Goal: Task Accomplishment & Management: Use online tool/utility

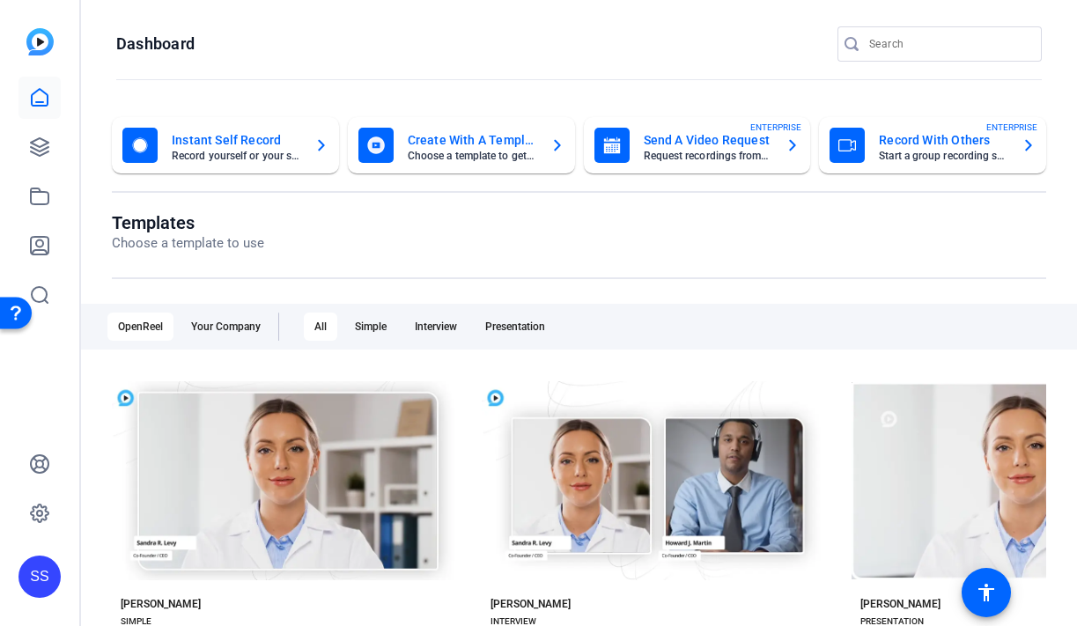
click at [38, 570] on div "SS" at bounding box center [39, 577] width 42 height 42
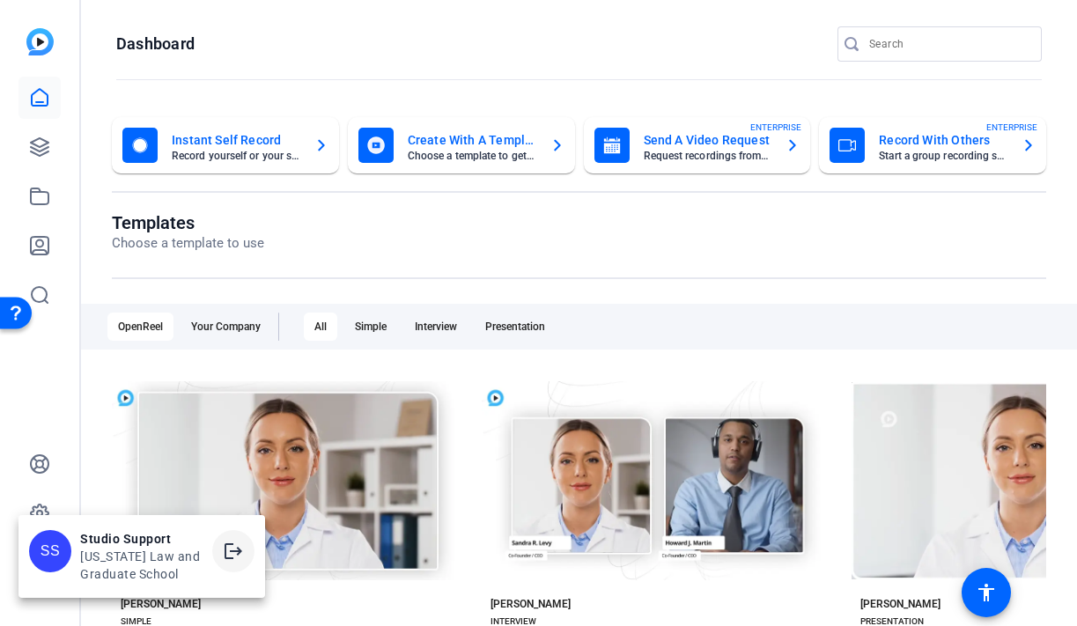
click at [239, 541] on mat-icon "logout" at bounding box center [233, 551] width 21 height 21
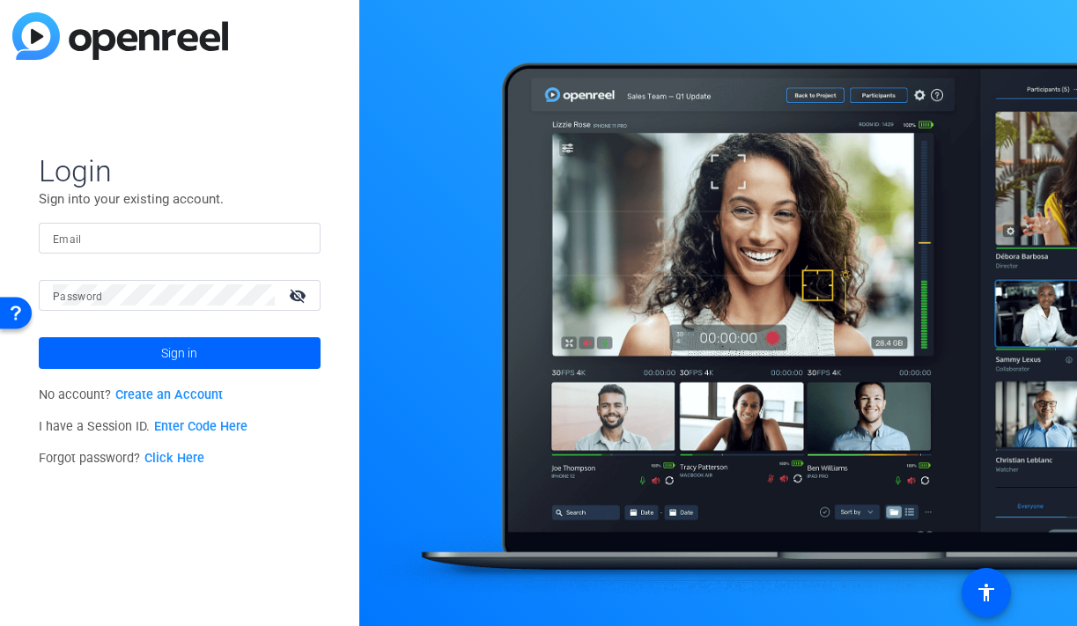
click at [158, 251] on div at bounding box center [180, 238] width 254 height 31
click at [285, 238] on img at bounding box center [291, 237] width 12 height 21
type input "[EMAIL_ADDRESS][DOMAIN_NAME]"
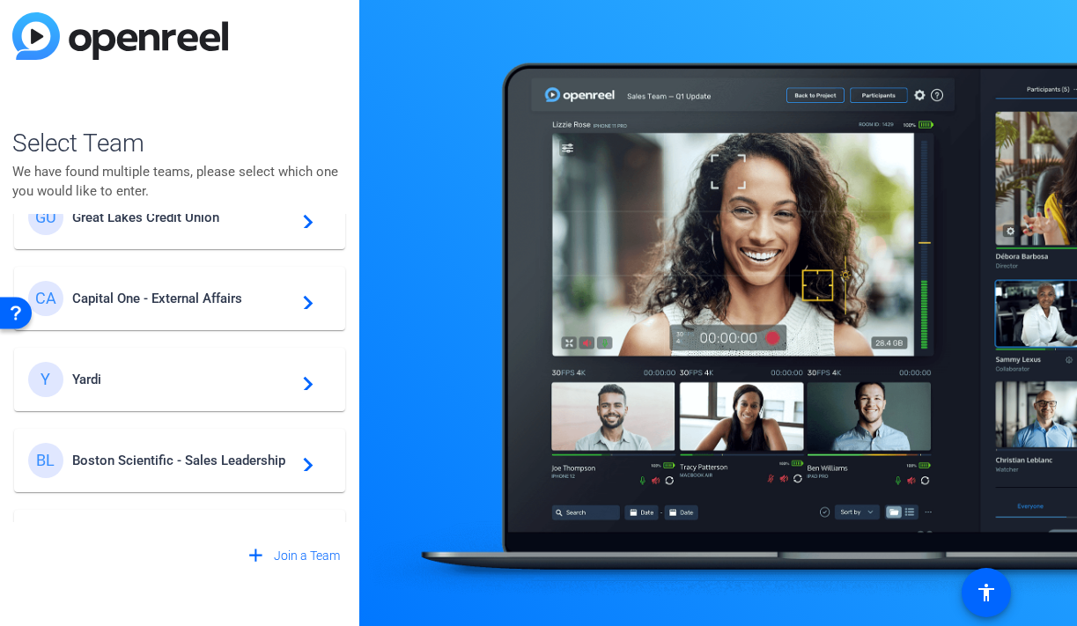
scroll to position [342, 0]
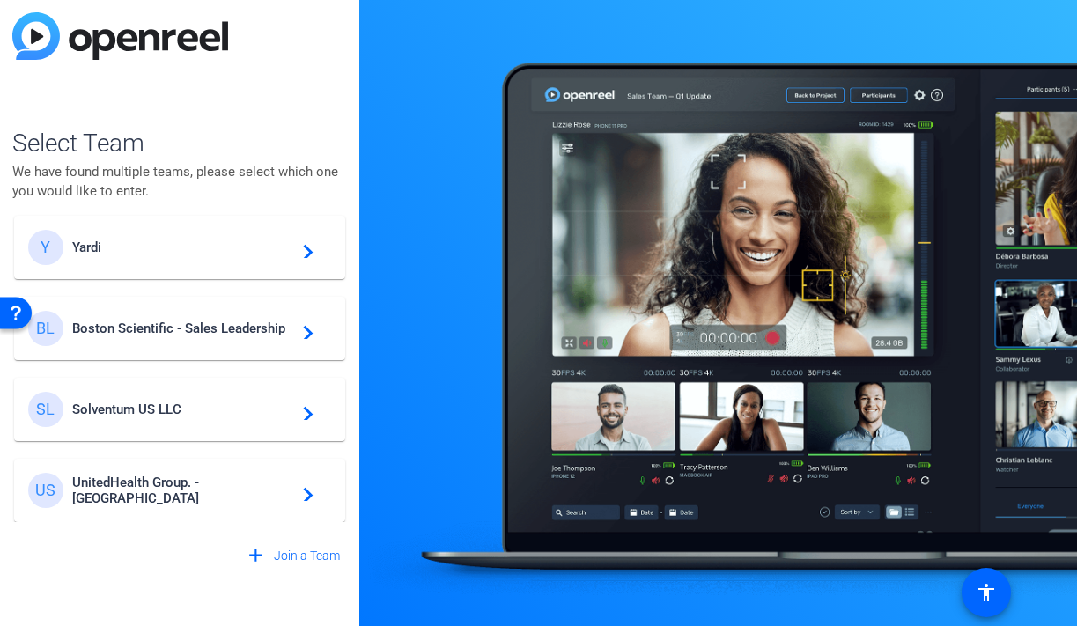
click at [210, 330] on span "Boston Scientific - Sales Leadership" at bounding box center [182, 328] width 220 height 16
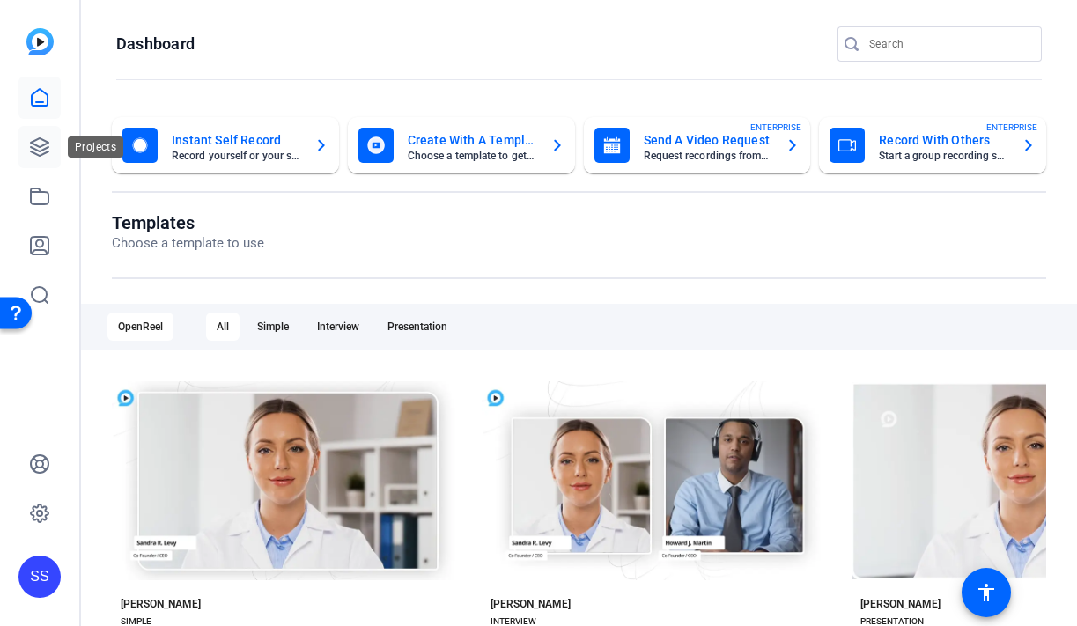
click at [52, 143] on link at bounding box center [39, 147] width 42 height 42
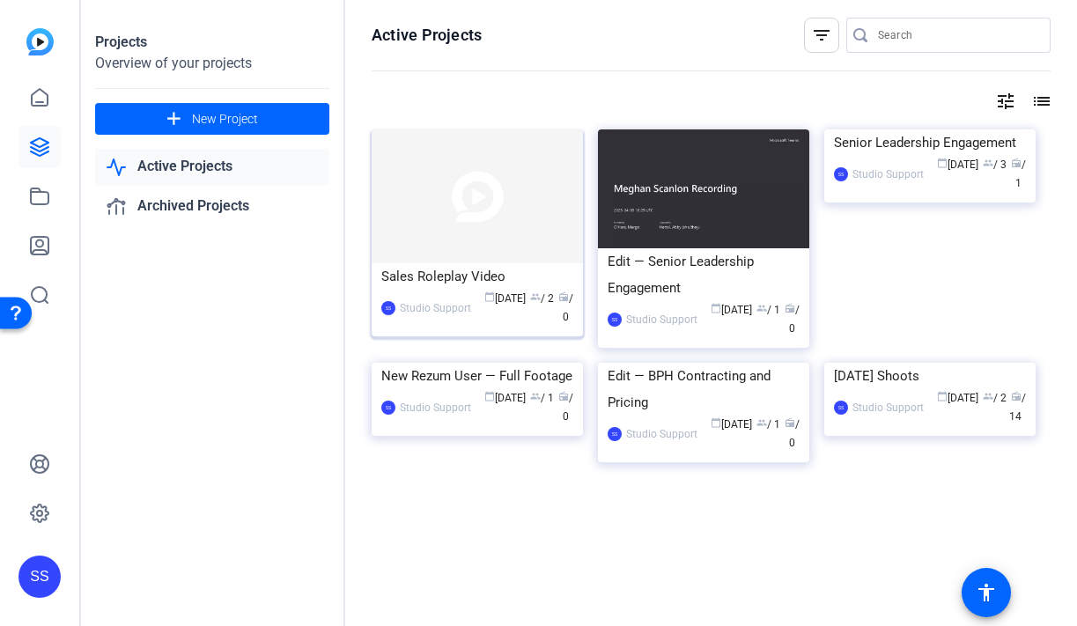
click at [468, 184] on img at bounding box center [477, 196] width 211 height 134
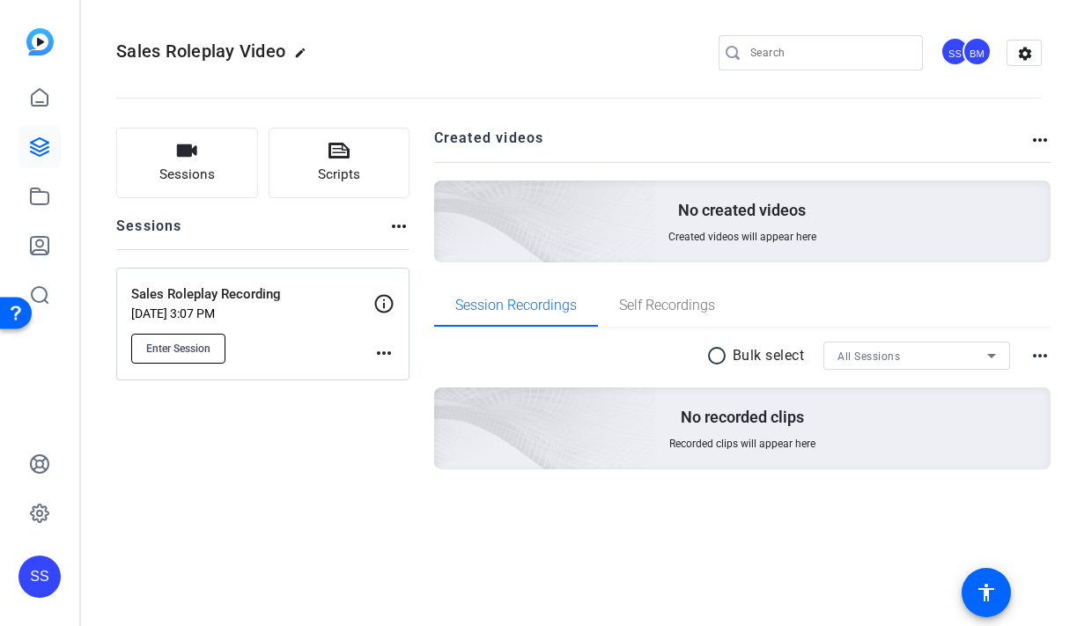
click at [183, 354] on span "Enter Session" at bounding box center [178, 349] width 64 height 14
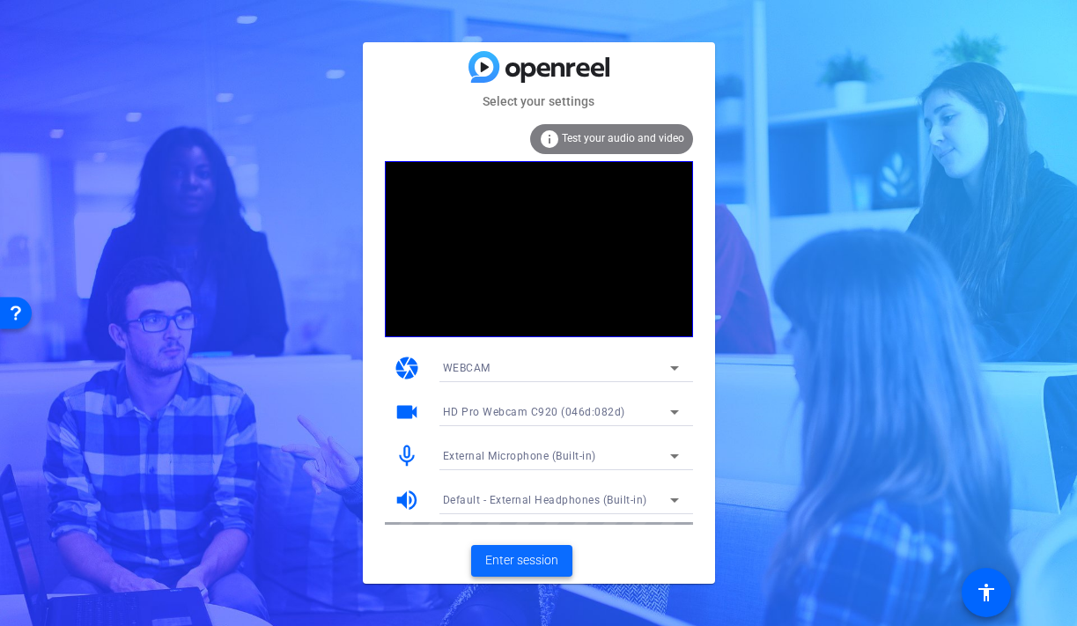
click at [493, 561] on span "Enter session" at bounding box center [521, 560] width 73 height 18
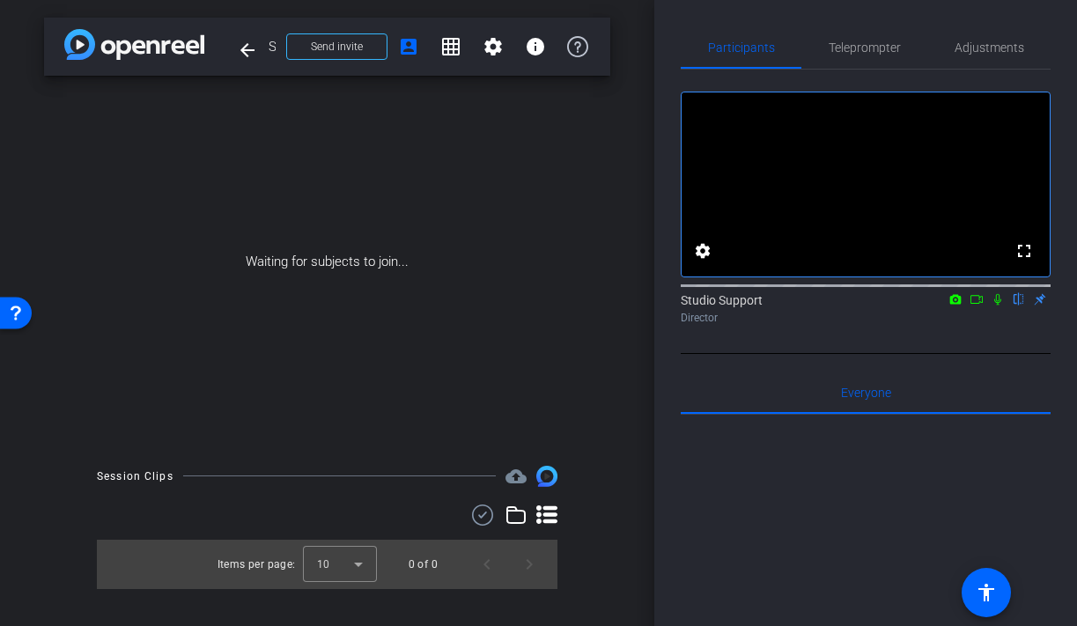
click at [587, 367] on div "Waiting for subjects to join..." at bounding box center [327, 262] width 566 height 372
click at [993, 304] on icon at bounding box center [997, 299] width 10 height 10
click at [891, 37] on span "Teleprompter" at bounding box center [865, 47] width 72 height 42
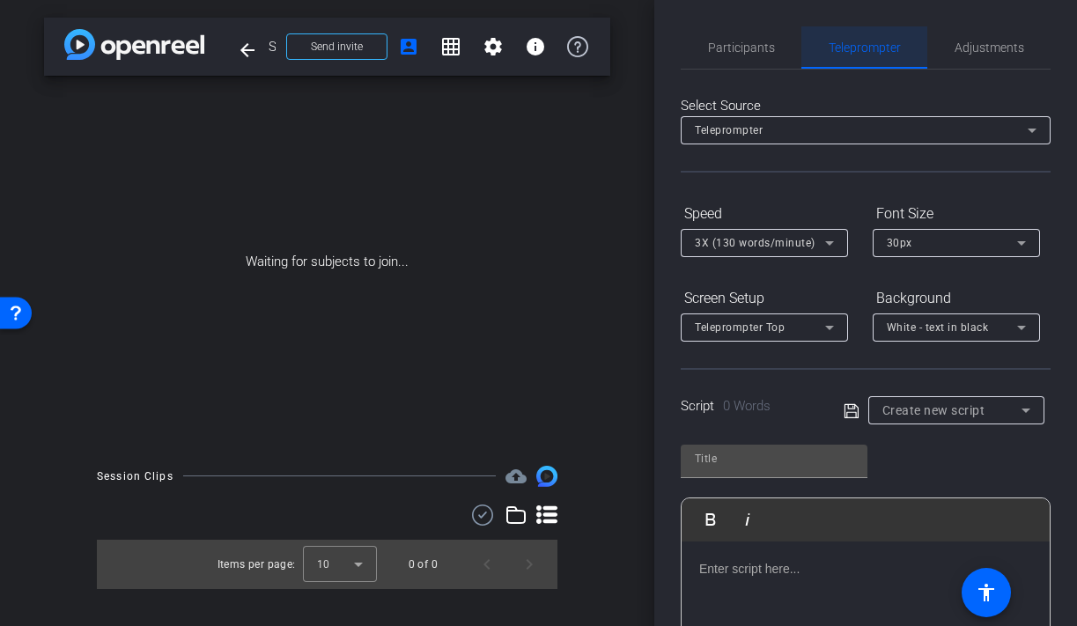
click at [829, 111] on div "Select Source" at bounding box center [866, 106] width 370 height 20
click at [828, 124] on div "Teleprompter" at bounding box center [861, 130] width 333 height 22
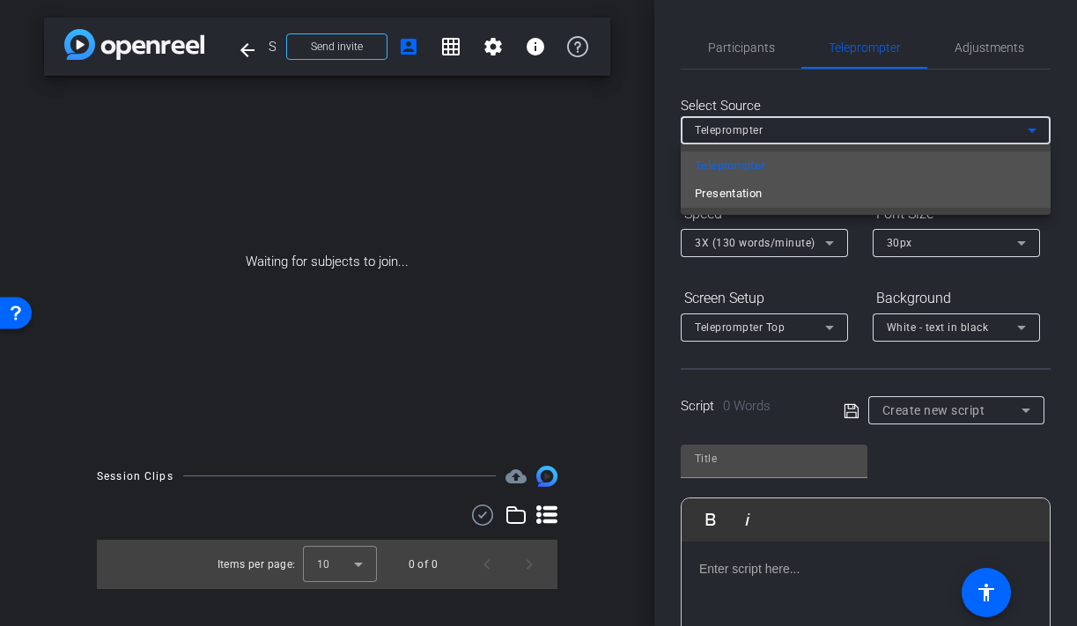
click at [799, 186] on mat-option "Presentation" at bounding box center [866, 194] width 370 height 28
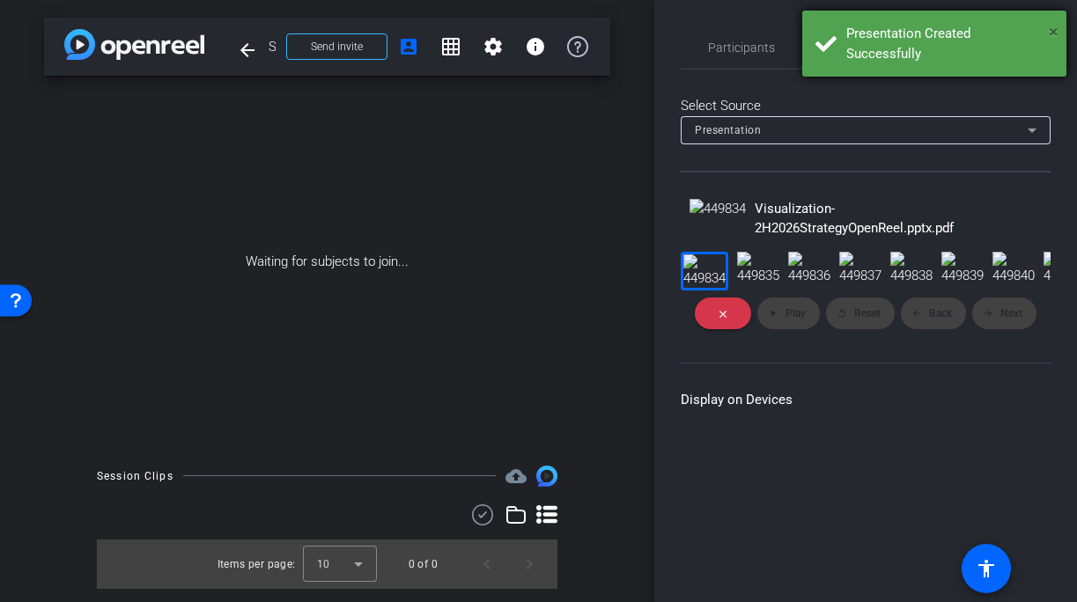
click at [1053, 30] on span "×" at bounding box center [1054, 31] width 10 height 21
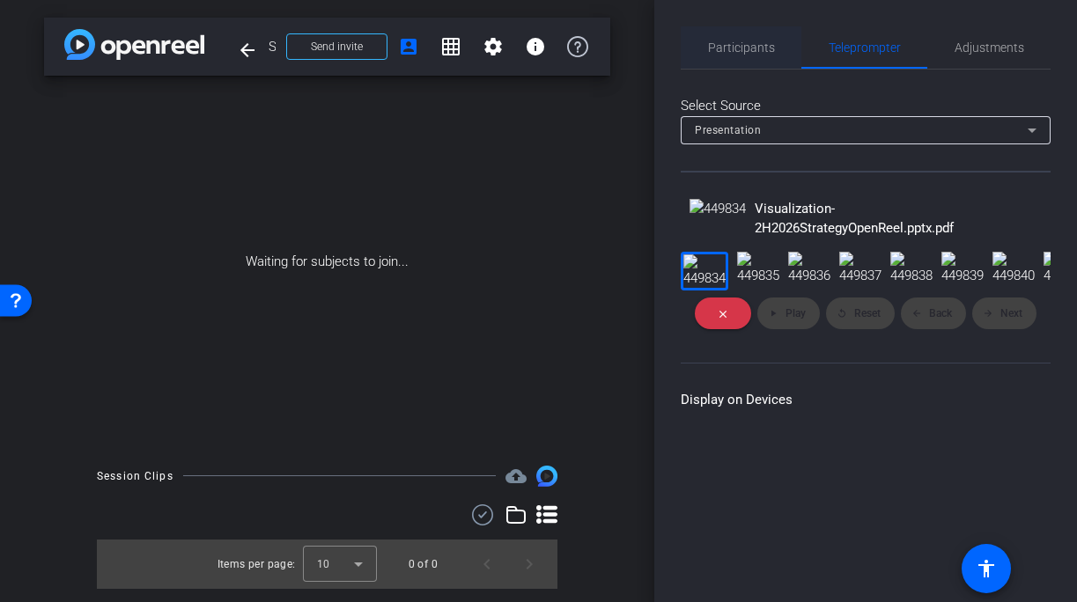
click at [733, 43] on span "Participants" at bounding box center [741, 47] width 67 height 12
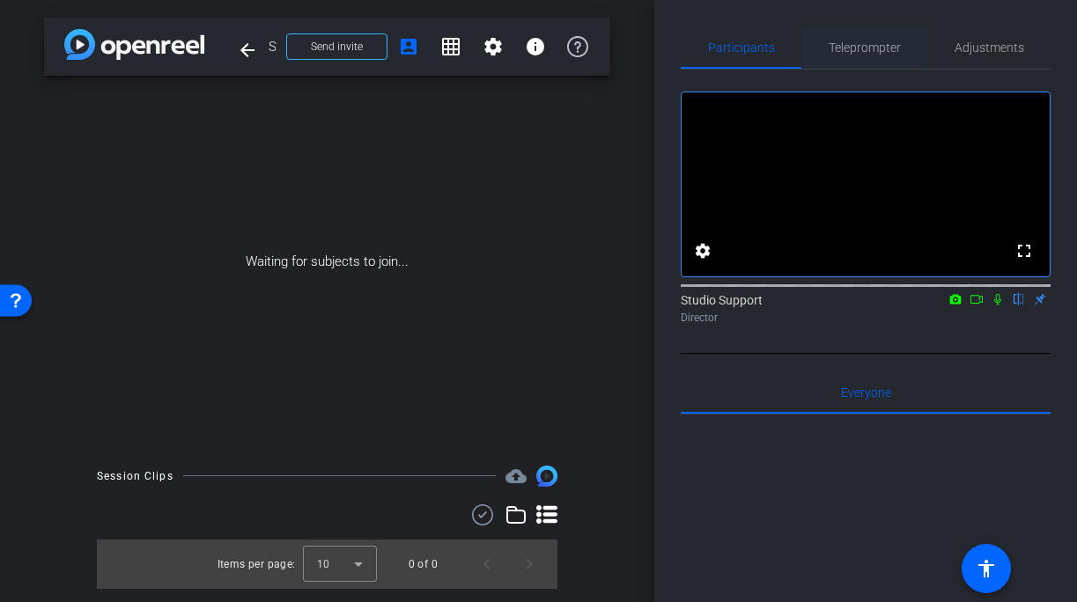
click at [860, 48] on span "Teleprompter" at bounding box center [865, 47] width 72 height 12
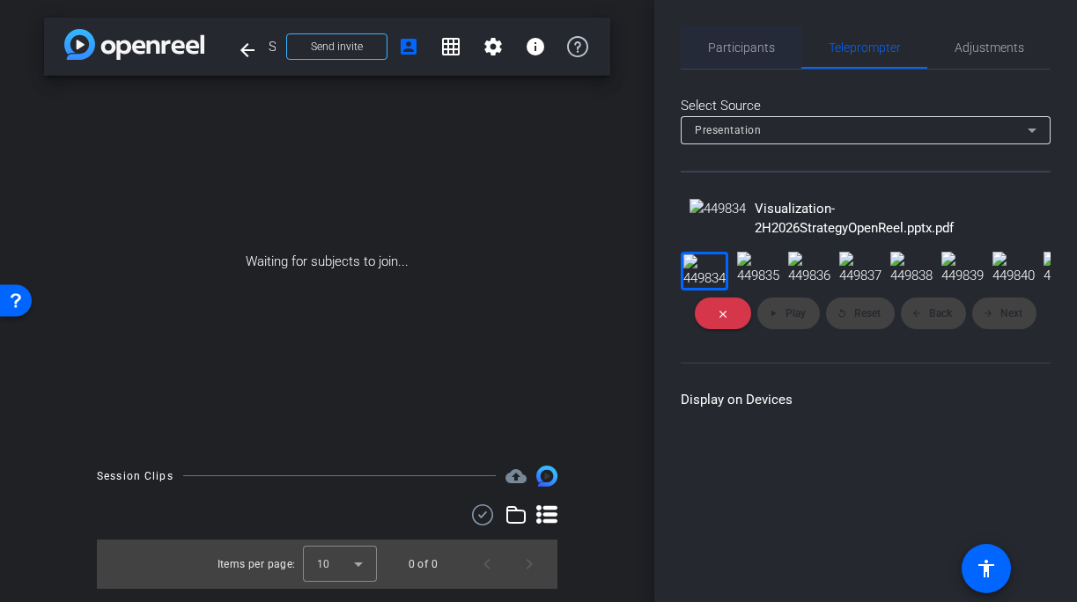
click at [706, 56] on div "Participants" at bounding box center [741, 47] width 121 height 42
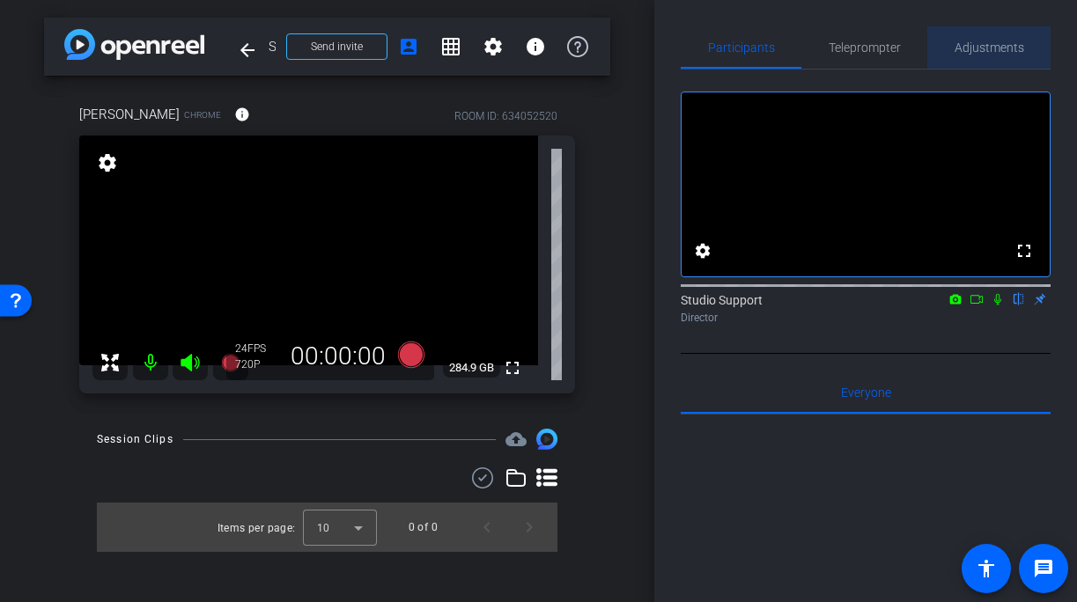
click at [991, 50] on span "Adjustments" at bounding box center [989, 47] width 70 height 12
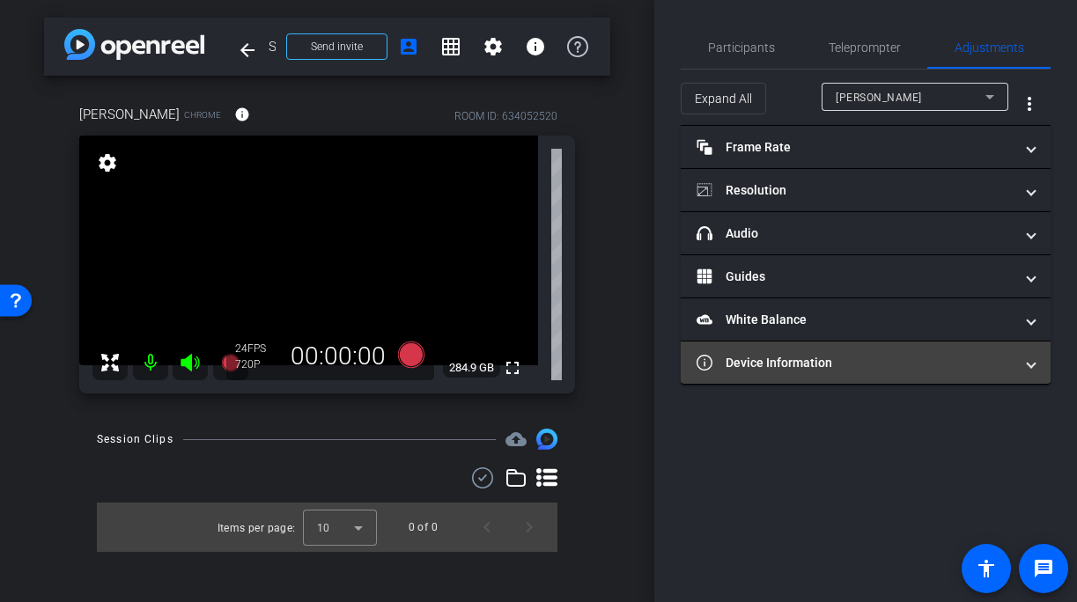
click at [856, 362] on mat-panel-title "Device Information" at bounding box center [854, 363] width 317 height 18
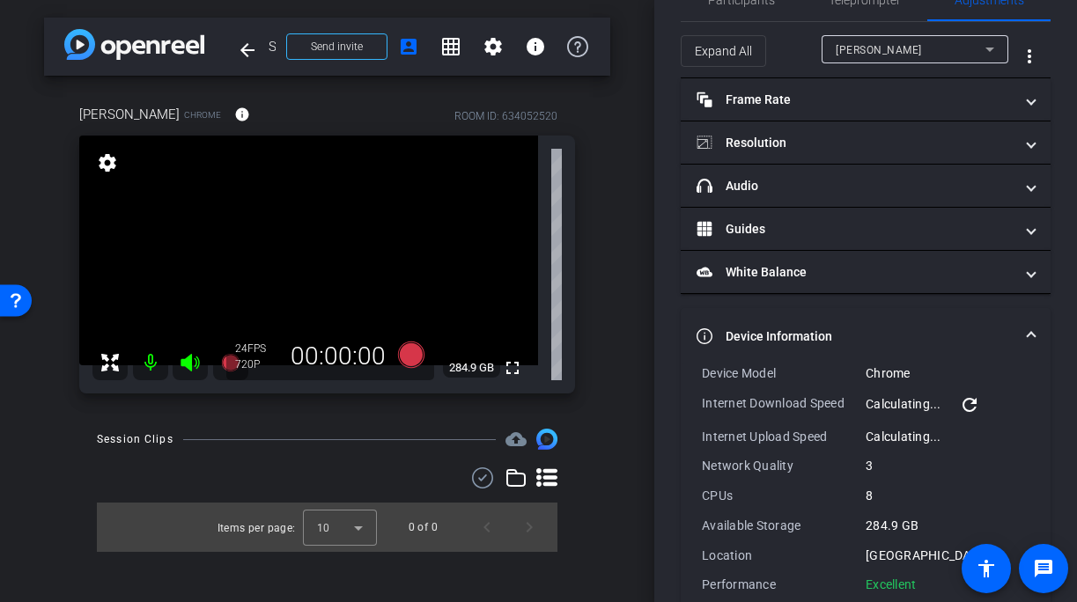
scroll to position [80, 0]
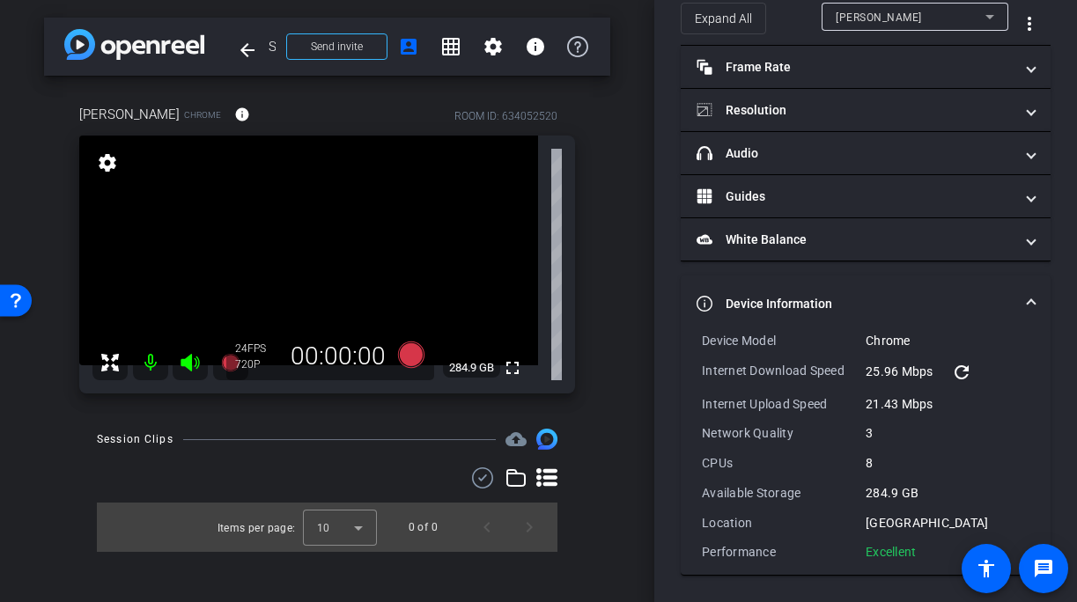
drag, startPoint x: 919, startPoint y: 552, endPoint x: 695, endPoint y: 335, distance: 312.6
click at [695, 335] on div "Device Model Chrome Internet Download Speed 25.96 Mbps refresh Internet Upload …" at bounding box center [866, 453] width 370 height 243
copy div "Device Model Chrome Internet Download Speed 25.96 Mbps refresh Internet Upload …"
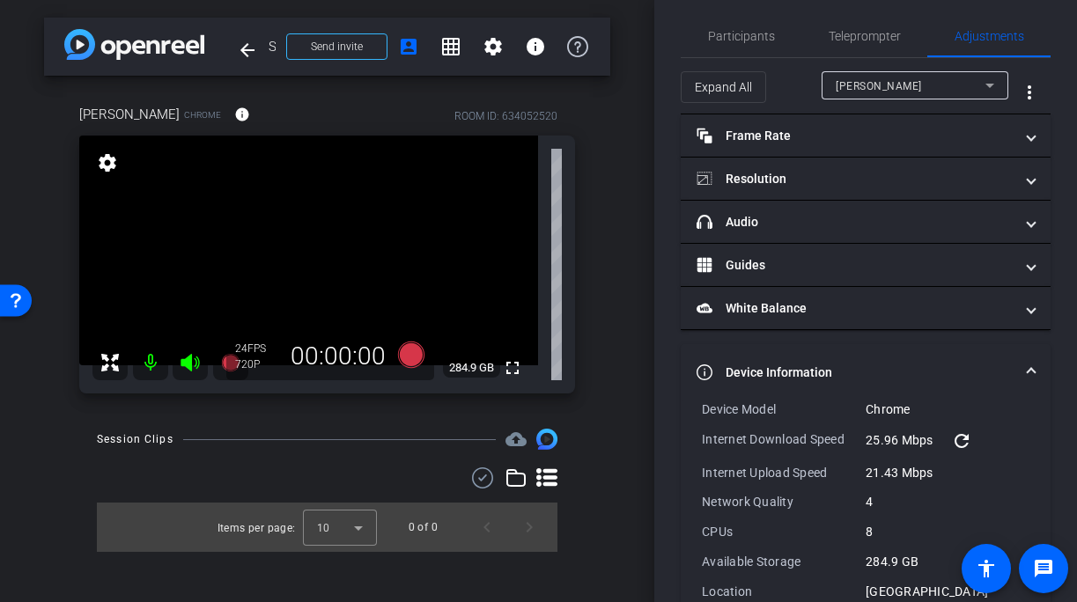
scroll to position [0, 0]
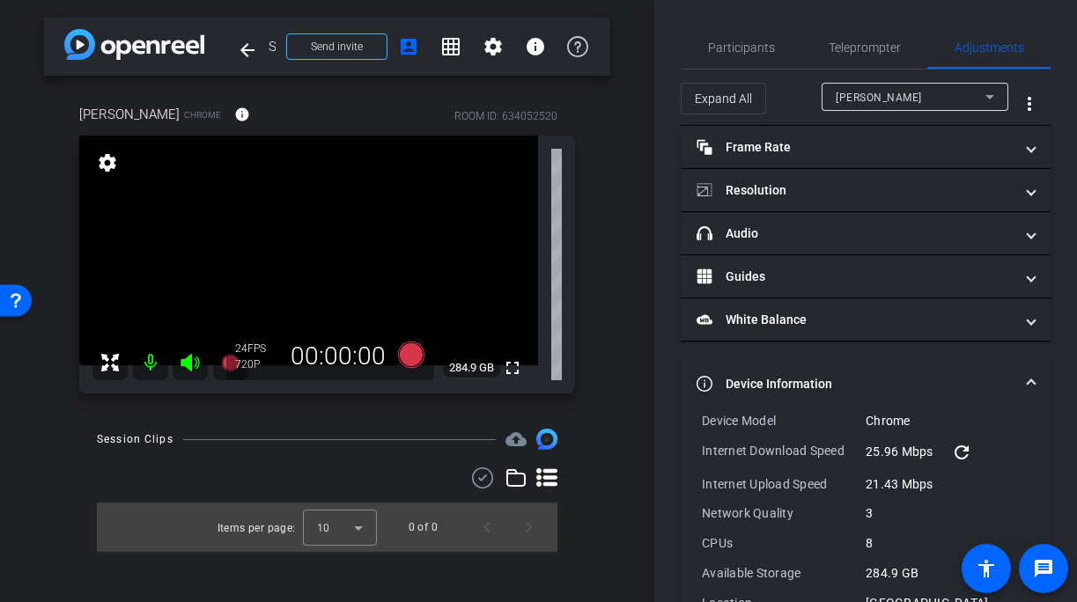
click at [801, 375] on mat-panel-title "Device Information" at bounding box center [854, 384] width 317 height 18
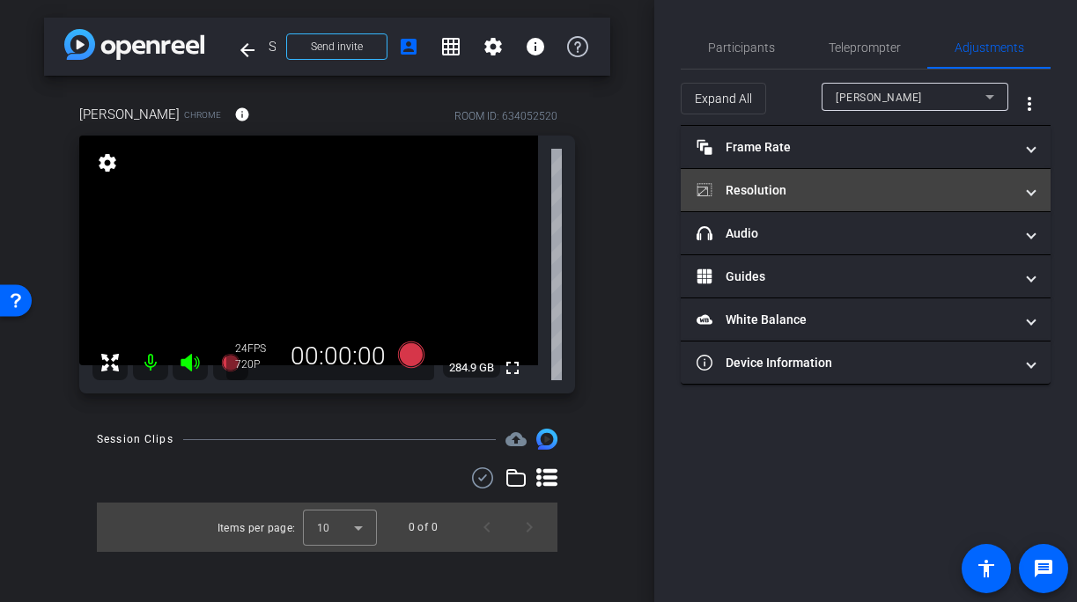
click at [778, 189] on mat-panel-title "Resolution" at bounding box center [854, 190] width 317 height 18
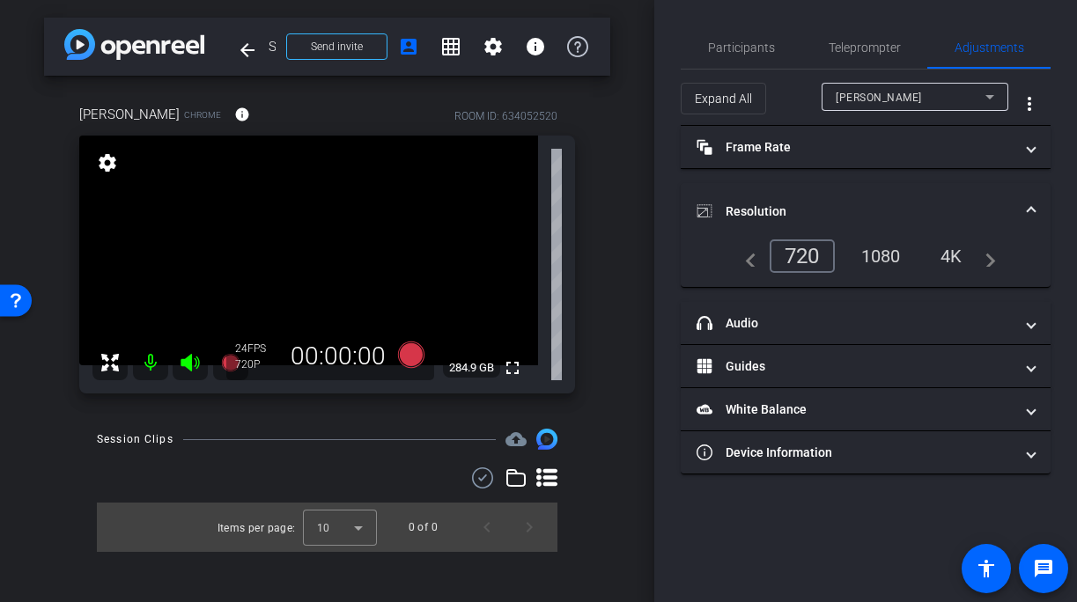
click at [867, 247] on div "1080" at bounding box center [881, 256] width 66 height 30
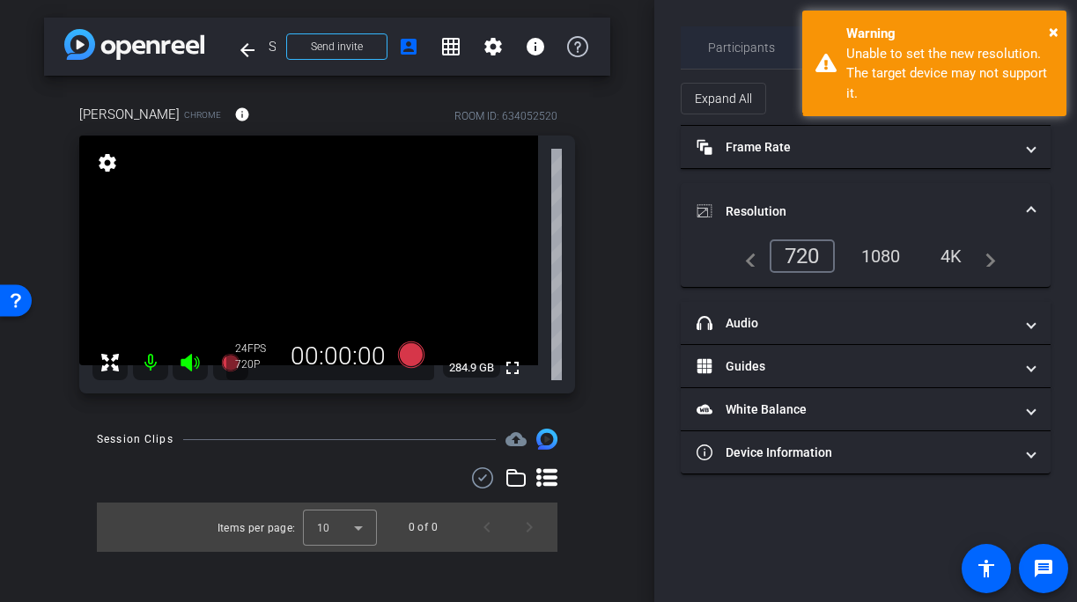
click at [748, 33] on span "Participants" at bounding box center [741, 47] width 67 height 42
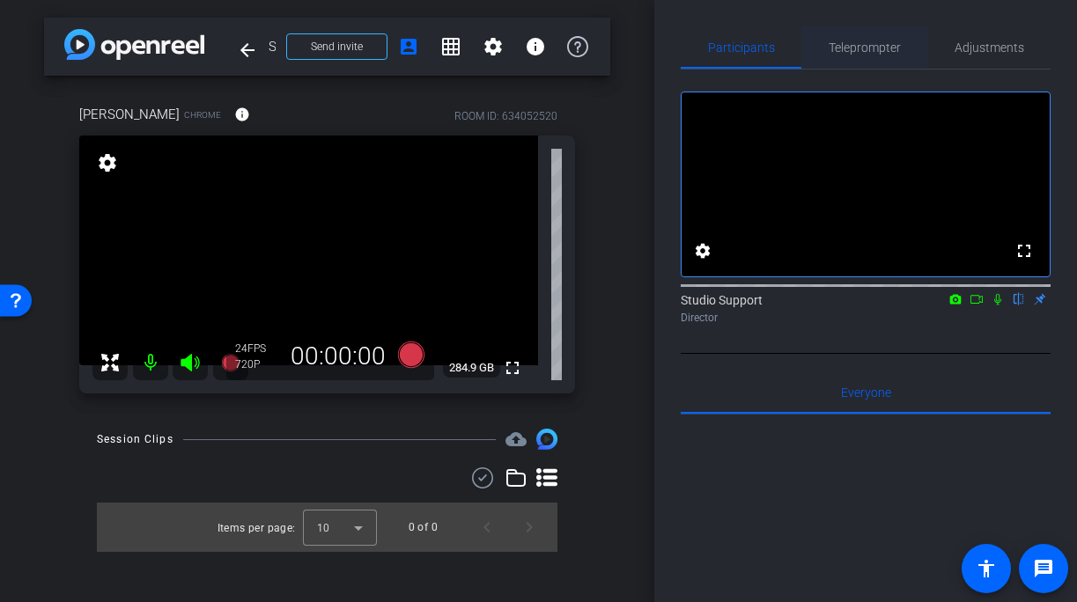
click at [887, 39] on span "Teleprompter" at bounding box center [865, 47] width 72 height 42
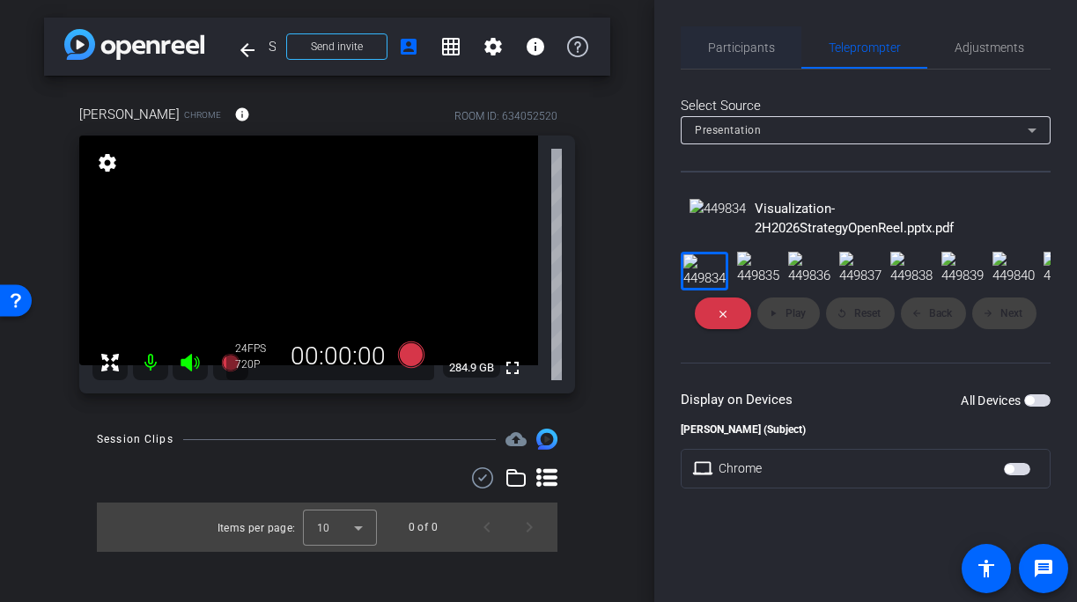
click at [743, 33] on span "Participants" at bounding box center [741, 47] width 67 height 42
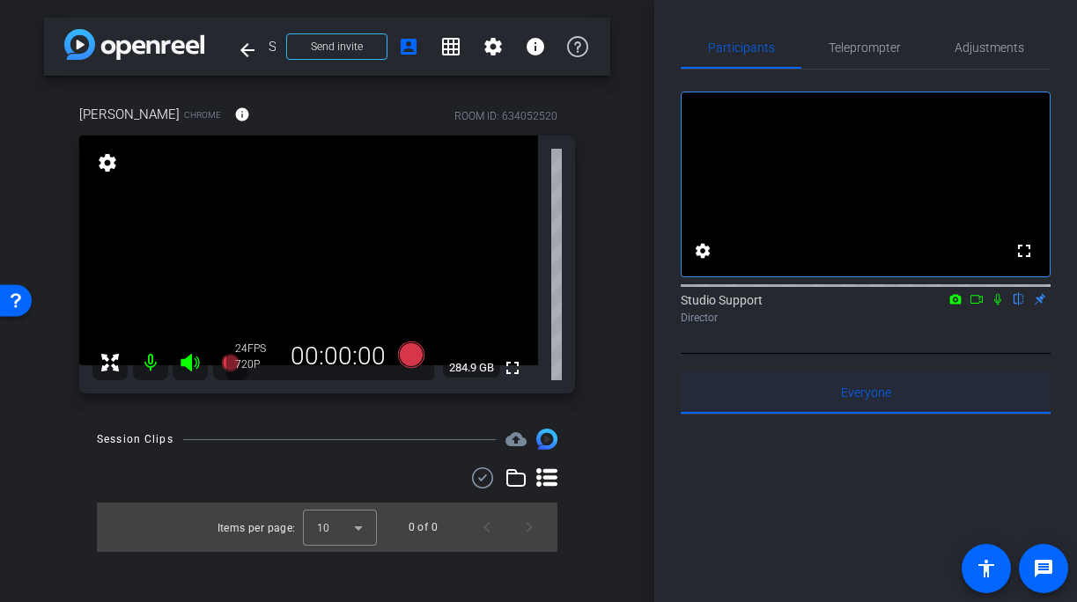
click at [778, 402] on div "Everyone 0" at bounding box center [866, 393] width 370 height 42
click at [988, 42] on span "Adjustments" at bounding box center [989, 47] width 70 height 12
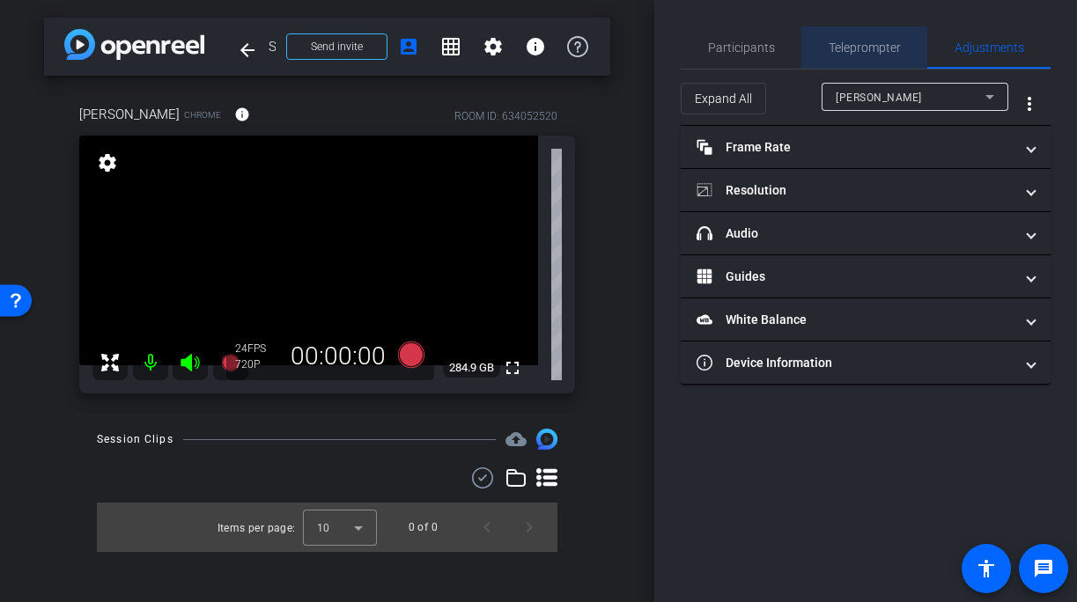
click at [845, 37] on span "Teleprompter" at bounding box center [865, 47] width 72 height 42
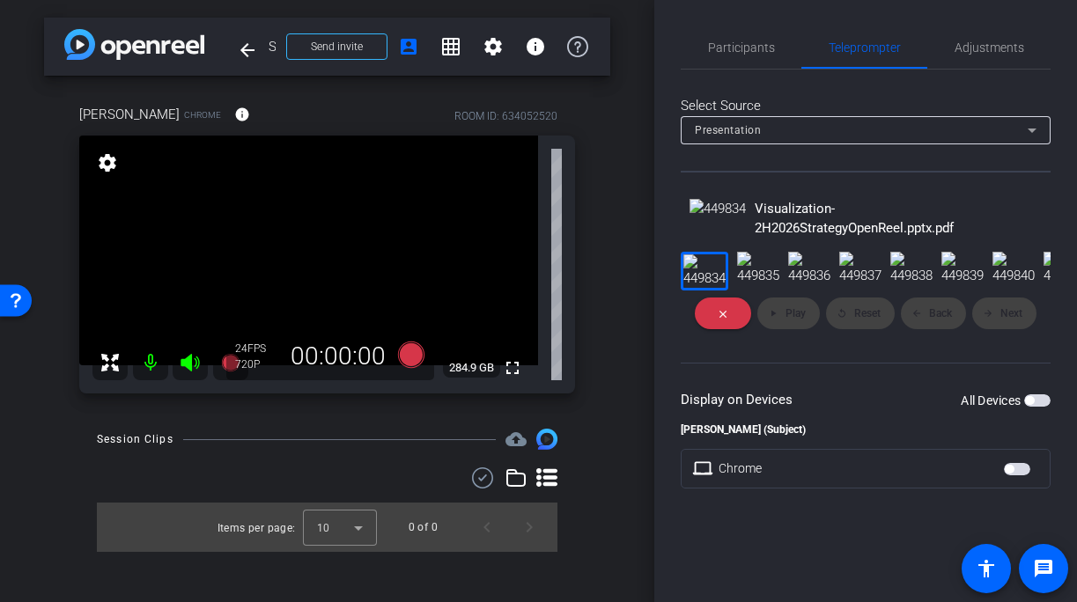
scroll to position [91, 0]
click at [1039, 409] on div "All Devices" at bounding box center [1006, 401] width 90 height 18
click at [1040, 407] on span "button" at bounding box center [1037, 400] width 26 height 12
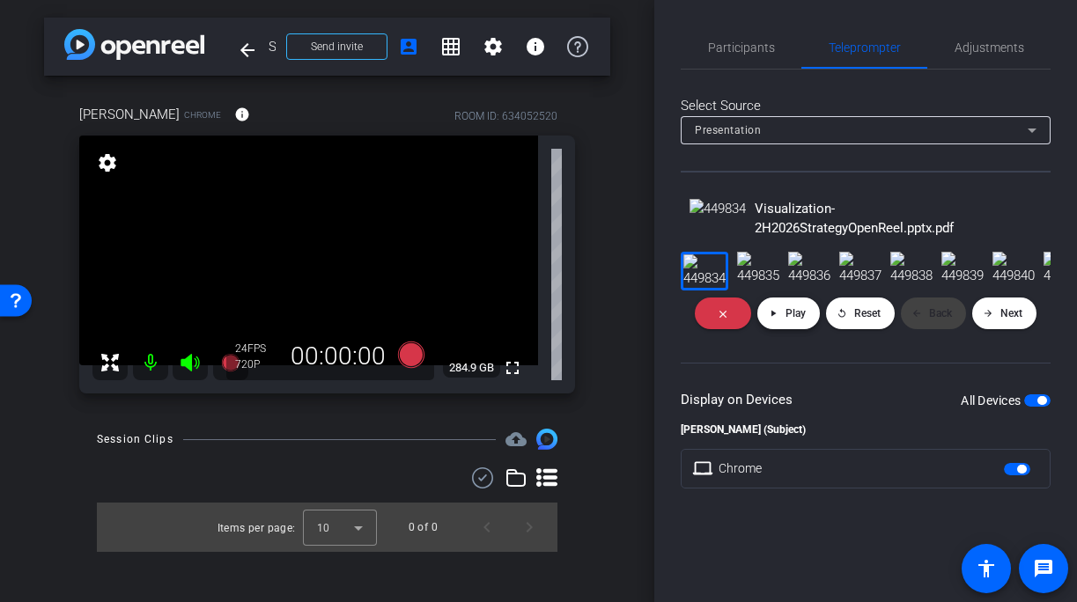
click at [783, 335] on span at bounding box center [788, 313] width 63 height 42
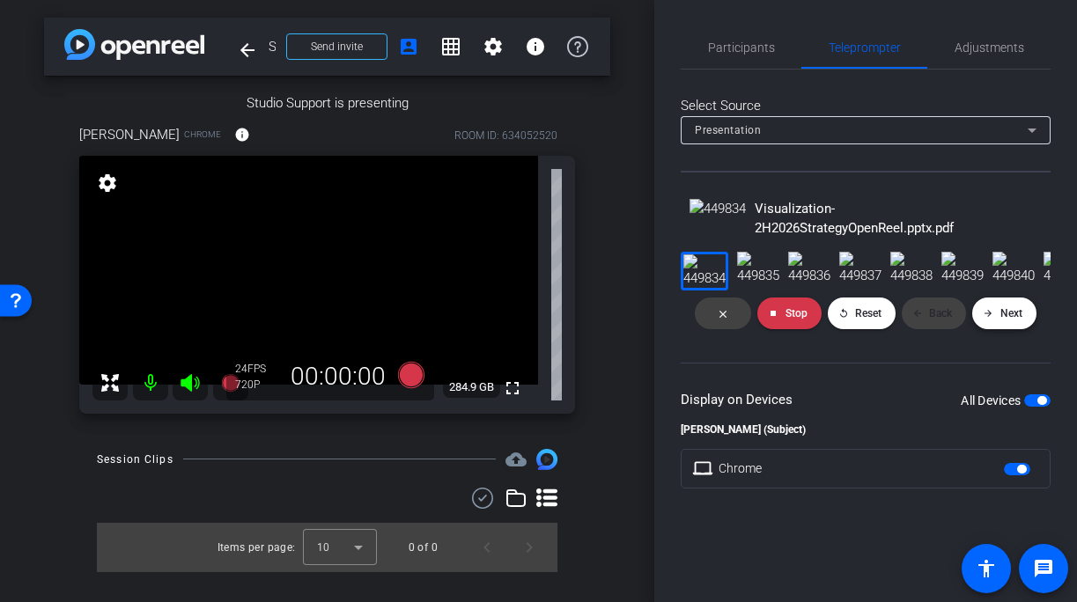
scroll to position [62, 0]
click at [1010, 320] on span "Next" at bounding box center [1011, 313] width 22 height 12
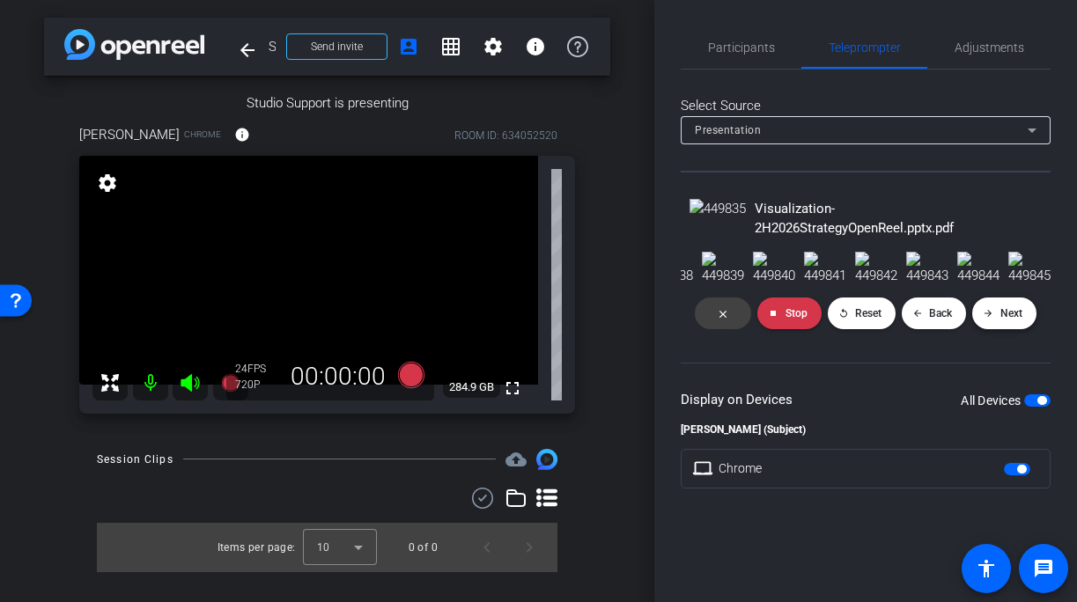
scroll to position [0, 352]
click at [998, 335] on span at bounding box center [1004, 313] width 64 height 42
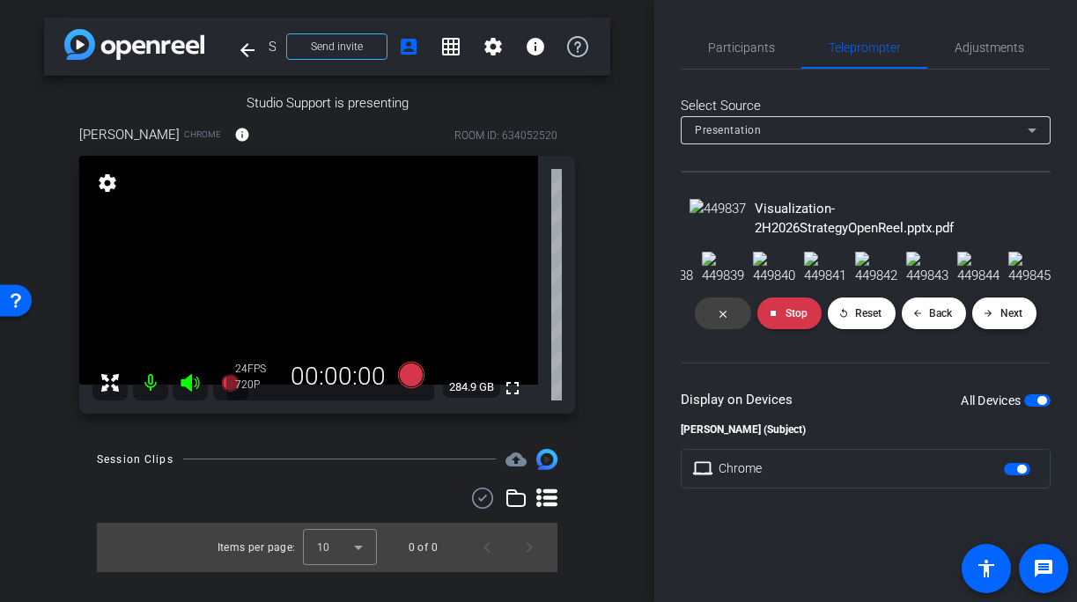
click at [998, 335] on span at bounding box center [1004, 313] width 64 height 42
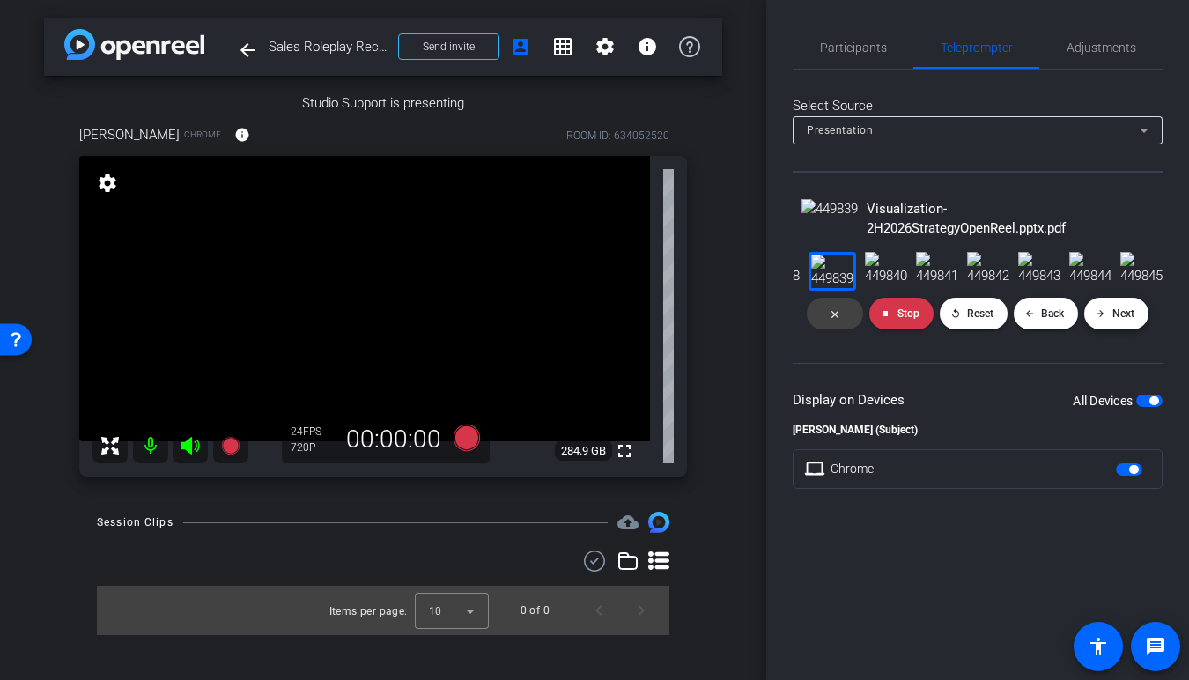
scroll to position [253, 0]
click at [1076, 57] on span "Adjustments" at bounding box center [1101, 47] width 70 height 42
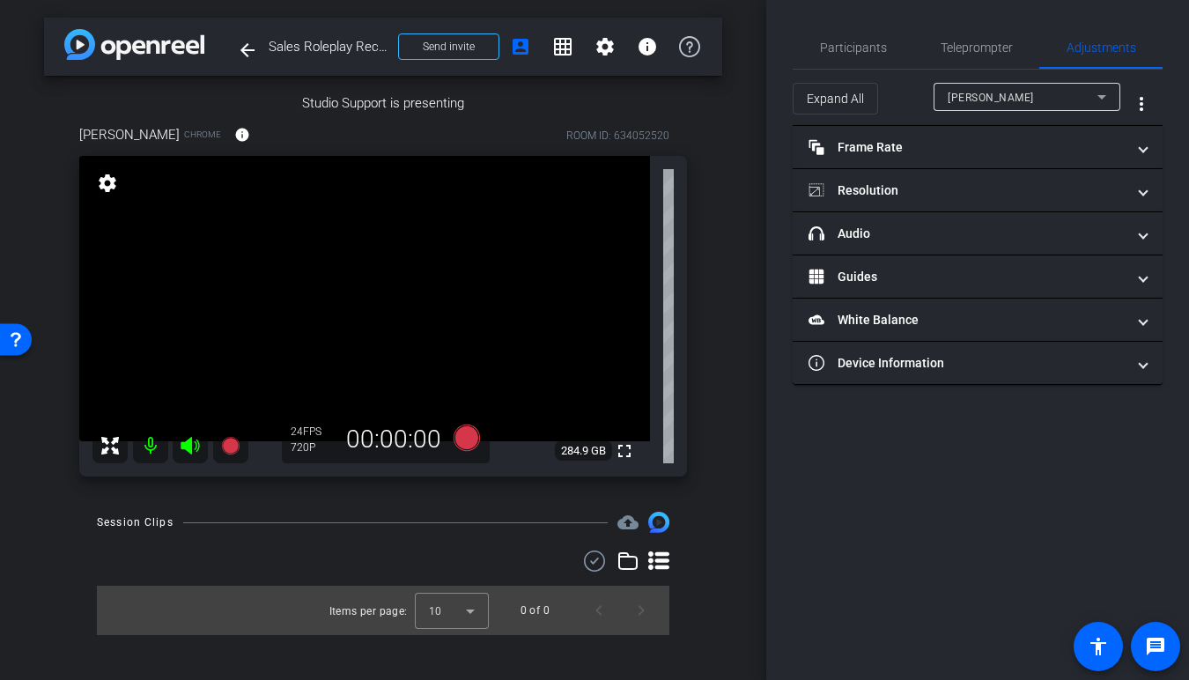
click at [941, 386] on div "Participants Teleprompter Adjustments settings Studio Support flip Director Eve…" at bounding box center [977, 340] width 423 height 680
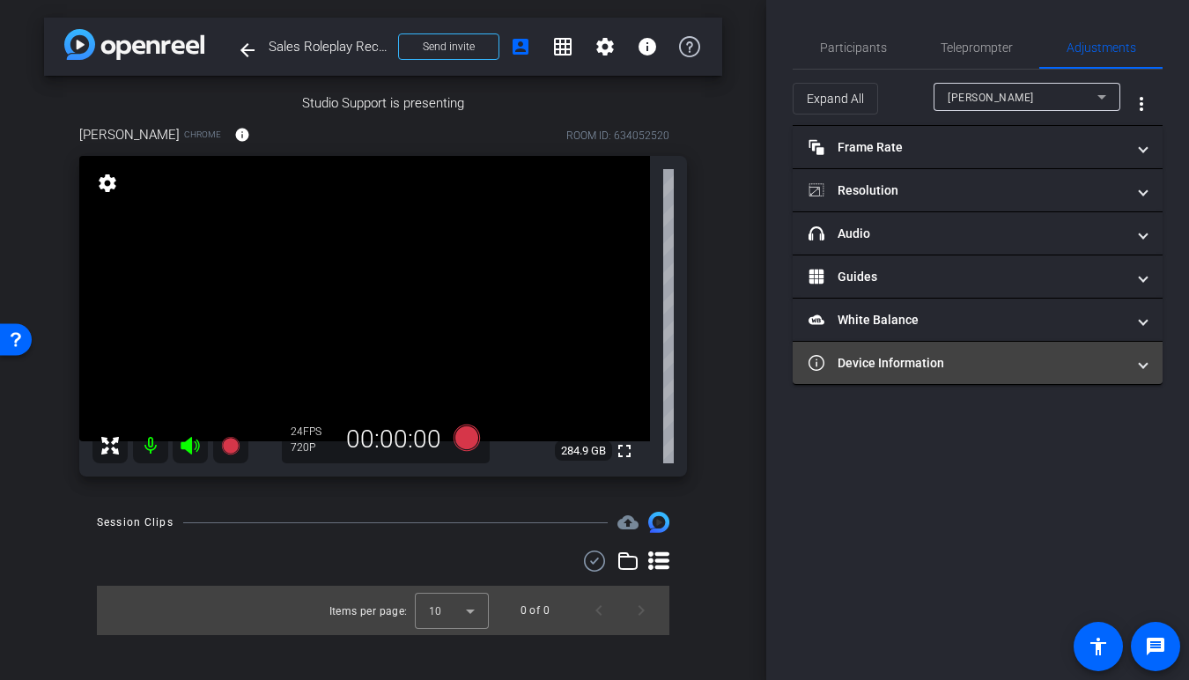
click at [942, 380] on mat-expansion-panel-header "Device Information" at bounding box center [977, 363] width 370 height 42
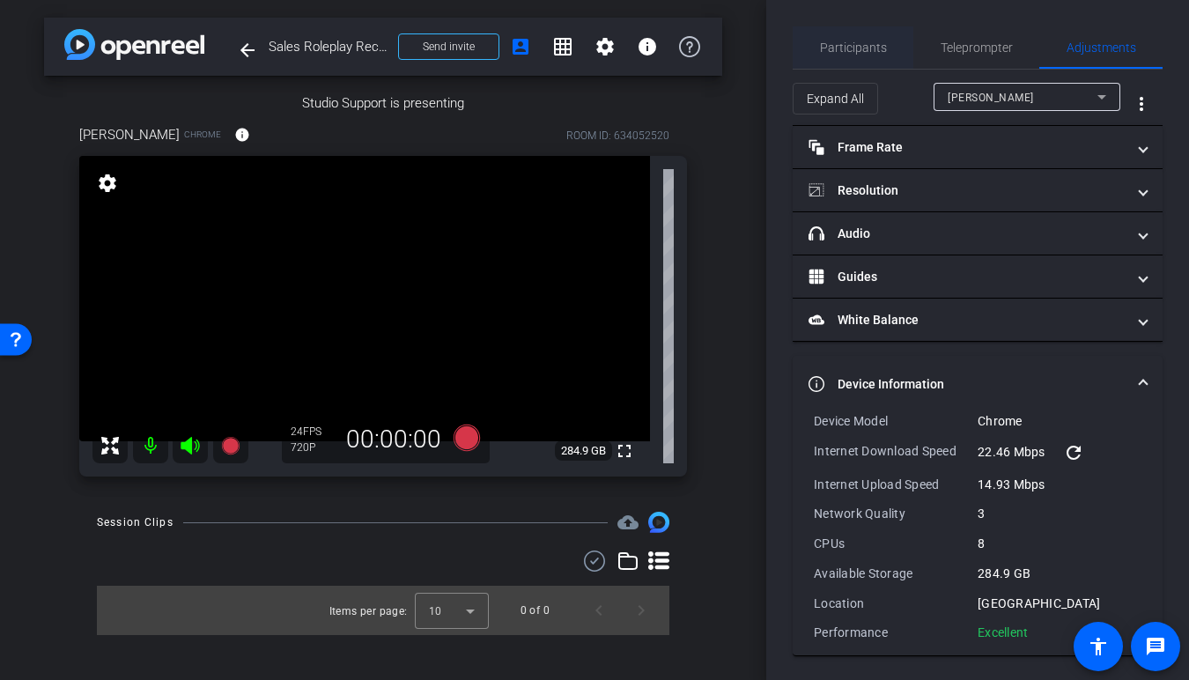
click at [851, 48] on span "Participants" at bounding box center [853, 47] width 67 height 12
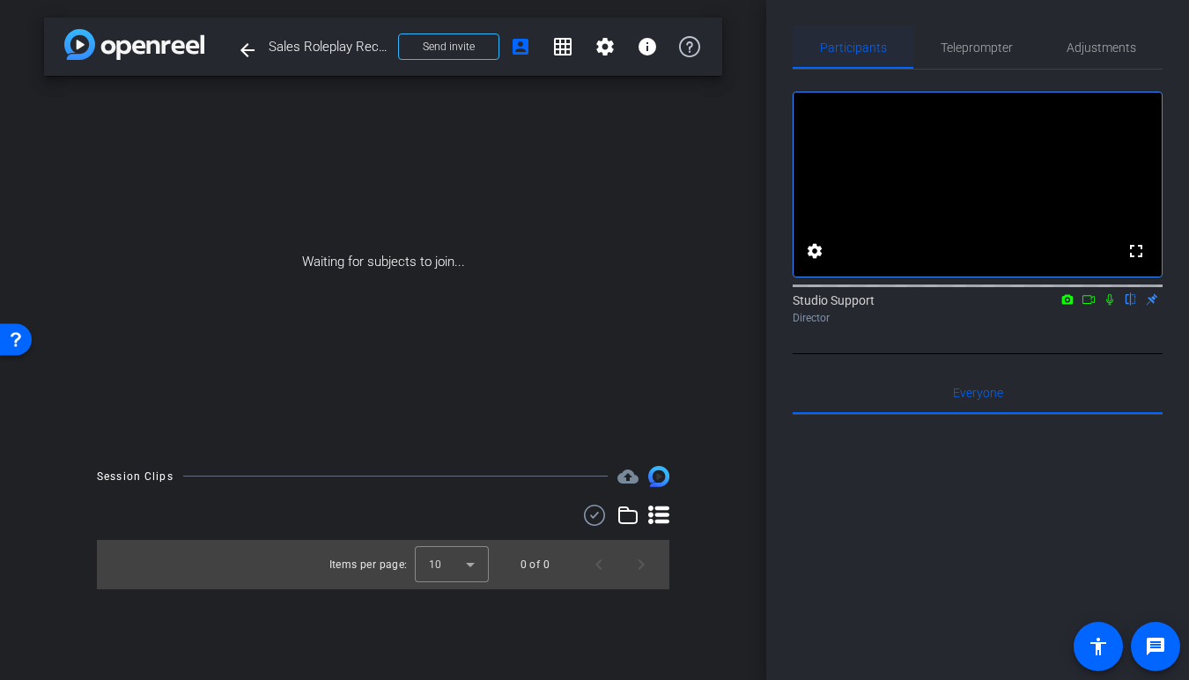
scroll to position [0, 0]
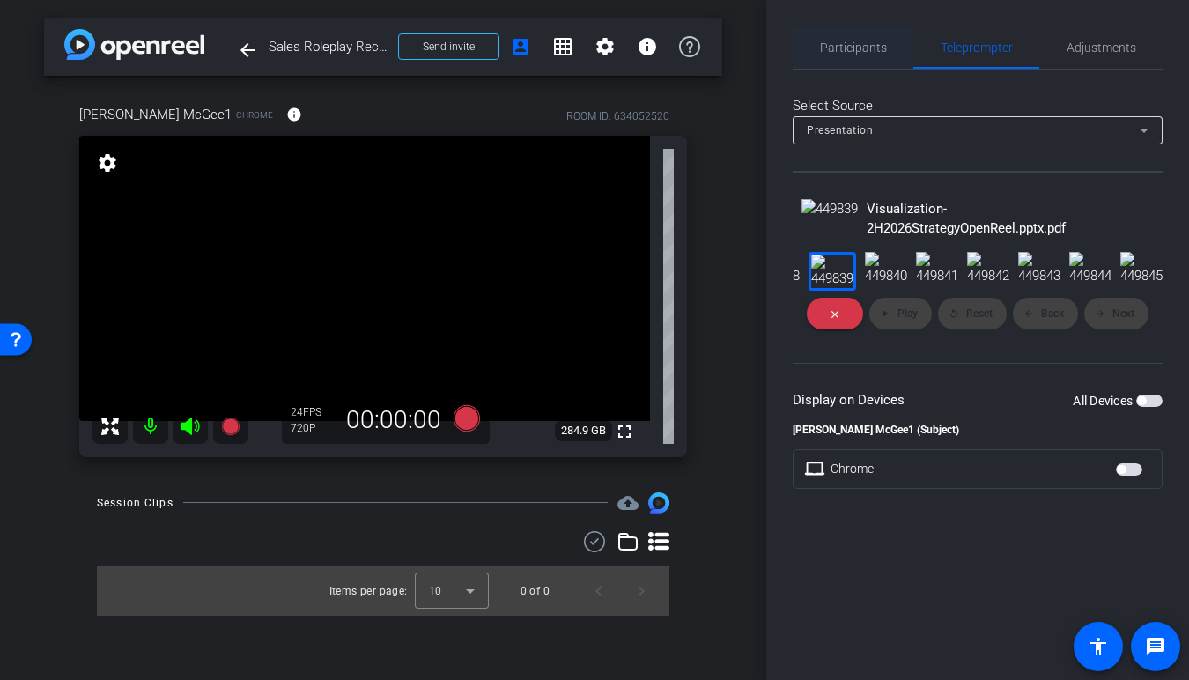
click at [819, 53] on div "Participants" at bounding box center [852, 47] width 121 height 42
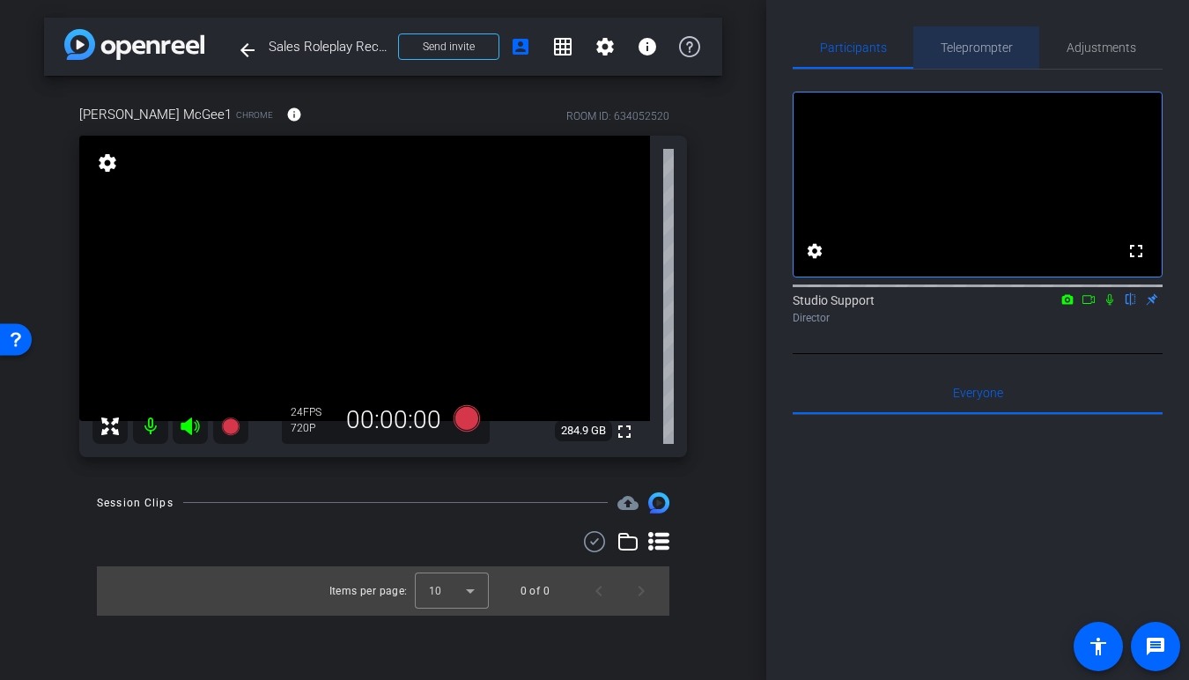
click at [980, 44] on span "Teleprompter" at bounding box center [976, 47] width 72 height 12
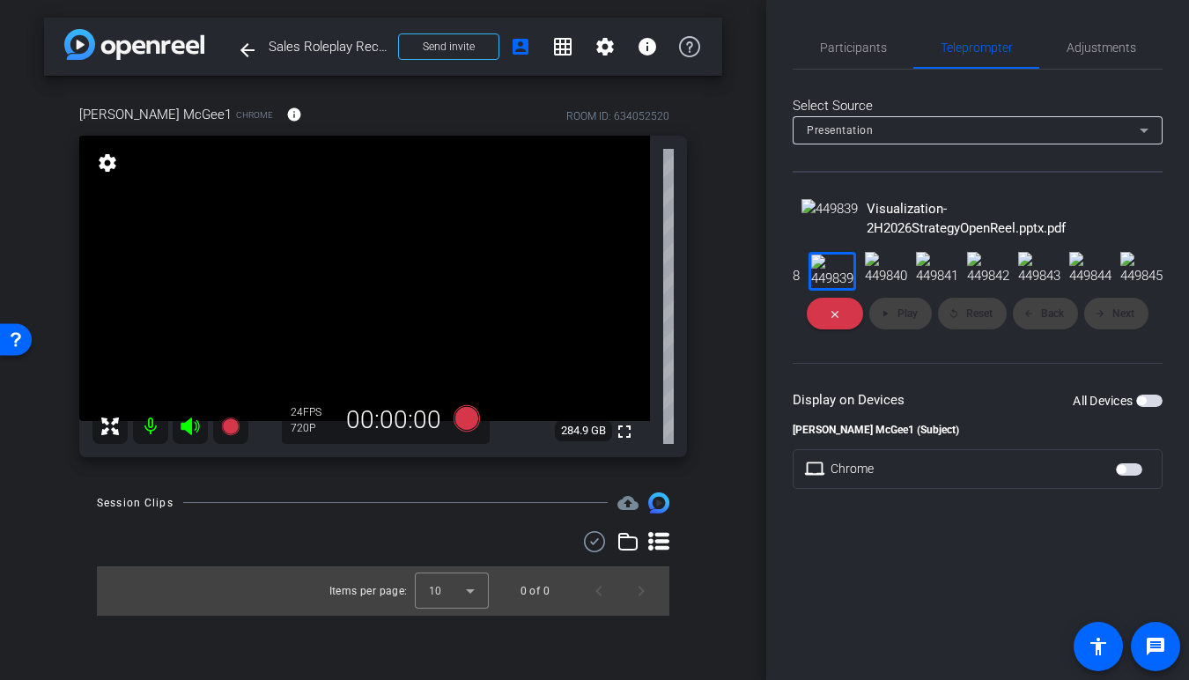
click at [1076, 409] on div "All Devices" at bounding box center [1117, 401] width 90 height 18
click at [1076, 407] on span "button" at bounding box center [1149, 400] width 26 height 12
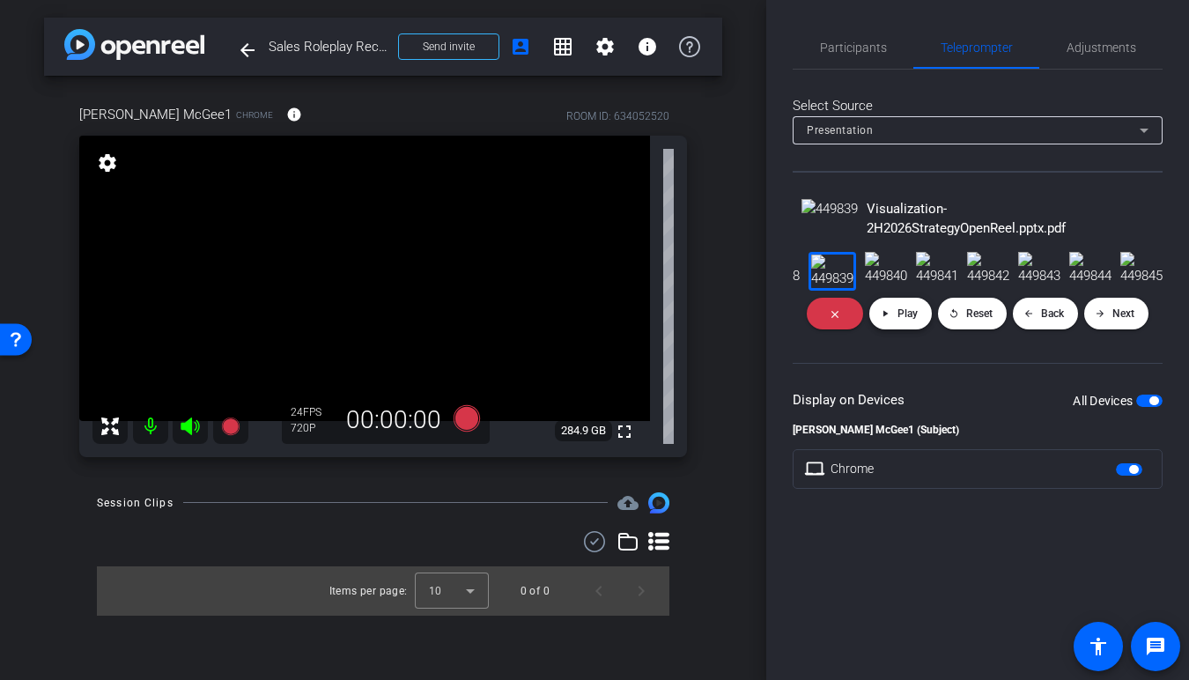
click at [921, 335] on span at bounding box center [900, 313] width 63 height 42
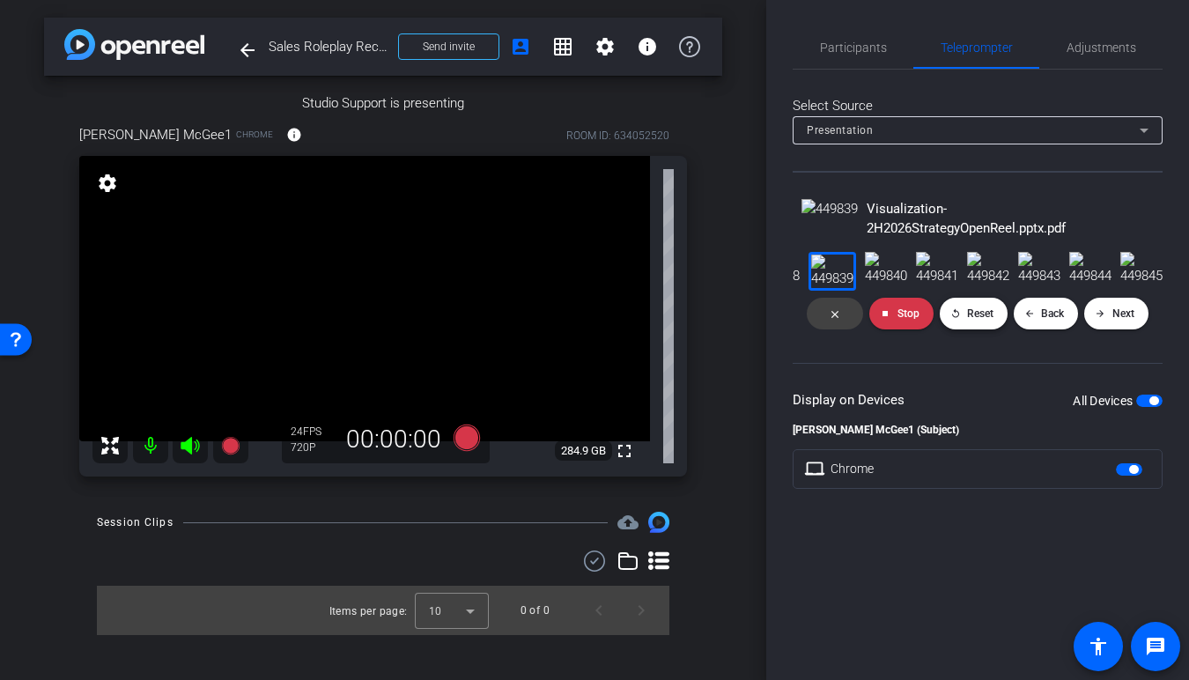
click at [958, 319] on mat-icon "replay" at bounding box center [955, 313] width 10 height 11
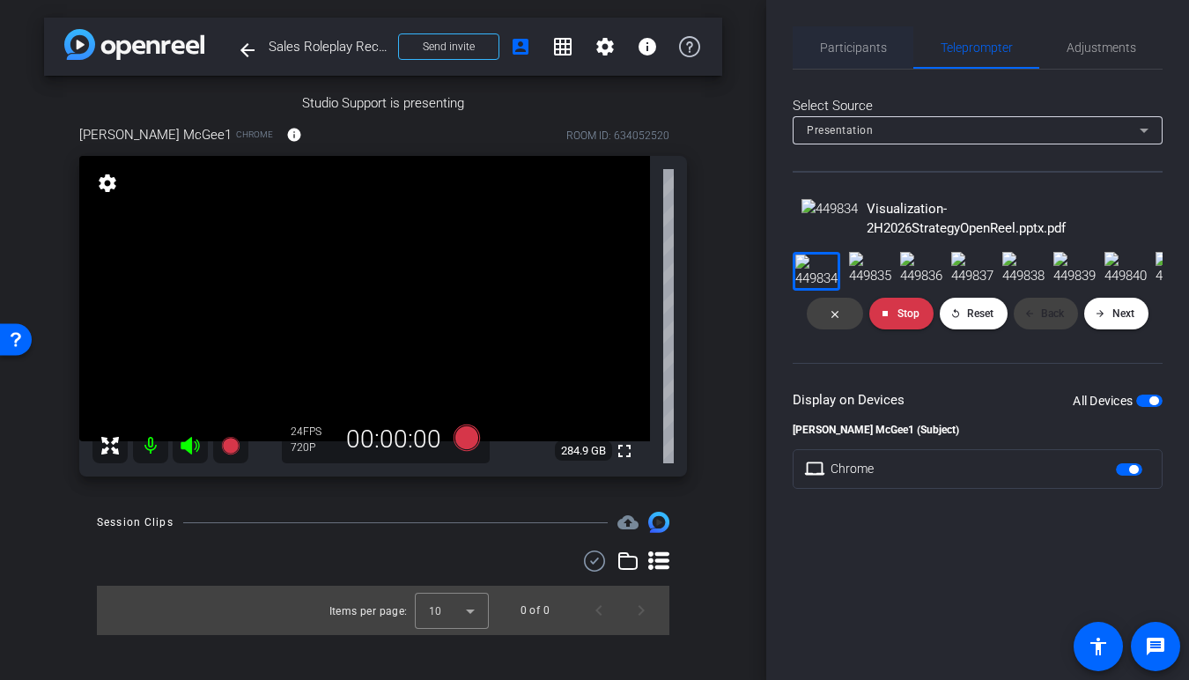
click at [854, 35] on span "Participants" at bounding box center [853, 47] width 67 height 42
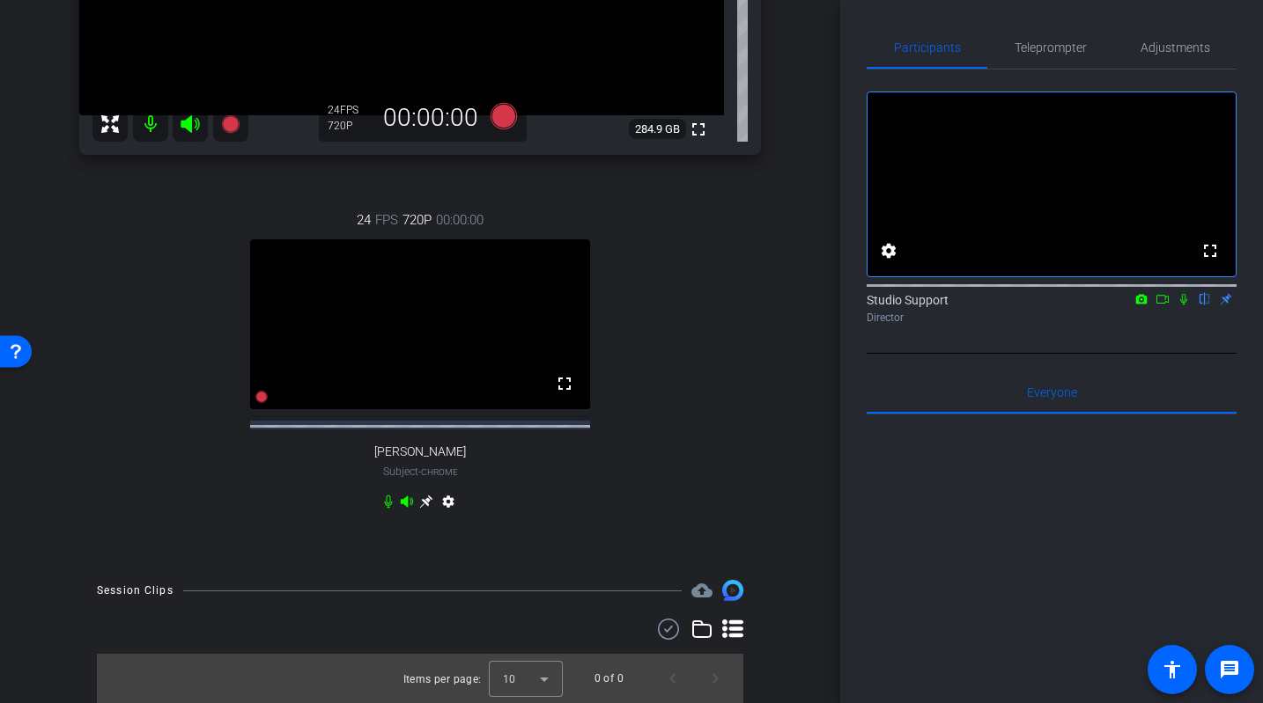
scroll to position [762, 0]
click at [427, 499] on icon at bounding box center [425, 502] width 13 height 13
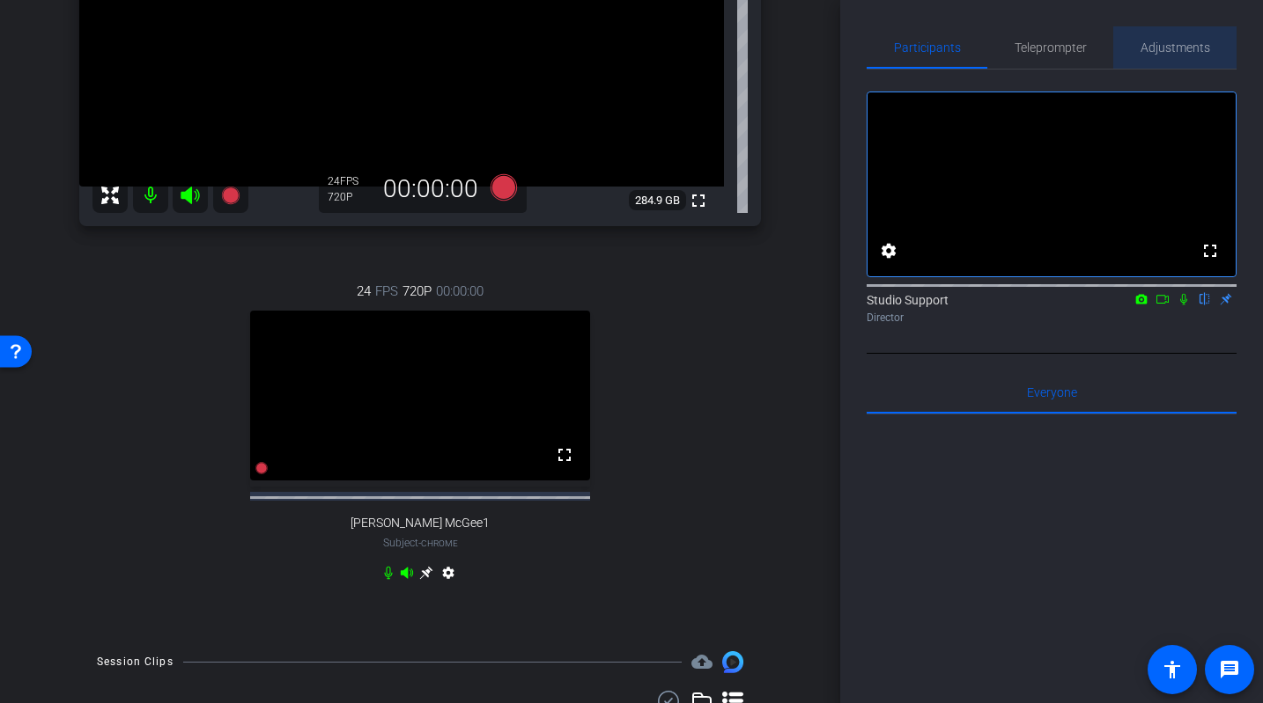
click at [1076, 33] on span "Adjustments" at bounding box center [1175, 47] width 70 height 42
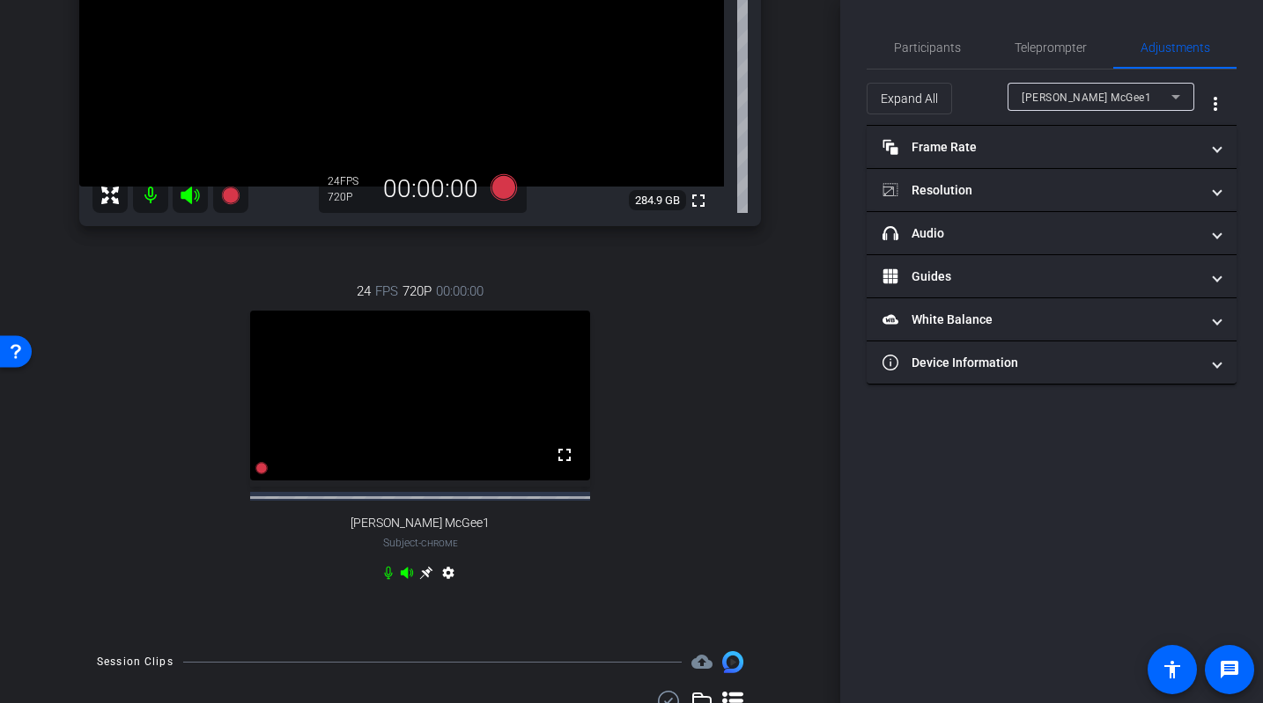
click at [1076, 93] on div "Brian McGee1" at bounding box center [1096, 97] width 150 height 22
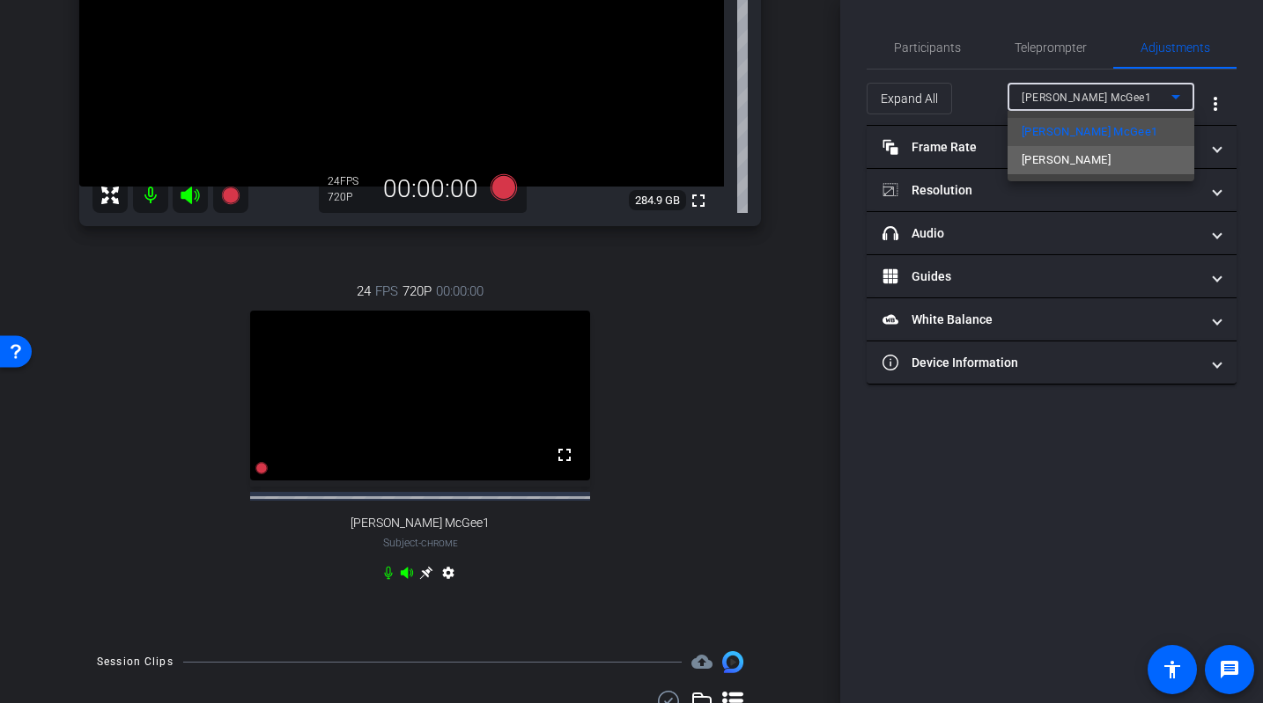
click at [1049, 153] on span "Dave Cowell" at bounding box center [1065, 160] width 89 height 21
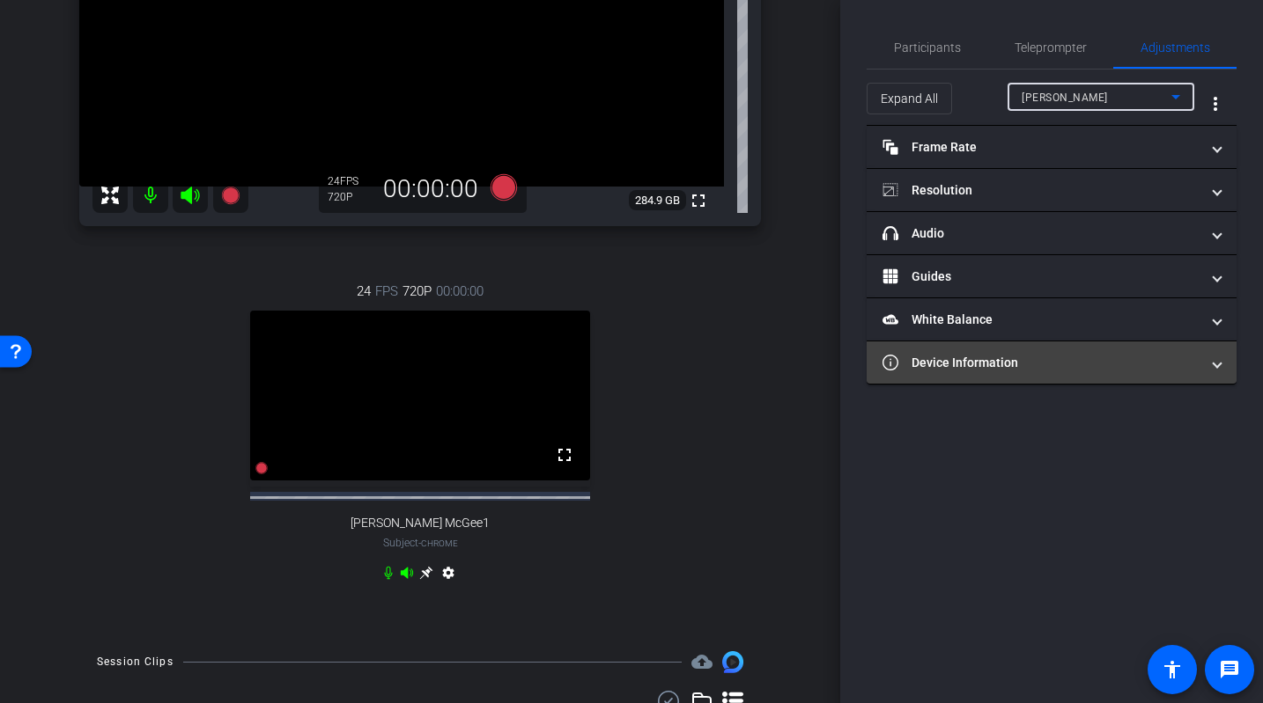
click at [983, 365] on mat-panel-title "Device Information" at bounding box center [1040, 363] width 317 height 18
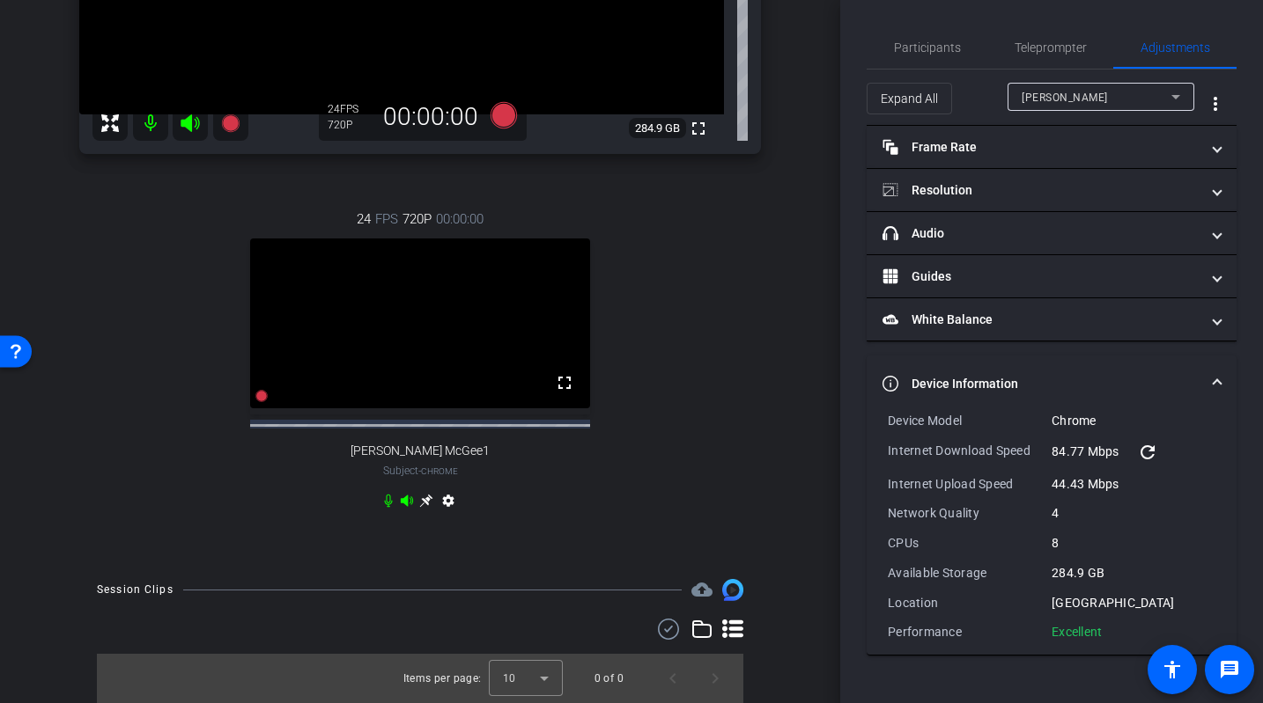
scroll to position [365, 0]
drag, startPoint x: 1105, startPoint y: 632, endPoint x: 856, endPoint y: 416, distance: 329.6
click at [856, 416] on div "Participants Teleprompter Adjustments settings Studio Support flip Director Eve…" at bounding box center [1051, 351] width 423 height 703
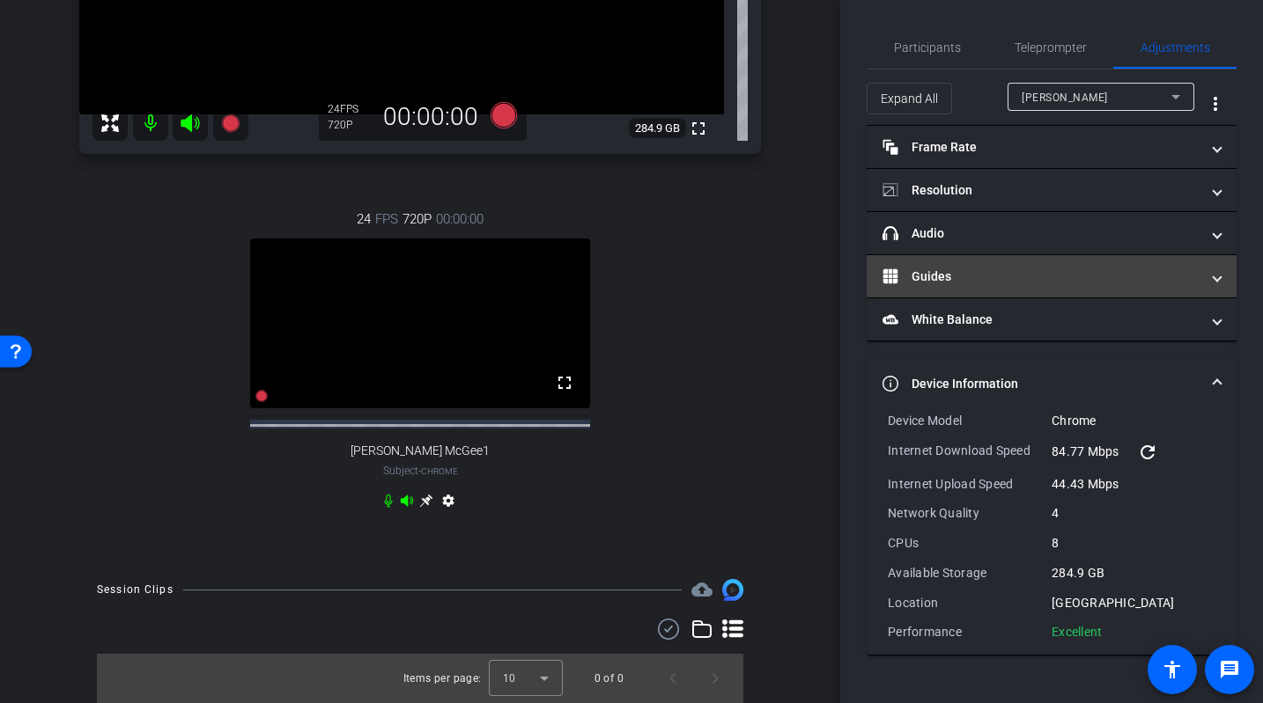
copy div "Device Model Chrome Internet Download Speed 84.77 Mbps refresh Internet Upload …"
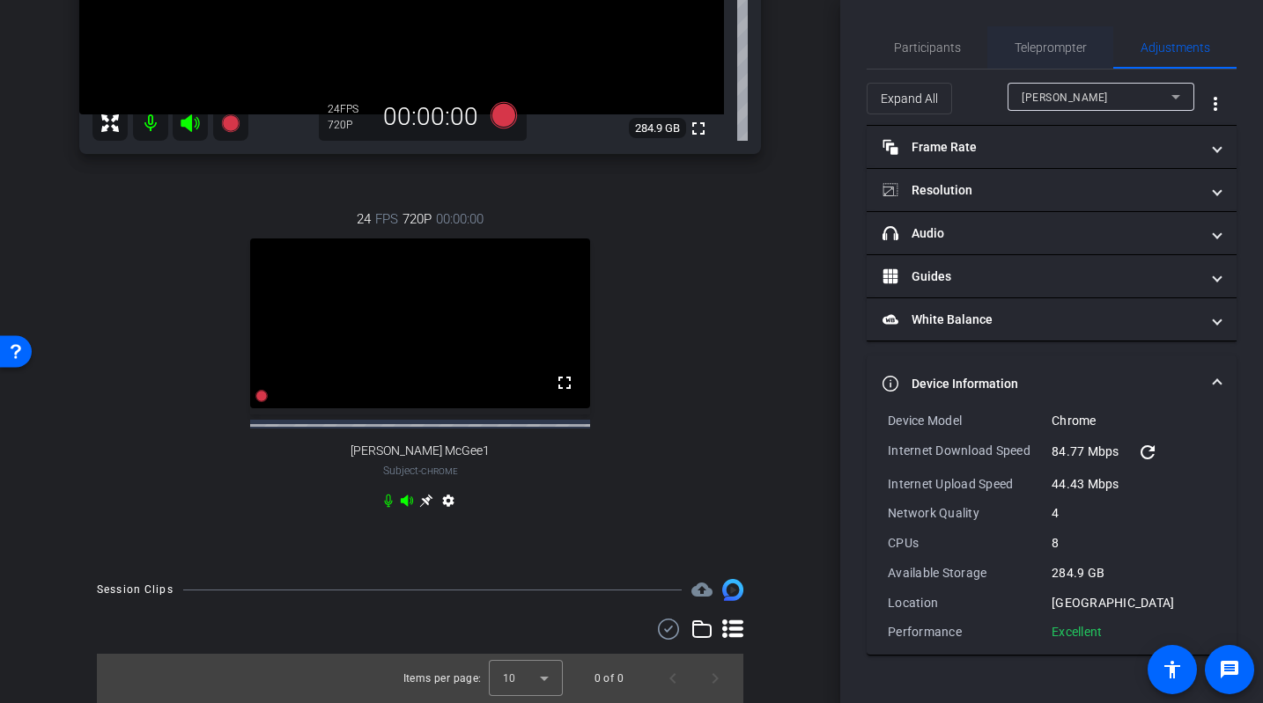
click at [1072, 43] on span "Teleprompter" at bounding box center [1050, 47] width 72 height 12
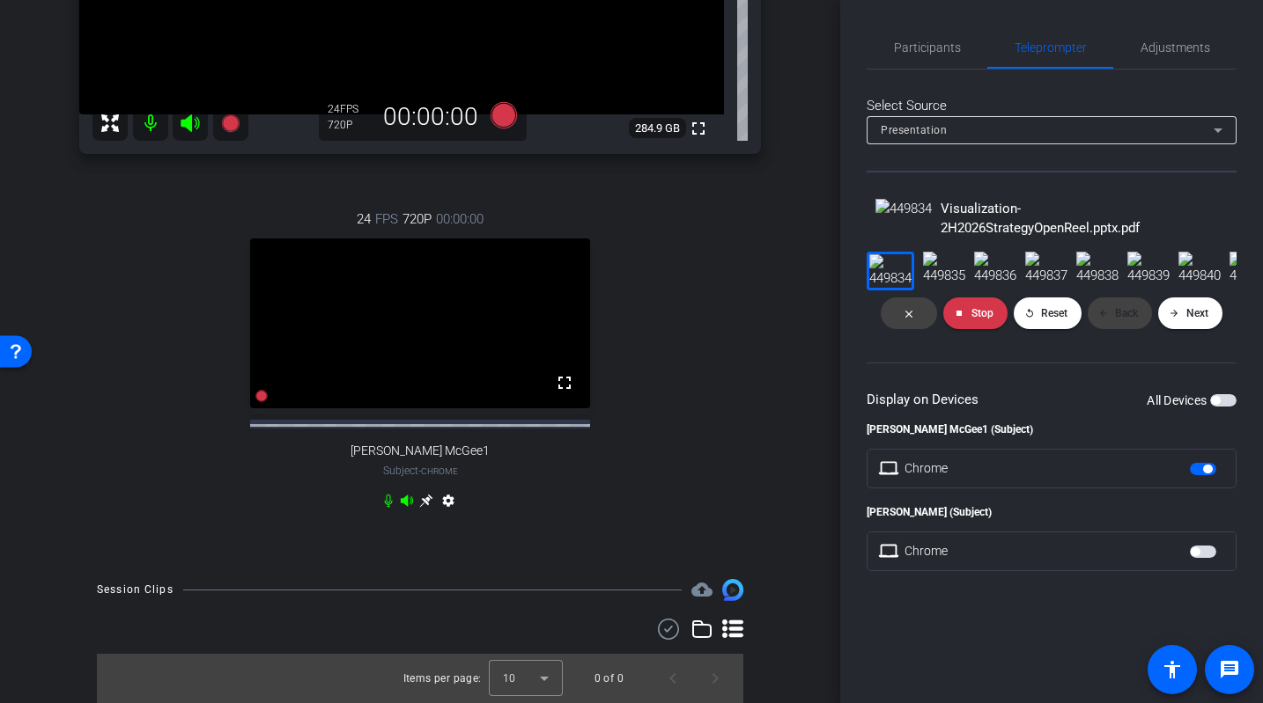
scroll to position [72, 0]
click at [1076, 407] on span "button" at bounding box center [1223, 400] width 26 height 12
click at [906, 41] on span "Participants" at bounding box center [927, 47] width 67 height 12
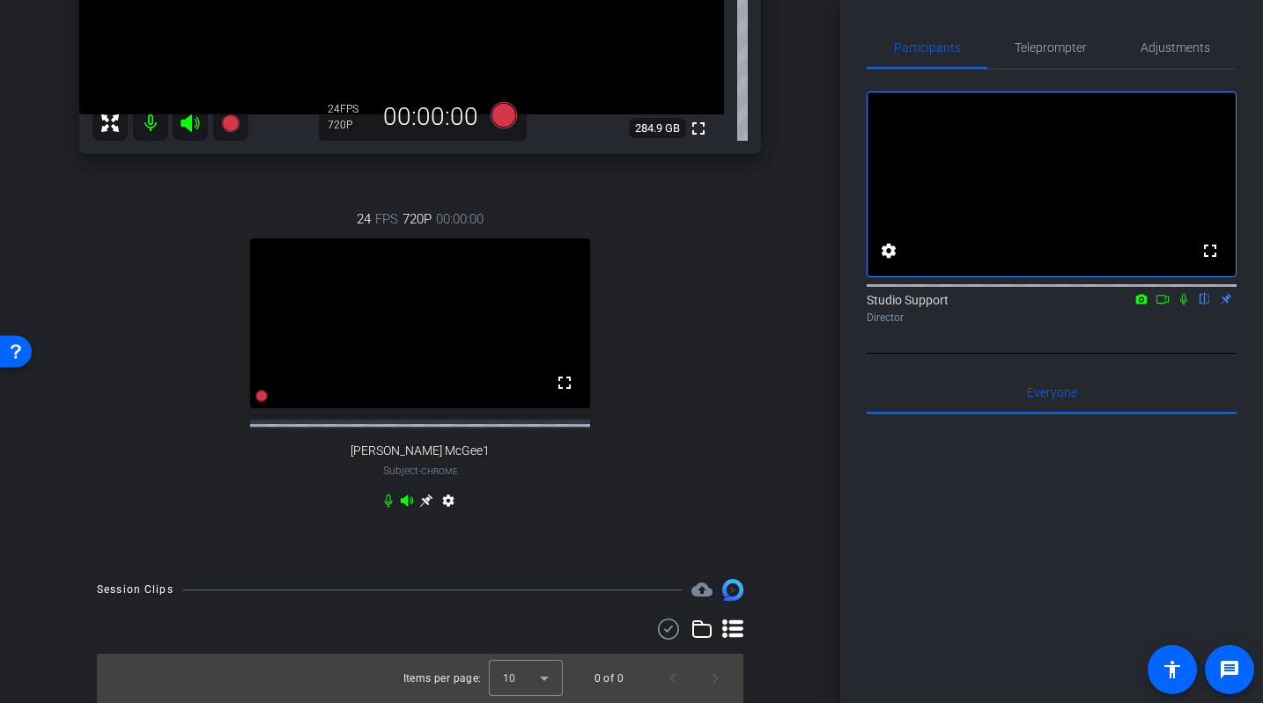
scroll to position [372, 0]
click at [1076, 46] on span "Adjustments" at bounding box center [1175, 47] width 70 height 12
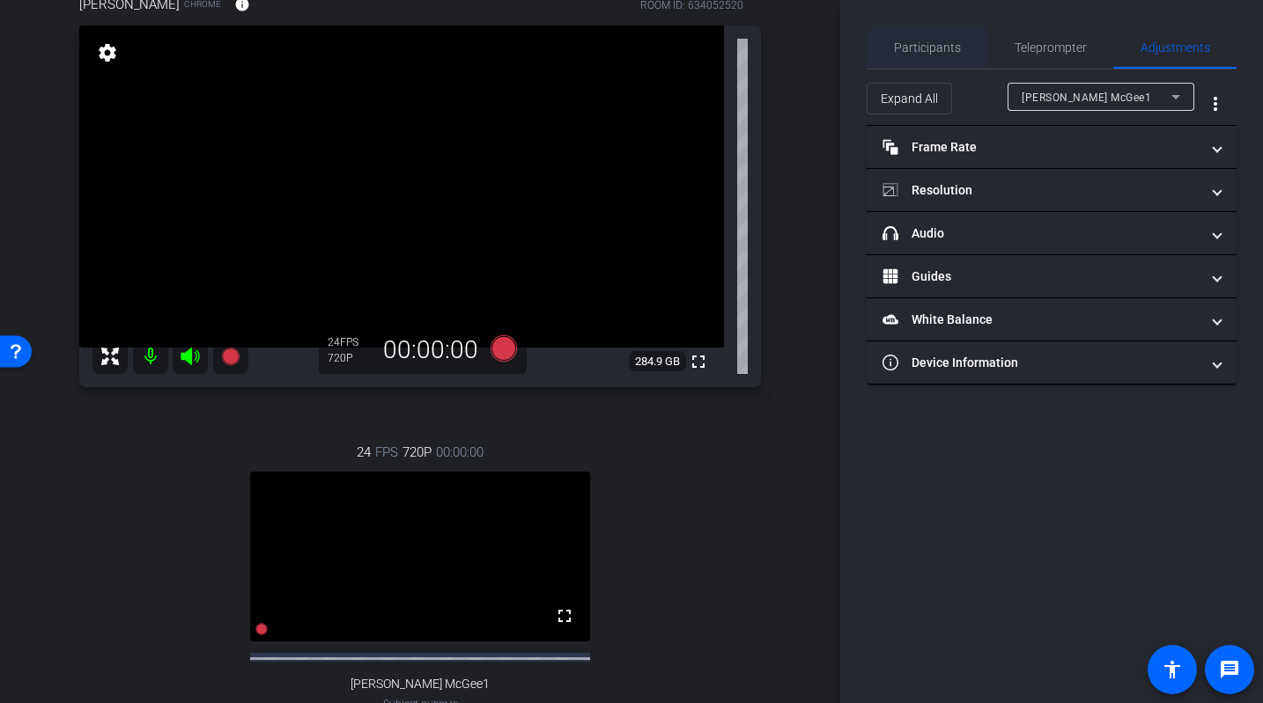
scroll to position [0, 0]
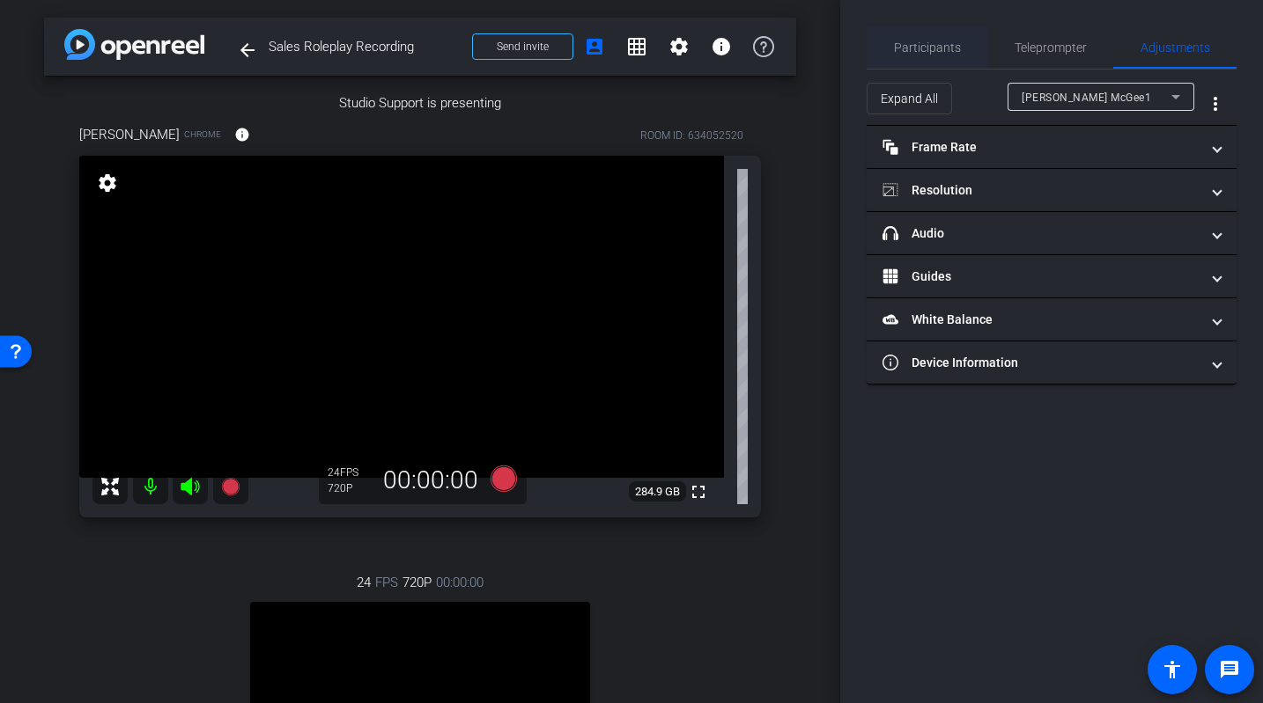
click at [923, 46] on span "Participants" at bounding box center [927, 47] width 67 height 12
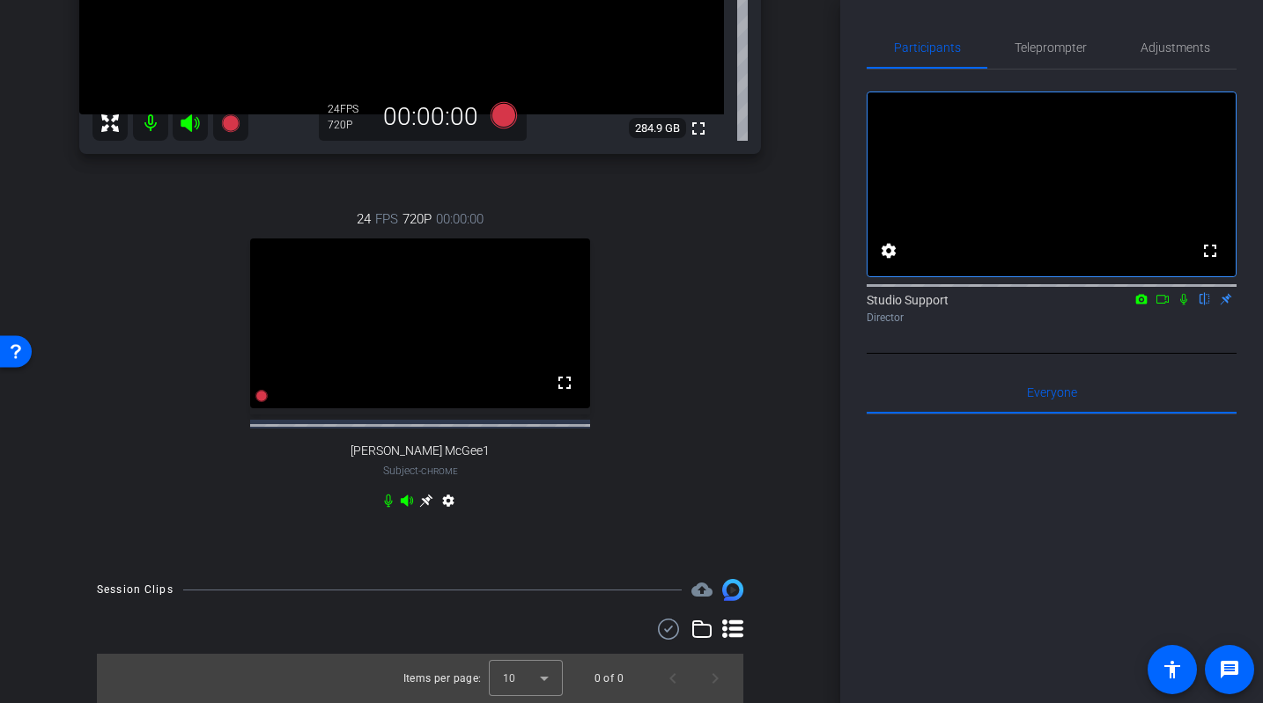
scroll to position [669, 0]
click at [1076, 42] on span "Adjustments" at bounding box center [1175, 47] width 70 height 12
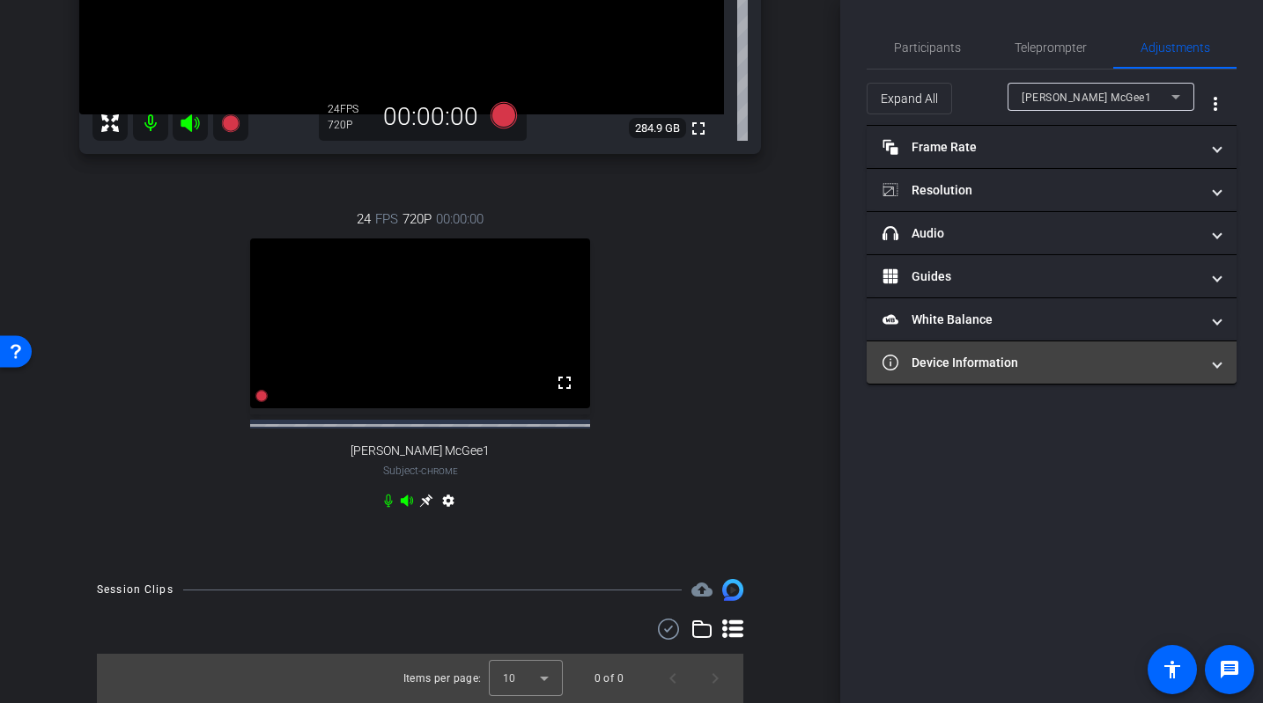
click at [1047, 365] on mat-panel-title "Device Information" at bounding box center [1040, 363] width 317 height 18
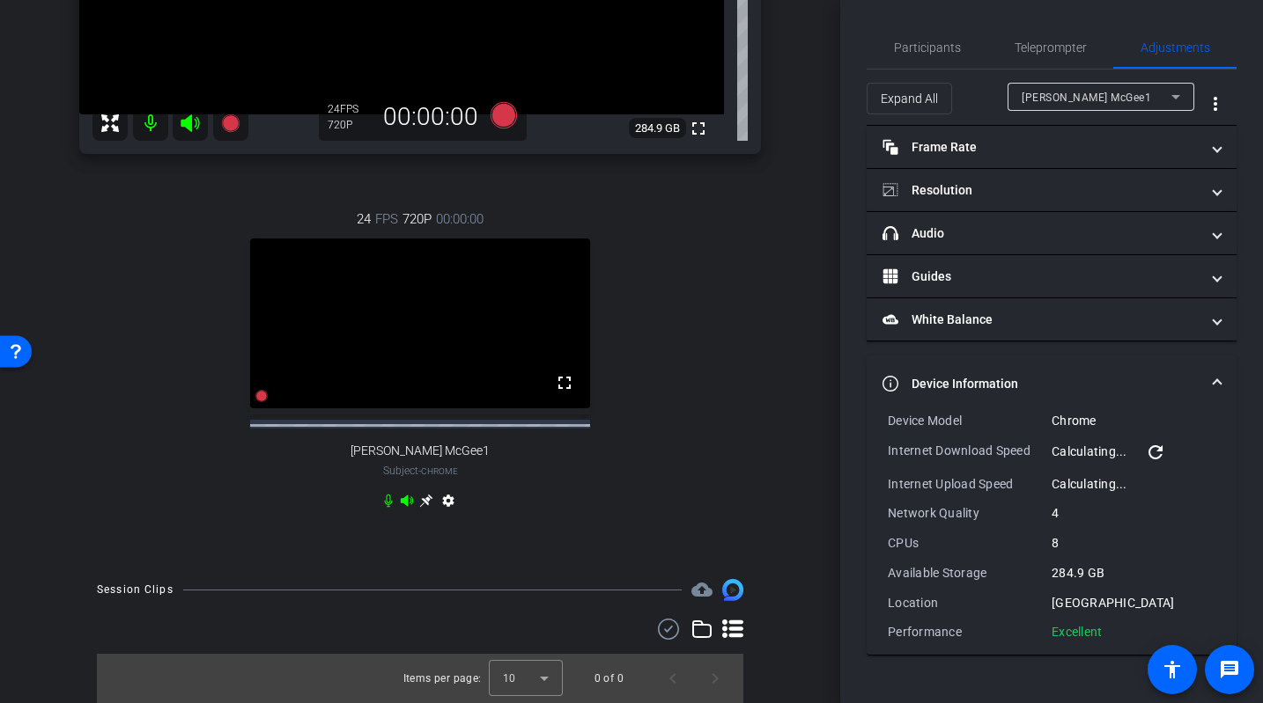
click at [1076, 108] on div "Brian McGee1" at bounding box center [1100, 97] width 158 height 28
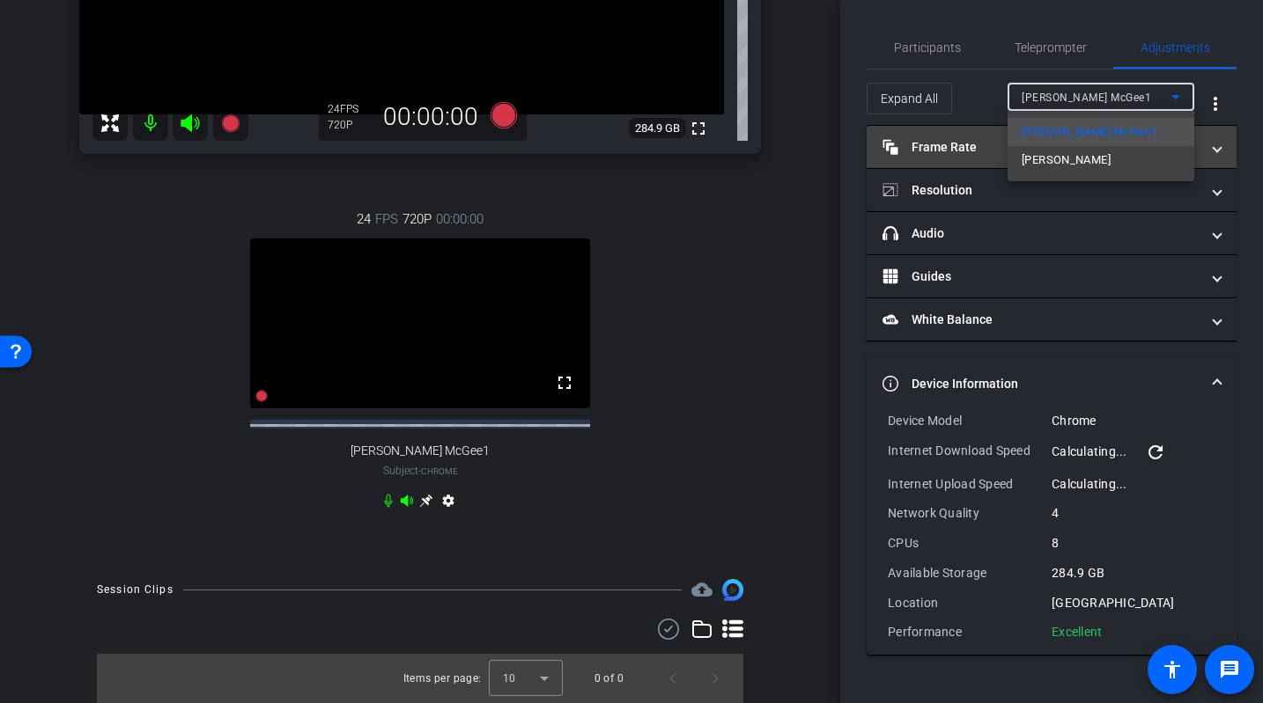
click at [1061, 155] on span "Dave Cowell" at bounding box center [1065, 160] width 89 height 21
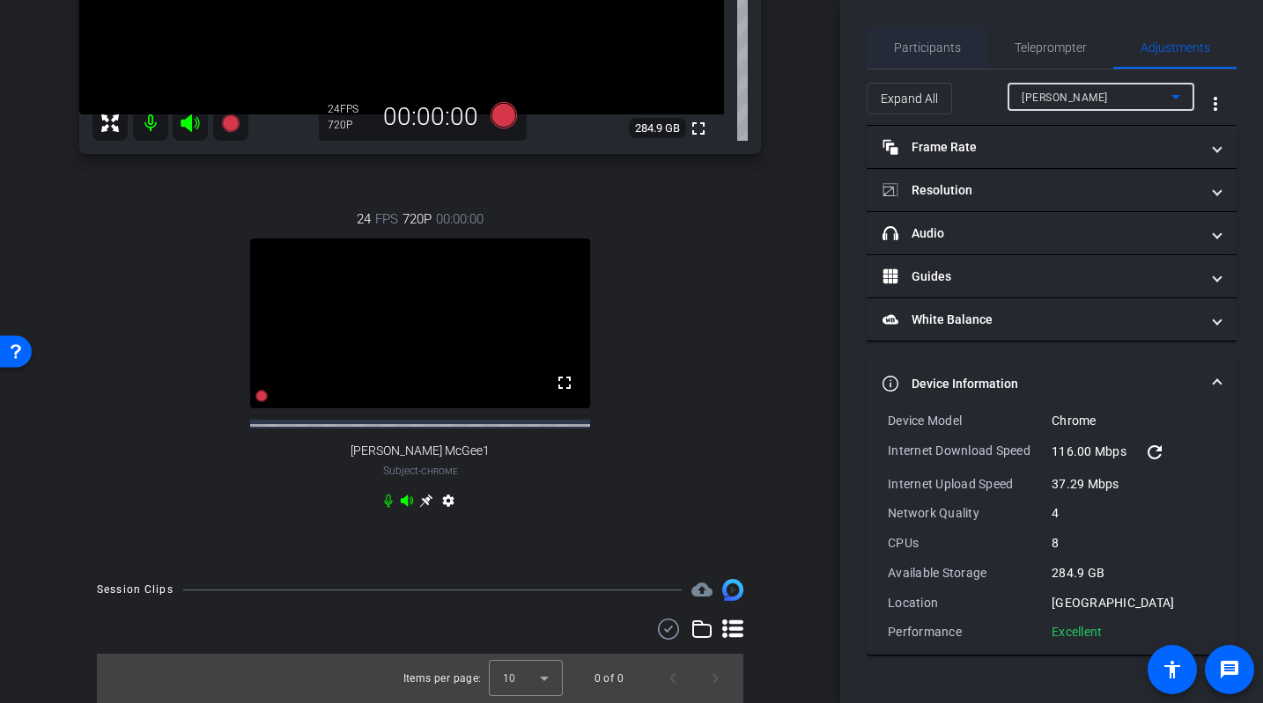
click at [949, 54] on span "Participants" at bounding box center [927, 47] width 67 height 12
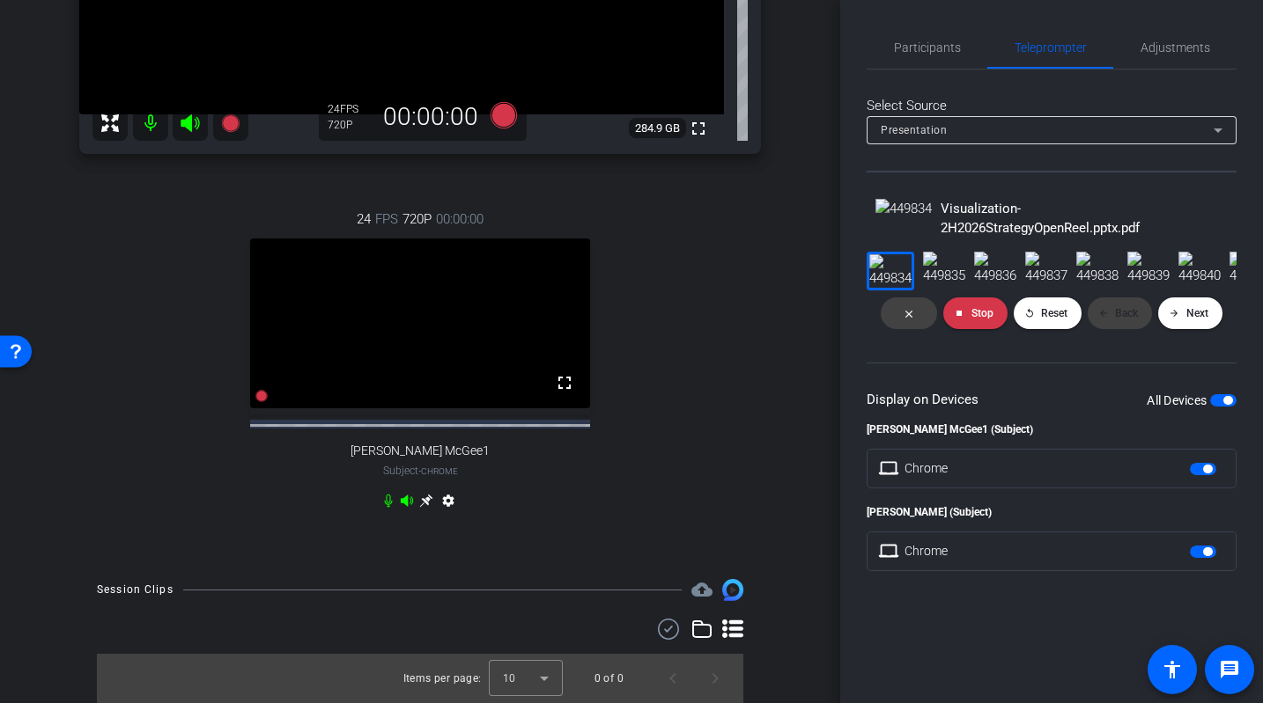
scroll to position [88, 0]
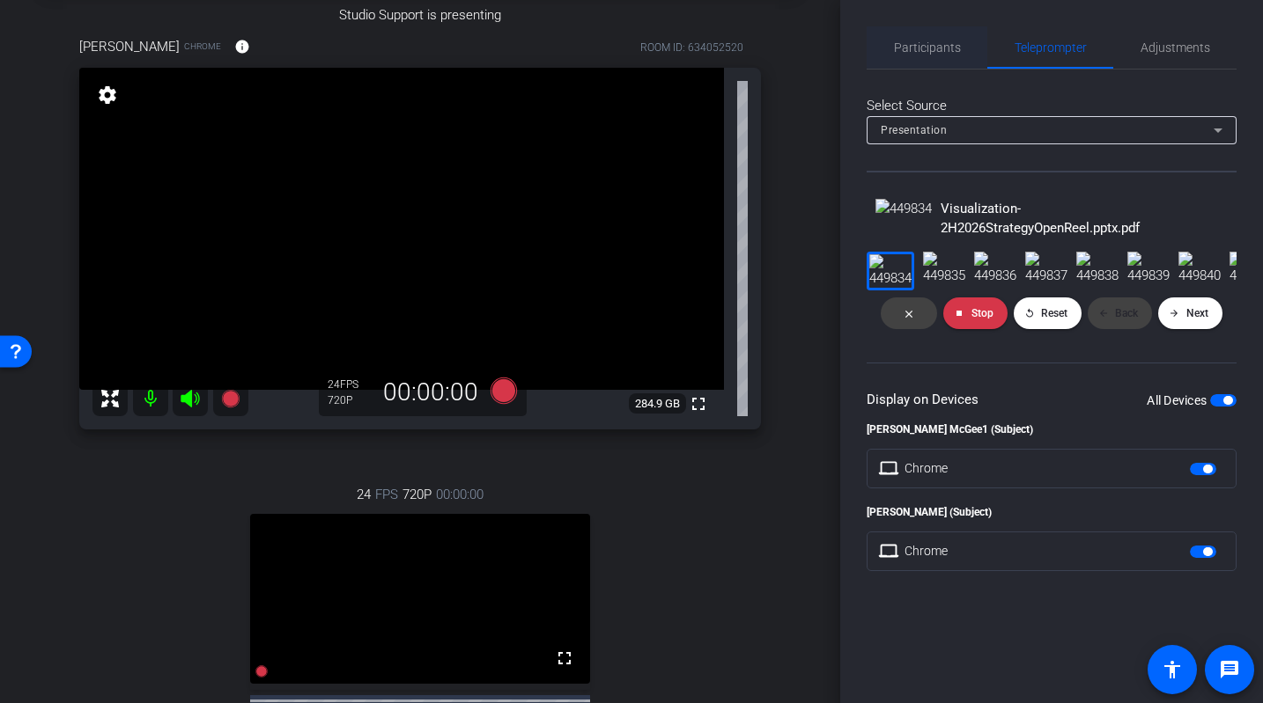
click at [921, 41] on span "Participants" at bounding box center [927, 47] width 67 height 12
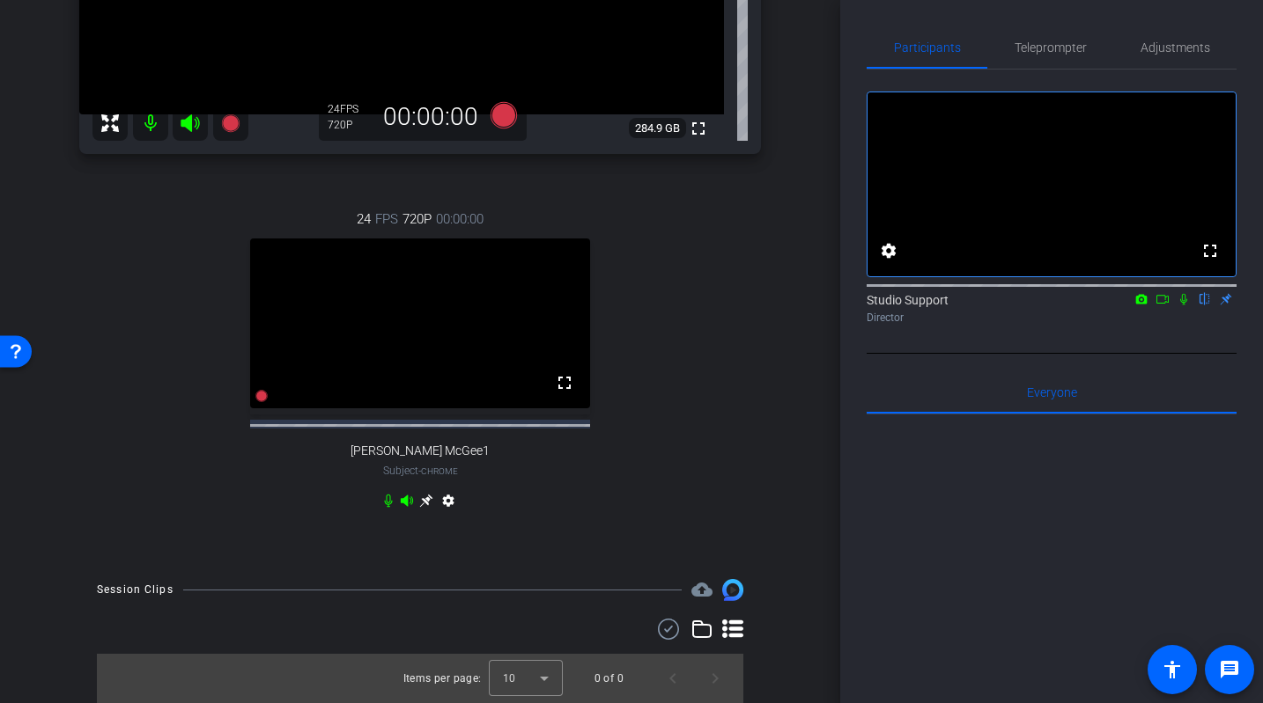
scroll to position [440, 0]
click at [1076, 55] on span "Adjustments" at bounding box center [1175, 47] width 70 height 42
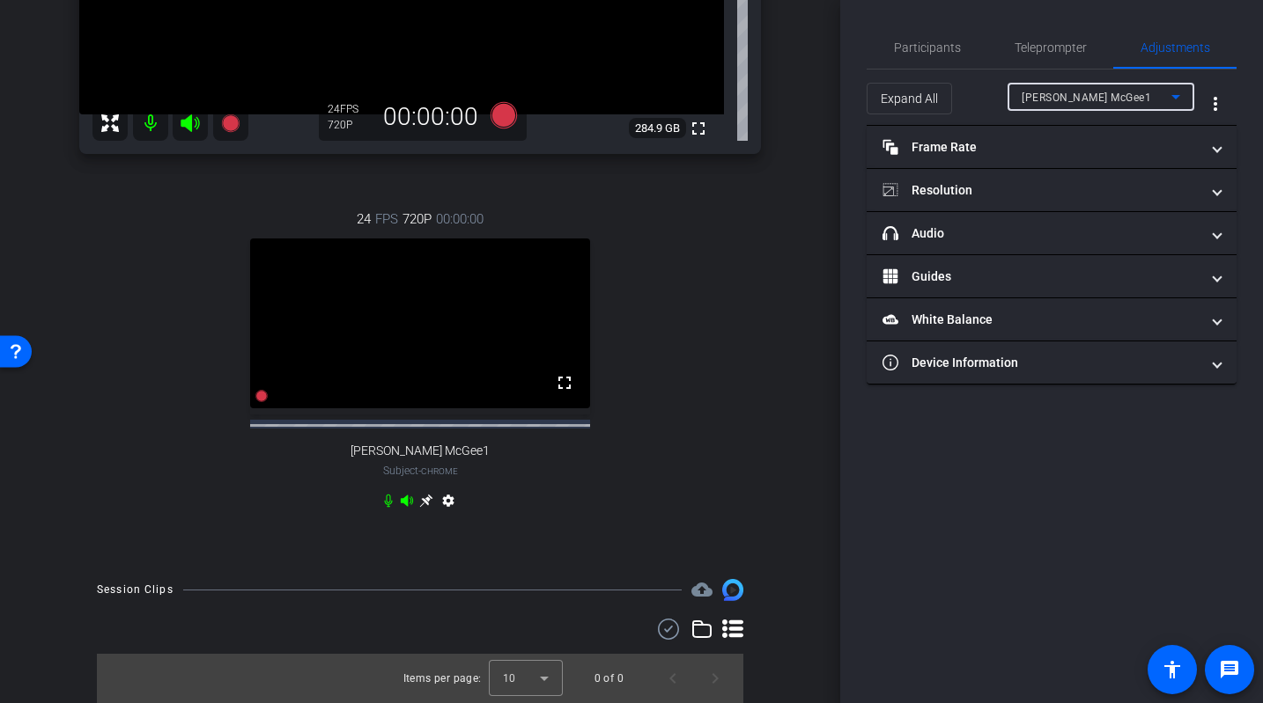
click at [1076, 95] on span "Brian McGee1" at bounding box center [1085, 98] width 129 height 12
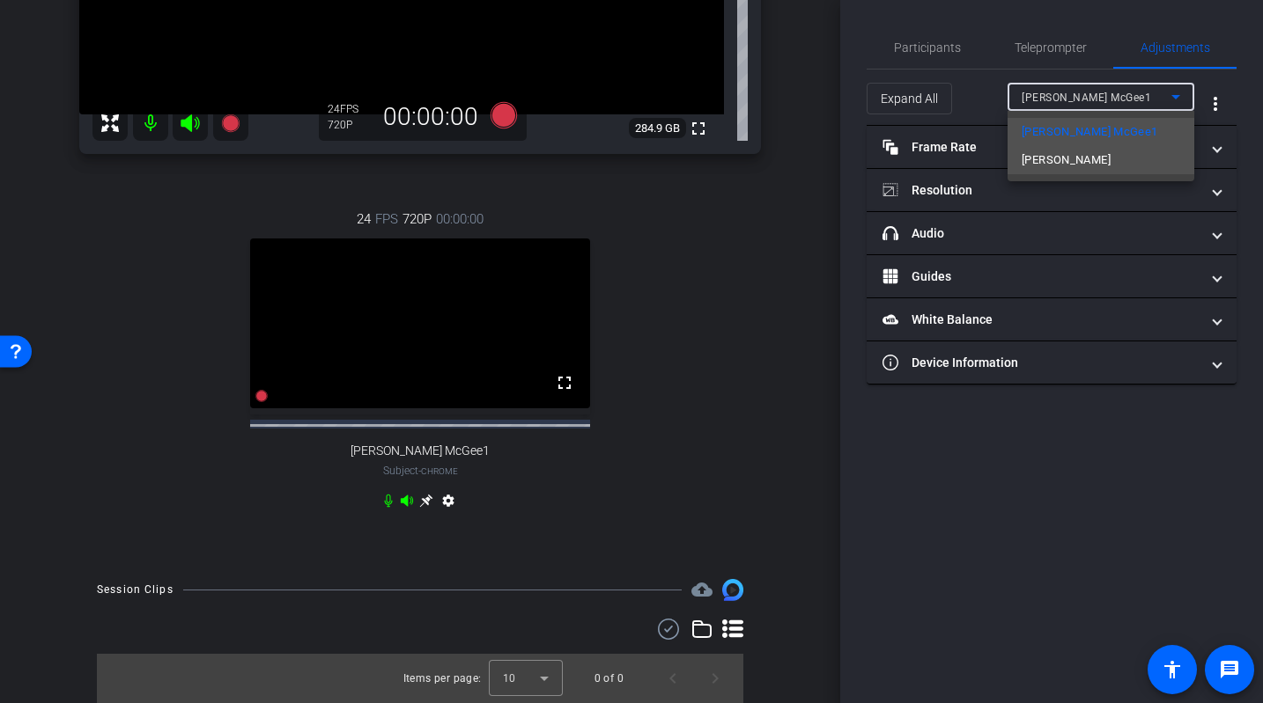
click at [1076, 153] on mat-option "Dave Cowell" at bounding box center [1100, 160] width 187 height 28
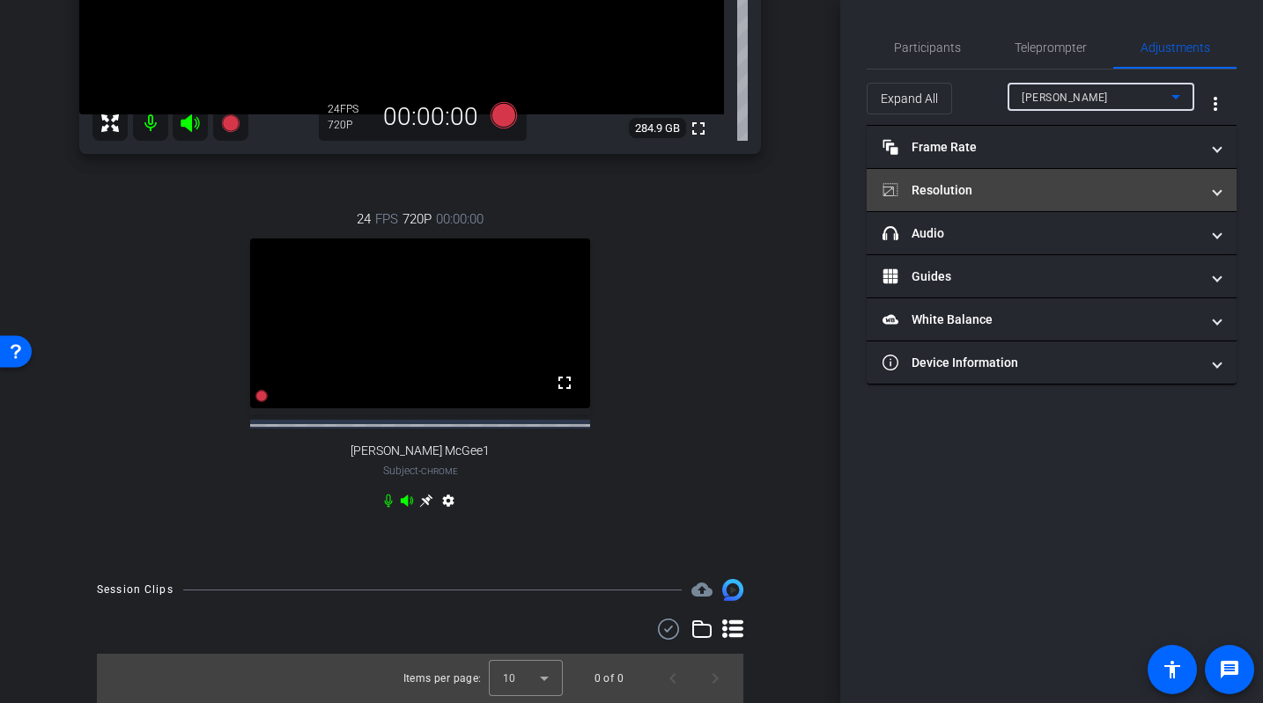
click at [954, 199] on mat-panel-title "Resolution" at bounding box center [1040, 190] width 317 height 18
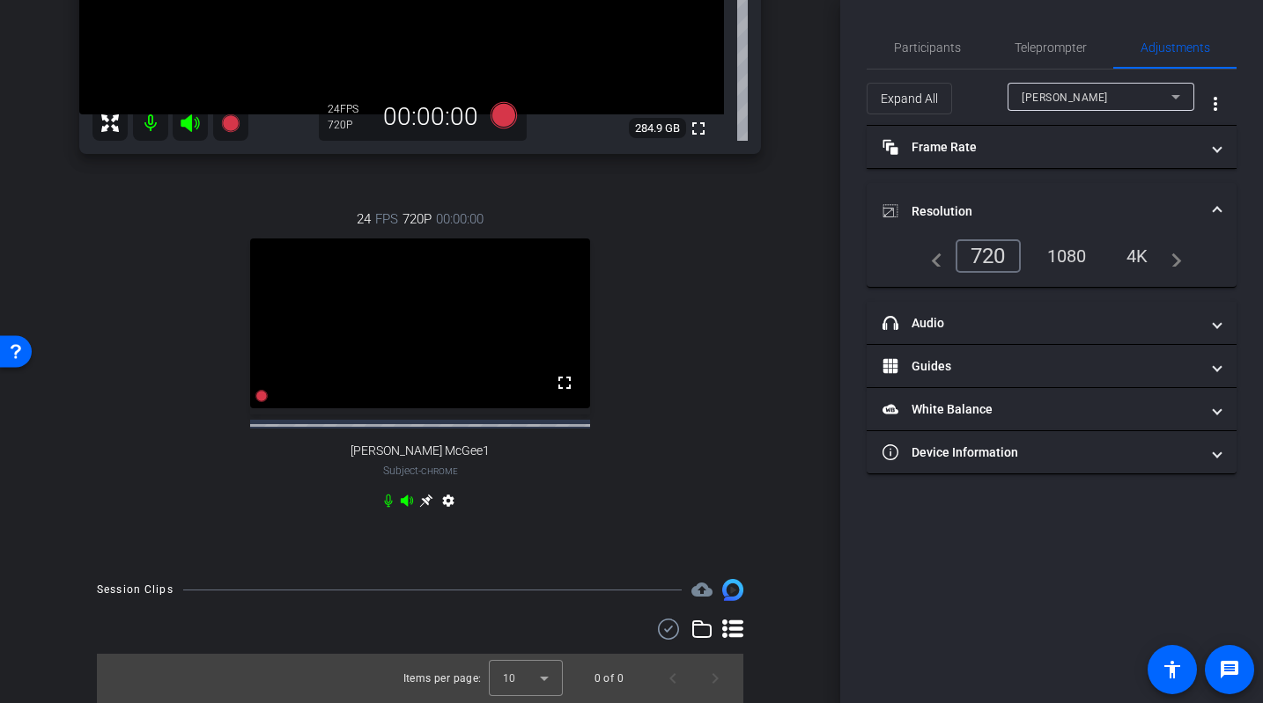
click at [1064, 258] on div "1080" at bounding box center [1067, 256] width 66 height 30
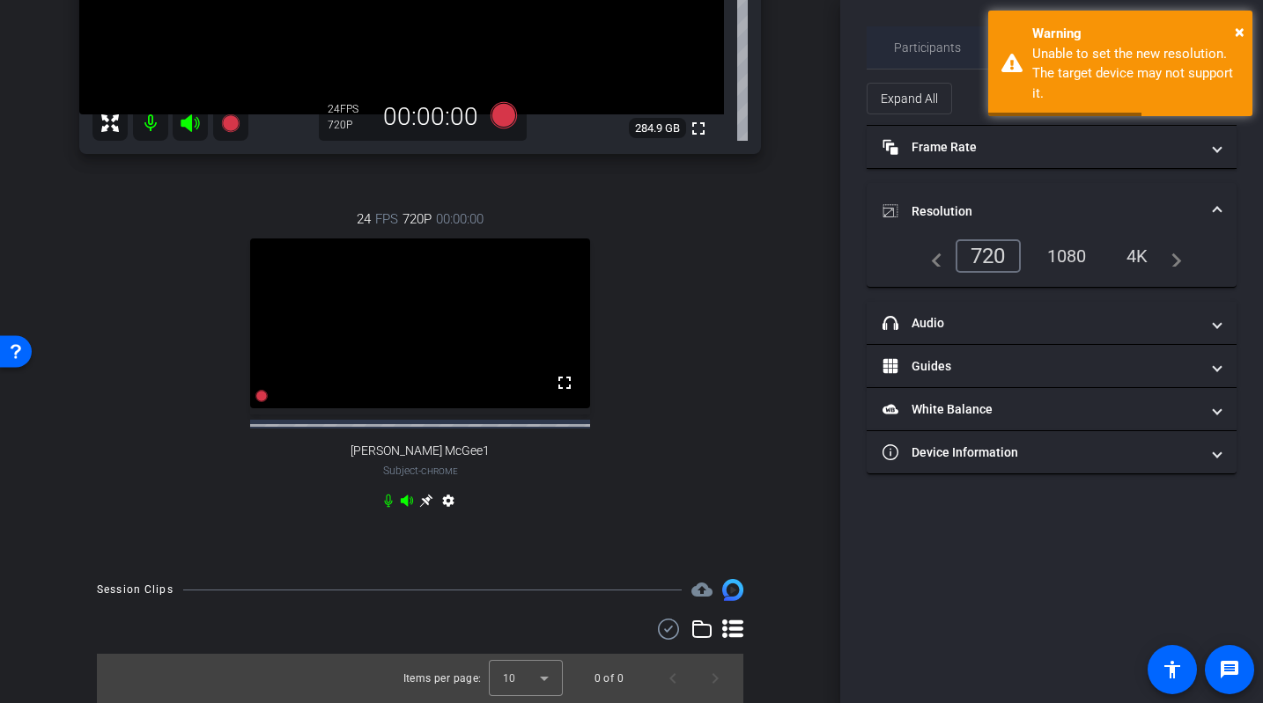
click at [911, 41] on span "Participants" at bounding box center [927, 47] width 67 height 12
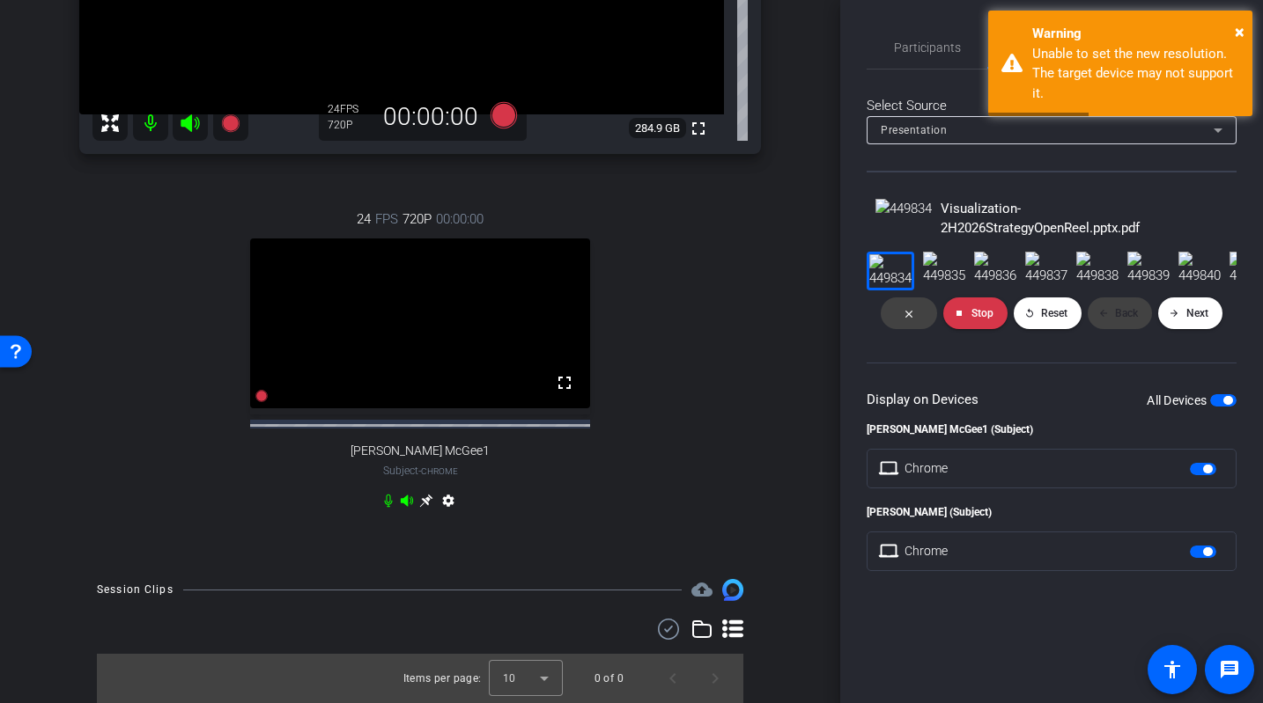
click at [770, 562] on div "Studio Support is presenting Dave Cowell Chrome info ROOM ID: 634052520 fullscr…" at bounding box center [420, 137] width 752 height 850
click at [876, 57] on div "Participants" at bounding box center [926, 47] width 121 height 42
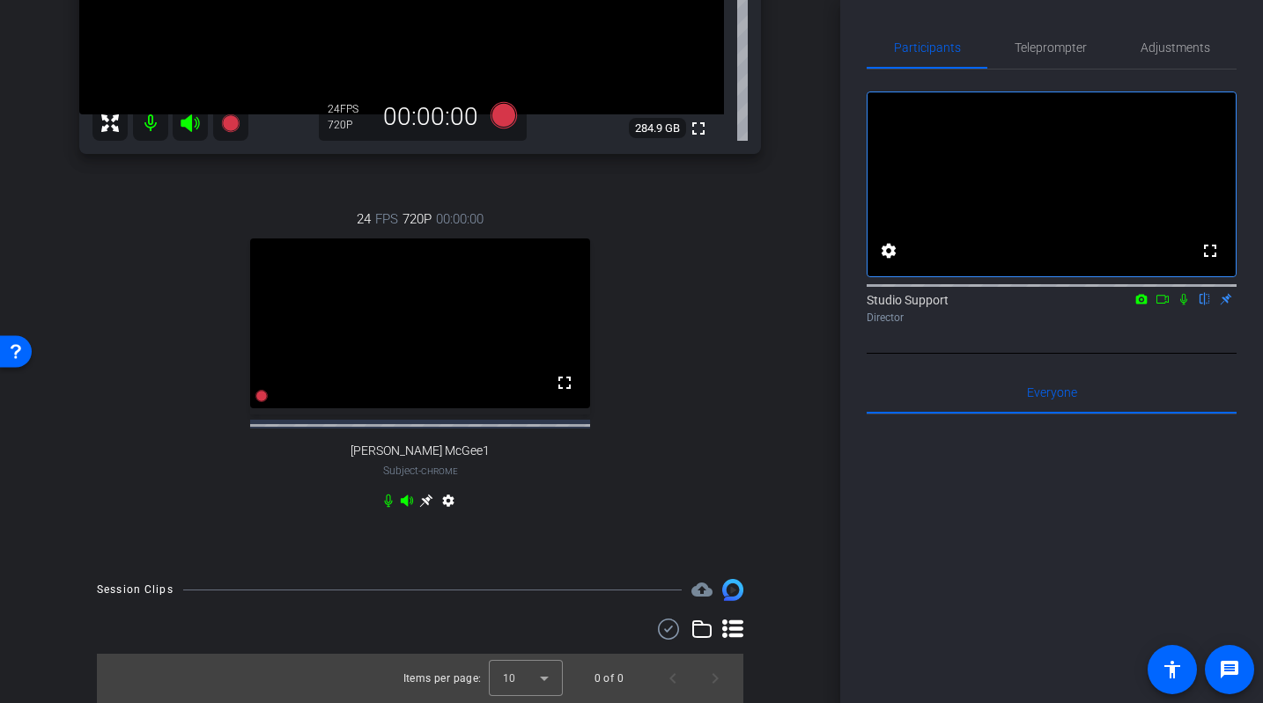
scroll to position [762, 0]
click at [421, 500] on icon at bounding box center [426, 501] width 14 height 14
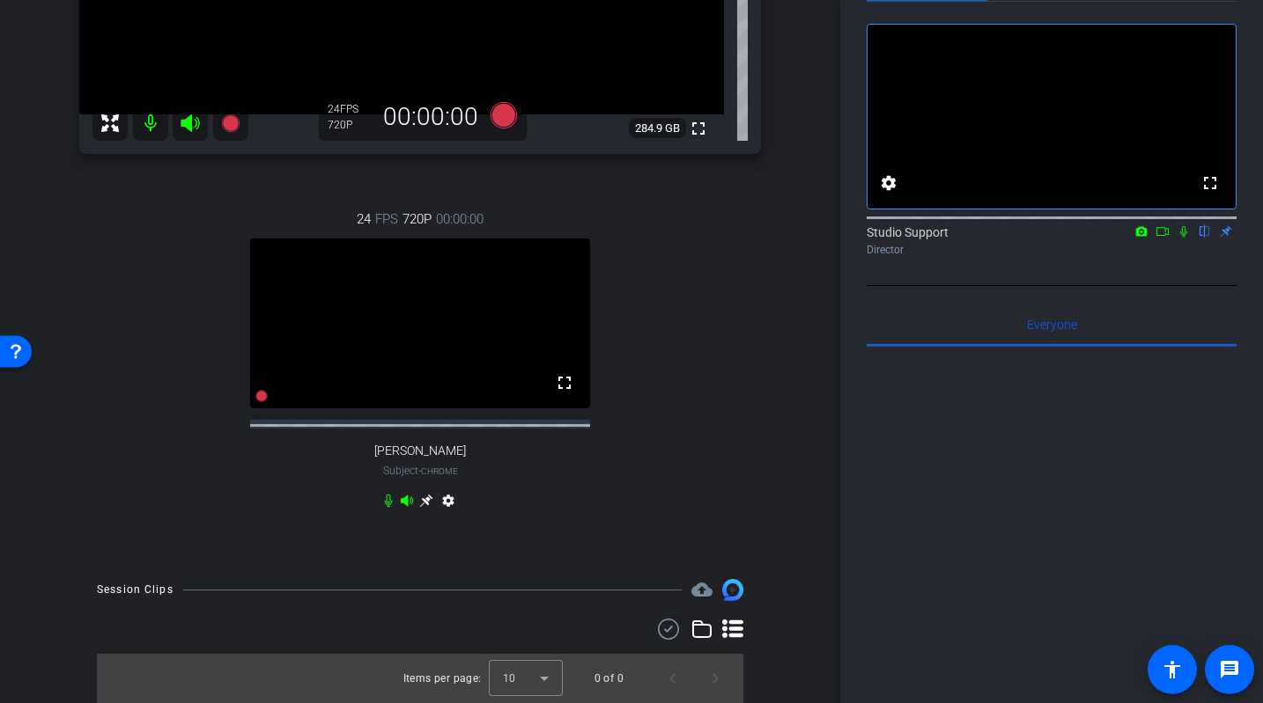
scroll to position [734, 0]
click at [424, 508] on icon at bounding box center [425, 501] width 13 height 13
click at [431, 508] on icon at bounding box center [426, 501] width 14 height 14
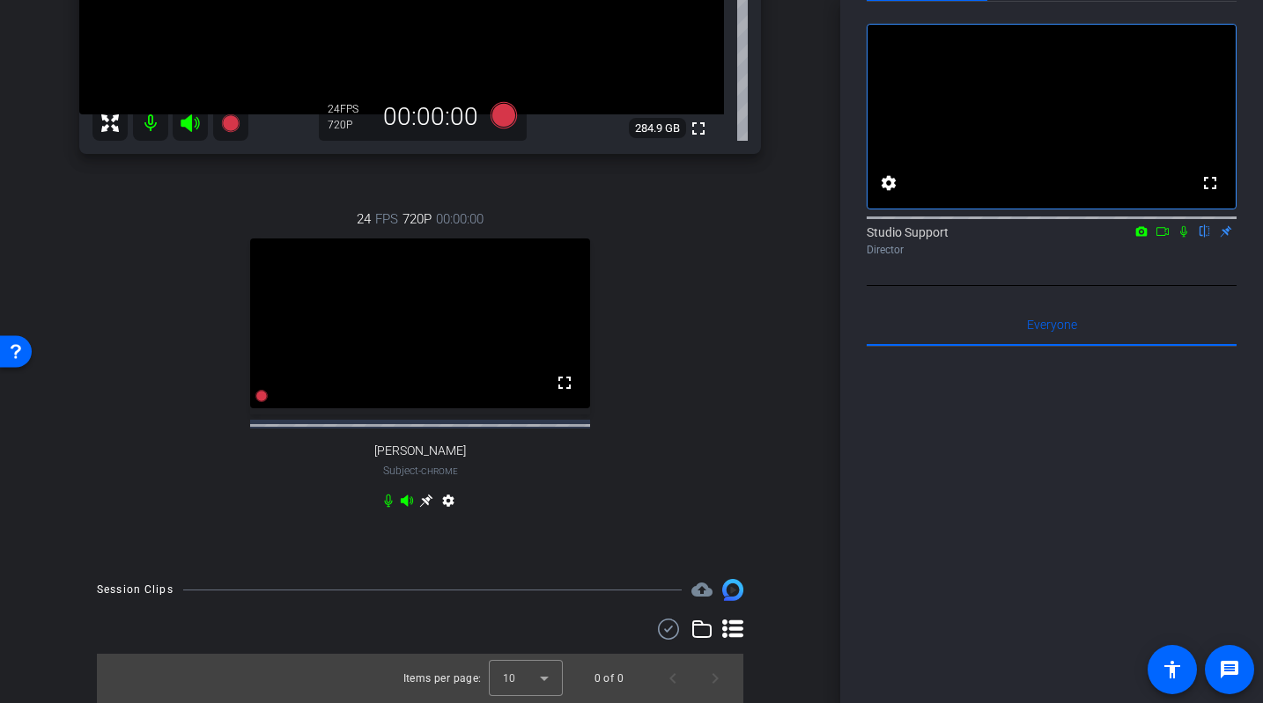
click at [425, 544] on div "24 FPS 720P 00:00:00 fullscreen Dave Cowell Subject - Chrome settings" at bounding box center [419, 362] width 681 height 364
click at [431, 508] on icon at bounding box center [425, 501] width 13 height 13
click at [428, 508] on icon at bounding box center [425, 501] width 13 height 13
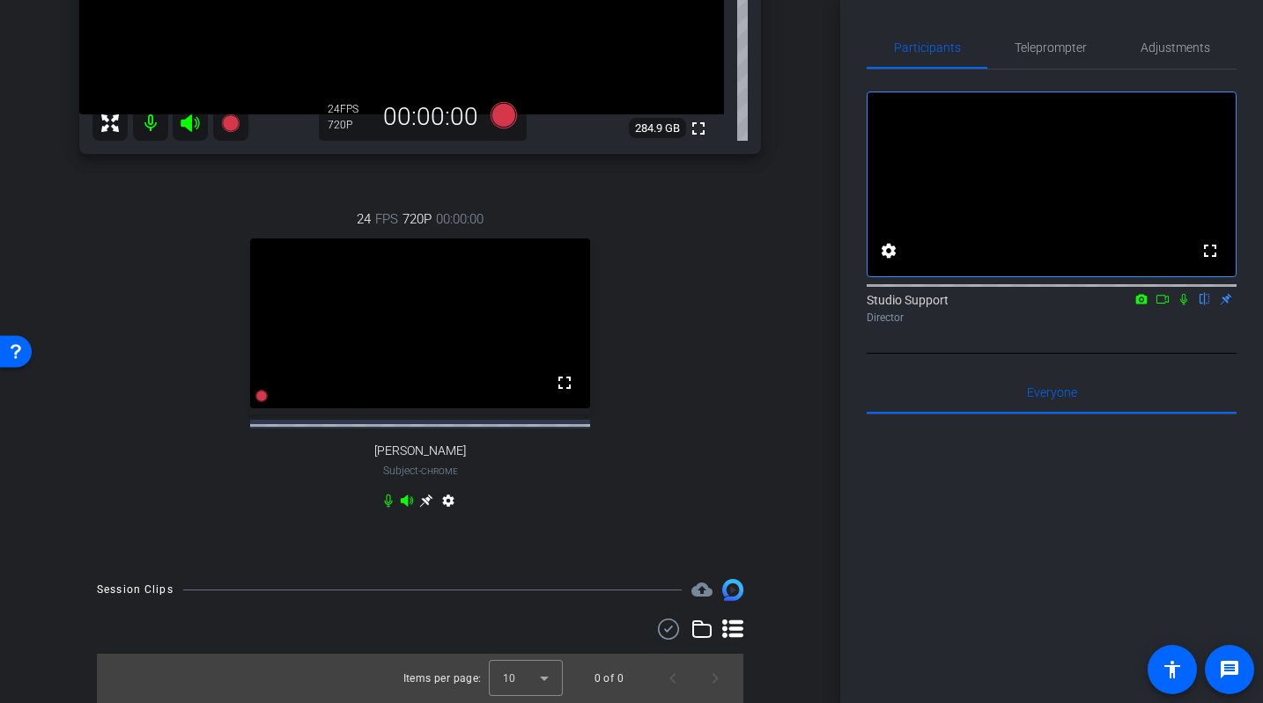
scroll to position [415, 0]
click at [1076, 40] on div "Adjustments" at bounding box center [1174, 47] width 123 height 42
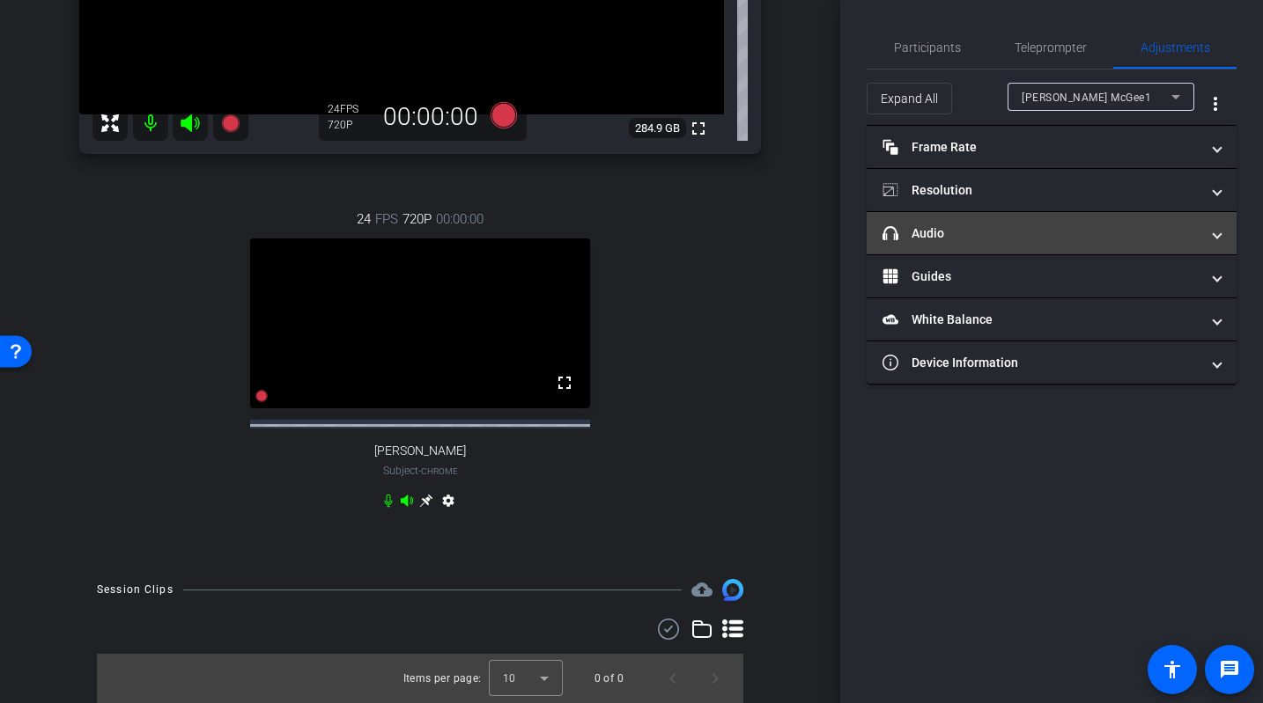
click at [1030, 233] on mat-panel-title "headphone icon Audio" at bounding box center [1040, 234] width 317 height 18
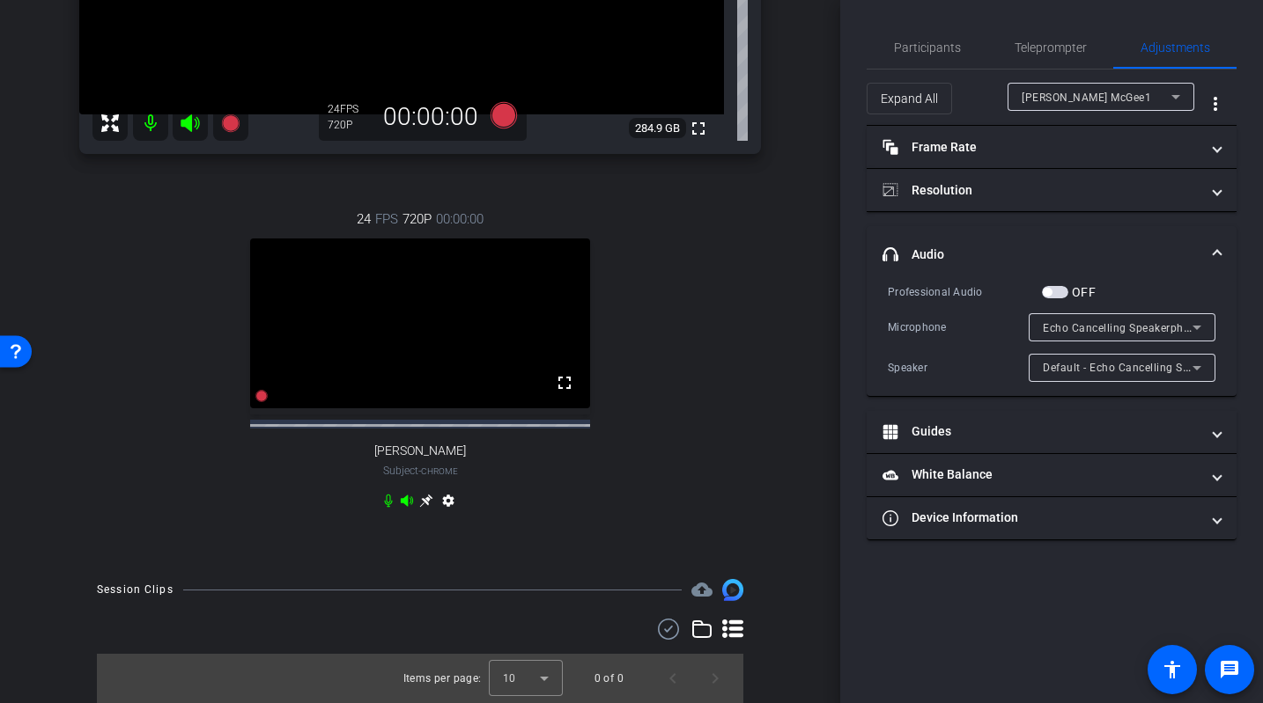
click at [1076, 335] on div "Echo Cancelling Speakerphone (Plantronics P610) (047f:c02f)" at bounding box center [1117, 328] width 150 height 22
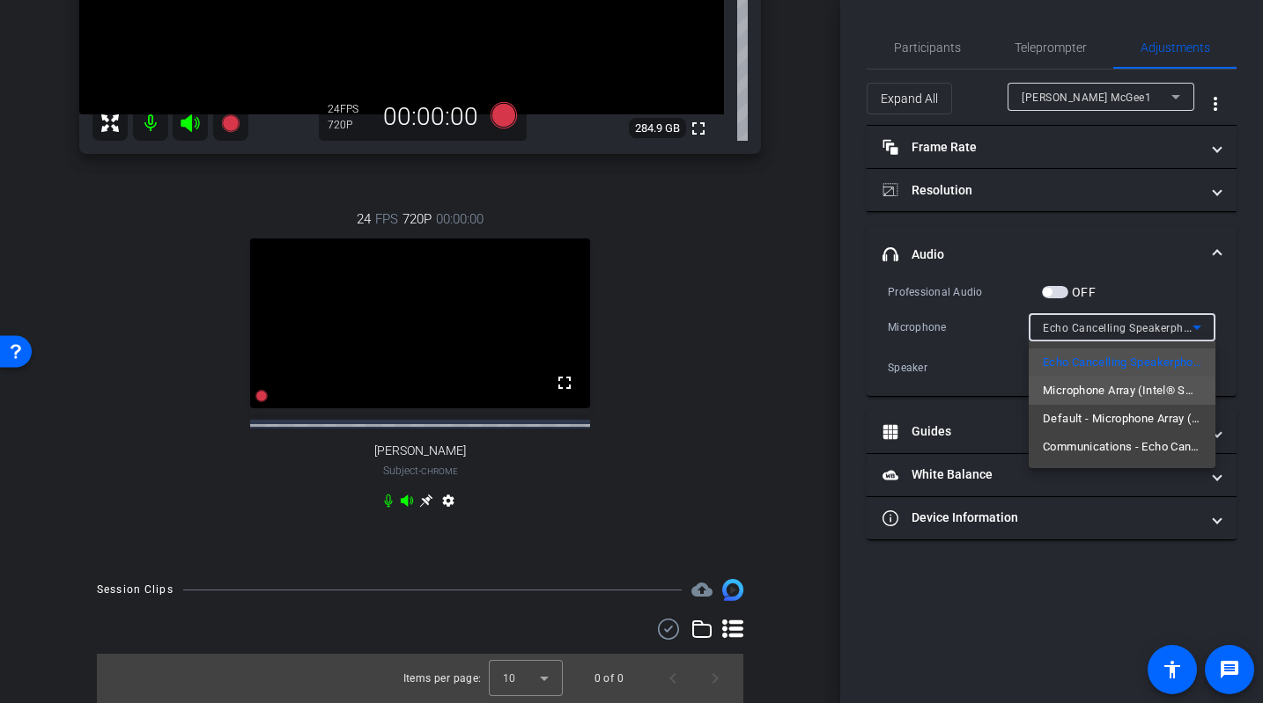
click at [1076, 392] on span "Microphone Array (Intel® Smart Sound Technology for Digital Microphones)" at bounding box center [1121, 390] width 158 height 21
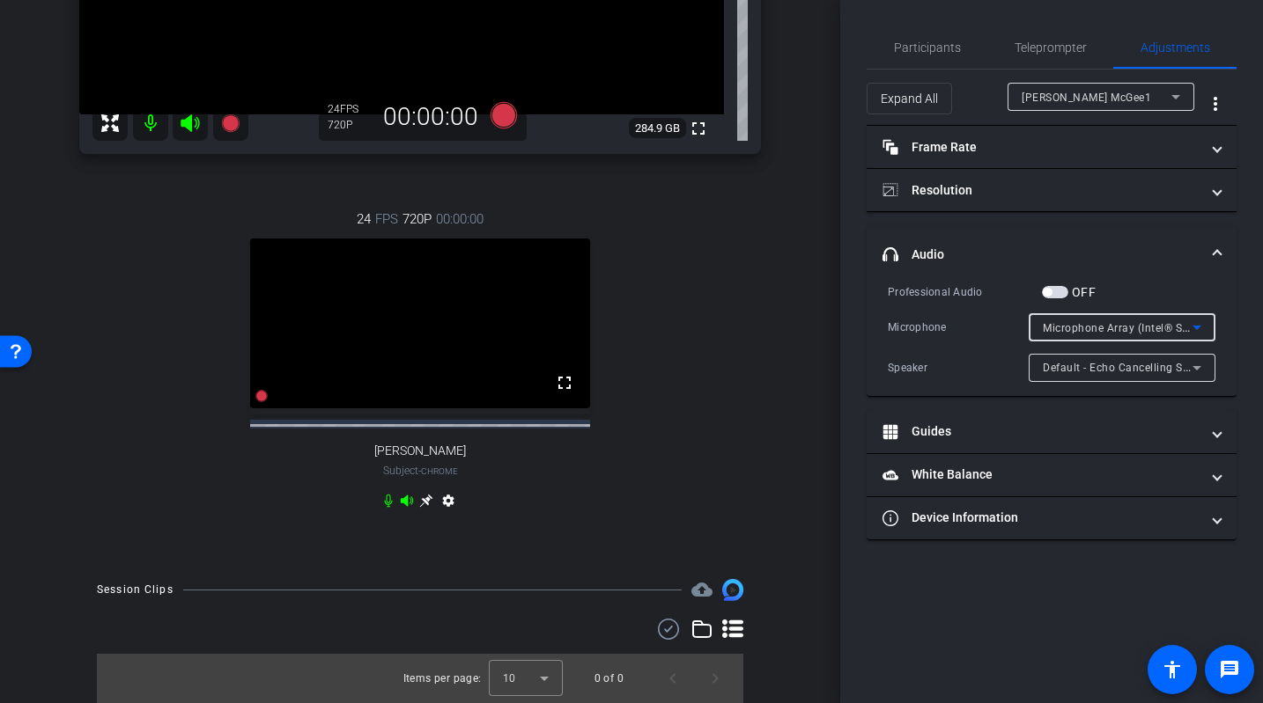
click at [1076, 98] on div "Brian McGee1" at bounding box center [1096, 97] width 150 height 22
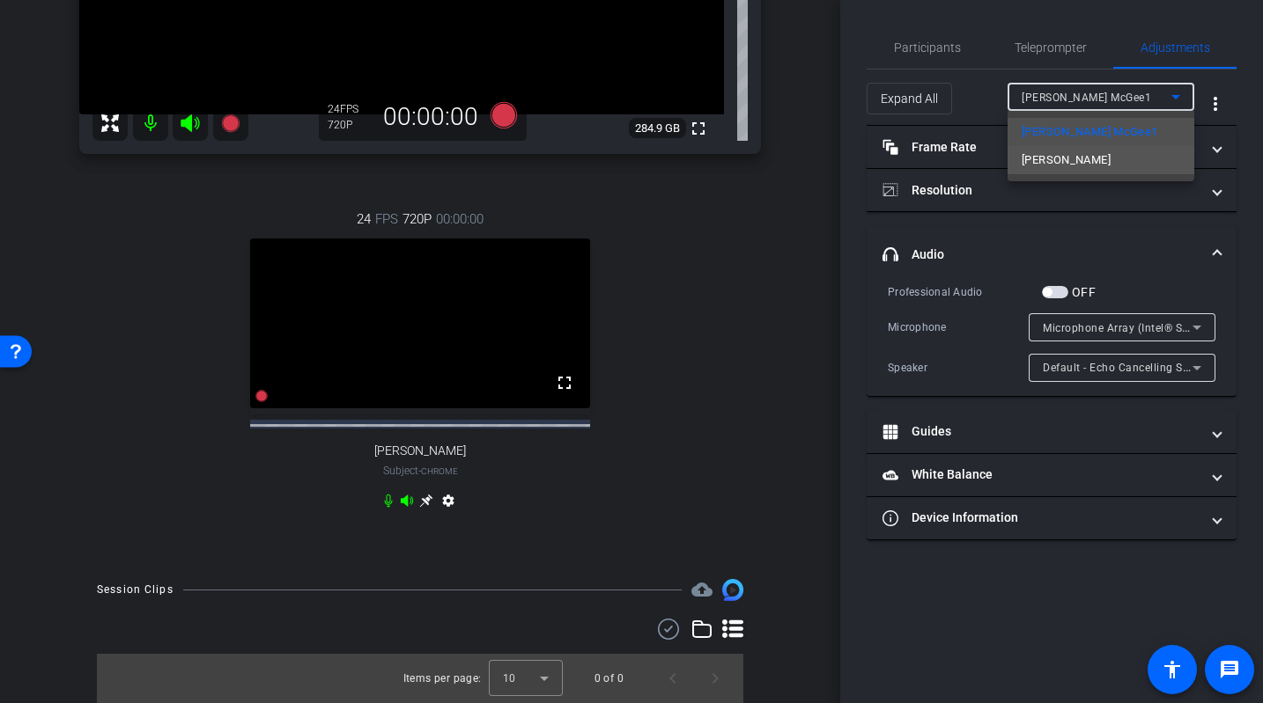
click at [1076, 158] on mat-option "Dave Cowell" at bounding box center [1100, 160] width 187 height 28
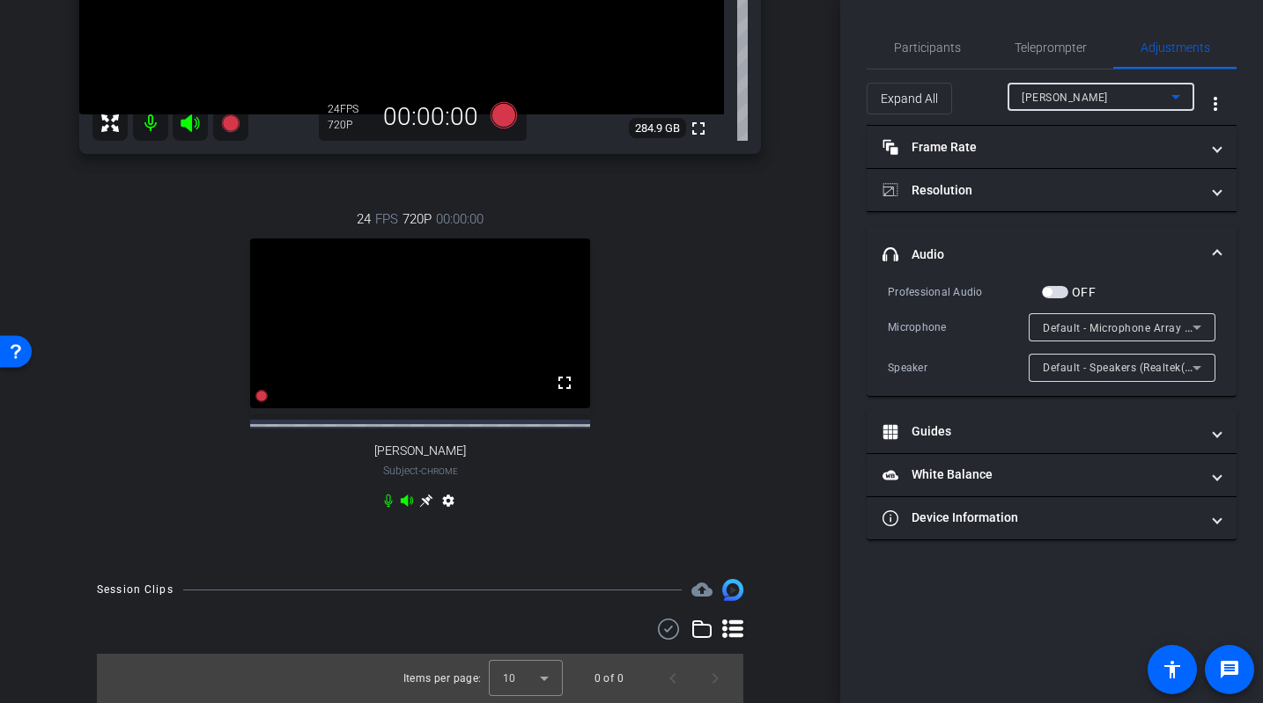
click at [1076, 333] on span "Default - Microphone Array (Intel® Smart Sound Technology for Digital Microphon…" at bounding box center [1260, 327] width 437 height 14
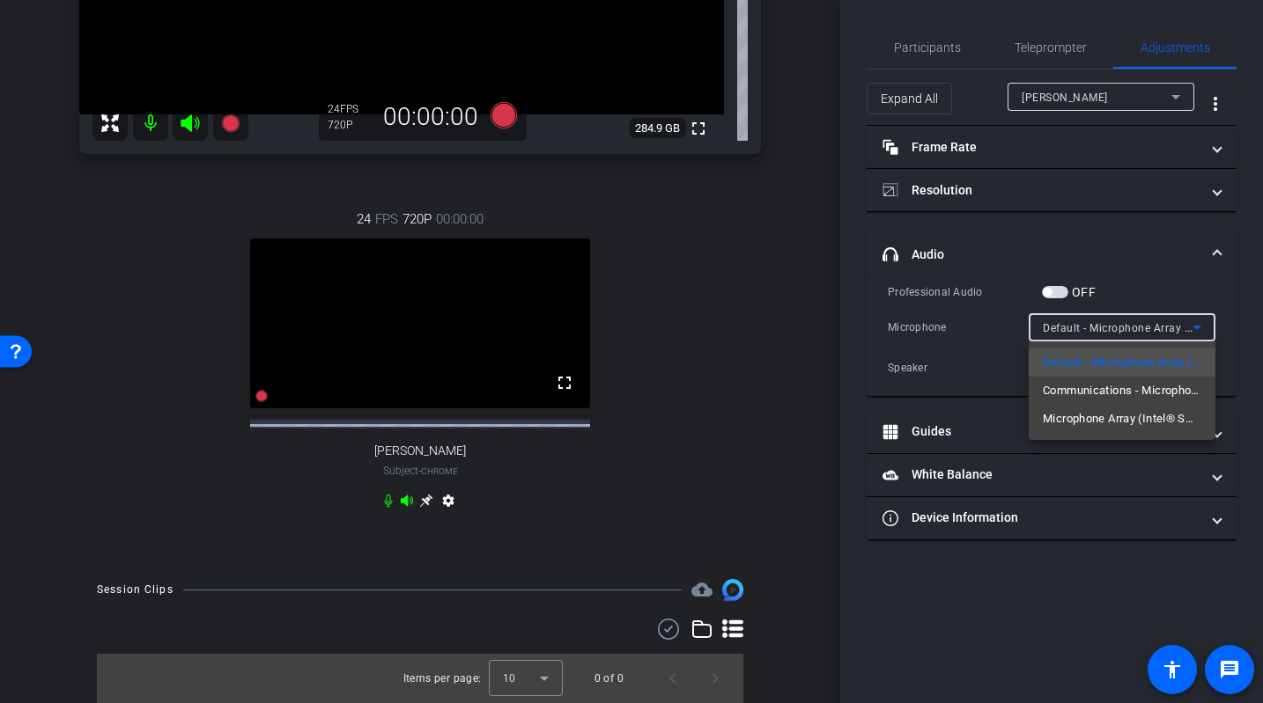
click at [1007, 577] on div at bounding box center [631, 351] width 1263 height 703
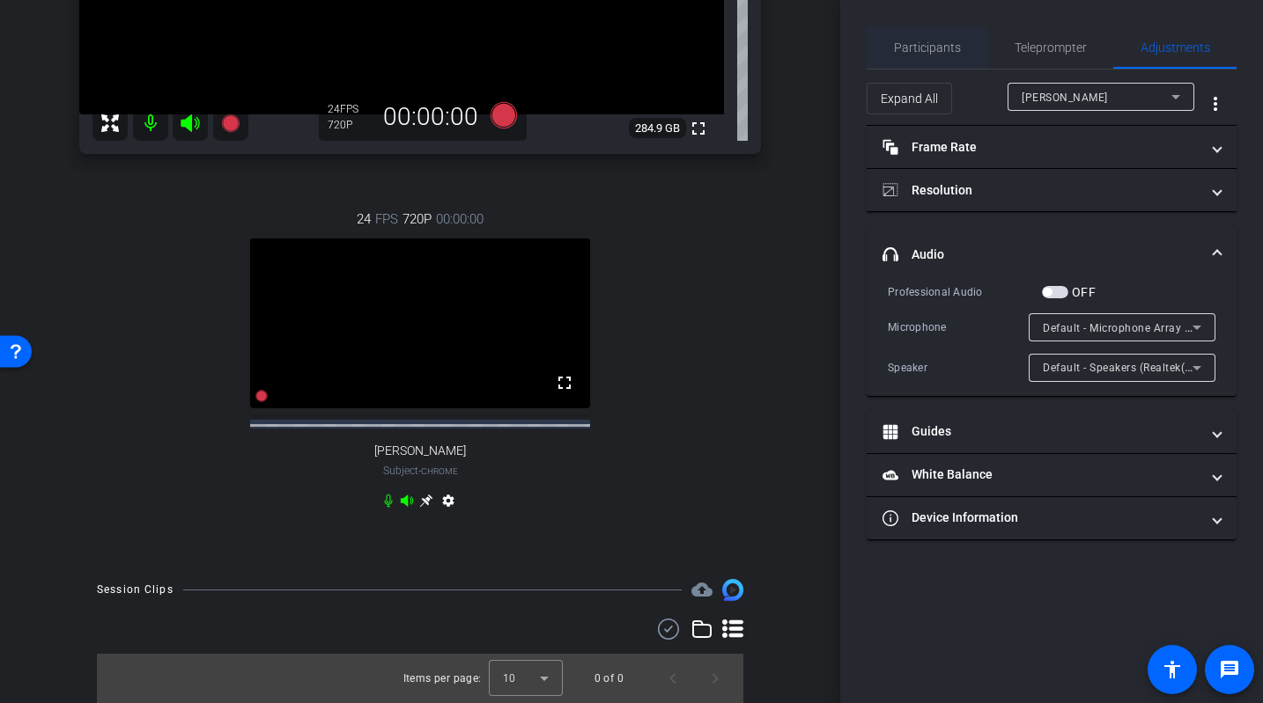
click at [902, 34] on span "Participants" at bounding box center [927, 47] width 67 height 42
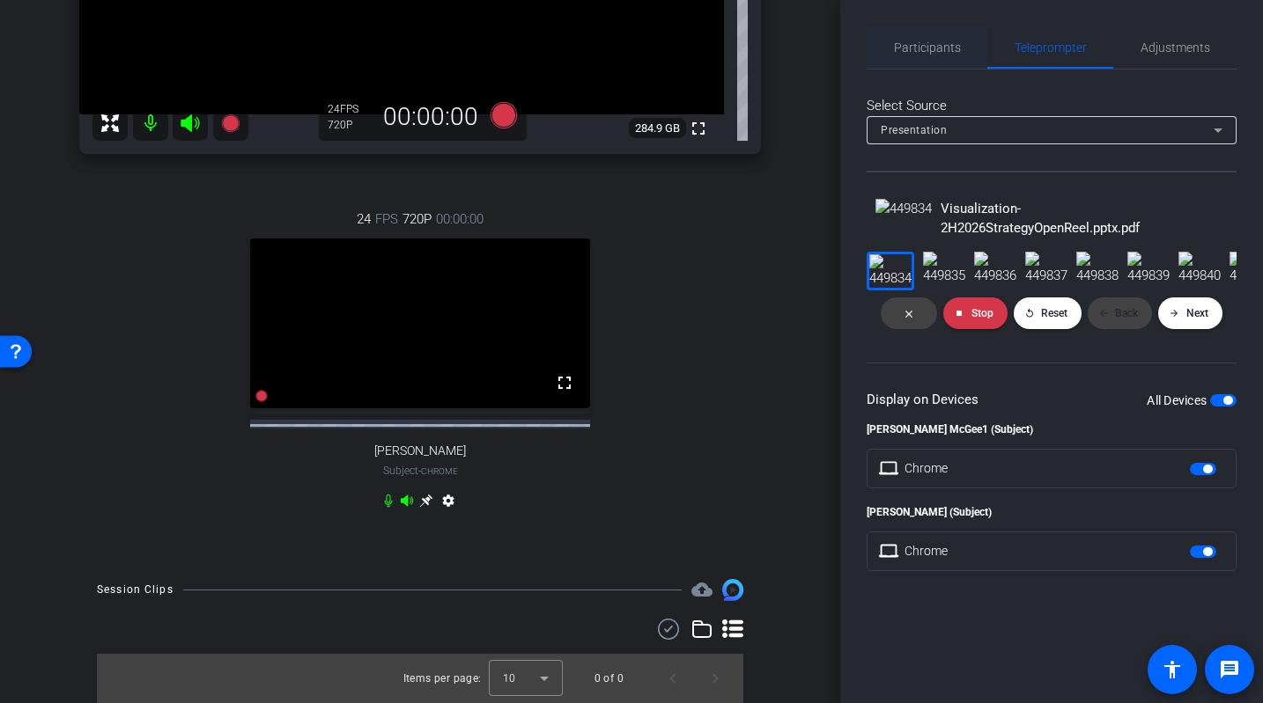
click at [928, 53] on span "Participants" at bounding box center [927, 47] width 67 height 12
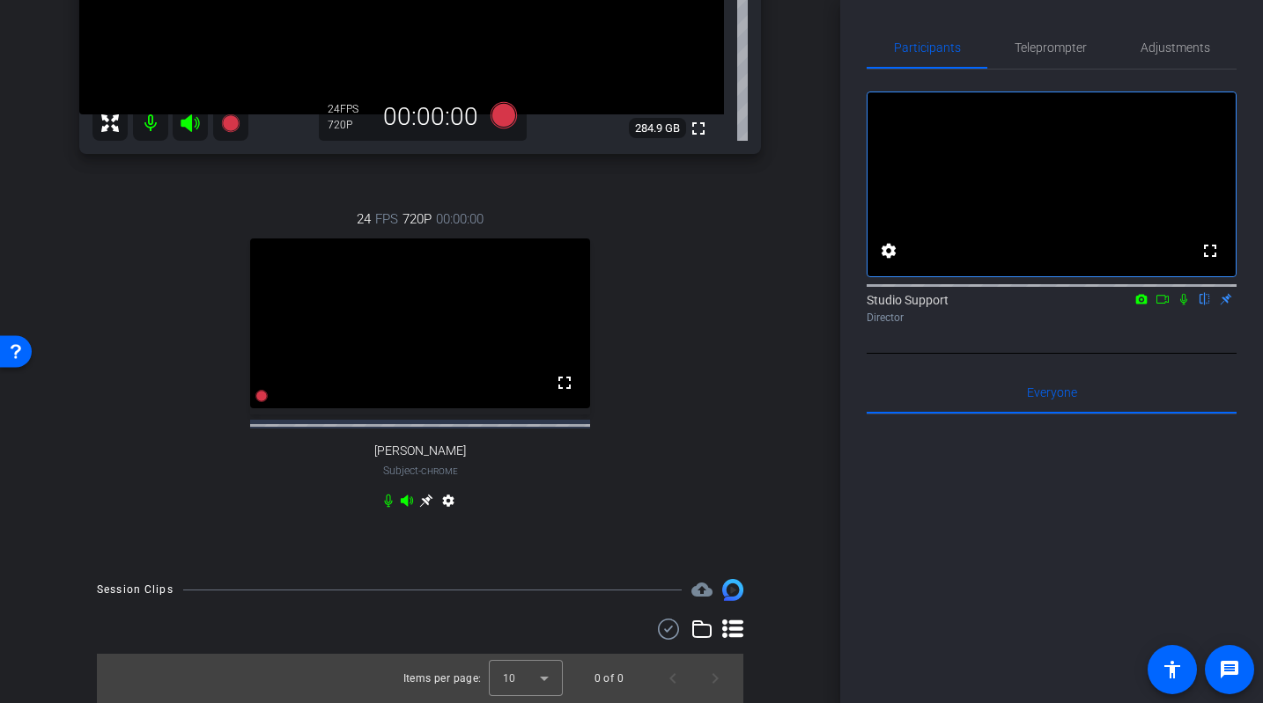
scroll to position [620, 0]
click at [1076, 38] on span "Adjustments" at bounding box center [1175, 47] width 70 height 42
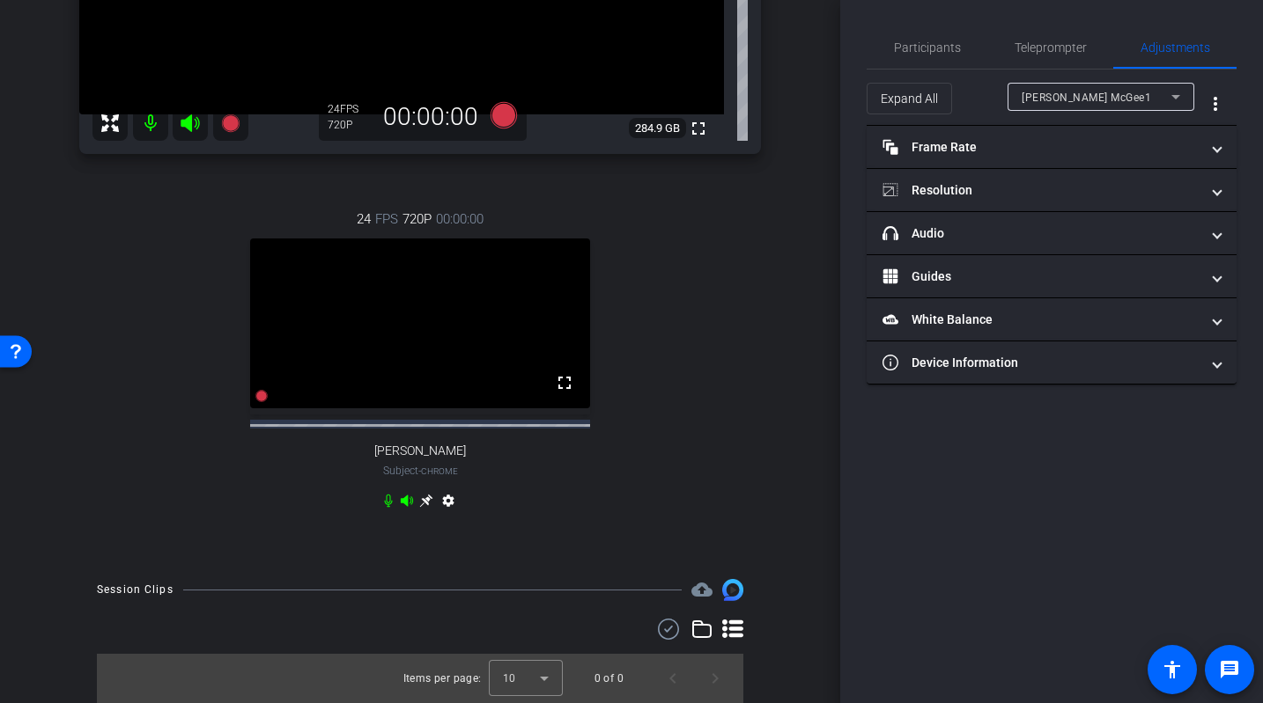
click at [1073, 384] on mat-expansion-panel "Device Information Device Model Chrome Internet Download Speed Calculating... r…" at bounding box center [1051, 363] width 370 height 43
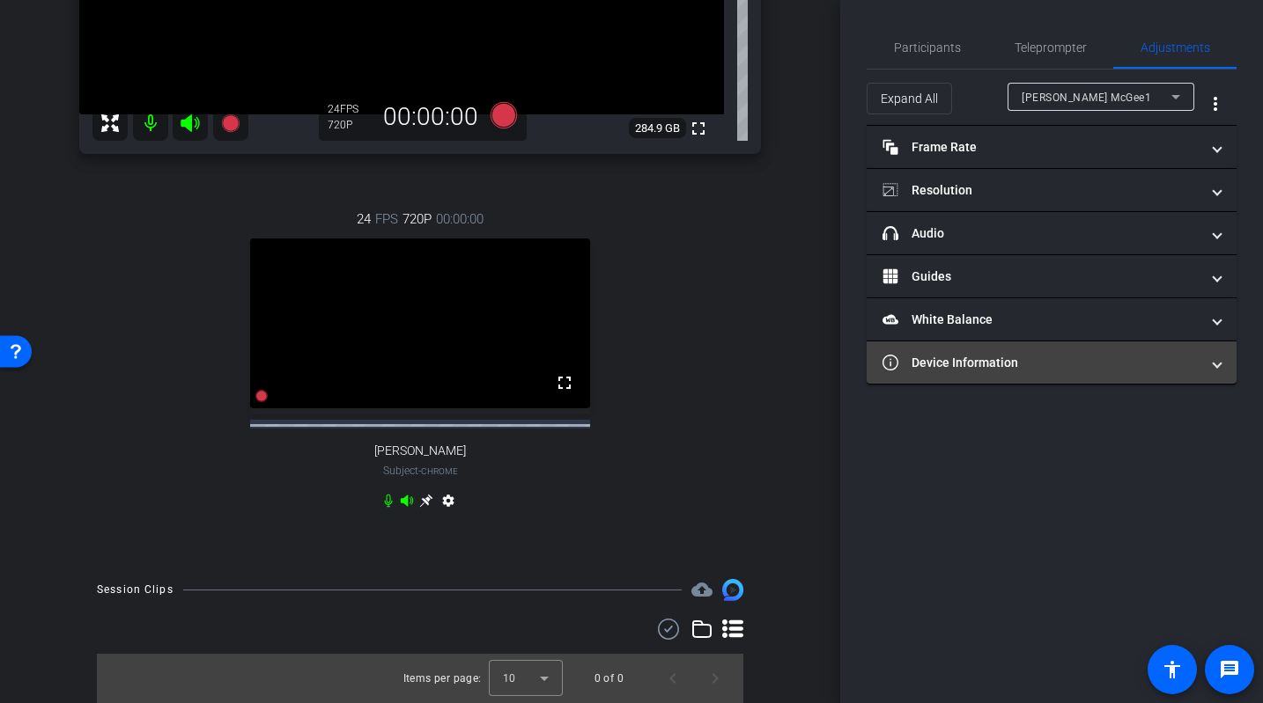
click at [1076, 373] on mat-expansion-panel-header "Device Information" at bounding box center [1051, 363] width 370 height 42
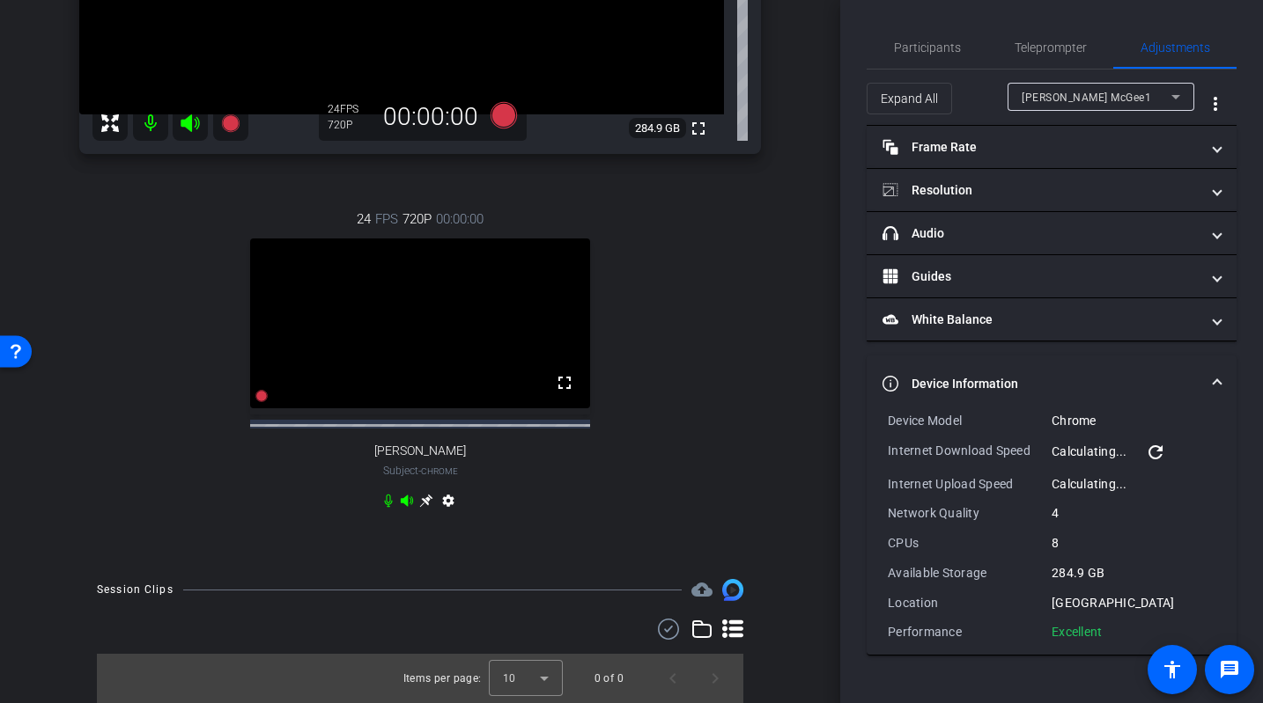
click at [1076, 96] on div "Brian McGee1" at bounding box center [1096, 97] width 150 height 22
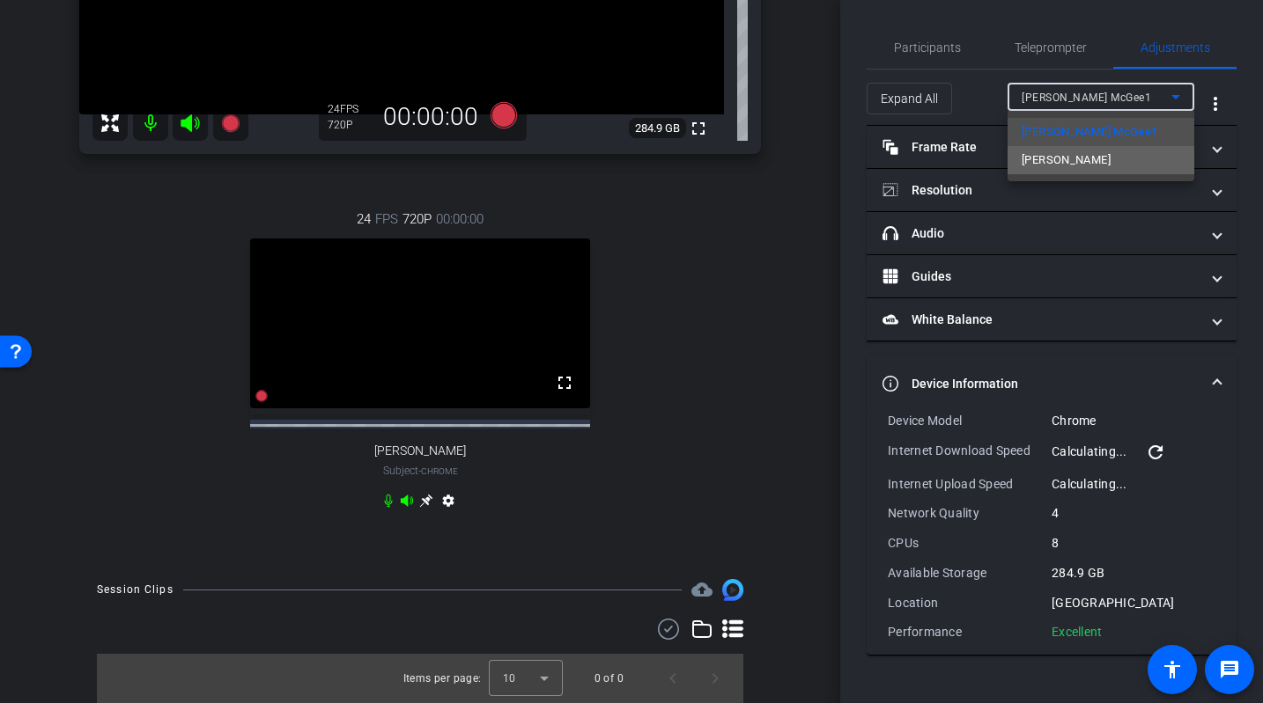
click at [1076, 166] on mat-option "Dave Cowell" at bounding box center [1100, 160] width 187 height 28
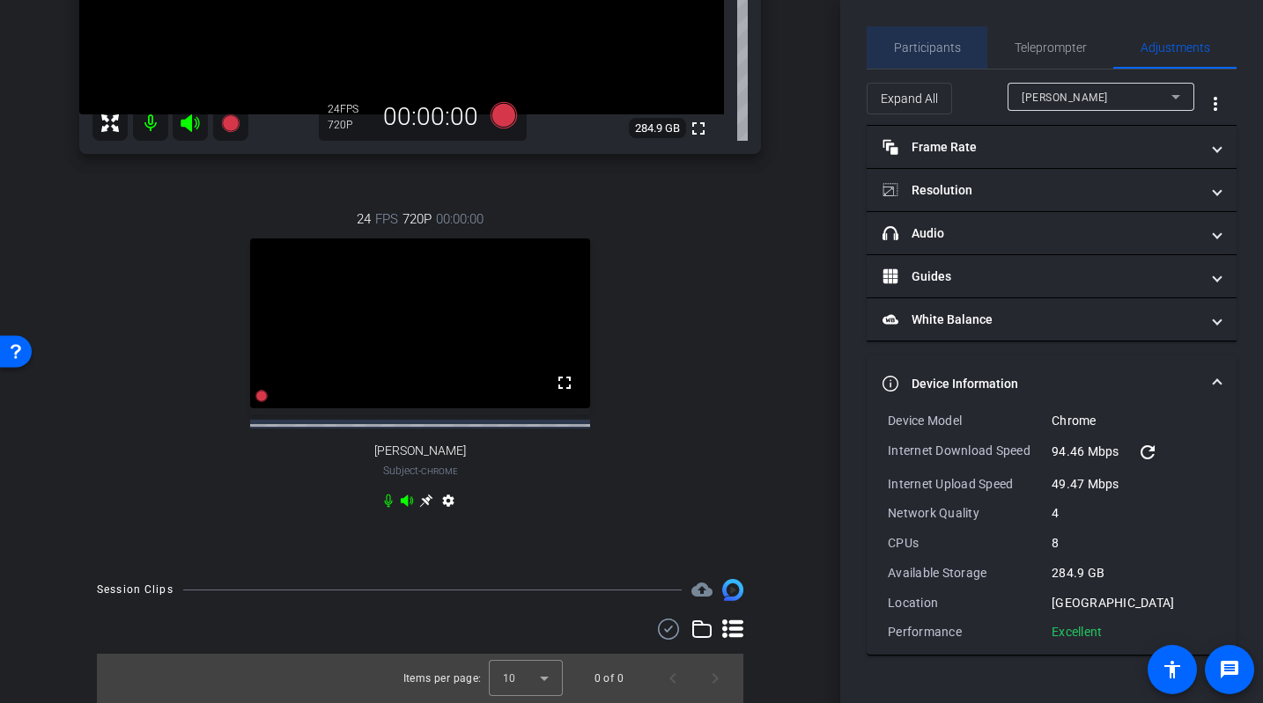
click at [940, 55] on span "Participants" at bounding box center [927, 47] width 67 height 42
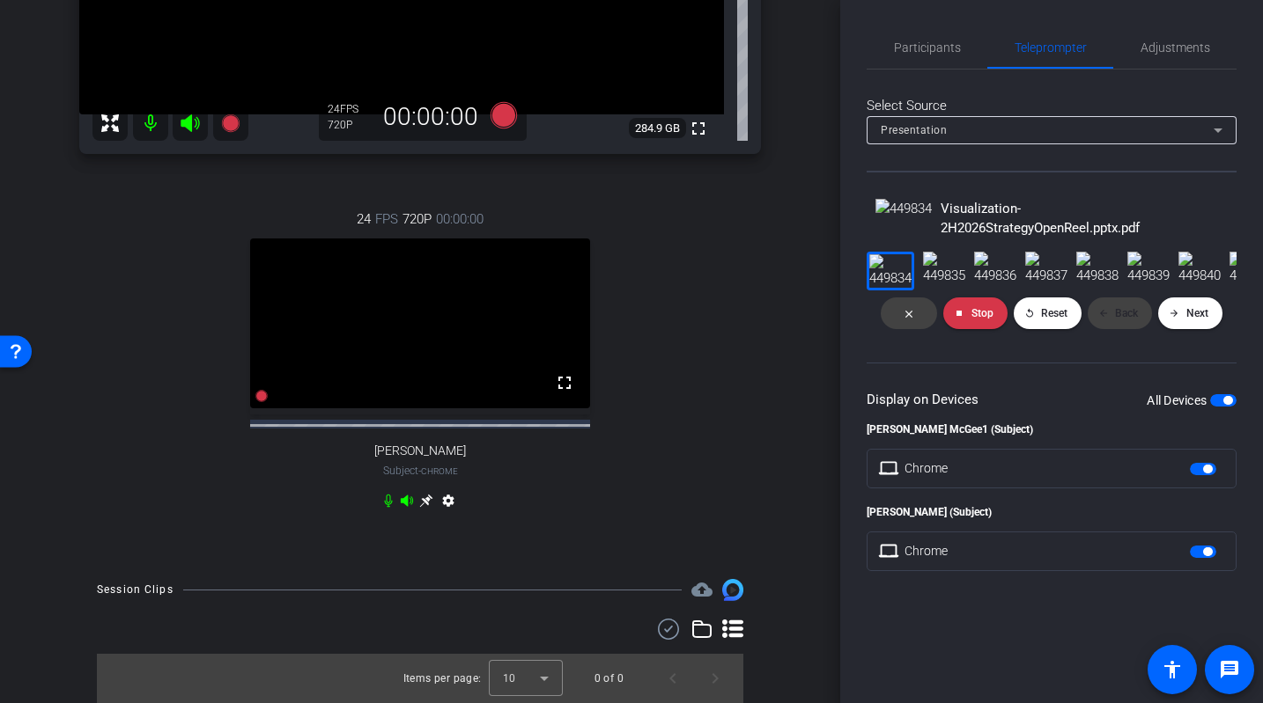
scroll to position [463, 0]
click at [504, 129] on icon at bounding box center [503, 115] width 26 height 26
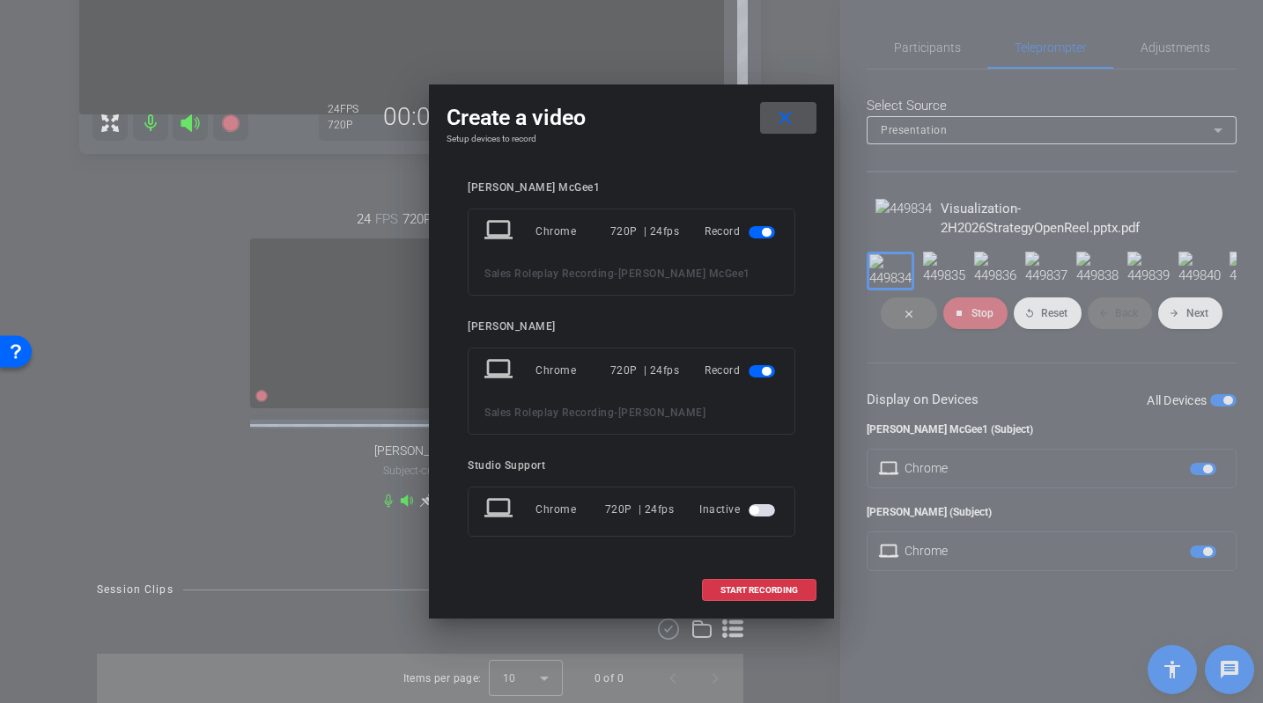
click at [764, 514] on span "button" at bounding box center [761, 510] width 26 height 12
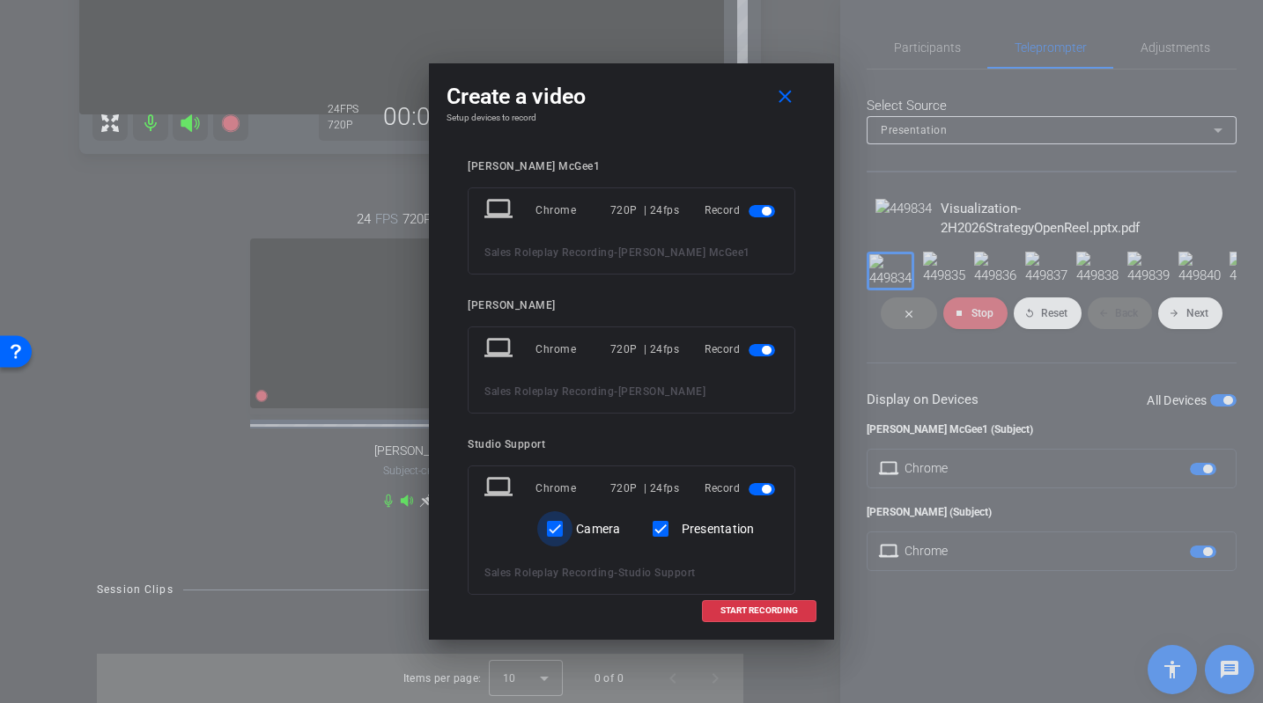
click at [563, 531] on input "Camera" at bounding box center [554, 529] width 35 height 35
checkbox input "false"
click at [735, 613] on span "START RECORDING" at bounding box center [758, 611] width 77 height 9
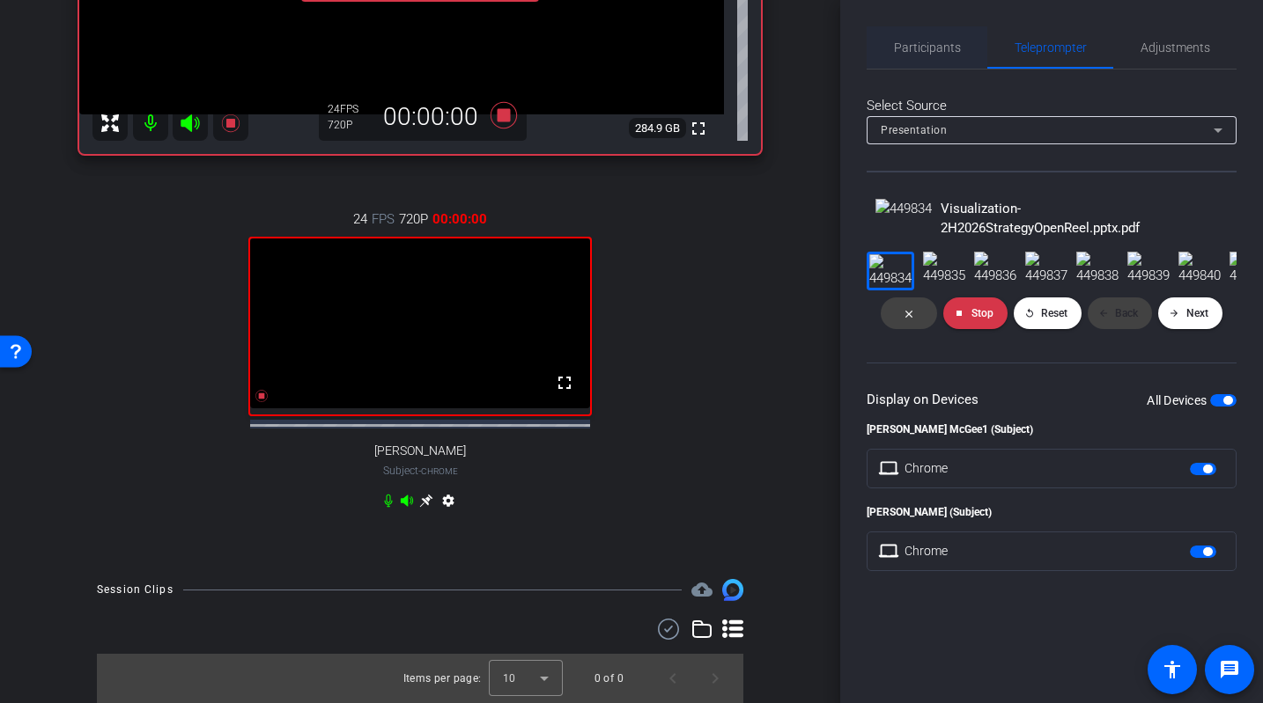
click at [952, 37] on span "Participants" at bounding box center [927, 47] width 67 height 42
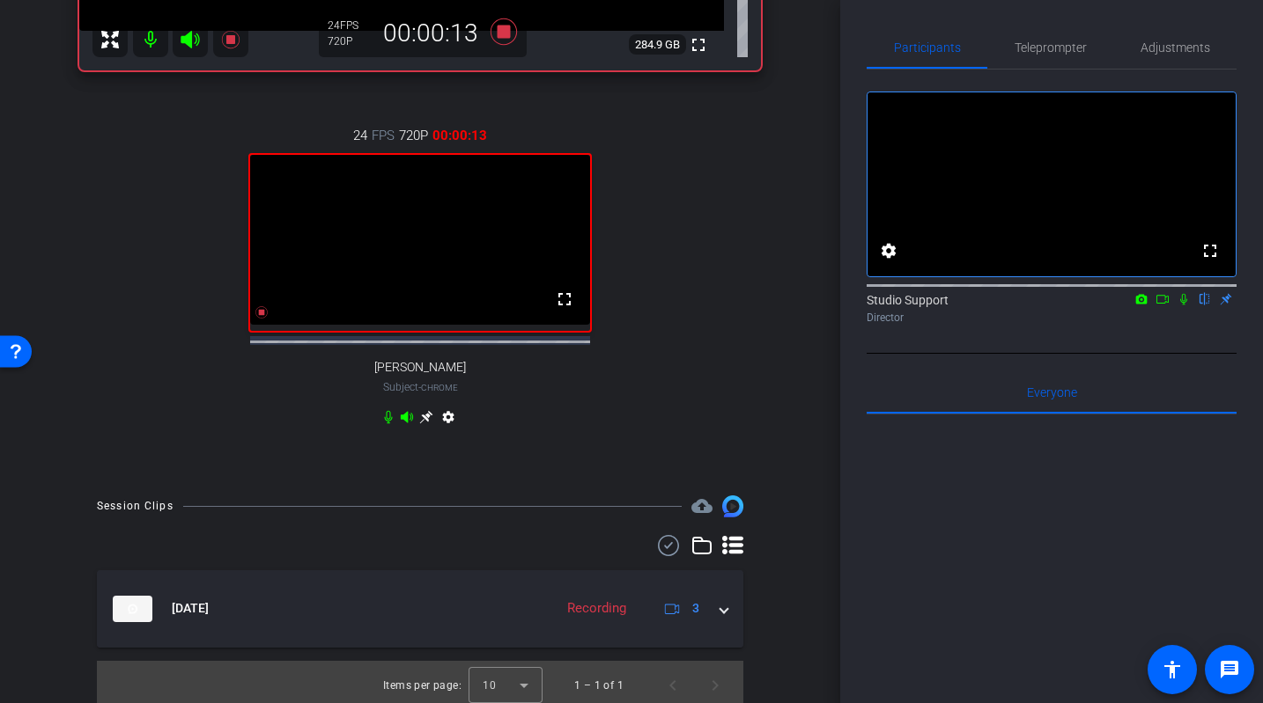
scroll to position [375, 0]
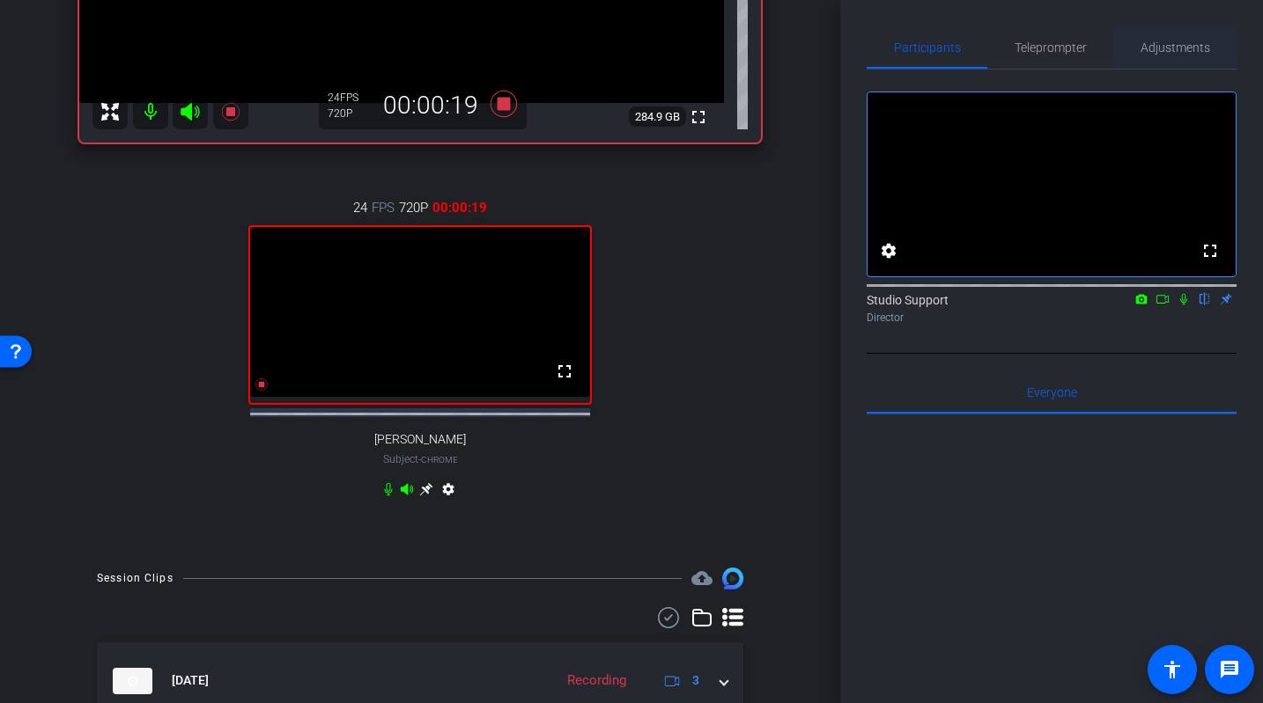
click at [1076, 57] on span "Adjustments" at bounding box center [1175, 47] width 70 height 42
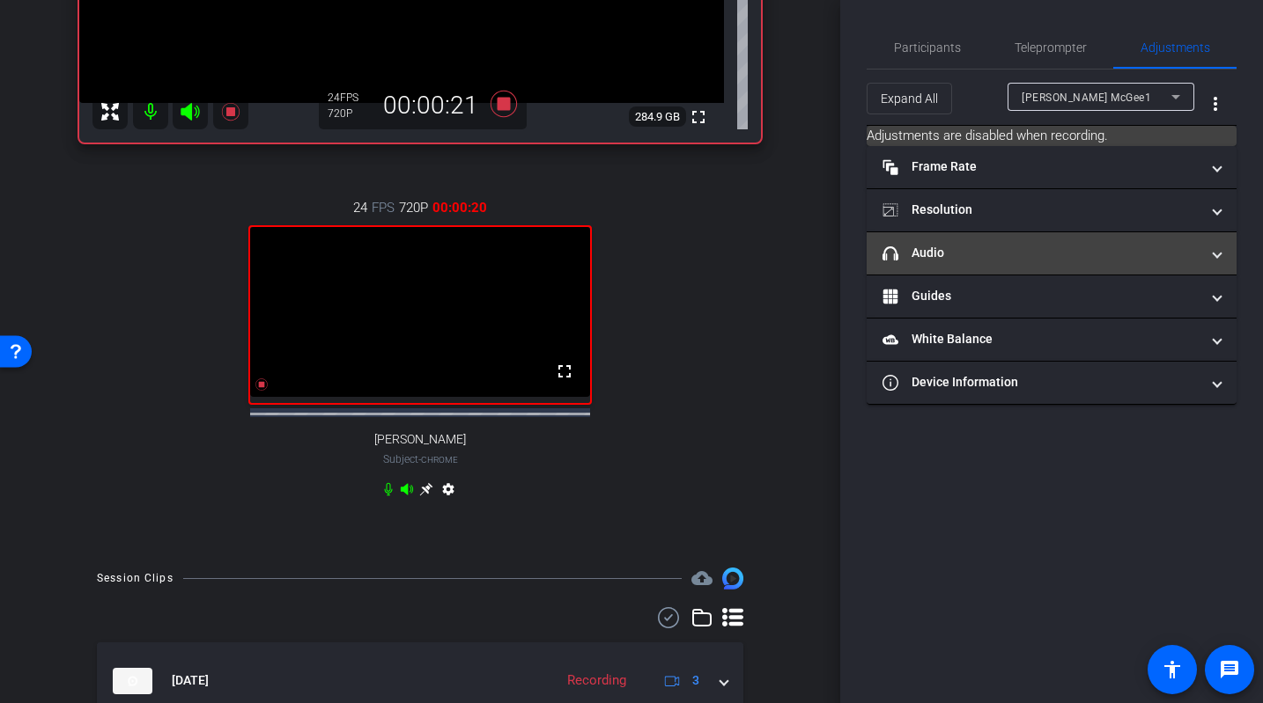
click at [1076, 245] on mat-panel-title "headphone icon Audio" at bounding box center [1040, 253] width 317 height 18
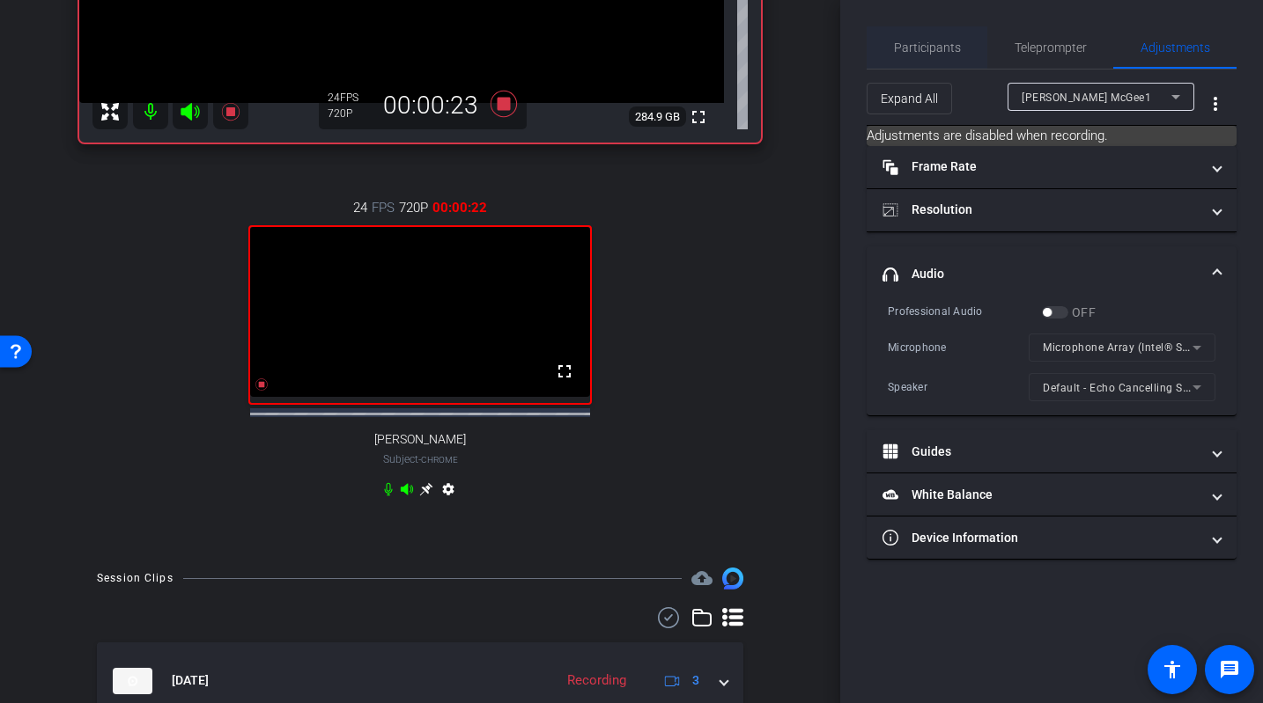
click at [927, 42] on span "Participants" at bounding box center [927, 47] width 67 height 12
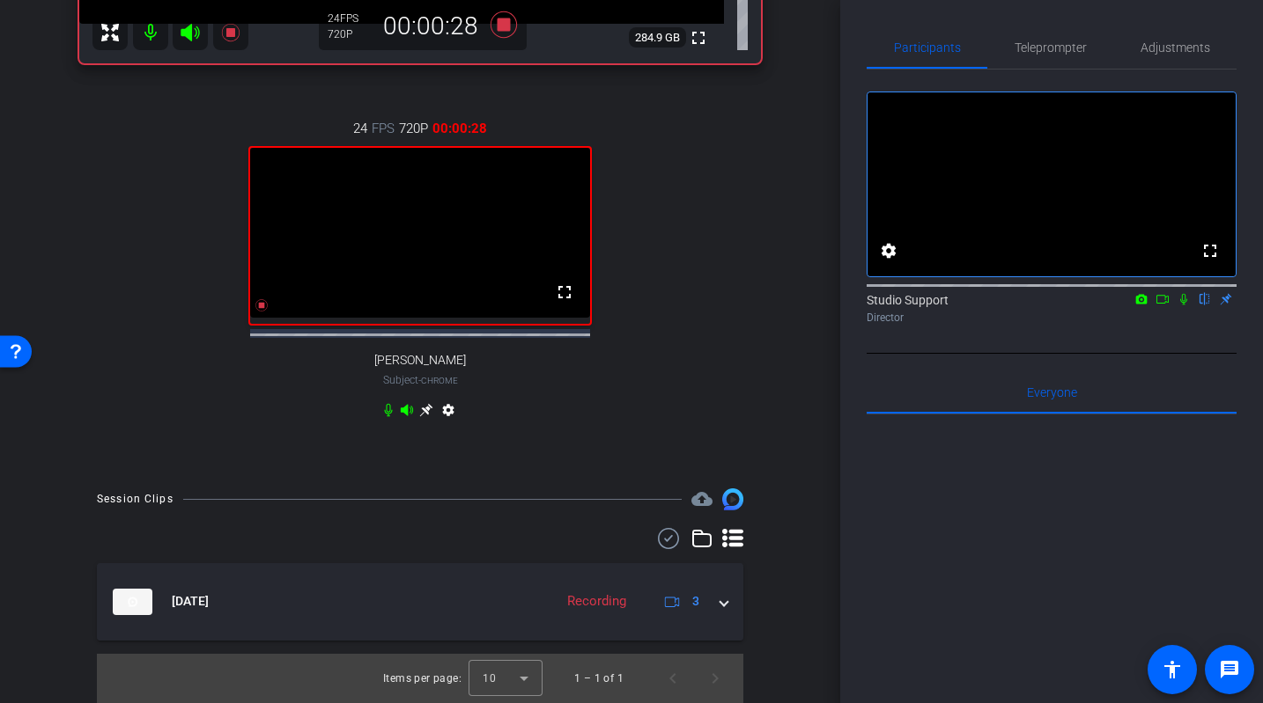
scroll to position [497, 0]
click at [500, 38] on icon at bounding box center [503, 24] width 26 height 26
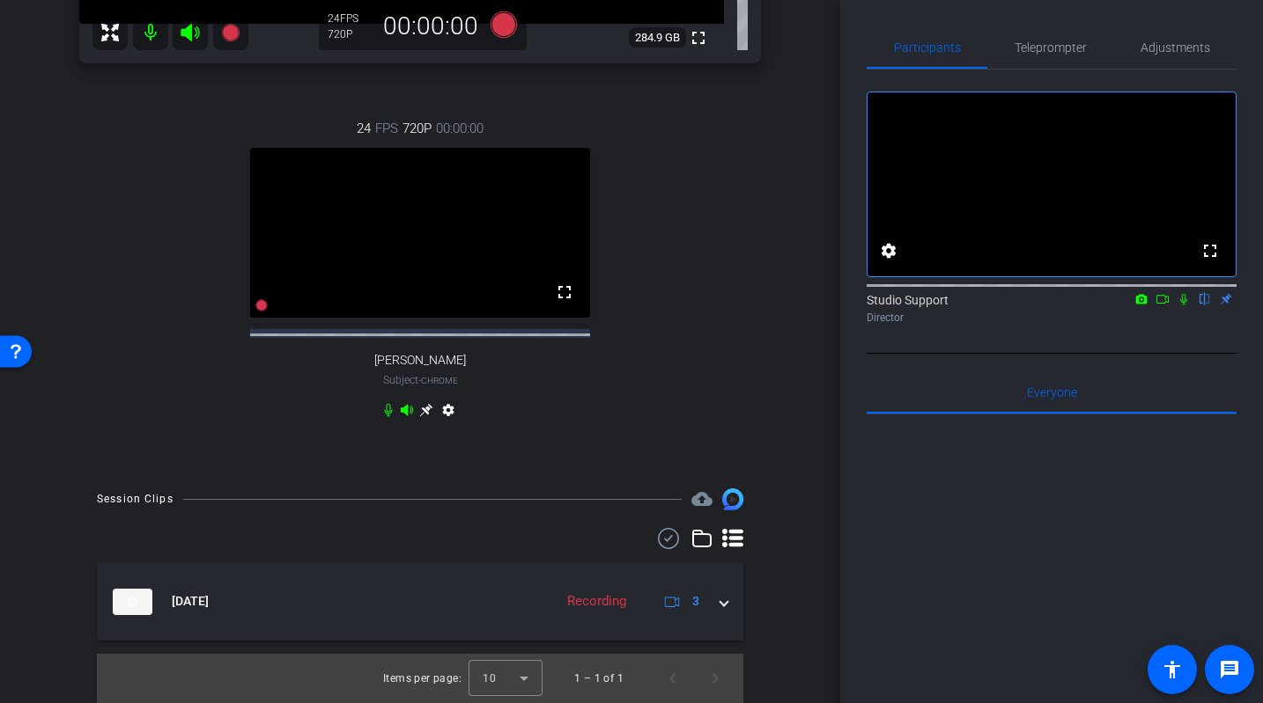
scroll to position [853, 0]
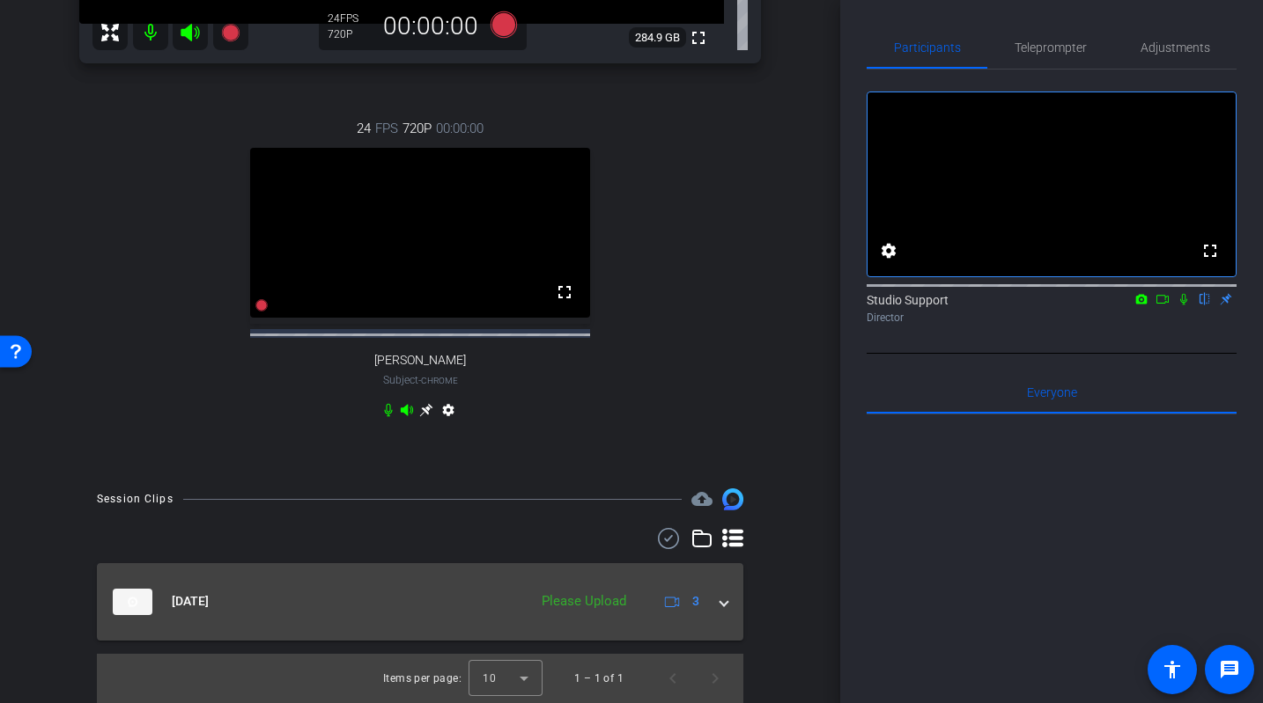
click at [650, 615] on mat-panel-description "Please Upload 3" at bounding box center [619, 602] width 173 height 26
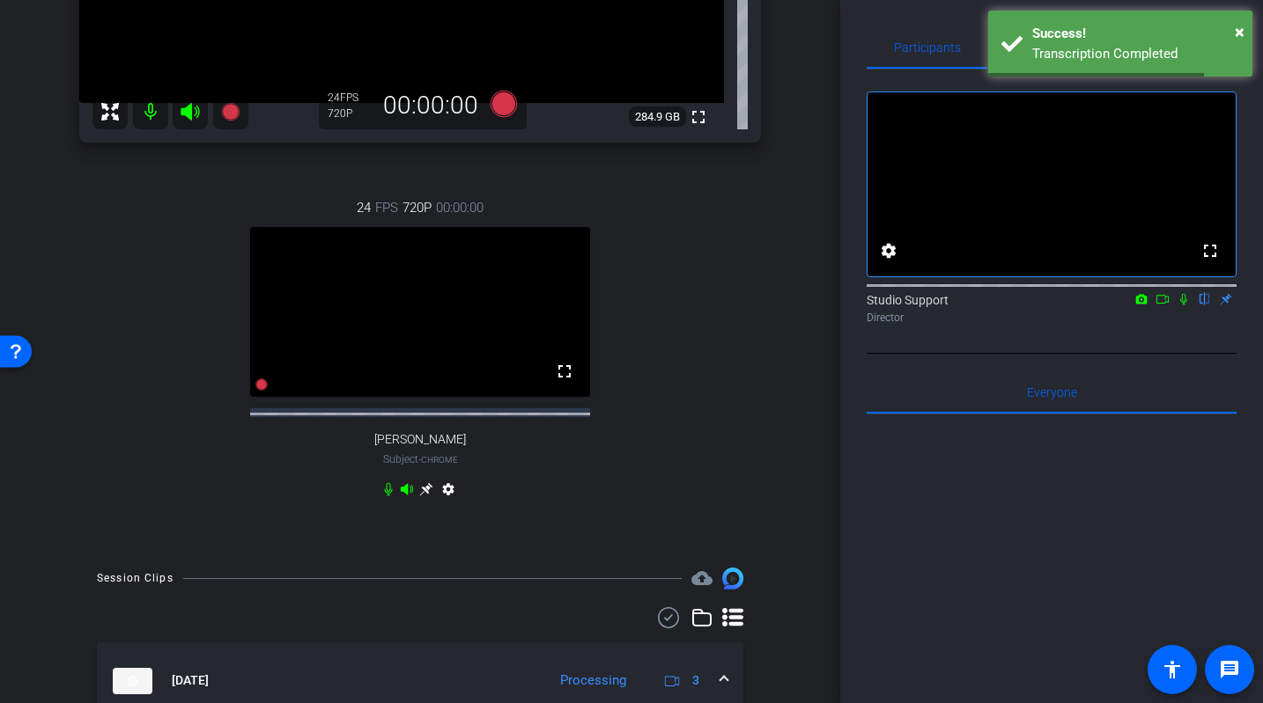
scroll to position [365, 0]
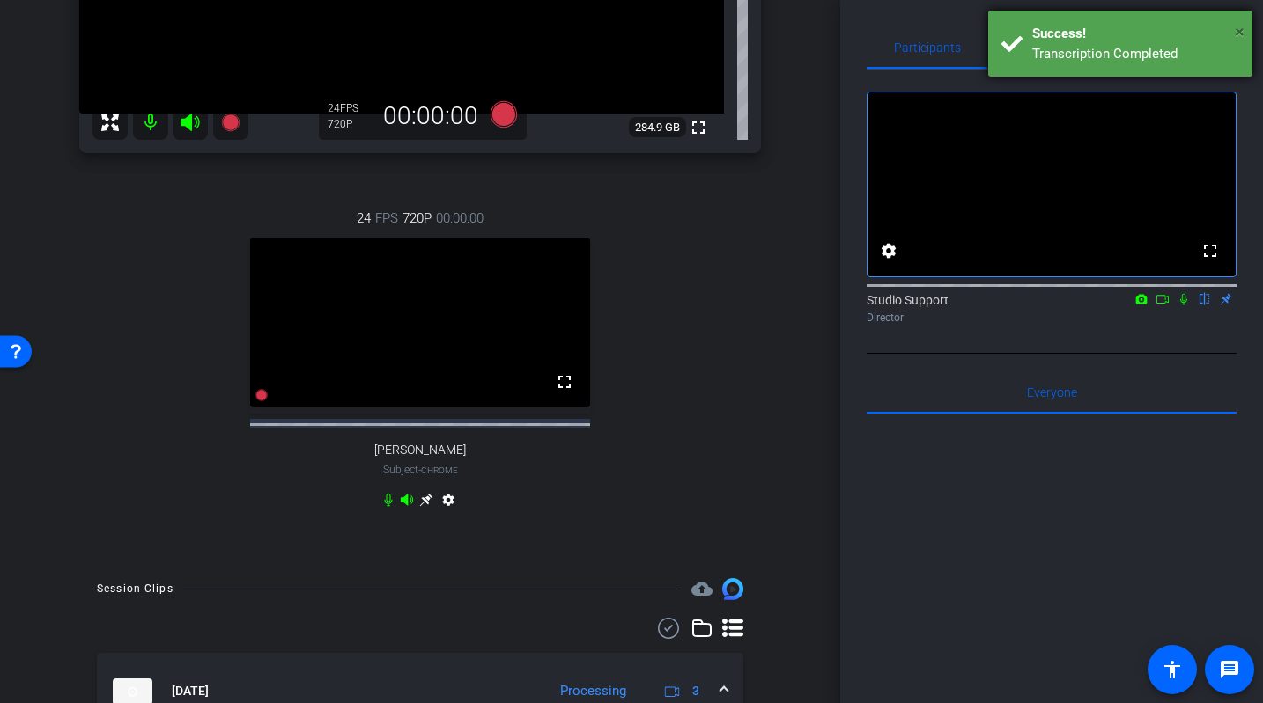
click at [1076, 27] on span "×" at bounding box center [1239, 31] width 10 height 21
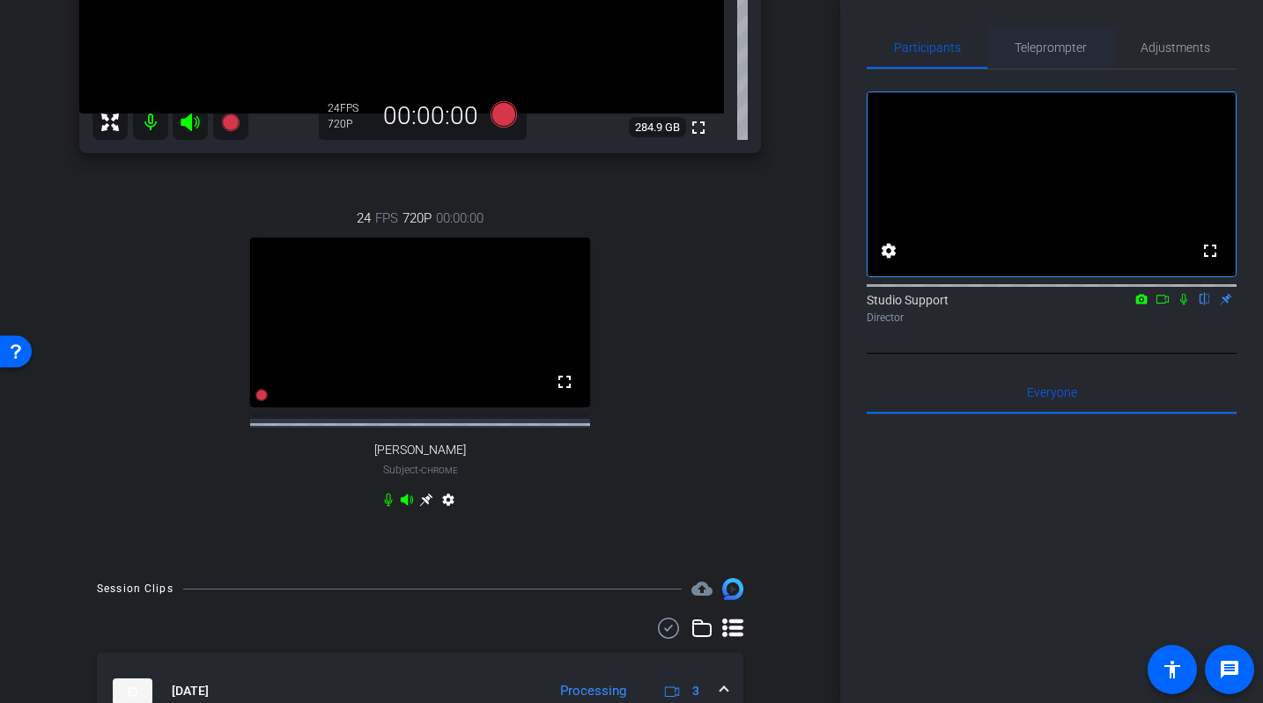
click at [1057, 48] on span "Teleprompter" at bounding box center [1050, 47] width 72 height 12
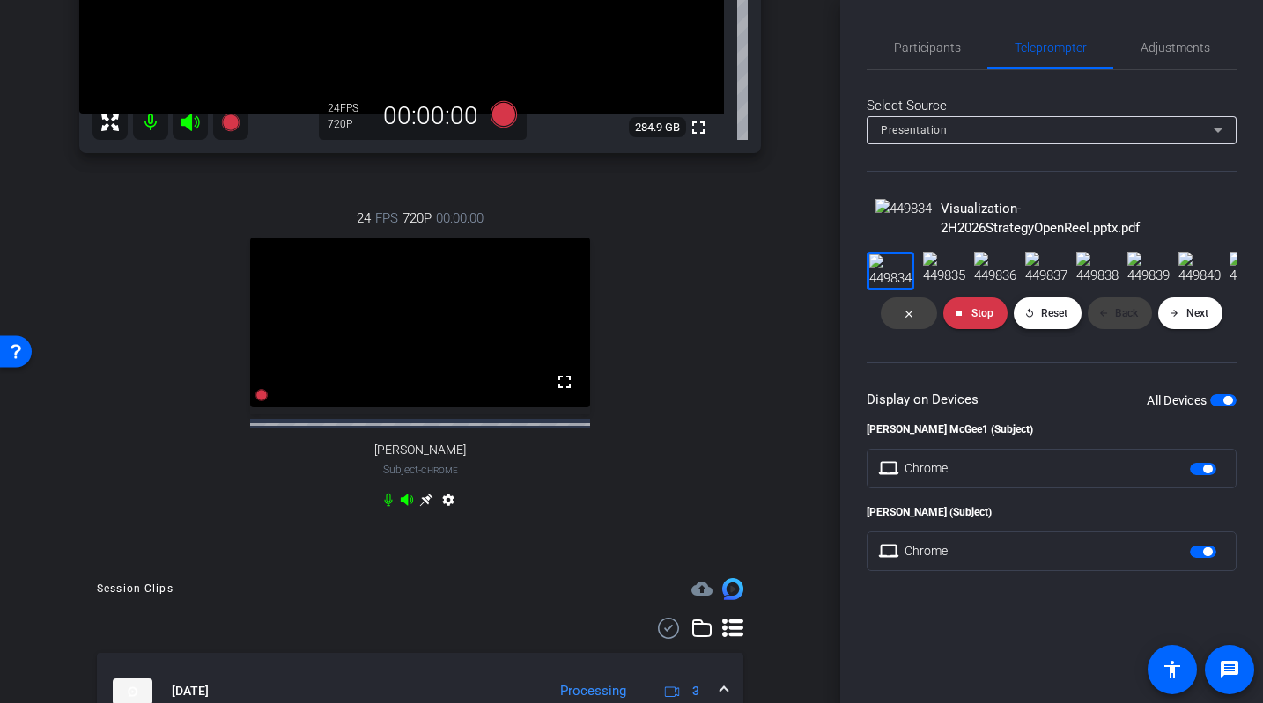
click at [1020, 335] on span at bounding box center [1047, 313] width 68 height 42
click at [1076, 320] on span "Next" at bounding box center [1197, 313] width 22 height 12
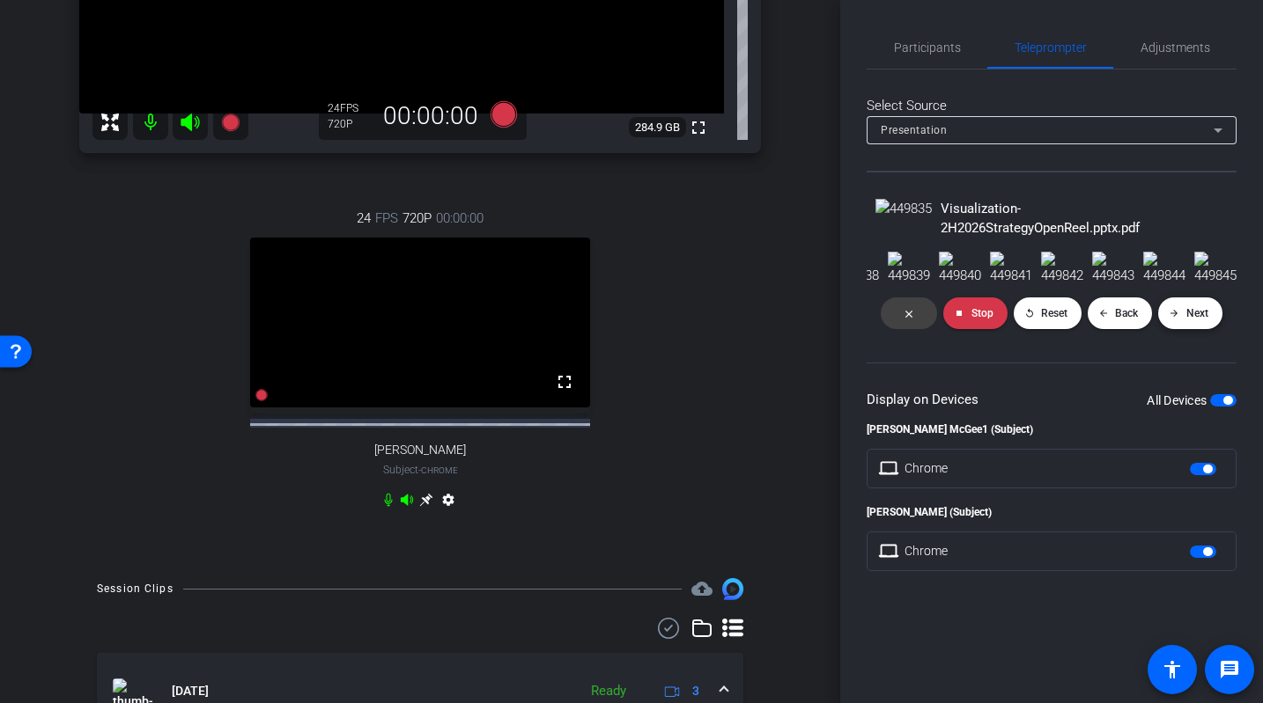
scroll to position [0, 0]
click at [1076, 53] on span "Adjustments" at bounding box center [1175, 47] width 70 height 12
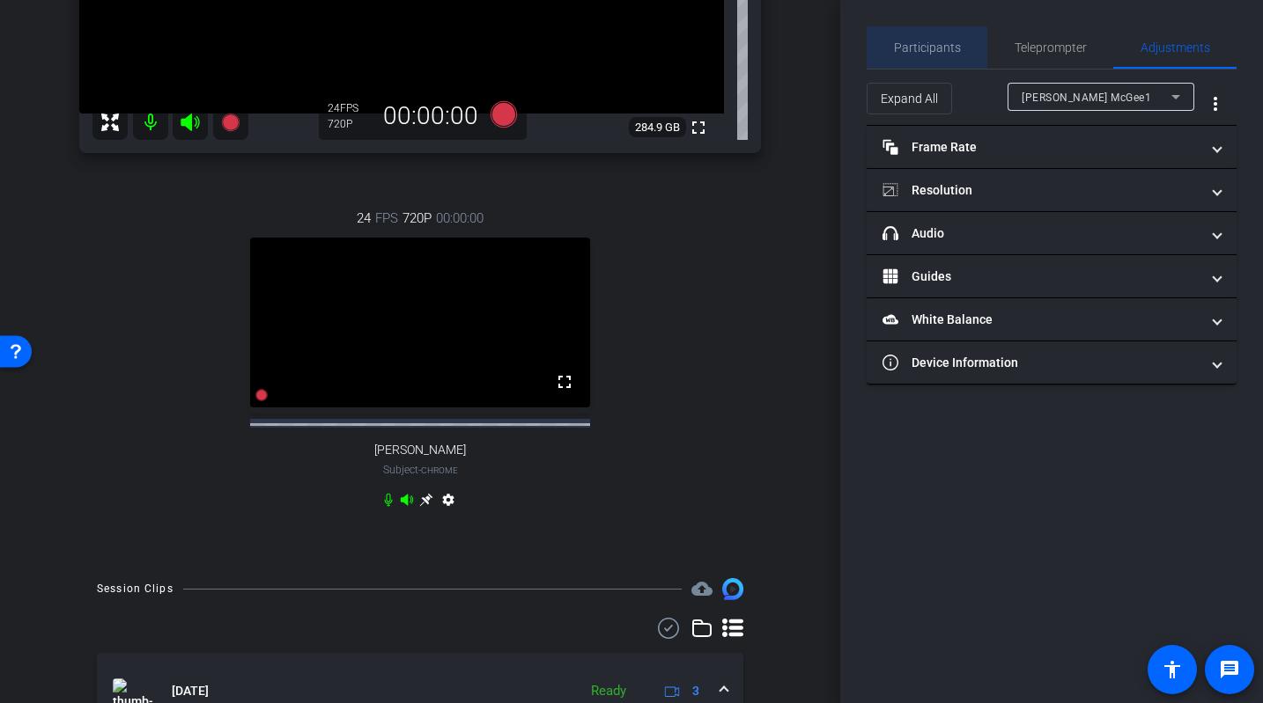
click at [939, 47] on span "Participants" at bounding box center [927, 47] width 67 height 12
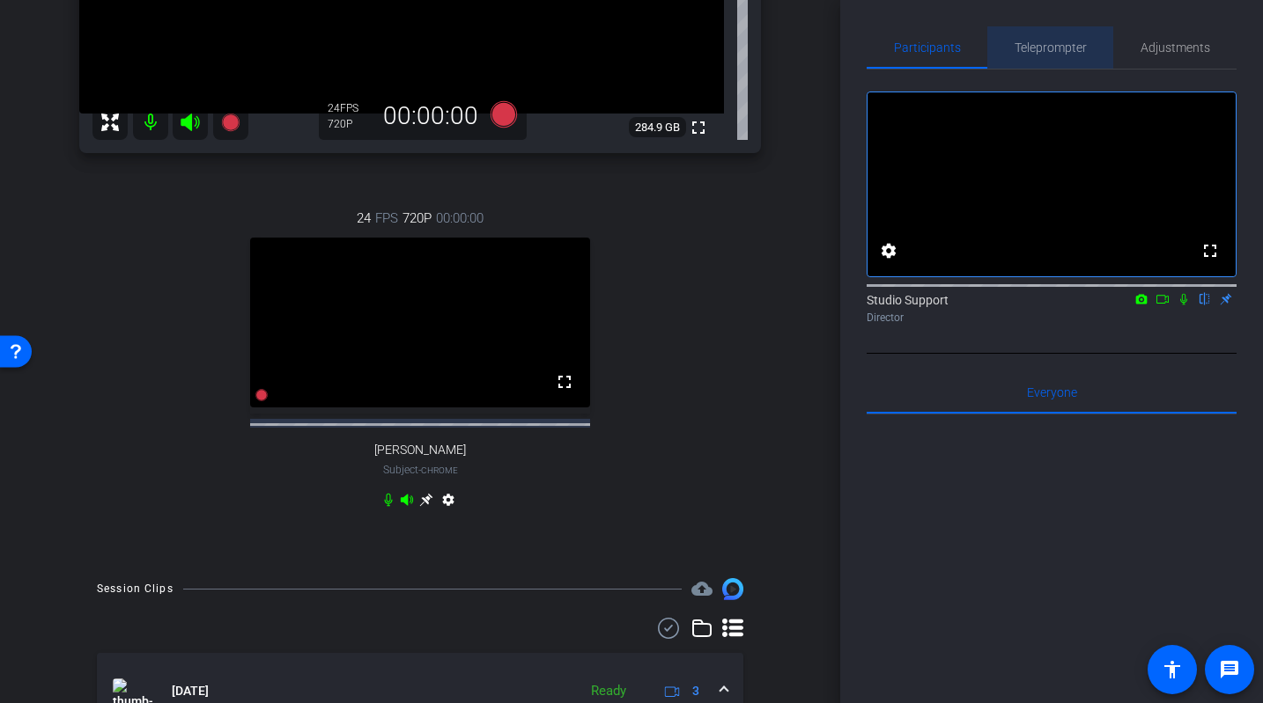
click at [1036, 46] on span "Teleprompter" at bounding box center [1050, 47] width 72 height 12
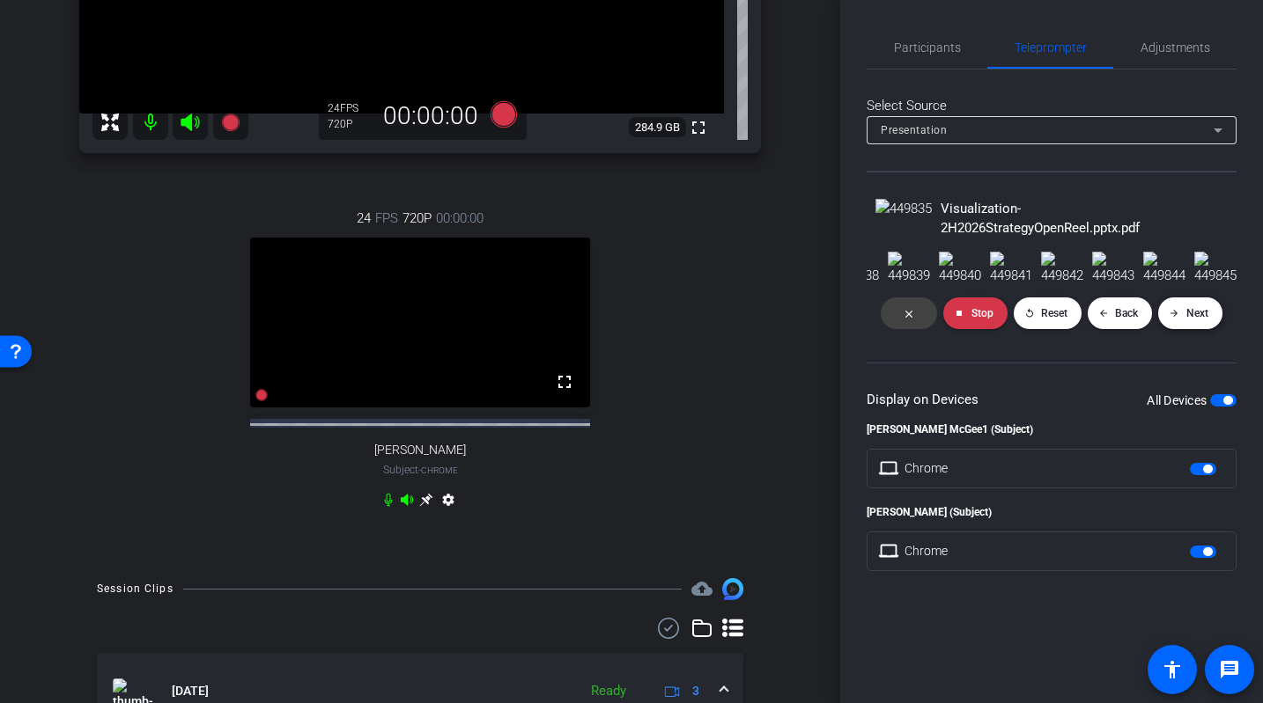
click at [1076, 320] on span "Next" at bounding box center [1197, 313] width 22 height 12
click at [1076, 50] on span "Adjustments" at bounding box center [1175, 47] width 70 height 12
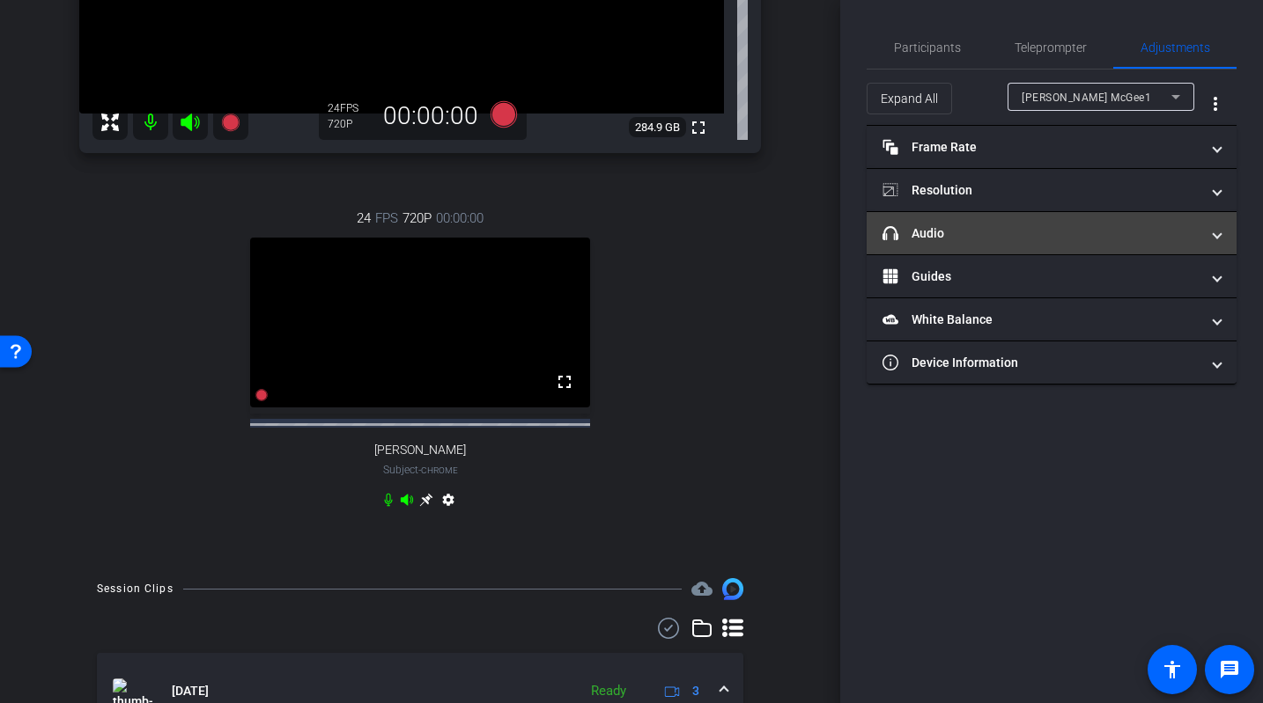
click at [1060, 246] on mat-expansion-panel-header "headphone icon Audio" at bounding box center [1051, 233] width 370 height 42
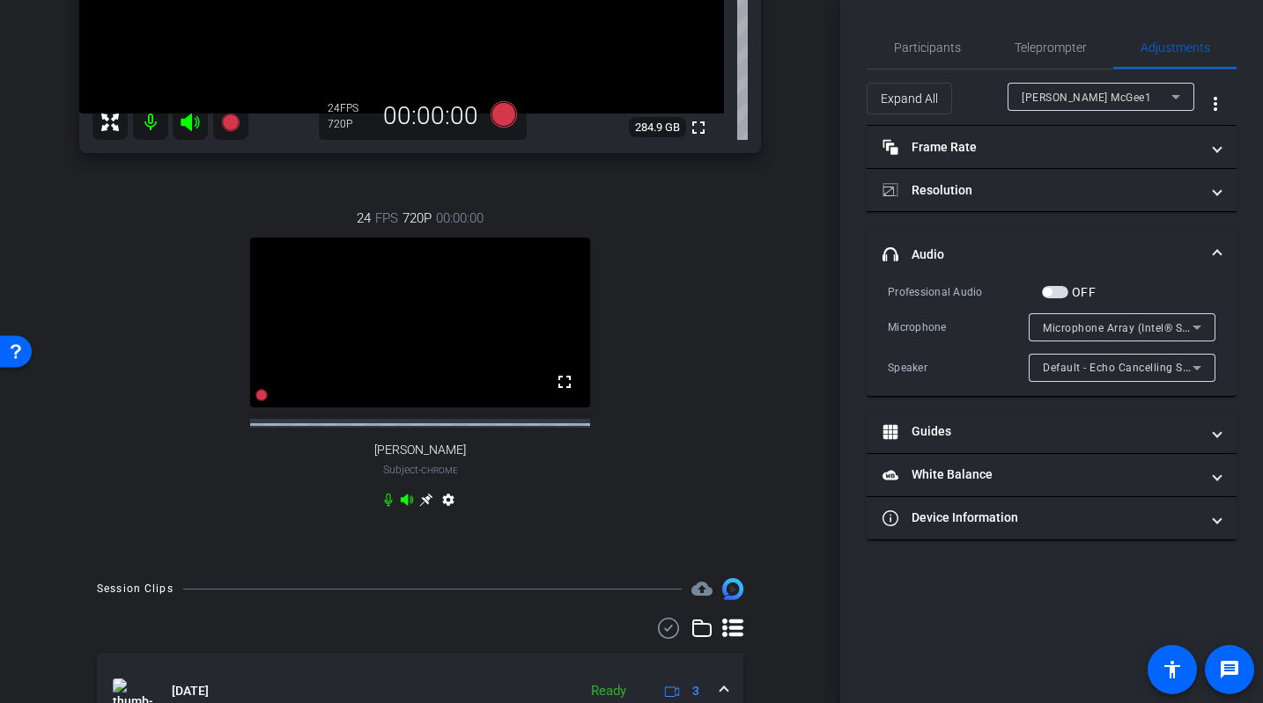
click at [1076, 365] on span "Default - Echo Cancelling Speakerphone (Plantronics P610) (047f:c02f)" at bounding box center [1226, 367] width 368 height 14
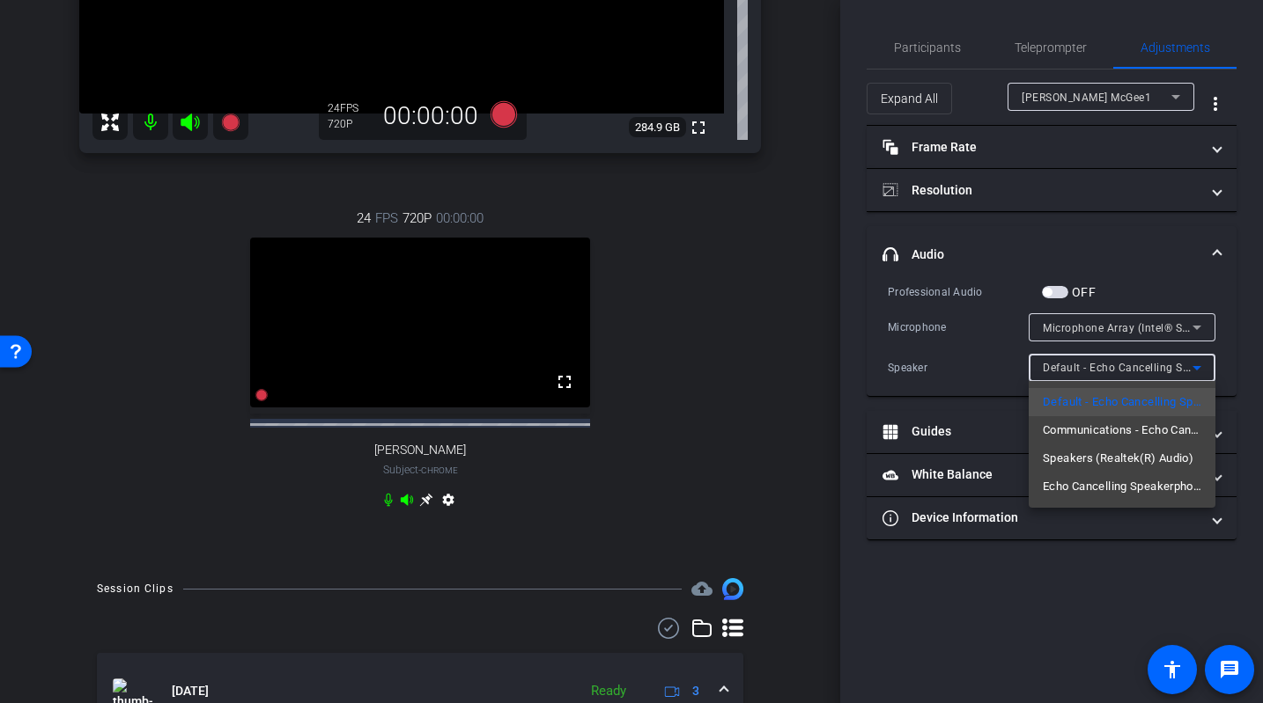
click at [1076, 456] on span "Speakers (Realtek(R) Audio)" at bounding box center [1117, 458] width 151 height 21
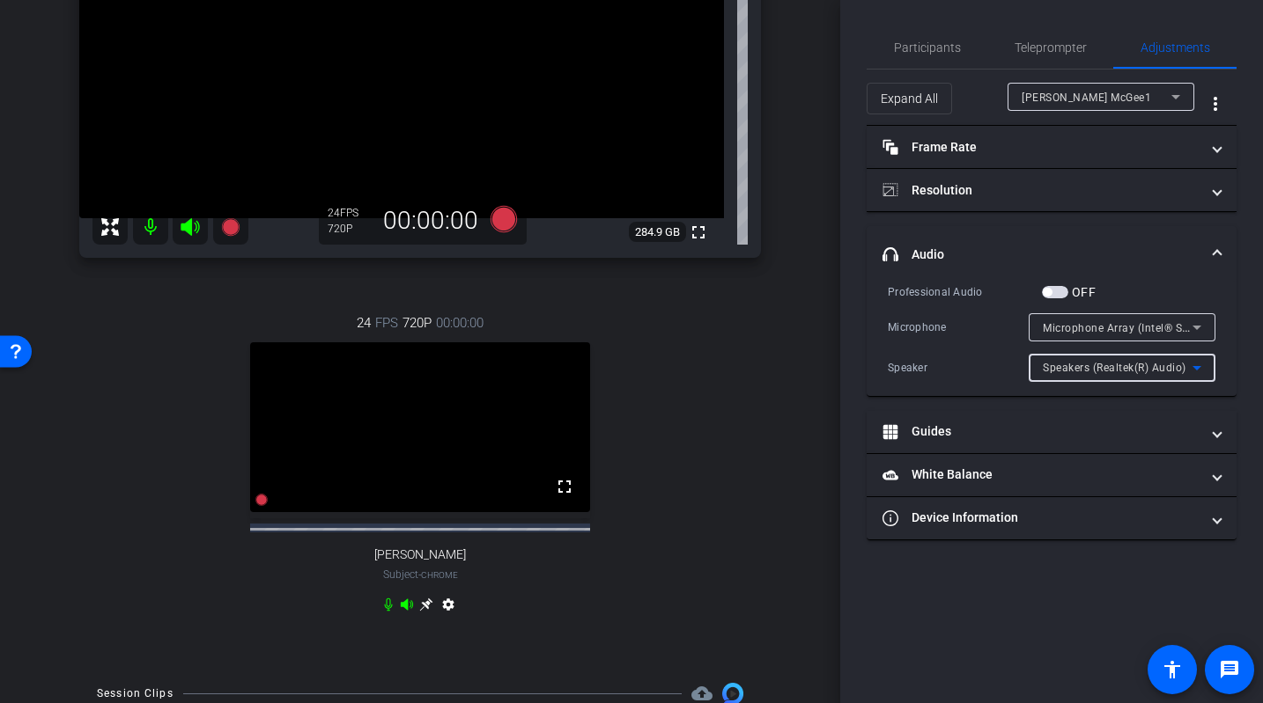
scroll to position [340, 0]
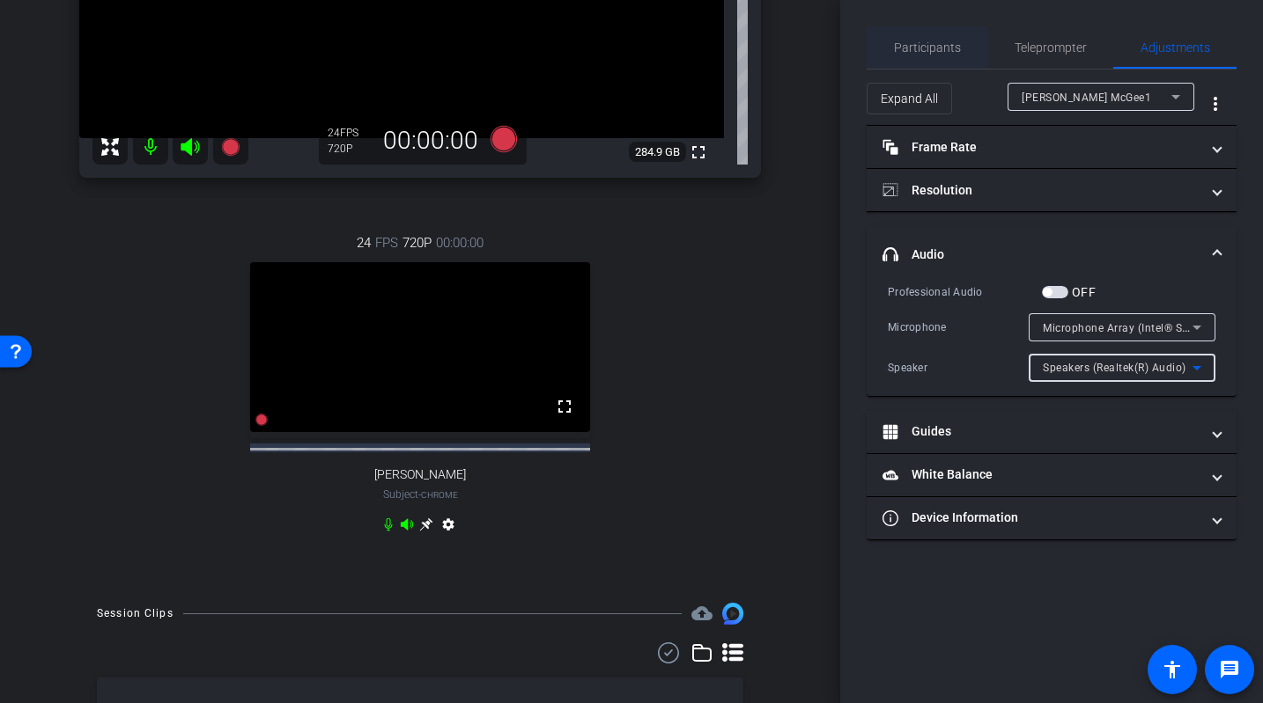
click at [933, 45] on span "Participants" at bounding box center [927, 47] width 67 height 12
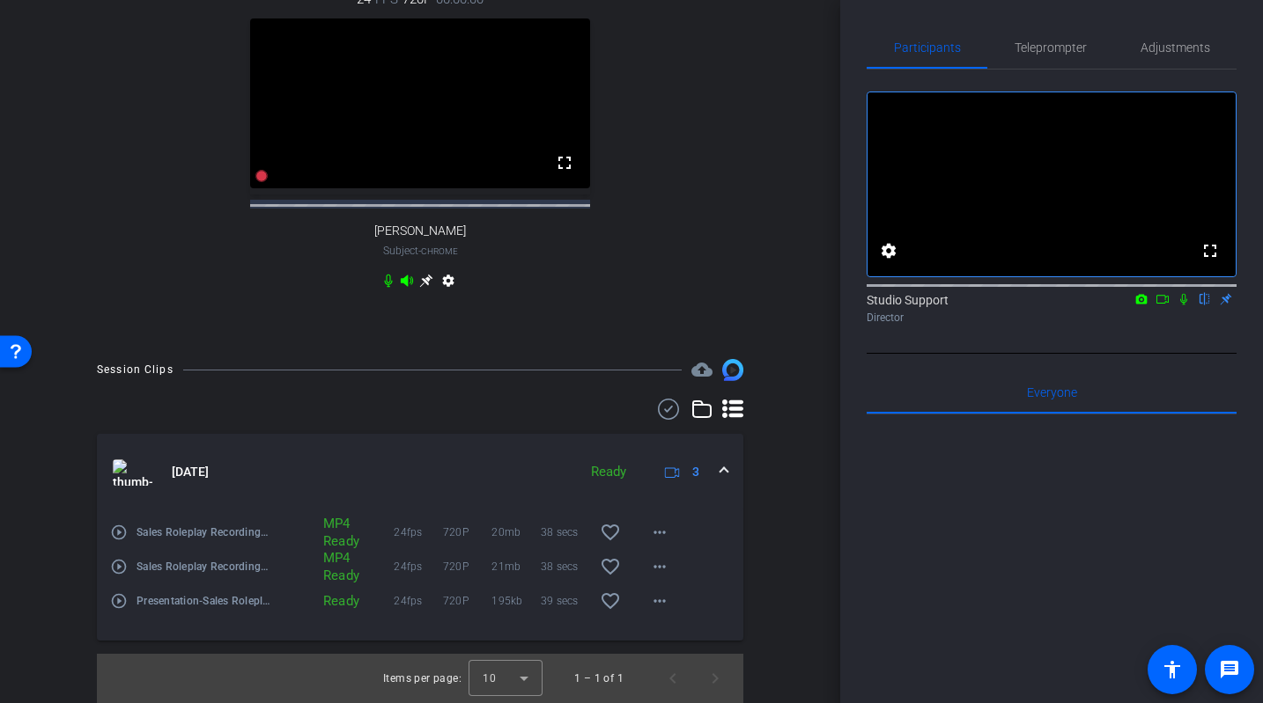
scroll to position [983, 0]
click at [120, 527] on mat-icon "play_circle_outline" at bounding box center [119, 533] width 18 height 18
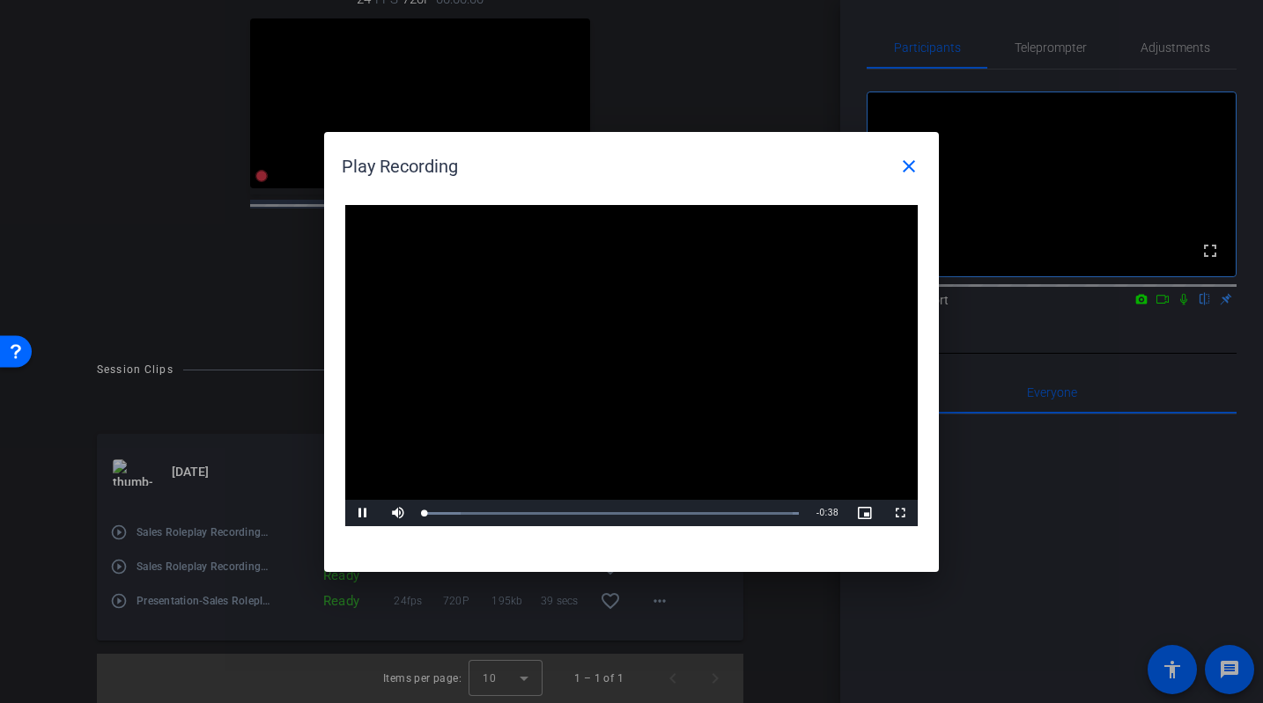
click at [650, 365] on video "Video Player" at bounding box center [631, 366] width 572 height 322
click at [448, 479] on video "Video Player" at bounding box center [631, 366] width 572 height 322
click at [449, 513] on div "Loaded : 100.00% 0:02 0:10" at bounding box center [611, 514] width 374 height 4
click at [921, 162] on span at bounding box center [908, 166] width 42 height 42
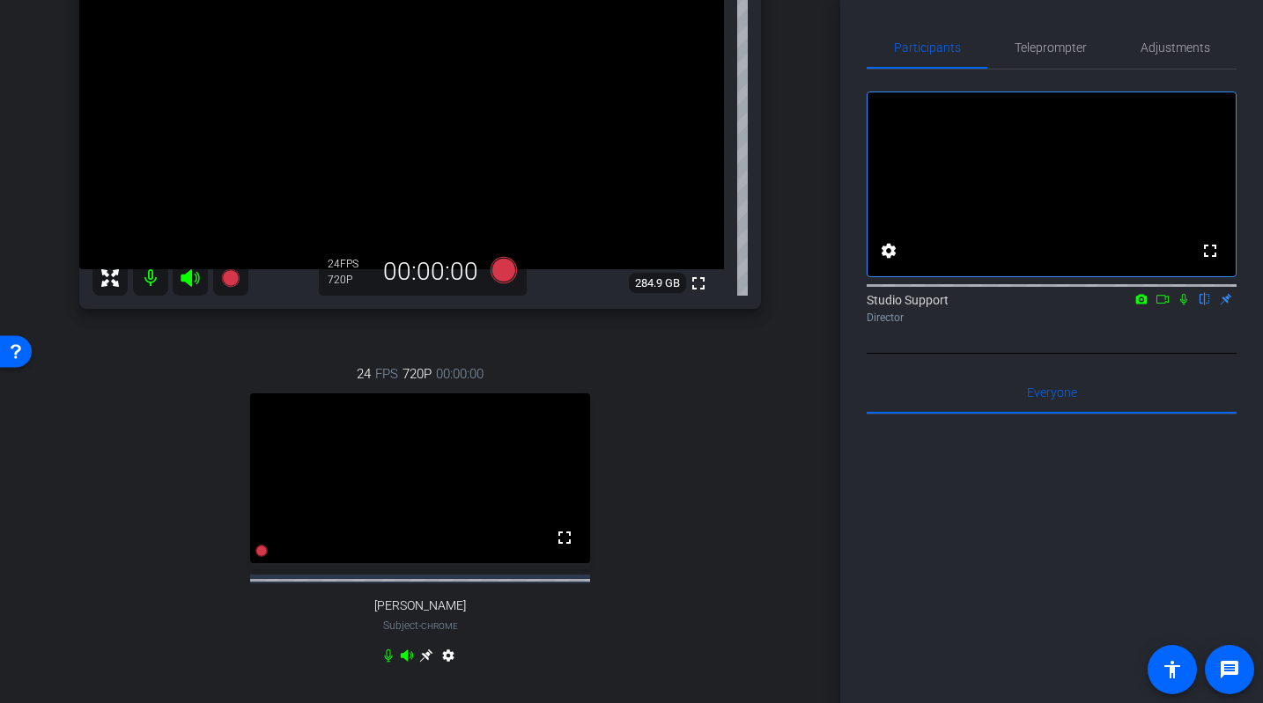
scroll to position [210, 0]
click at [1076, 38] on span "Teleprompter" at bounding box center [1050, 47] width 72 height 42
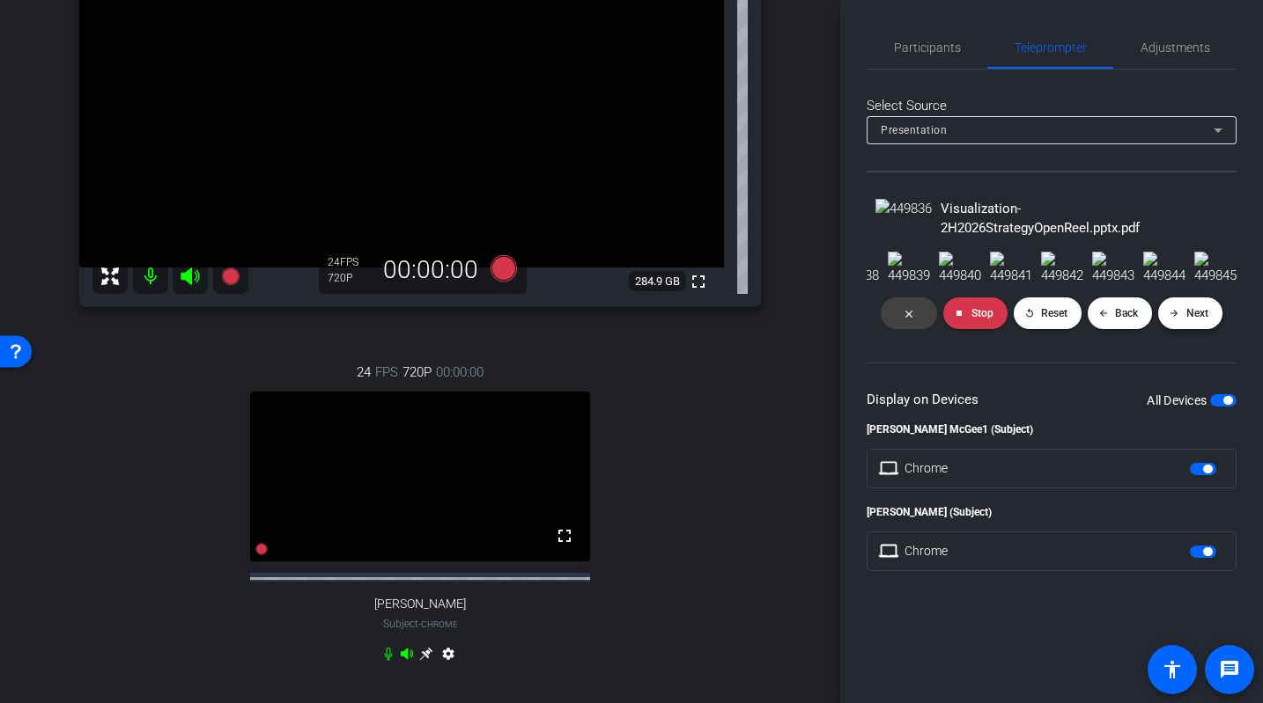
click at [1076, 320] on span "Next" at bounding box center [1197, 313] width 22 height 12
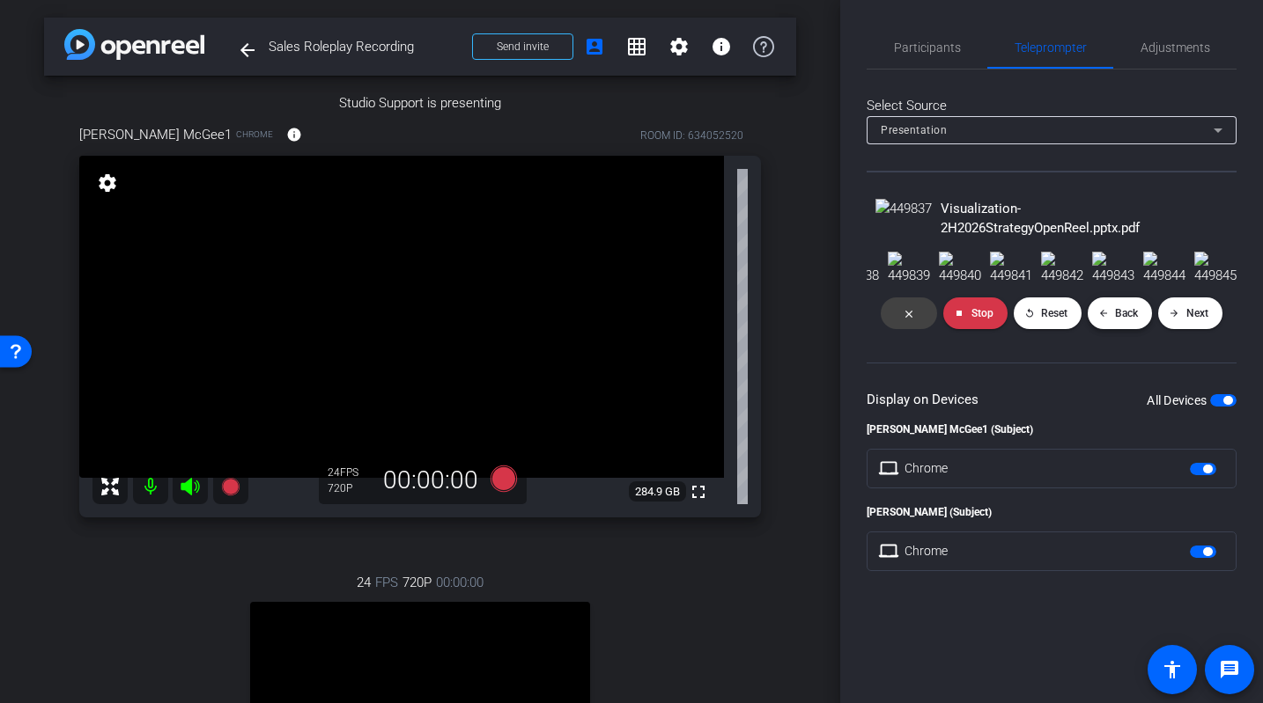
click at [1076, 335] on span at bounding box center [1119, 313] width 65 height 42
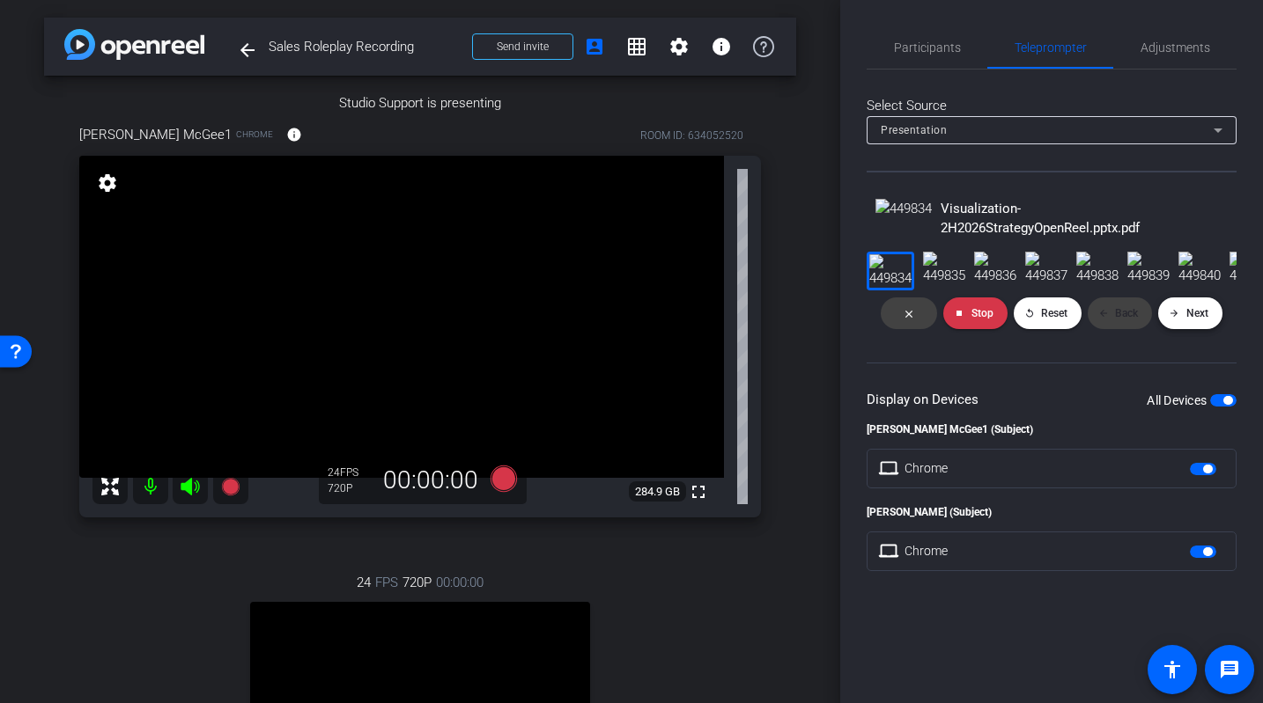
click at [1076, 320] on span "Next" at bounding box center [1197, 313] width 22 height 12
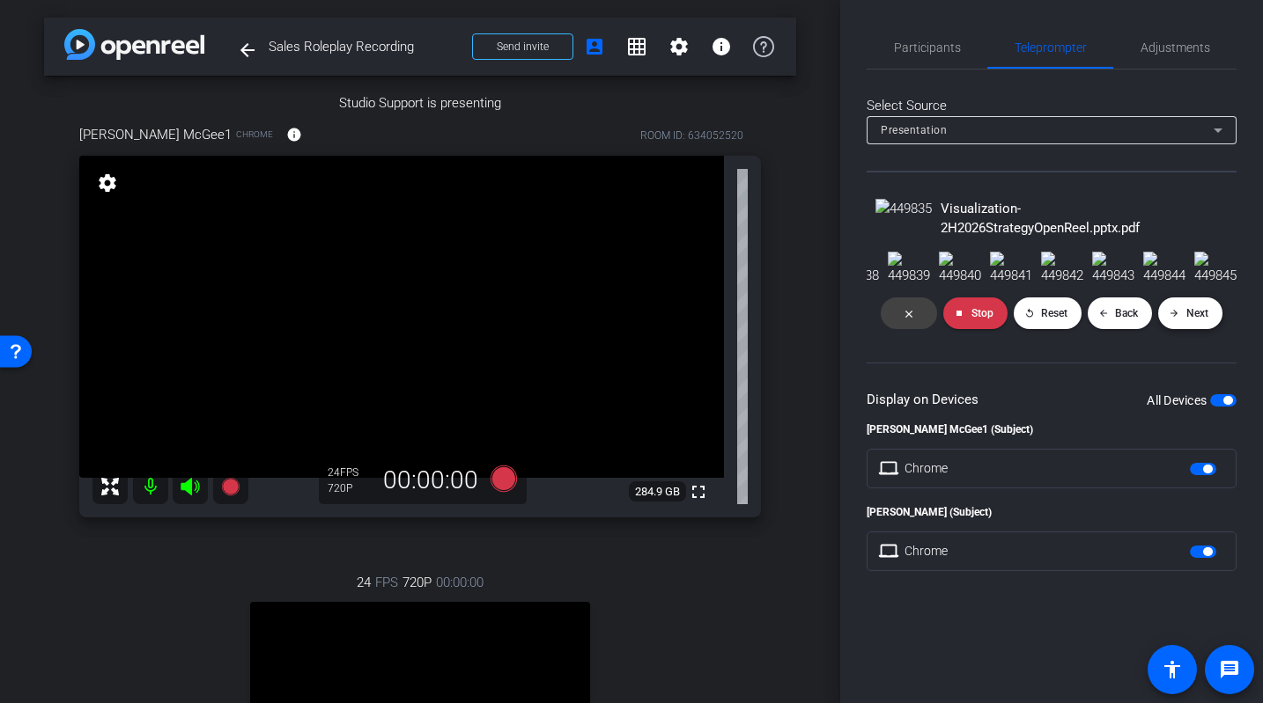
scroll to position [0, 352]
click at [1076, 320] on span "Next" at bounding box center [1197, 313] width 22 height 12
click at [1076, 335] on span at bounding box center [1190, 313] width 64 height 42
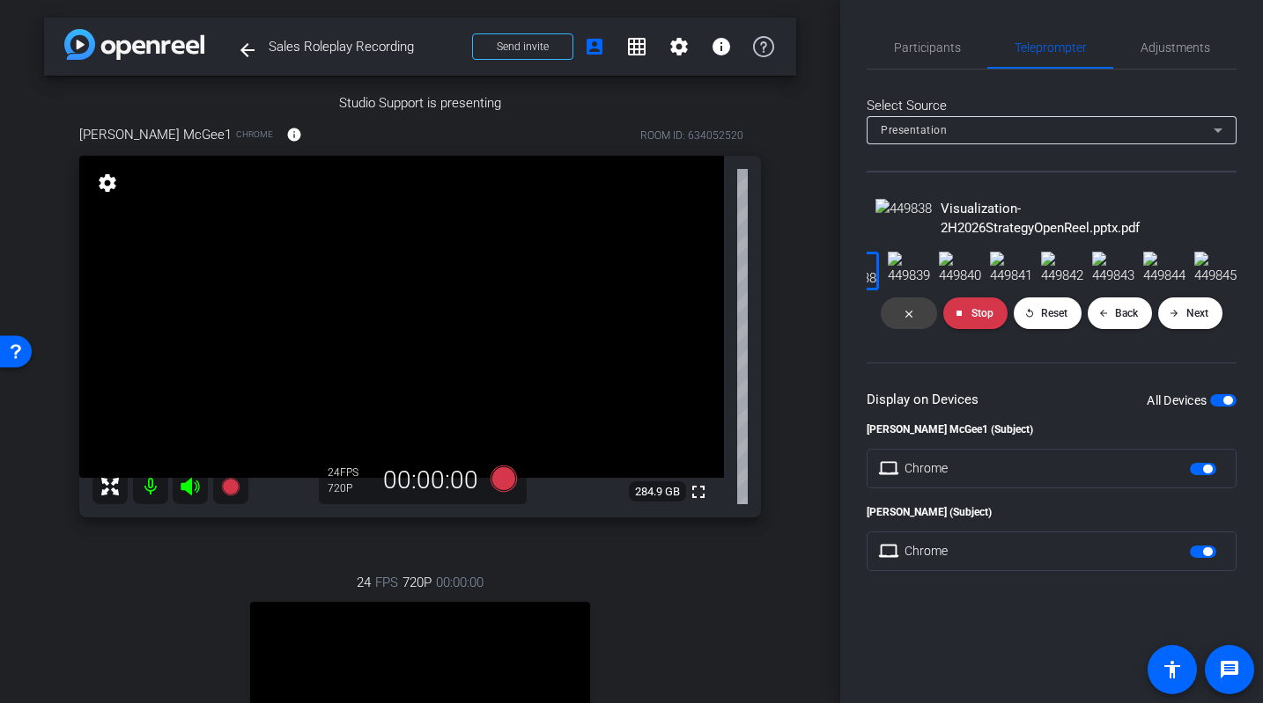
scroll to position [0, 1435]
click at [1076, 320] on span "Next" at bounding box center [1197, 313] width 22 height 12
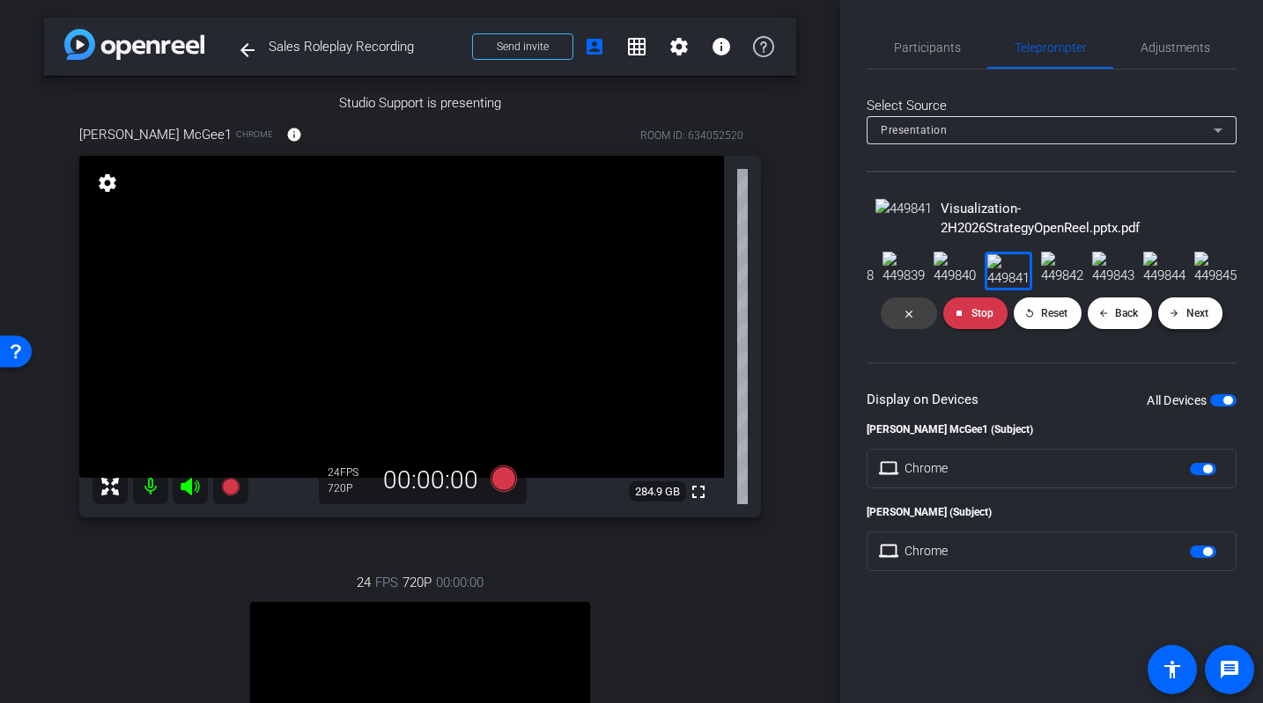
scroll to position [621, 0]
click at [1076, 320] on span "Next" at bounding box center [1197, 313] width 22 height 12
click at [1076, 336] on div "close stop Stop replay Reset arrow_back Back arrow_forward Next" at bounding box center [1051, 314] width 370 height 46
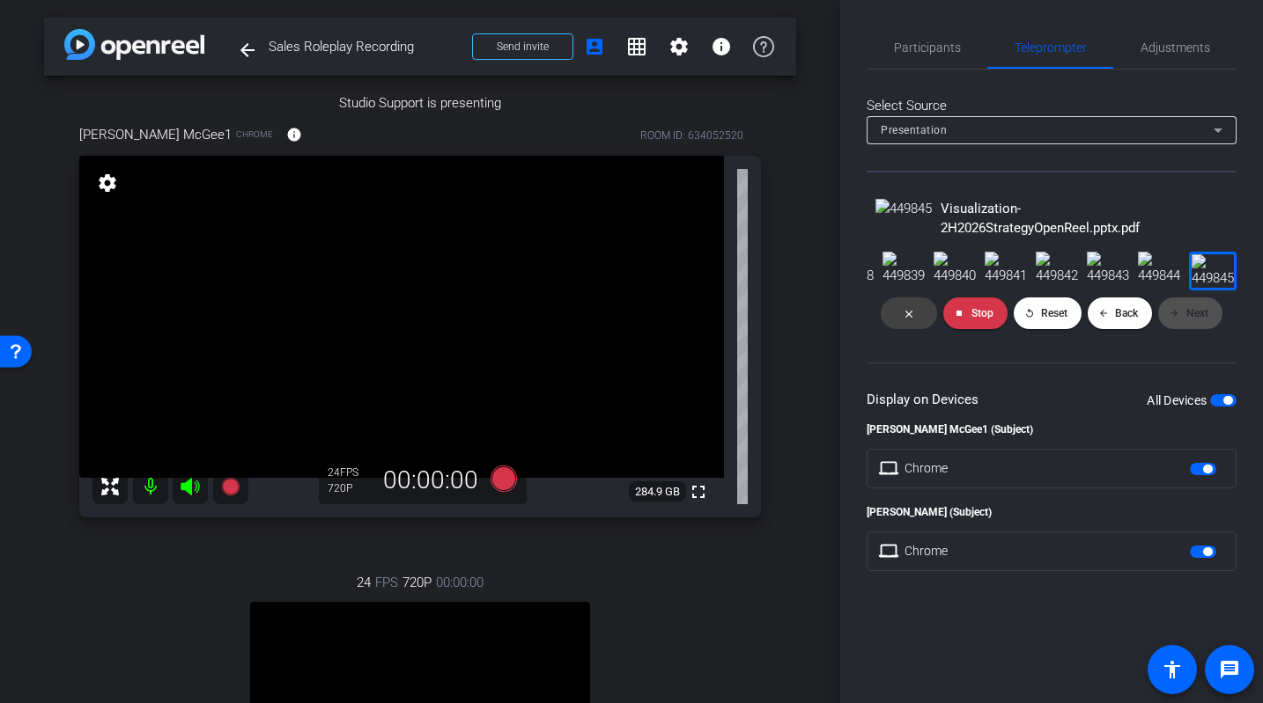
scroll to position [0, 3953]
click at [997, 335] on span at bounding box center [975, 313] width 64 height 42
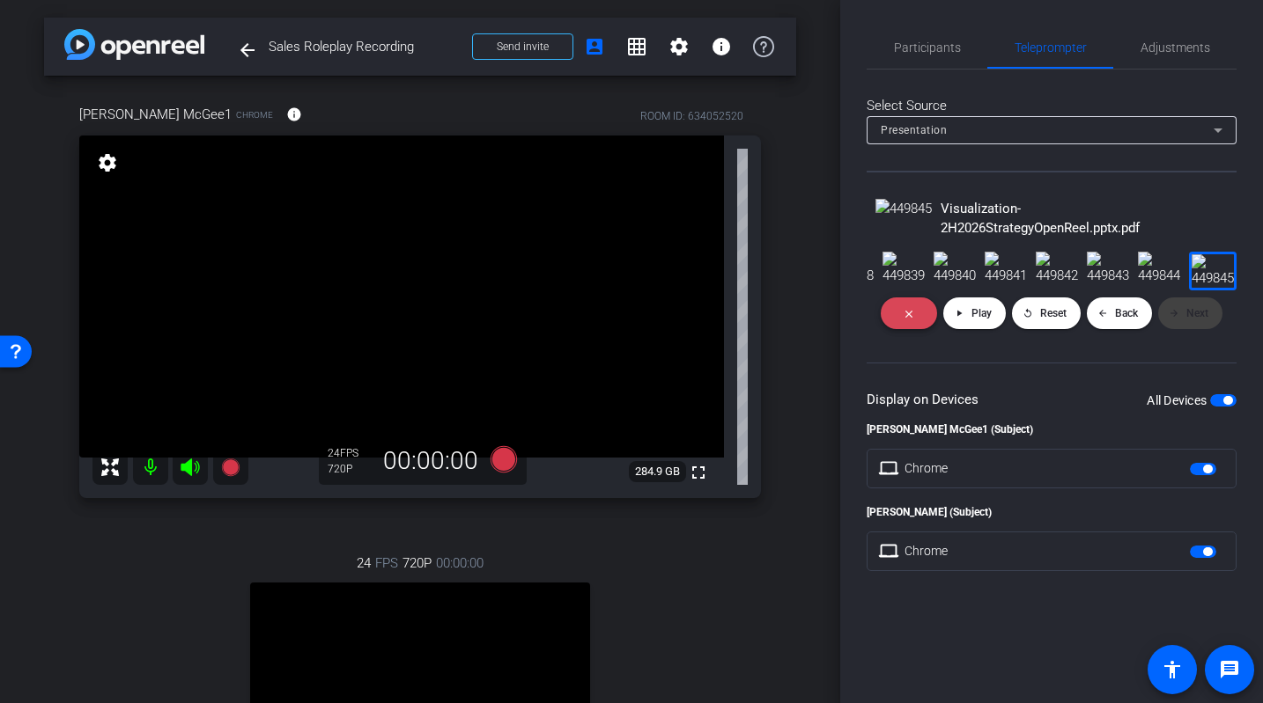
click at [909, 329] on button "close" at bounding box center [908, 314] width 56 height 32
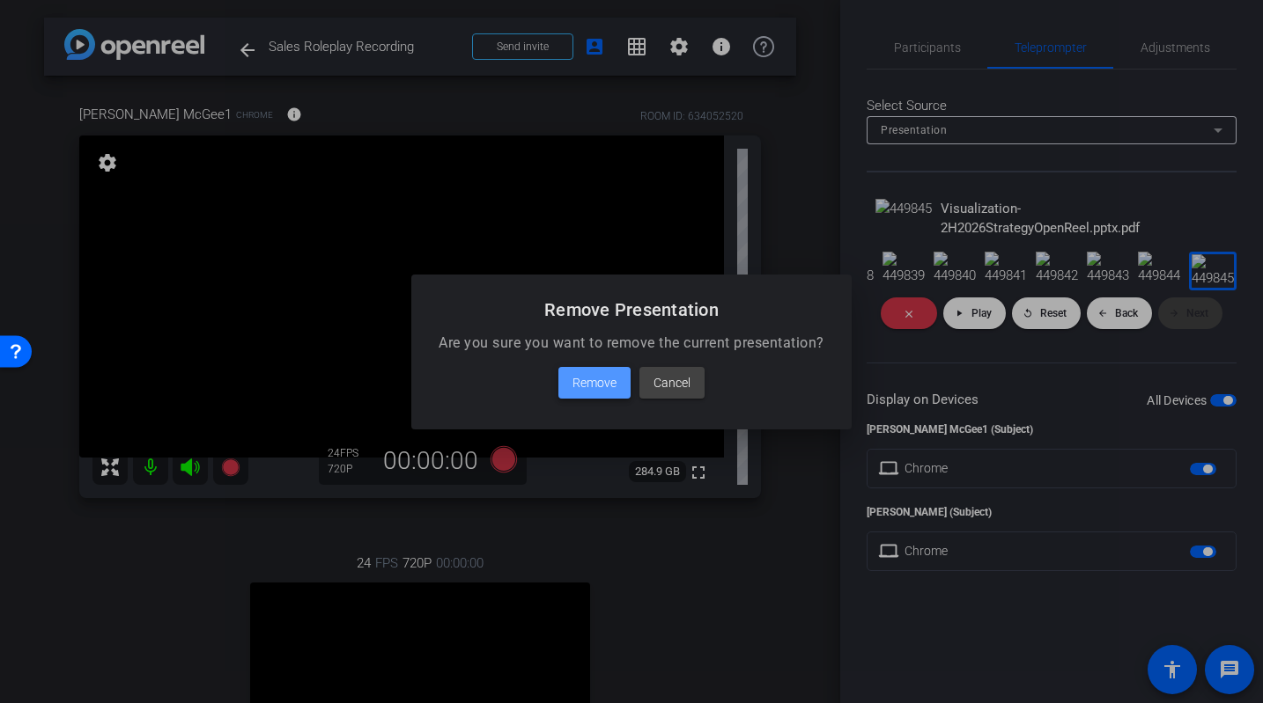
click at [627, 385] on span at bounding box center [594, 383] width 72 height 42
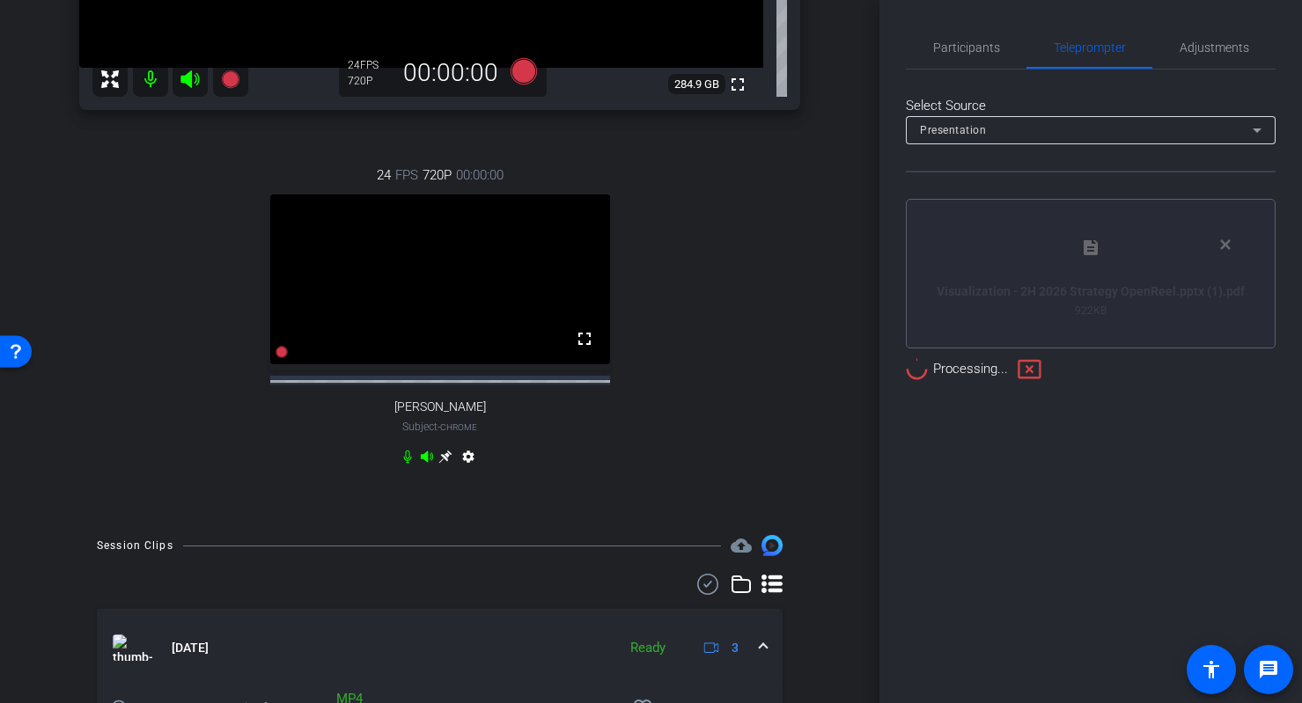
scroll to position [0, 0]
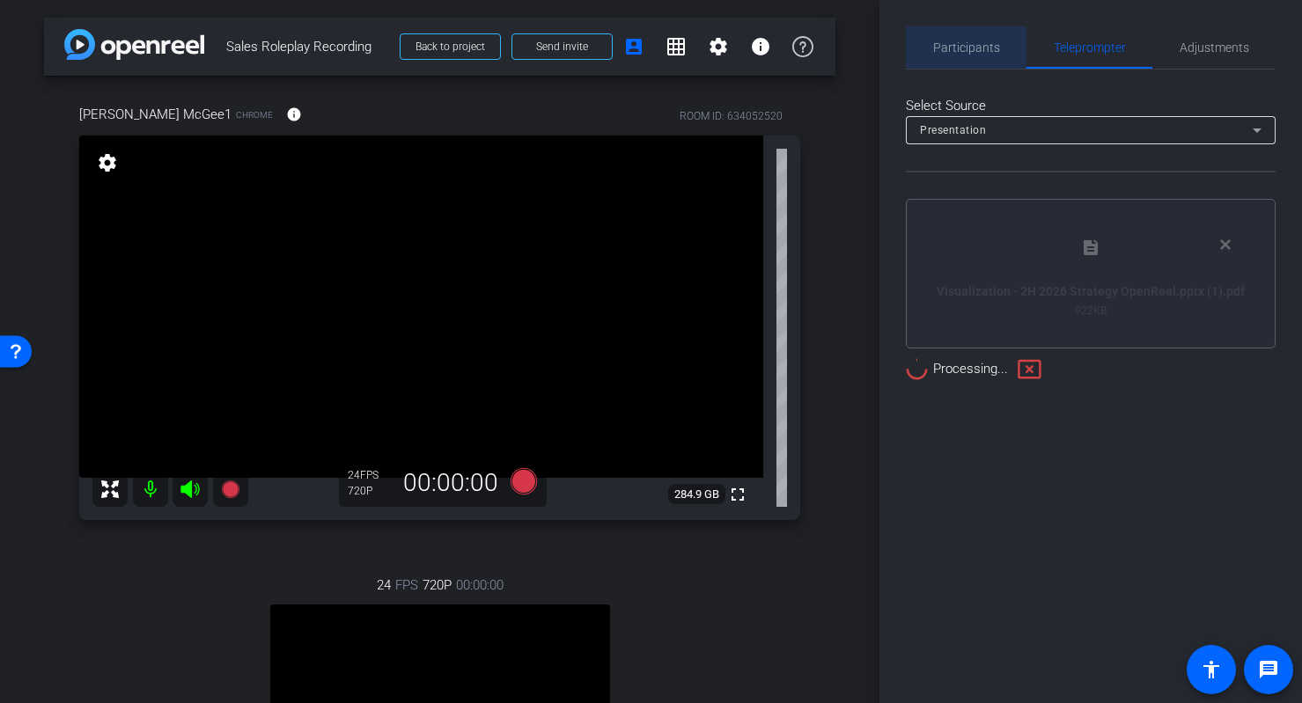
click at [953, 59] on span "Participants" at bounding box center [966, 47] width 67 height 42
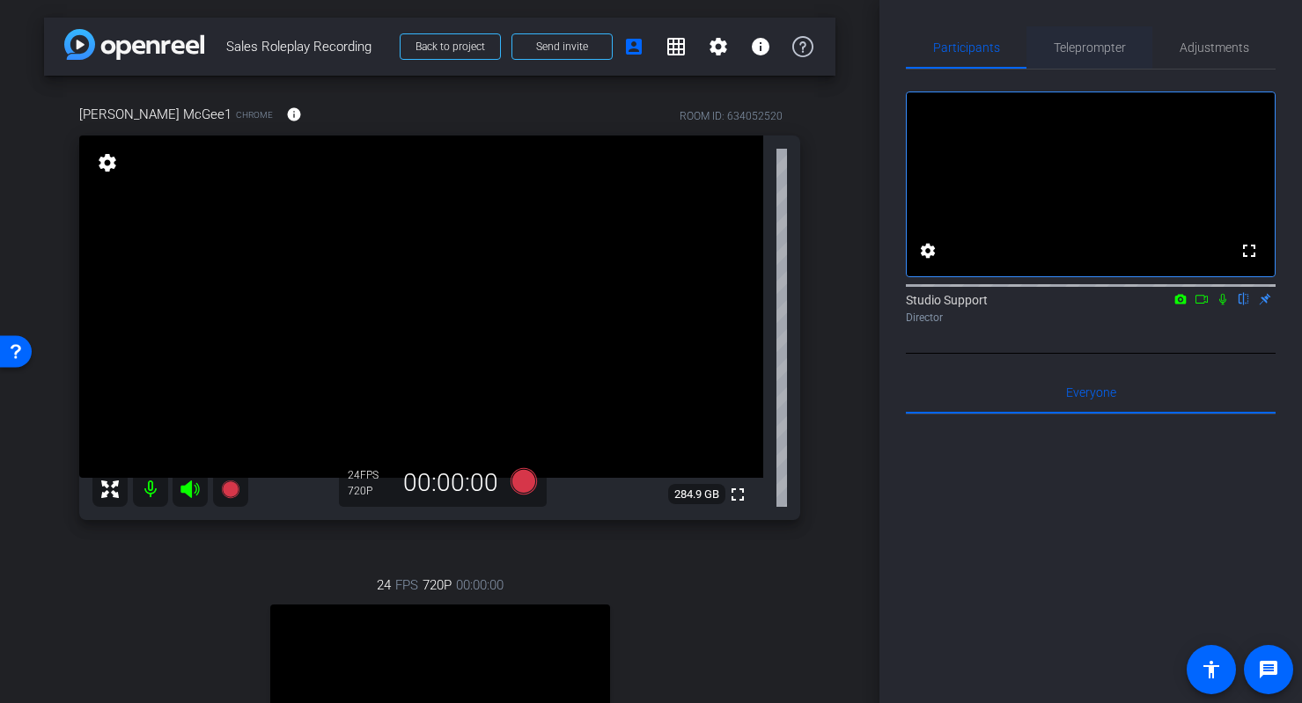
click at [1076, 55] on span "Teleprompter" at bounding box center [1090, 47] width 72 height 42
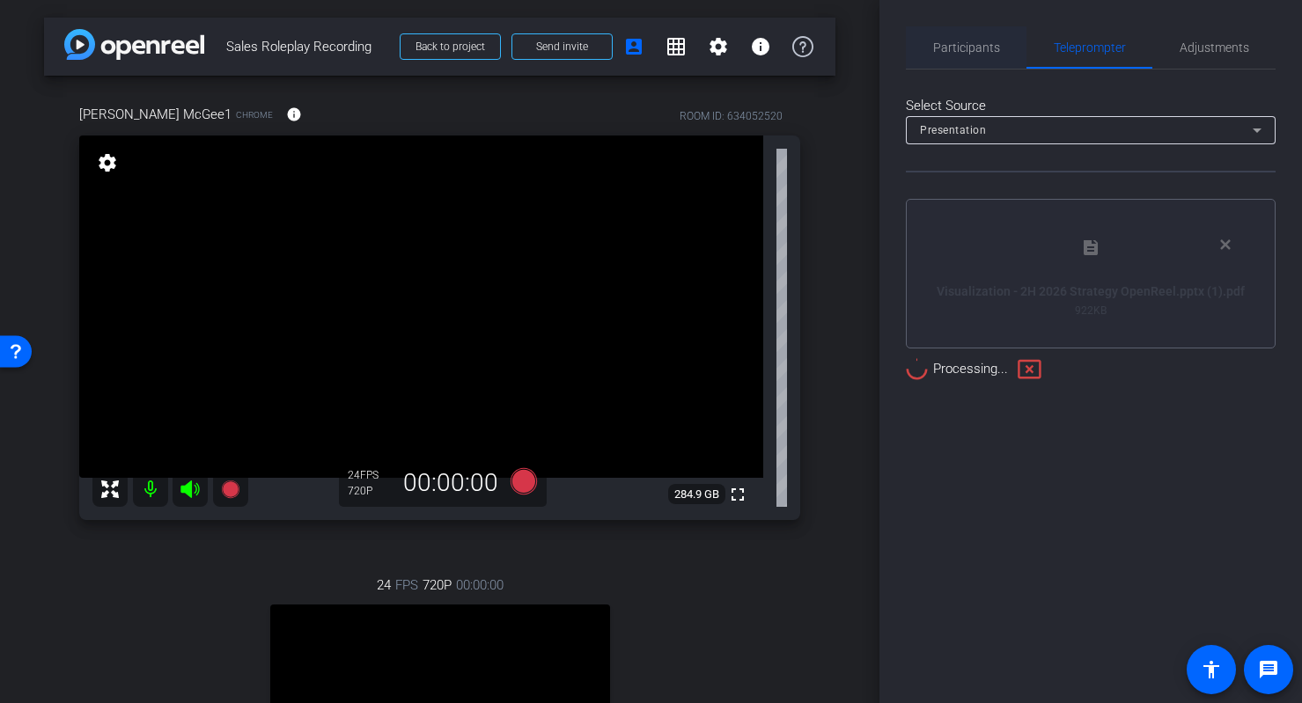
click at [954, 49] on span "Participants" at bounding box center [966, 47] width 67 height 12
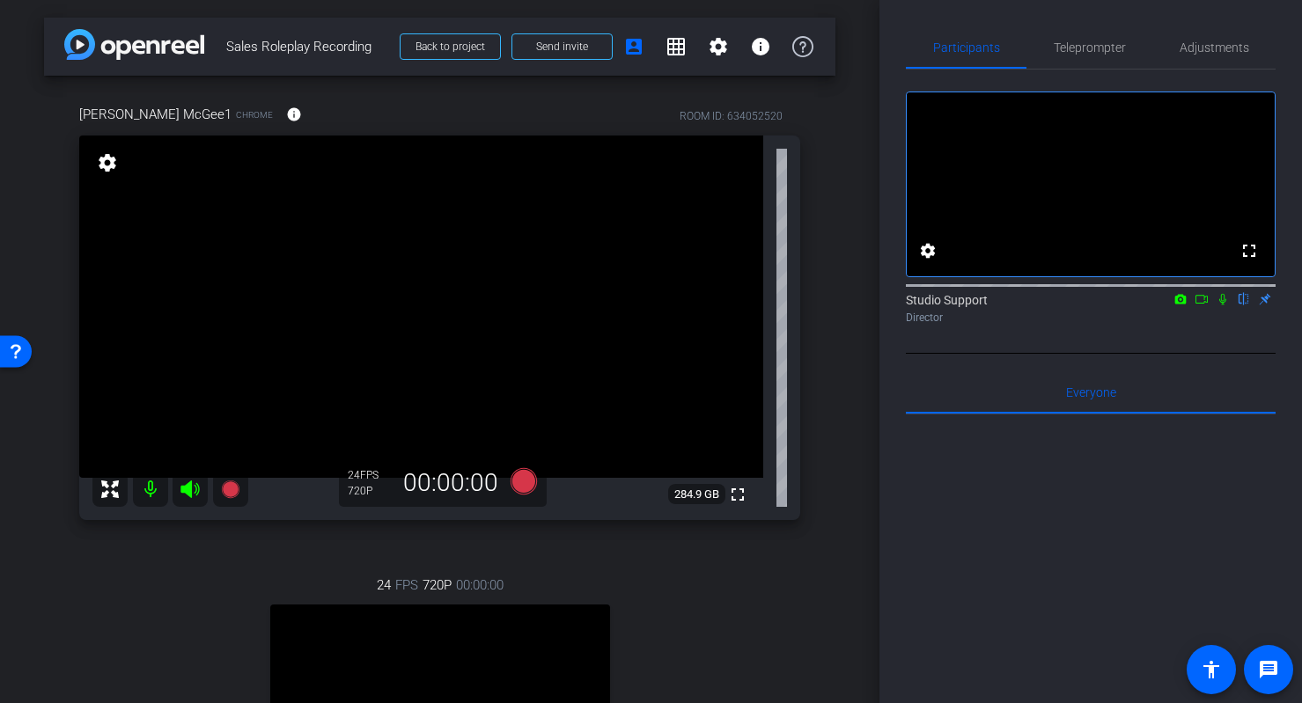
click at [1076, 306] on icon at bounding box center [1223, 299] width 14 height 12
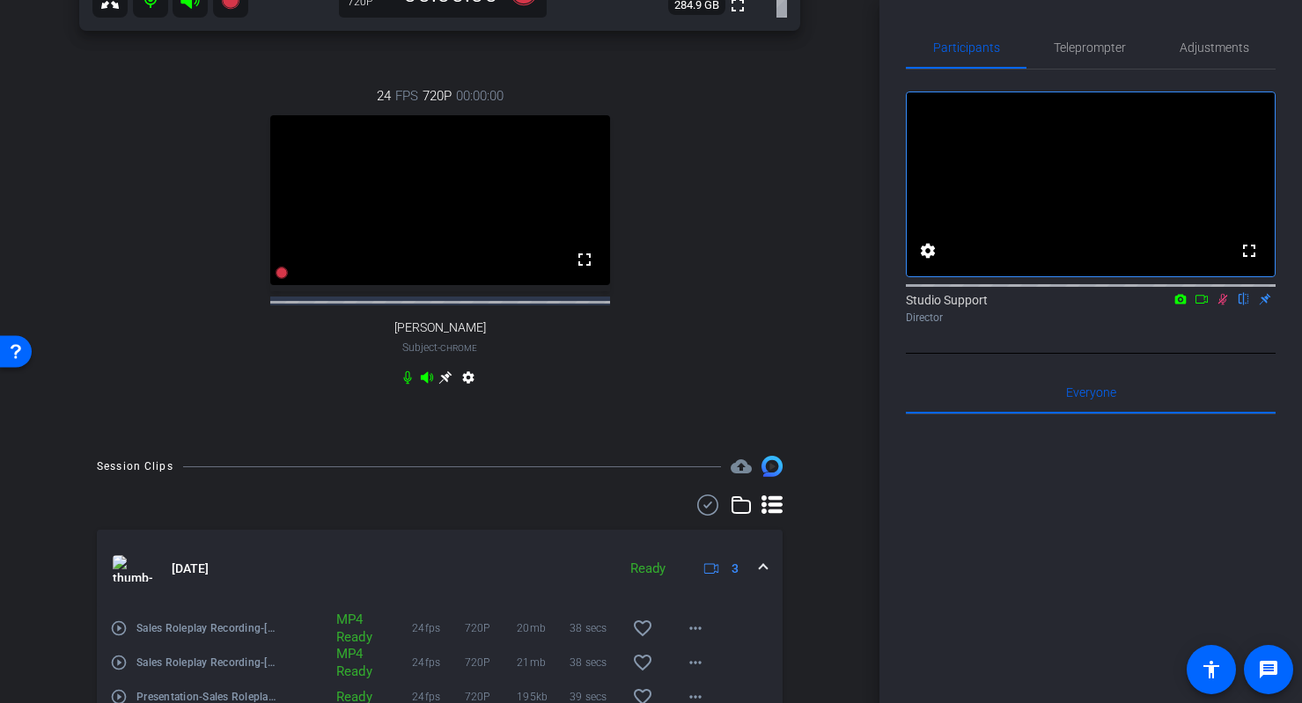
scroll to position [601, 0]
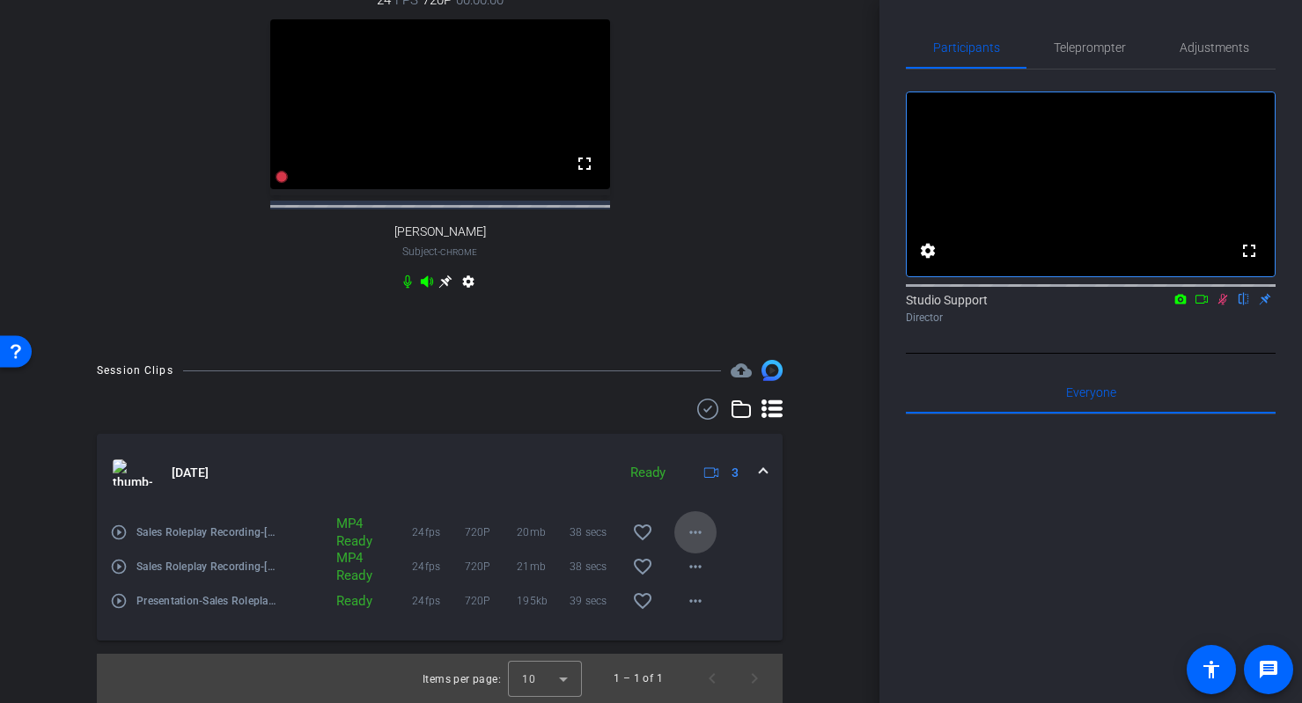
click at [696, 532] on mat-icon "more_horiz" at bounding box center [695, 532] width 21 height 21
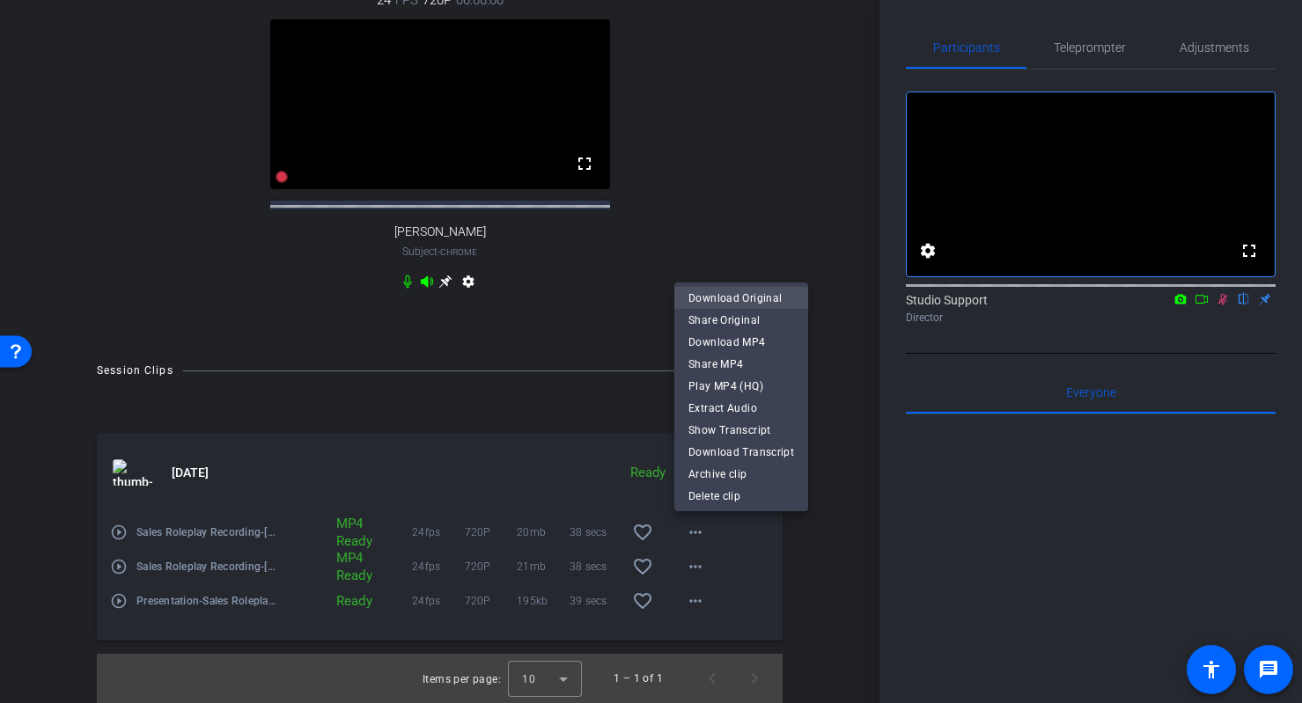
click at [745, 301] on span "Download Original" at bounding box center [742, 298] width 106 height 21
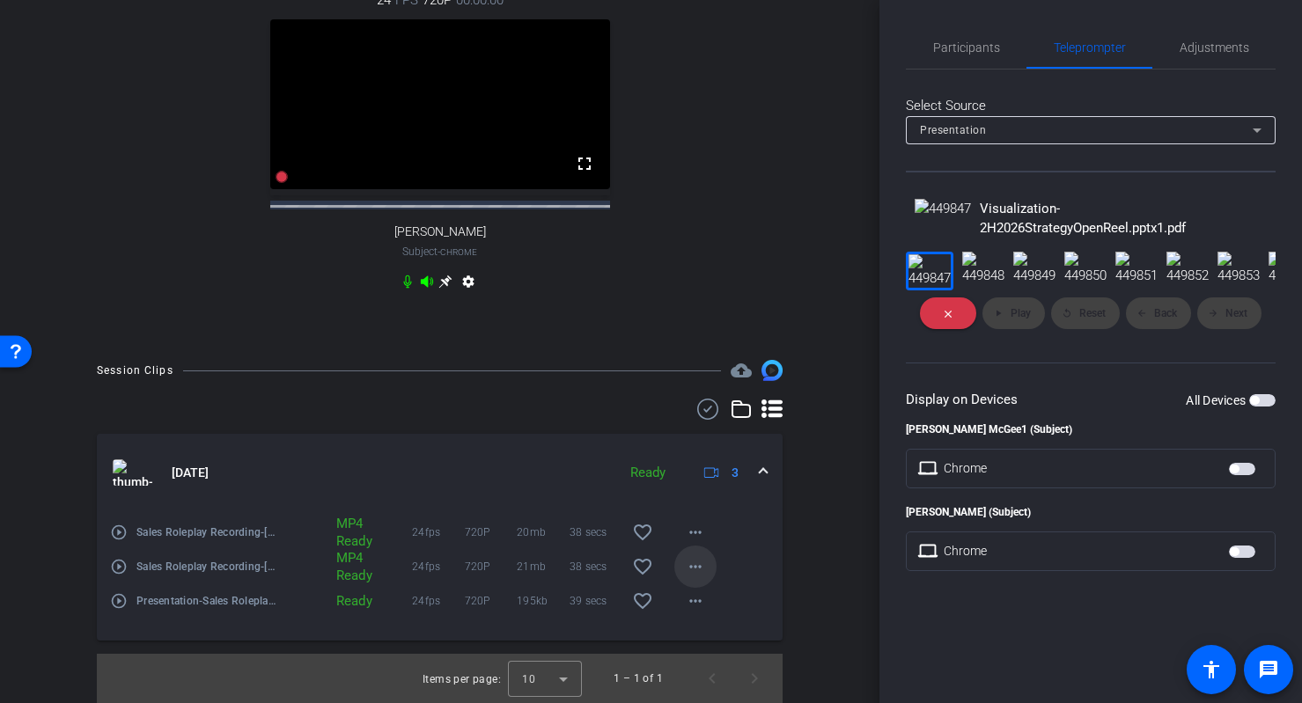
click at [690, 574] on mat-icon "more_horiz" at bounding box center [695, 566] width 21 height 21
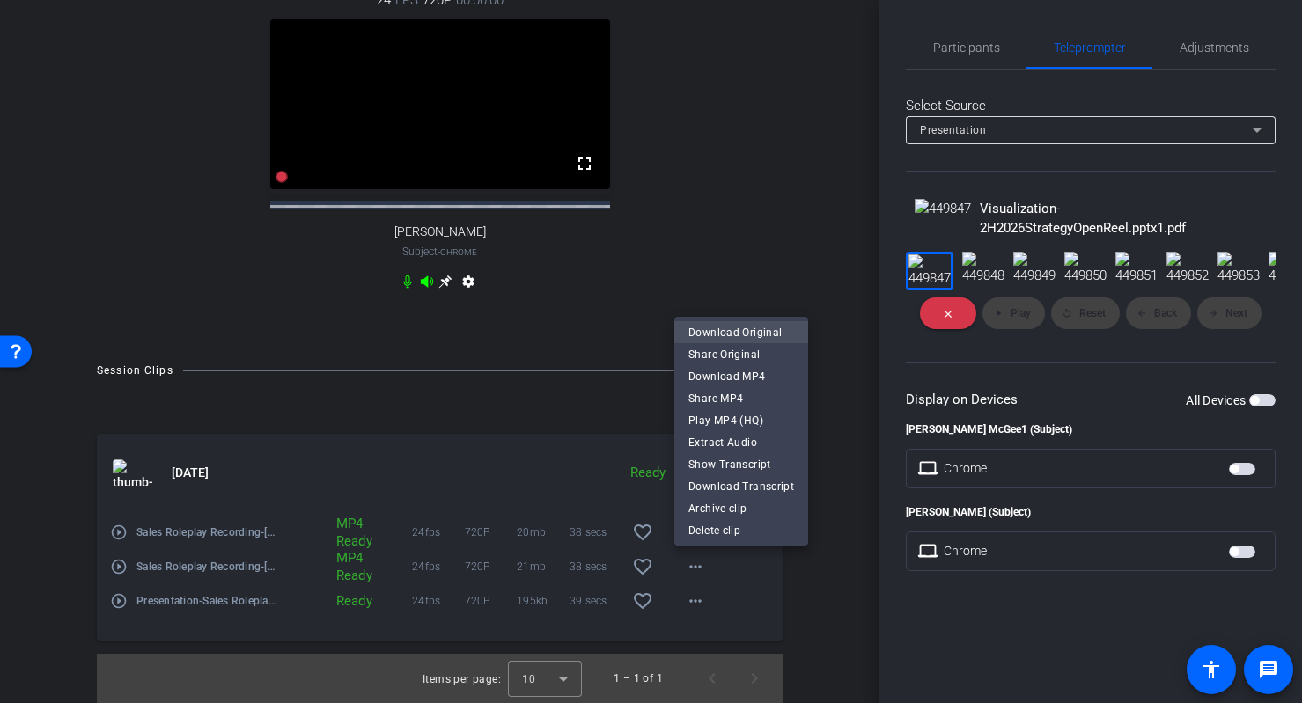
click at [754, 333] on span "Download Original" at bounding box center [742, 332] width 106 height 21
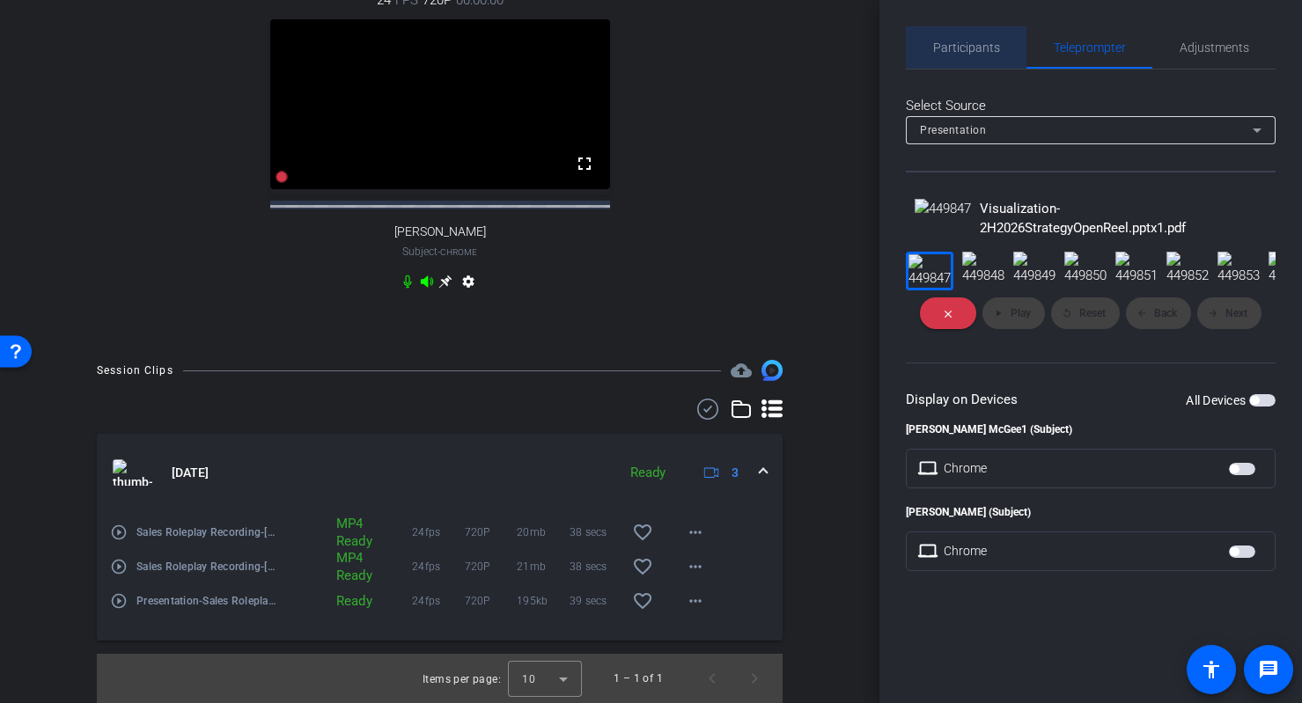
click at [966, 31] on span "Participants" at bounding box center [966, 47] width 67 height 42
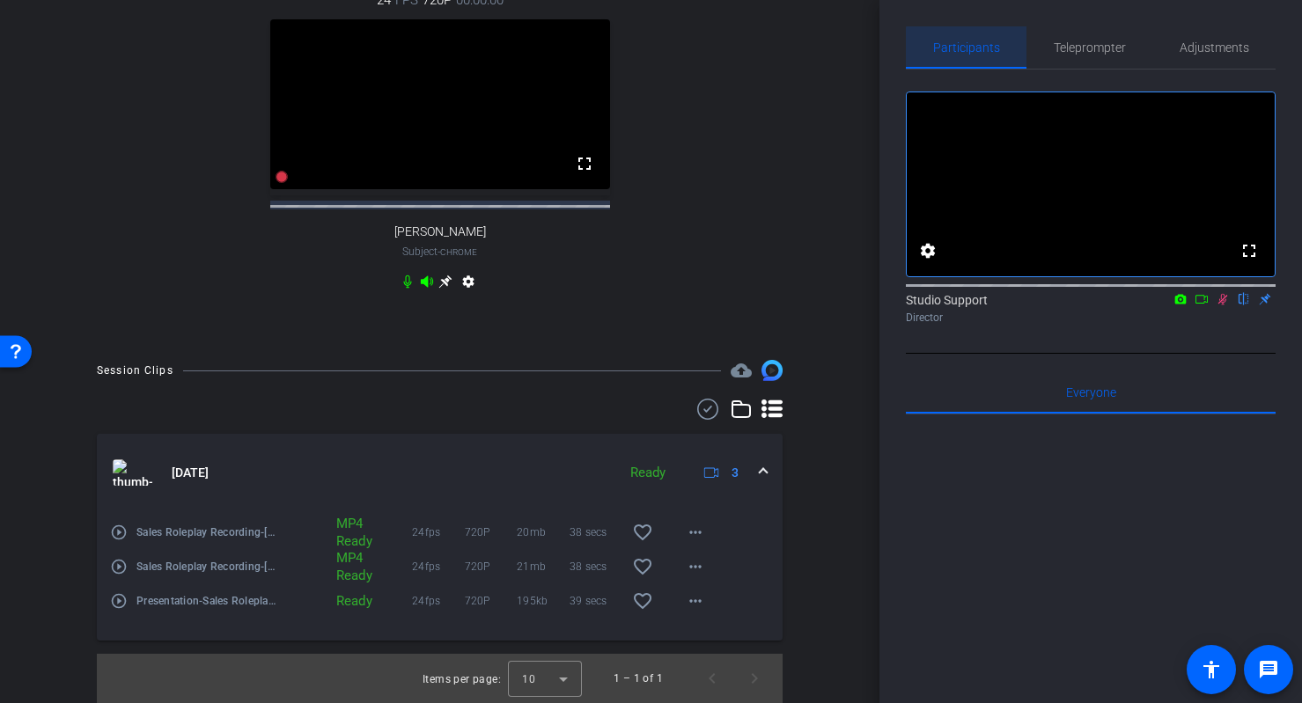
click at [967, 48] on span "Participants" at bounding box center [966, 47] width 67 height 12
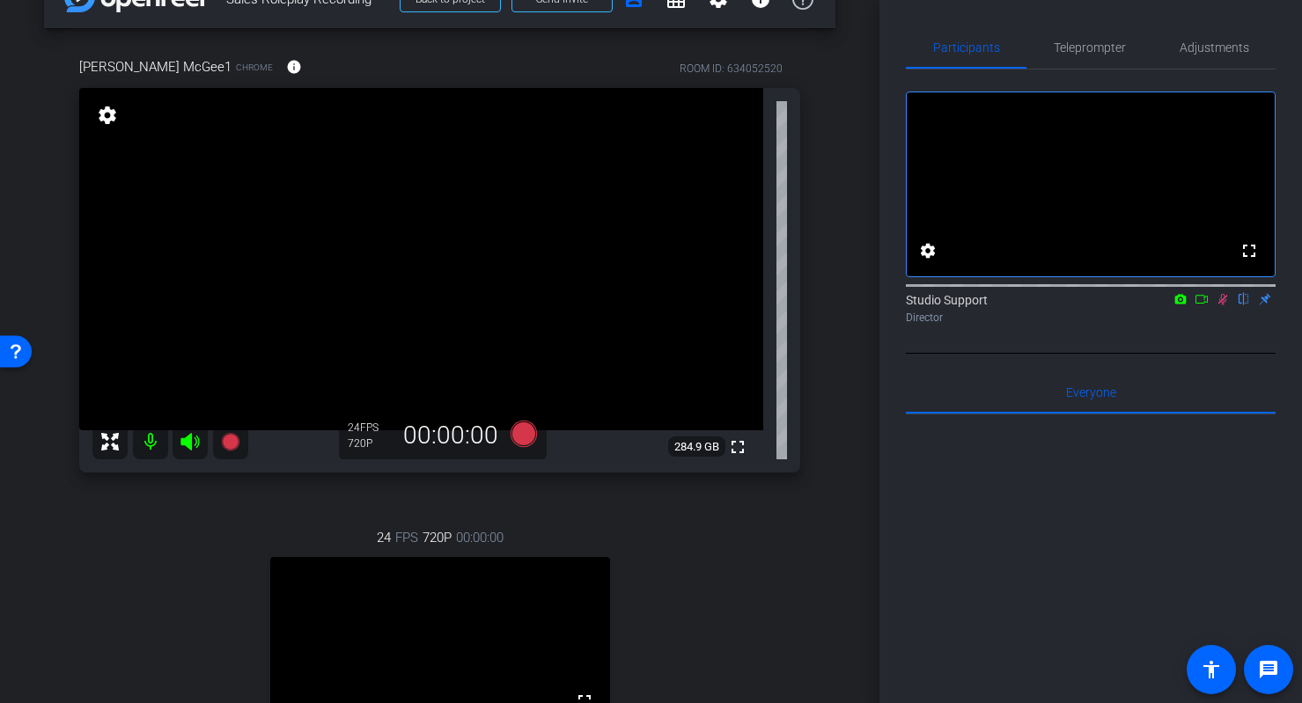
scroll to position [0, 0]
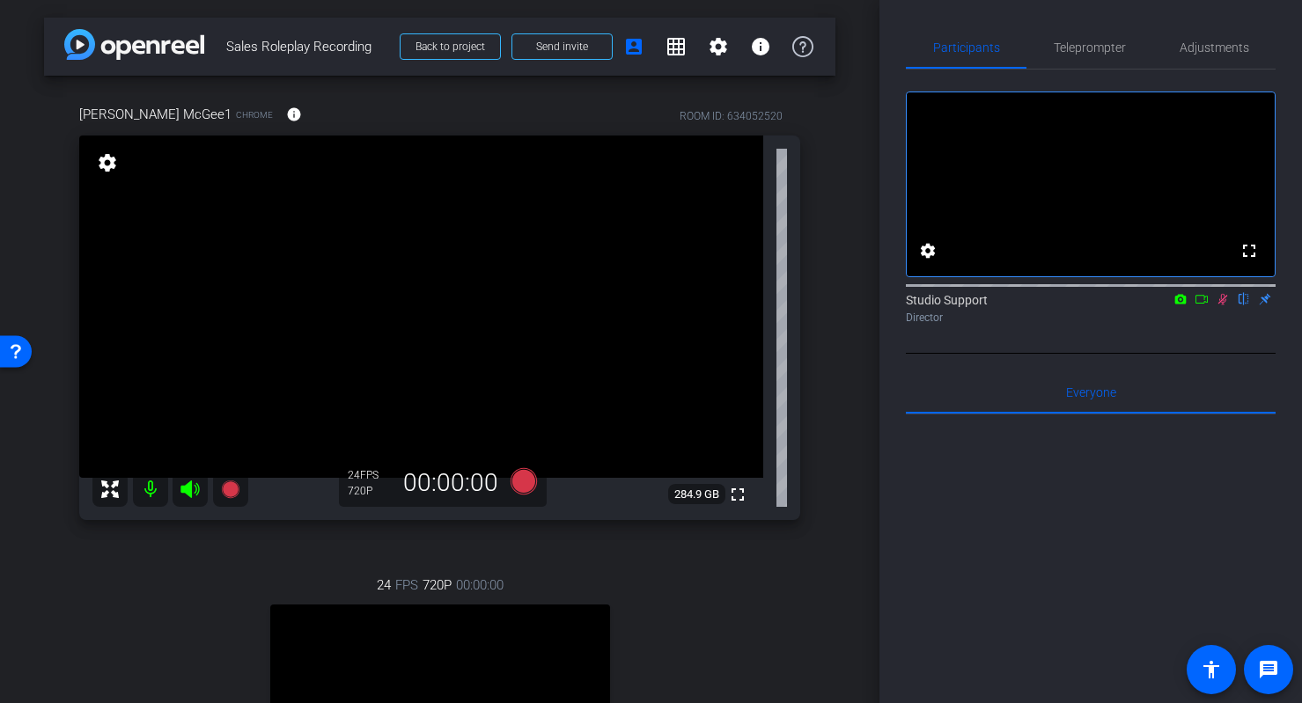
click at [1076, 306] on icon at bounding box center [1223, 299] width 14 height 12
click at [1076, 54] on span "Teleprompter" at bounding box center [1090, 47] width 72 height 12
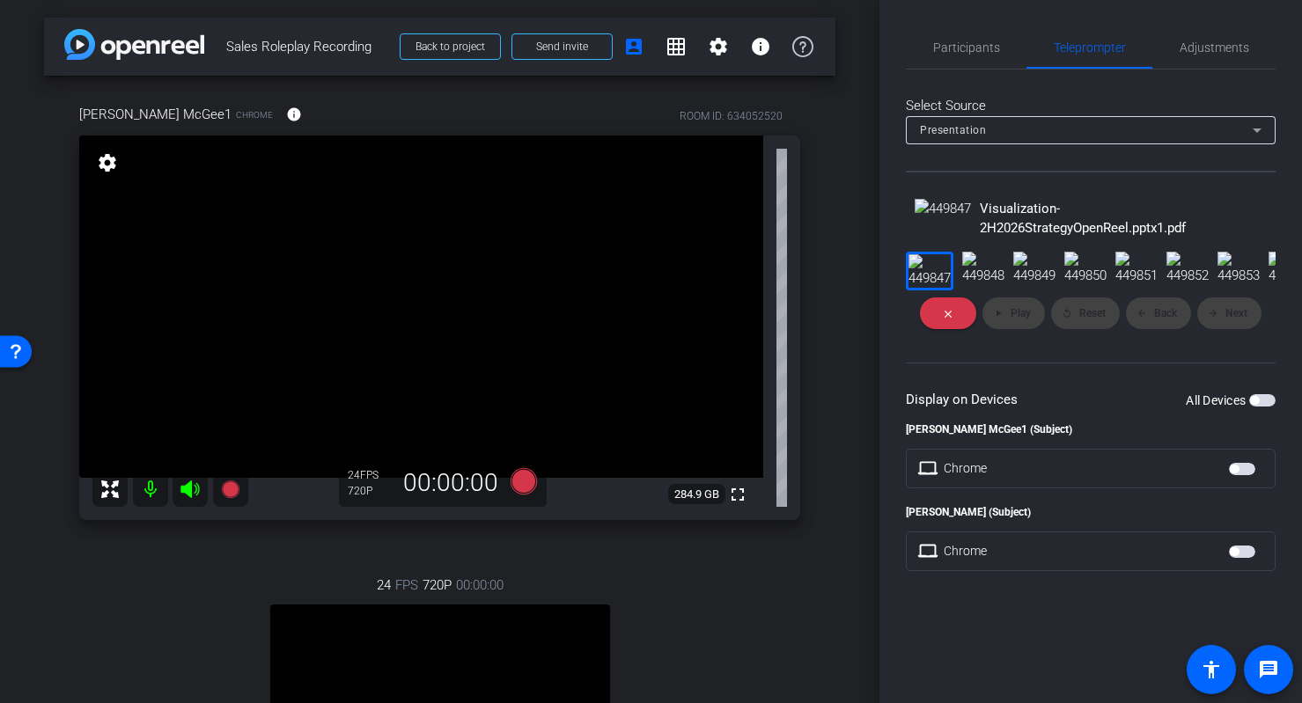
scroll to position [72, 0]
click at [1076, 409] on div "All Devices" at bounding box center [1231, 401] width 90 height 18
click at [1076, 405] on span "button" at bounding box center [1254, 400] width 9 height 9
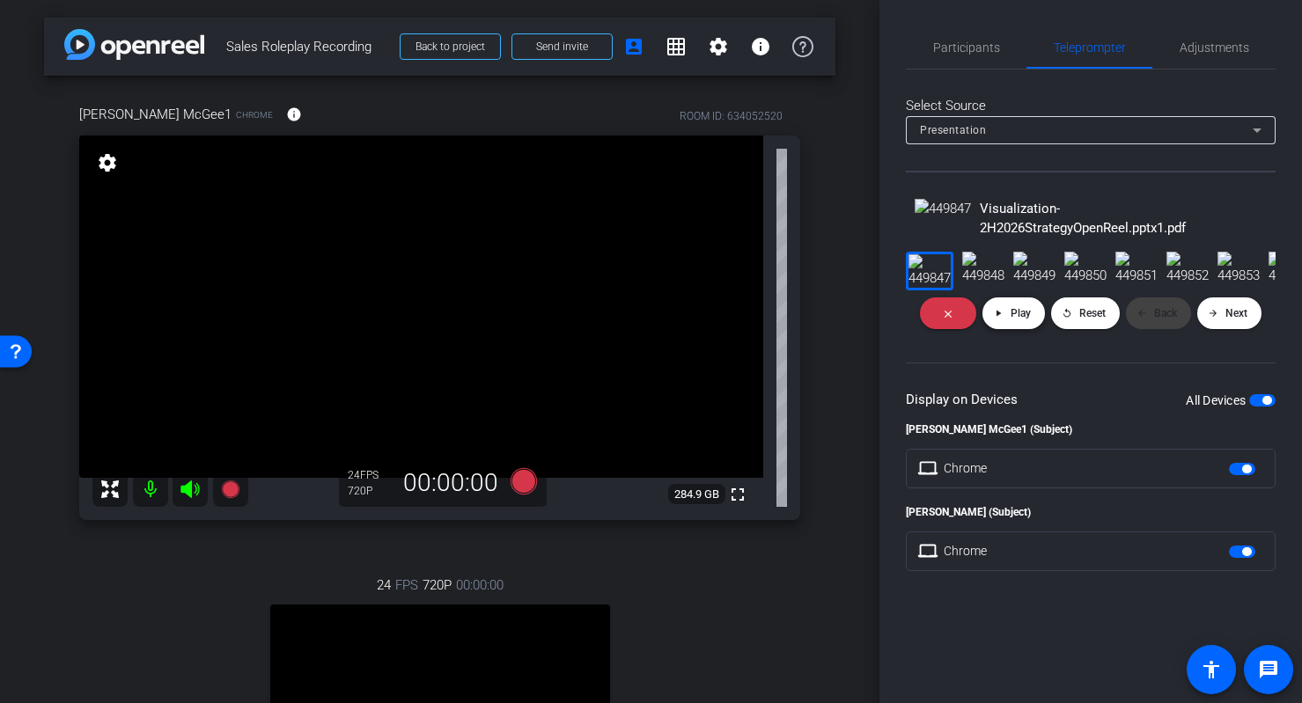
click at [1009, 335] on span at bounding box center [1014, 313] width 63 height 42
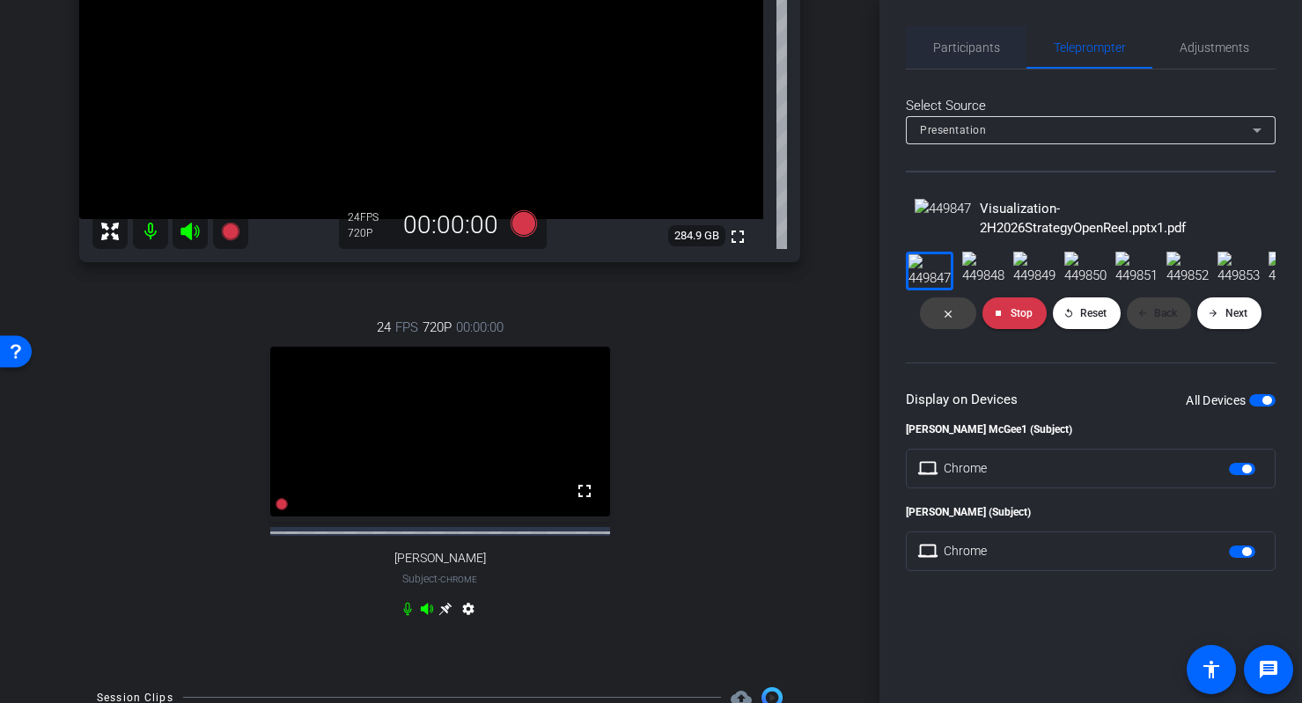
scroll to position [0, 0]
click at [975, 38] on span "Participants" at bounding box center [966, 47] width 67 height 42
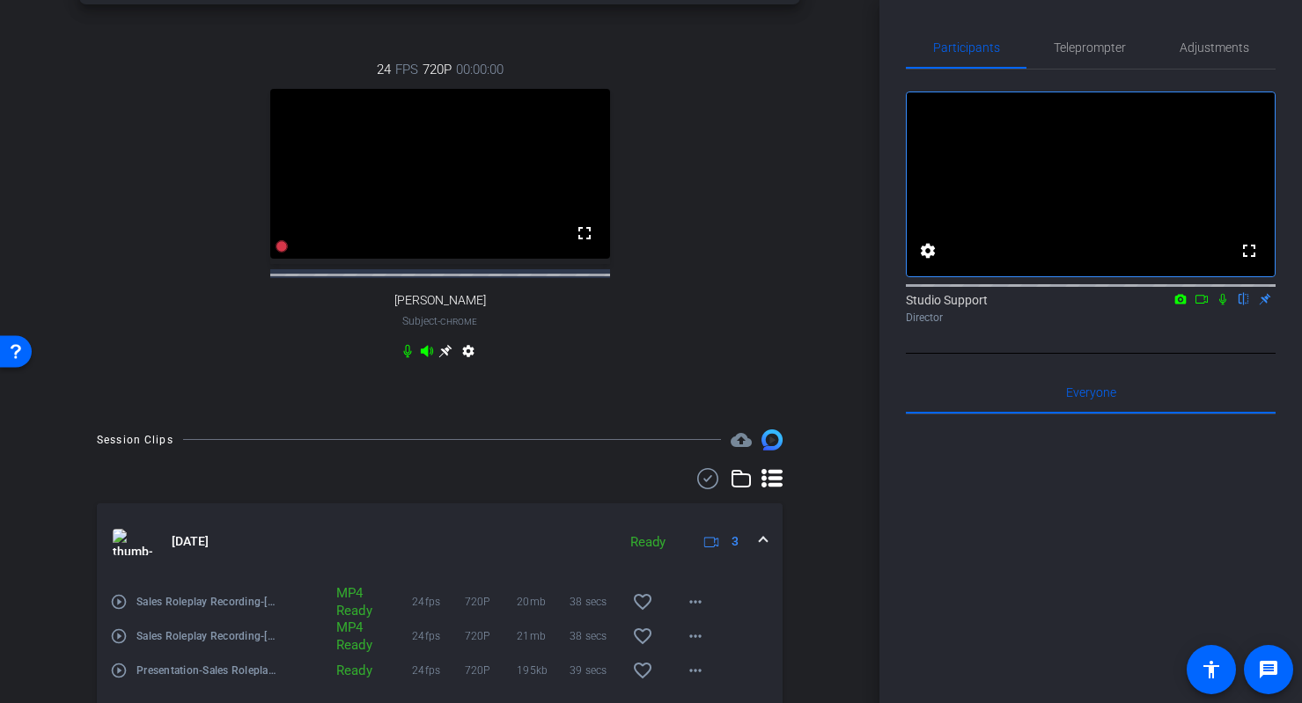
scroll to position [633, 0]
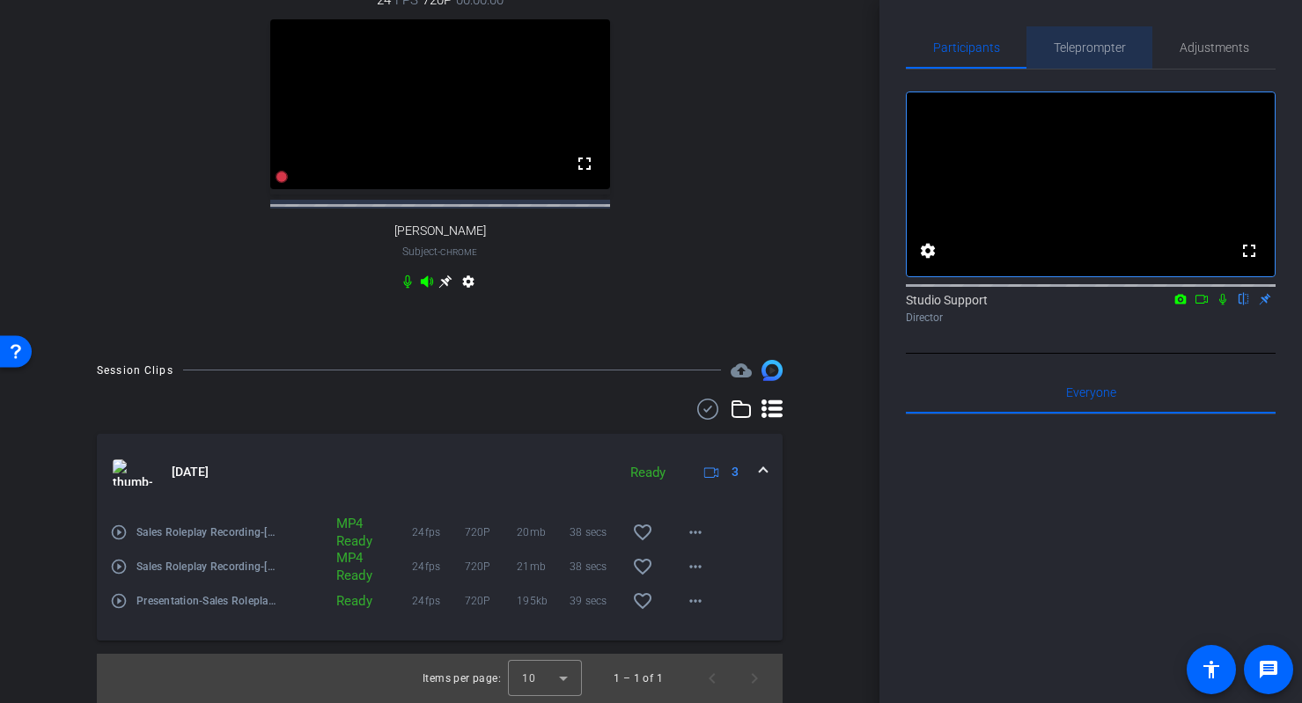
click at [1076, 29] on span "Teleprompter" at bounding box center [1090, 47] width 72 height 42
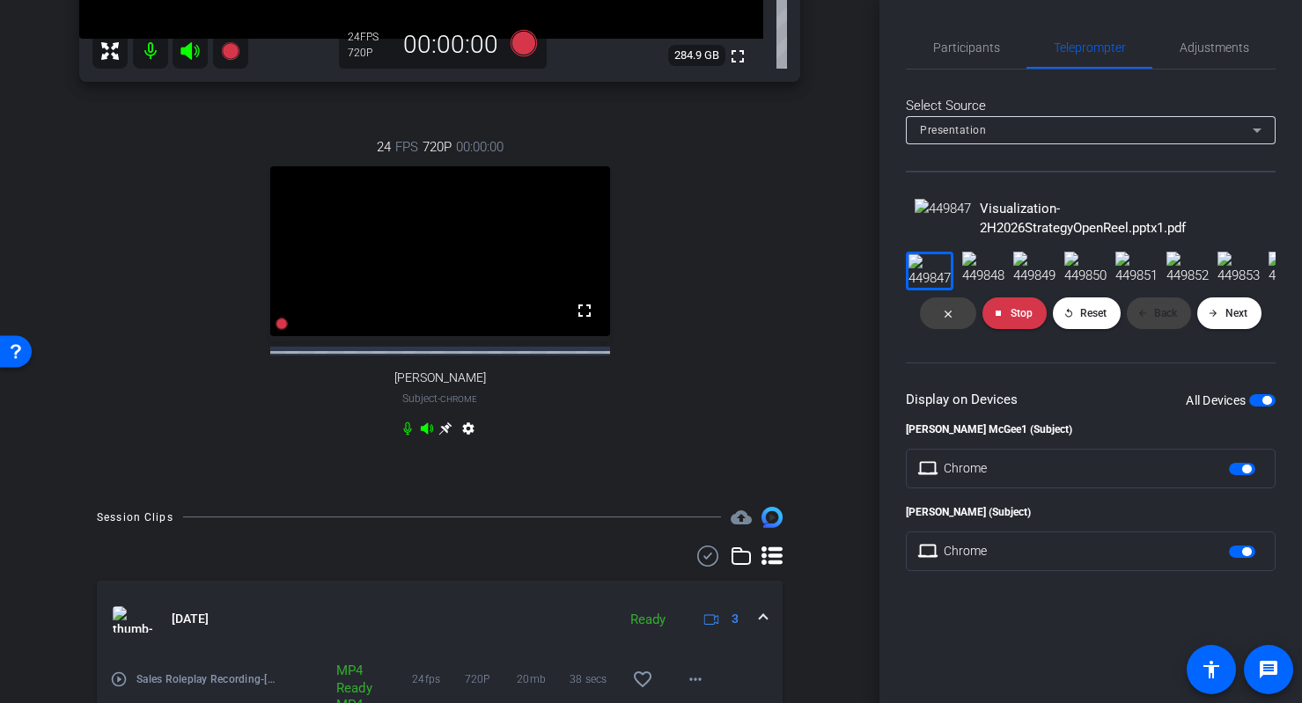
scroll to position [482, 0]
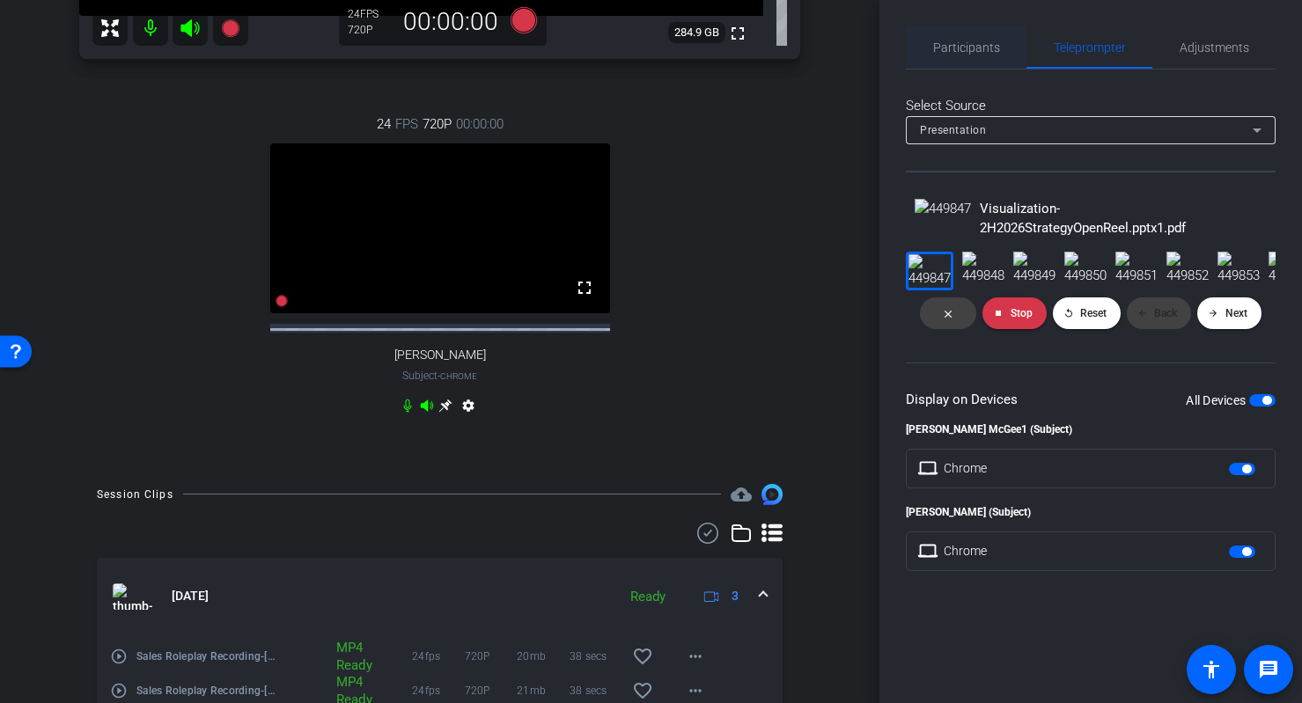
click at [991, 41] on span "Participants" at bounding box center [966, 47] width 67 height 12
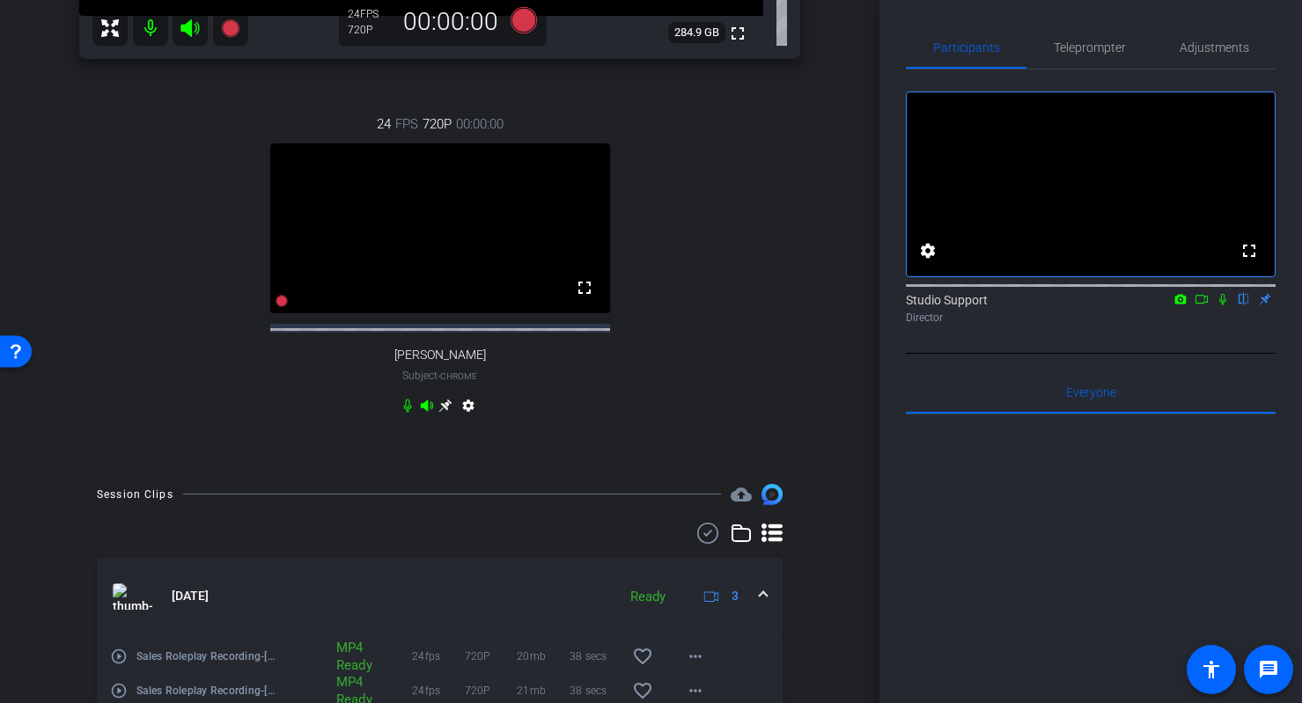
click at [663, 449] on div "24 FPS 720P 00:00:00 fullscreen Dave Cowell Subject - Chrome settings" at bounding box center [439, 267] width 721 height 364
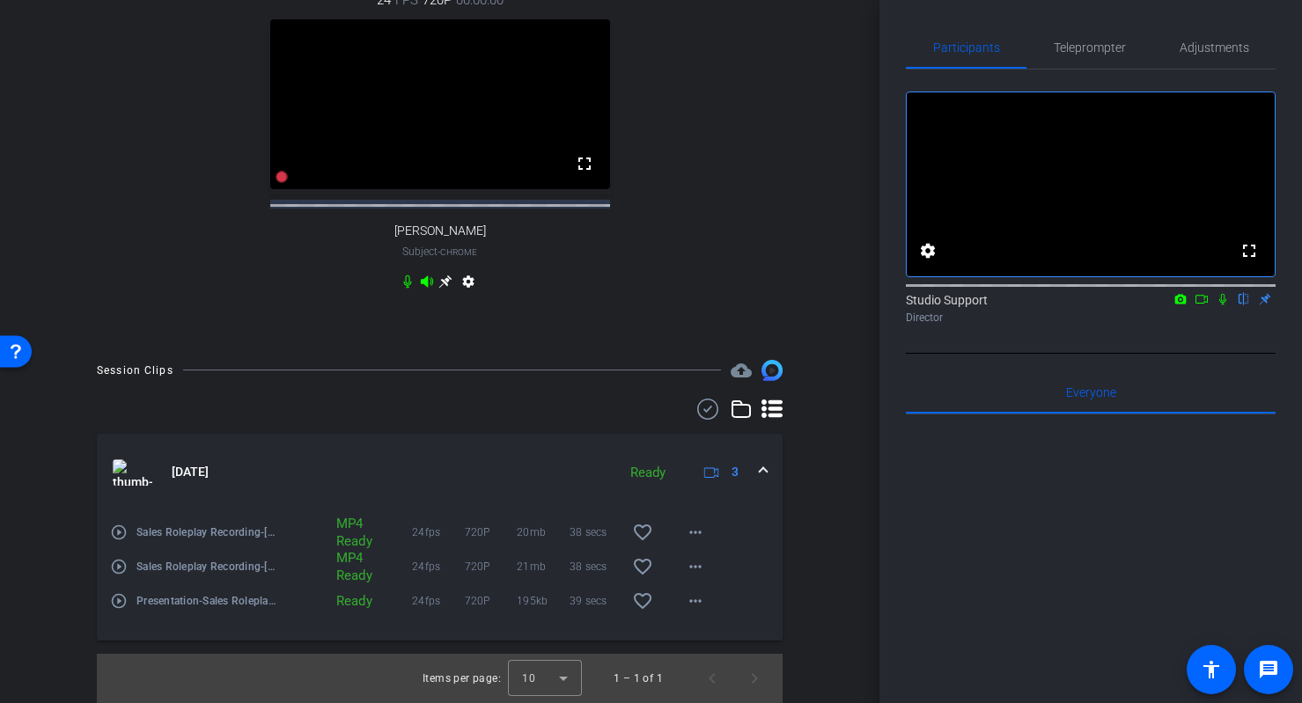
scroll to position [418, 0]
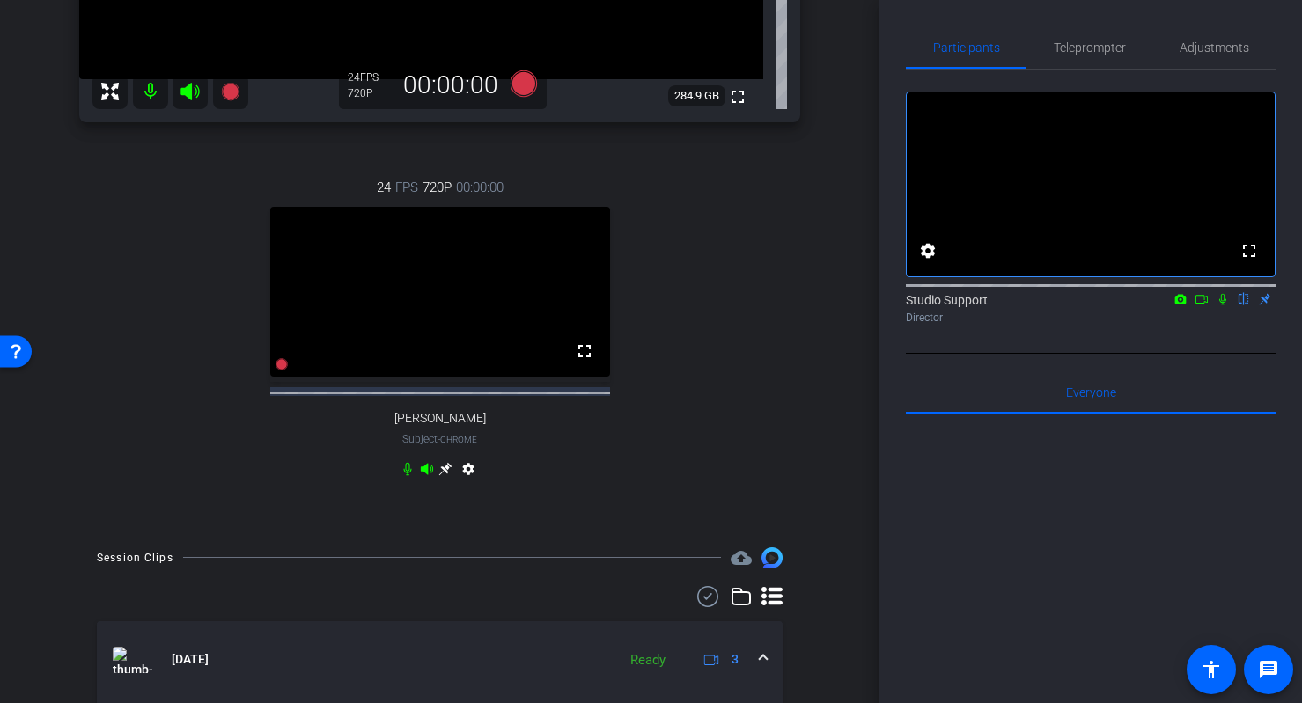
click at [1076, 72] on div "fullscreen settings Studio Support flip Director" at bounding box center [1091, 200] width 370 height 261
click at [1076, 43] on span "Adjustments" at bounding box center [1215, 47] width 70 height 12
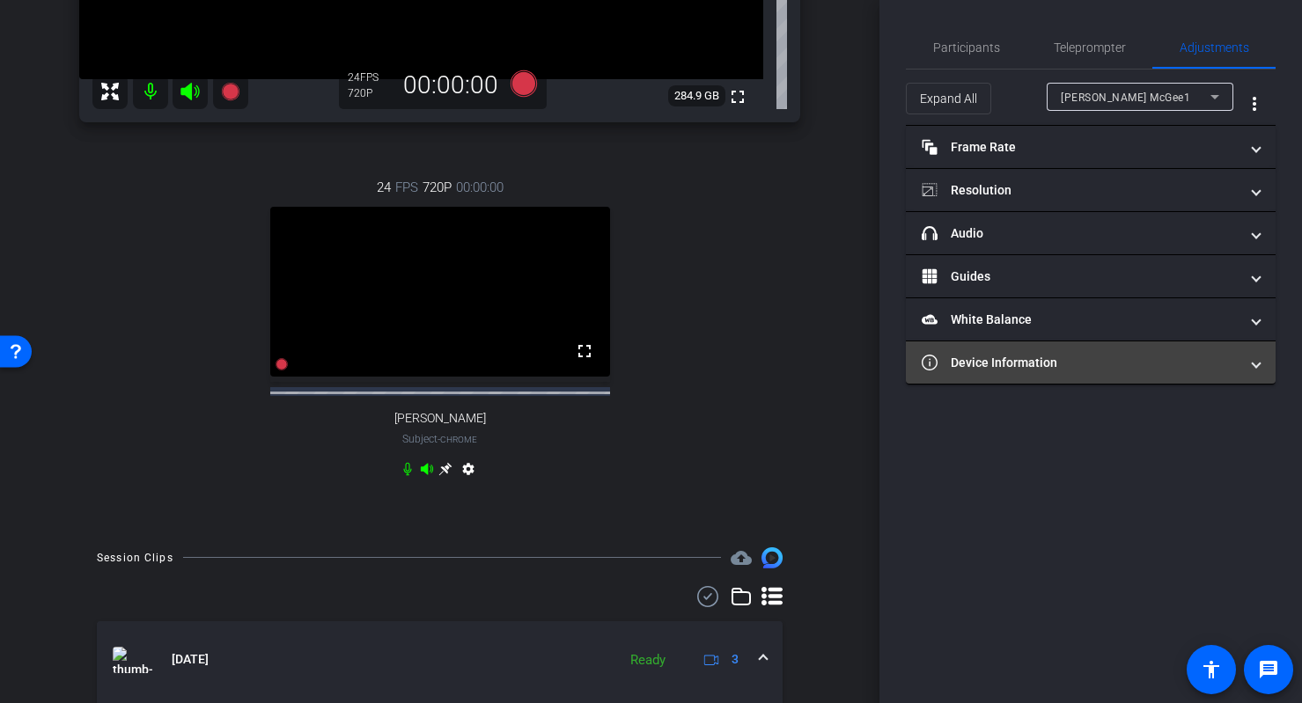
click at [1076, 374] on mat-expansion-panel-header "Device Information" at bounding box center [1091, 363] width 370 height 42
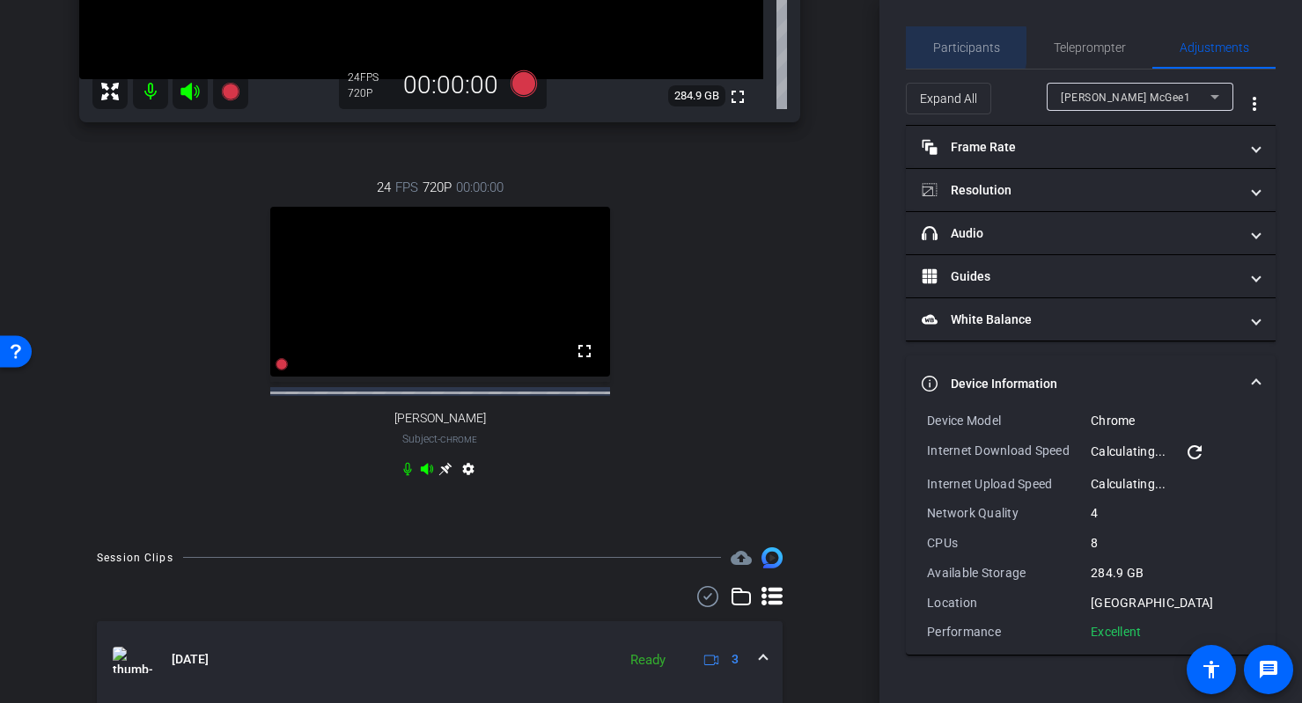
click at [940, 46] on span "Participants" at bounding box center [966, 47] width 67 height 12
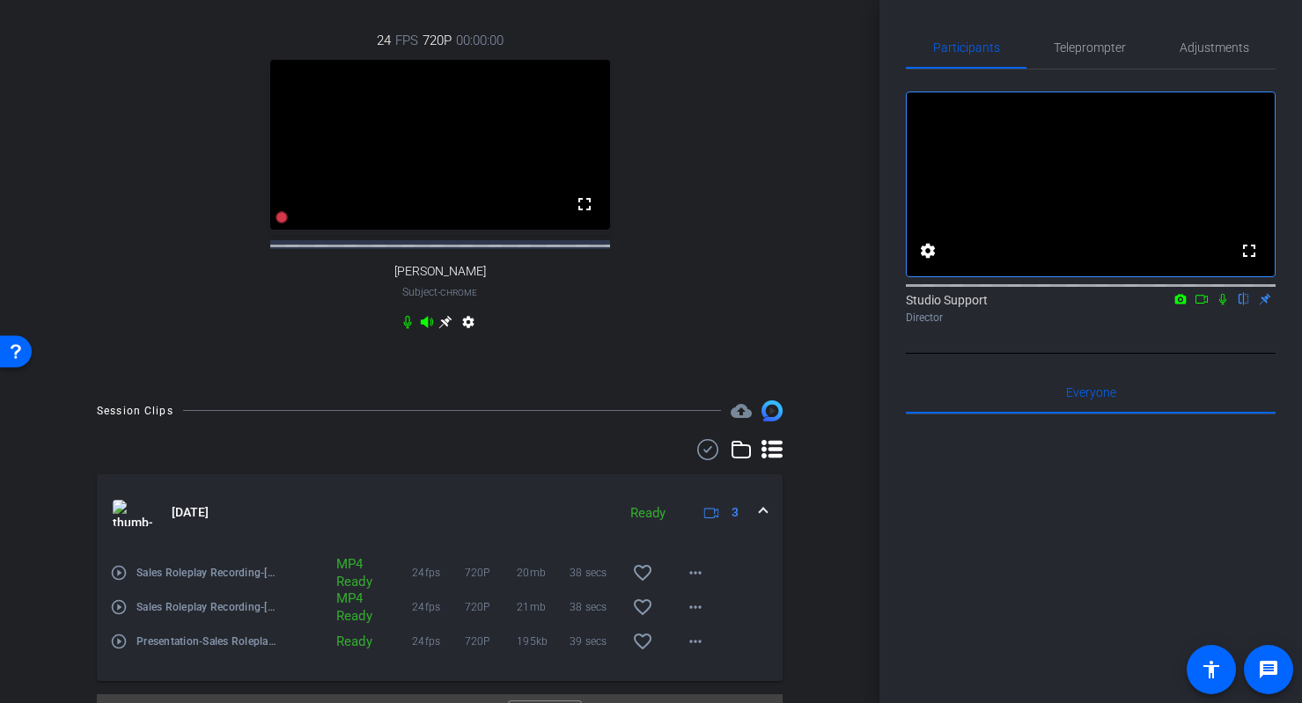
scroll to position [596, 0]
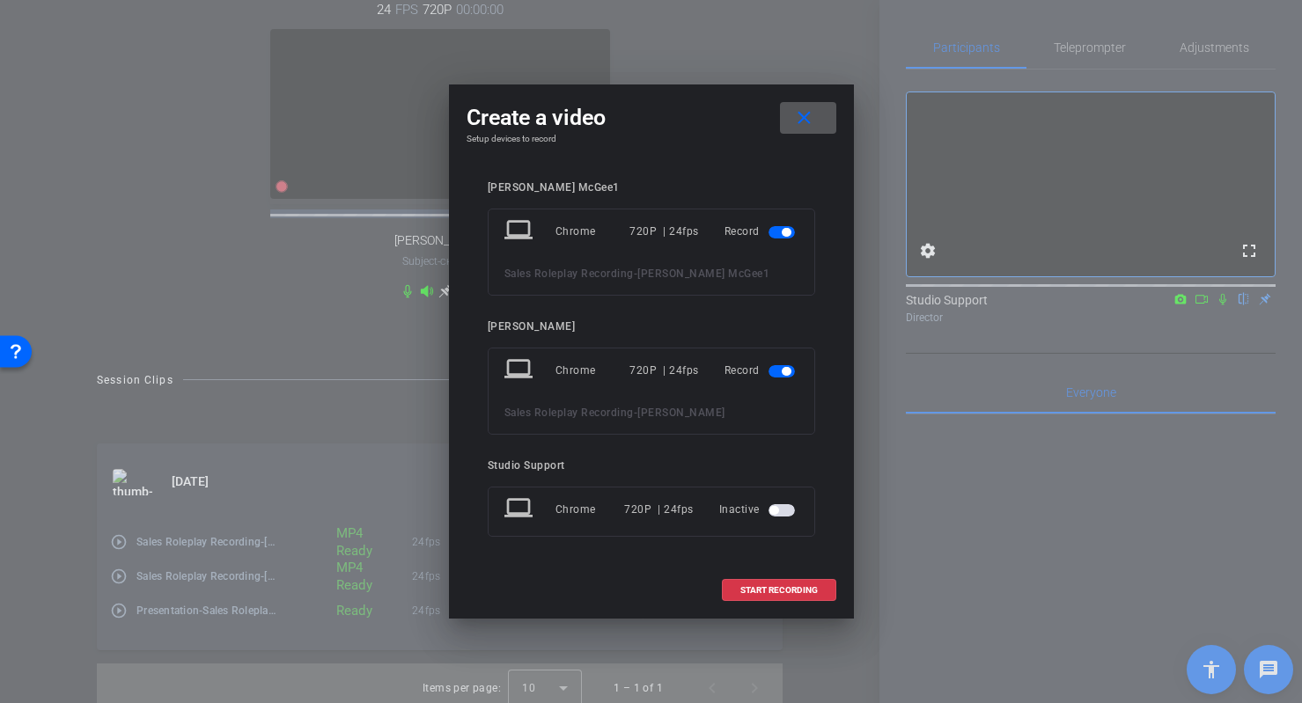
click at [784, 522] on div "Inactive" at bounding box center [758, 510] width 79 height 32
click at [784, 507] on span "button" at bounding box center [782, 510] width 26 height 12
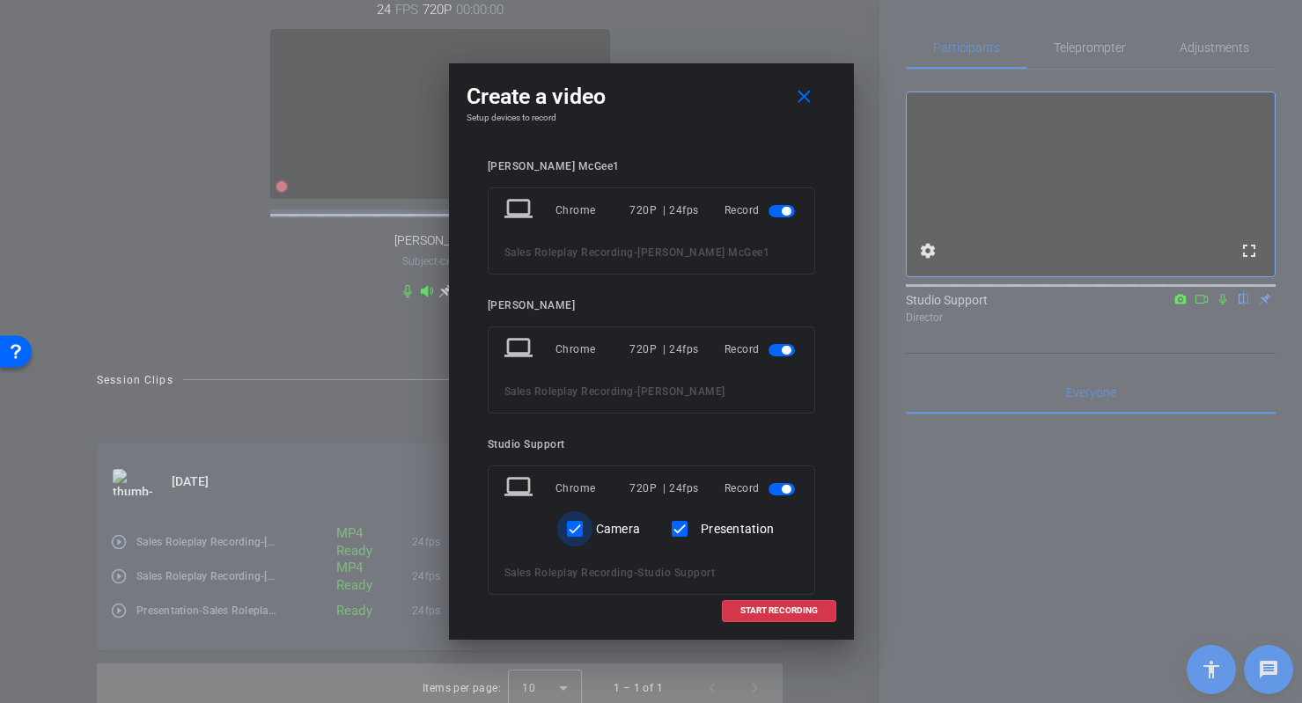
click at [571, 527] on input "Camera" at bounding box center [574, 529] width 35 height 35
checkbox input "false"
click at [789, 603] on span at bounding box center [779, 611] width 113 height 42
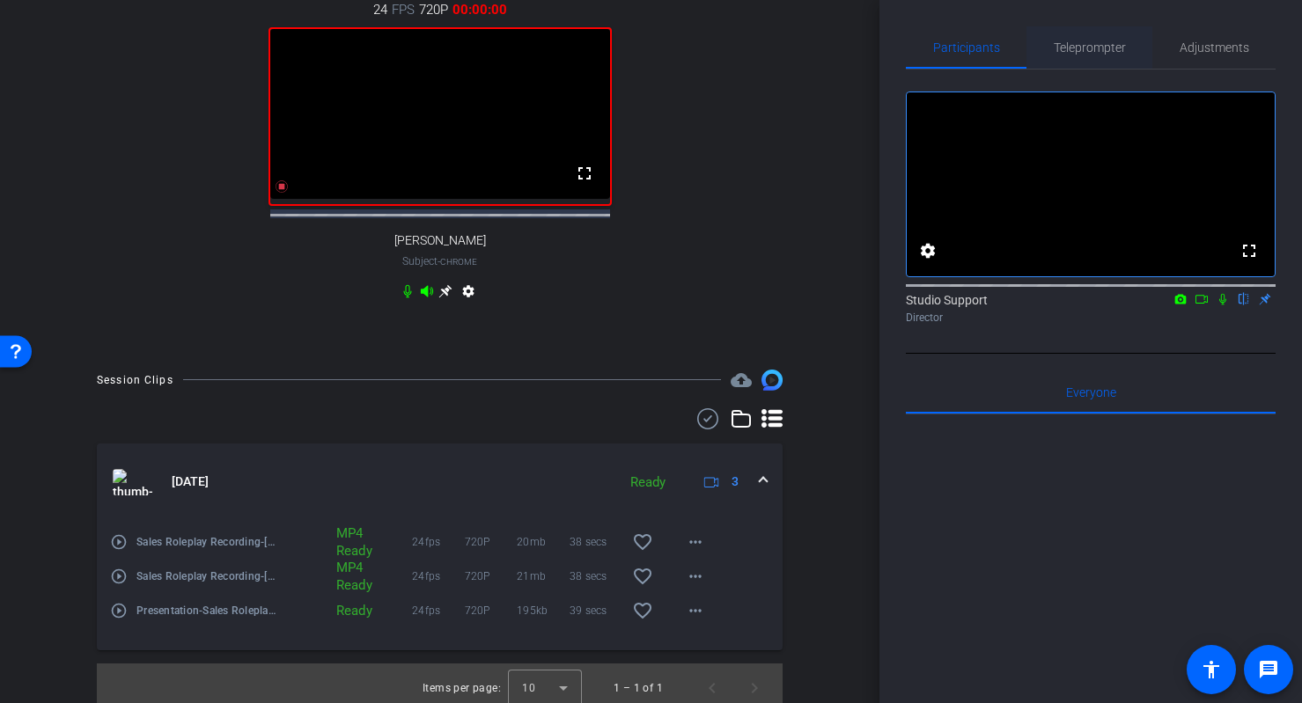
click at [1072, 52] on span "Teleprompter" at bounding box center [1090, 47] width 72 height 12
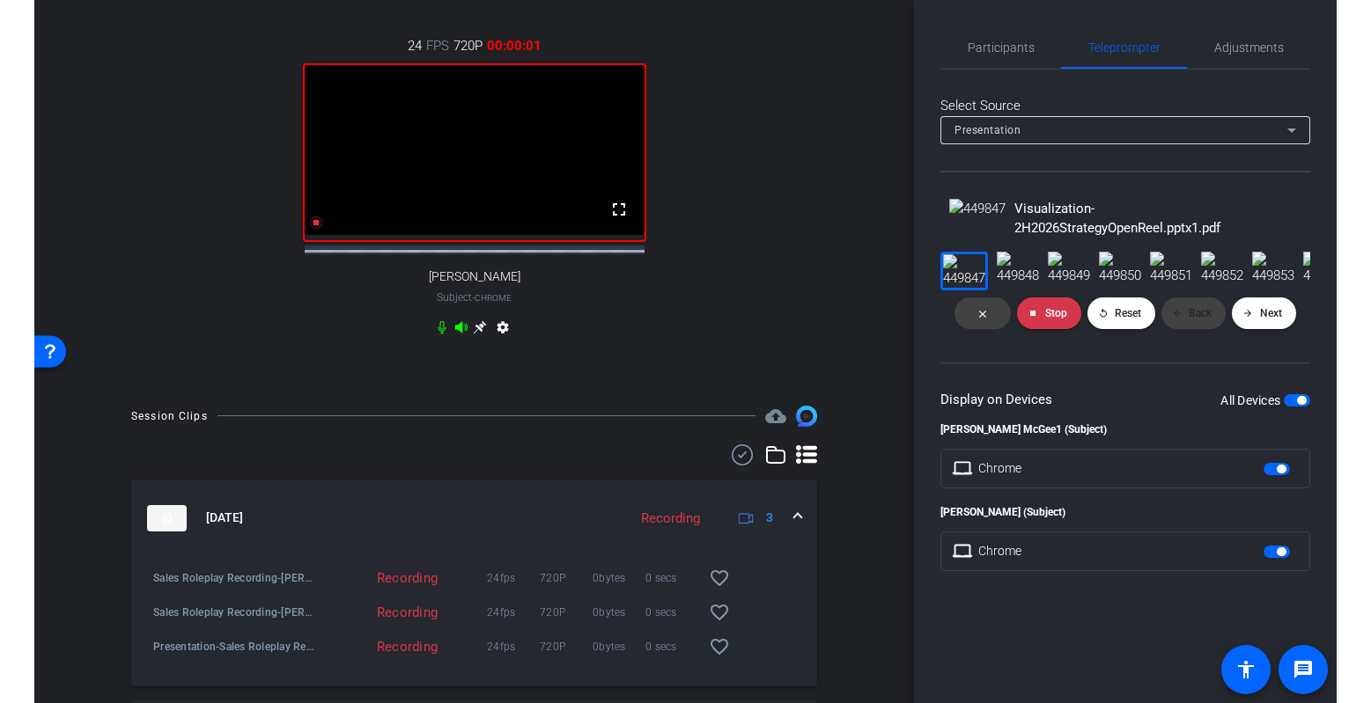
scroll to position [581, 0]
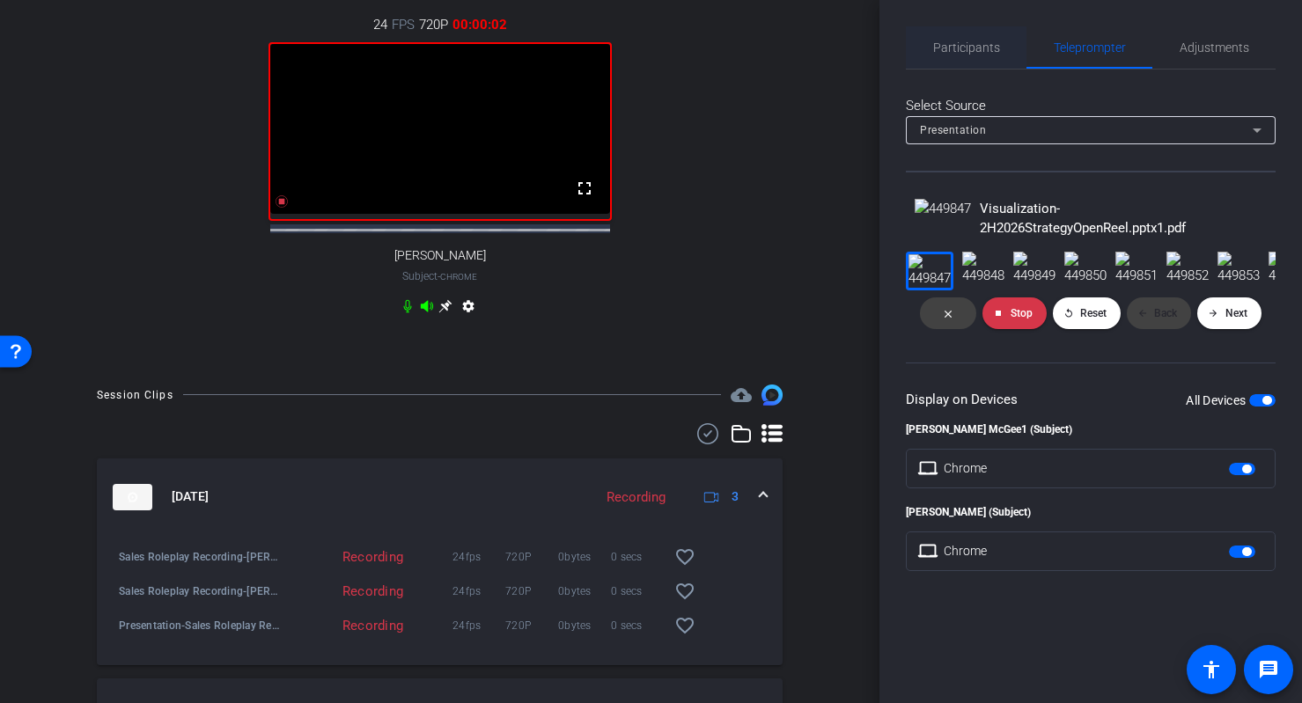
click at [950, 66] on span "Participants" at bounding box center [966, 47] width 67 height 42
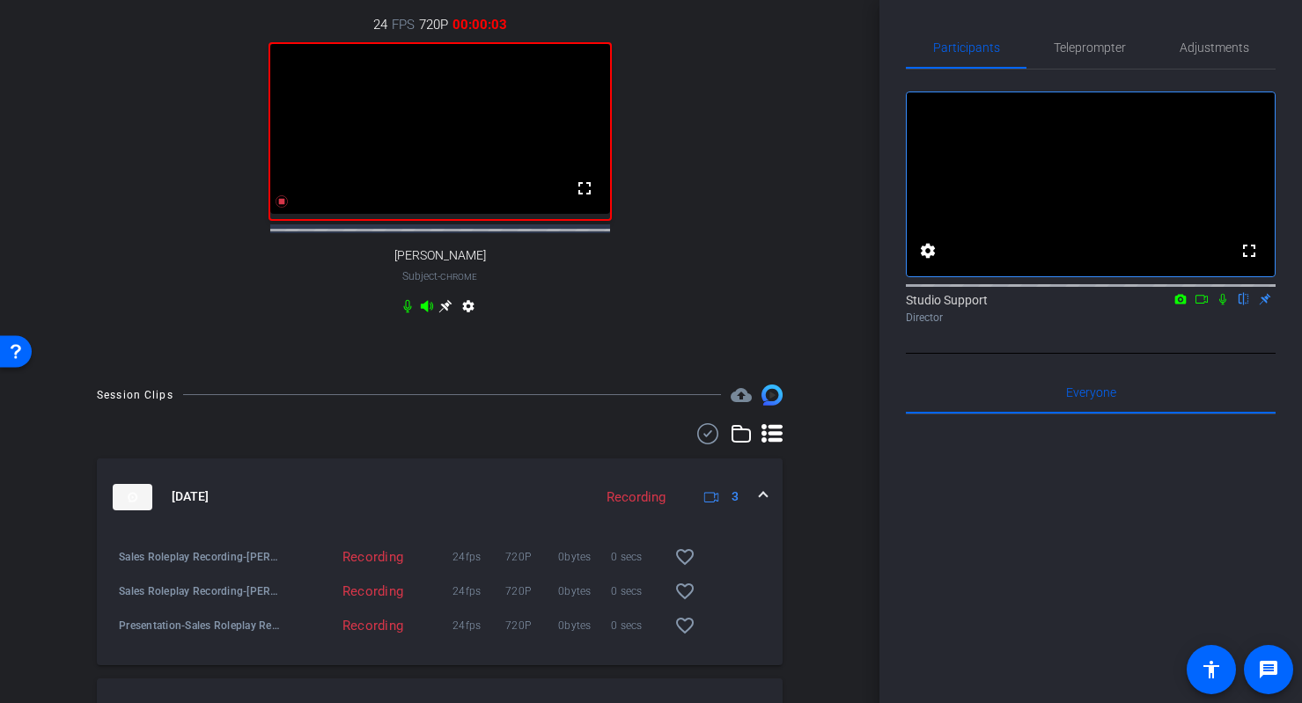
click at [1076, 306] on icon at bounding box center [1202, 299] width 14 height 12
click at [1076, 306] on icon at bounding box center [1244, 299] width 14 height 12
click at [1069, 51] on span "Teleprompter" at bounding box center [1090, 47] width 72 height 12
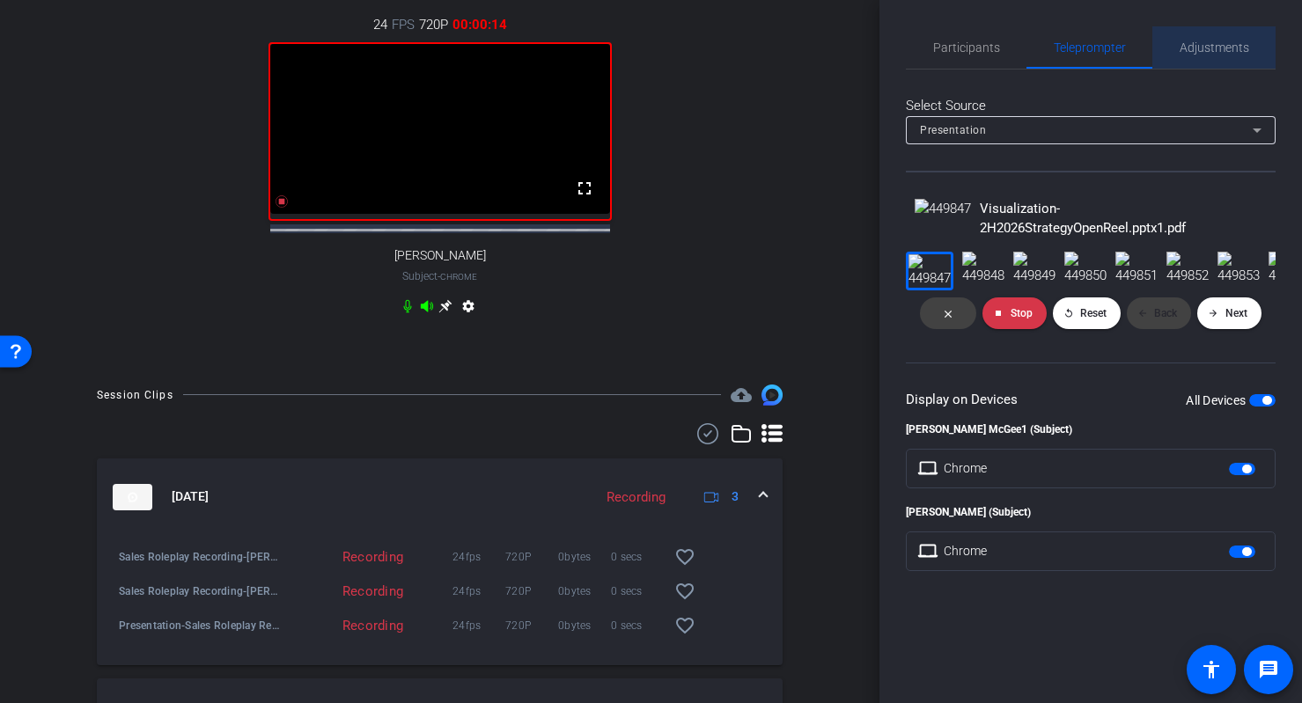
click at [1076, 52] on span "Adjustments" at bounding box center [1215, 47] width 70 height 12
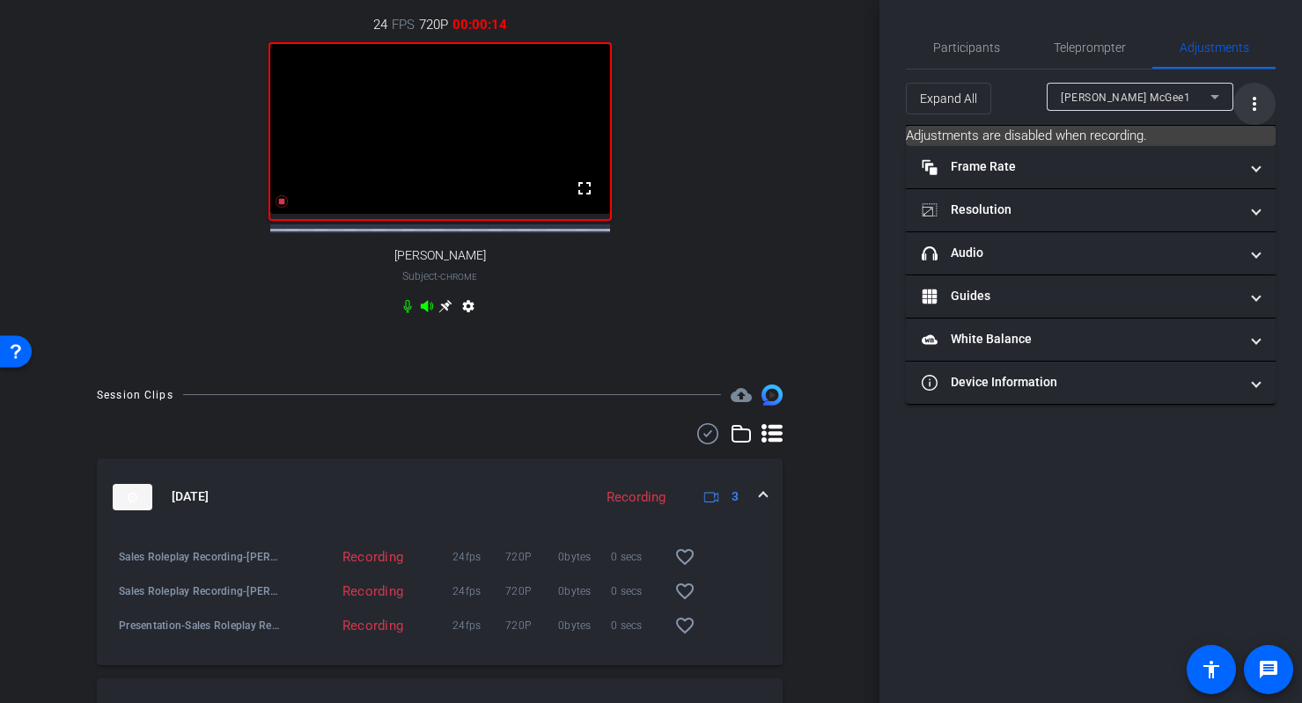
click at [1076, 107] on mat-icon "more_vert" at bounding box center [1254, 103] width 21 height 21
click at [1076, 145] on span "Open Floating Panel" at bounding box center [1210, 141] width 103 height 12
click at [1076, 38] on span "Teleprompter" at bounding box center [1090, 47] width 72 height 42
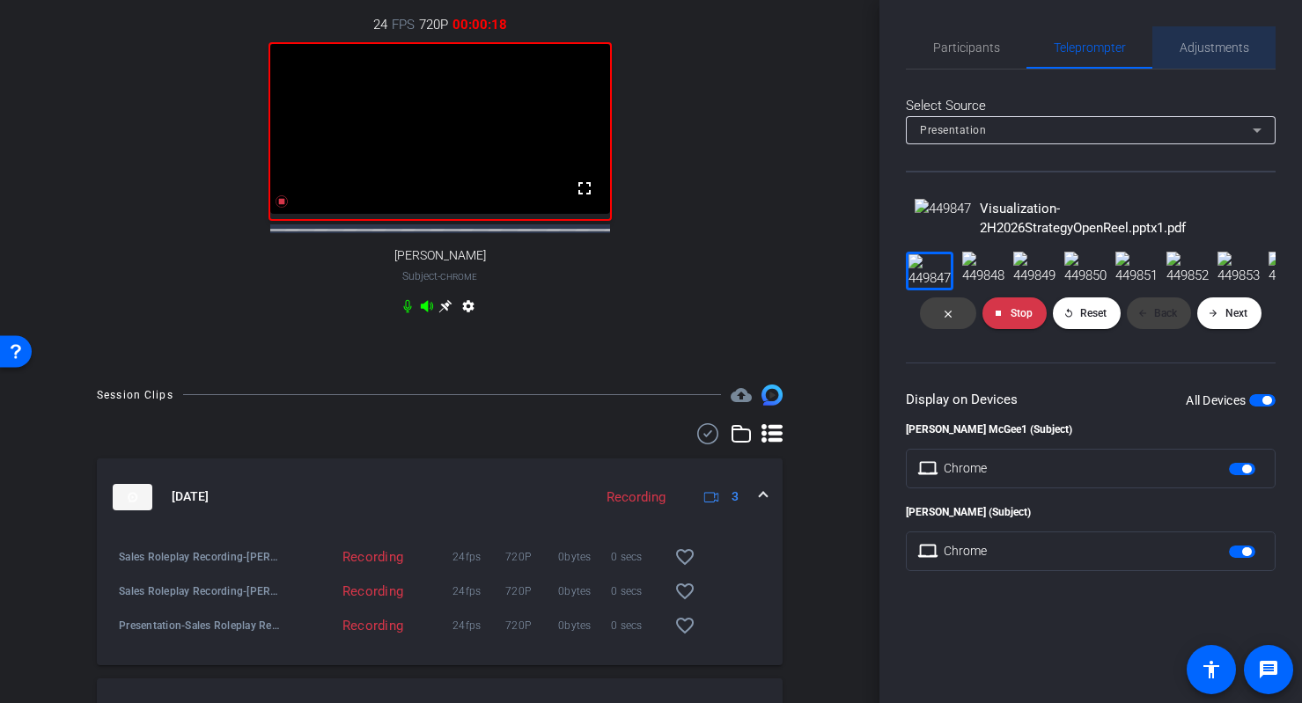
click at [1076, 46] on div "Adjustments" at bounding box center [1214, 47] width 123 height 42
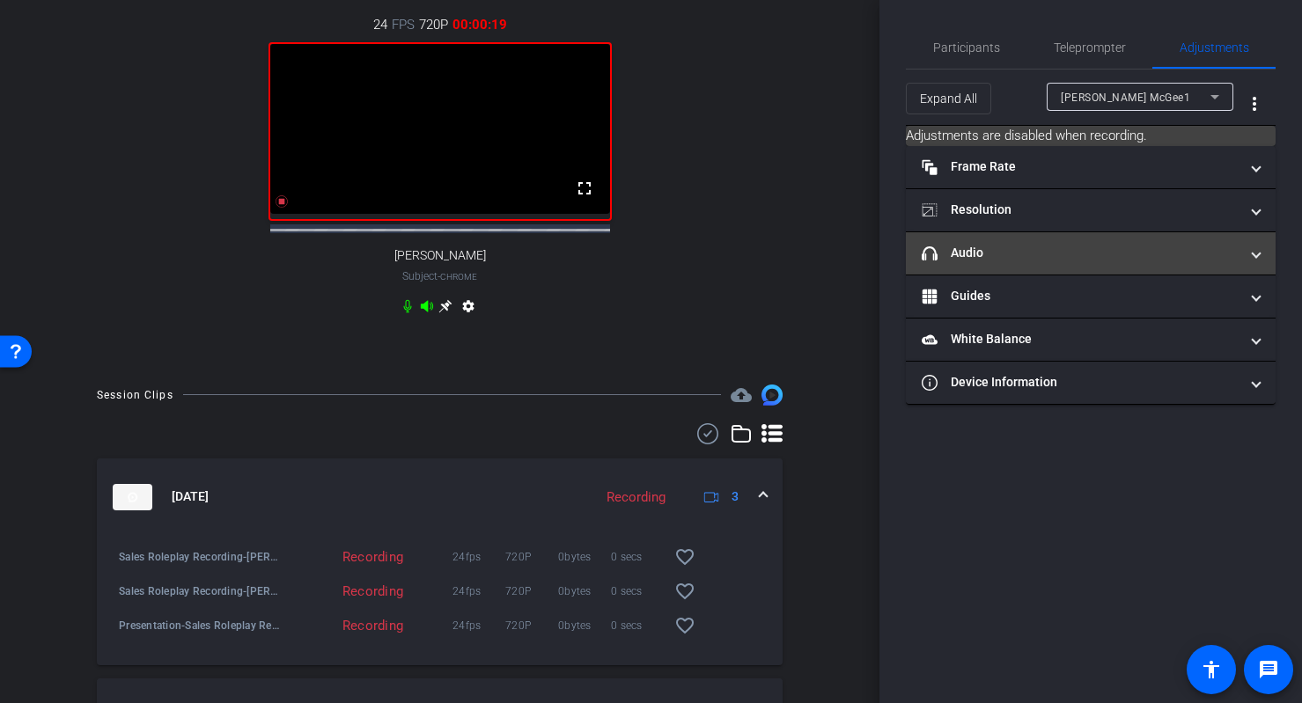
click at [1056, 239] on mat-expansion-panel-header "headphone icon Audio" at bounding box center [1091, 253] width 370 height 42
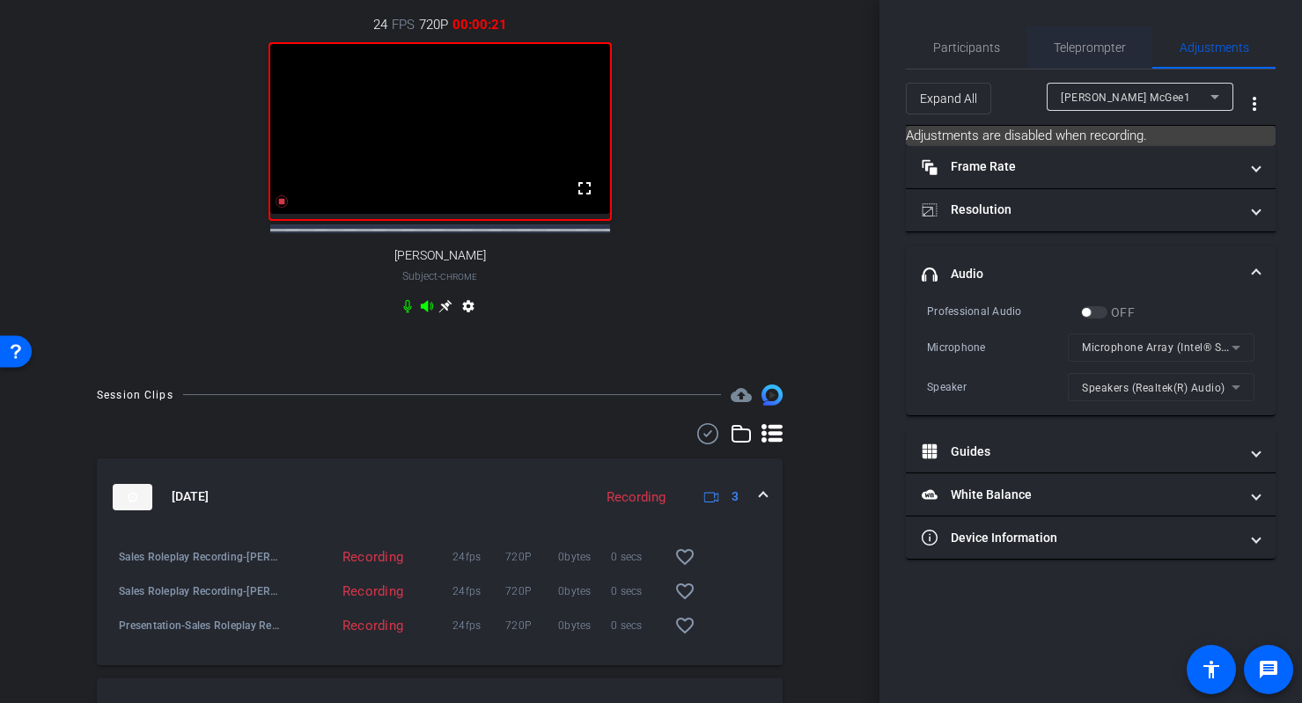
click at [1072, 50] on span "Teleprompter" at bounding box center [1090, 47] width 72 height 12
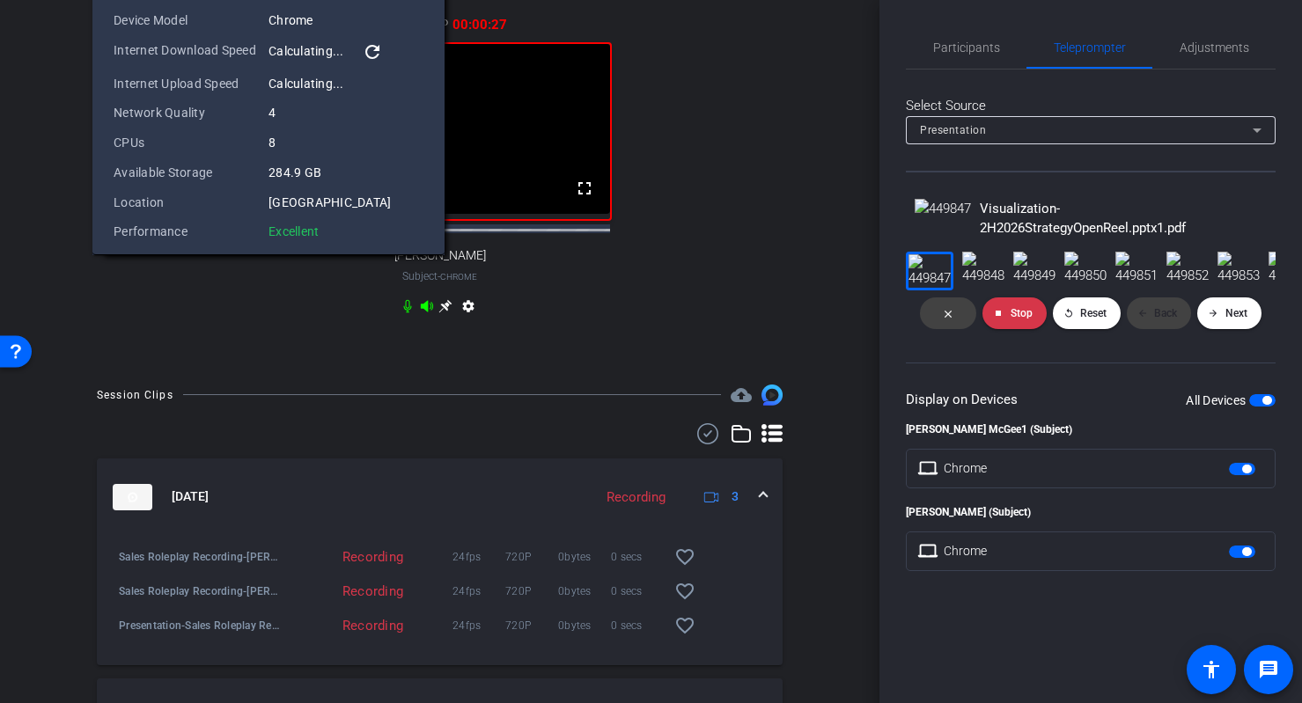
click at [1076, 546] on openreel-director-presentation "Visualization-2H2026StrategyOpenReel.pptx1.pdf close stop Stop replay Reset arr…" at bounding box center [1091, 385] width 370 height 372
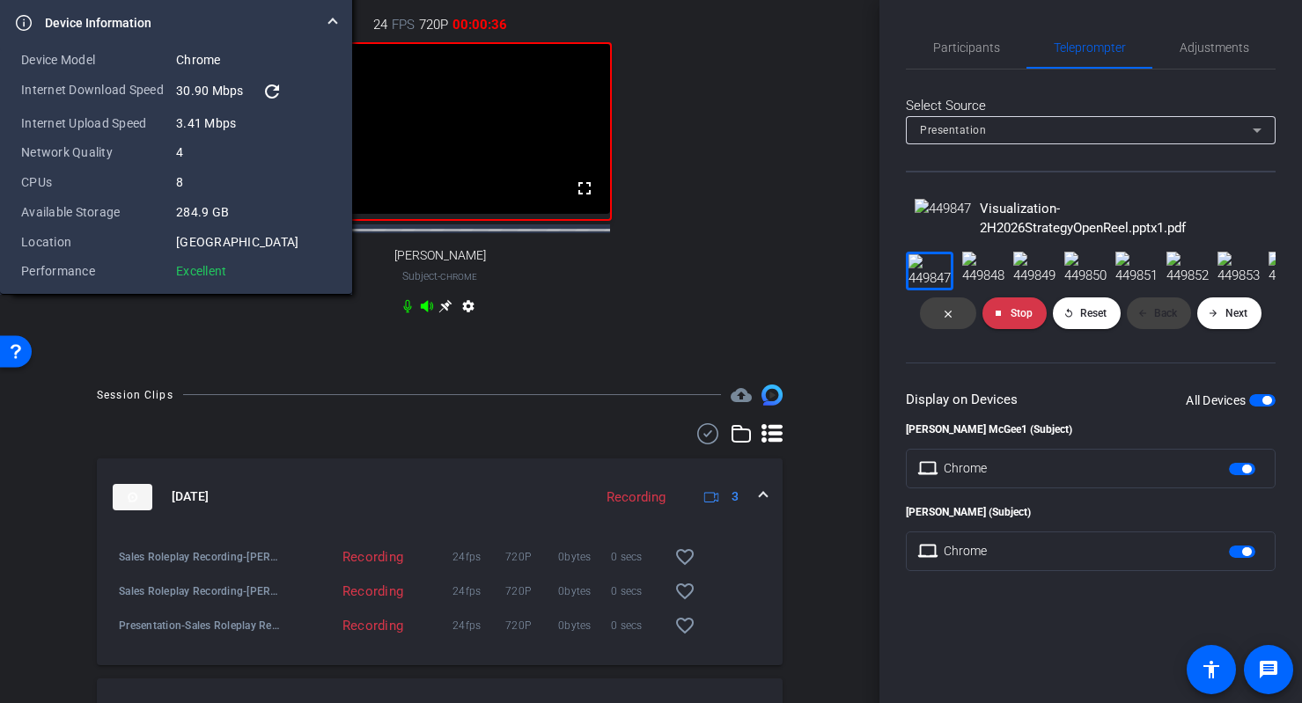
drag, startPoint x: 299, startPoint y: 34, endPoint x: -40, endPoint y: 74, distance: 341.3
click at [0, 74] on html "Accessibility Screen-Reader Guide, Feedback, and Issue Reporting | New window m…" at bounding box center [651, 351] width 1302 height 703
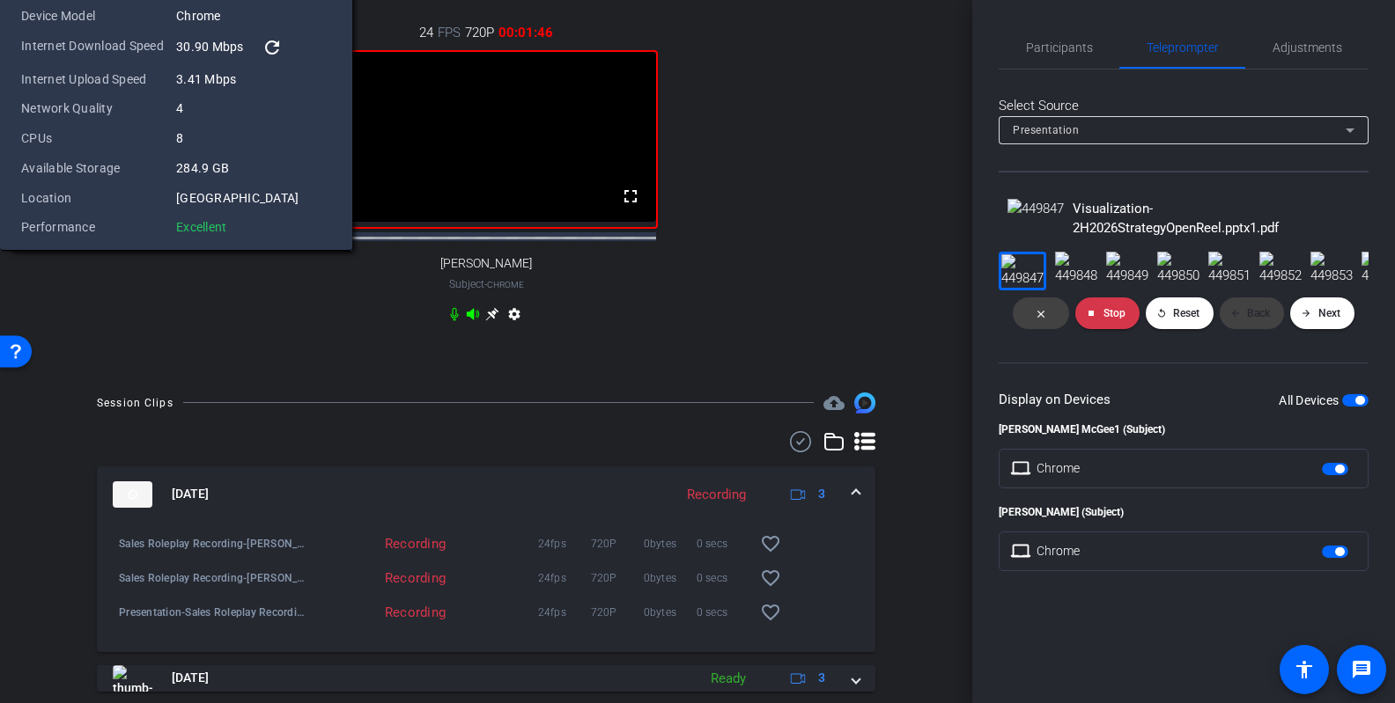
scroll to position [621, 0]
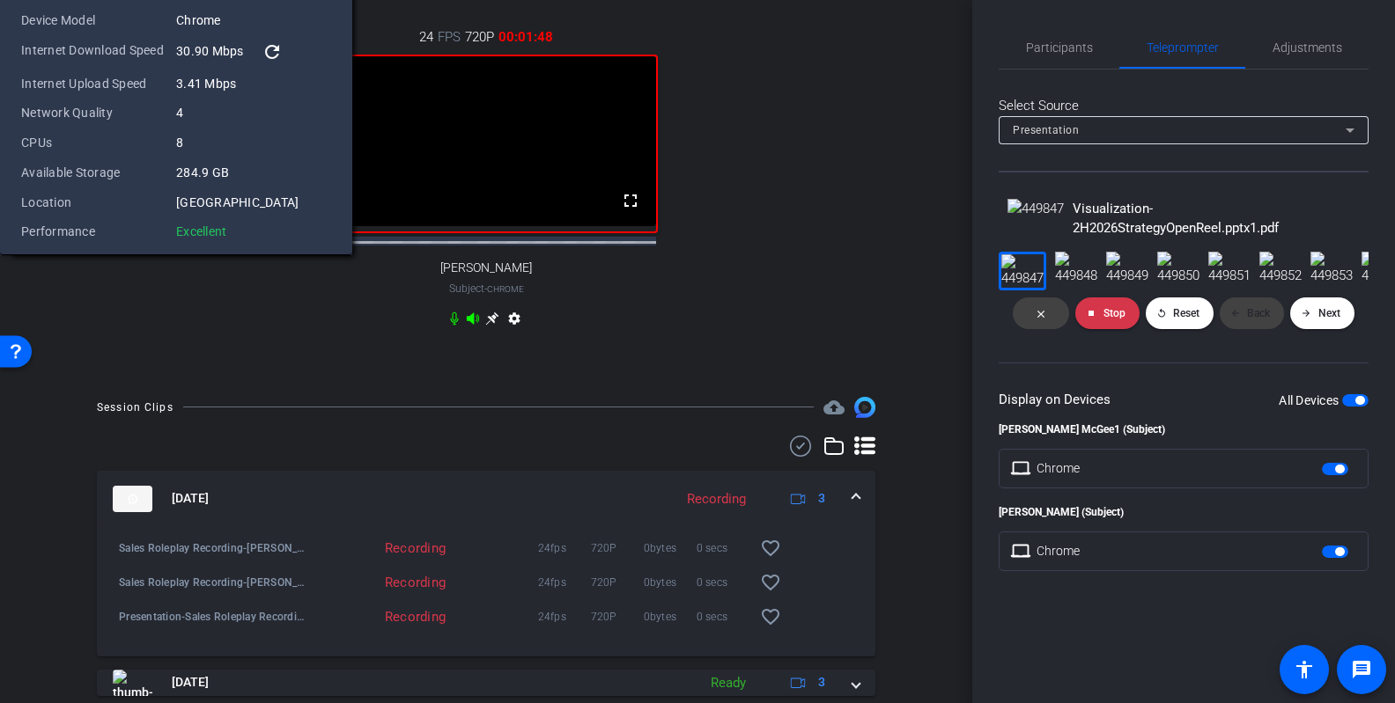
click at [220, 197] on span "Dave Cowell" at bounding box center [215, 207] width 89 height 21
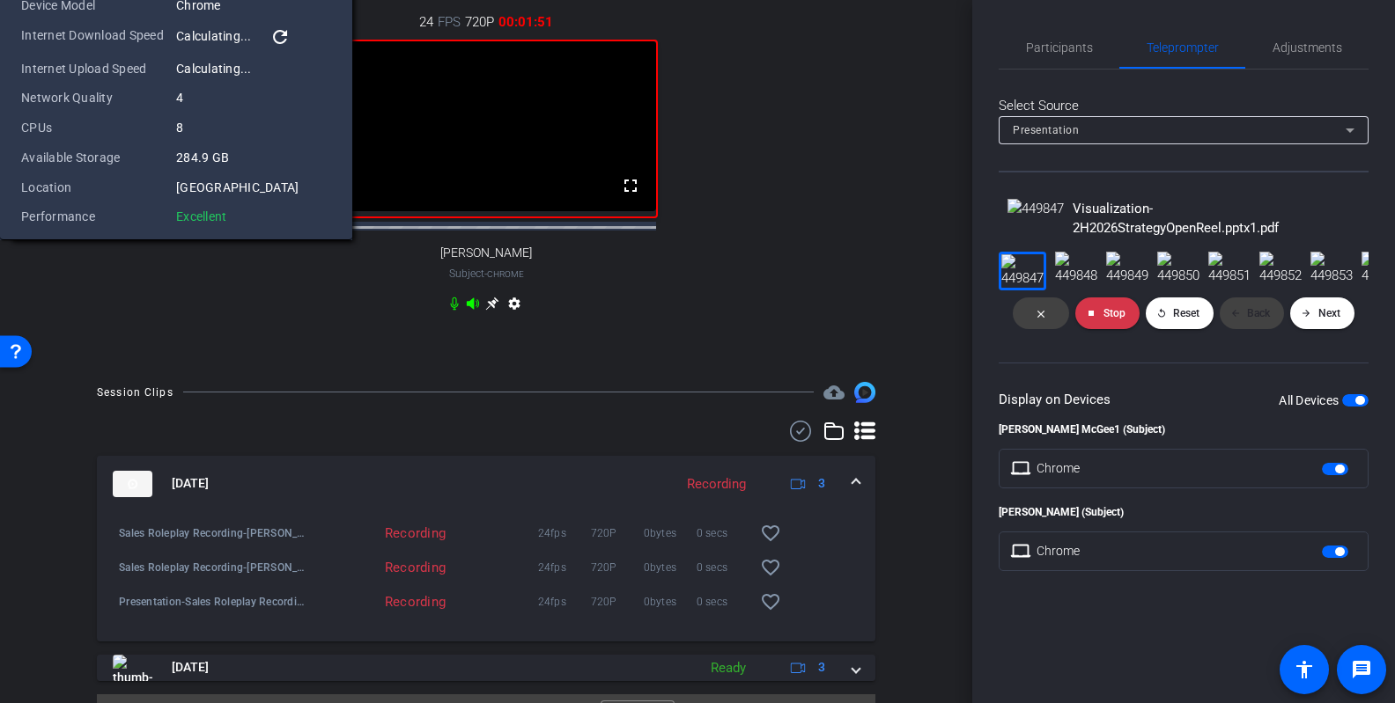
scroll to position [586, 0]
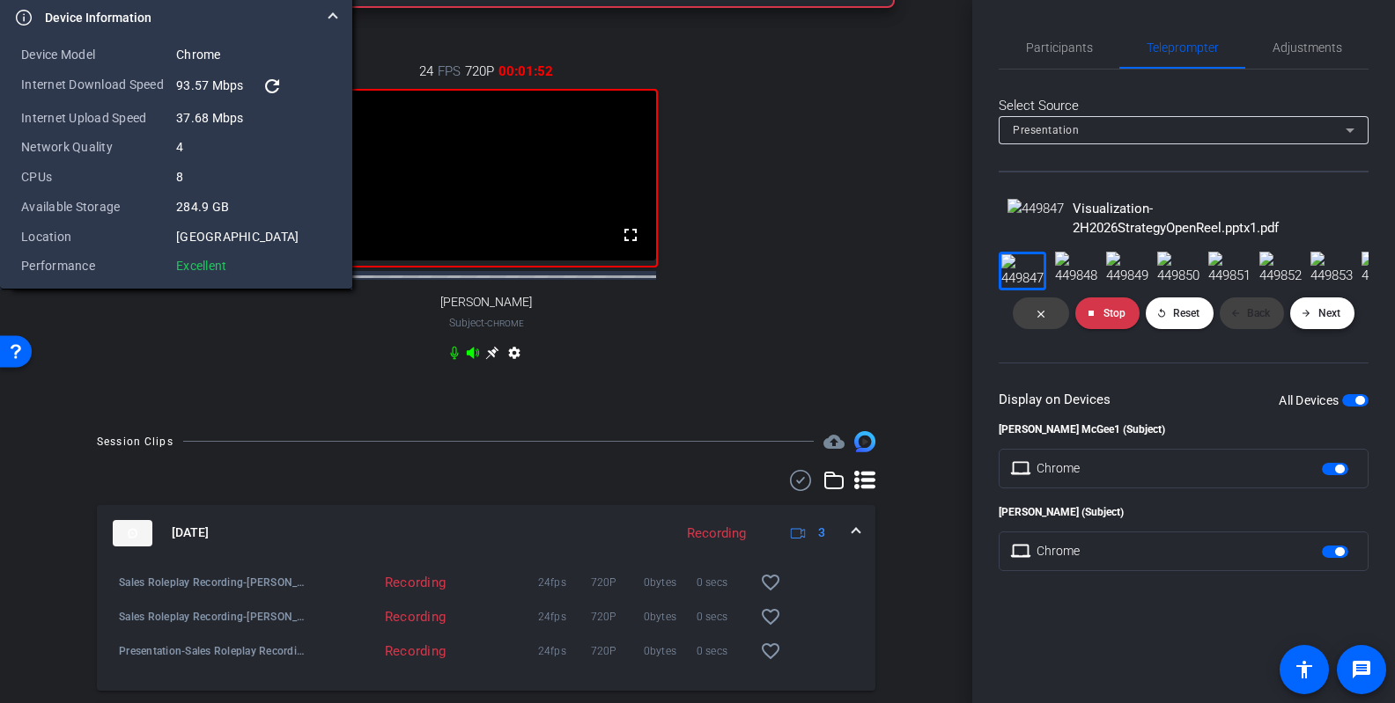
click at [1076, 320] on span "Next" at bounding box center [1329, 313] width 22 height 12
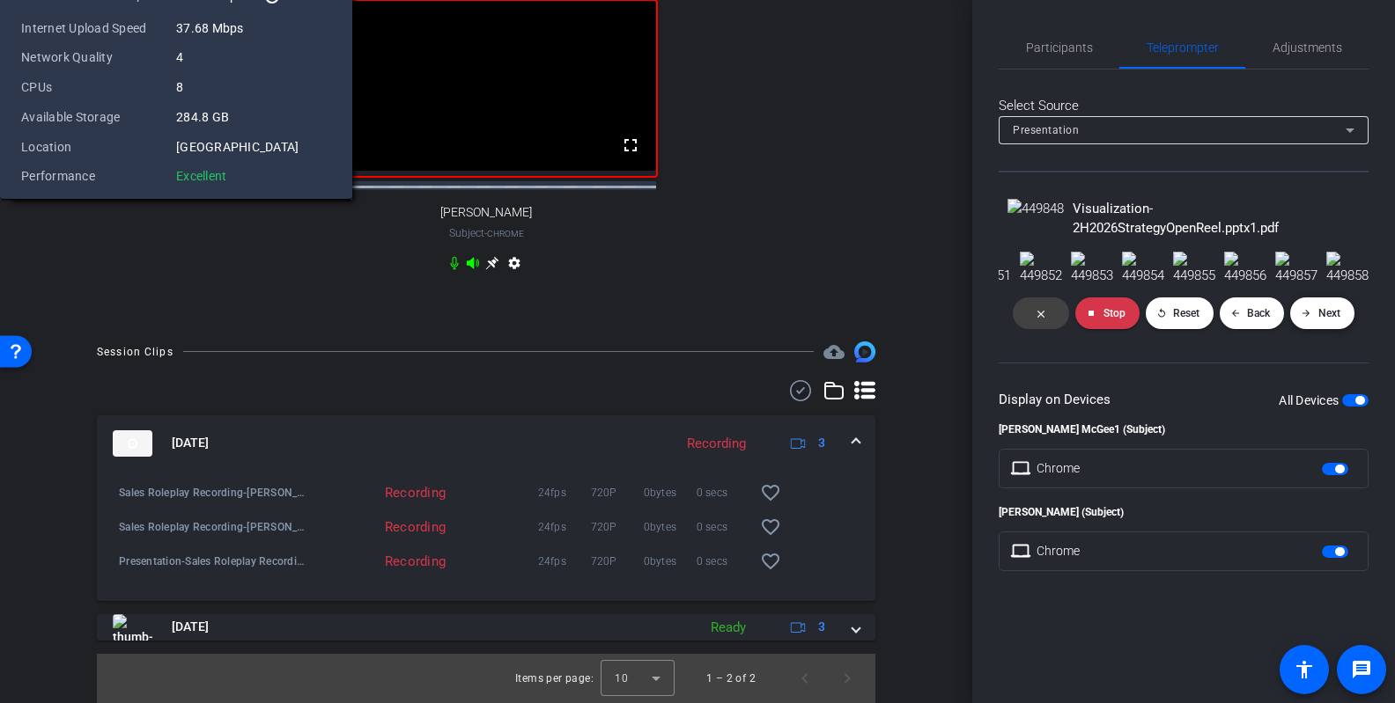
scroll to position [626, 0]
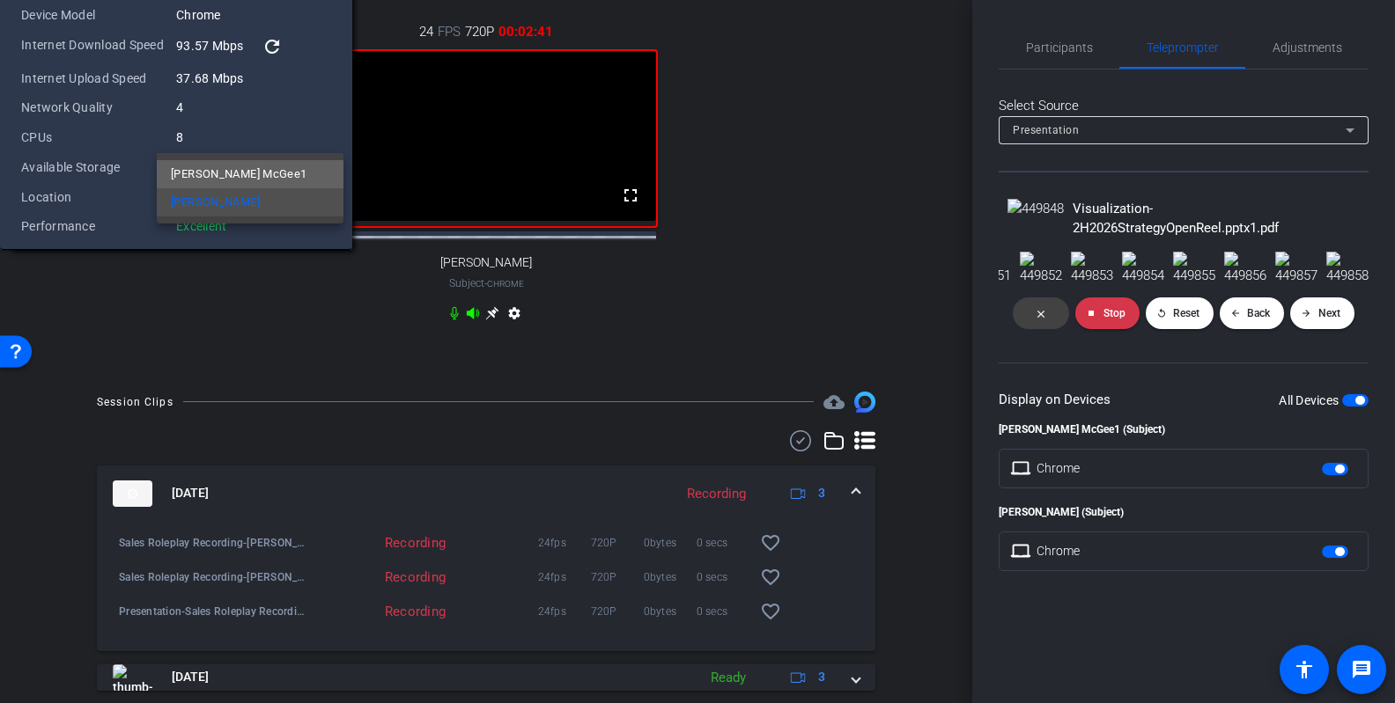
click at [216, 175] on span "Brian McGee1" at bounding box center [239, 174] width 136 height 21
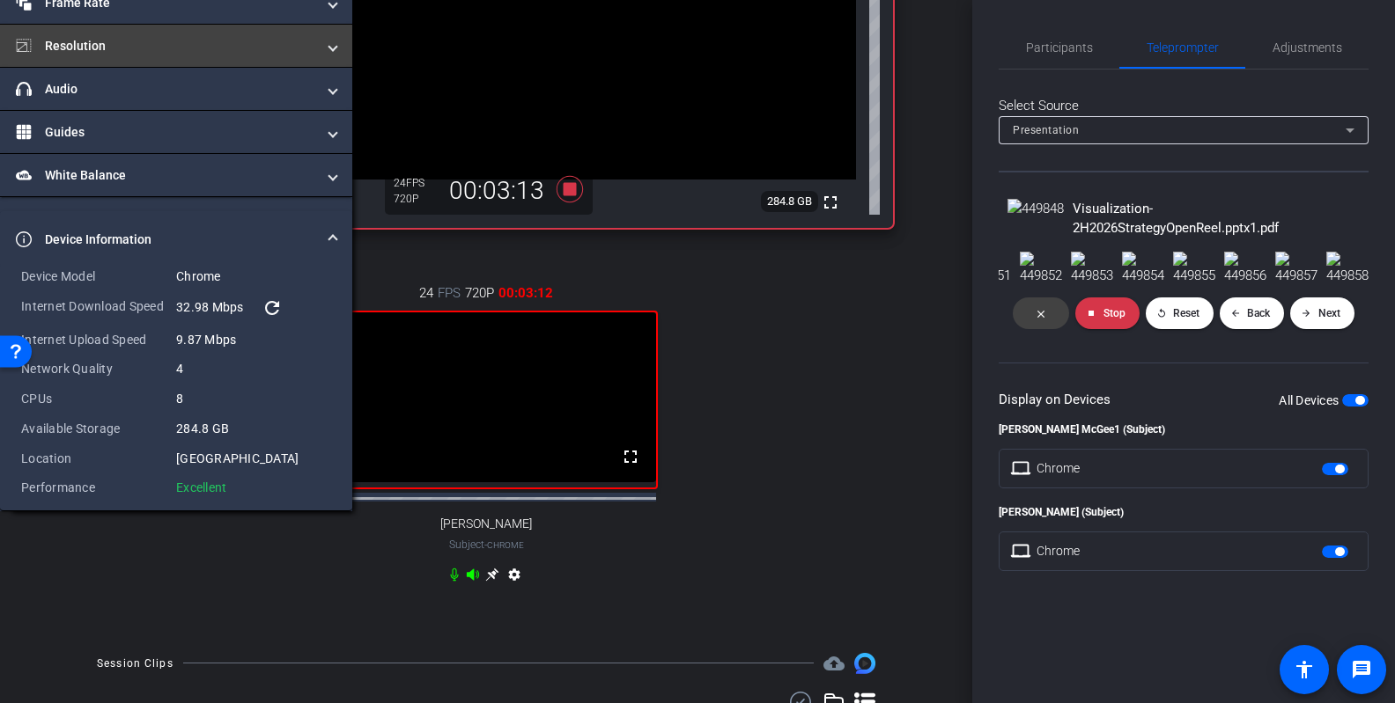
scroll to position [372, 0]
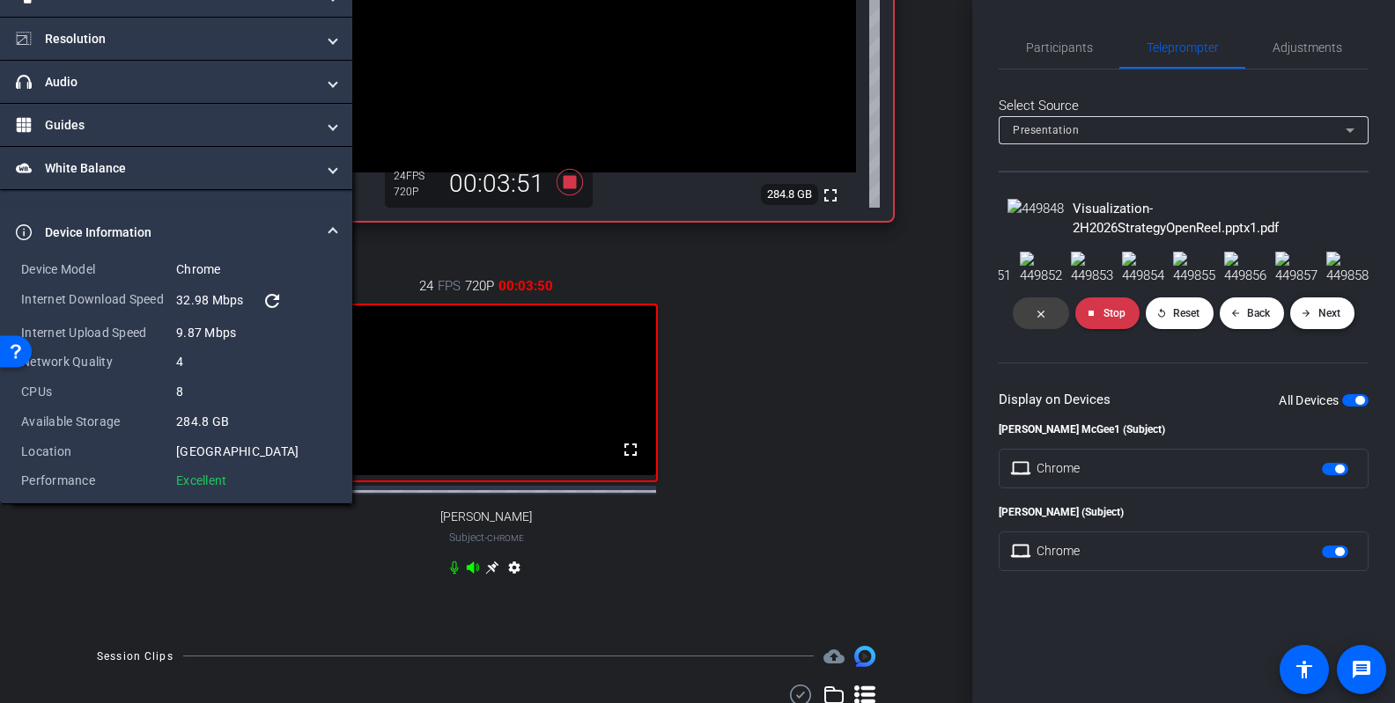
click at [1076, 320] on span "Next" at bounding box center [1329, 313] width 22 height 12
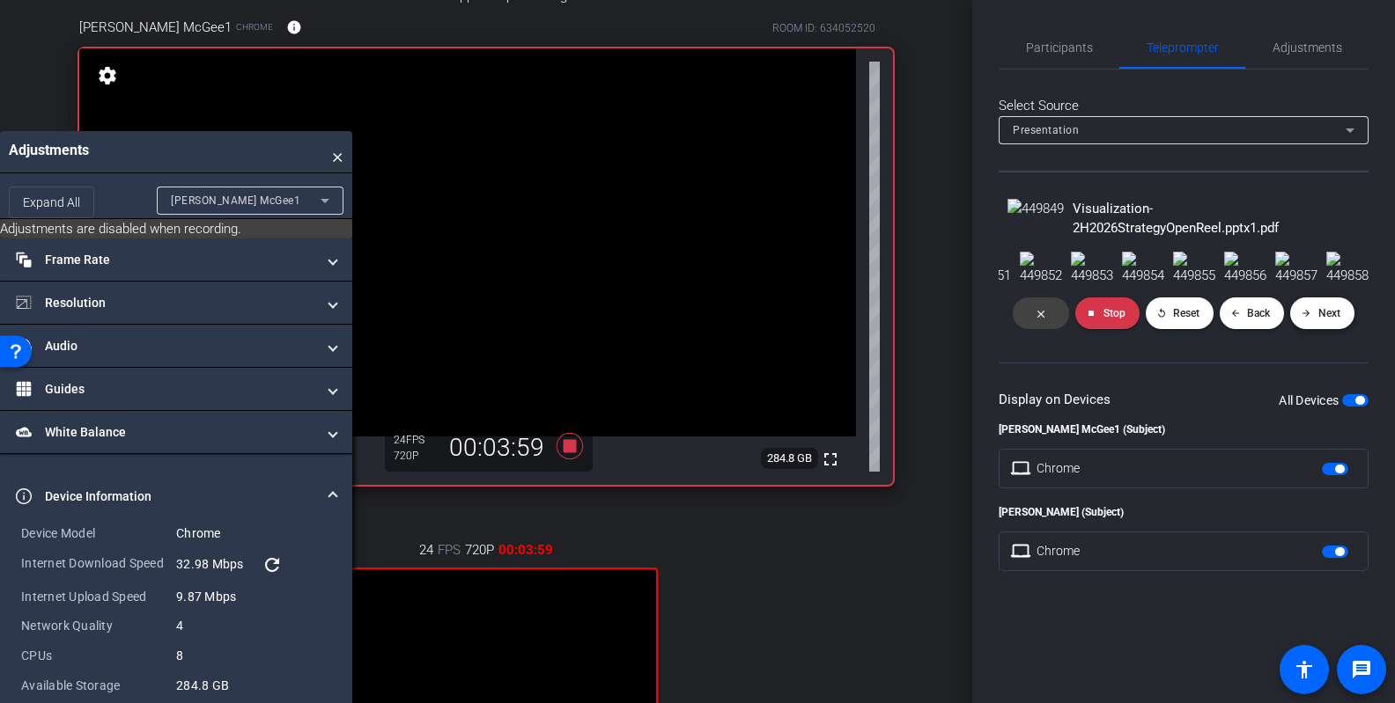
scroll to position [3, 0]
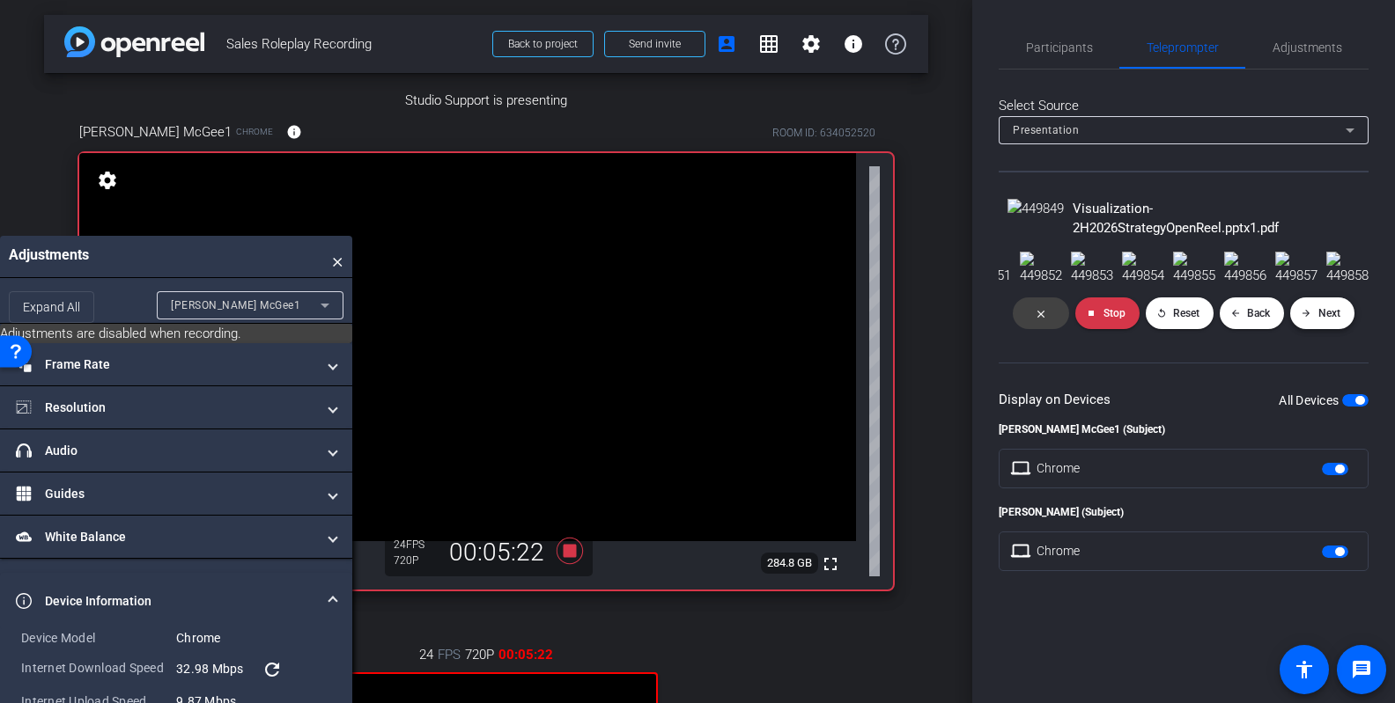
click at [1076, 319] on mat-icon "arrow_forward" at bounding box center [1305, 313] width 11 height 11
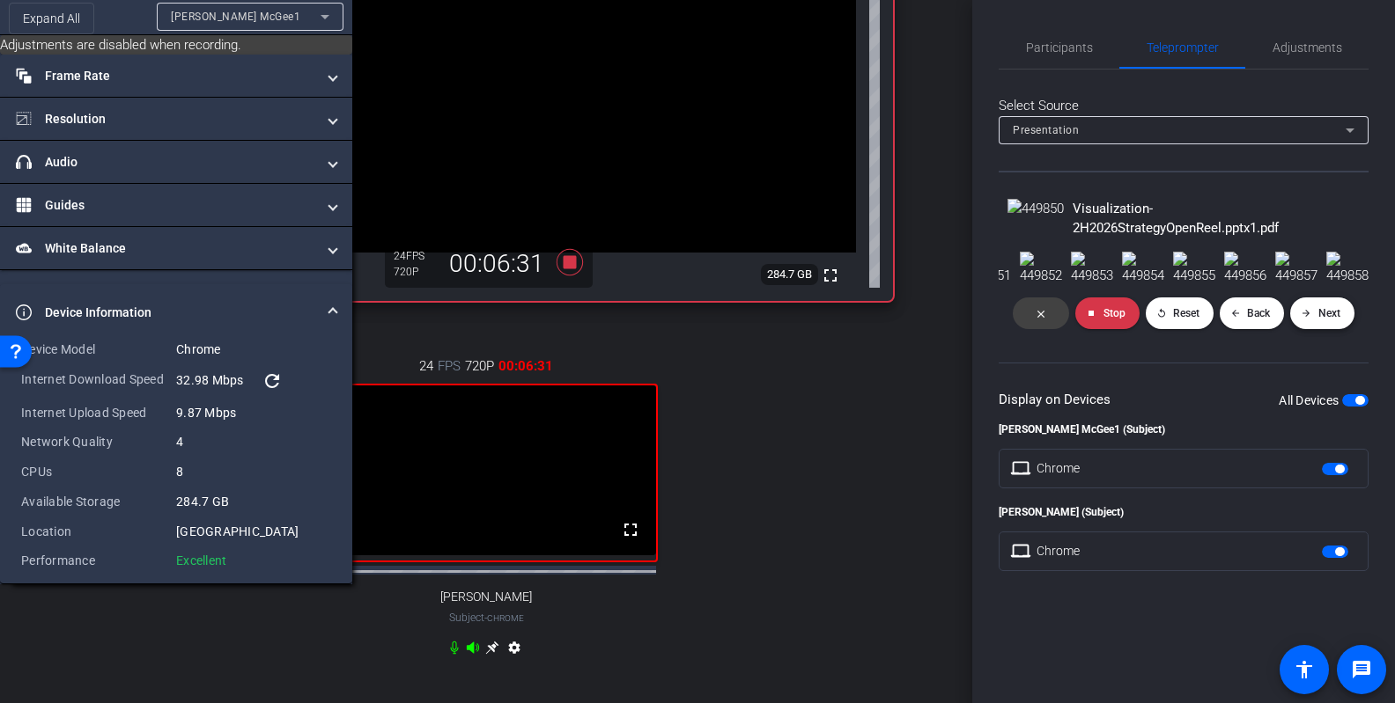
scroll to position [529, 0]
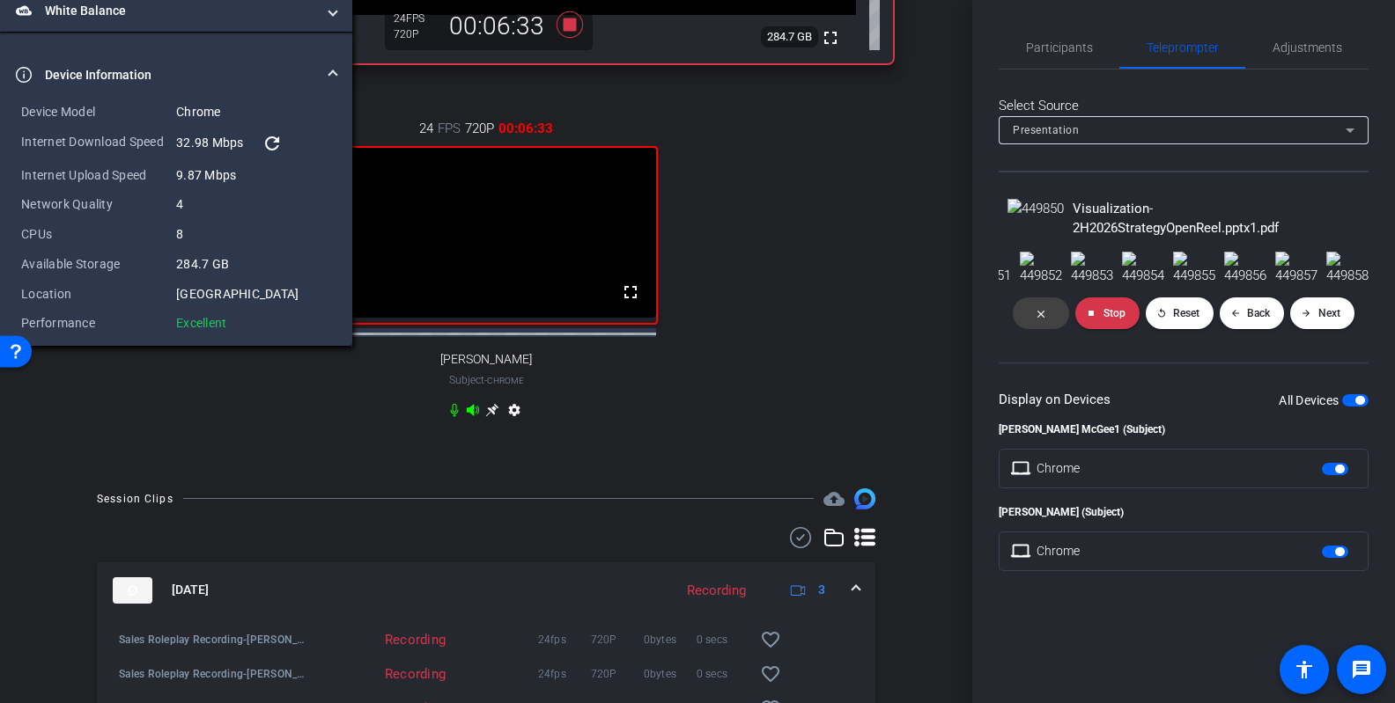
click at [1076, 446] on openreel-director-presentation "Visualization-2H2026StrategyOpenReel.pptx1.pdf close stop Stop replay Reset arr…" at bounding box center [1183, 385] width 370 height 372
click at [1076, 335] on span at bounding box center [1322, 313] width 64 height 42
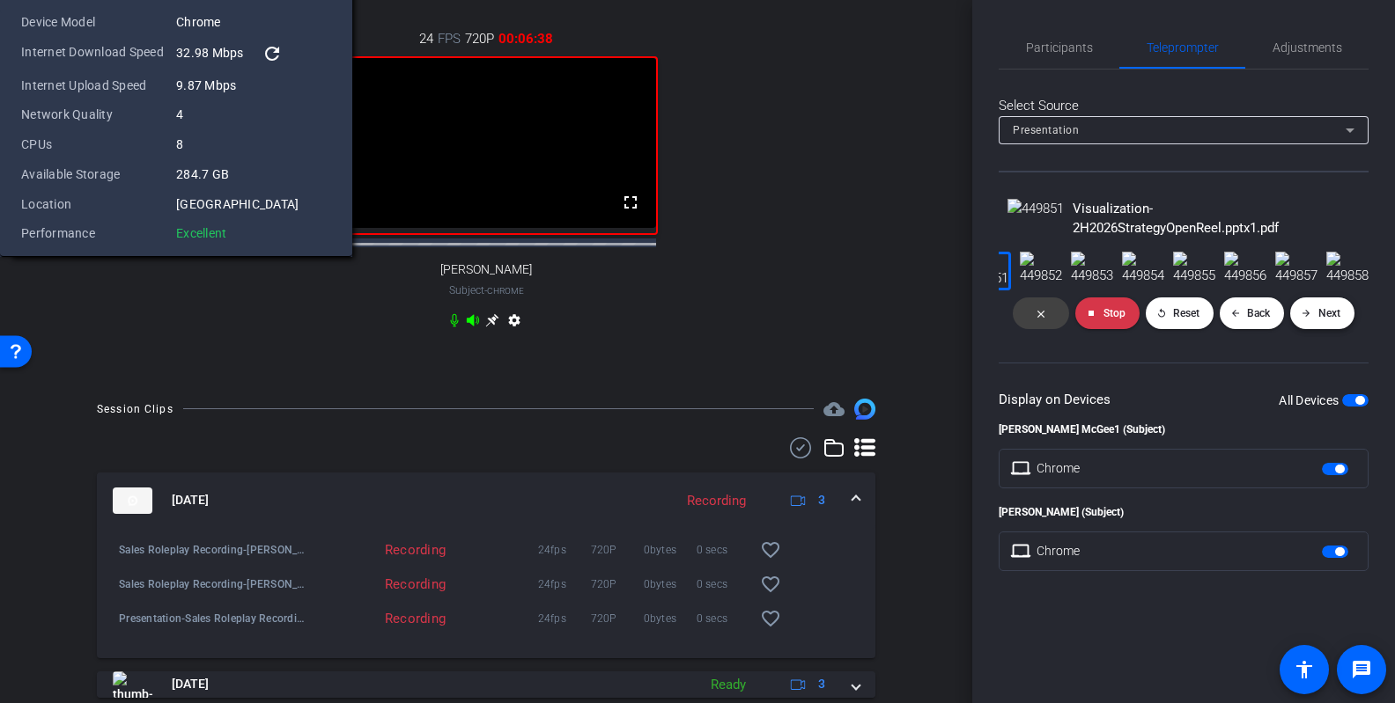
scroll to position [647, 0]
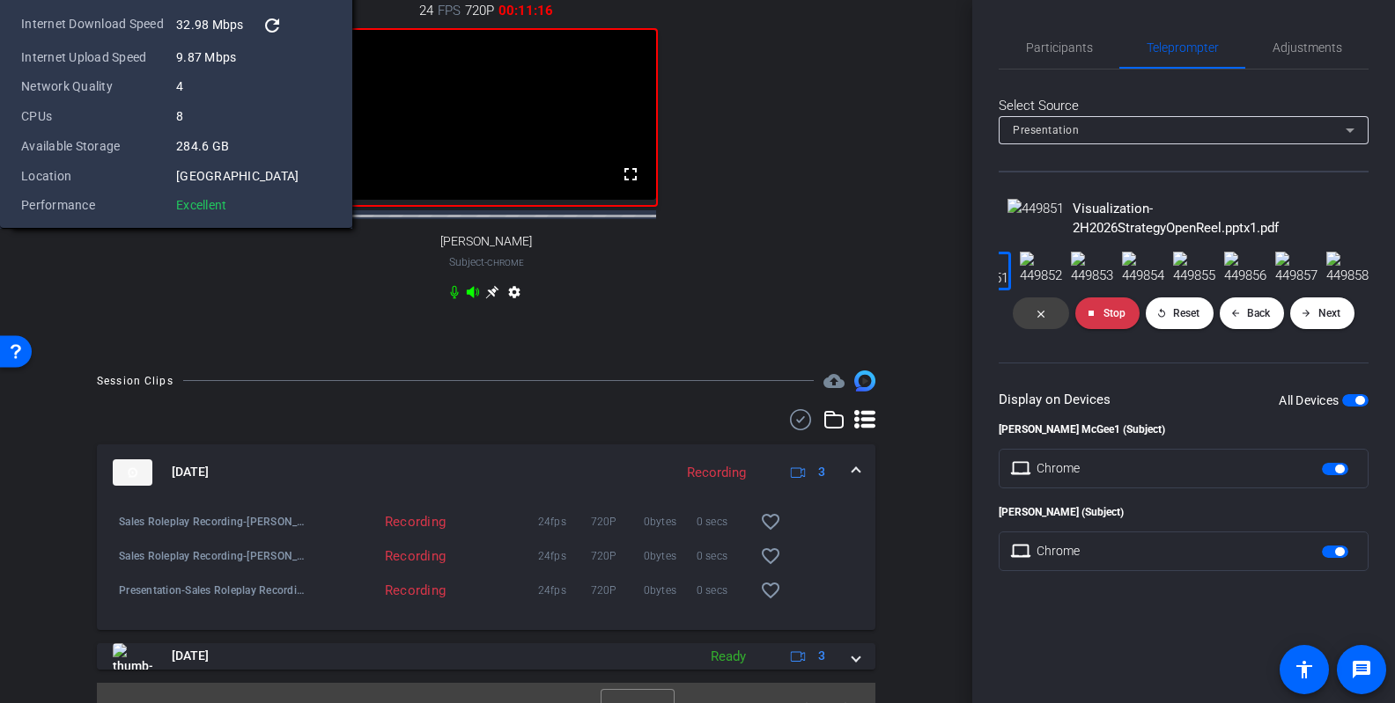
click at [244, 182] on mat-option "Dave Cowell" at bounding box center [250, 181] width 187 height 28
click at [237, 143] on span "Brian McGee1" at bounding box center [239, 153] width 136 height 21
click at [849, 335] on div "24 FPS 720P 00:15:08 fullscreen Dave Cowell Subject - Chrome settings" at bounding box center [486, 154] width 814 height 364
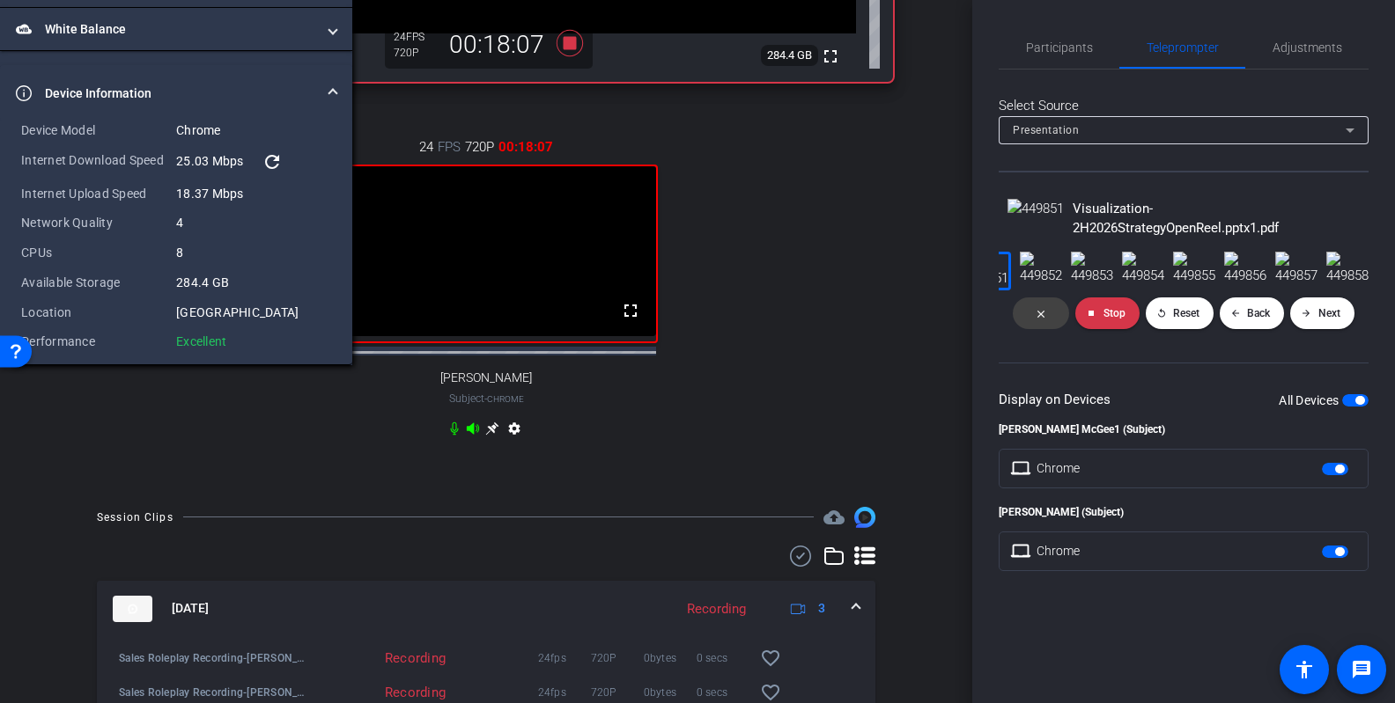
scroll to position [510, 0]
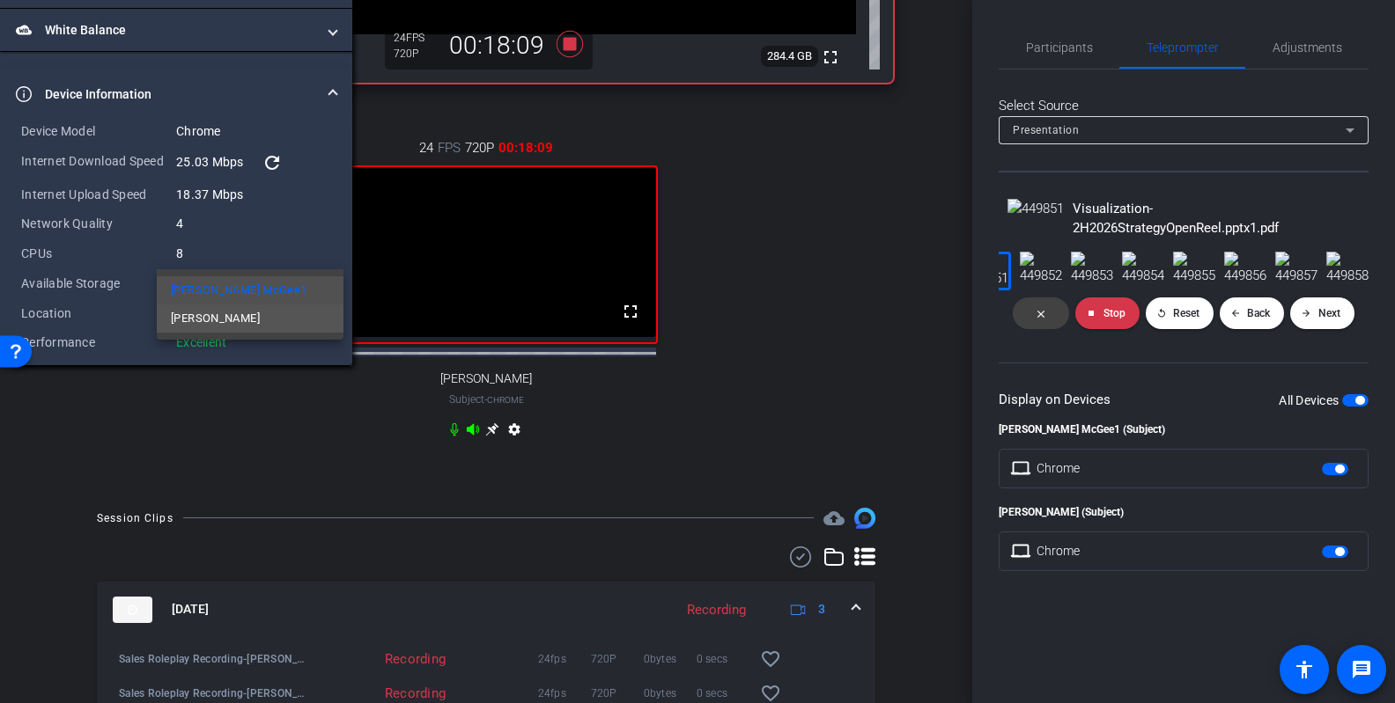
click at [210, 319] on span "Dave Cowell" at bounding box center [215, 318] width 89 height 21
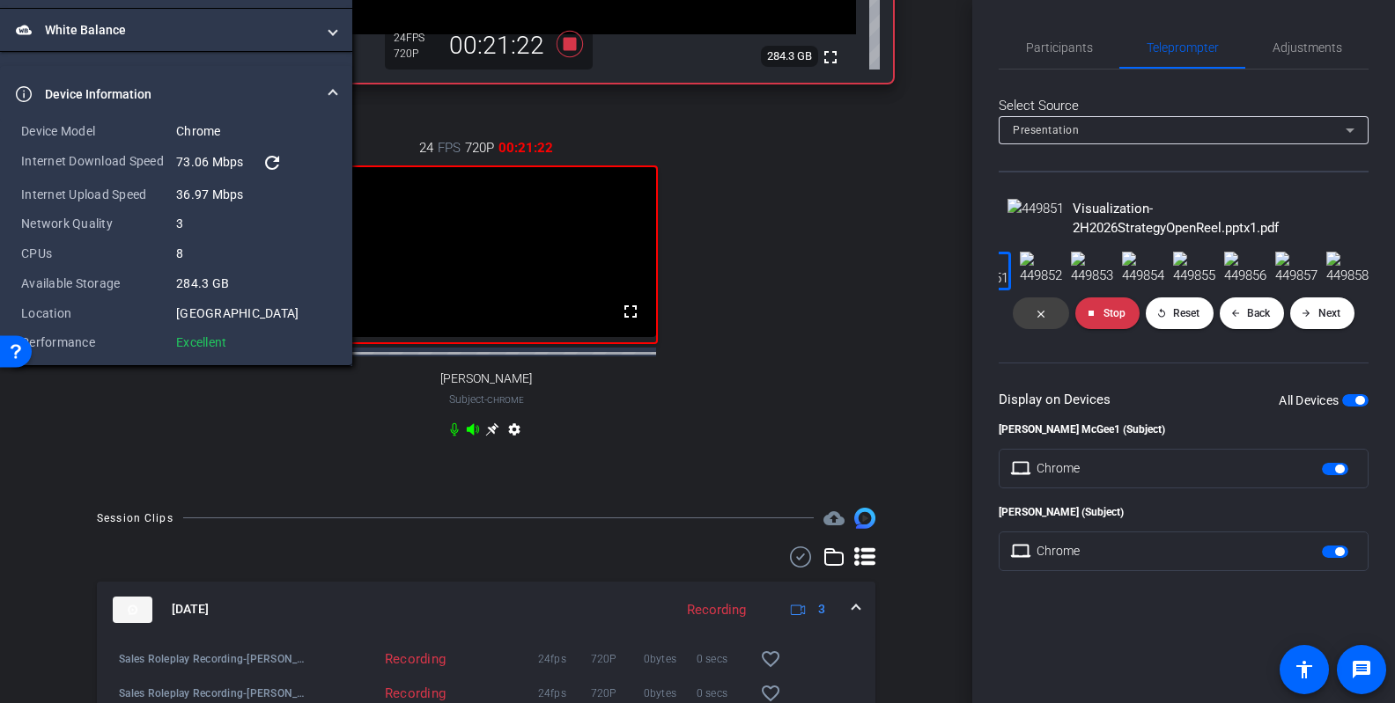
click at [956, 413] on div "arrow_back Sales Roleplay Recording Back to project Send invite account_box gri…" at bounding box center [486, 351] width 972 height 703
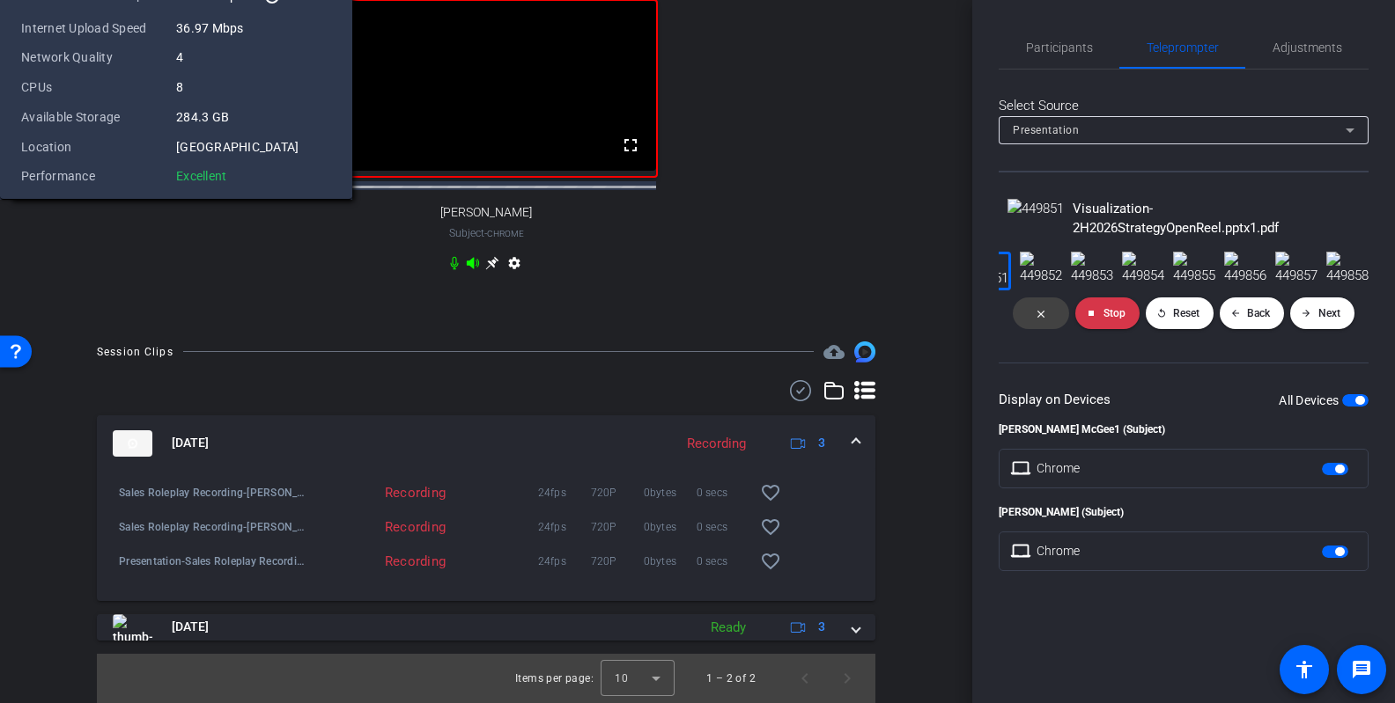
scroll to position [677, 0]
click at [276, 119] on mat-option "Brian McGee1" at bounding box center [250, 123] width 187 height 28
click at [1027, 34] on span "Participants" at bounding box center [1059, 47] width 67 height 42
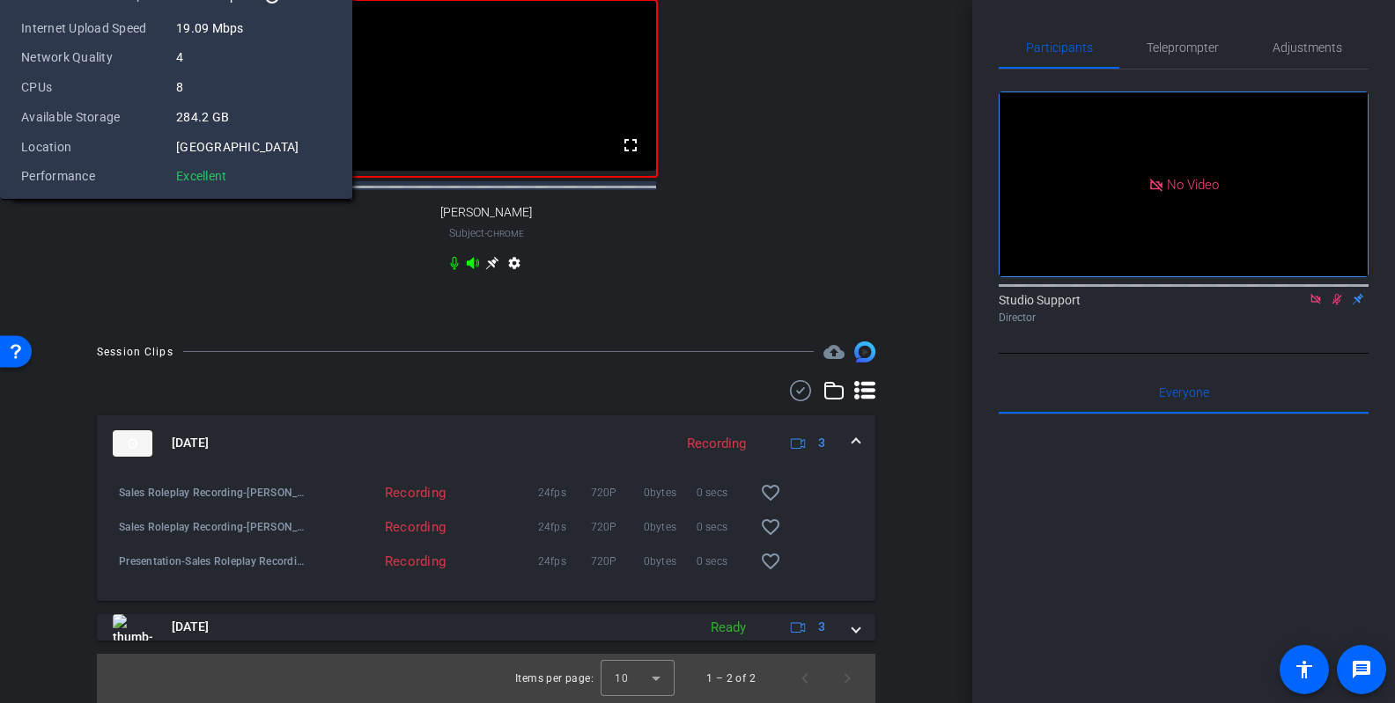
click at [1076, 293] on icon at bounding box center [1336, 299] width 14 height 12
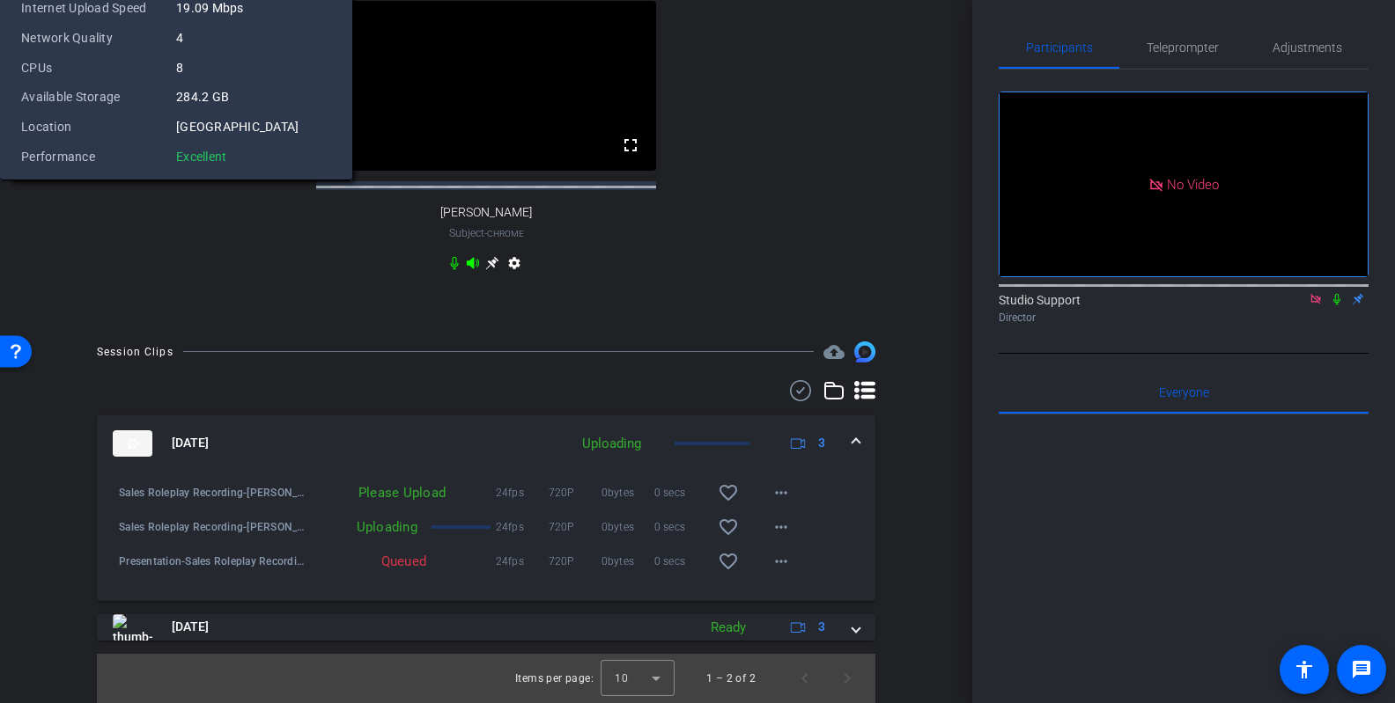
scroll to position [571, 0]
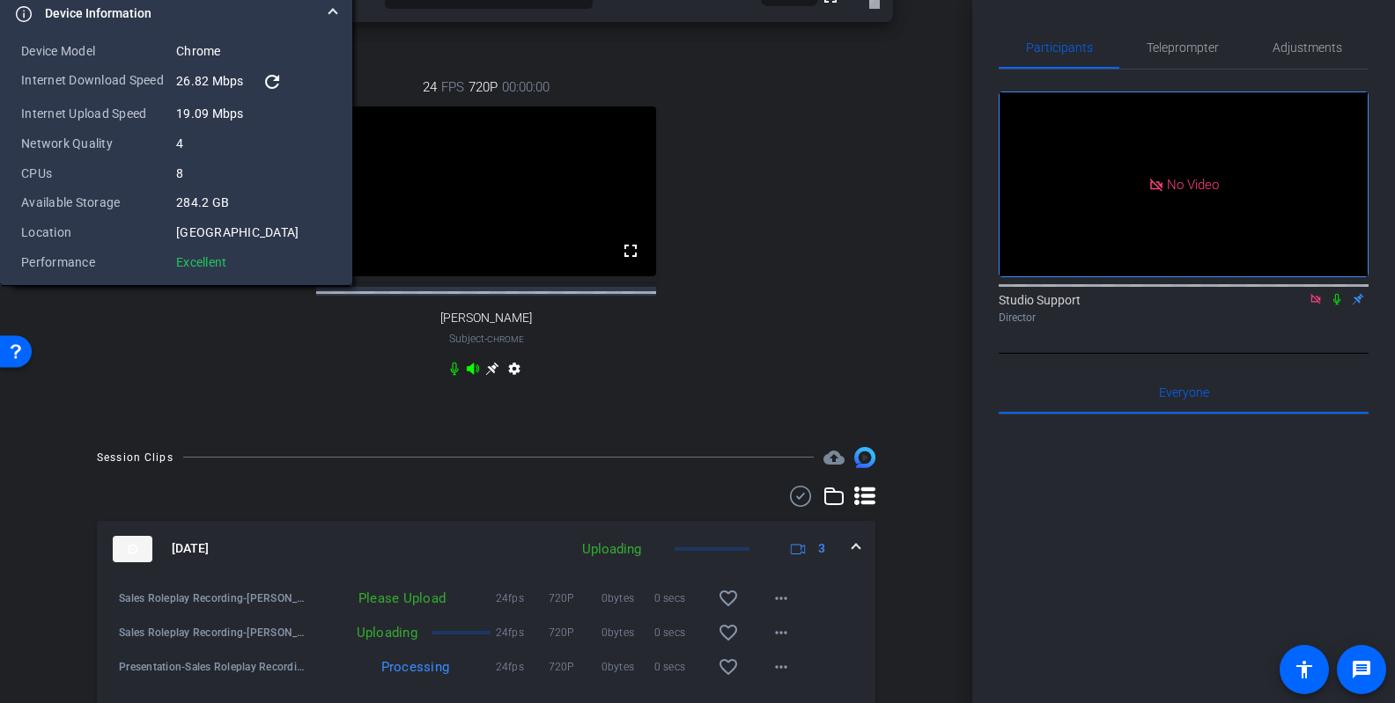
click at [1076, 293] on icon at bounding box center [1315, 299] width 14 height 12
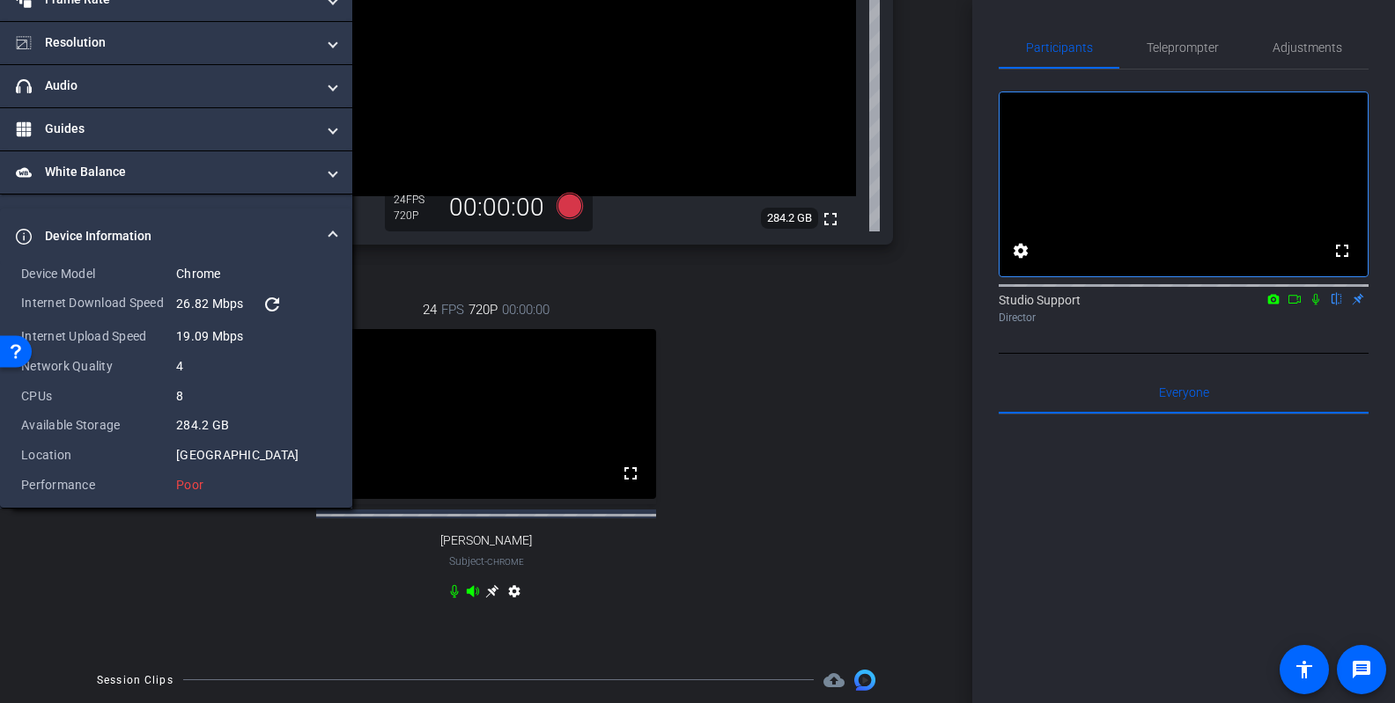
scroll to position [228, 0]
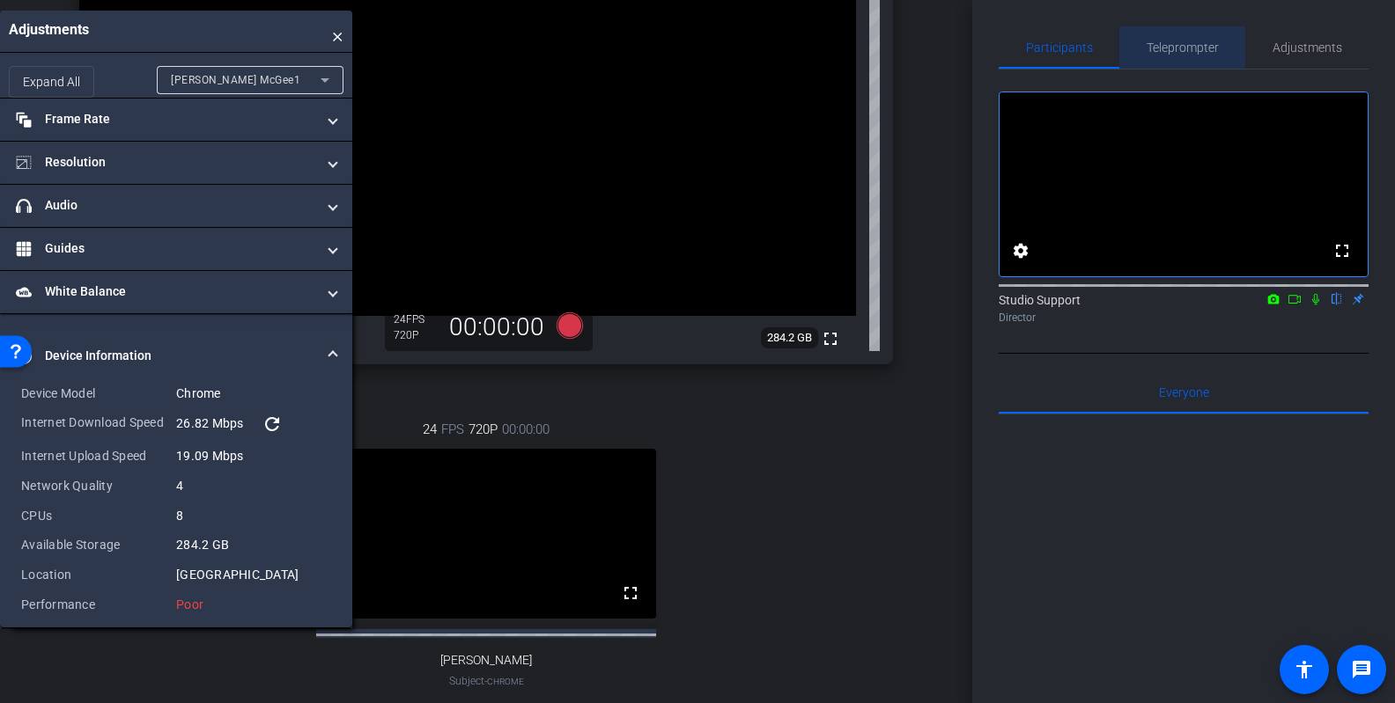
click at [1076, 53] on span "Teleprompter" at bounding box center [1182, 47] width 72 height 12
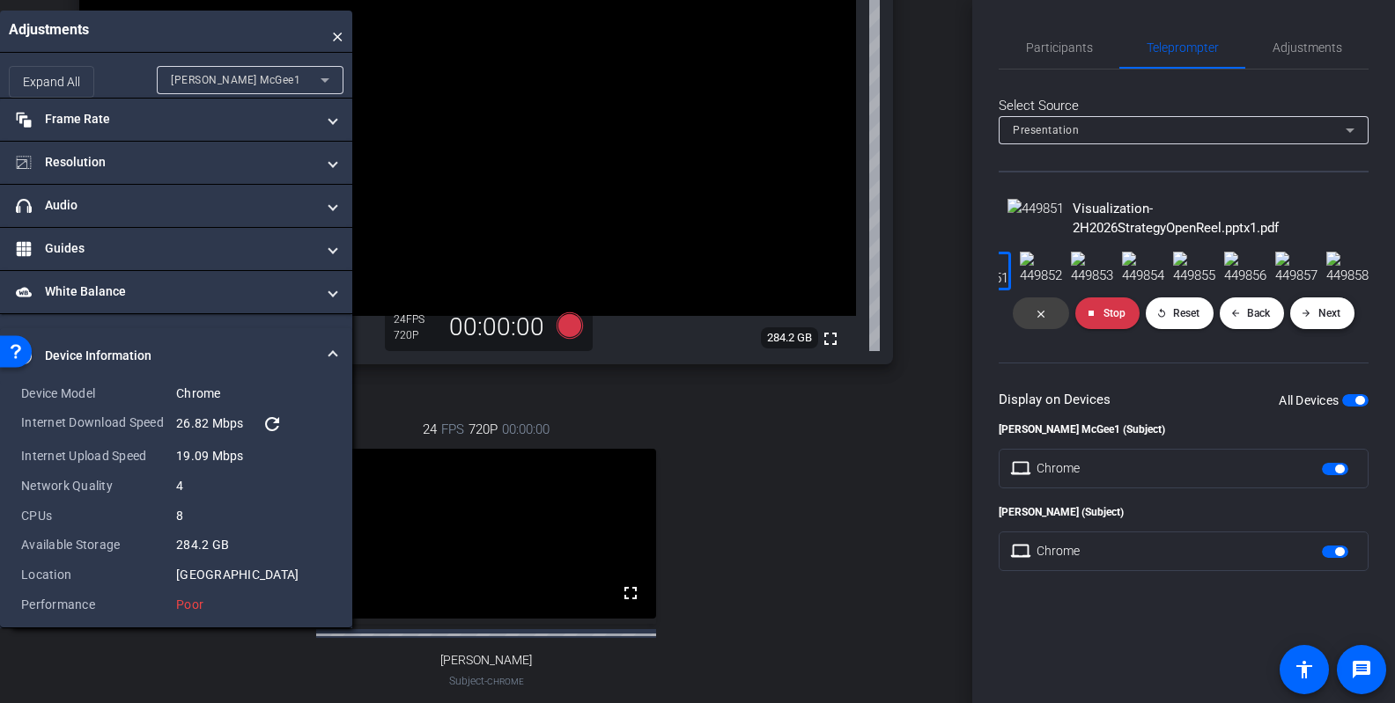
click at [1076, 335] on span at bounding box center [1322, 313] width 64 height 42
click at [1076, 320] on span "Next" at bounding box center [1329, 313] width 22 height 12
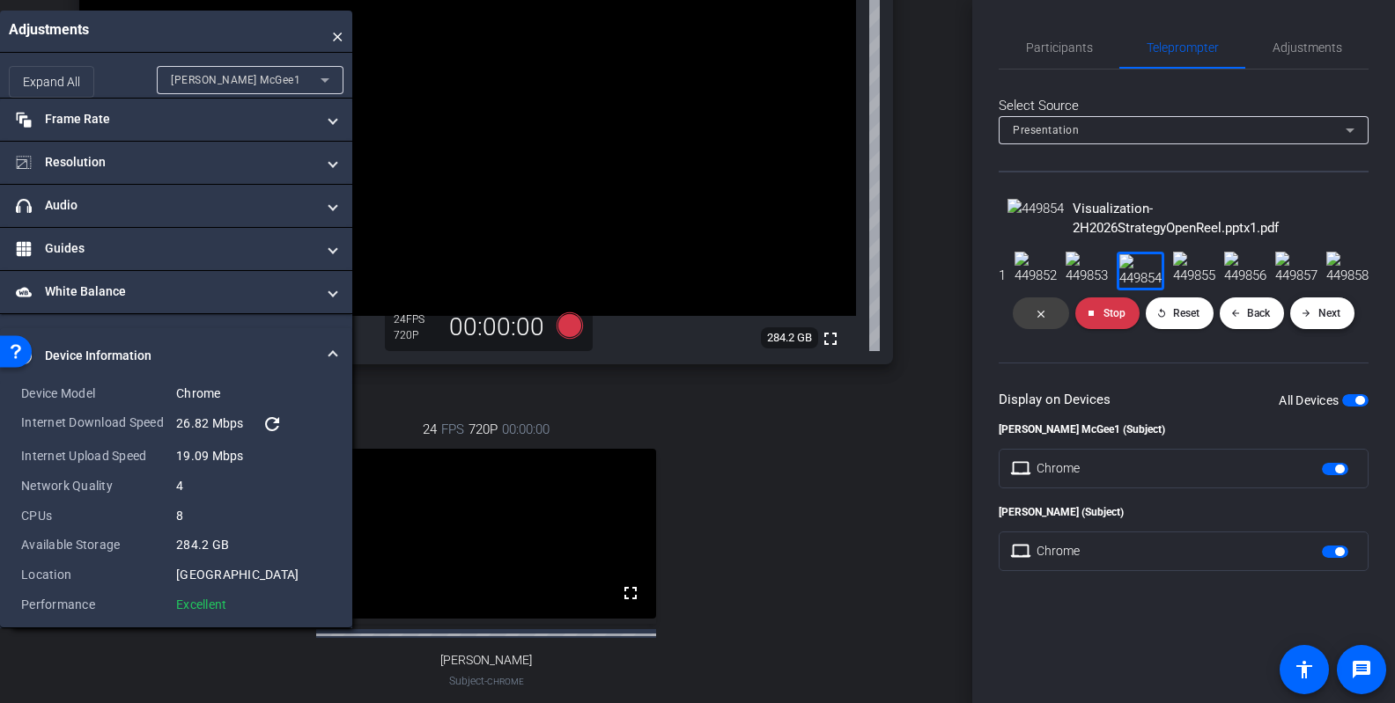
scroll to position [0, 2518]
click at [1076, 320] on span "Next" at bounding box center [1329, 313] width 22 height 12
click at [1076, 335] on span at bounding box center [1251, 313] width 65 height 42
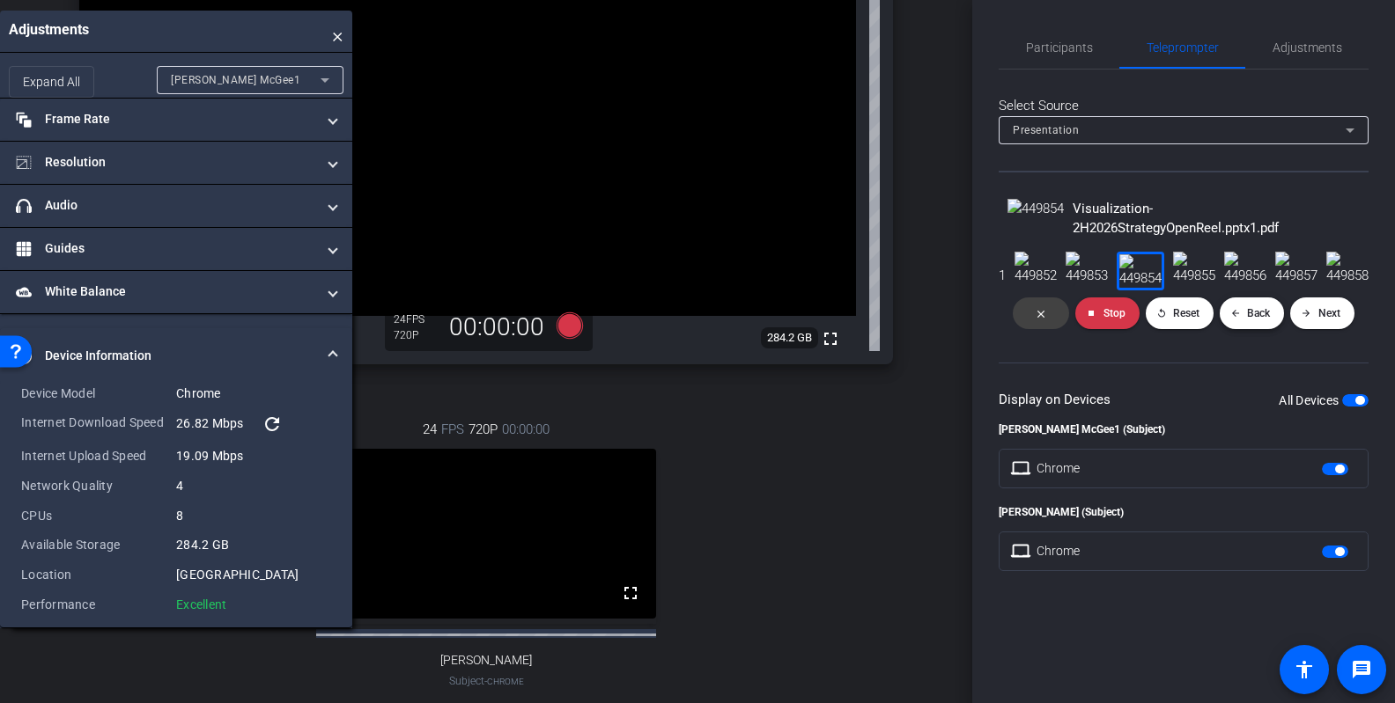
click at [1076, 335] on span at bounding box center [1251, 313] width 65 height 42
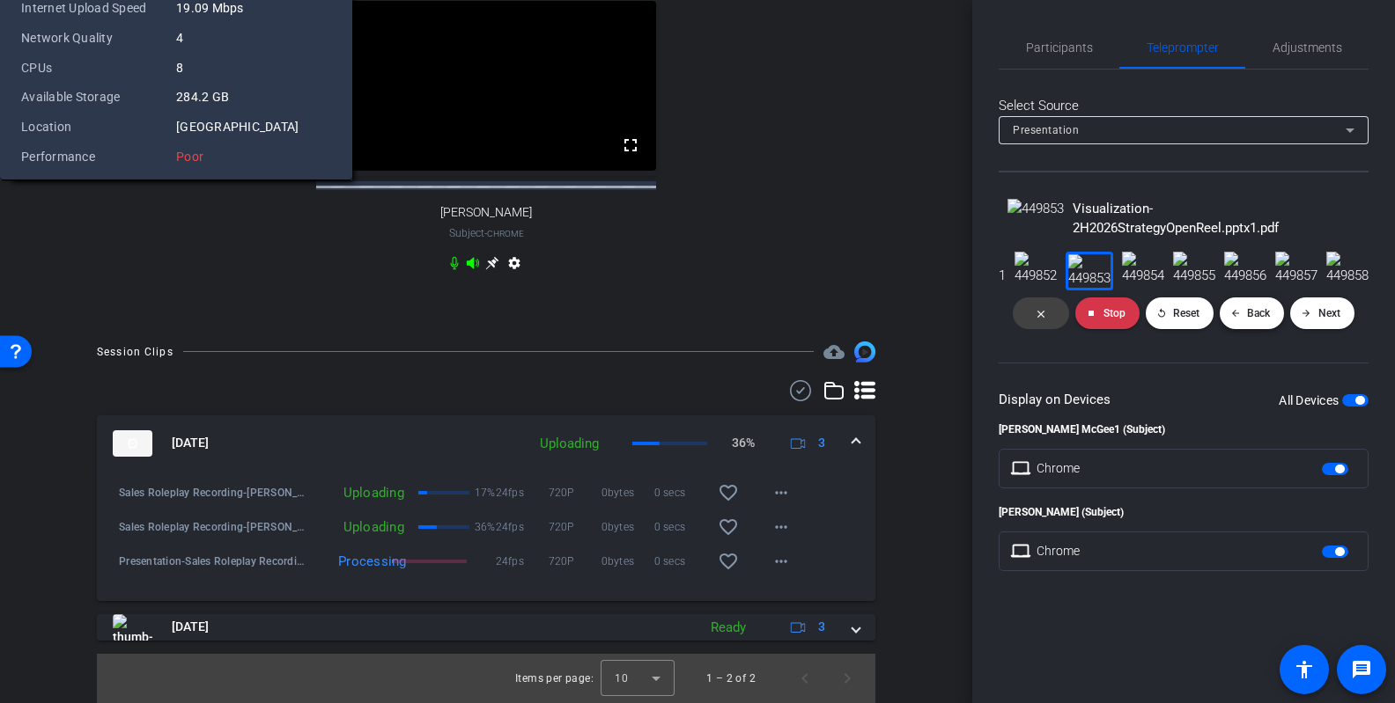
scroll to position [665, 0]
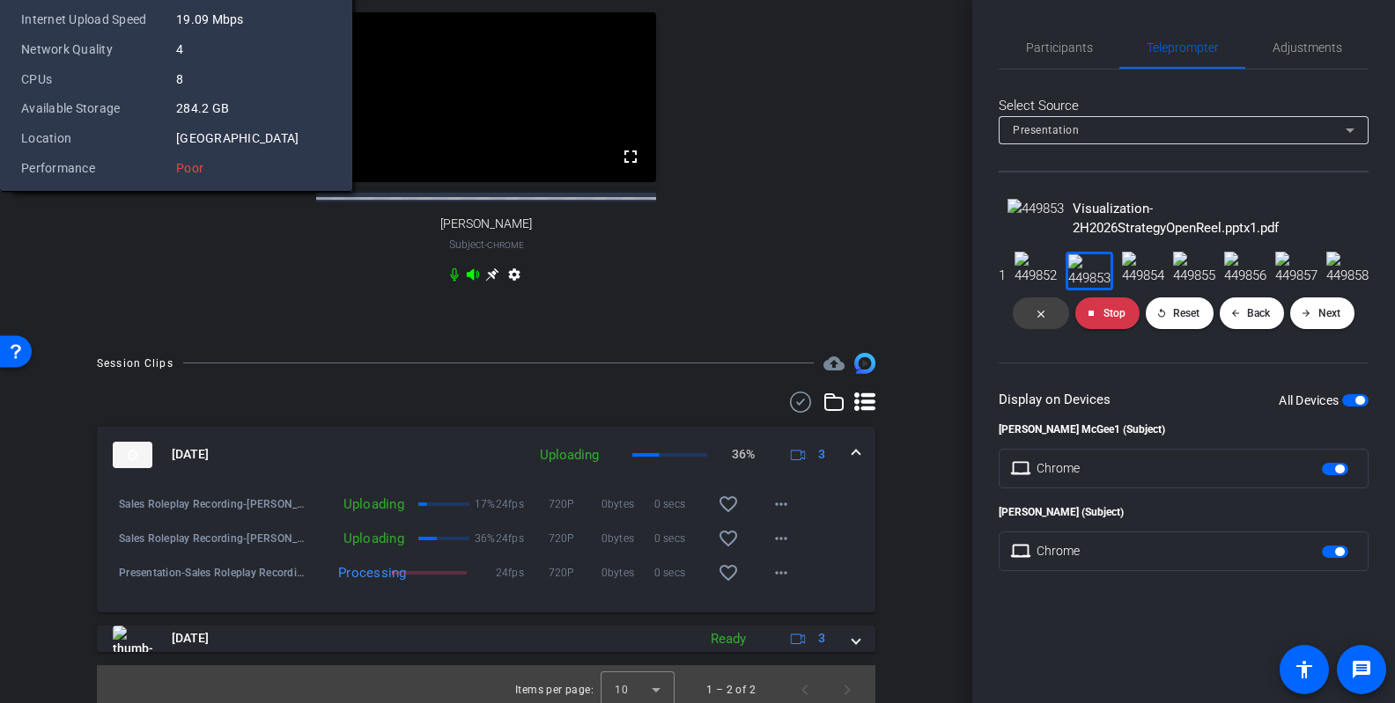
click at [281, 156] on mat-option "Dave Cowell" at bounding box center [250, 164] width 187 height 28
click at [261, 129] on mat-option "Brian McGee1" at bounding box center [250, 136] width 187 height 28
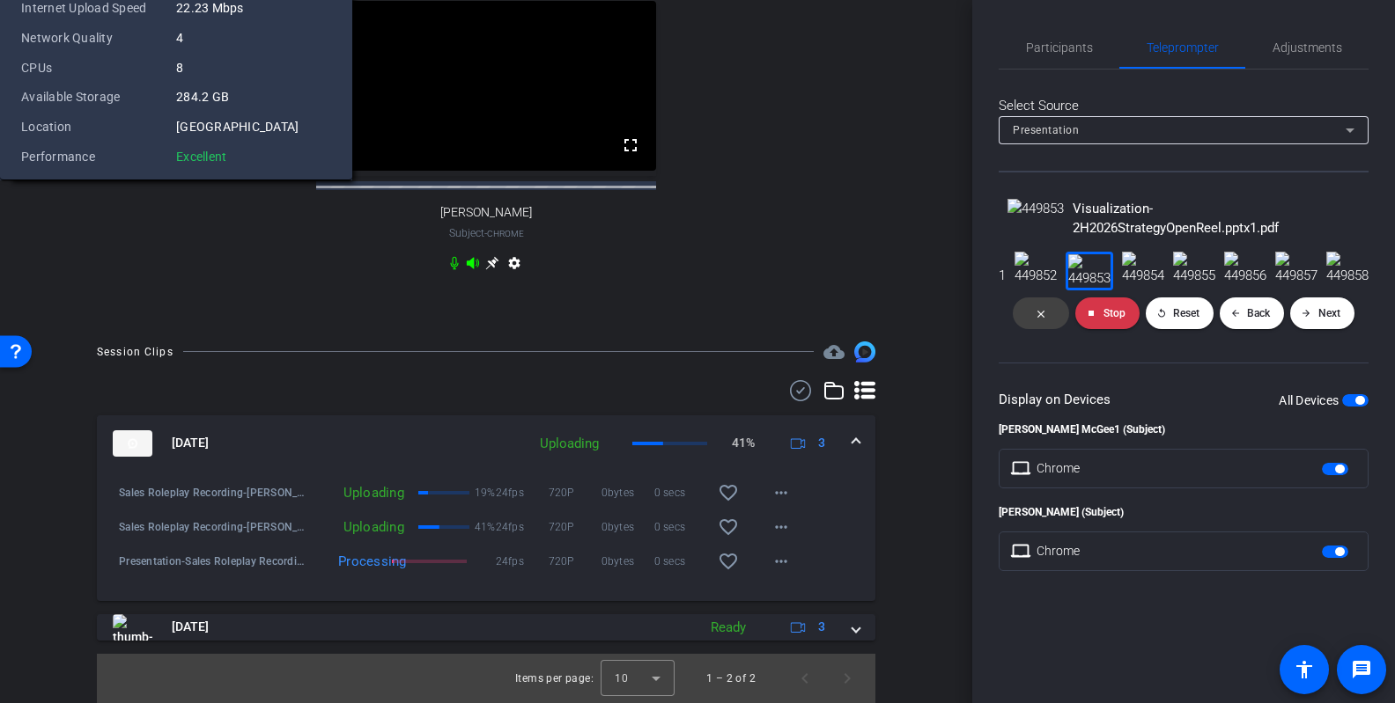
scroll to position [911, 0]
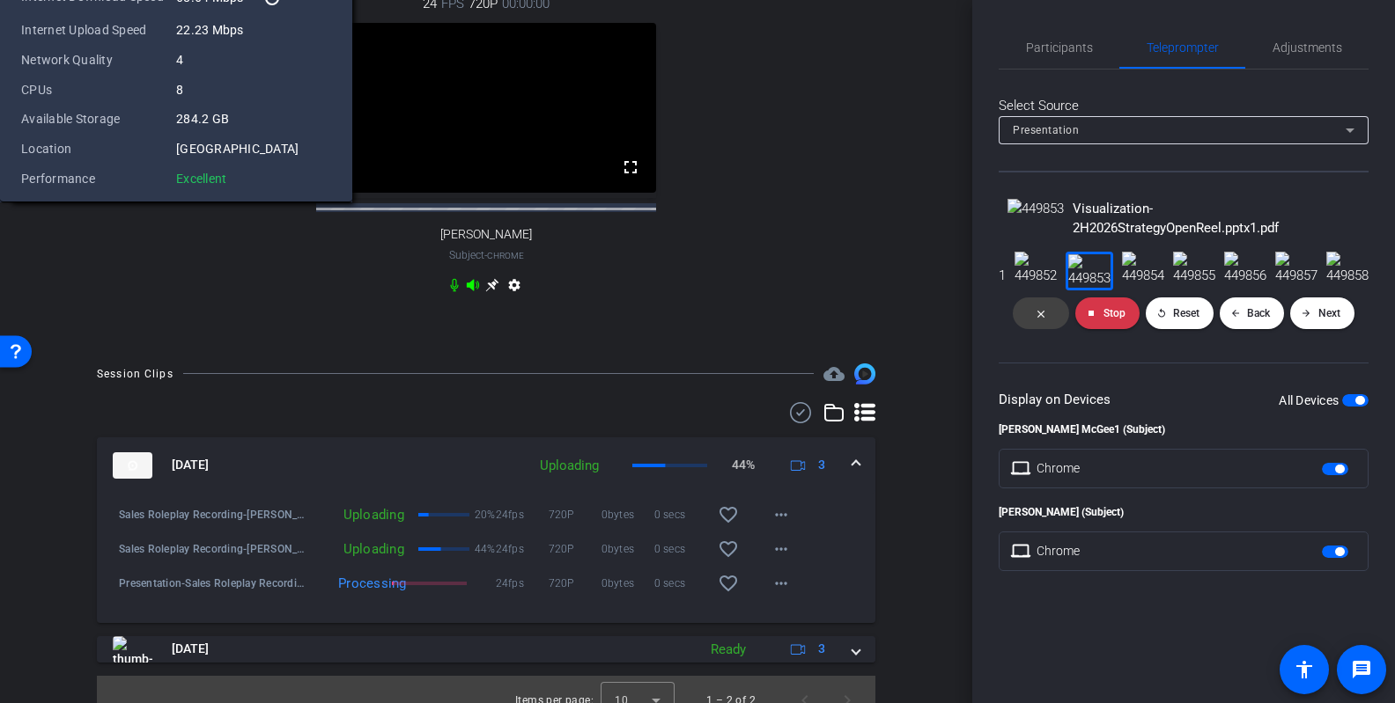
click at [264, 169] on mat-option "Dave Cowell" at bounding box center [250, 174] width 187 height 28
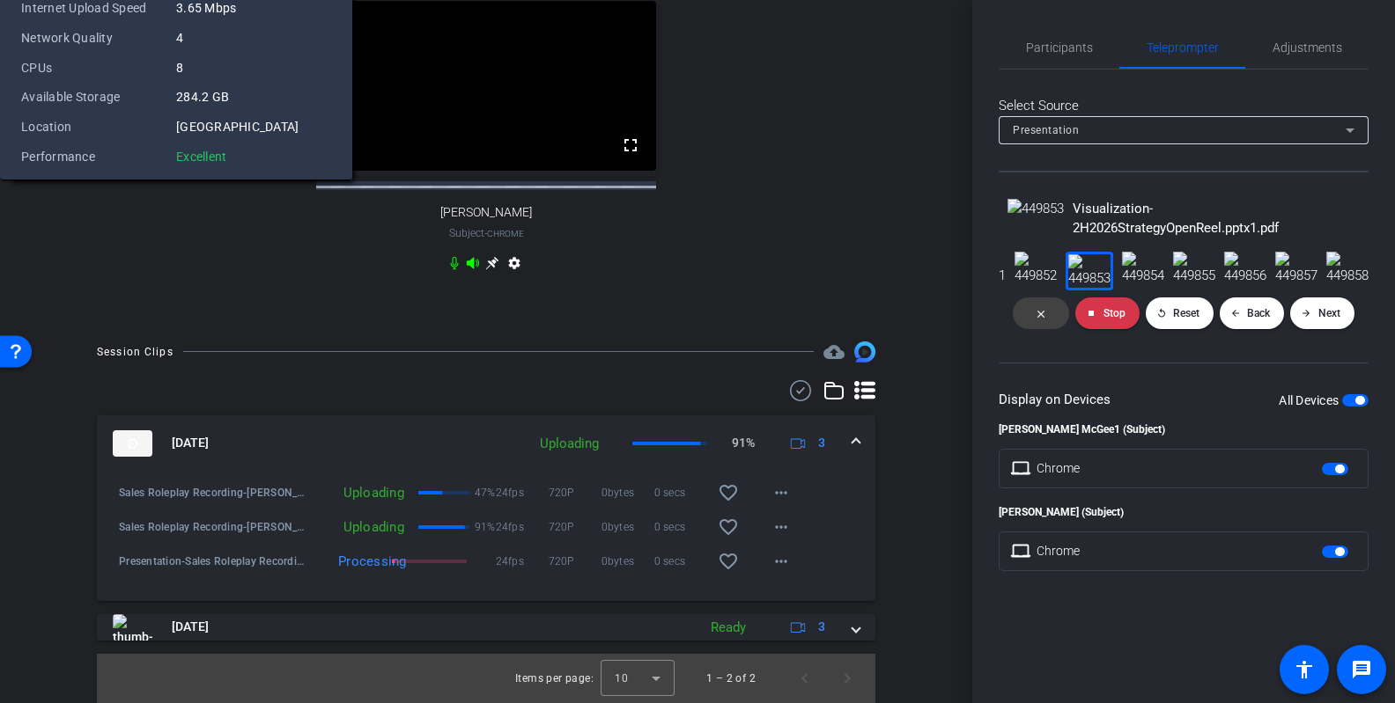
scroll to position [647, 0]
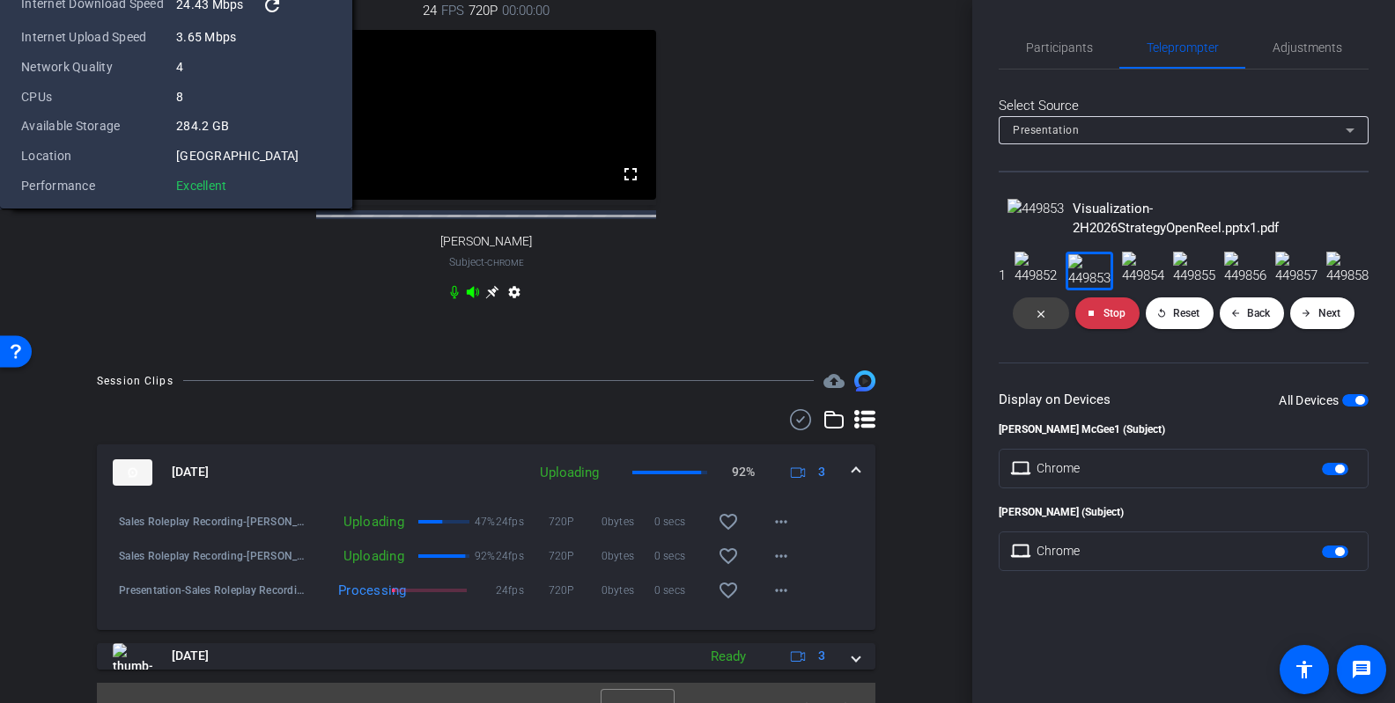
click at [240, 150] on span "Brian McGee1" at bounding box center [239, 153] width 136 height 21
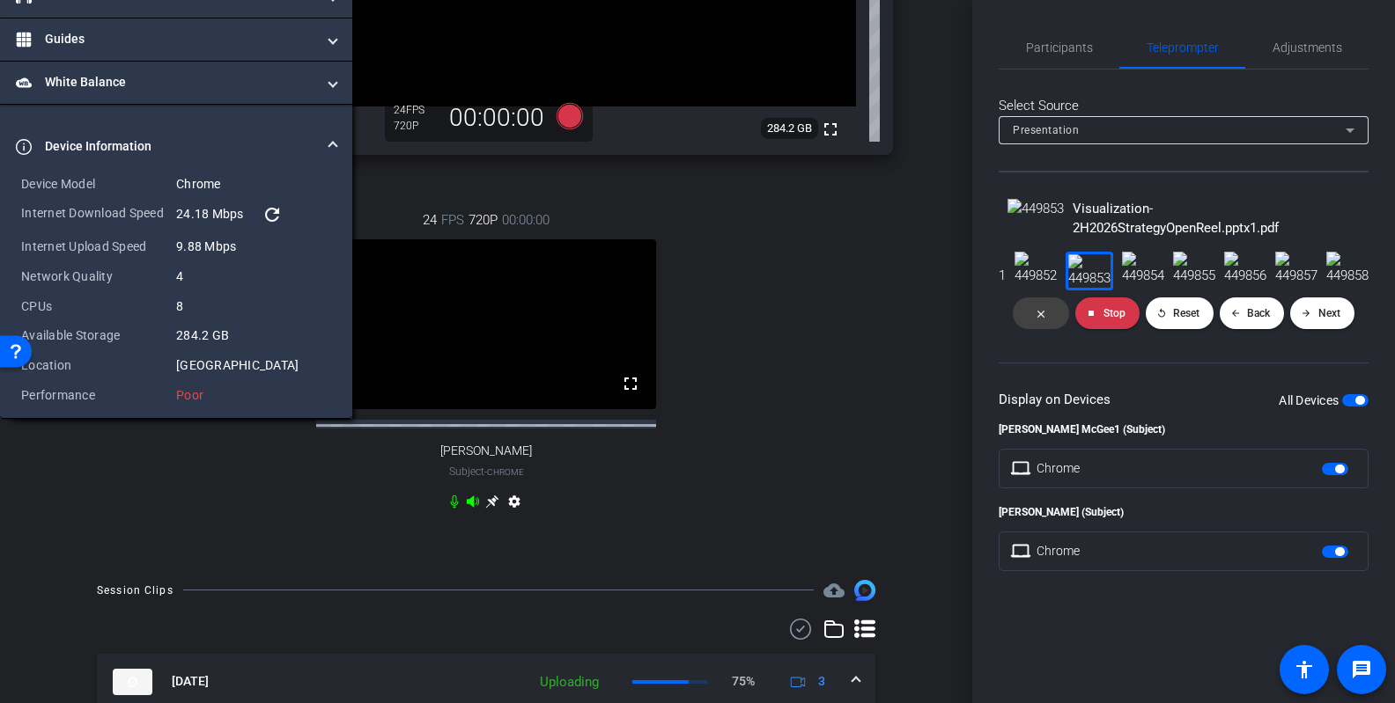
scroll to position [0, 0]
click at [1076, 56] on span "Adjustments" at bounding box center [1307, 47] width 70 height 42
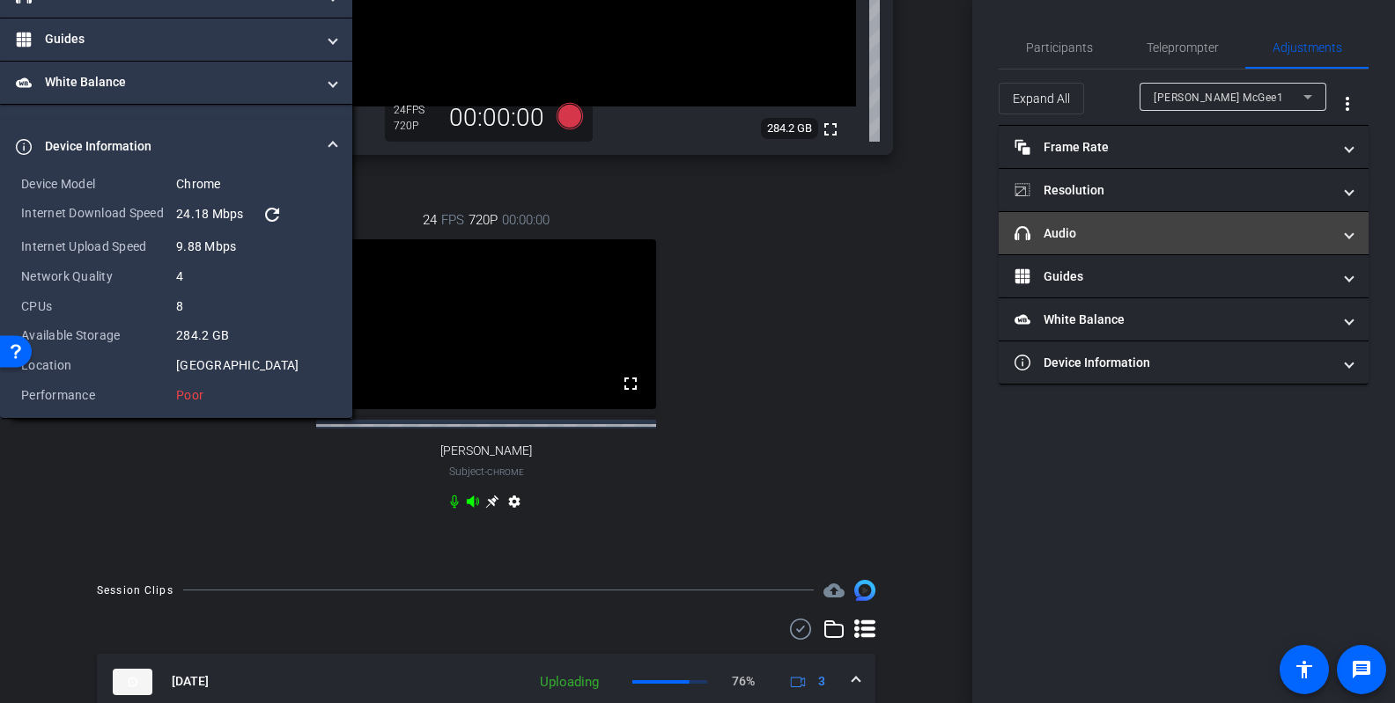
click at [1076, 232] on mat-panel-title "headphone icon Audio" at bounding box center [1172, 234] width 317 height 18
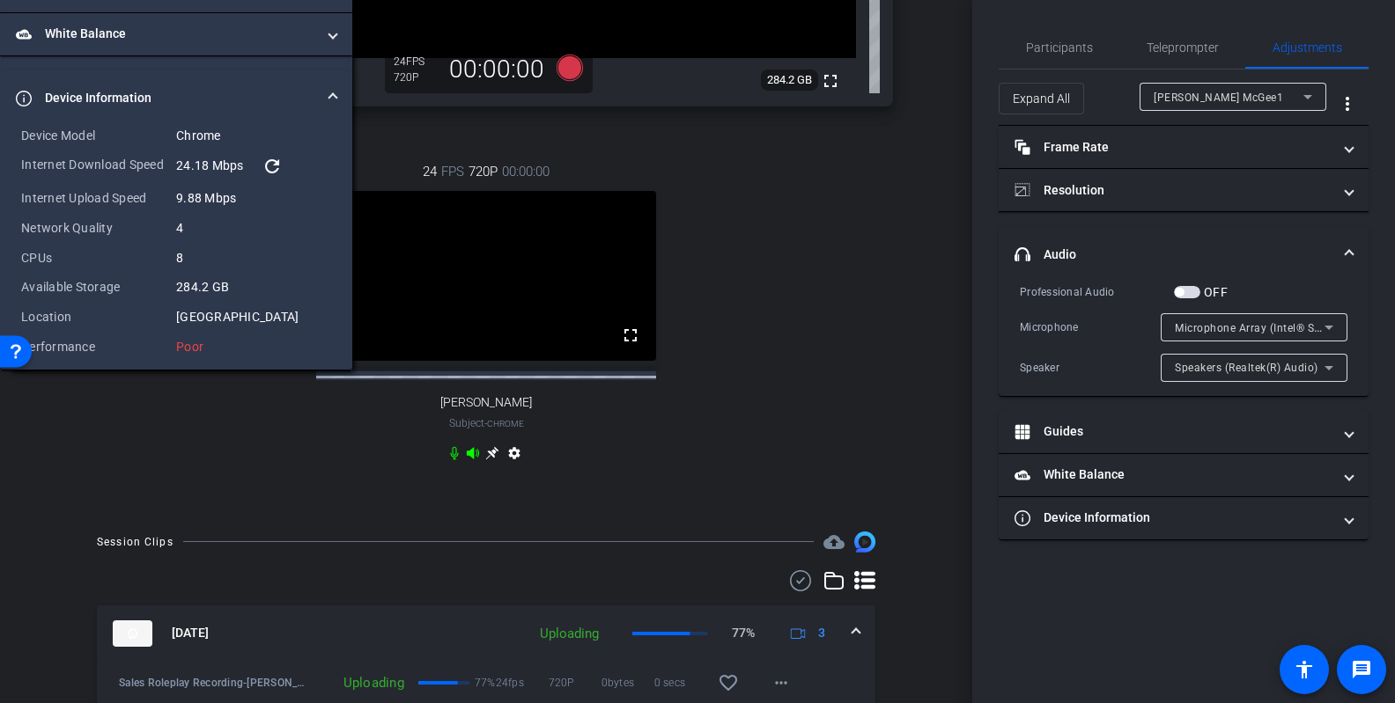
scroll to position [495, 0]
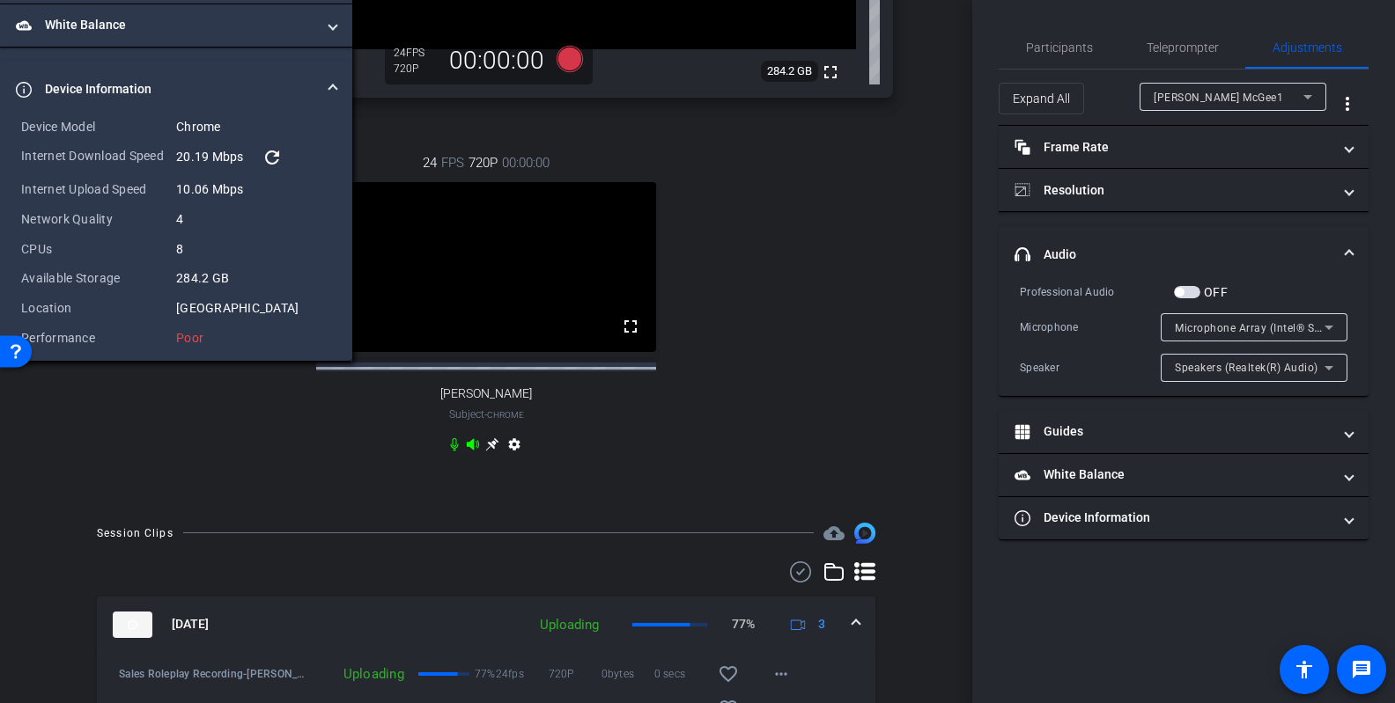
click at [1076, 323] on span "Microphone Array (Intel® Smart Sound Technology for Digital Microphones)" at bounding box center [1370, 327] width 390 height 14
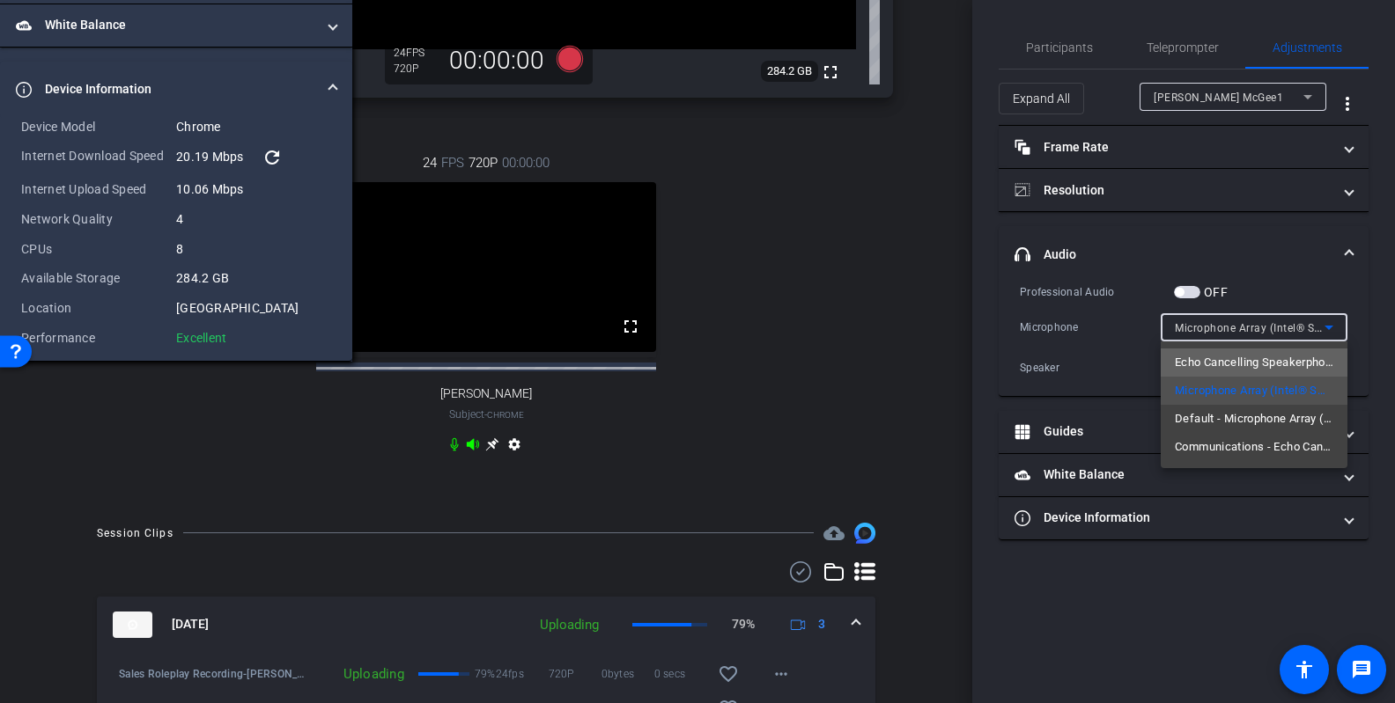
click at [1076, 372] on mat-option "Echo Cancelling Speakerphone (Plantronics P610) (047f:c02f)" at bounding box center [1253, 363] width 187 height 28
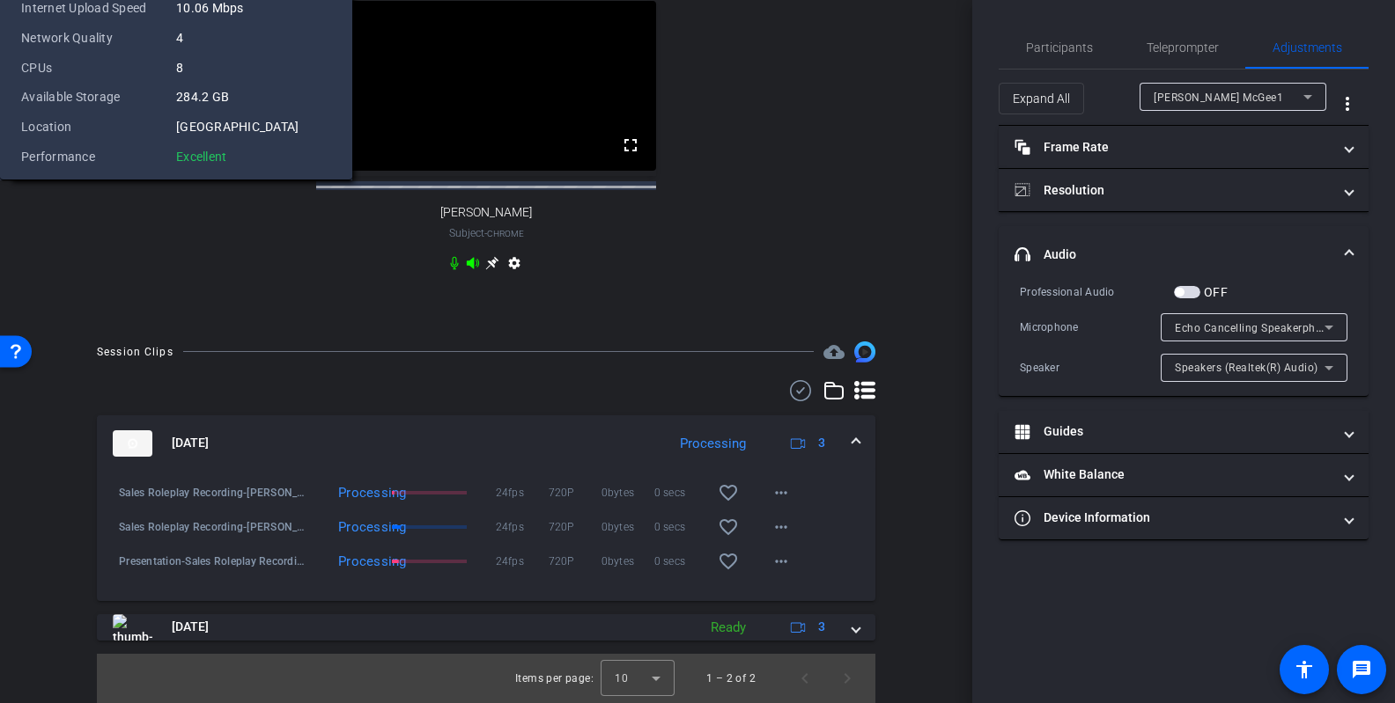
scroll to position [838, 0]
click at [1049, 55] on span "Participants" at bounding box center [1059, 47] width 67 height 42
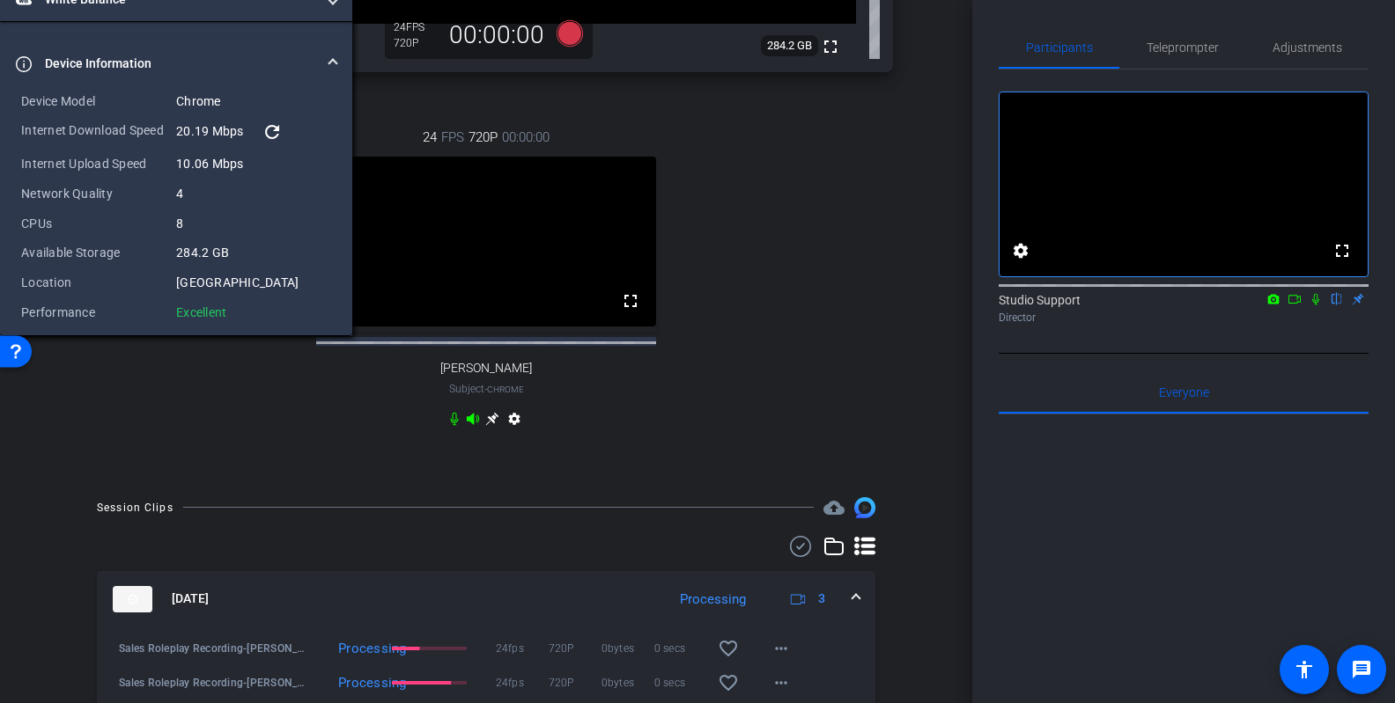
scroll to position [493, 0]
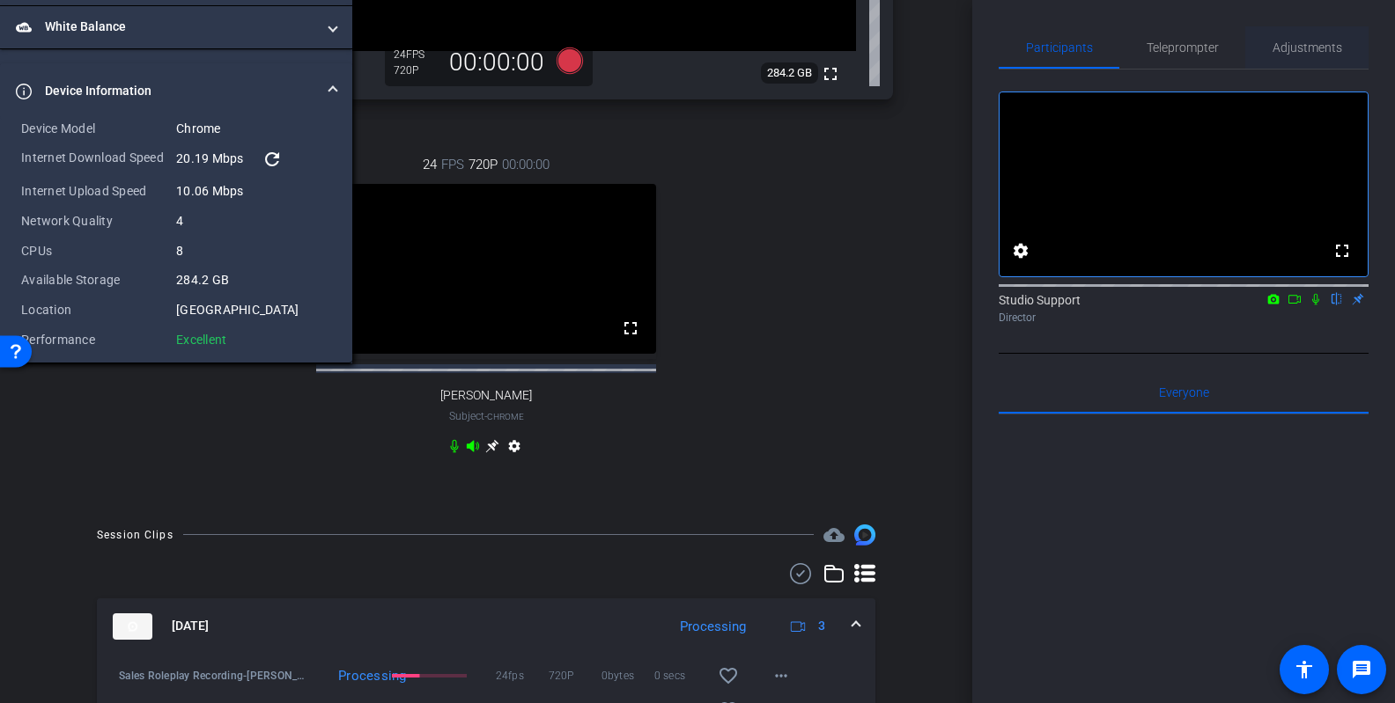
click at [1076, 48] on span "Adjustments" at bounding box center [1307, 47] width 70 height 12
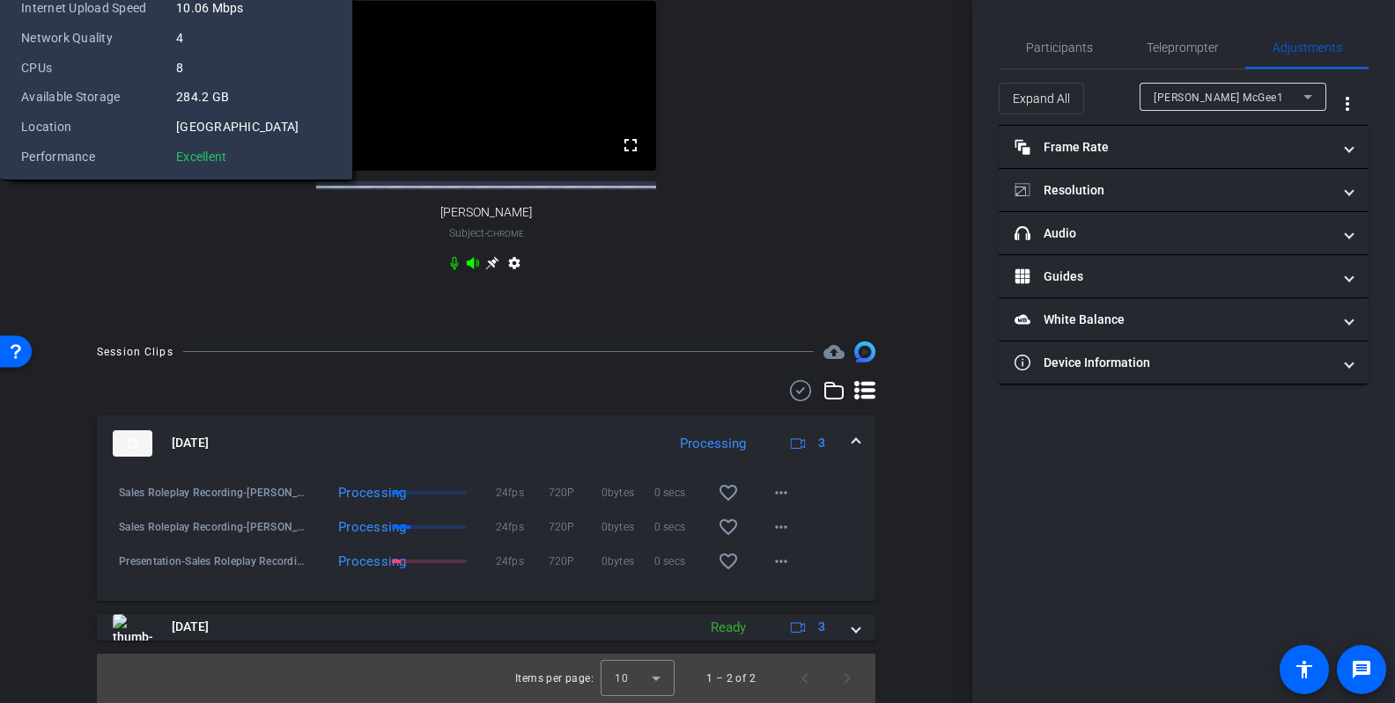
scroll to position [976, 0]
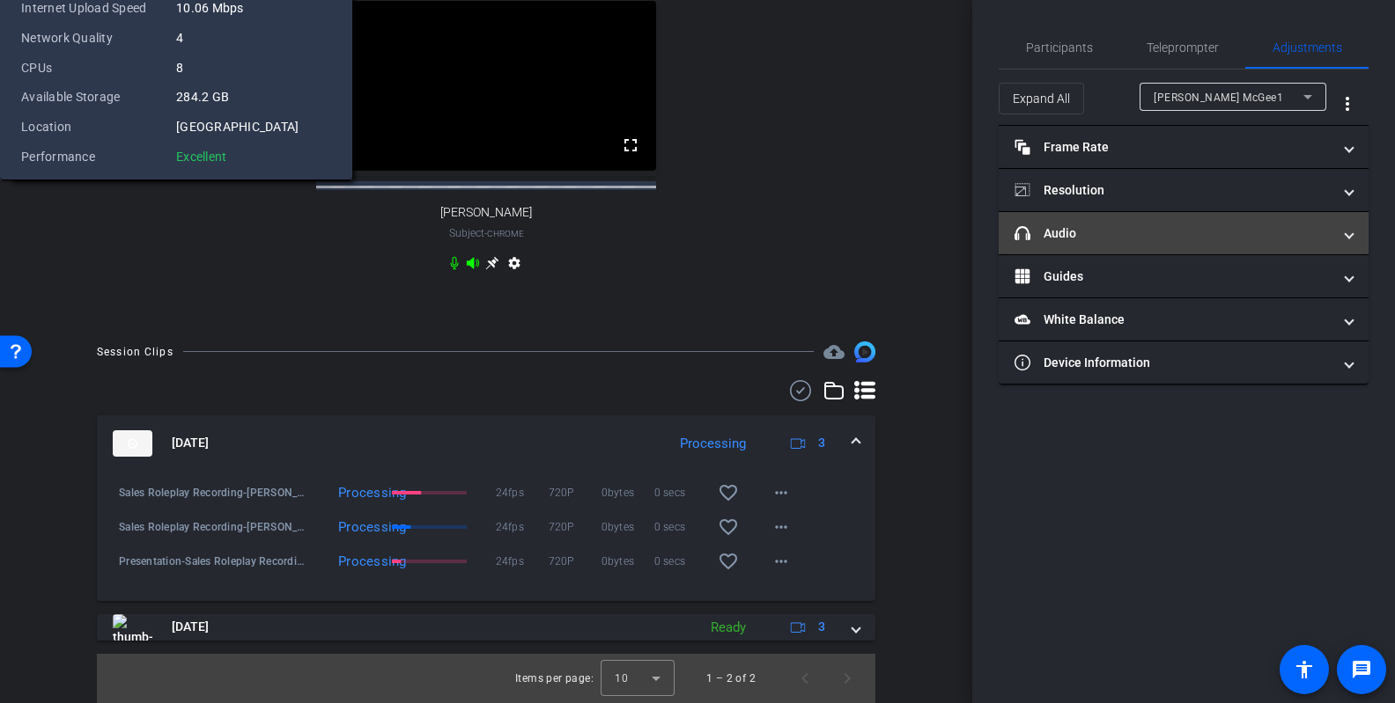
click at [1076, 242] on mat-expansion-panel-header "headphone icon Audio" at bounding box center [1183, 233] width 370 height 42
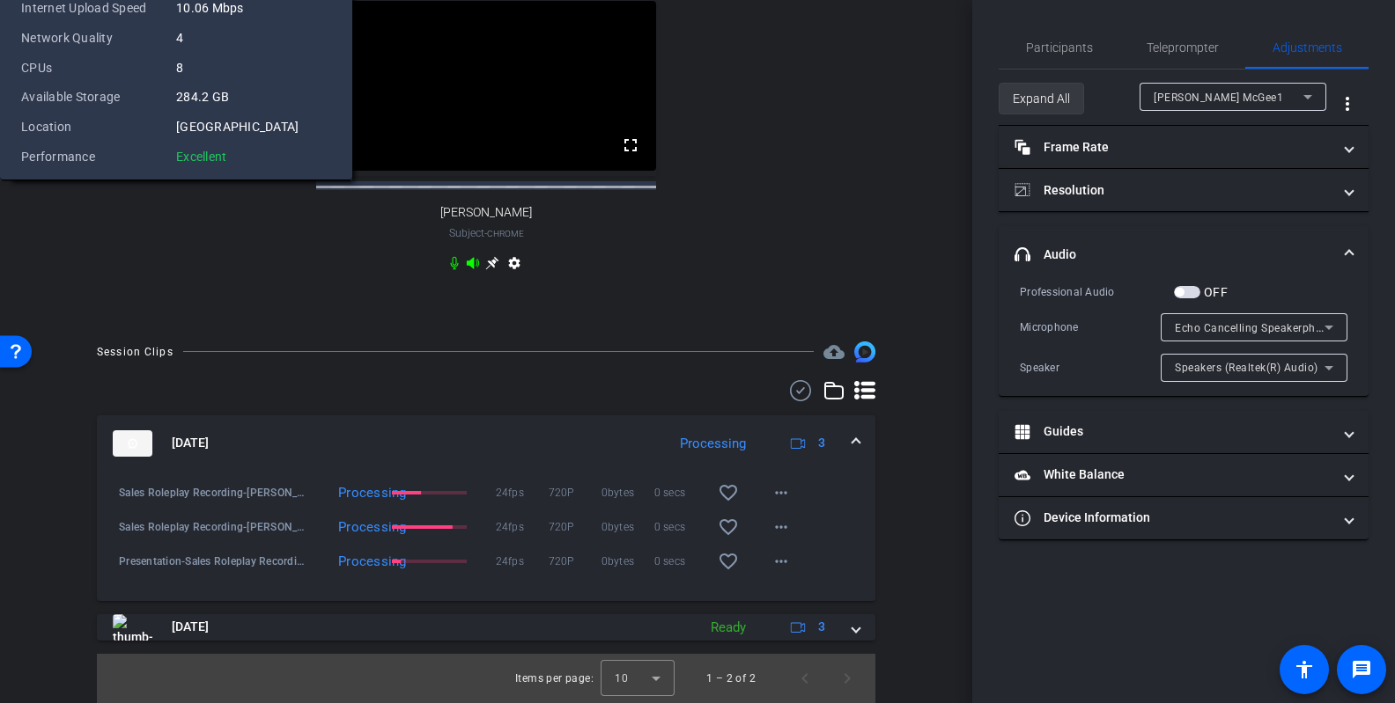
scroll to position [647, 0]
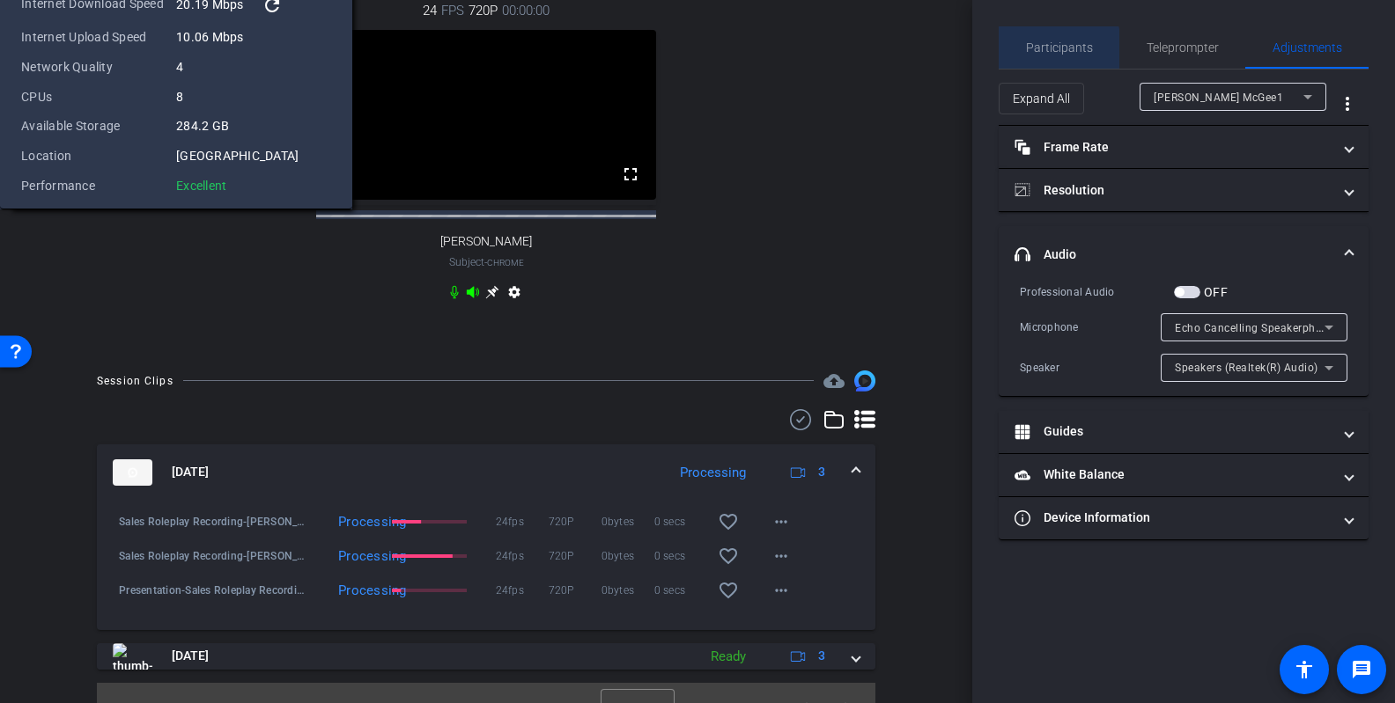
click at [1046, 52] on span "Participants" at bounding box center [1059, 47] width 67 height 12
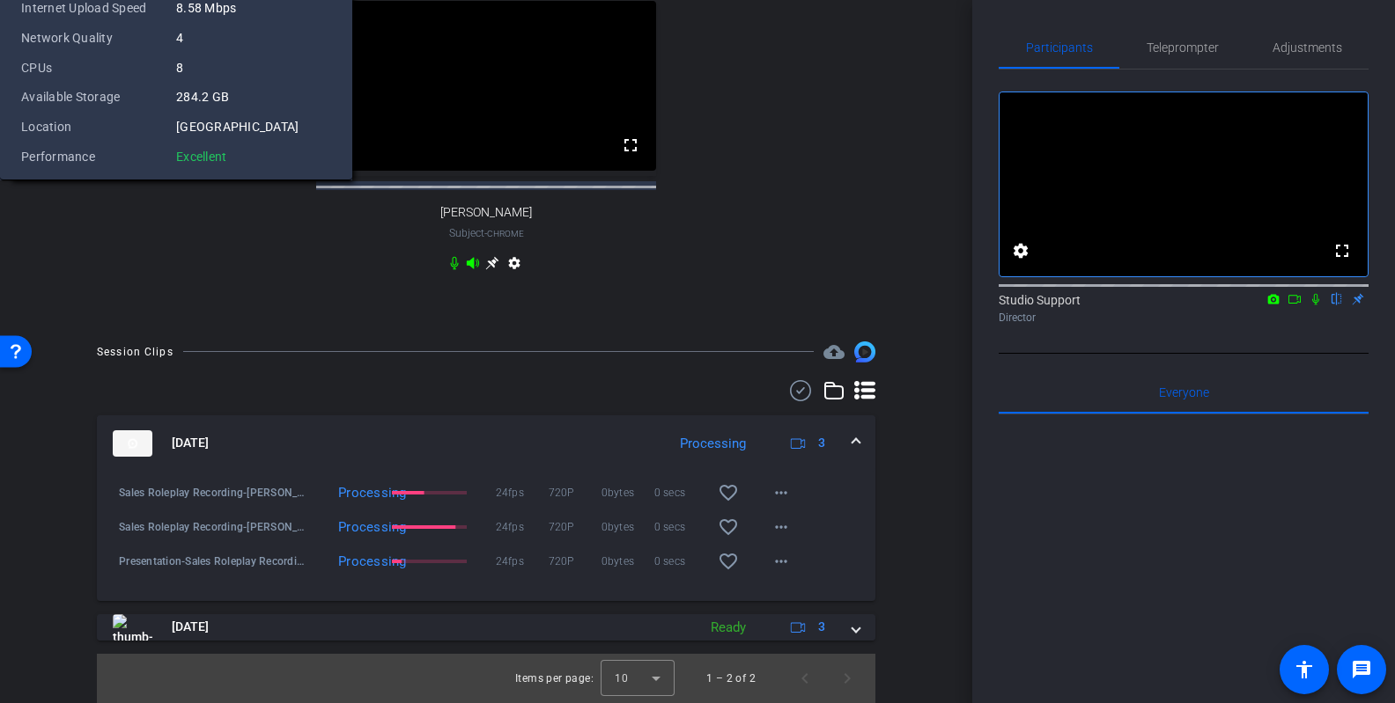
scroll to position [646, 0]
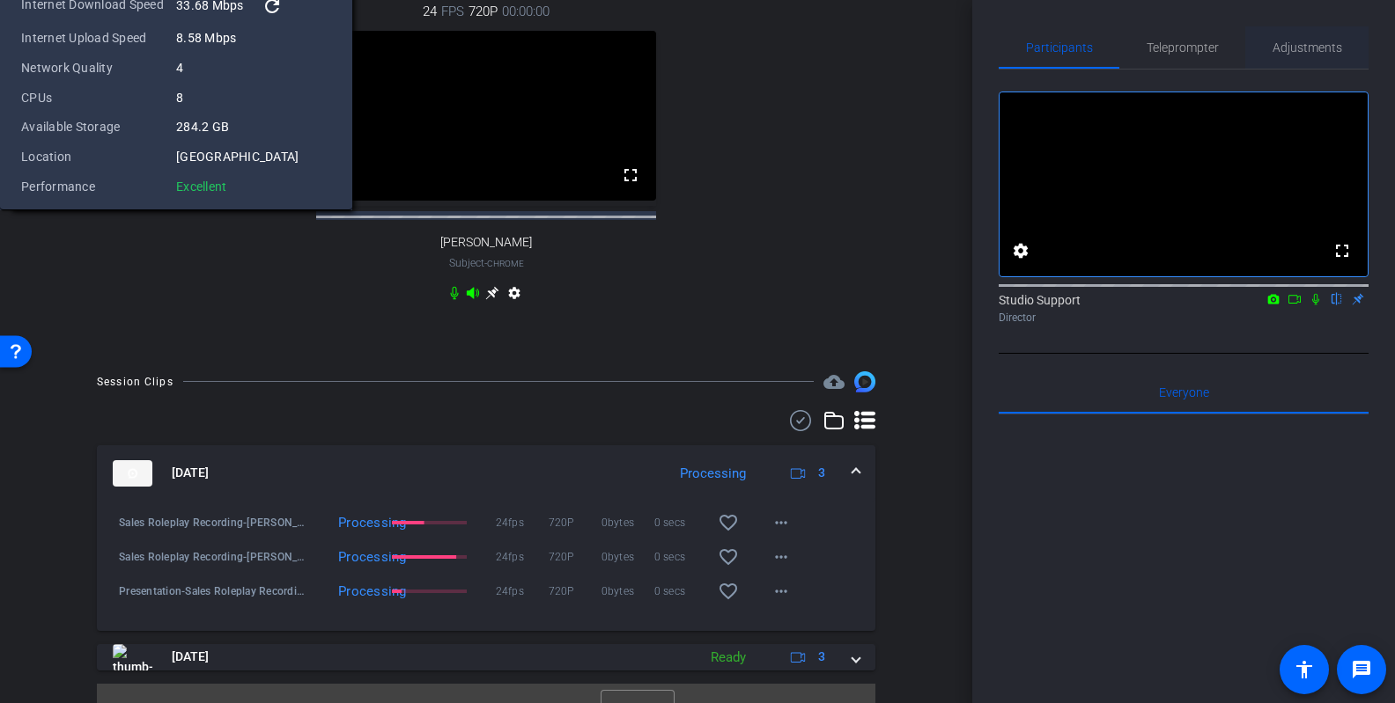
click at [1076, 54] on span "Adjustments" at bounding box center [1307, 47] width 70 height 12
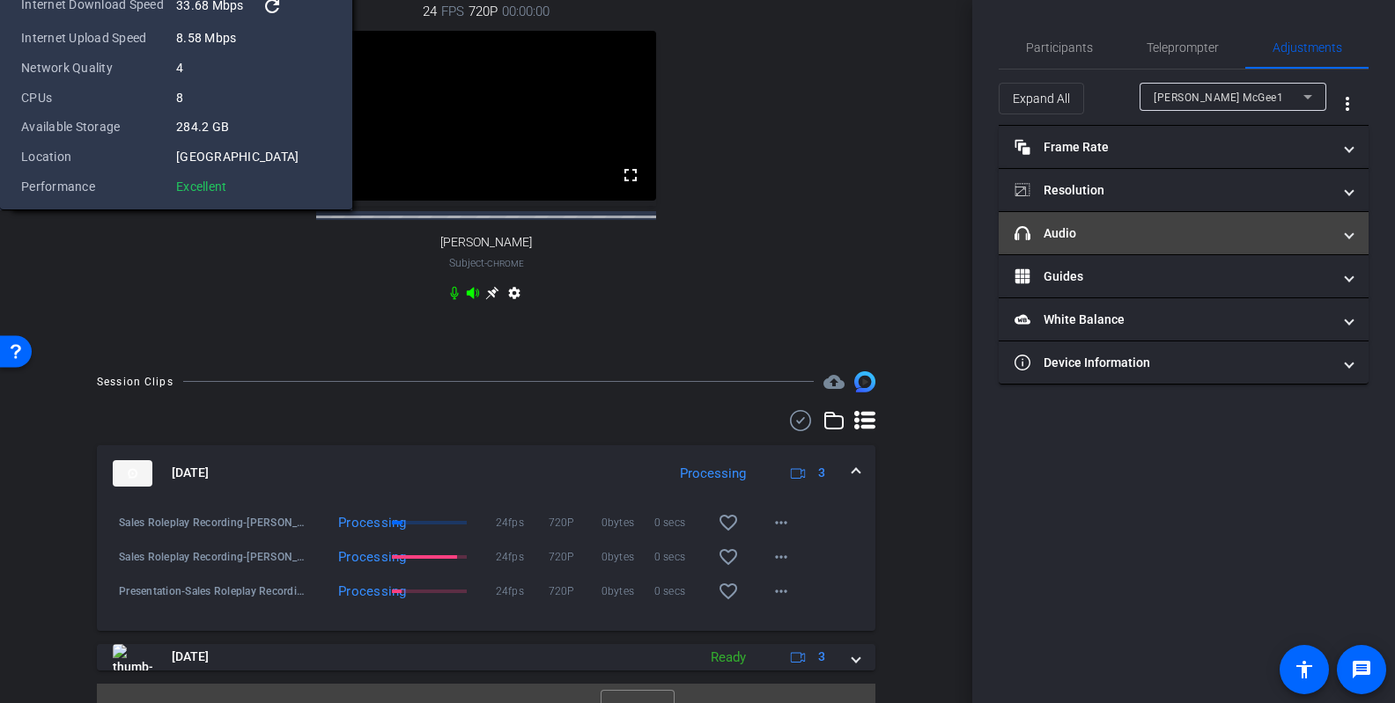
click at [1076, 223] on mat-expansion-panel-header "headphone icon Audio" at bounding box center [1183, 233] width 370 height 42
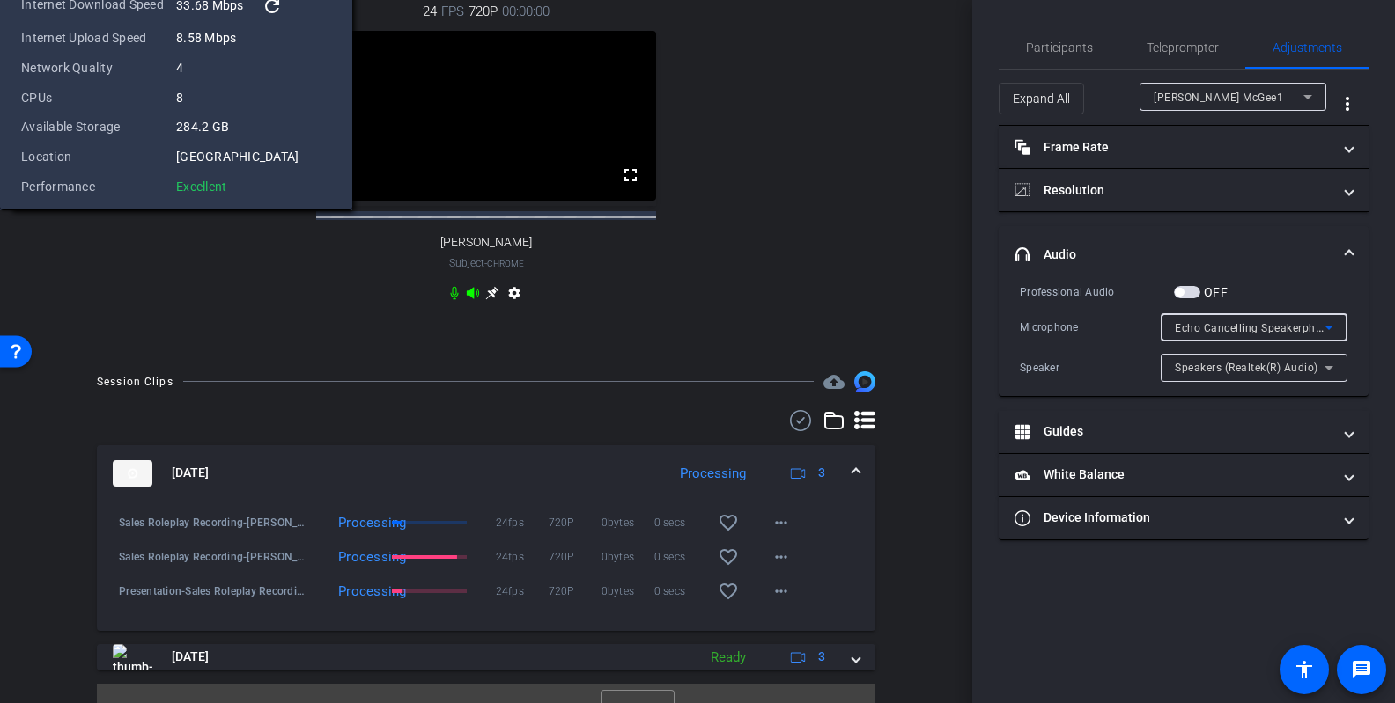
click at [1076, 325] on span "Echo Cancelling Speakerphone (Plantronics P610) (047f:c02f)" at bounding box center [1335, 327] width 321 height 14
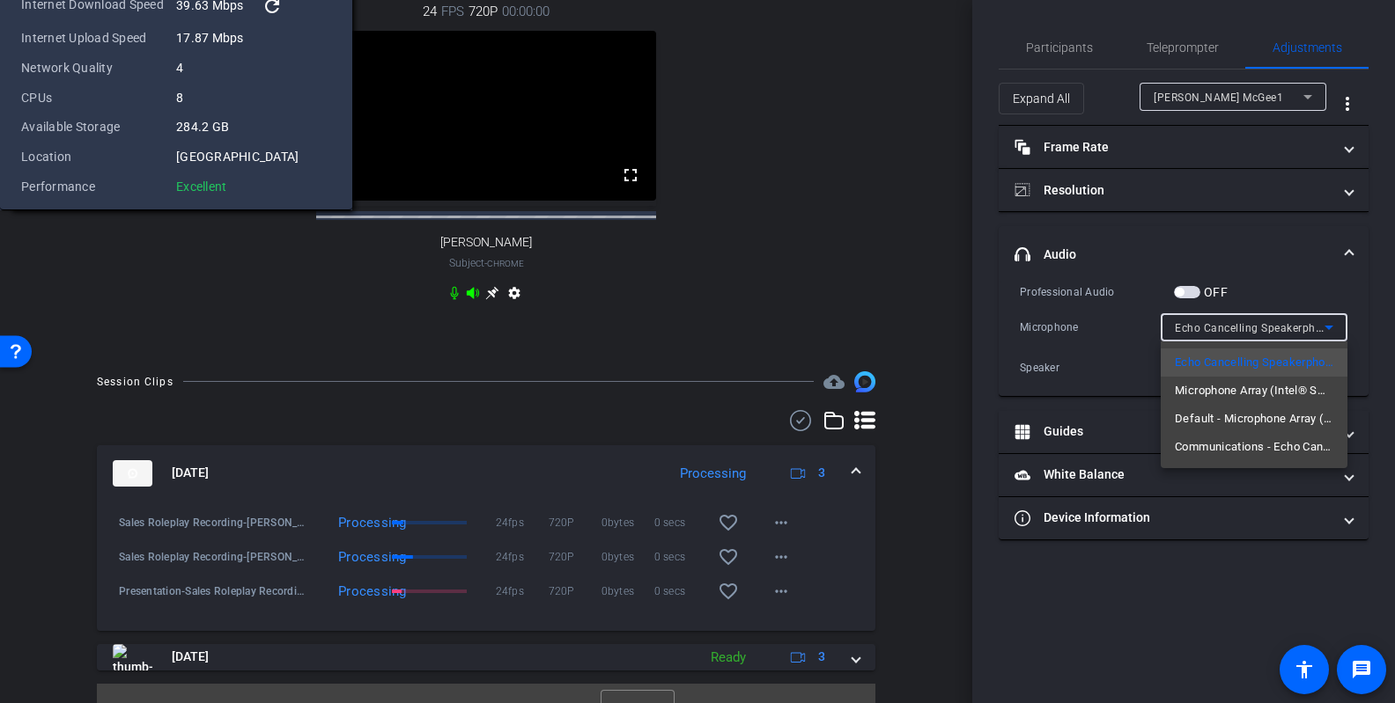
click at [1076, 387] on span "Microphone Array (Intel® Smart Sound Technology for Digital Microphones)" at bounding box center [1254, 390] width 158 height 21
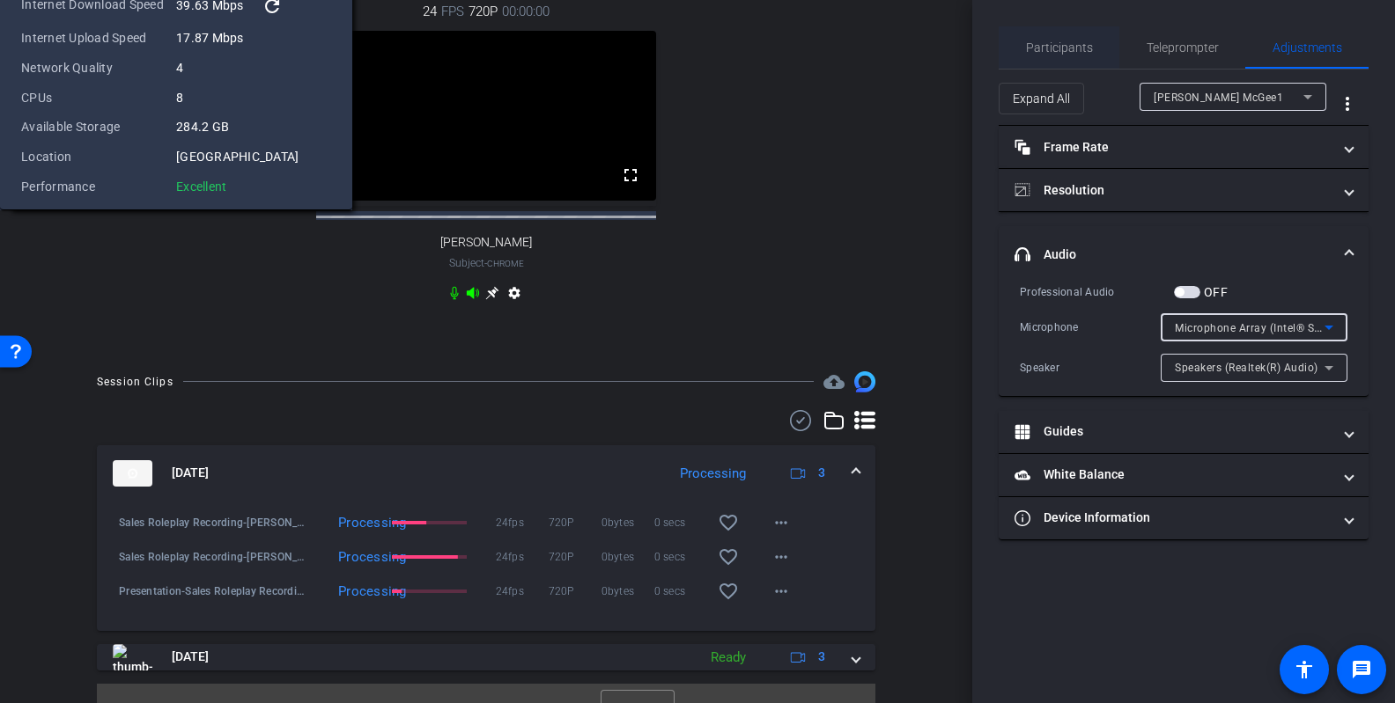
click at [1076, 50] on div "Participants" at bounding box center [1058, 47] width 121 height 42
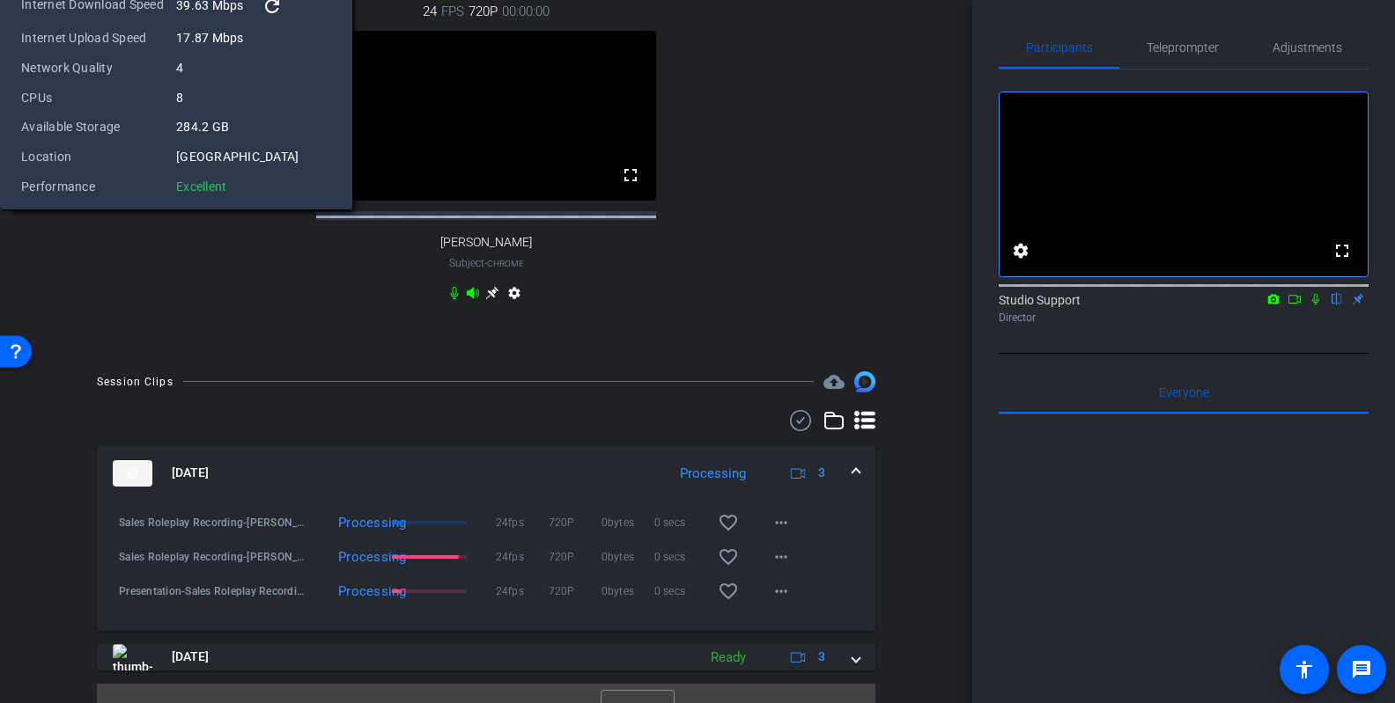
click at [872, 336] on div "24 FPS 720P 00:00:00 fullscreen Dave Cowell Subject - Chrome settings" at bounding box center [486, 155] width 814 height 364
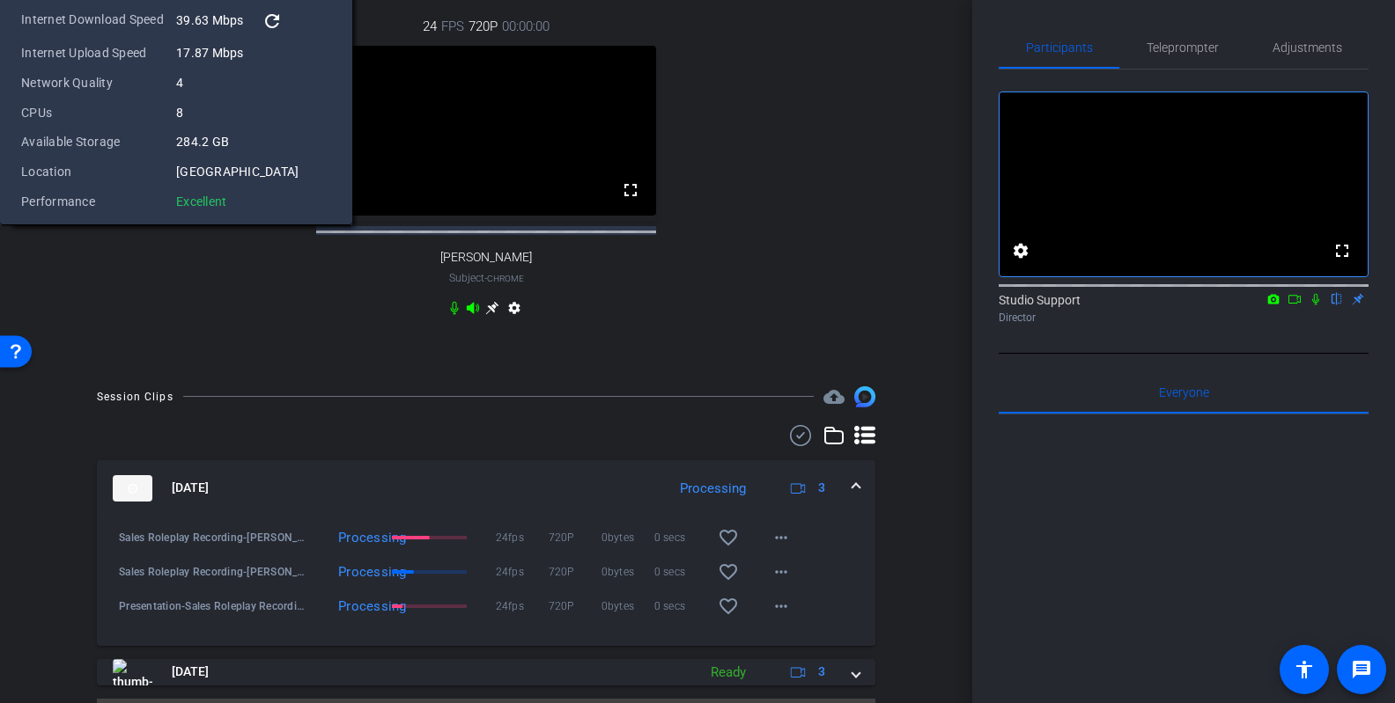
scroll to position [470, 0]
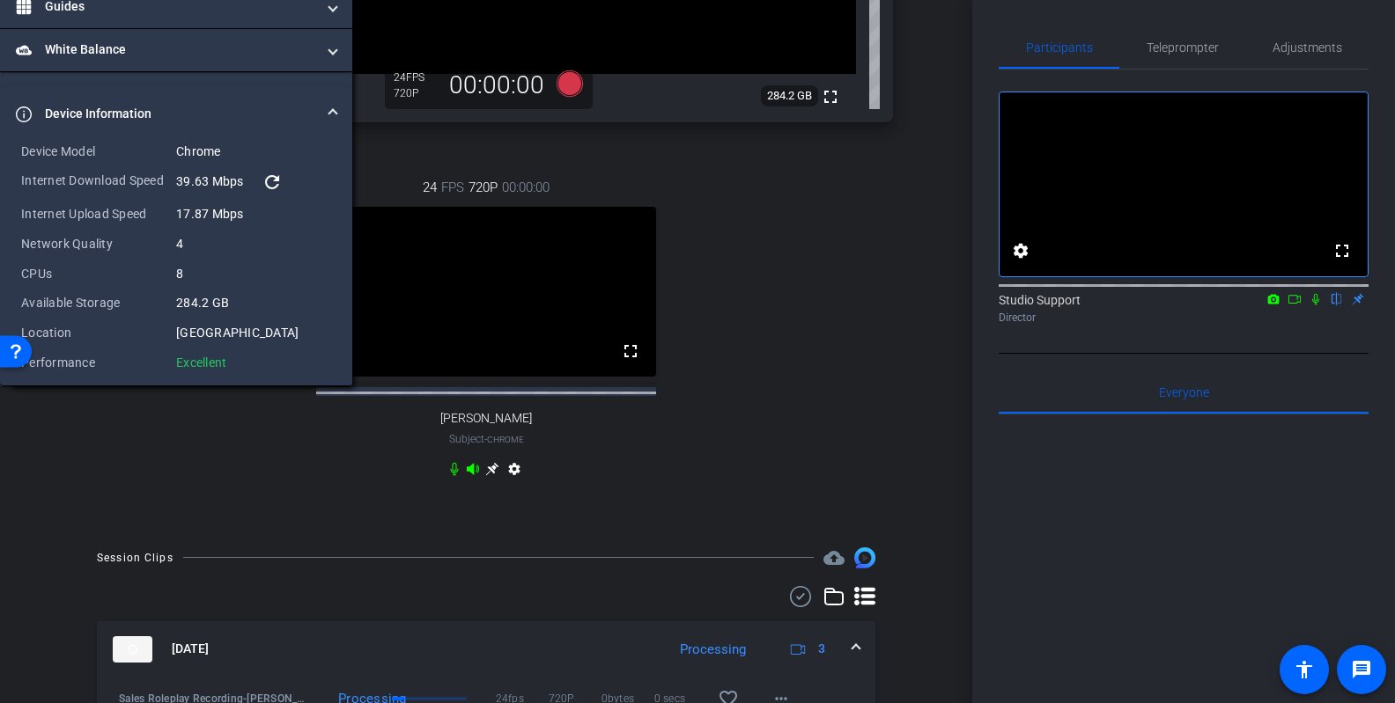
click at [792, 512] on div "24 FPS 720P 00:00:00 fullscreen Dave Cowell Subject - Chrome settings" at bounding box center [486, 331] width 814 height 364
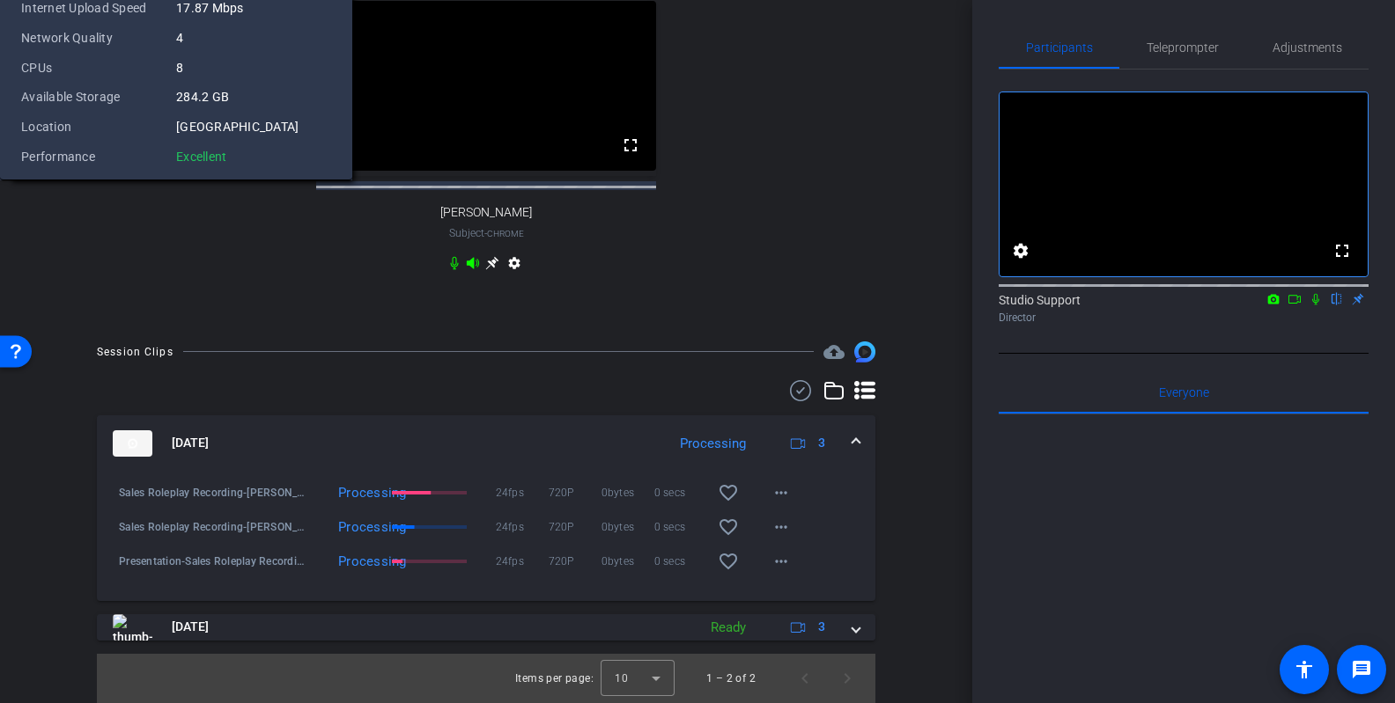
scroll to position [829, 0]
click at [1076, 62] on span "Teleprompter" at bounding box center [1182, 47] width 72 height 42
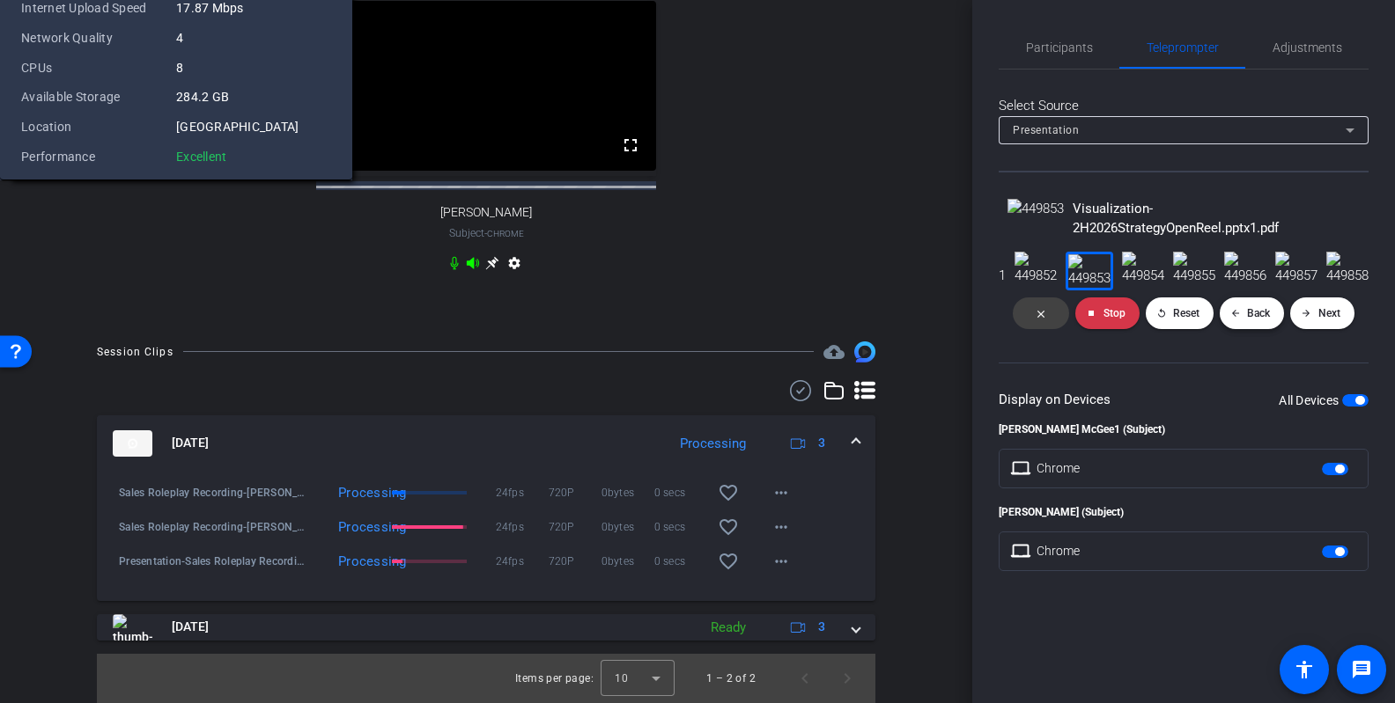
click at [1076, 320] on span "Back" at bounding box center [1258, 313] width 23 height 12
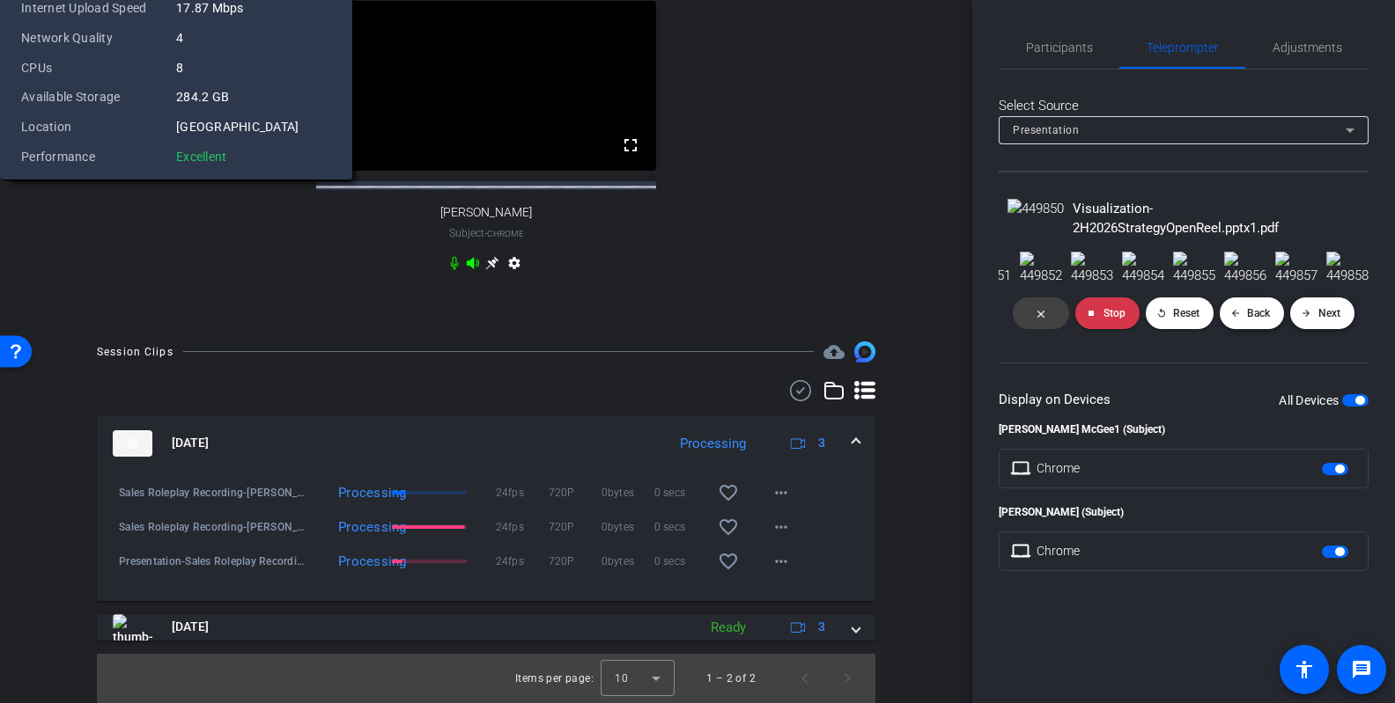
scroll to position [0, 1074]
click at [1076, 335] on span at bounding box center [1322, 313] width 64 height 42
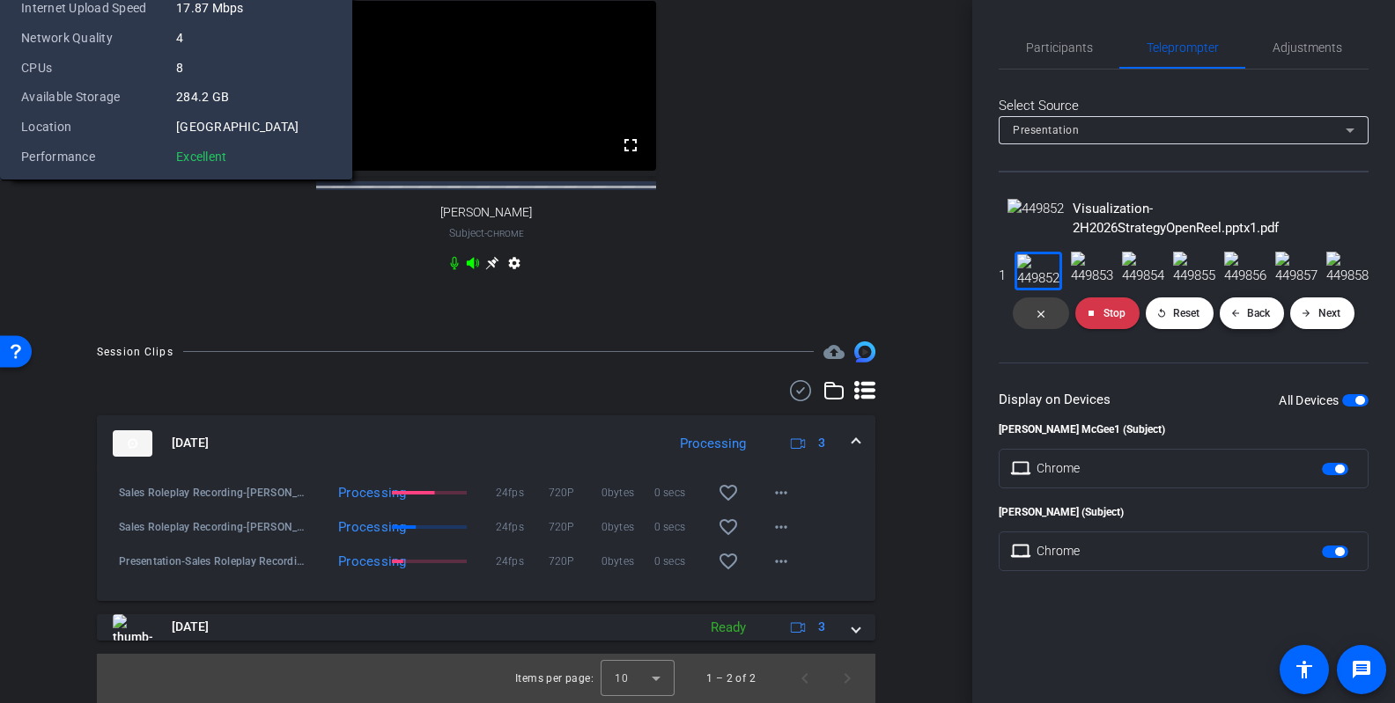
click at [1076, 320] on span "Back" at bounding box center [1258, 313] width 23 height 12
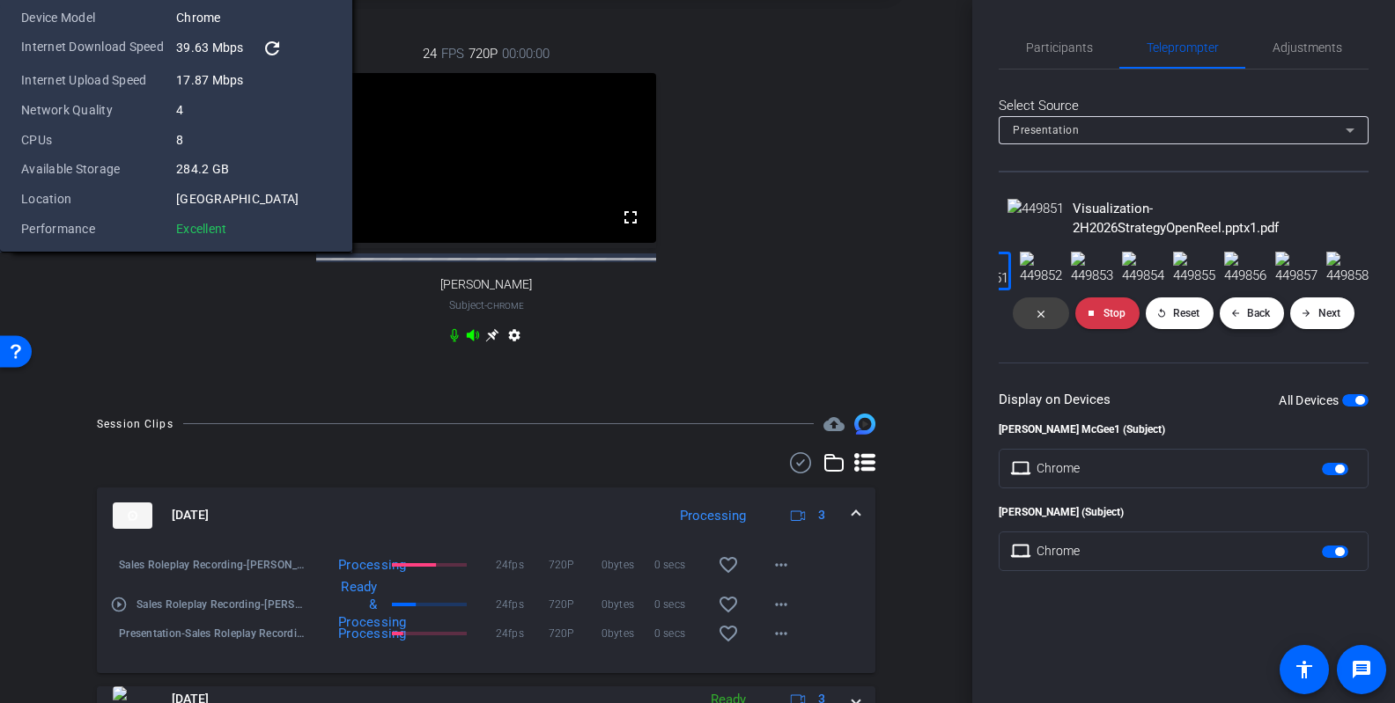
scroll to position [621, 0]
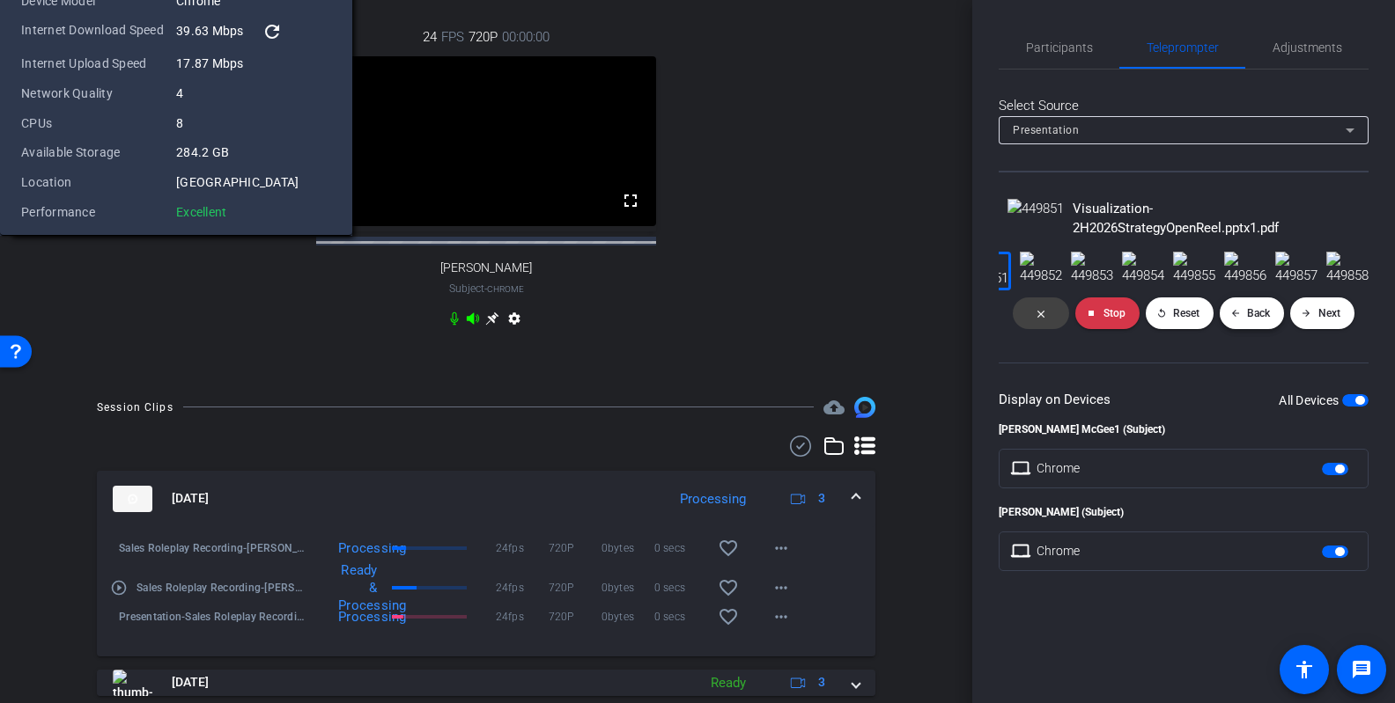
click at [1076, 320] on span "Back" at bounding box center [1258, 313] width 23 height 12
click at [1076, 320] on span "Next" at bounding box center [1329, 313] width 22 height 12
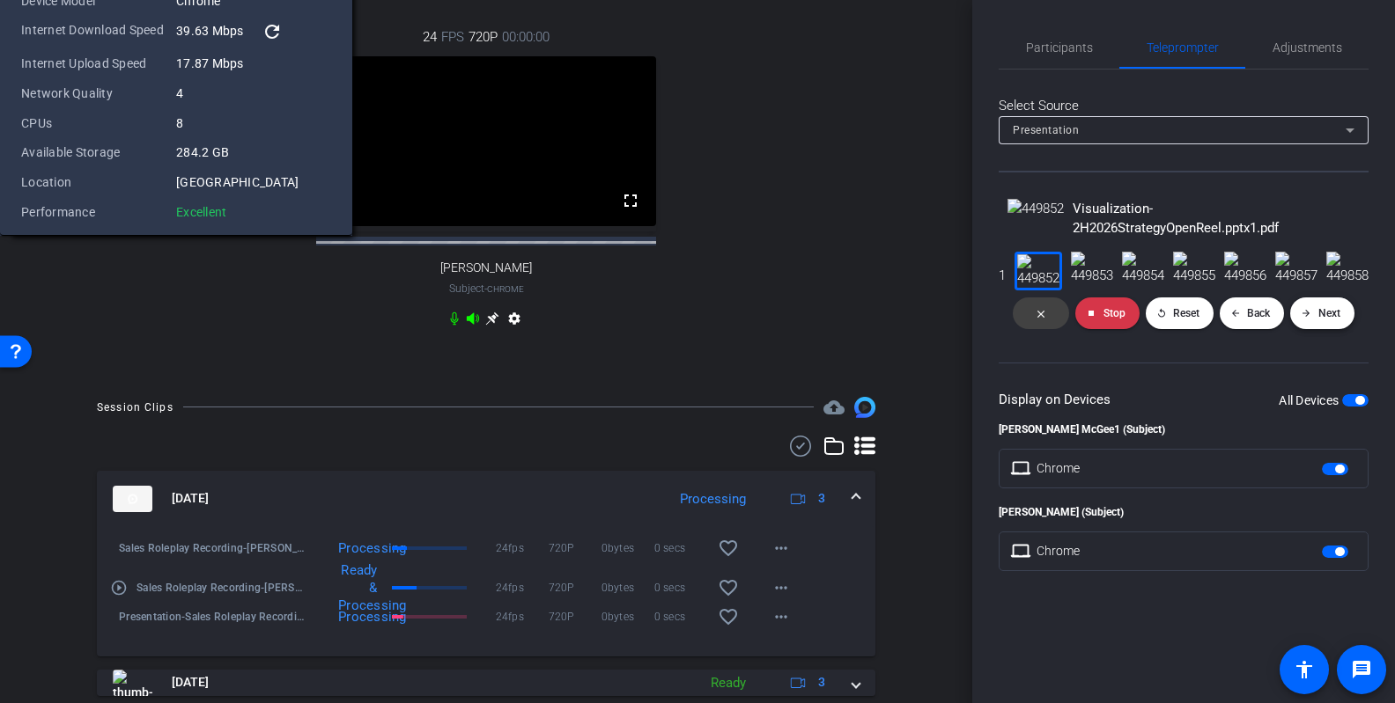
scroll to position [0, 1796]
click at [1076, 320] on span "Next" at bounding box center [1329, 313] width 22 height 12
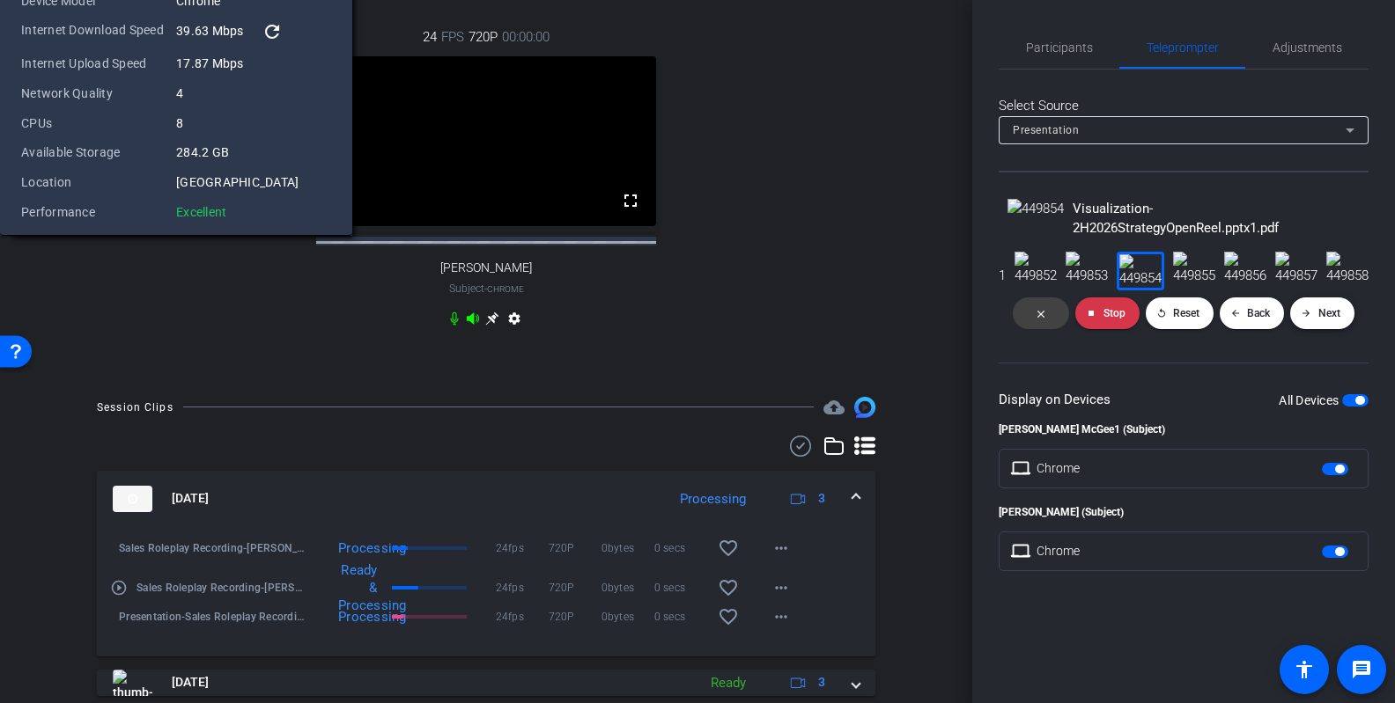
click at [1076, 320] on span "Next" at bounding box center [1329, 313] width 22 height 12
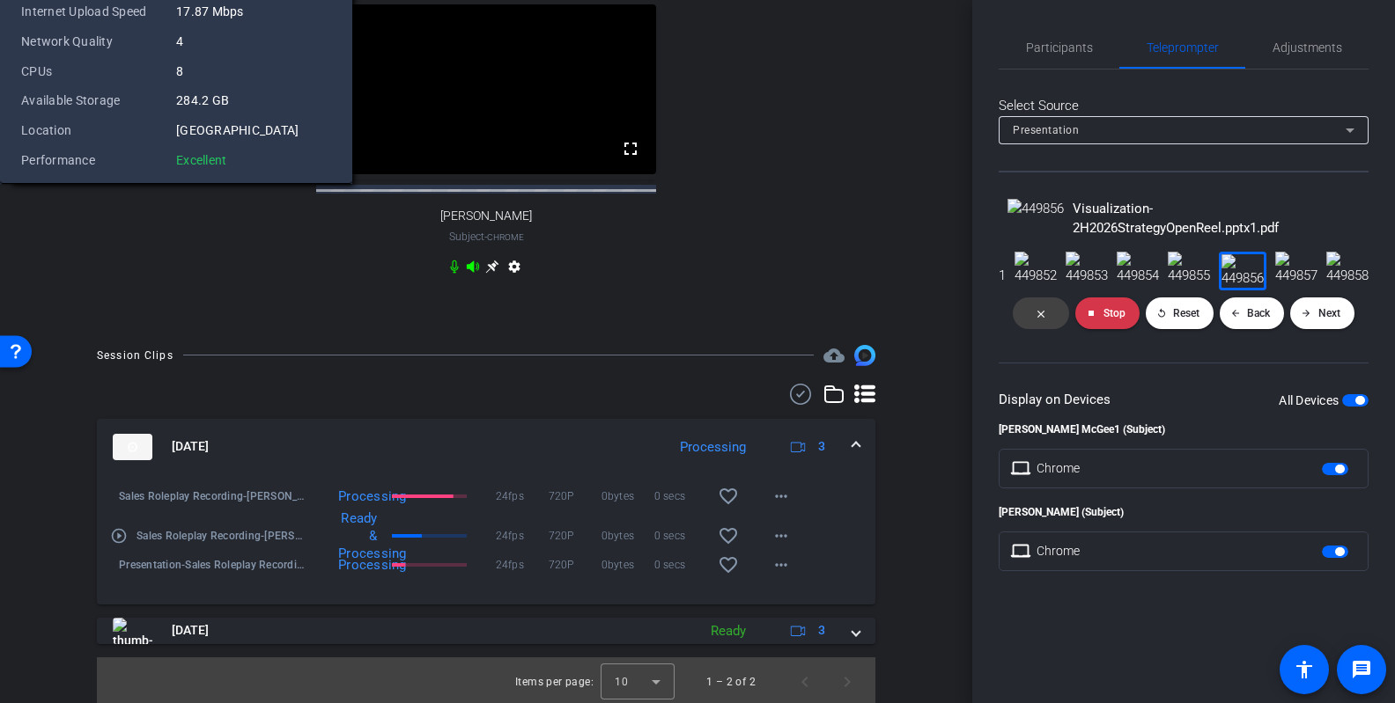
scroll to position [669, 0]
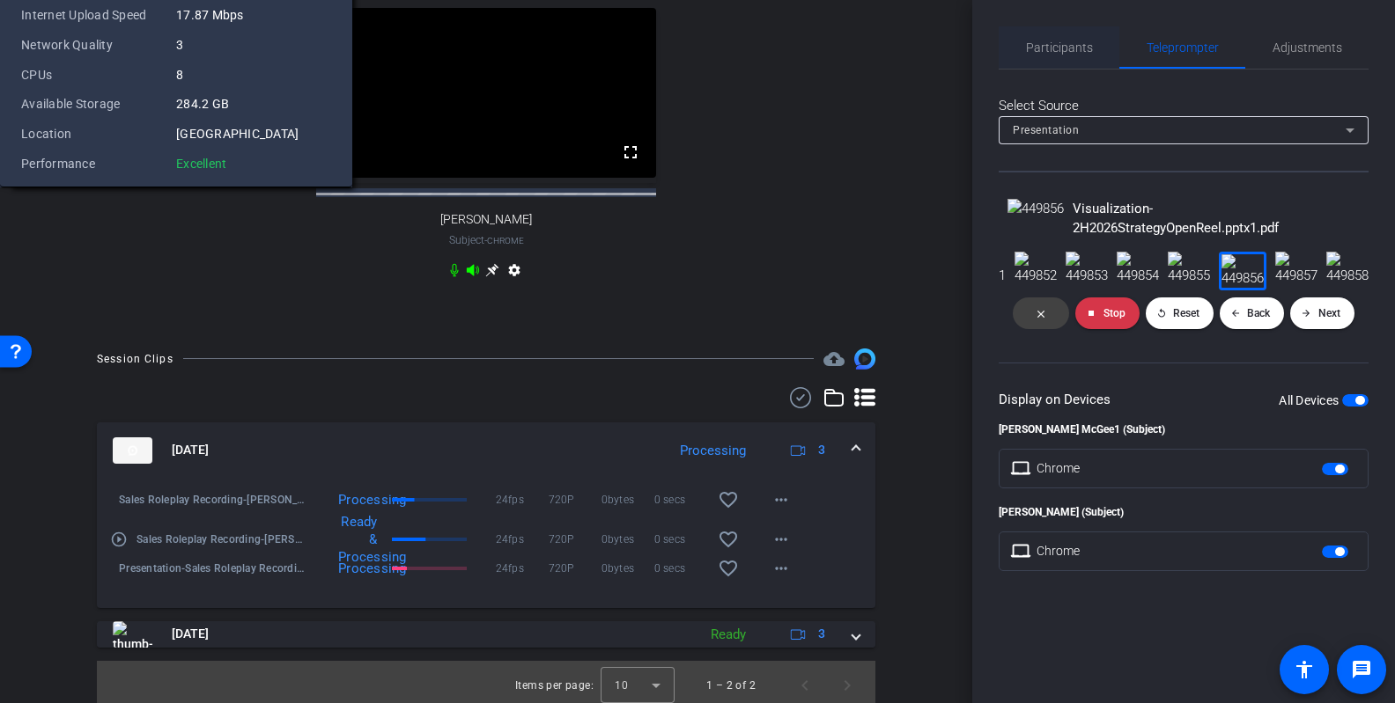
click at [1069, 26] on span "Participants" at bounding box center [1059, 47] width 67 height 42
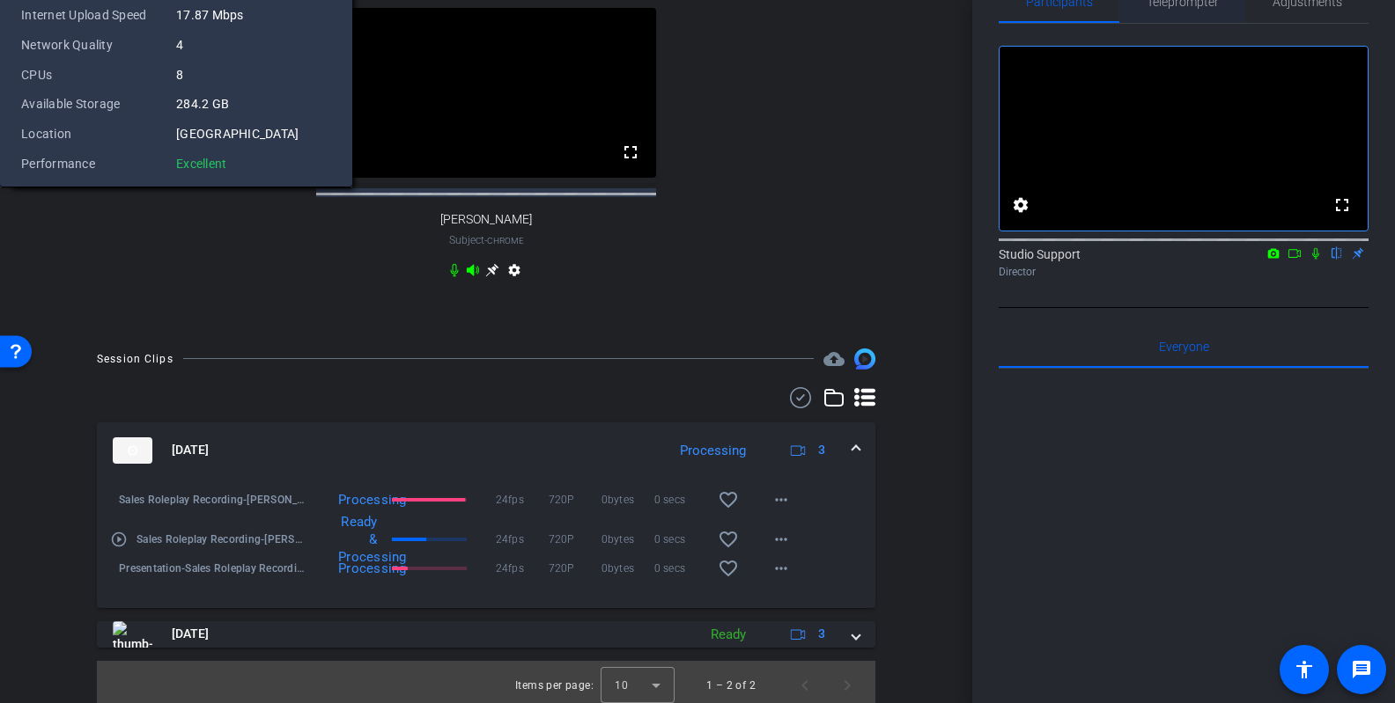
click at [1076, 13] on span "Teleprompter" at bounding box center [1182, 2] width 72 height 42
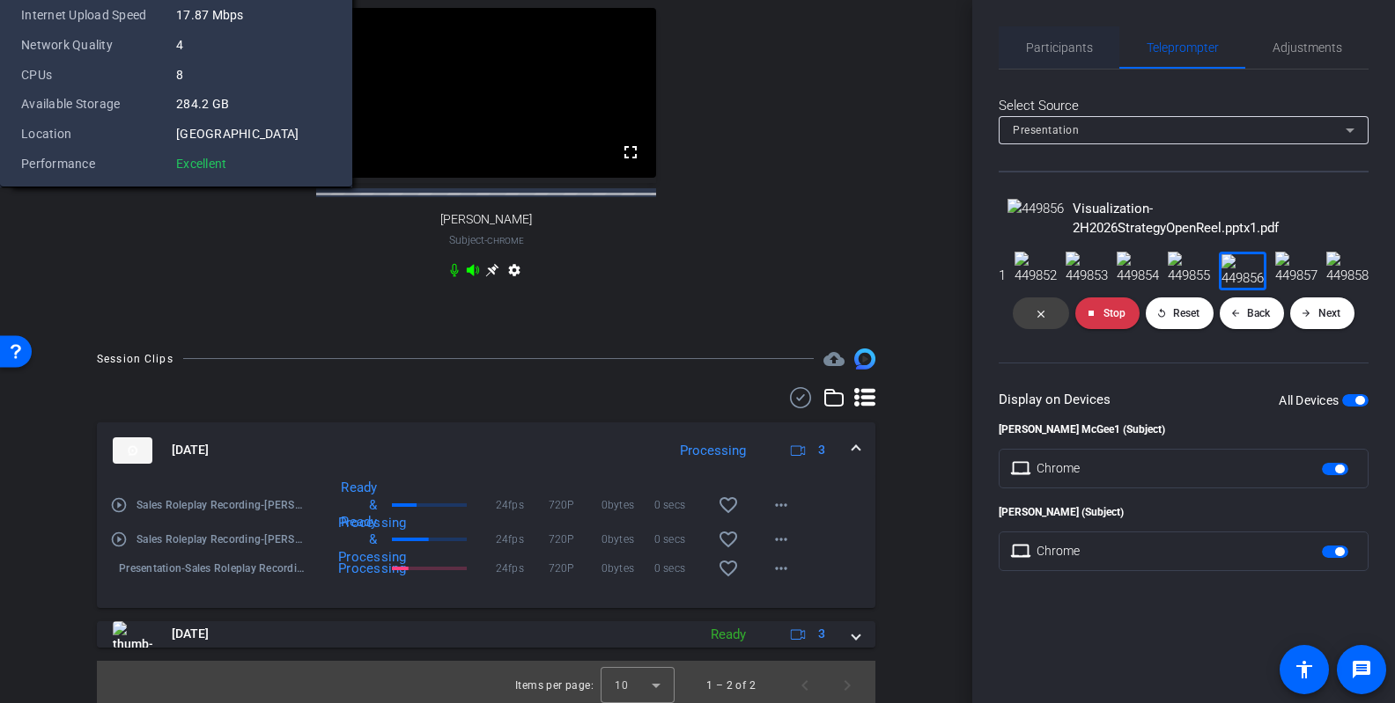
click at [1076, 26] on span "Participants" at bounding box center [1059, 47] width 67 height 42
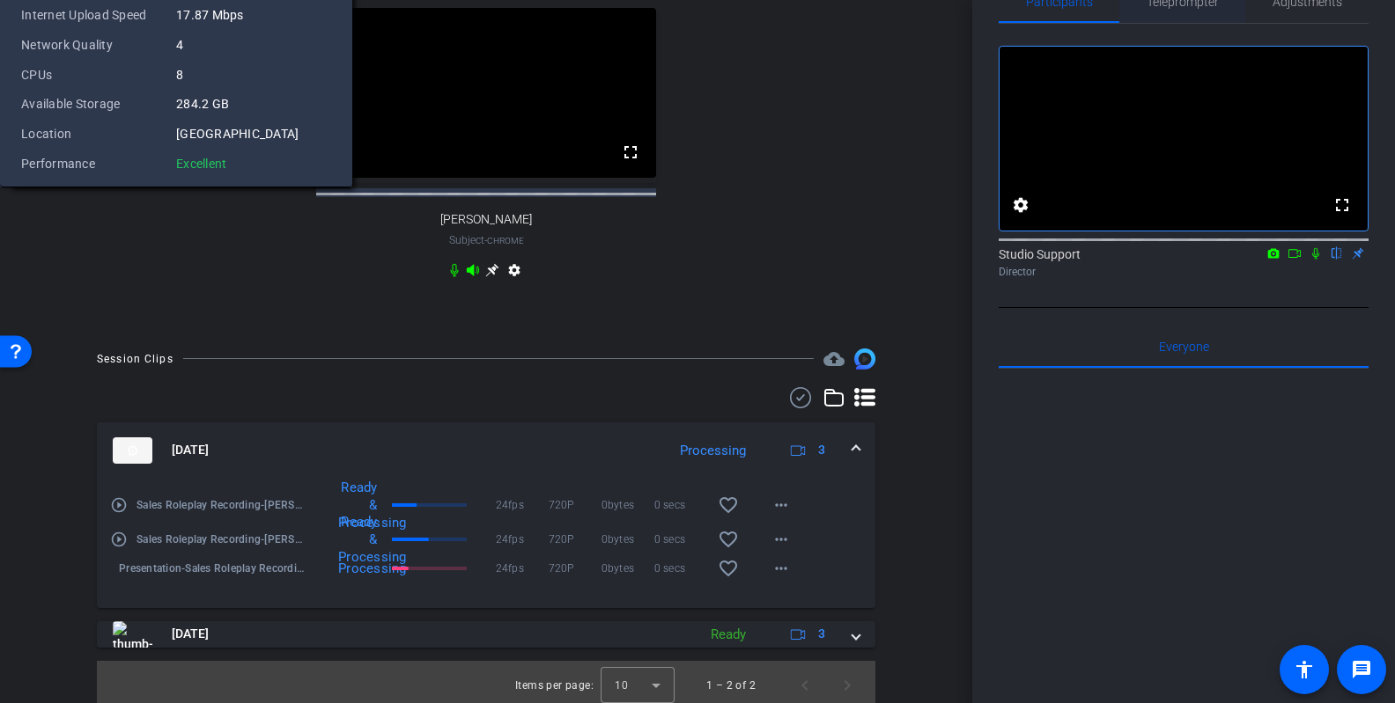
click at [1076, 5] on span "Teleprompter" at bounding box center [1182, 2] width 72 height 12
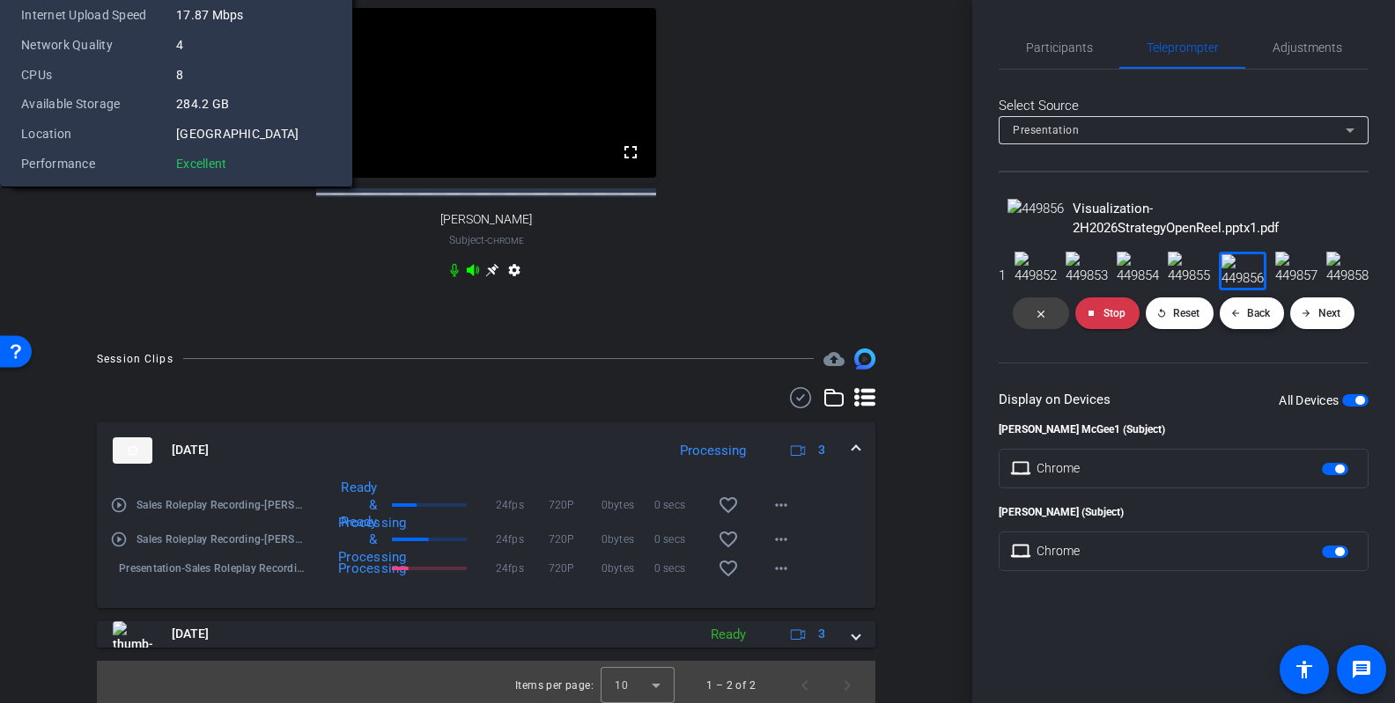
click at [1076, 335] on span at bounding box center [1251, 313] width 65 height 42
click at [1076, 320] on span "Back" at bounding box center [1258, 313] width 23 height 12
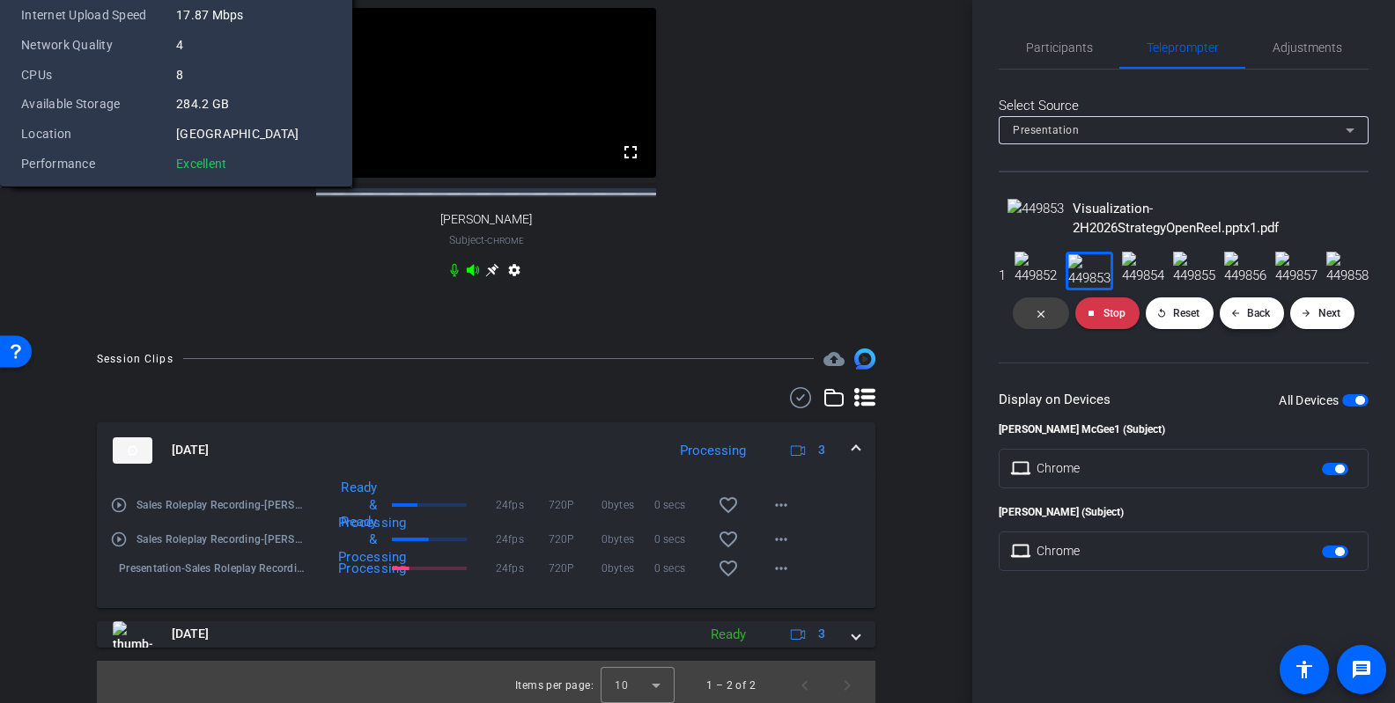
click at [1076, 320] on span "Back" at bounding box center [1258, 313] width 23 height 12
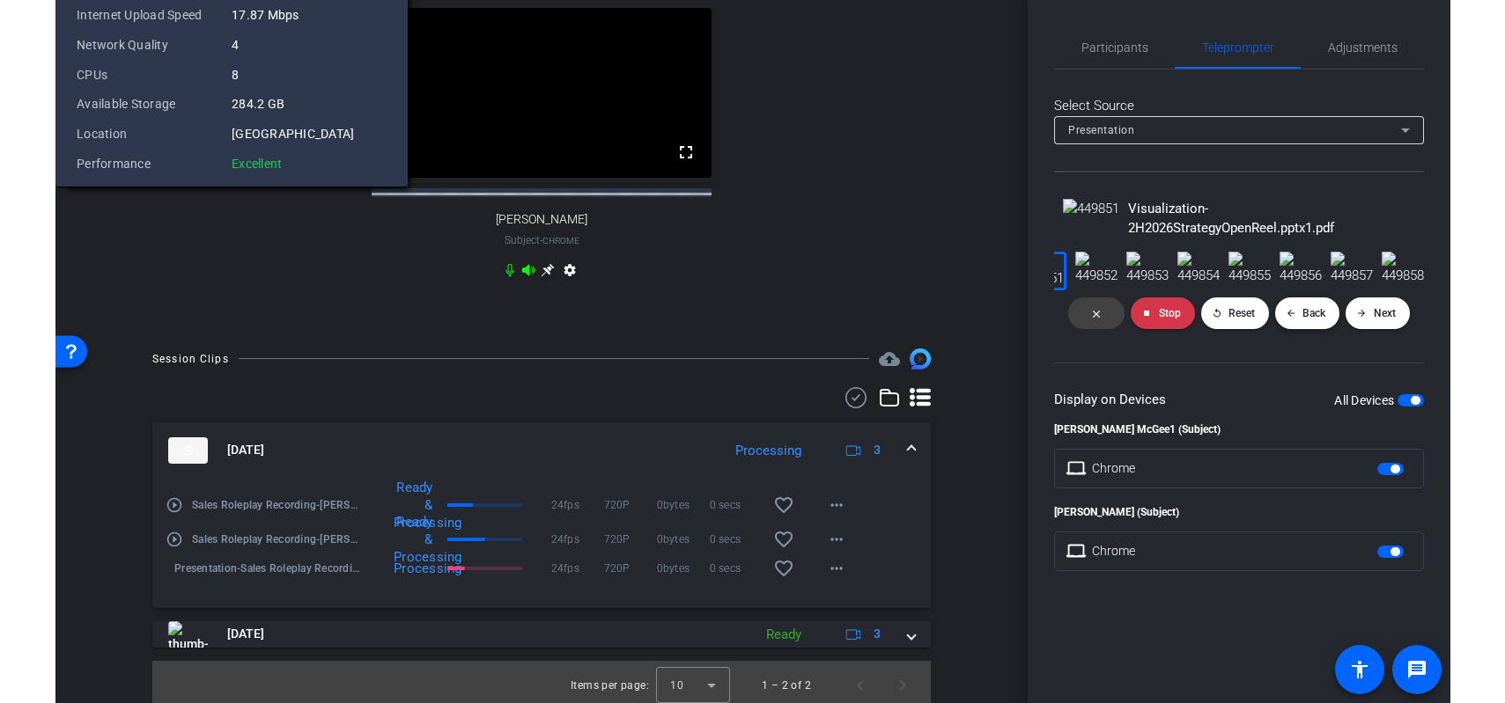
scroll to position [0, 0]
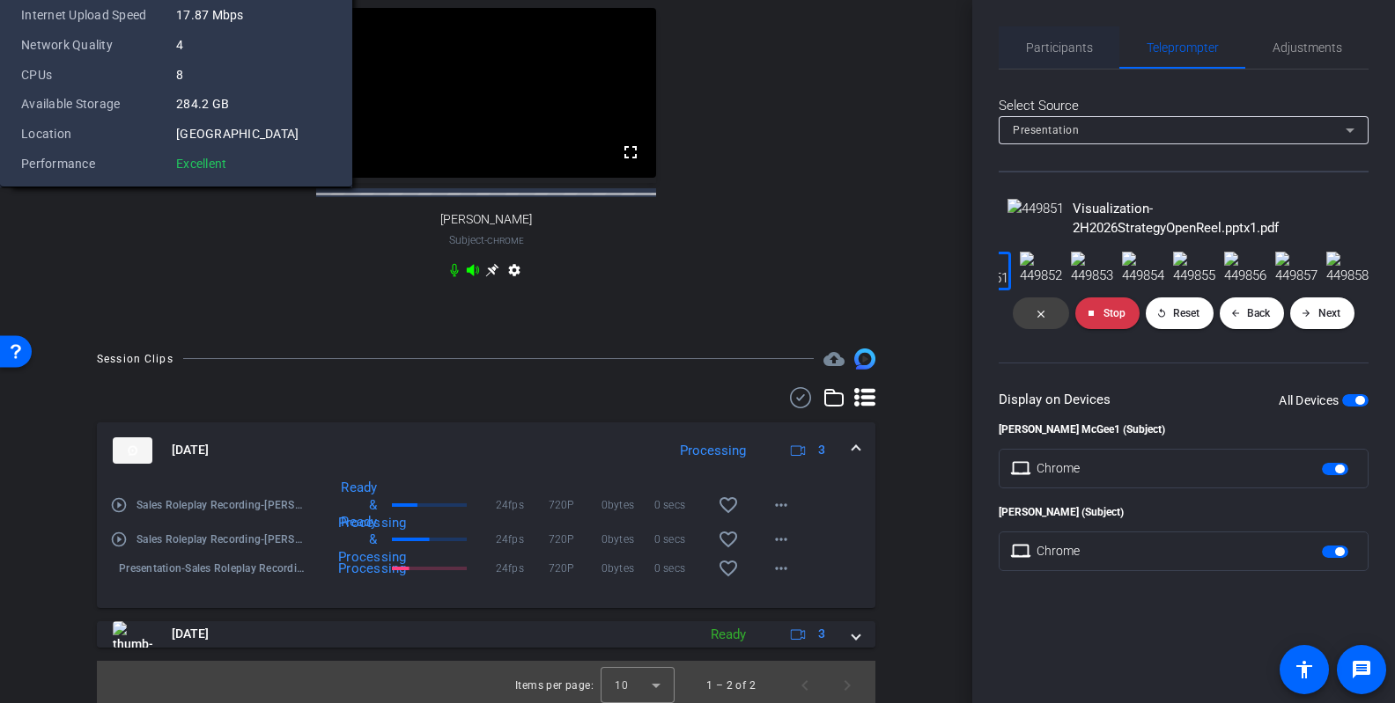
click at [1076, 50] on div "Participants" at bounding box center [1058, 47] width 121 height 42
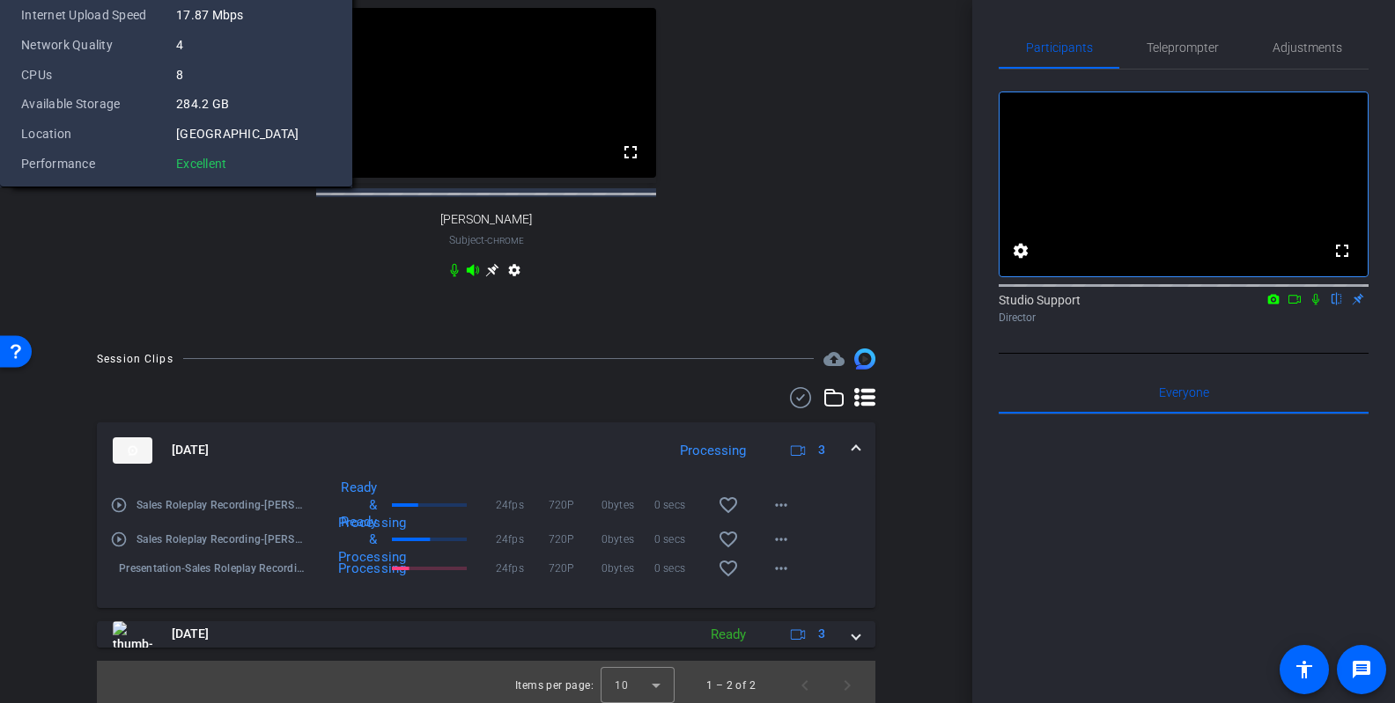
click at [1076, 306] on icon at bounding box center [1315, 299] width 14 height 12
click at [1076, 306] on icon at bounding box center [1316, 299] width 10 height 11
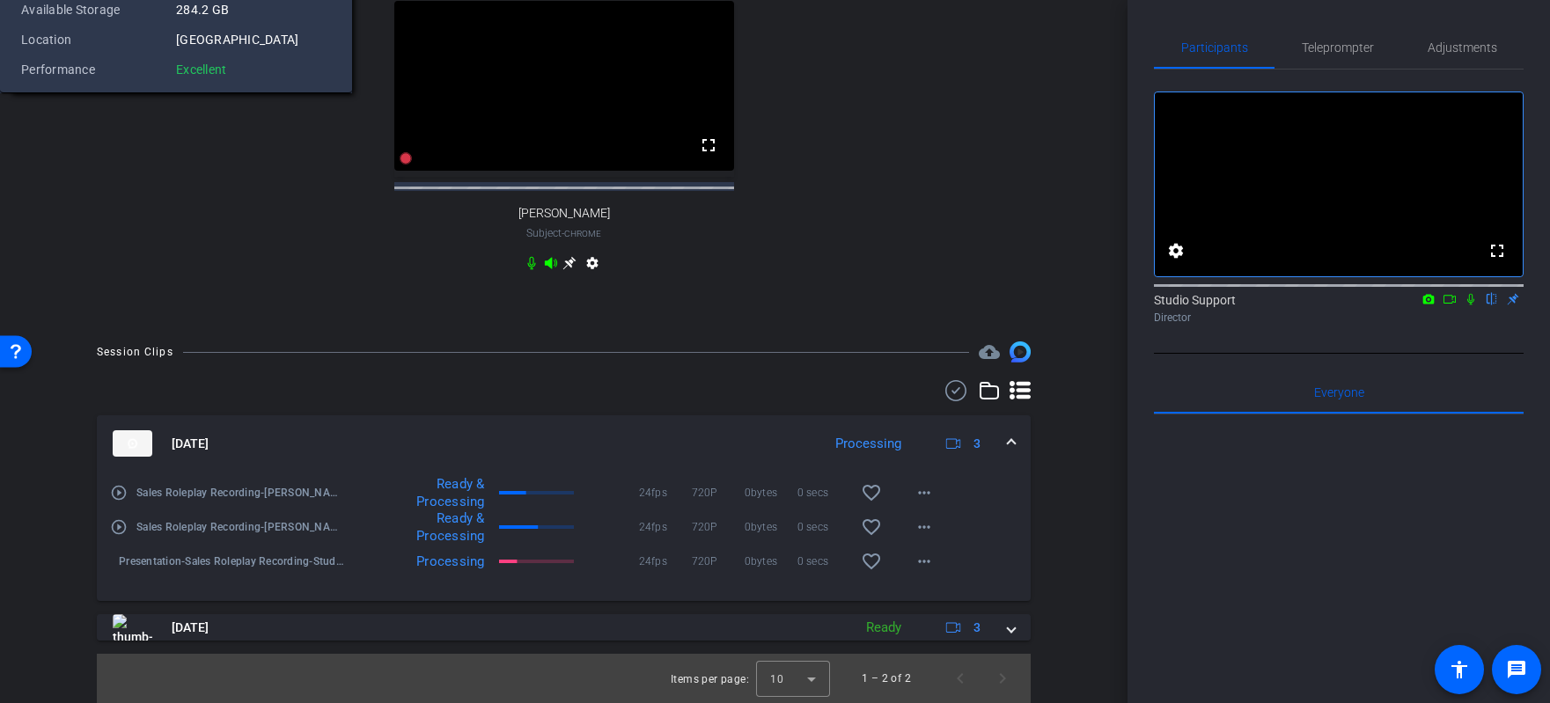
scroll to position [1007, 0]
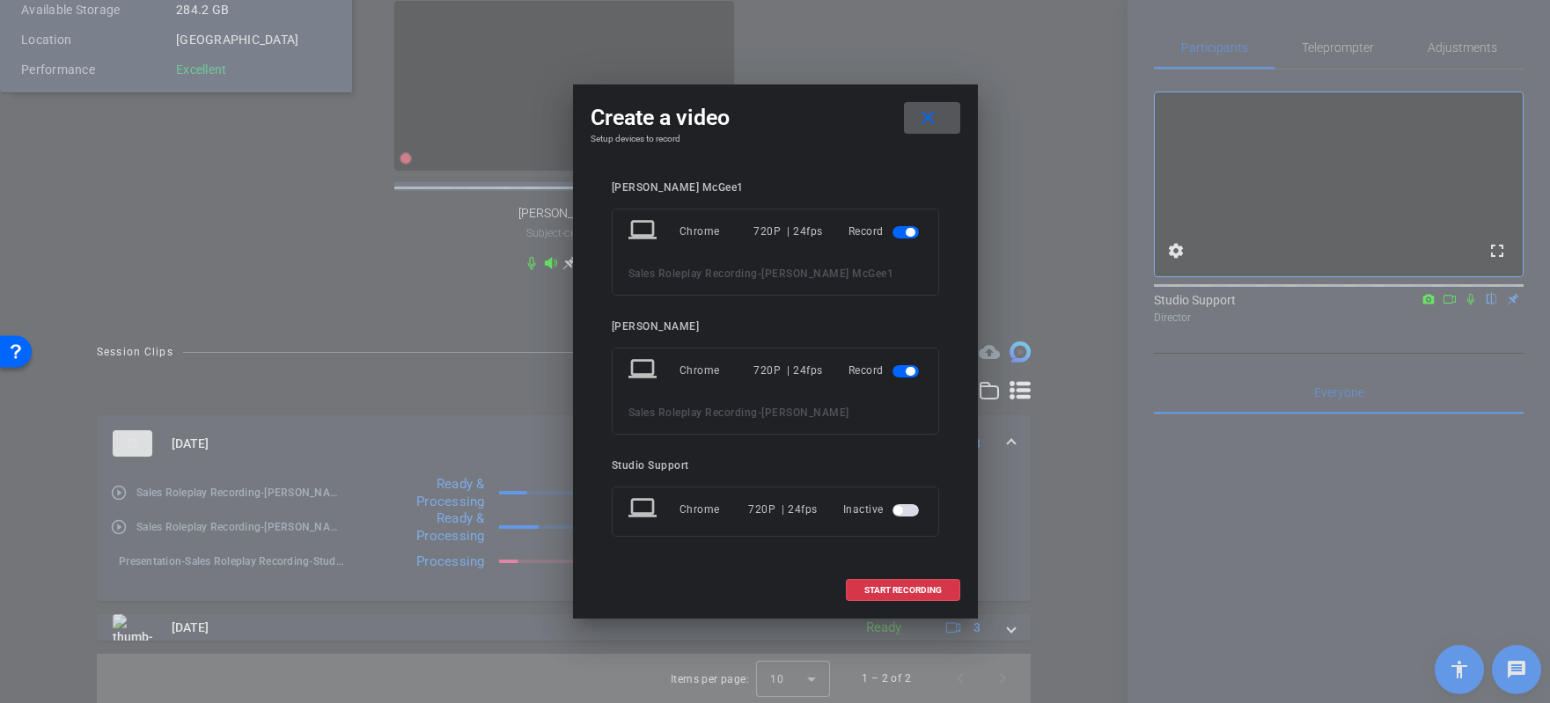
click at [897, 512] on span "button" at bounding box center [898, 510] width 9 height 9
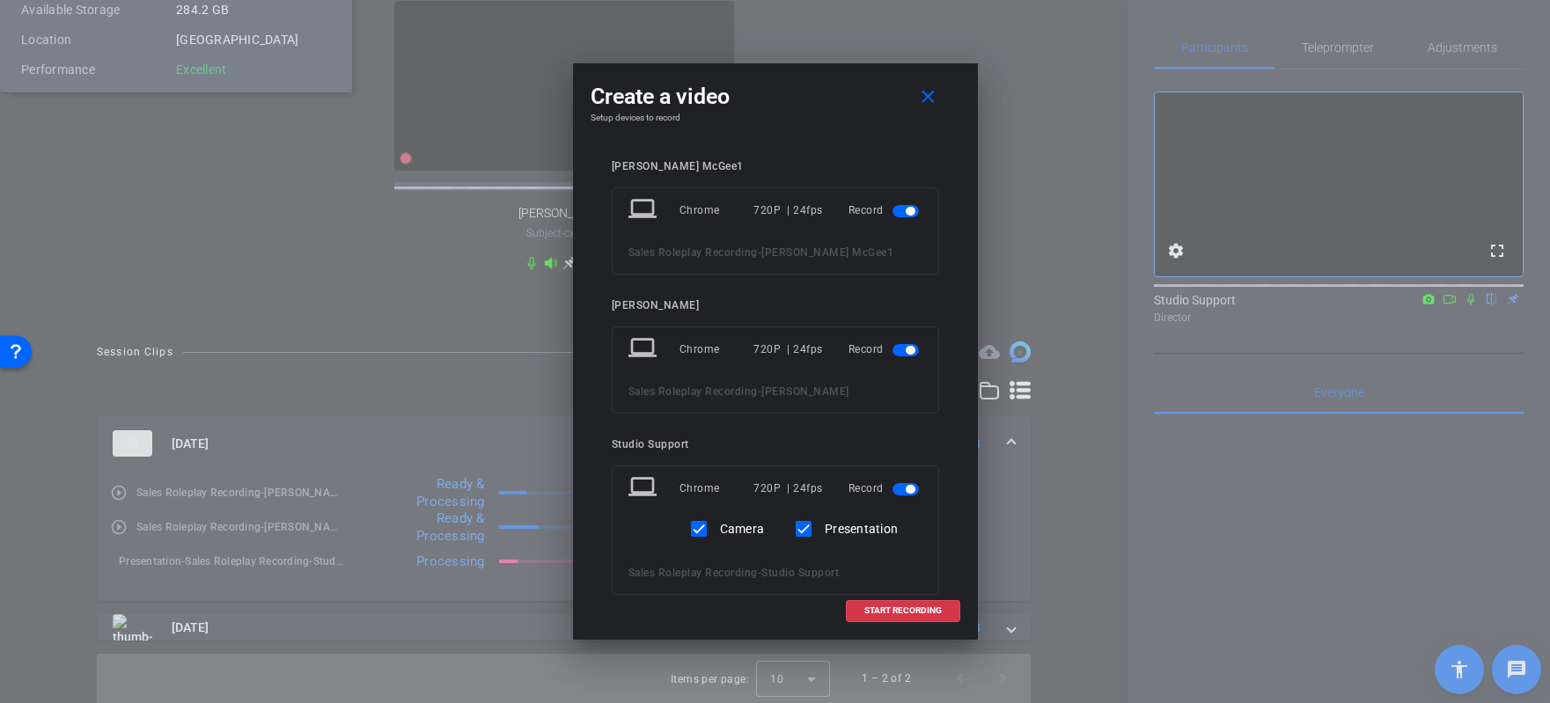
click at [729, 529] on label "Camera" at bounding box center [741, 529] width 48 height 18
click at [717, 529] on input "Camera" at bounding box center [698, 529] width 35 height 35
checkbox input "false"
click at [884, 607] on span "START RECORDING" at bounding box center [903, 611] width 77 height 9
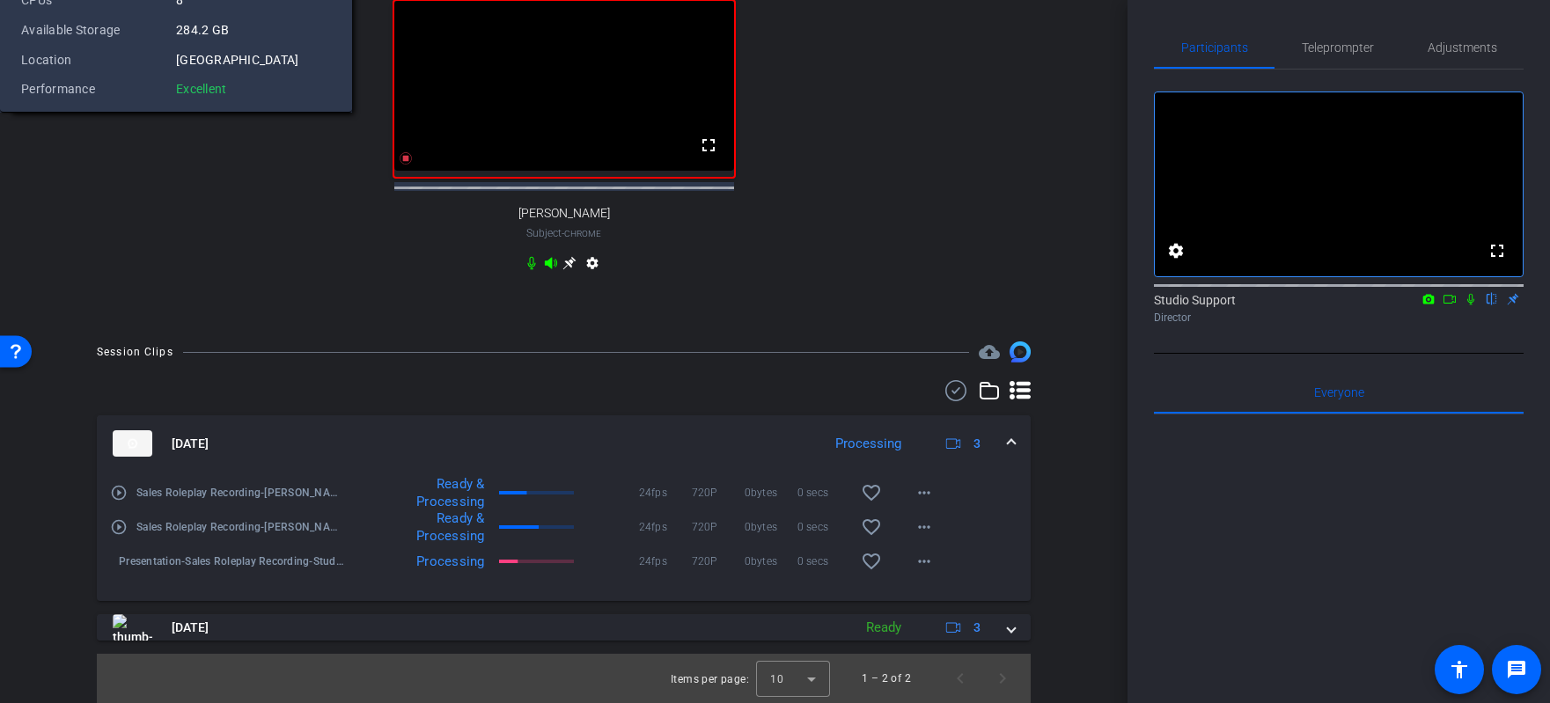
scroll to position [732, 0]
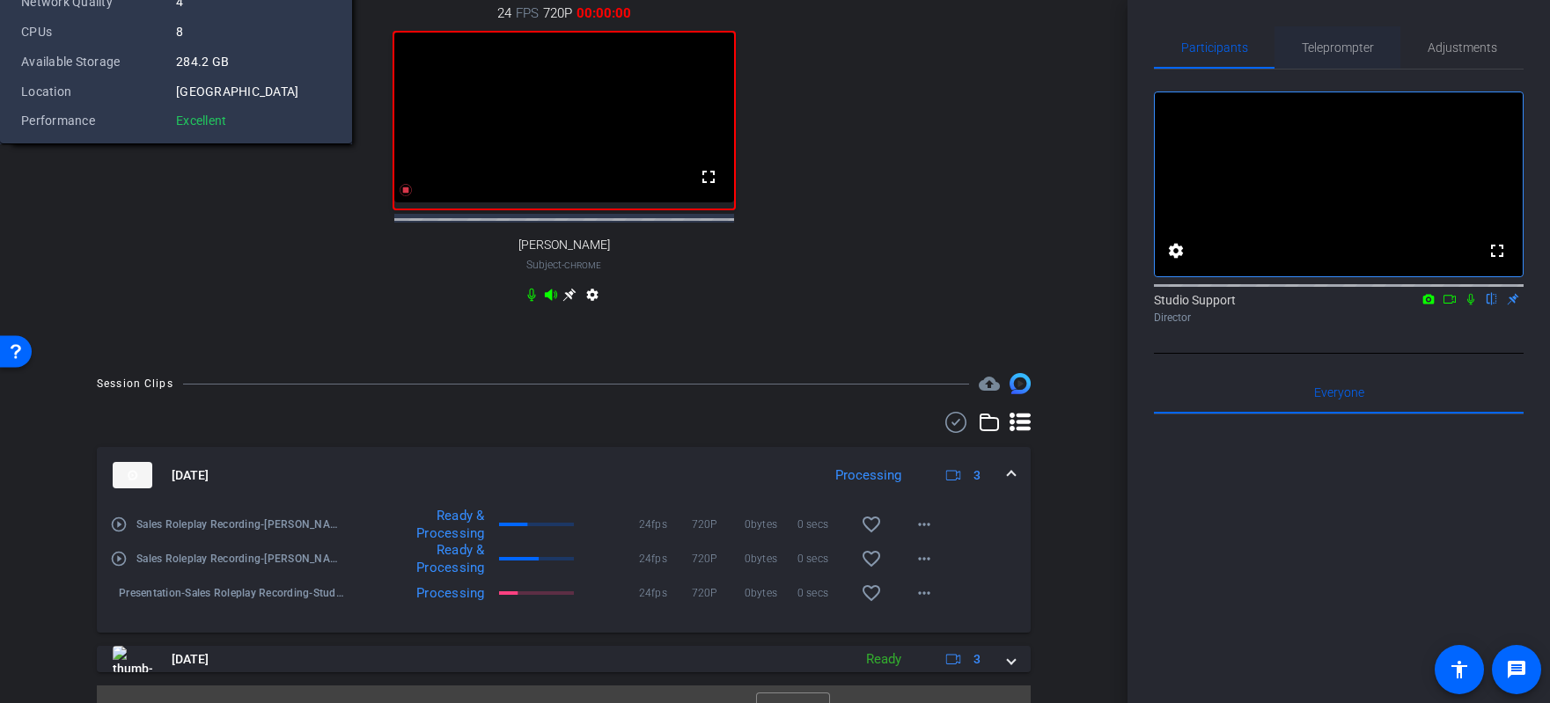
click at [1076, 42] on span "Teleprompter" at bounding box center [1338, 47] width 72 height 12
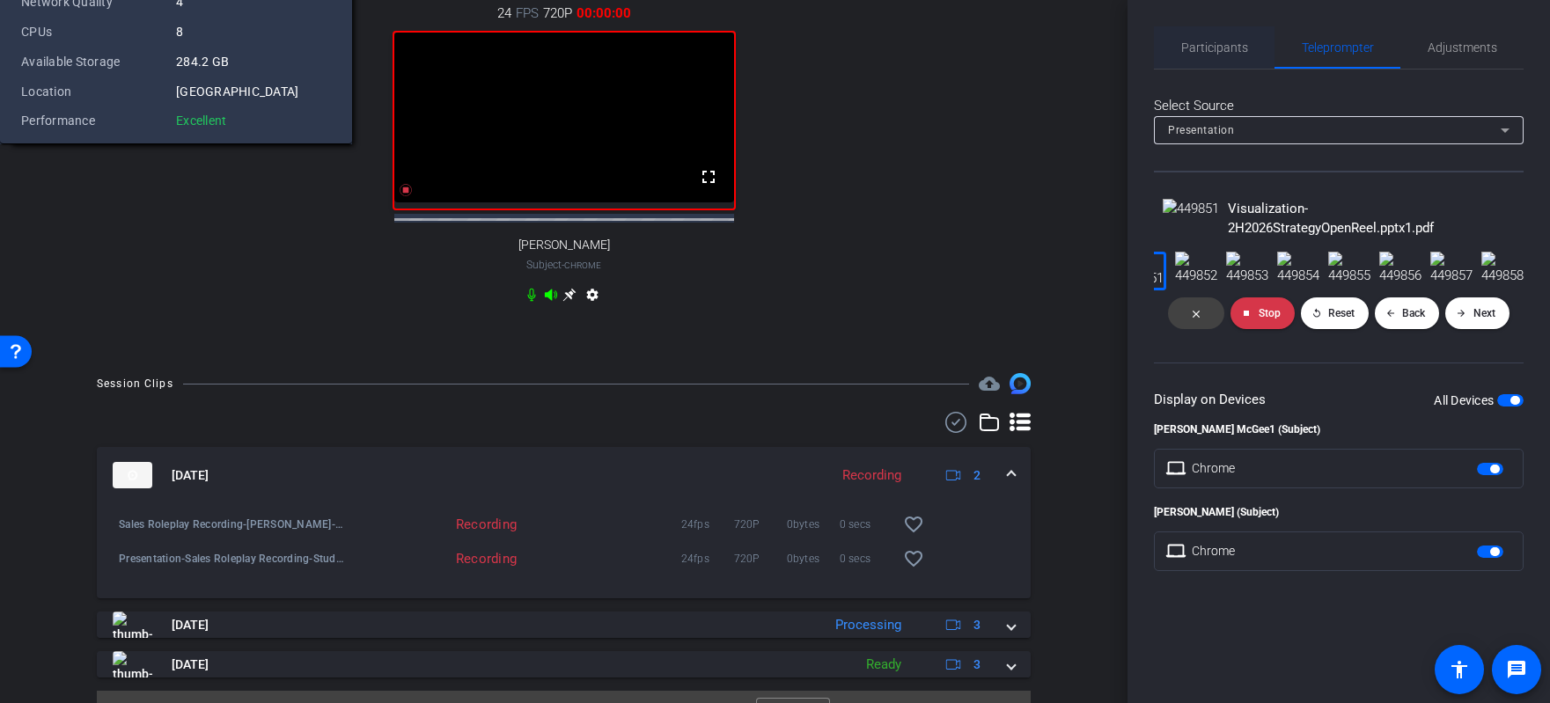
click at [1076, 62] on span "Participants" at bounding box center [1215, 47] width 67 height 42
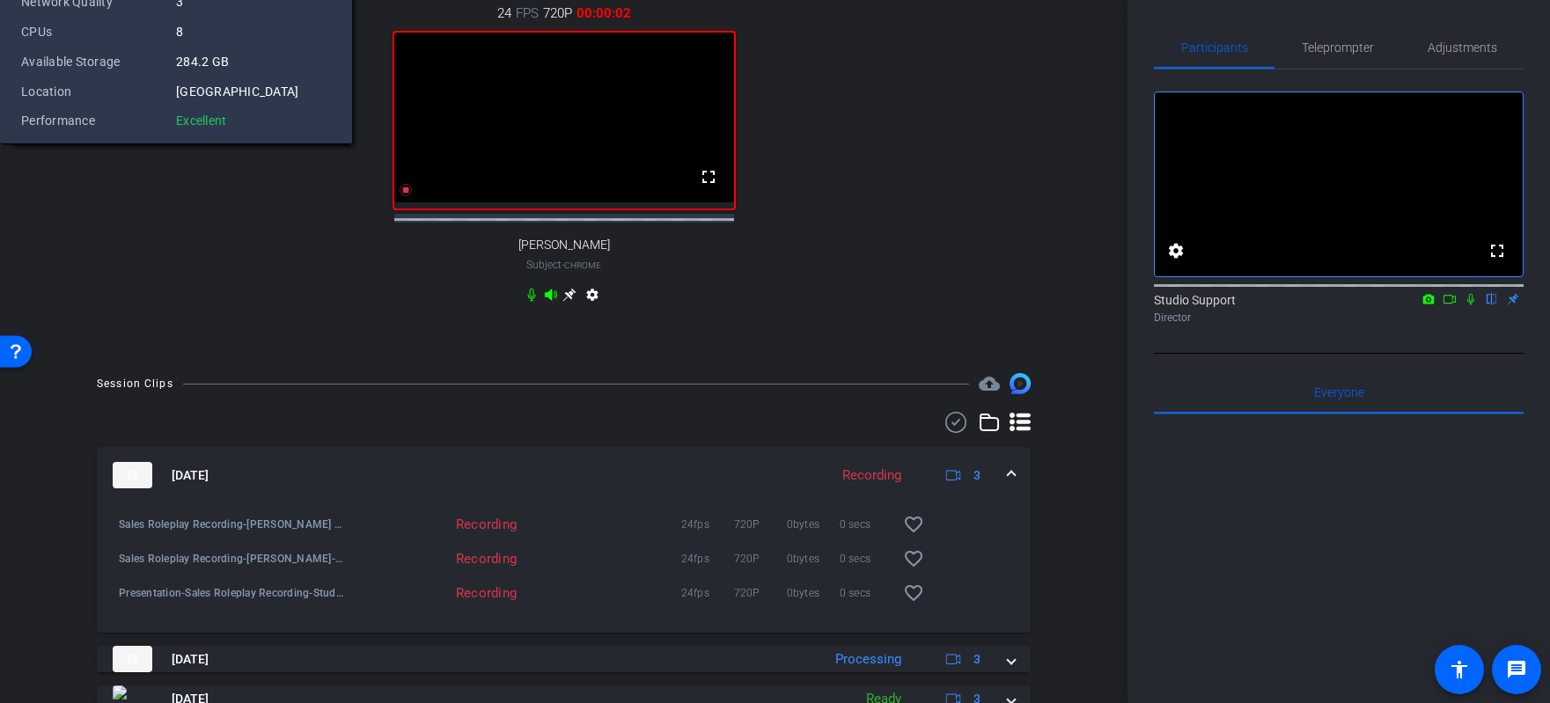
click at [1076, 306] on icon at bounding box center [1471, 299] width 14 height 12
click at [1076, 304] on icon at bounding box center [1450, 299] width 12 height 9
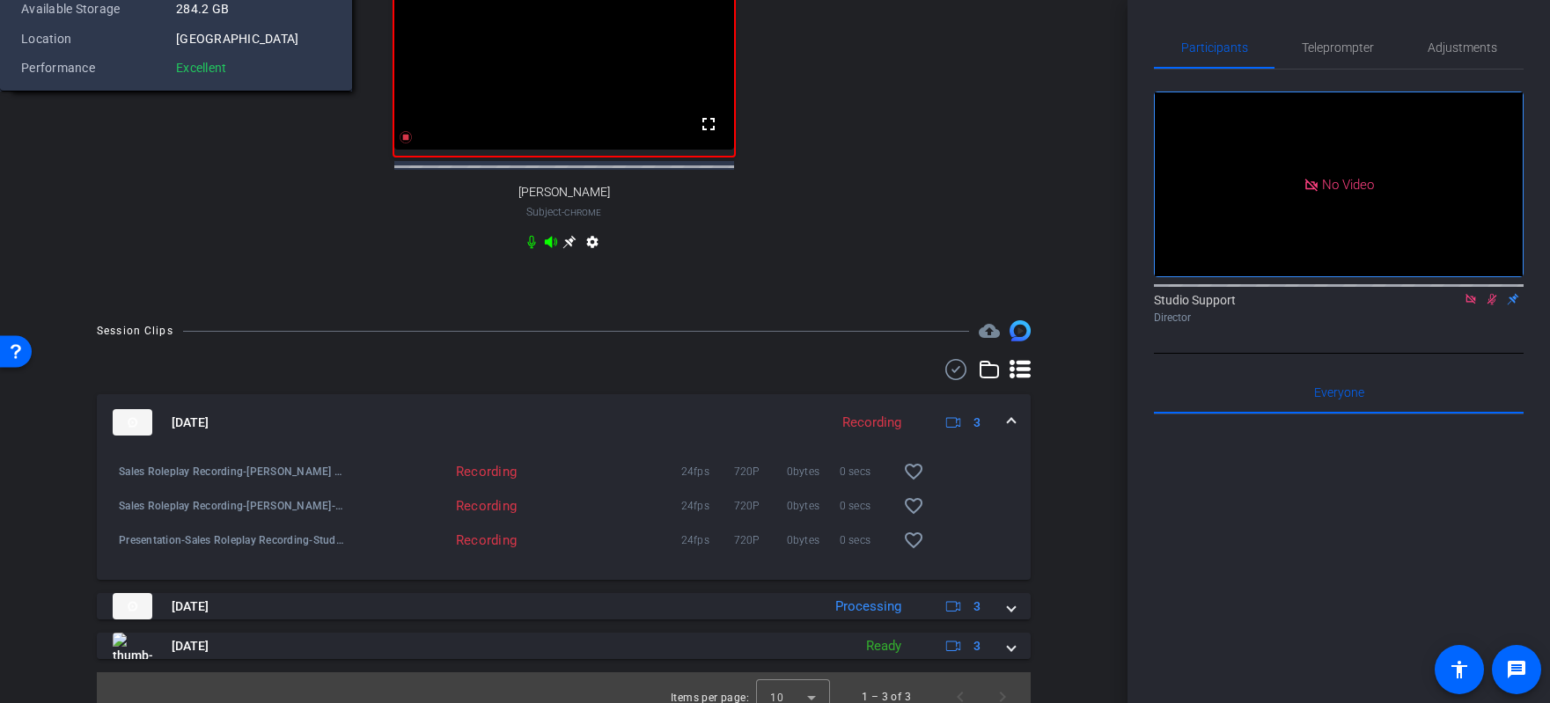
scroll to position [755, 0]
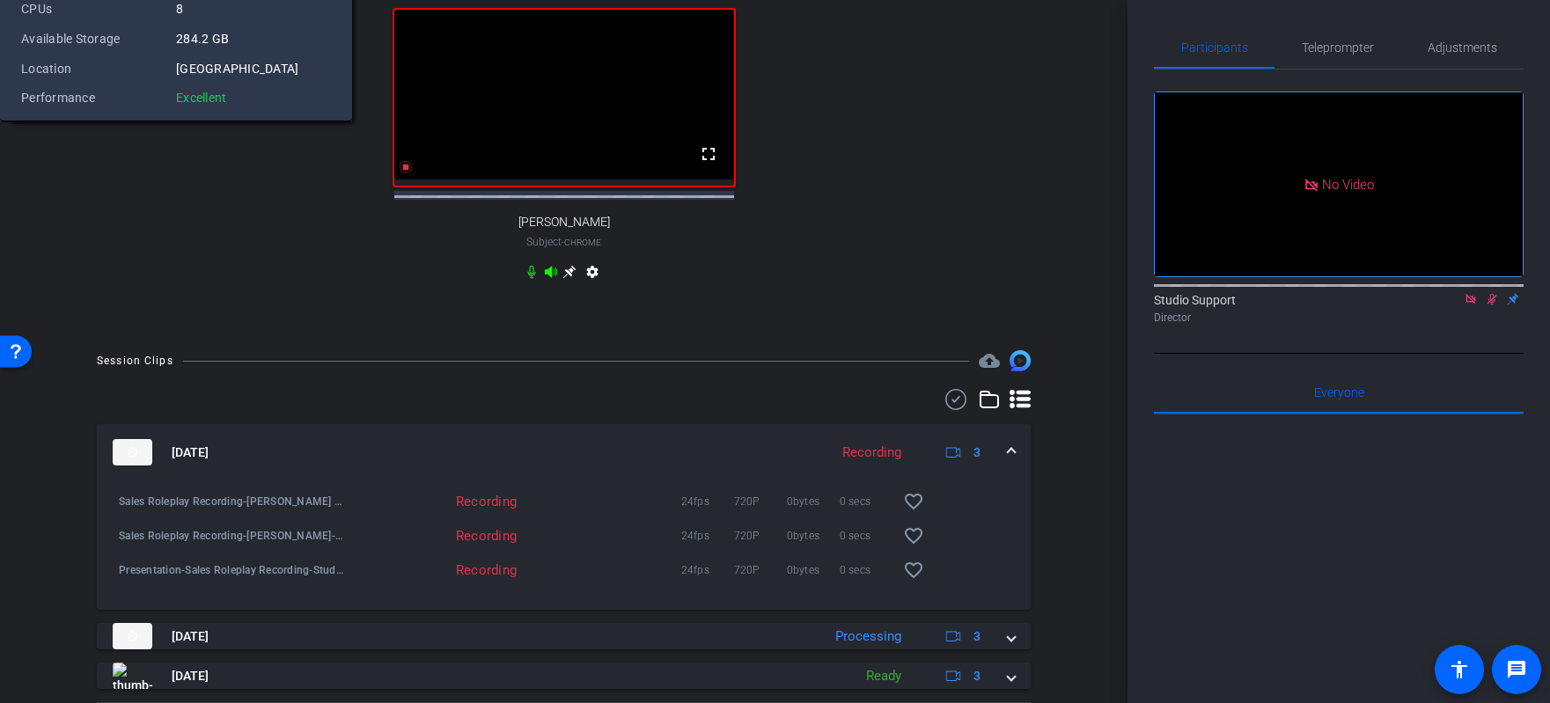
click at [935, 315] on div "24 FPS 720P 00:00:16 fullscreen Dave Cowell Subject - Chrome settings" at bounding box center [563, 134] width 969 height 364
click at [1076, 306] on icon at bounding box center [1492, 299] width 14 height 12
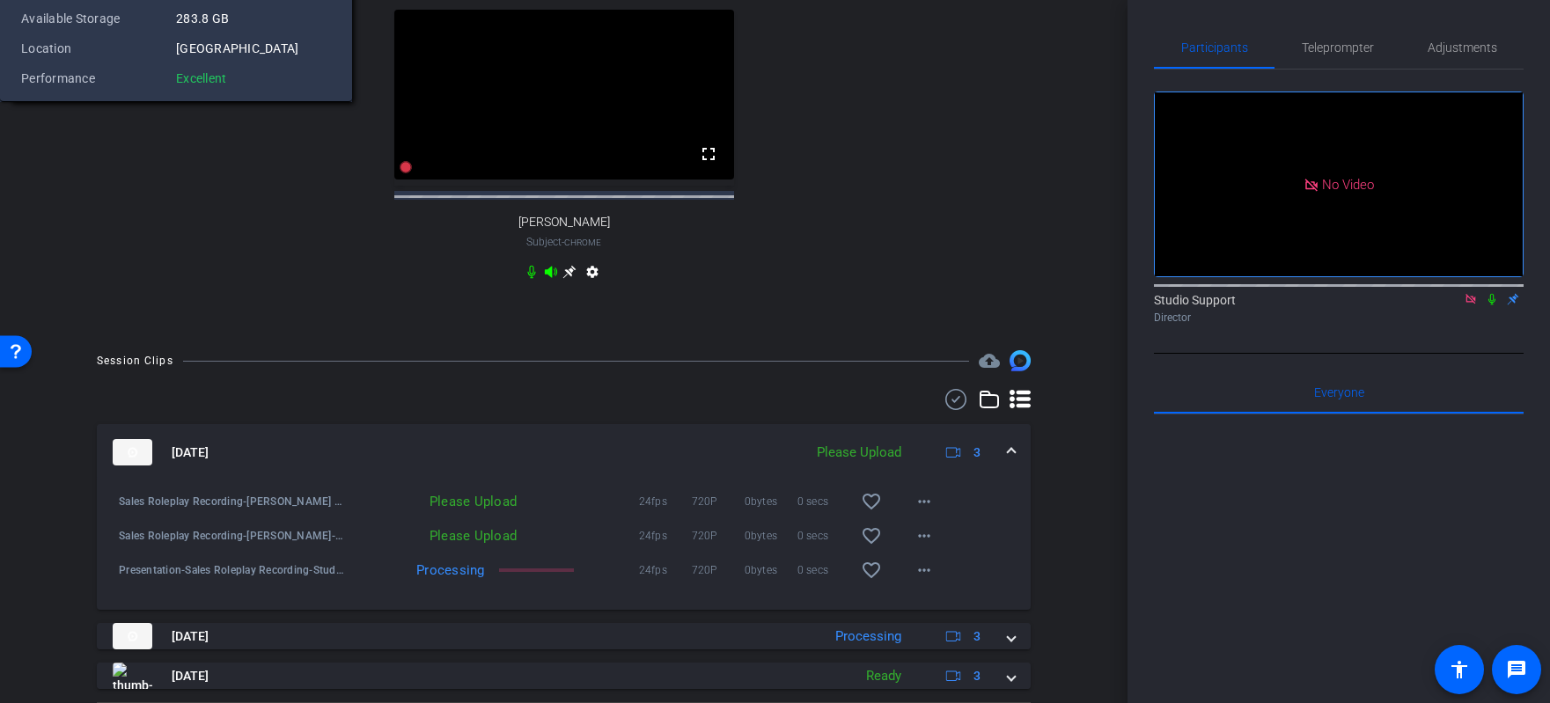
click at [1076, 306] on icon at bounding box center [1471, 299] width 14 height 12
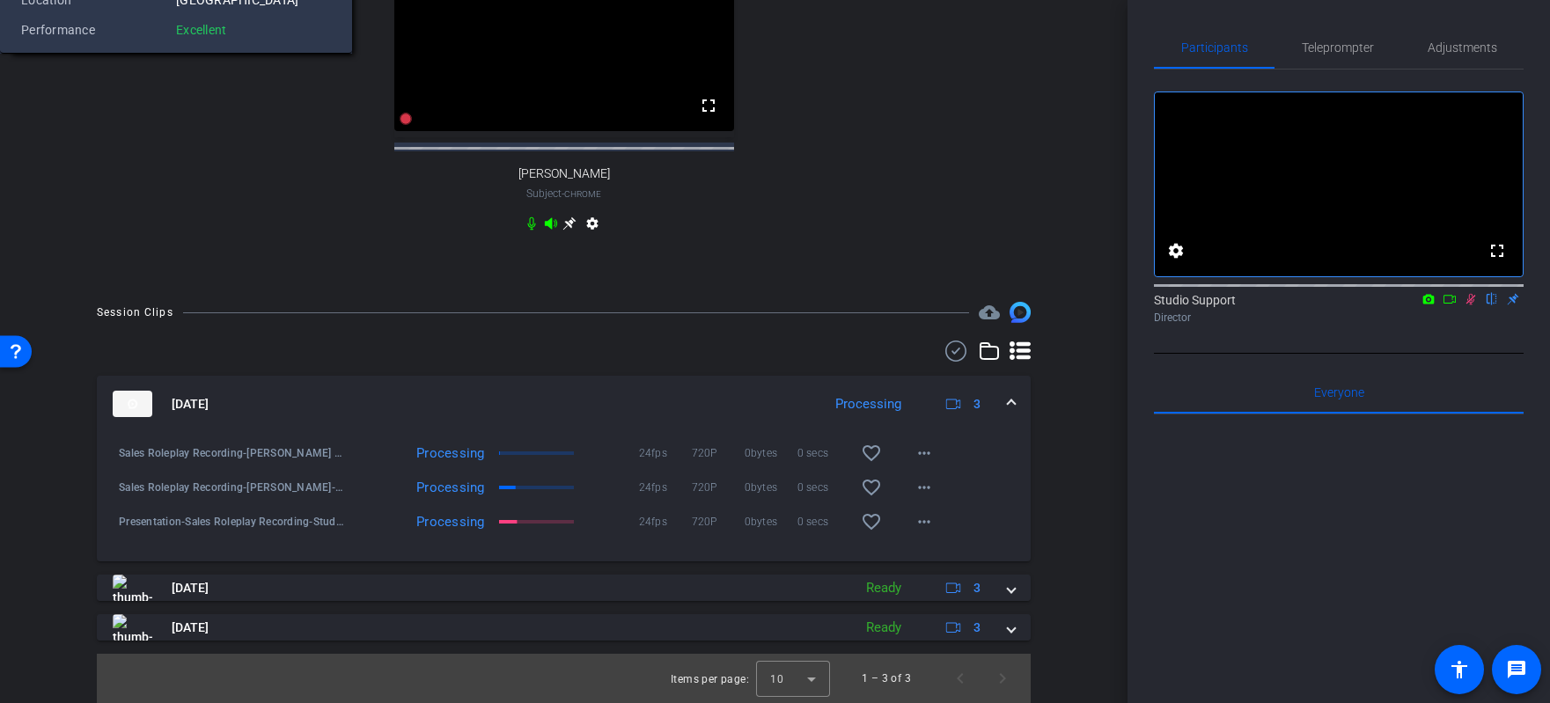
scroll to position [914, 0]
click at [1076, 306] on icon at bounding box center [1471, 299] width 14 height 12
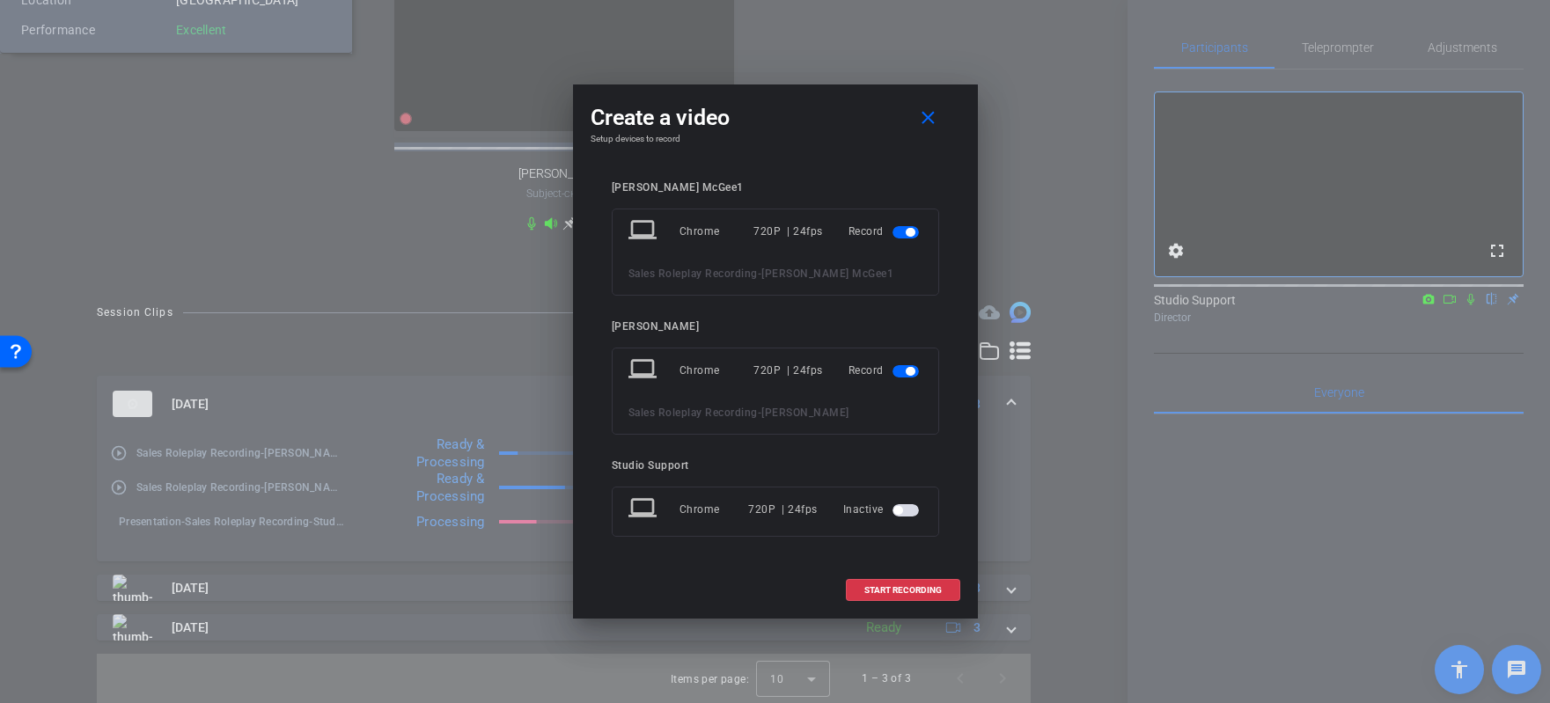
click at [904, 505] on span "button" at bounding box center [906, 510] width 26 height 12
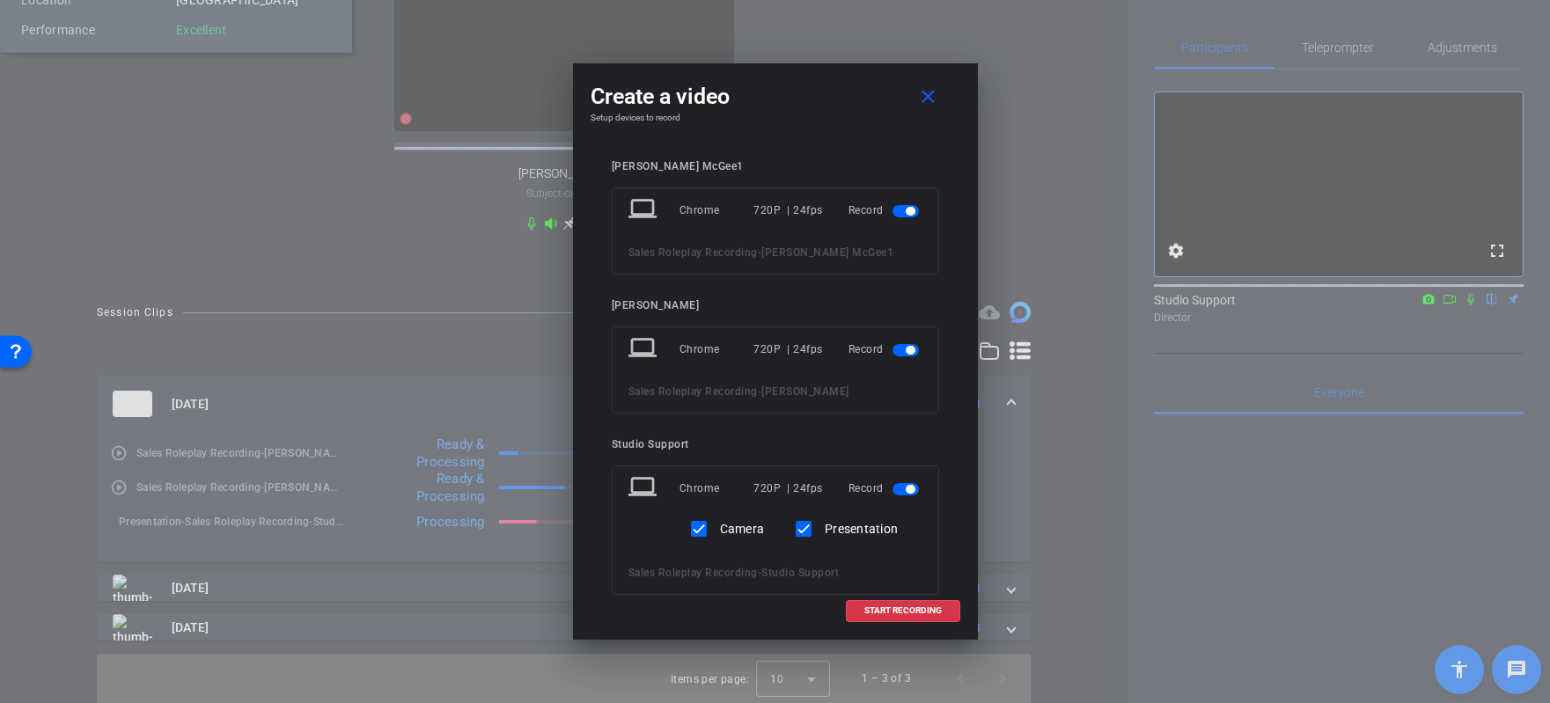
click at [740, 535] on label "Camera" at bounding box center [741, 529] width 48 height 18
click at [717, 535] on input "Camera" at bounding box center [698, 529] width 35 height 35
checkbox input "false"
click at [918, 604] on span at bounding box center [903, 611] width 113 height 42
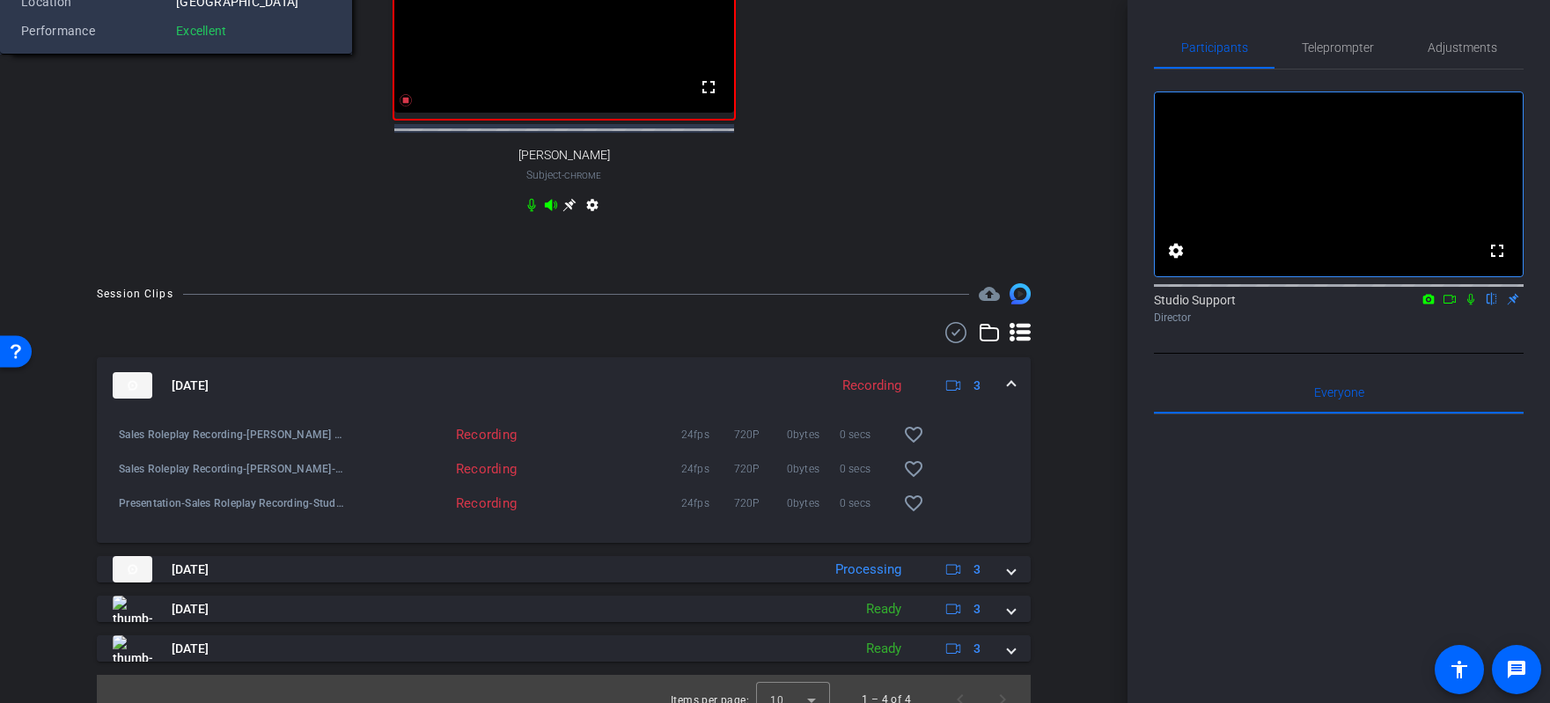
click at [1076, 306] on icon at bounding box center [1471, 299] width 14 height 12
click at [1076, 306] on icon at bounding box center [1450, 299] width 14 height 12
click at [1076, 306] on icon at bounding box center [1492, 299] width 14 height 12
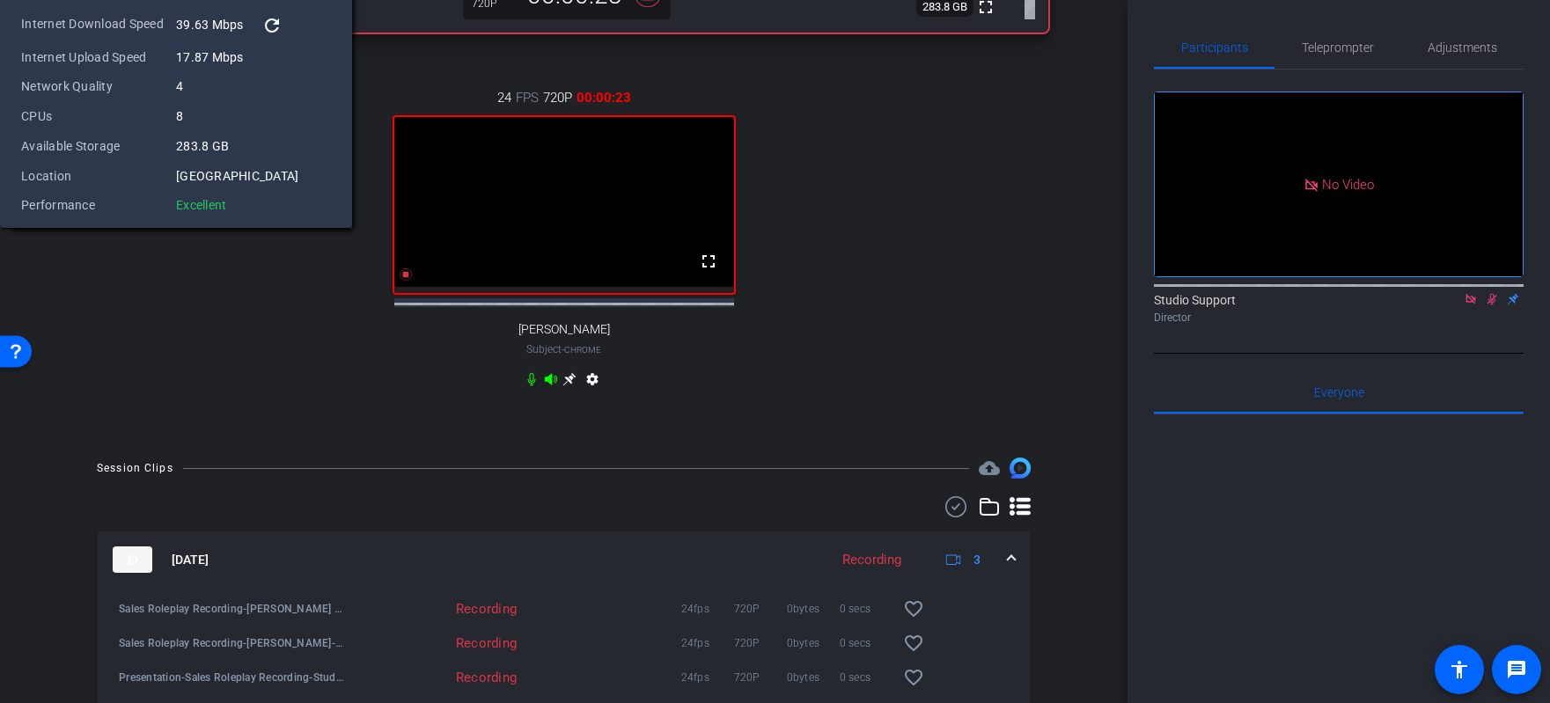
scroll to position [802, 0]
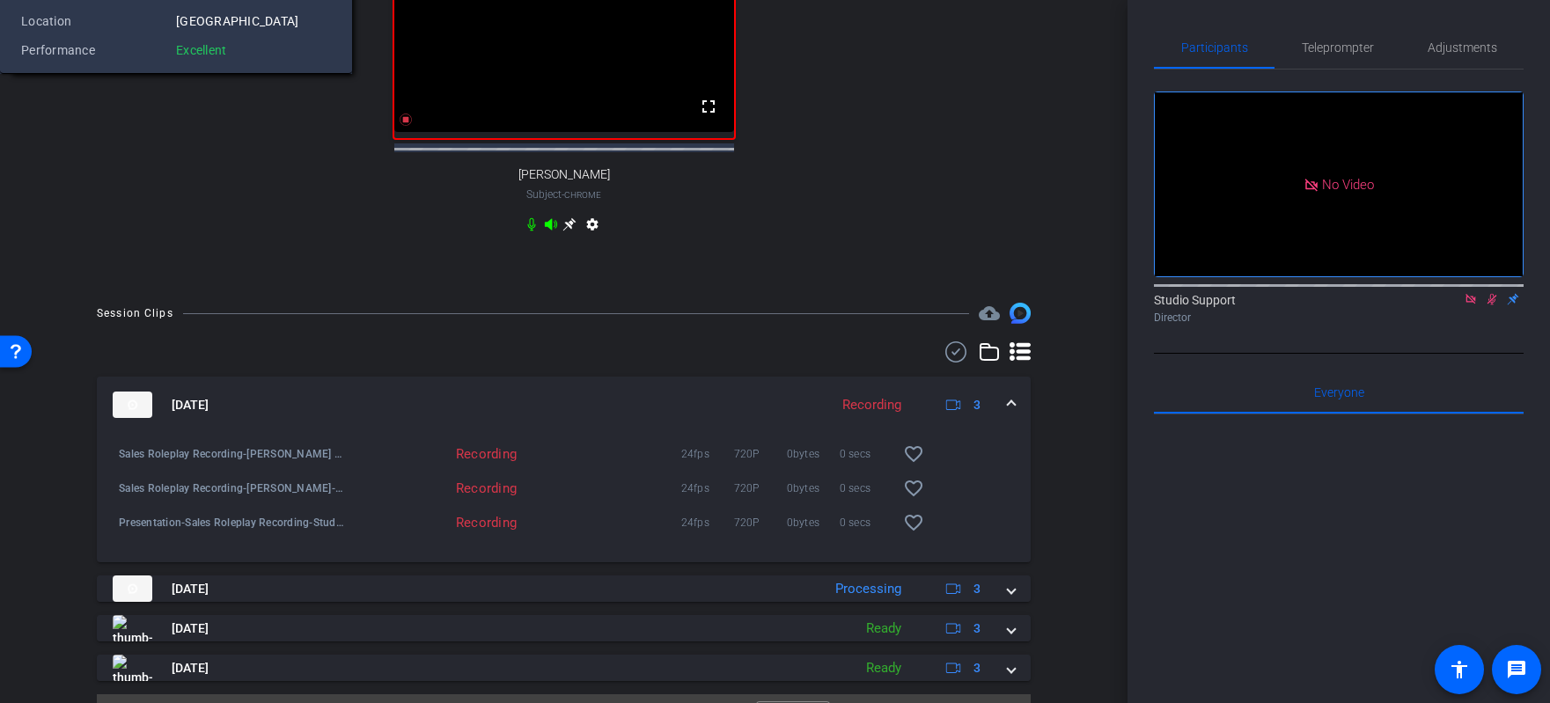
click at [1076, 381] on div "Participants Teleprompter Adjustments No Video Studio Support Director Everyone…" at bounding box center [1339, 351] width 423 height 703
click at [1076, 306] on icon at bounding box center [1492, 299] width 14 height 12
click at [1076, 304] on icon at bounding box center [1471, 299] width 10 height 10
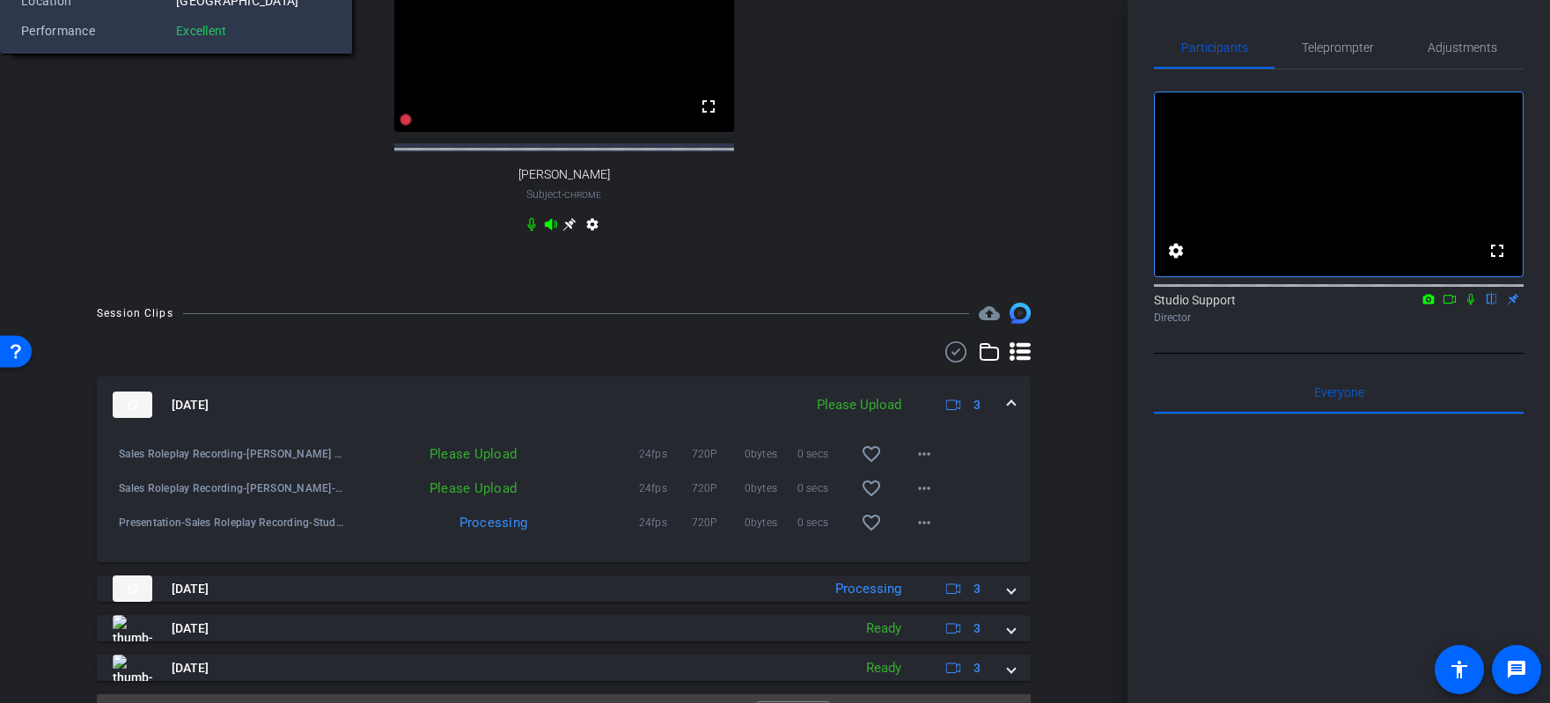
drag, startPoint x: 644, startPoint y: 360, endPoint x: 860, endPoint y: 528, distance: 274.2
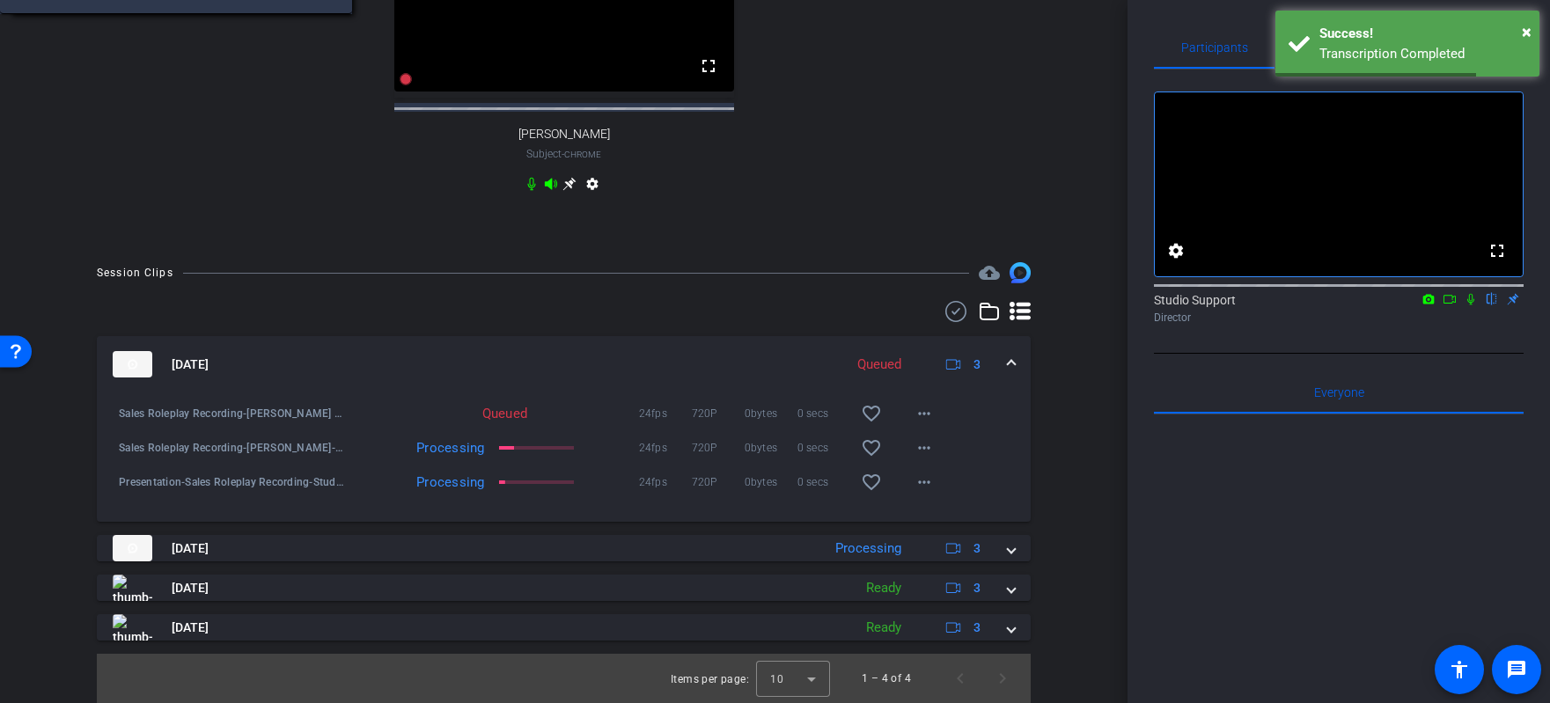
scroll to position [887, 0]
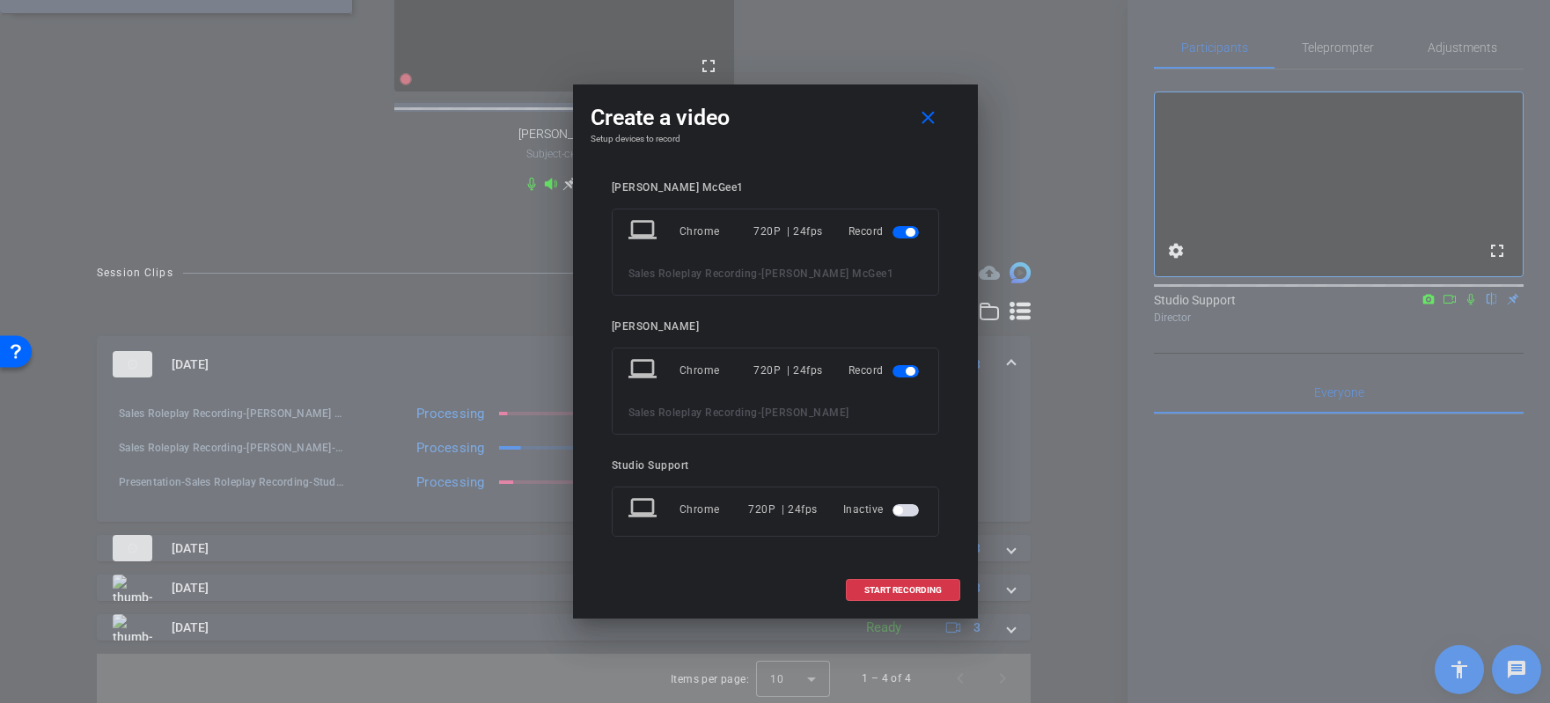
click at [917, 511] on span "button" at bounding box center [906, 510] width 26 height 12
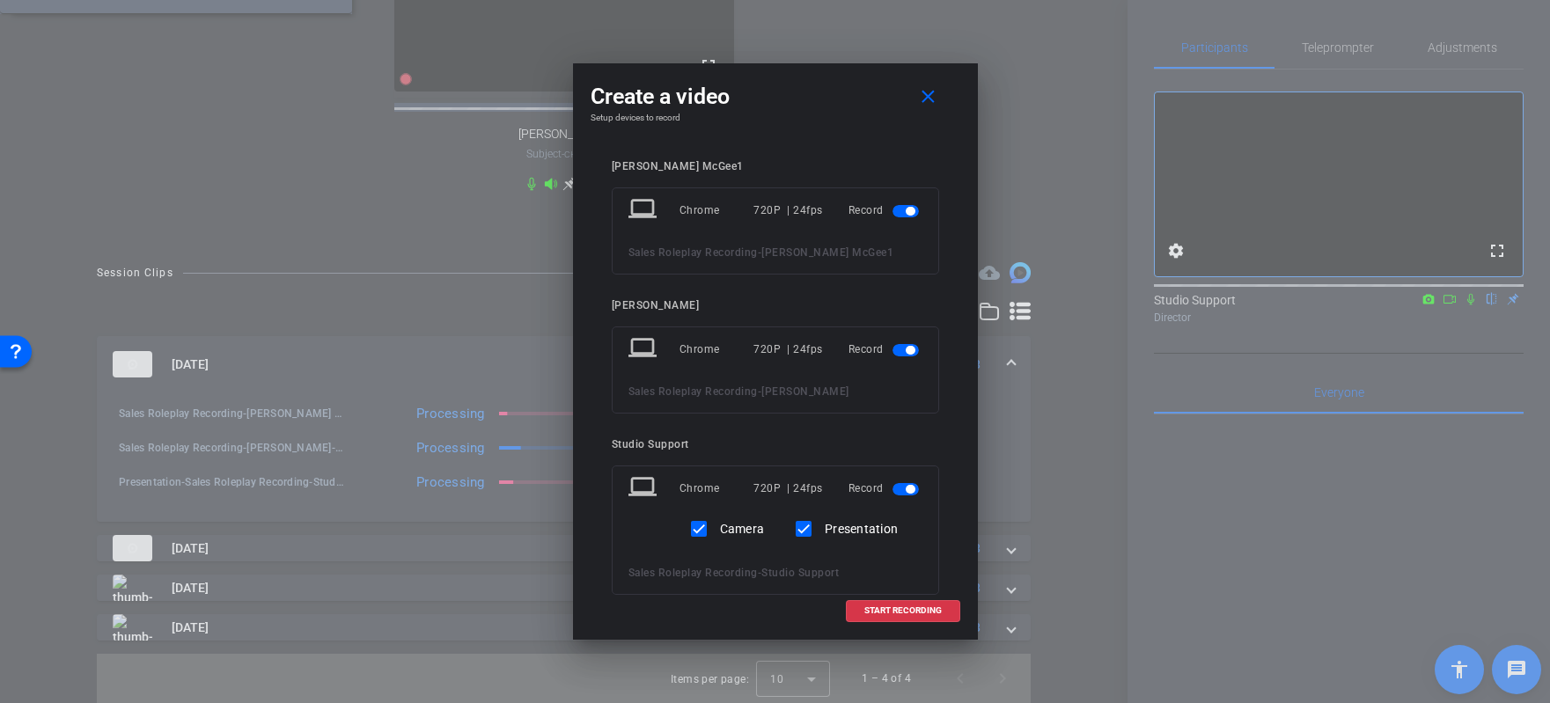
click at [731, 531] on label "Camera" at bounding box center [741, 529] width 48 height 18
click at [717, 531] on input "Camera" at bounding box center [698, 529] width 35 height 35
checkbox input "false"
click at [924, 614] on span "START RECORDING" at bounding box center [903, 611] width 77 height 9
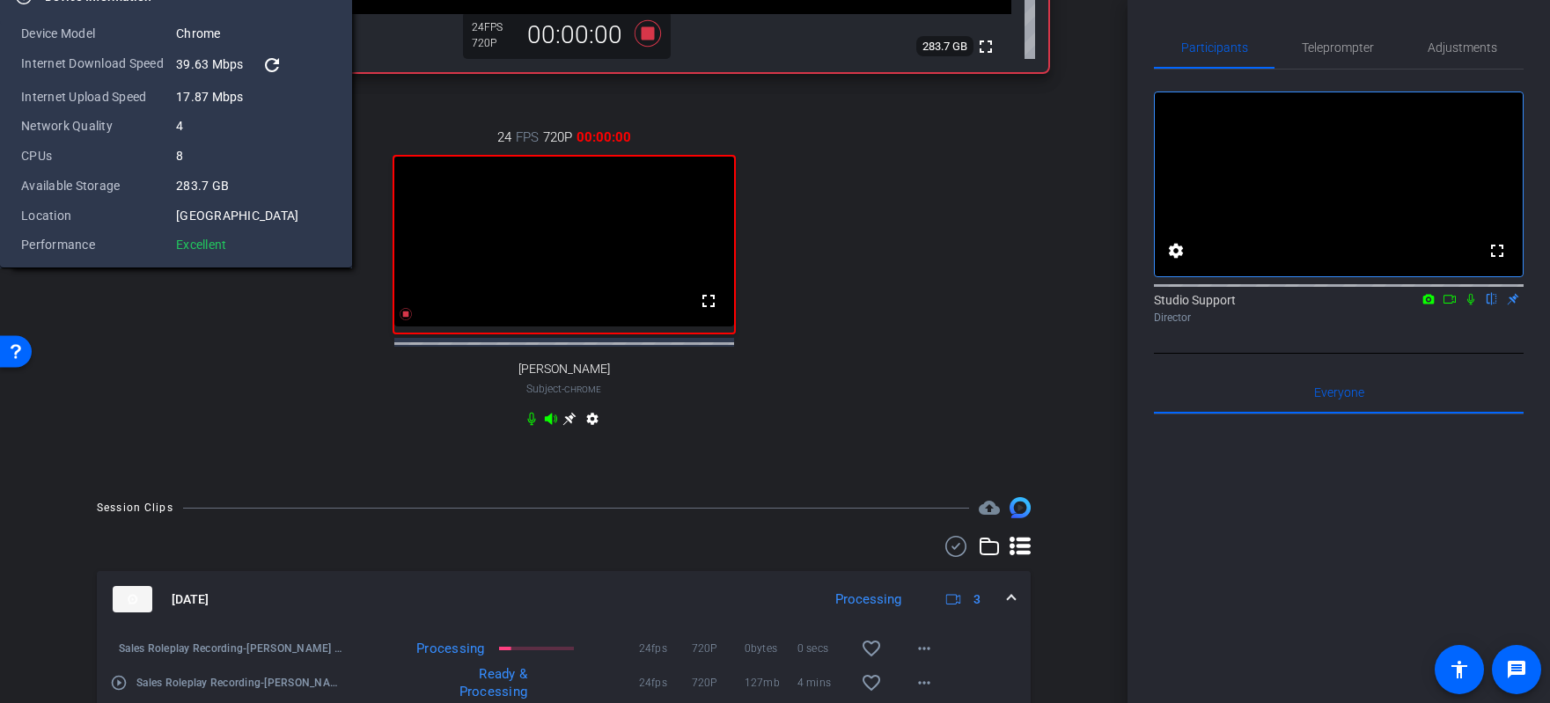
scroll to position [498, 0]
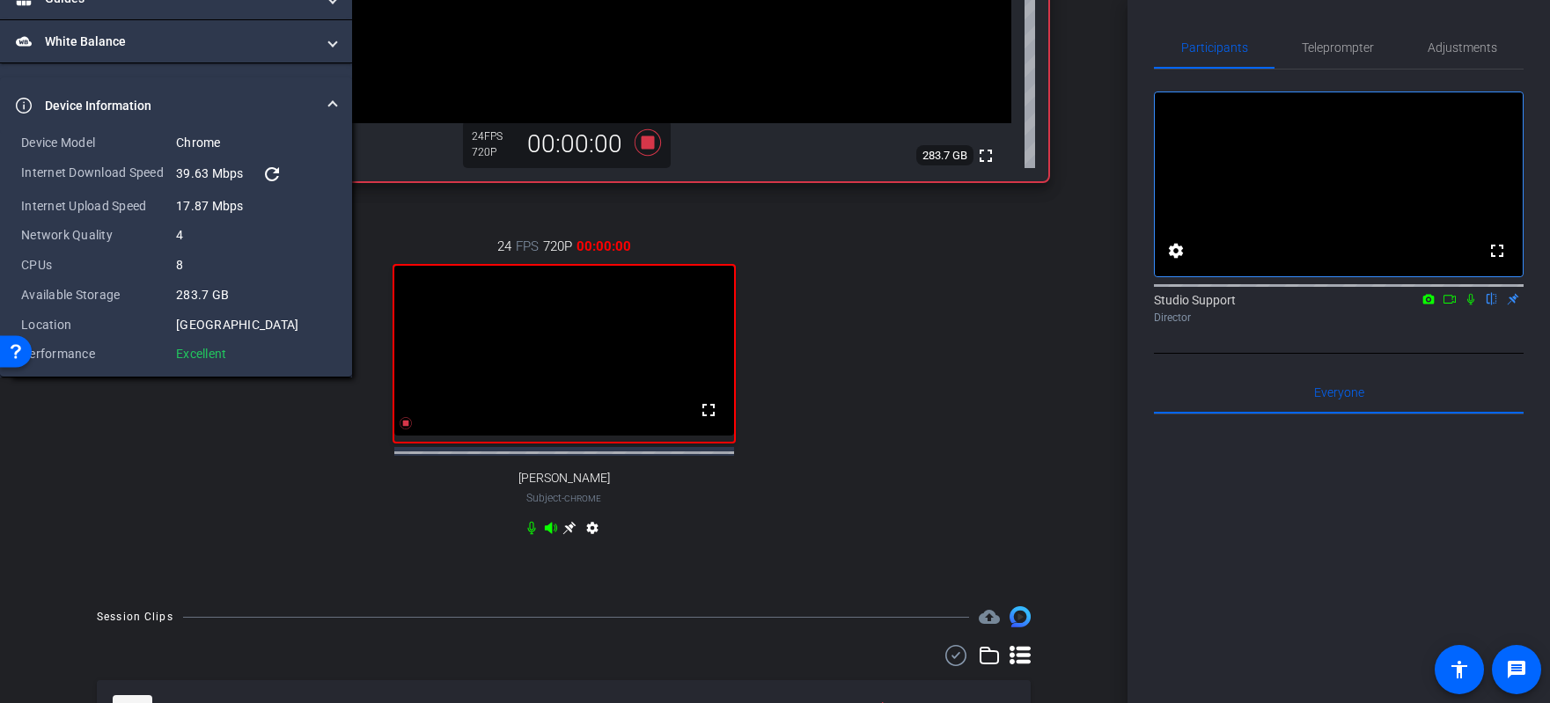
click at [1076, 306] on icon at bounding box center [1471, 299] width 14 height 12
click at [1076, 306] on icon at bounding box center [1450, 299] width 14 height 12
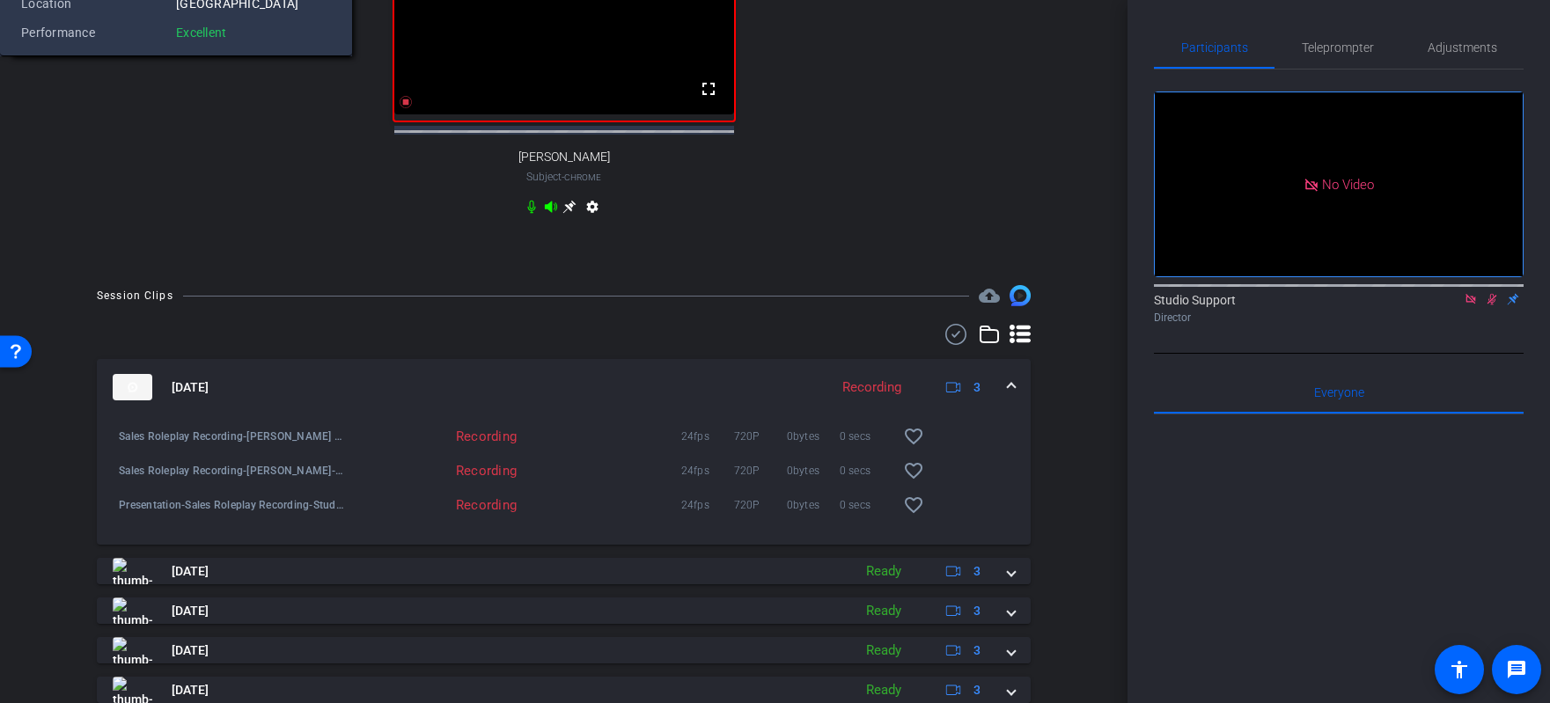
click at [210, 69] on span "Dave Cowell" at bounding box center [215, 79] width 89 height 21
click at [241, 57] on span "Brian McGee1" at bounding box center [239, 51] width 136 height 21
click at [1076, 43] on span "Teleprompter" at bounding box center [1338, 47] width 72 height 12
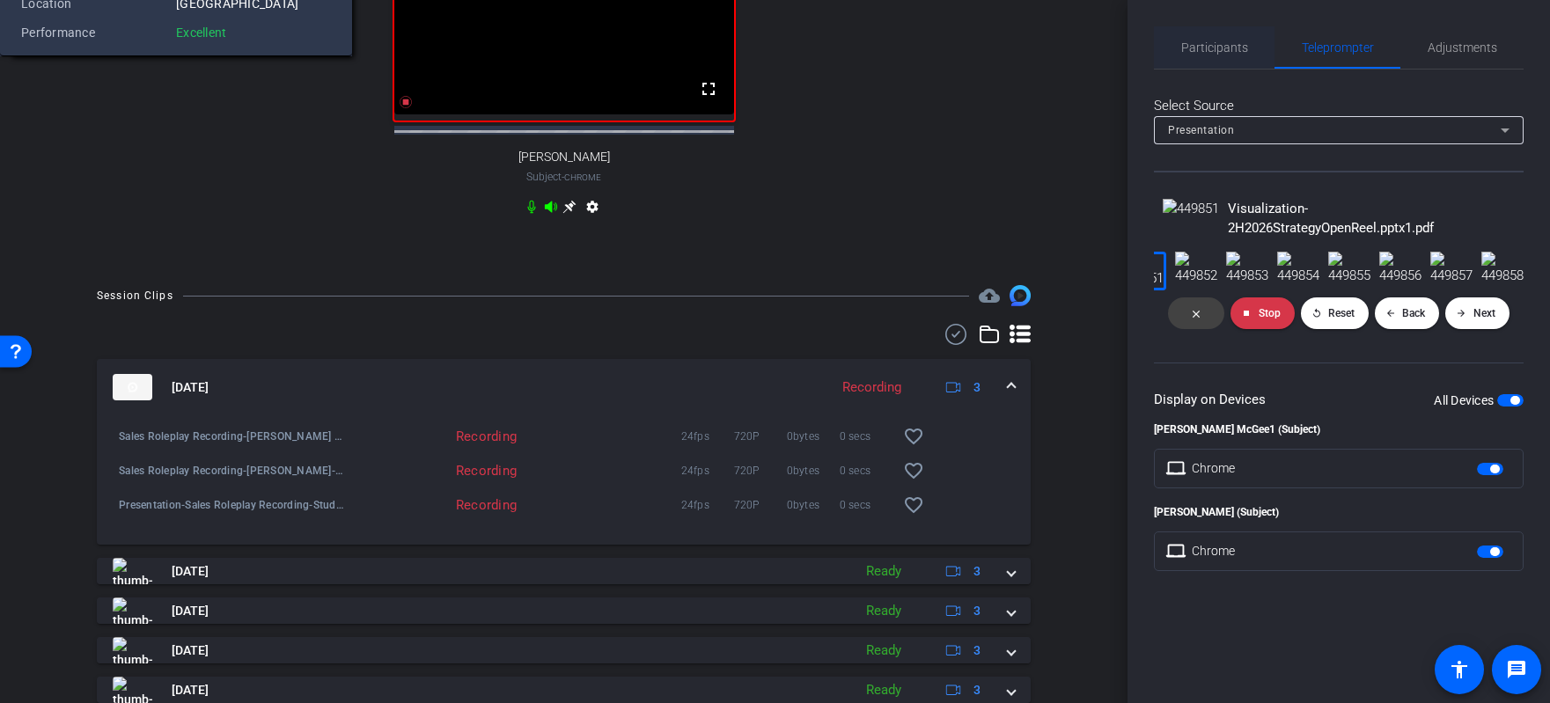
click at [1076, 59] on span "Participants" at bounding box center [1215, 47] width 67 height 42
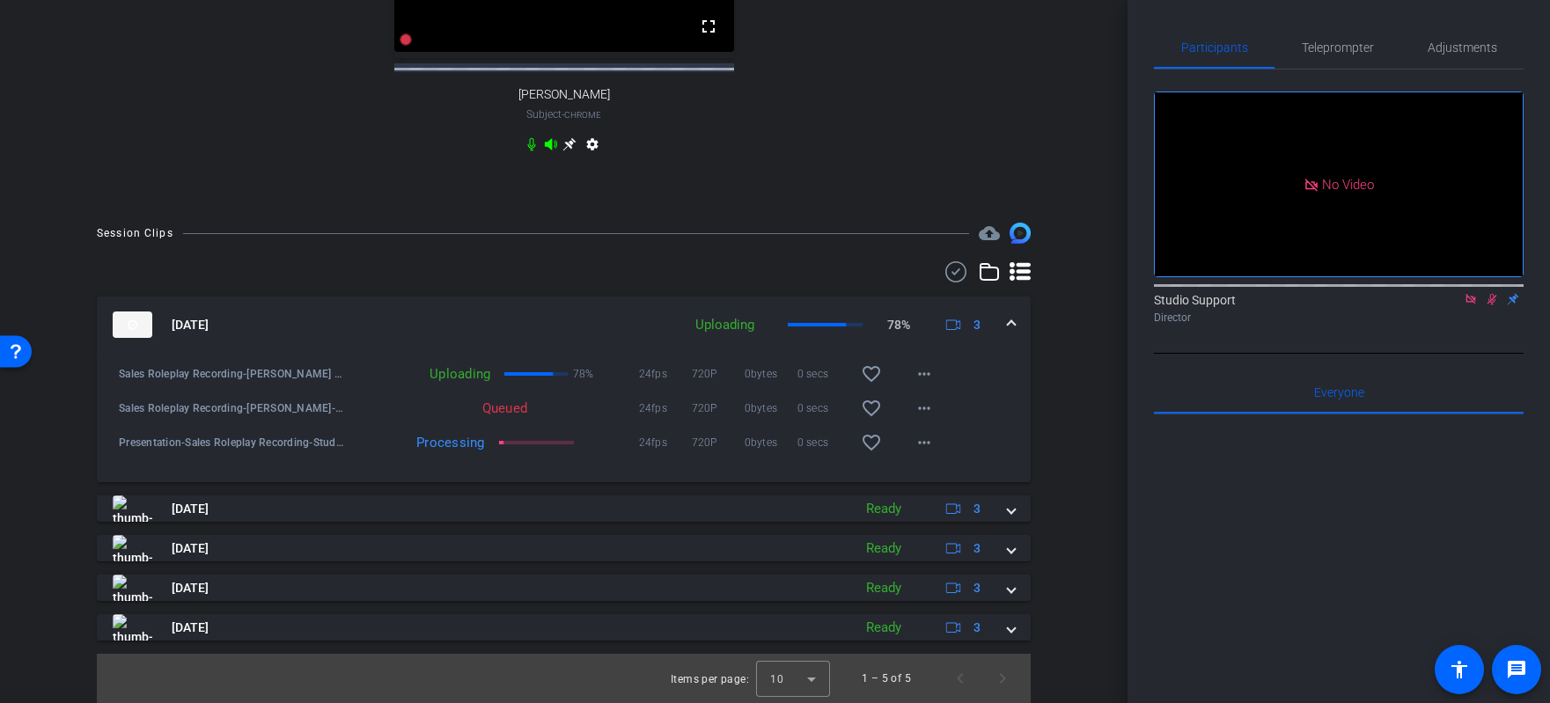
scroll to position [1158, 0]
click at [1076, 293] on icon at bounding box center [1492, 299] width 14 height 12
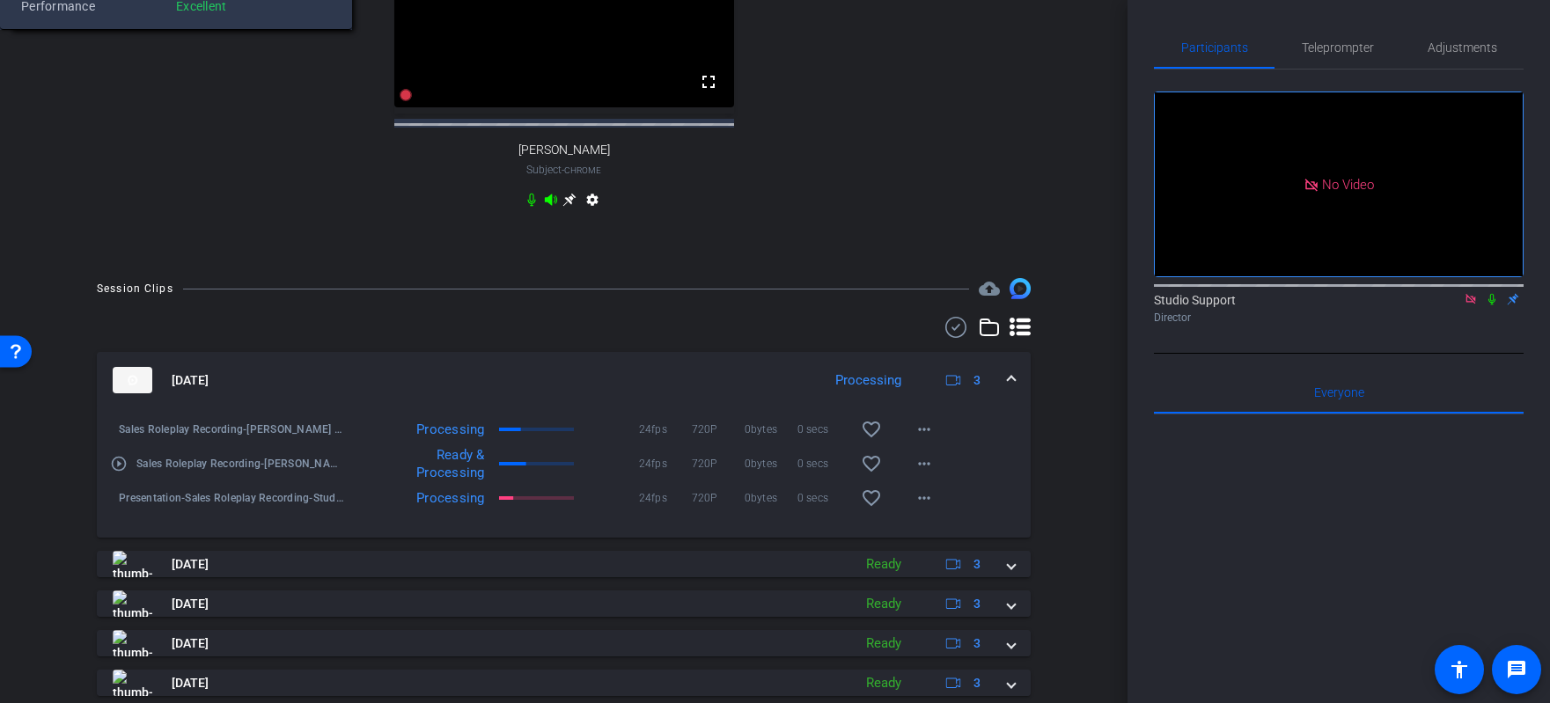
scroll to position [816, 0]
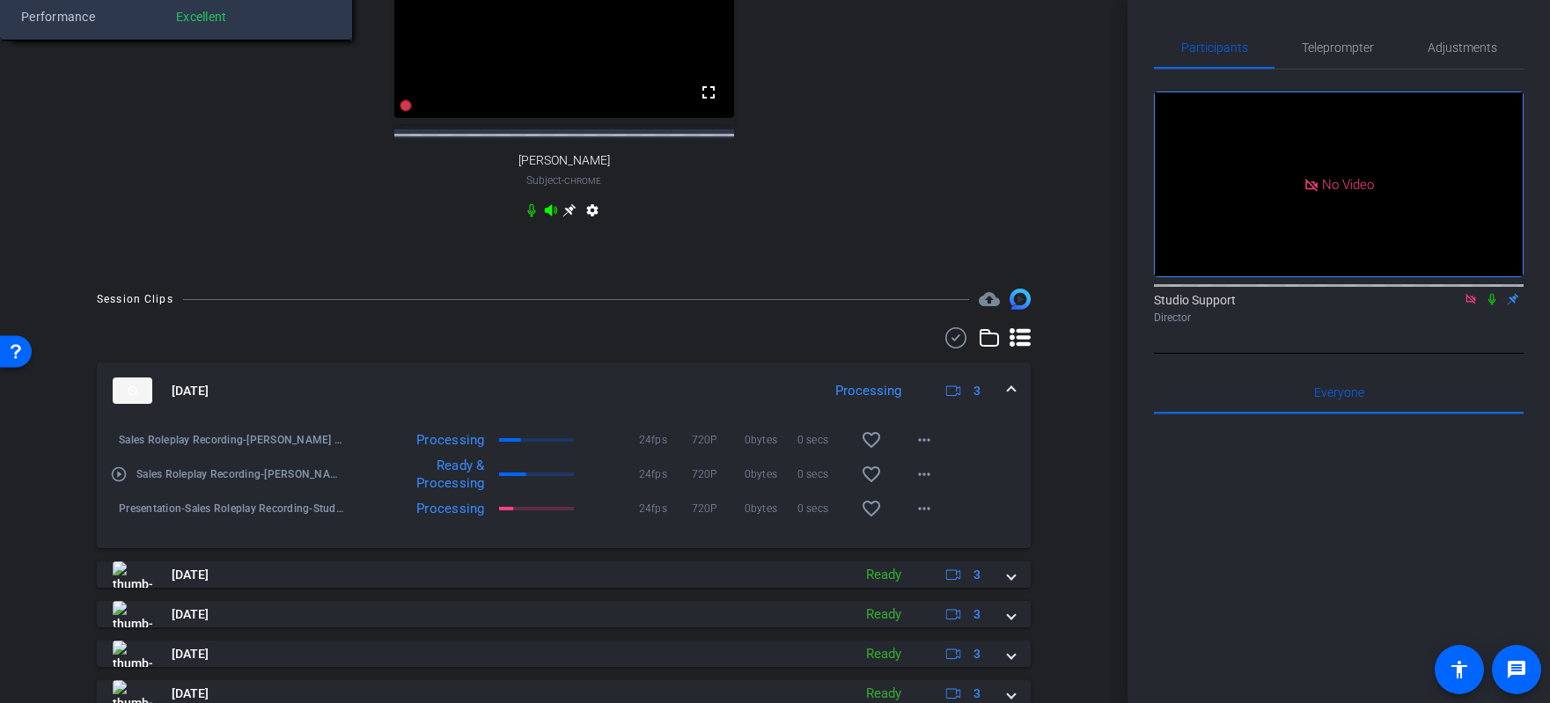
click at [1076, 293] on icon at bounding box center [1492, 299] width 14 height 12
click at [1076, 293] on icon at bounding box center [1471, 299] width 14 height 12
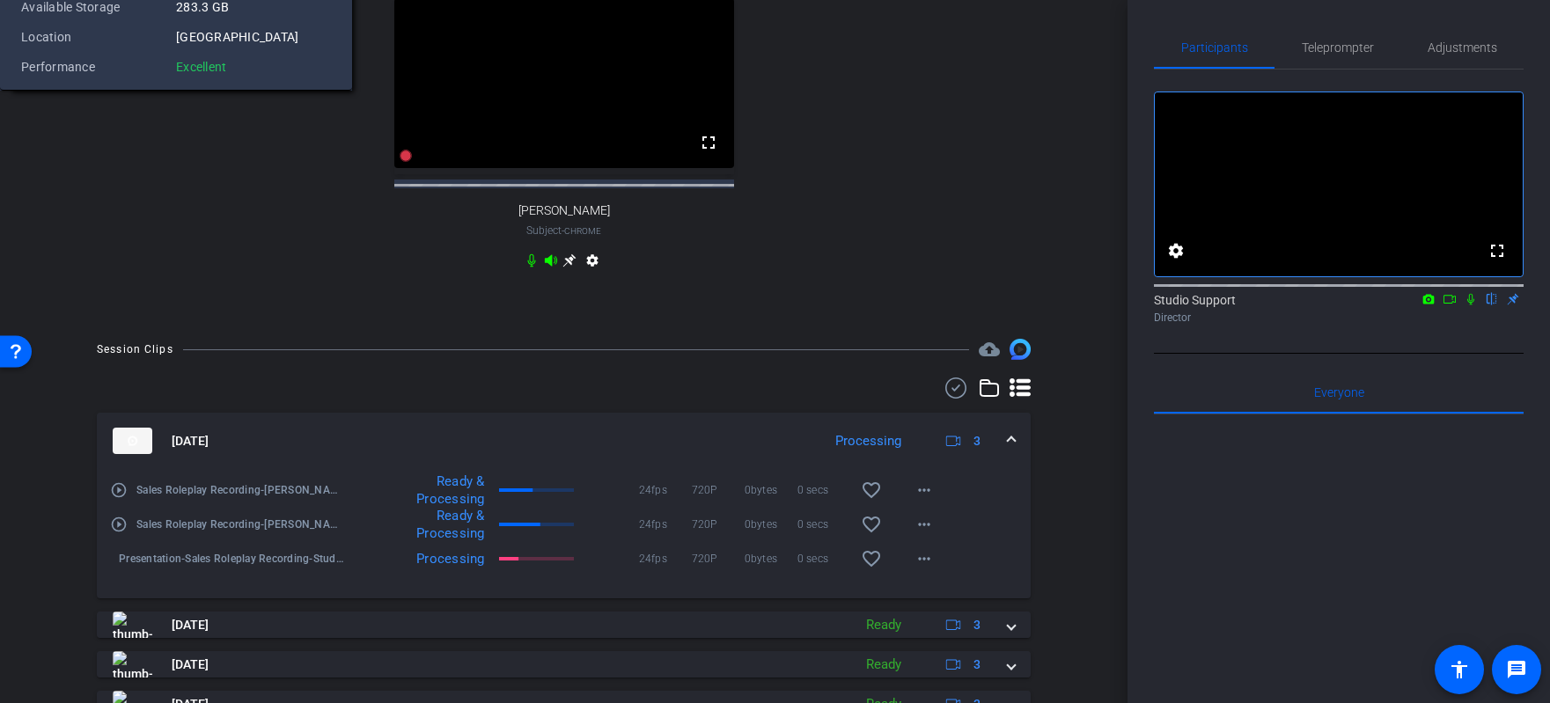
scroll to position [758, 0]
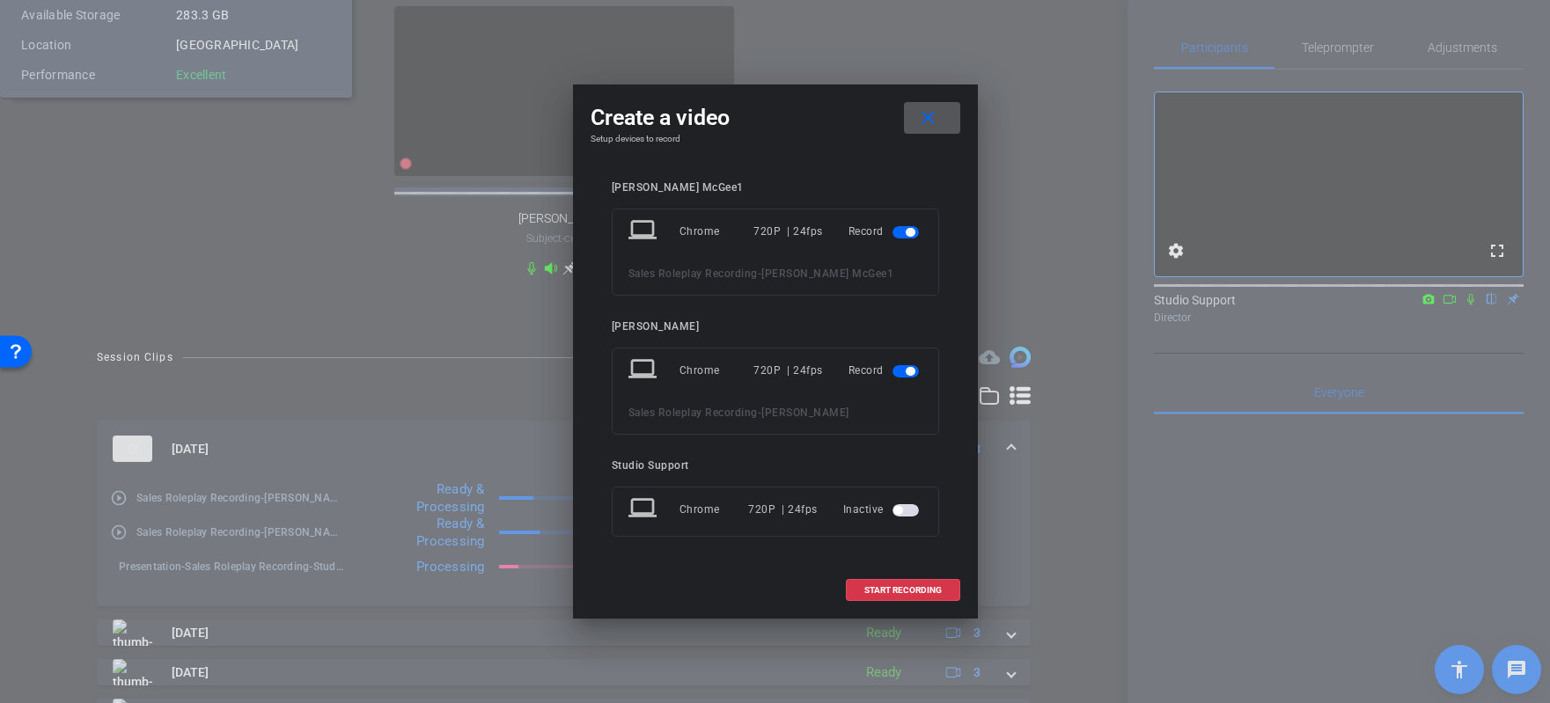
click at [915, 510] on span "button" at bounding box center [906, 510] width 26 height 12
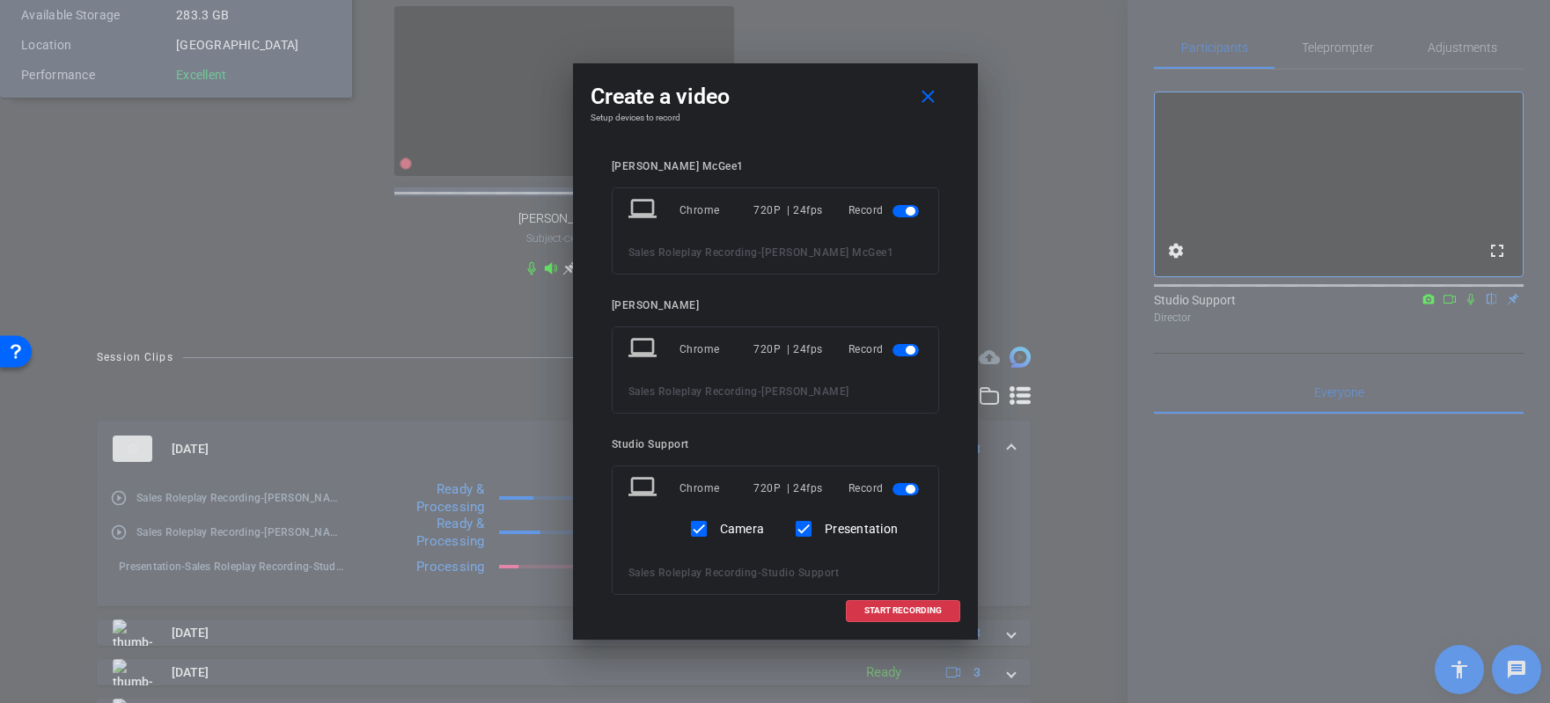
scroll to position [37, 0]
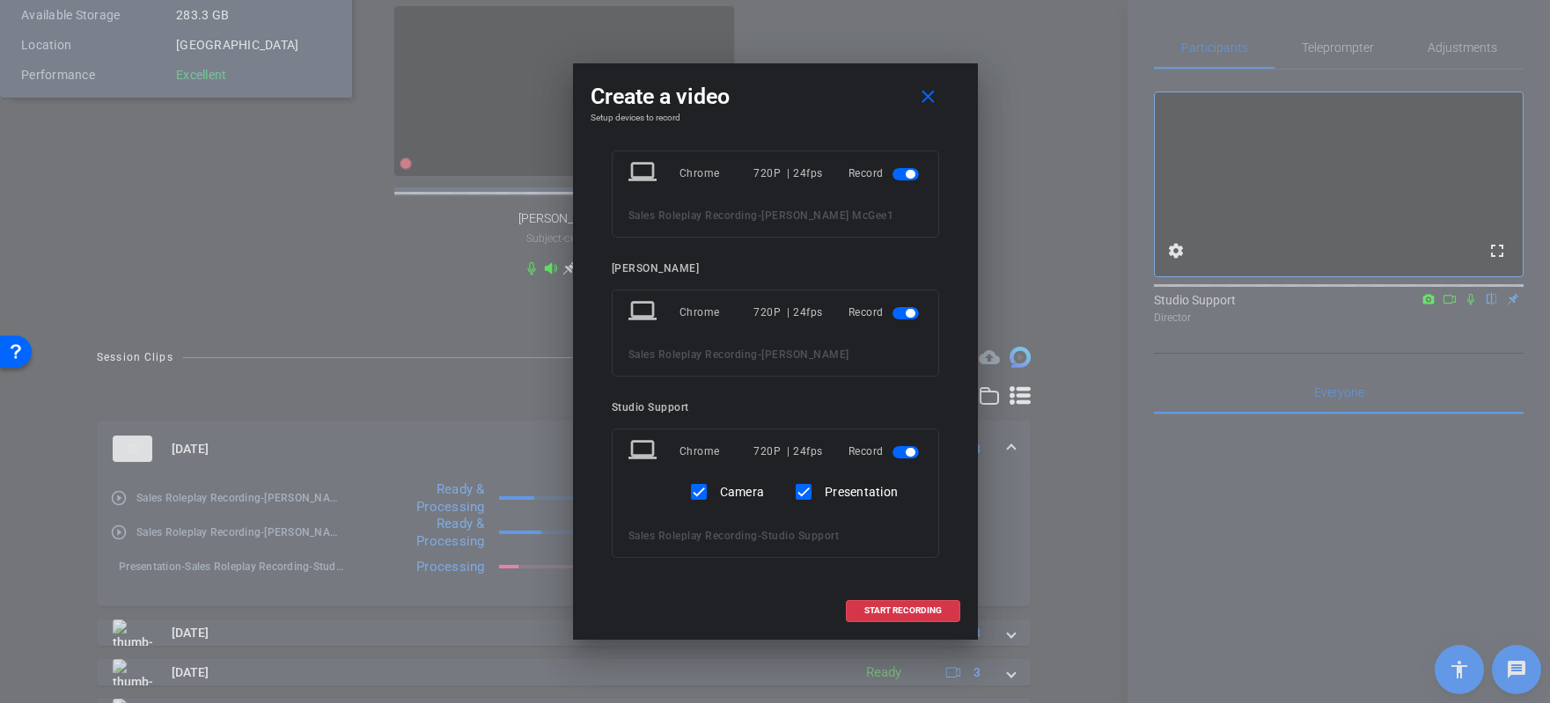
click at [727, 494] on label "Camera" at bounding box center [741, 492] width 48 height 18
click at [717, 494] on input "Camera" at bounding box center [698, 492] width 35 height 35
checkbox input "false"
click at [902, 616] on span at bounding box center [903, 611] width 113 height 42
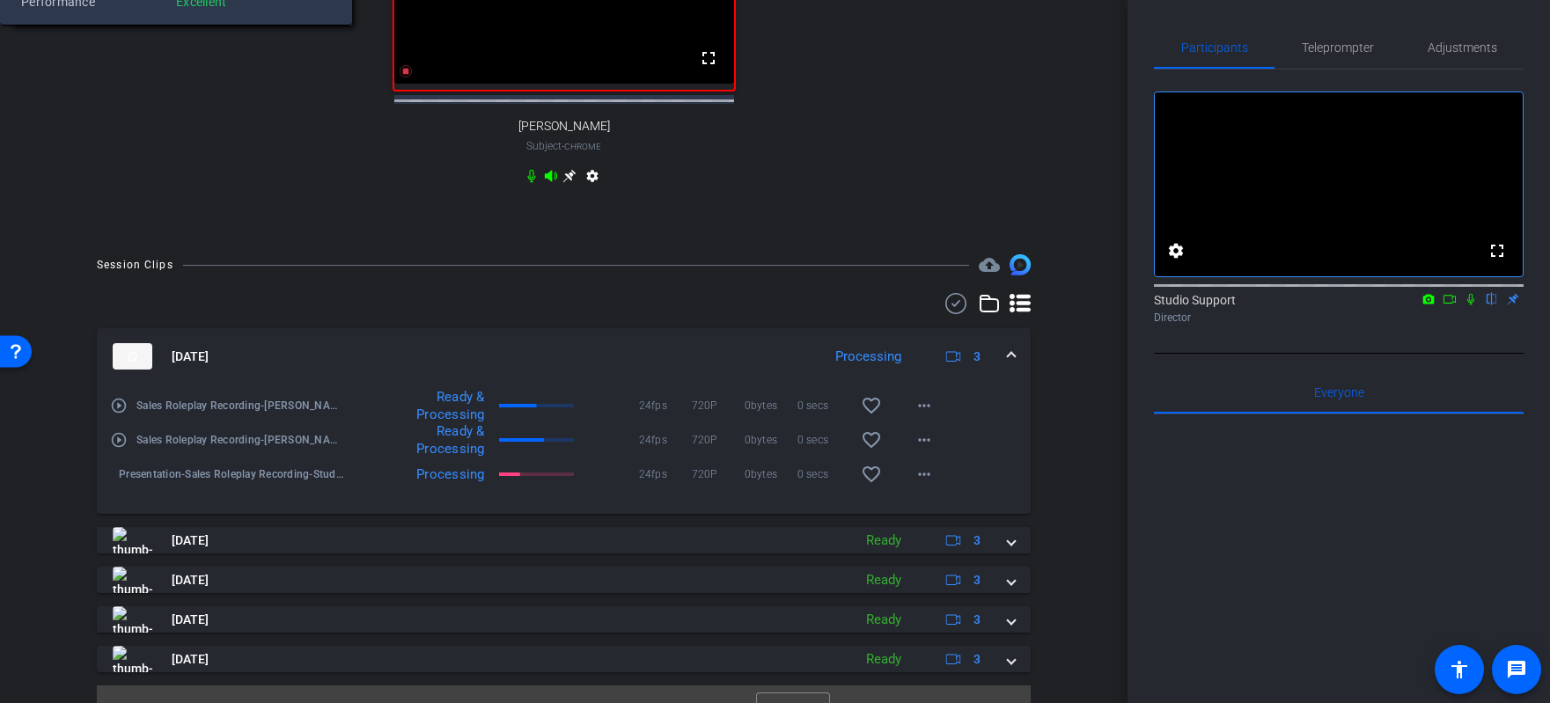
scroll to position [851, 0]
click at [1076, 306] on icon at bounding box center [1471, 299] width 7 height 11
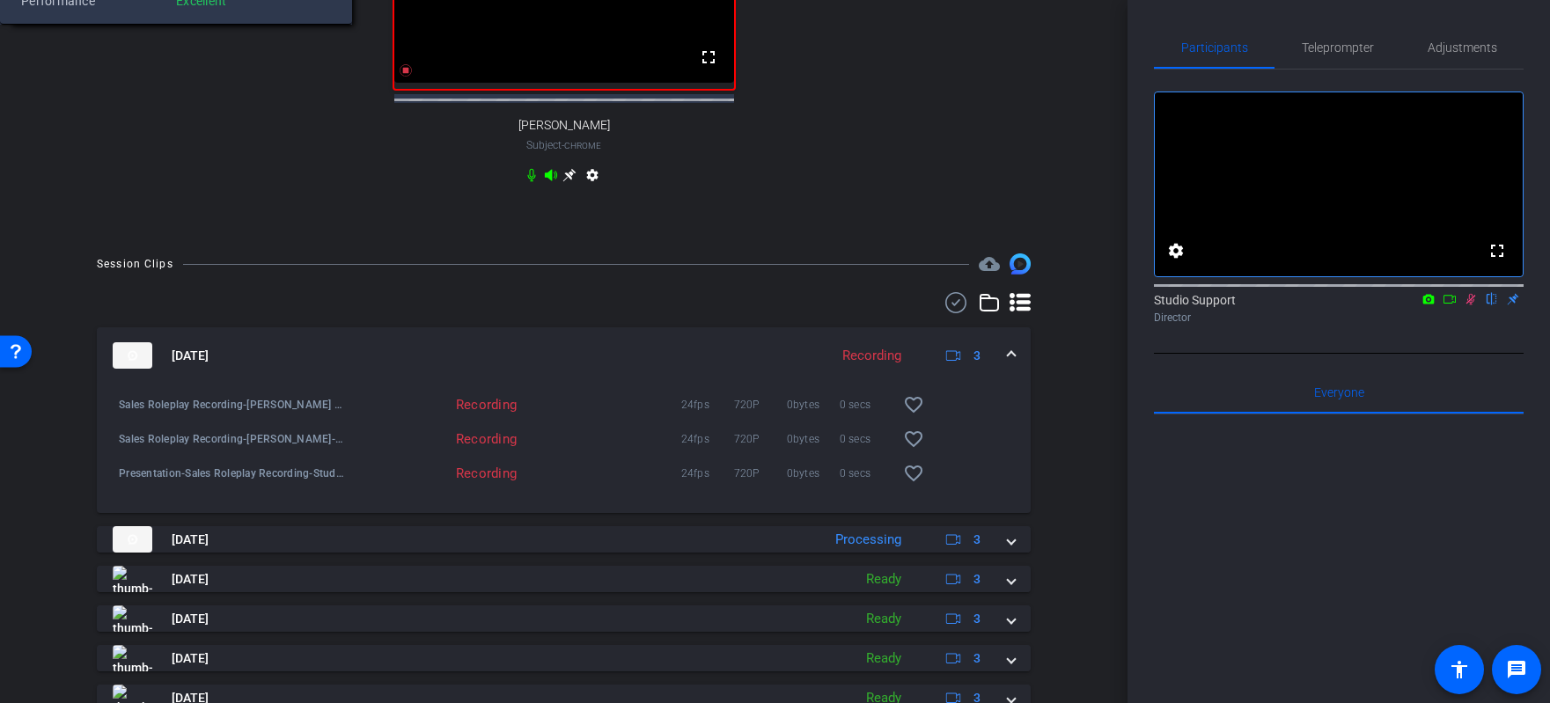
click at [1076, 306] on icon at bounding box center [1450, 299] width 14 height 12
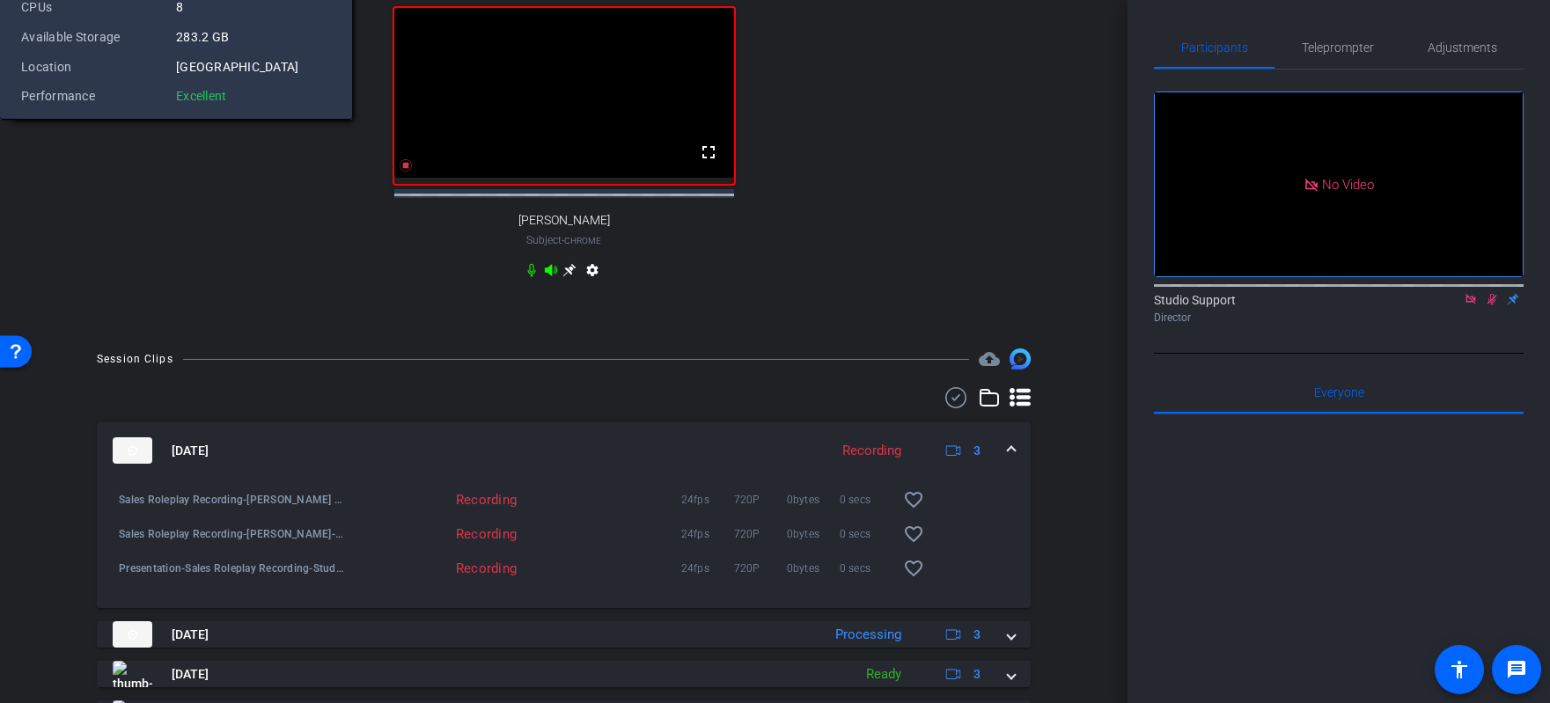
scroll to position [749, 0]
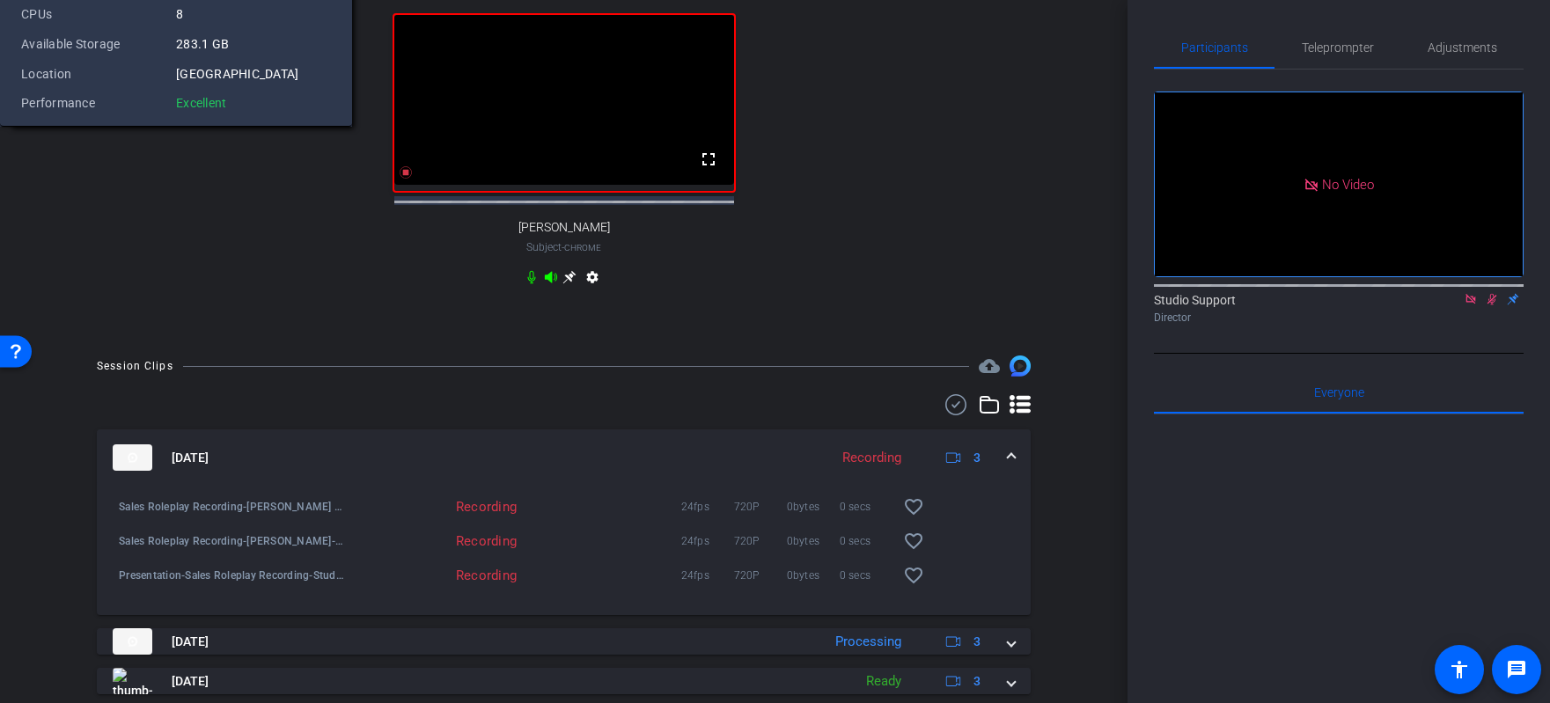
click at [1076, 354] on div "No Video Studio Support Director" at bounding box center [1339, 212] width 370 height 284
click at [1076, 306] on icon at bounding box center [1492, 299] width 14 height 12
click at [1076, 306] on icon at bounding box center [1471, 299] width 14 height 12
click at [1076, 306] on icon at bounding box center [1450, 299] width 14 height 12
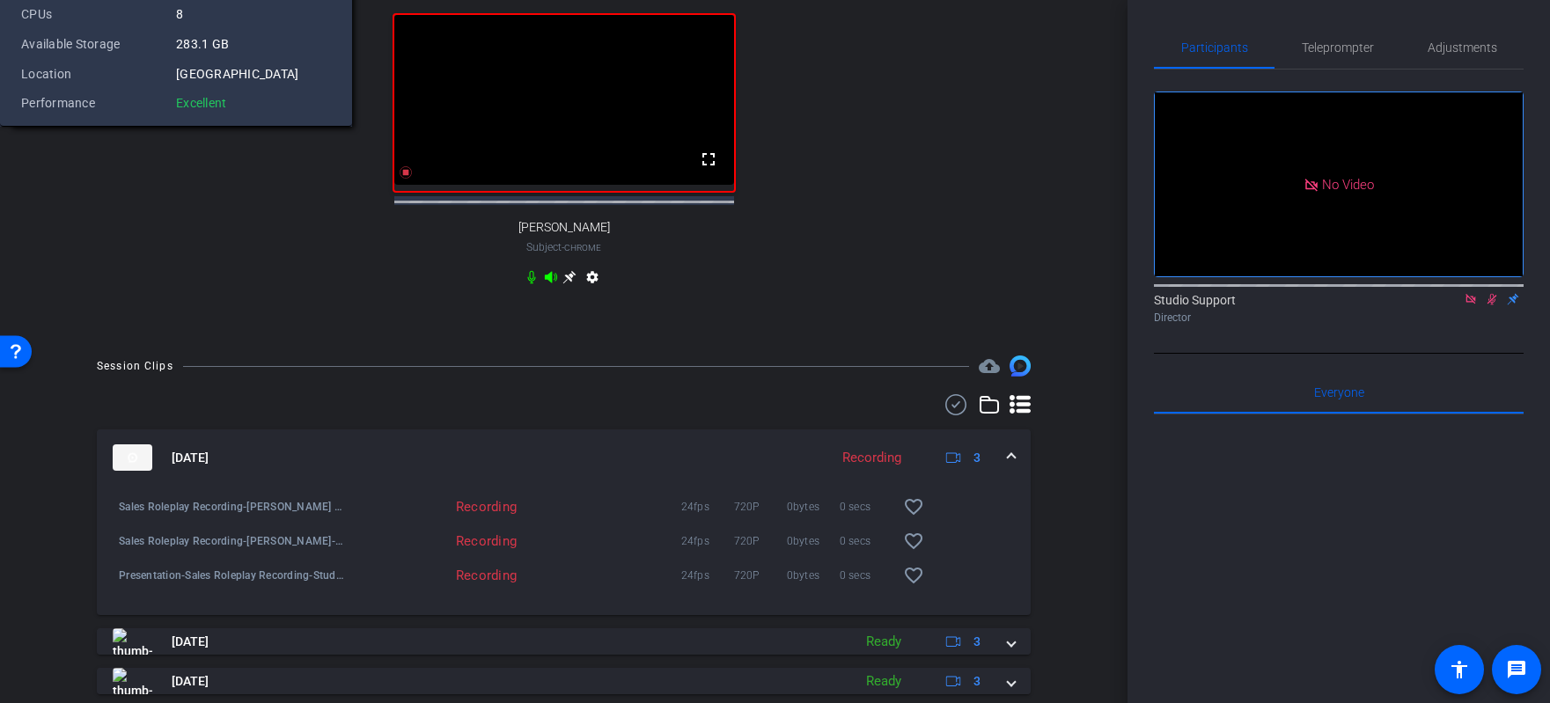
click at [1076, 306] on icon at bounding box center [1492, 299] width 14 height 12
click at [1076, 63] on div "Teleprompter" at bounding box center [1338, 47] width 126 height 42
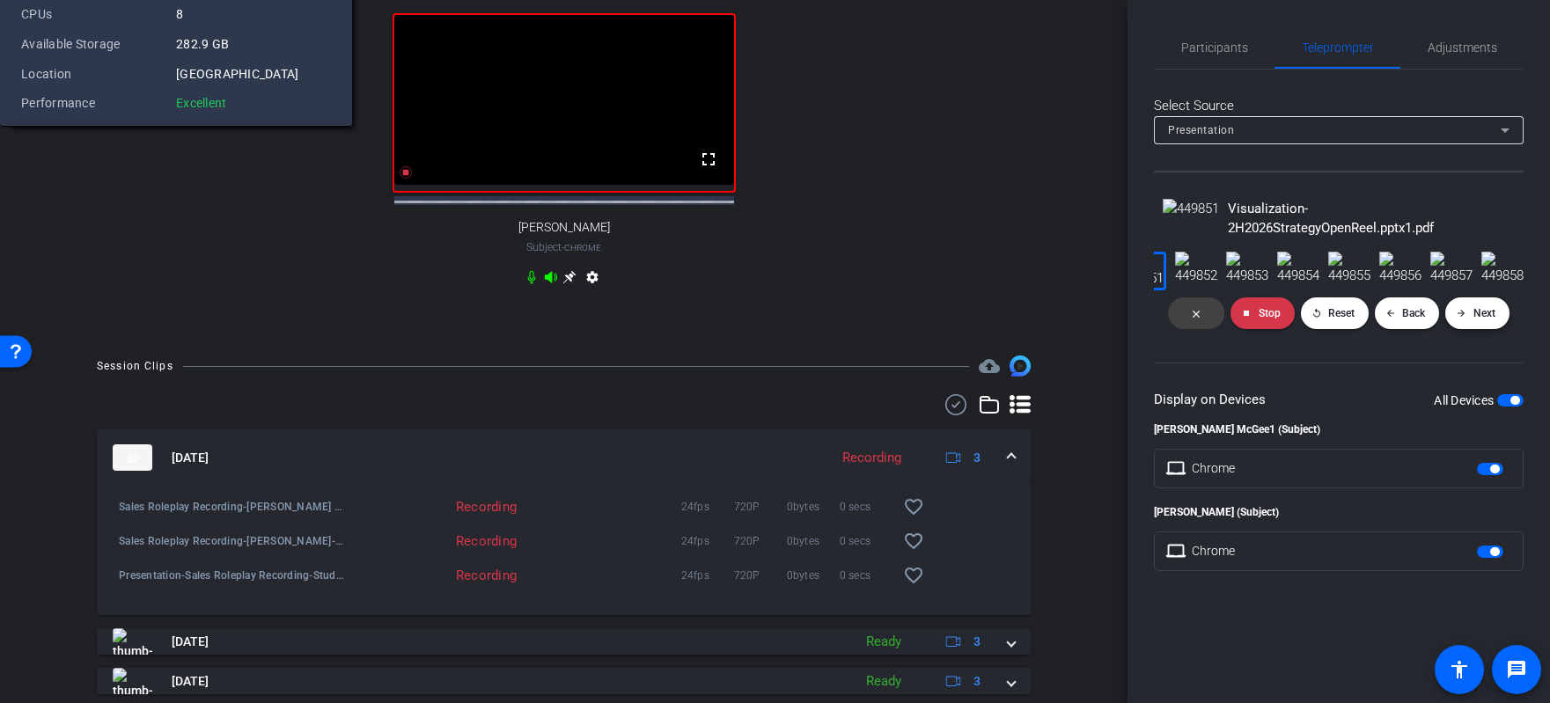
click at [1076, 335] on span at bounding box center [1478, 313] width 64 height 42
click at [1076, 124] on span "Presentation" at bounding box center [1201, 130] width 66 height 12
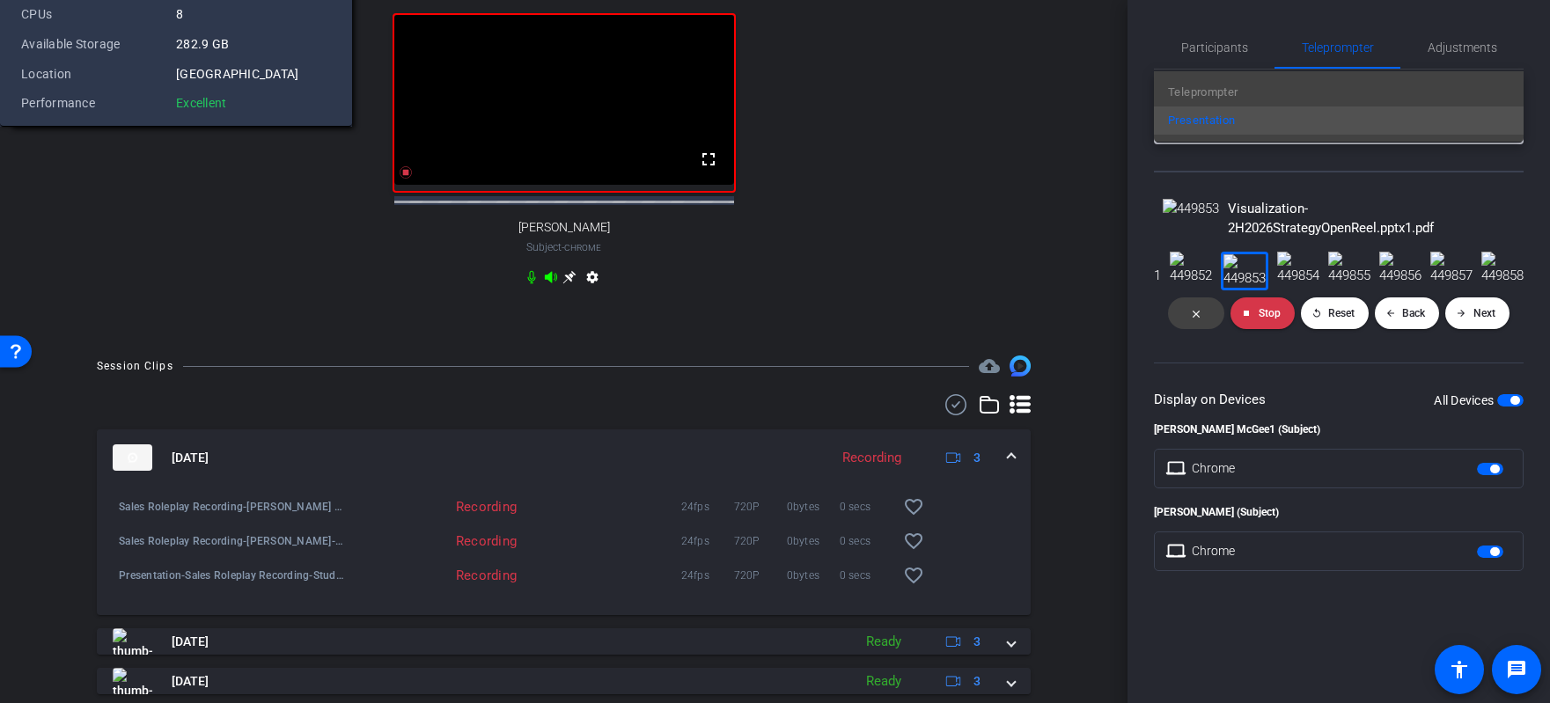
scroll to position [0, 2157]
click at [1076, 42] on div at bounding box center [775, 351] width 1550 height 703
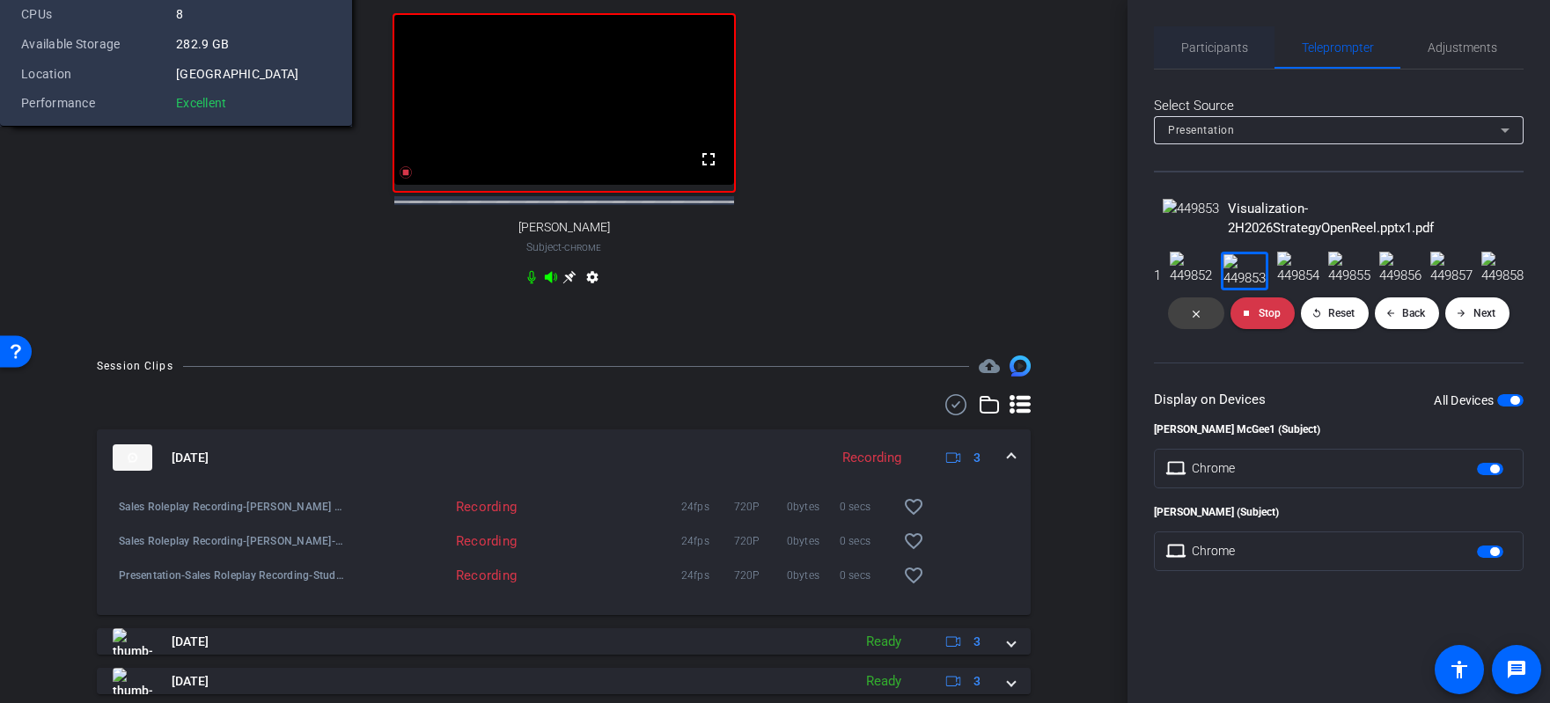
scroll to position [0, 0]
click at [1076, 49] on span "Participants" at bounding box center [1215, 47] width 67 height 12
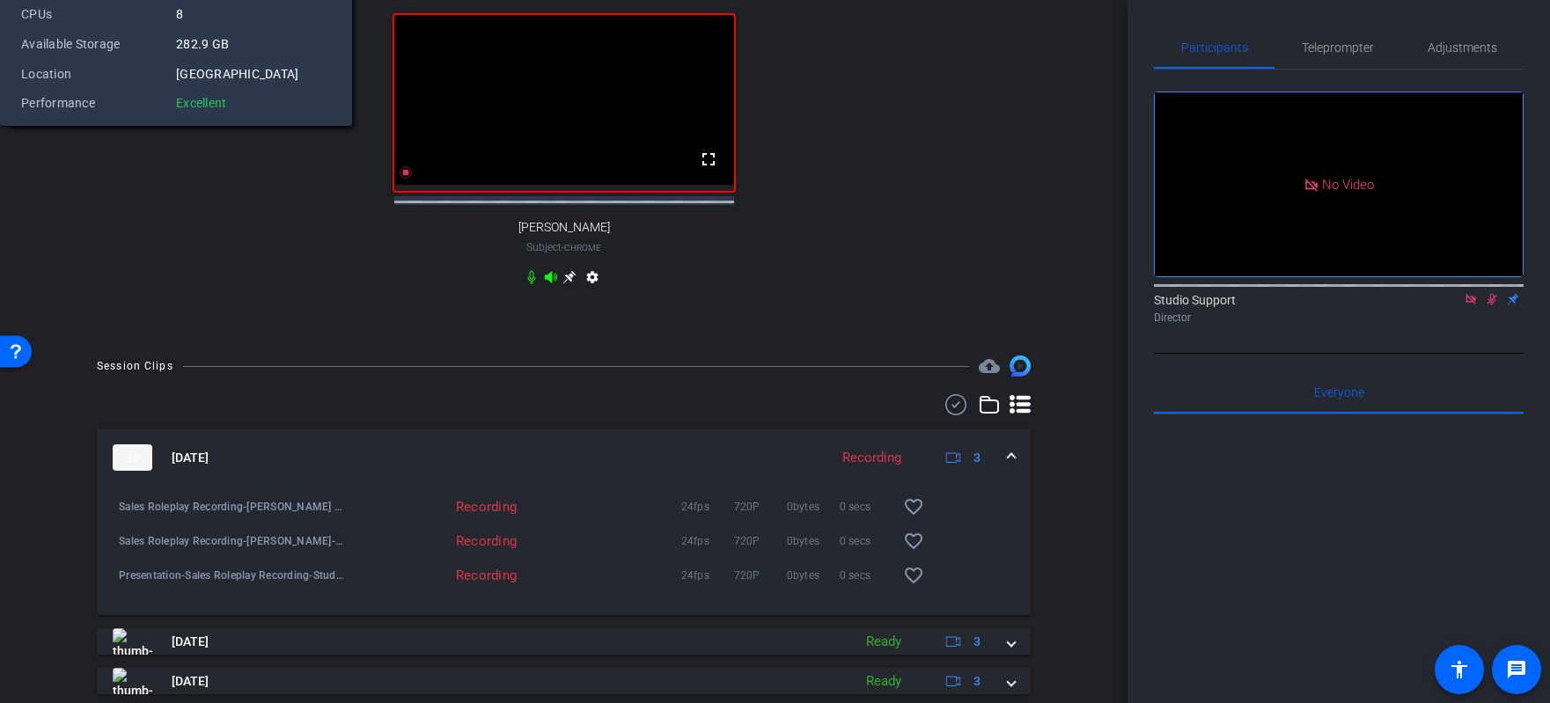
click at [1076, 277] on div at bounding box center [1339, 284] width 370 height 14
click at [1076, 293] on icon at bounding box center [1492, 299] width 14 height 12
click at [1076, 53] on span "Teleprompter" at bounding box center [1338, 47] width 72 height 12
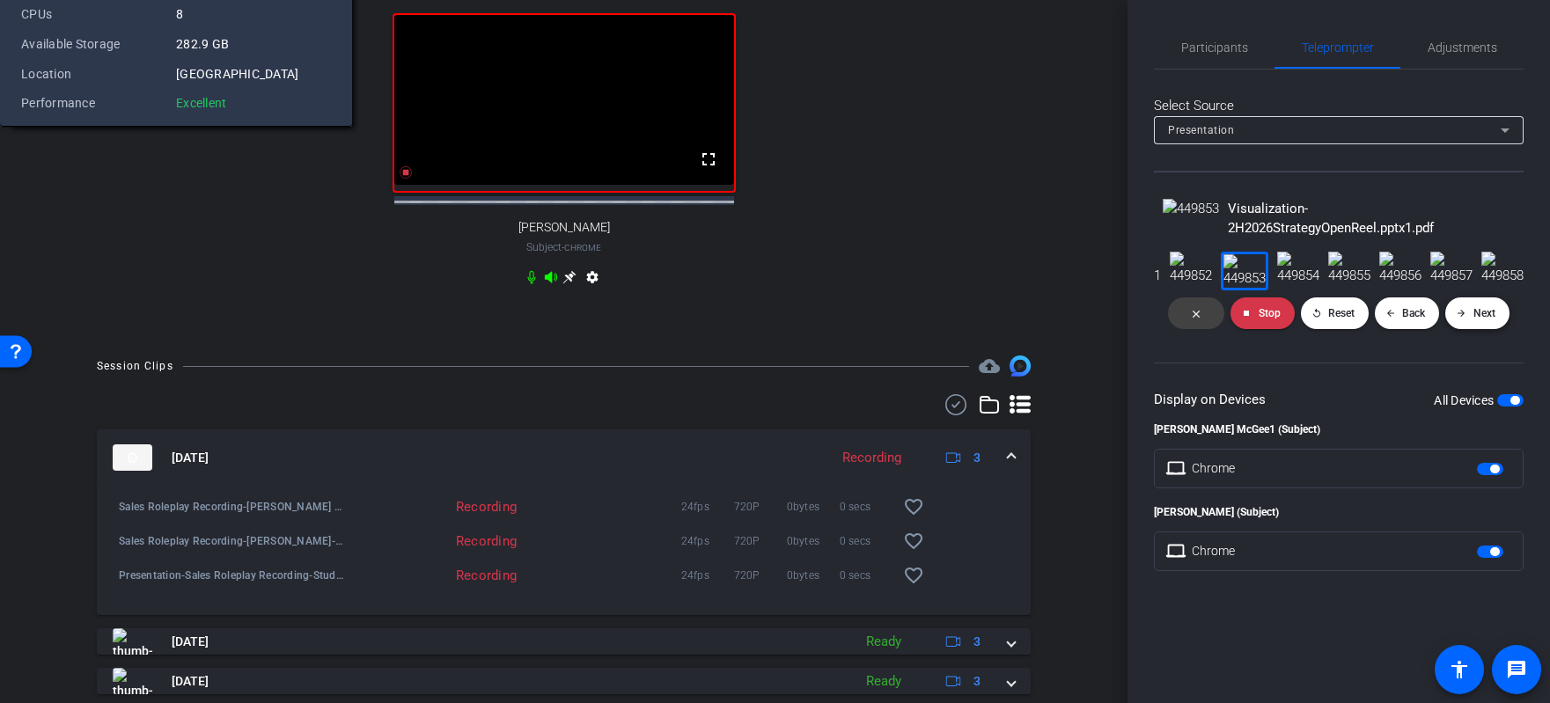
click at [1076, 320] on span "Next" at bounding box center [1485, 313] width 22 height 12
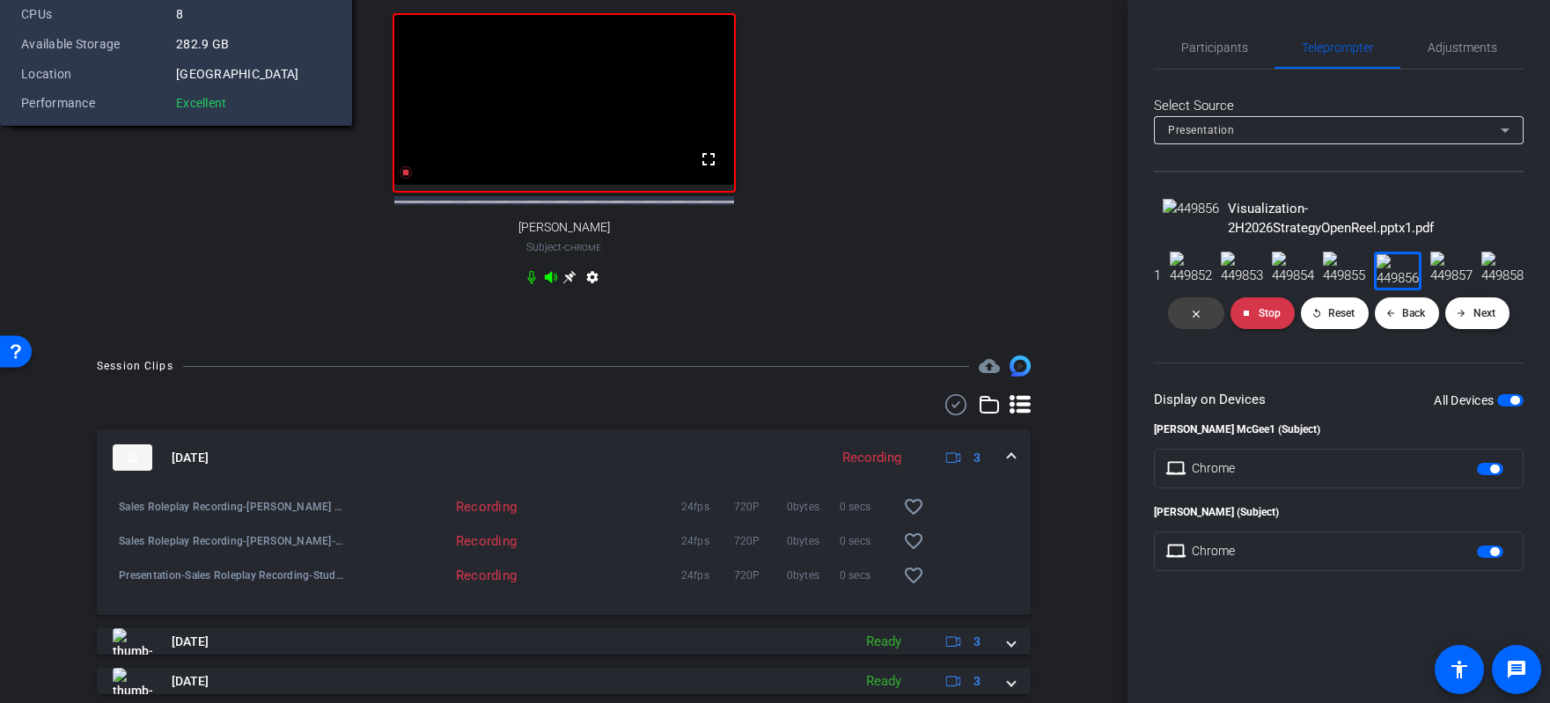
scroll to position [0, 0]
click at [1076, 53] on span "Participants" at bounding box center [1215, 47] width 67 height 12
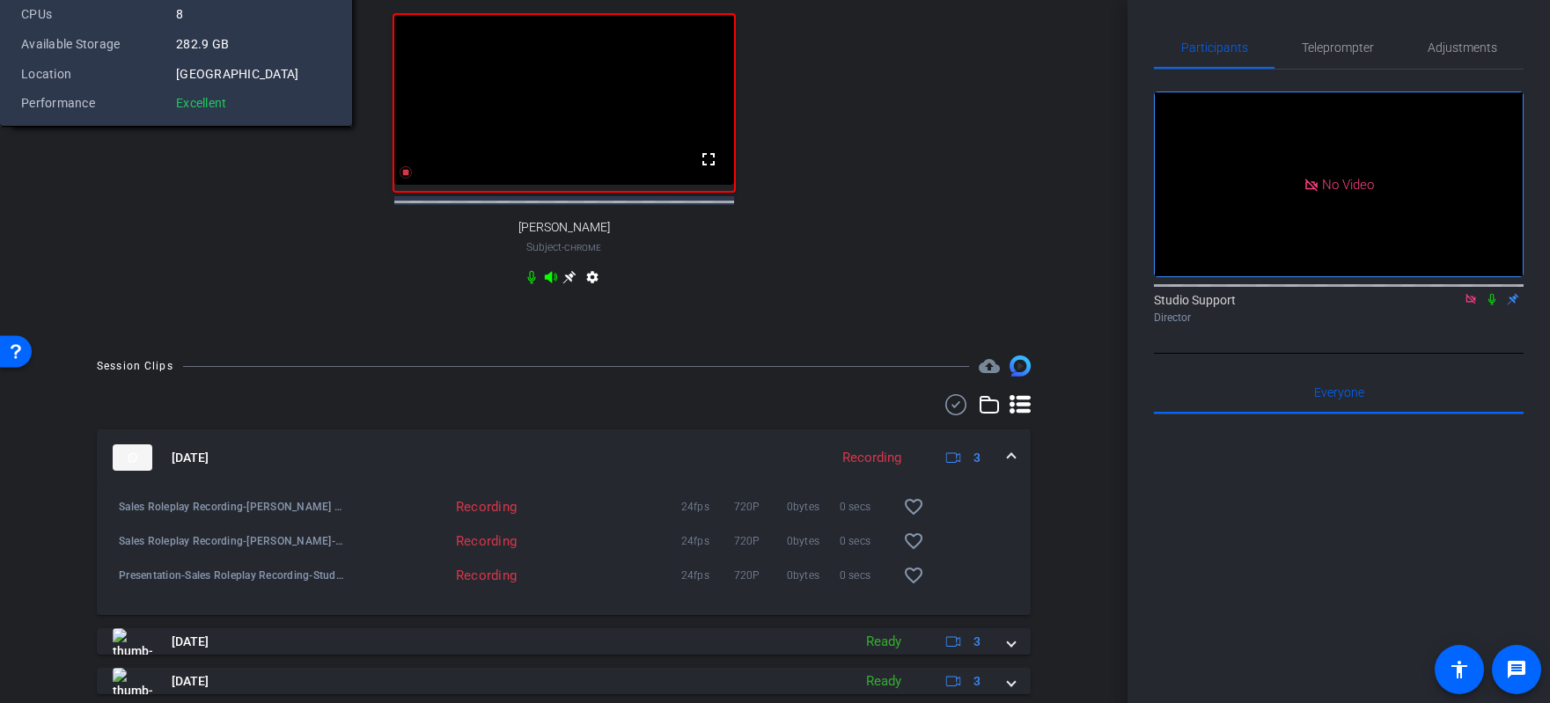
click at [1076, 293] on icon at bounding box center [1492, 299] width 14 height 12
click at [247, 149] on mat-option "Dave Cowell" at bounding box center [250, 149] width 187 height 28
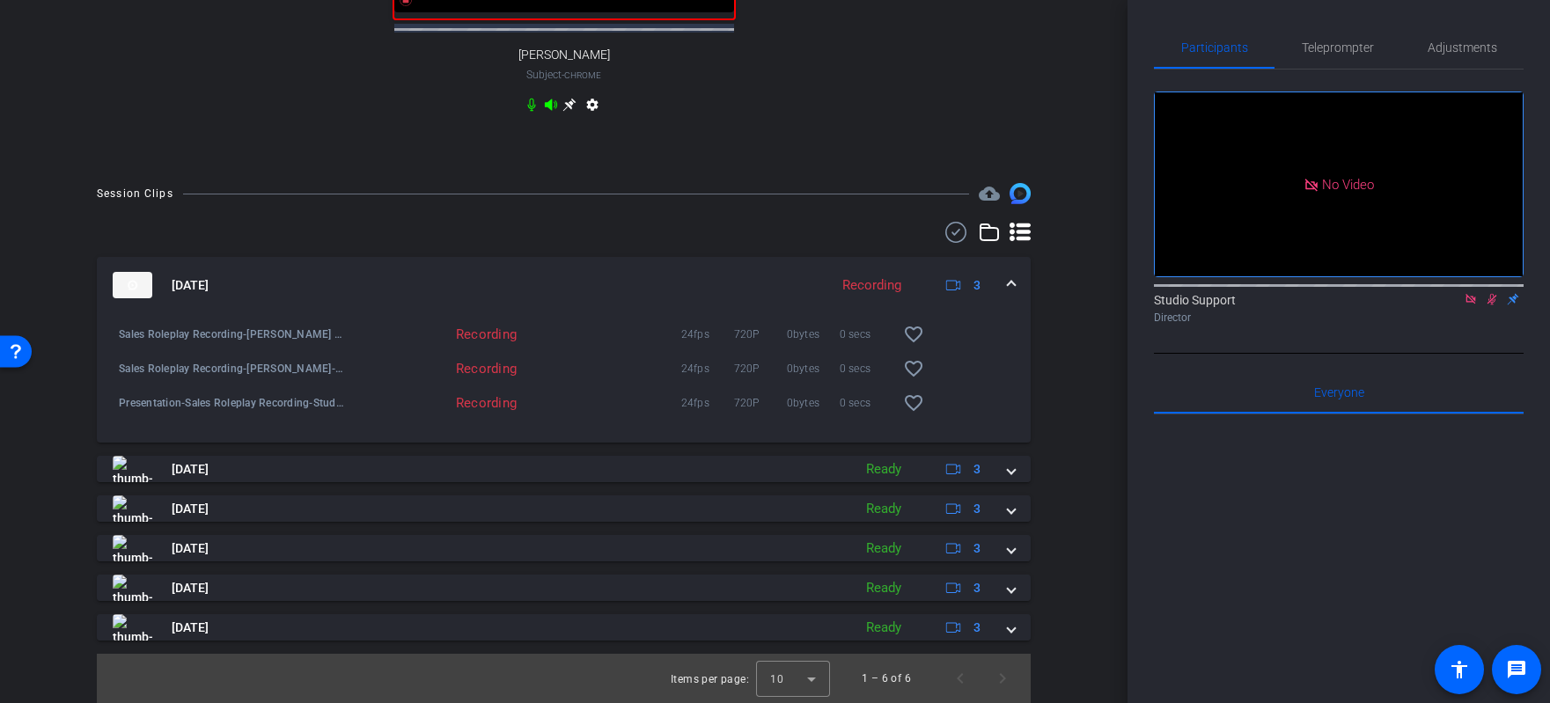
scroll to position [1433, 0]
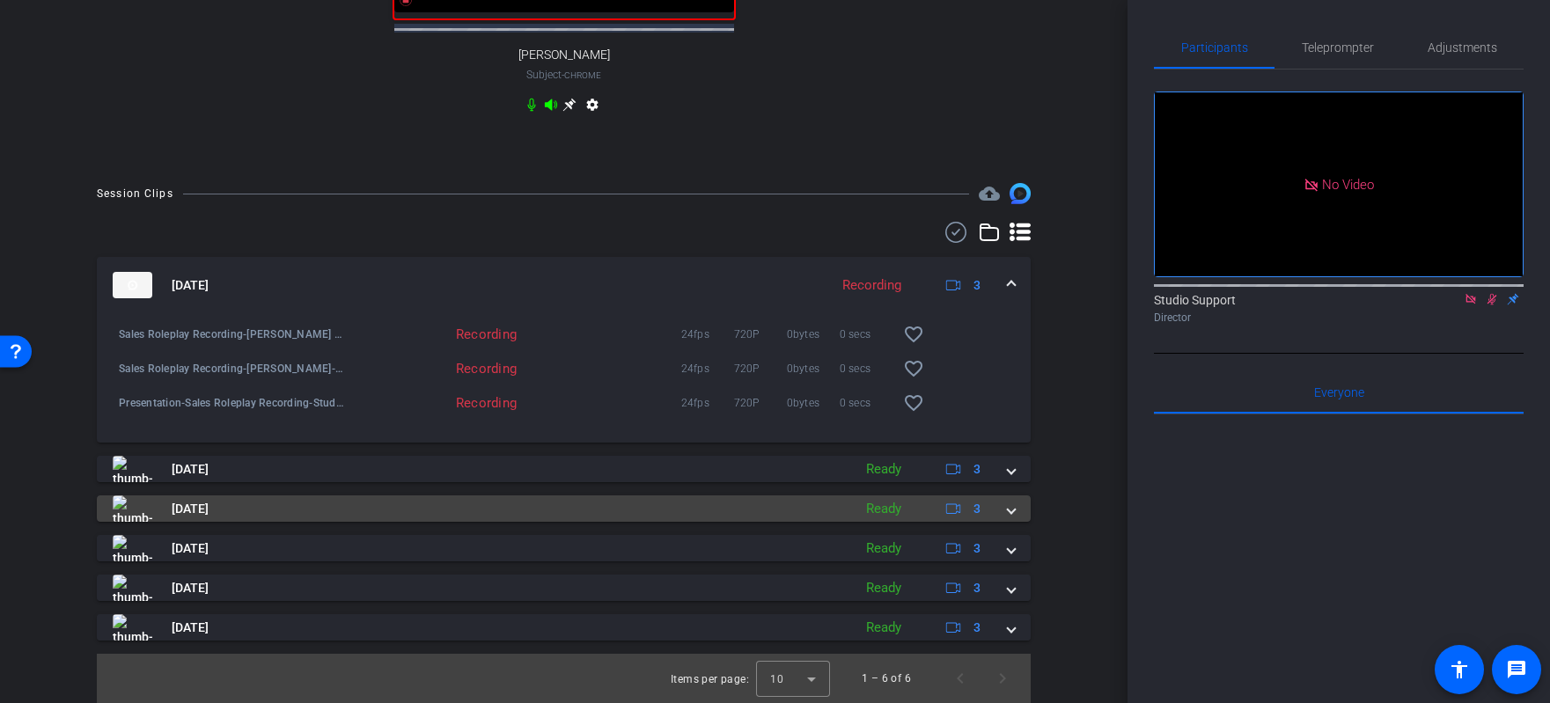
click at [756, 522] on mat-panel-title "Aug 20, 2025" at bounding box center [478, 509] width 731 height 26
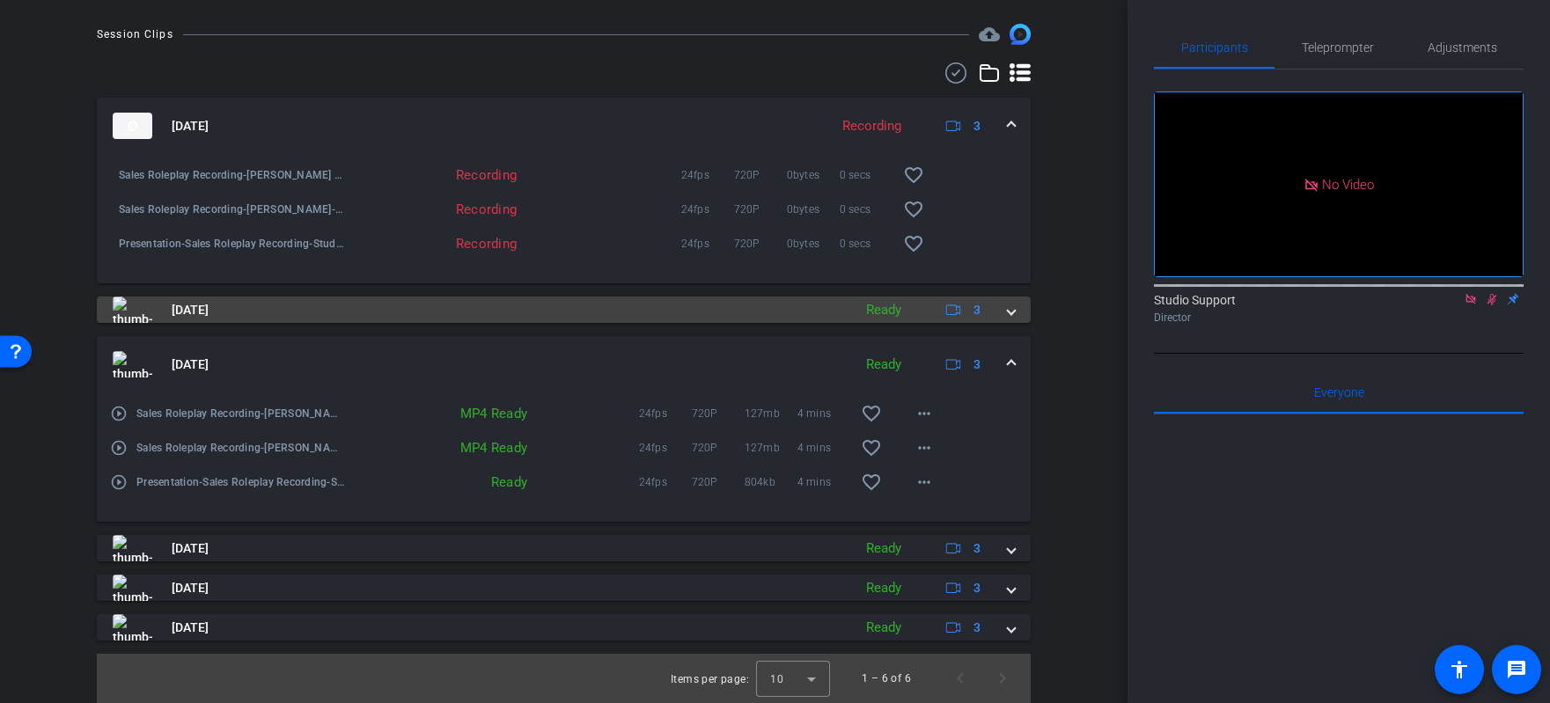
click at [689, 323] on mat-panel-title "Aug 20, 2025" at bounding box center [478, 310] width 731 height 26
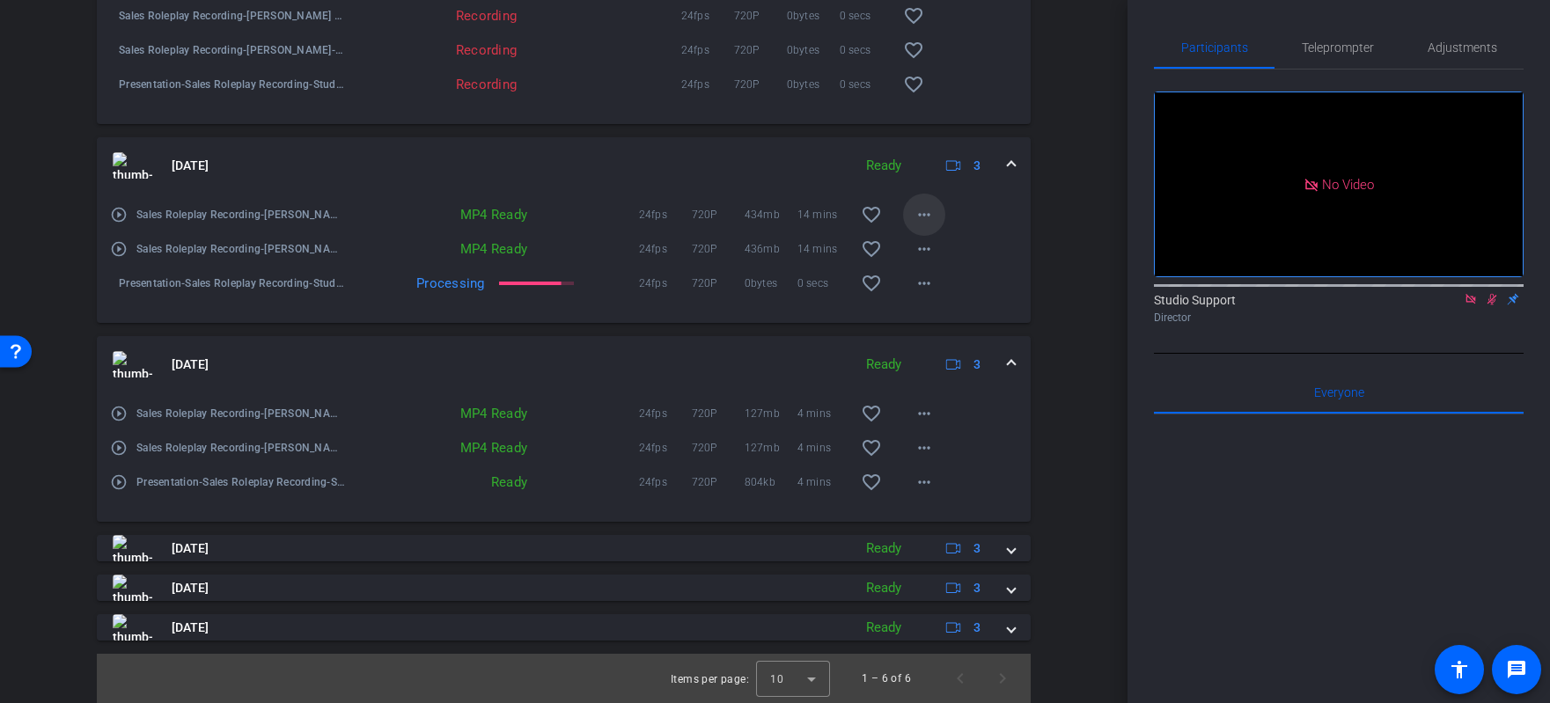
click at [915, 225] on mat-icon "more_horiz" at bounding box center [924, 214] width 21 height 21
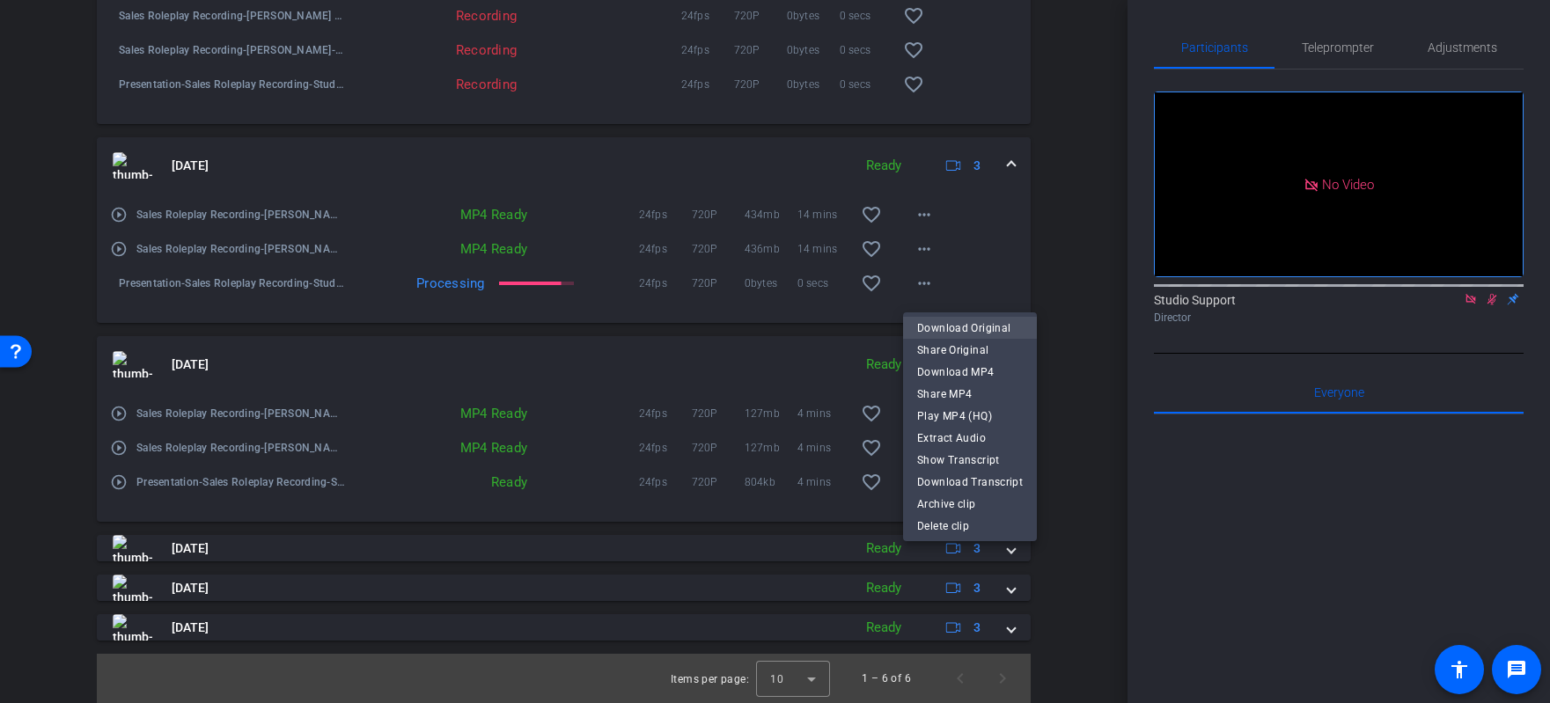
click at [986, 332] on span "Download Original" at bounding box center [970, 328] width 106 height 21
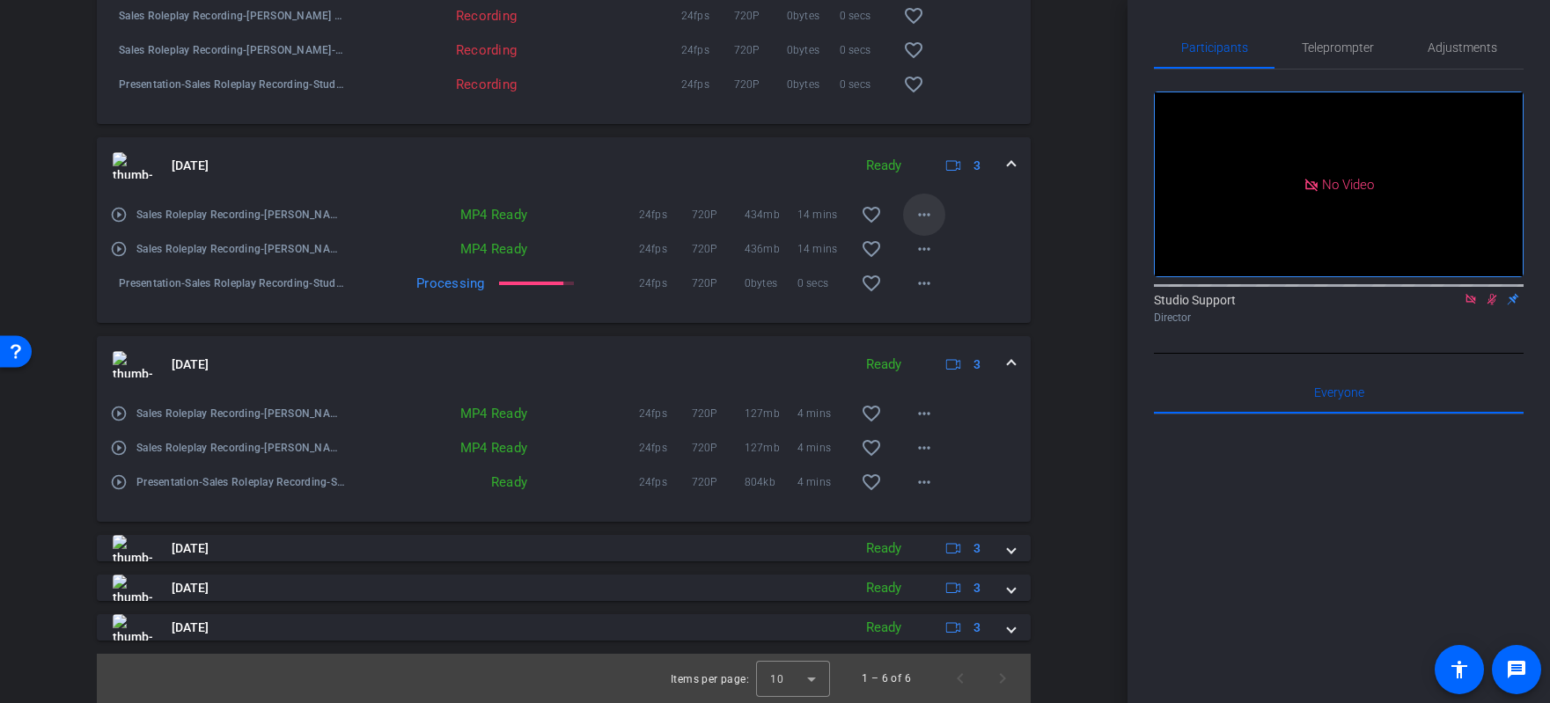
scroll to position [1415, 0]
click at [925, 260] on mat-icon "more_horiz" at bounding box center [924, 249] width 21 height 21
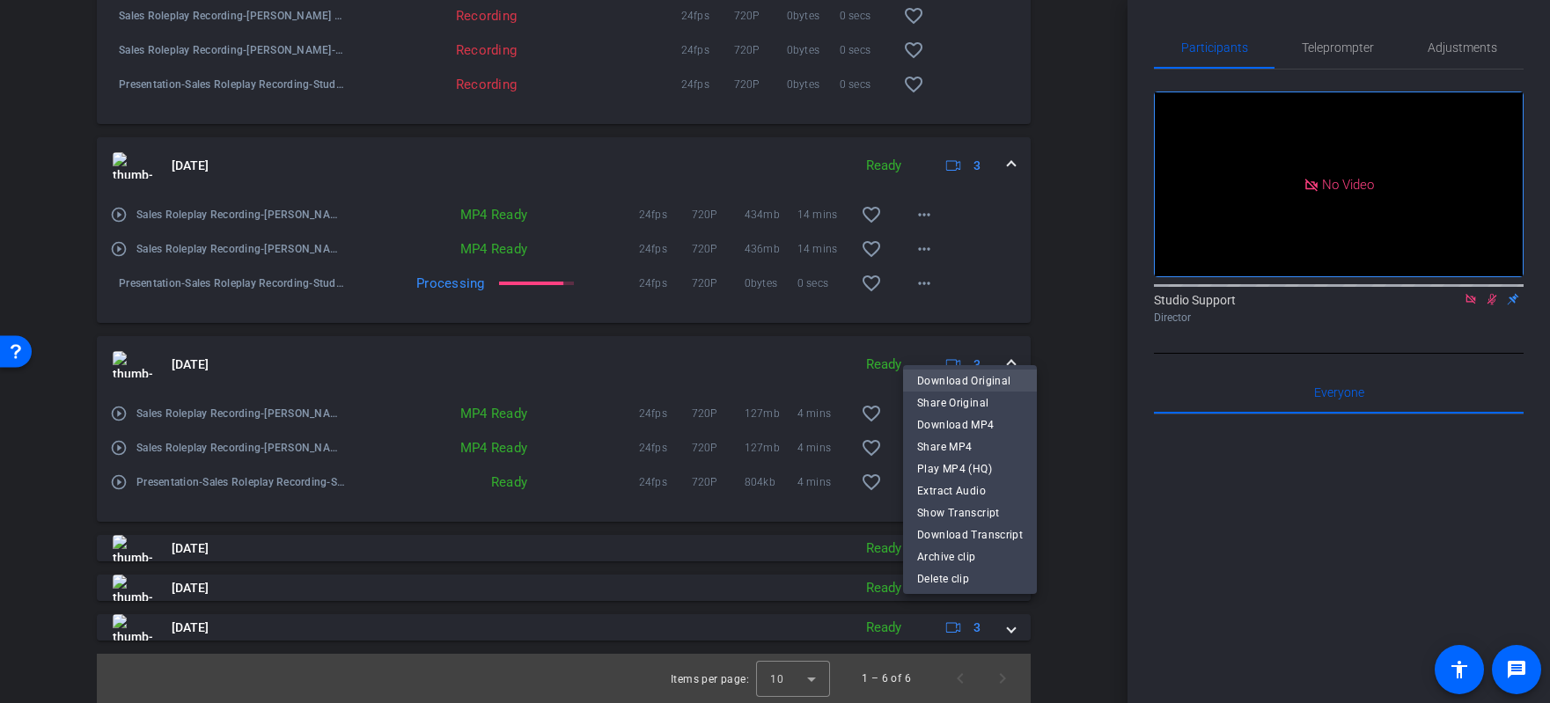
click at [990, 377] on span "Download Original" at bounding box center [970, 380] width 106 height 21
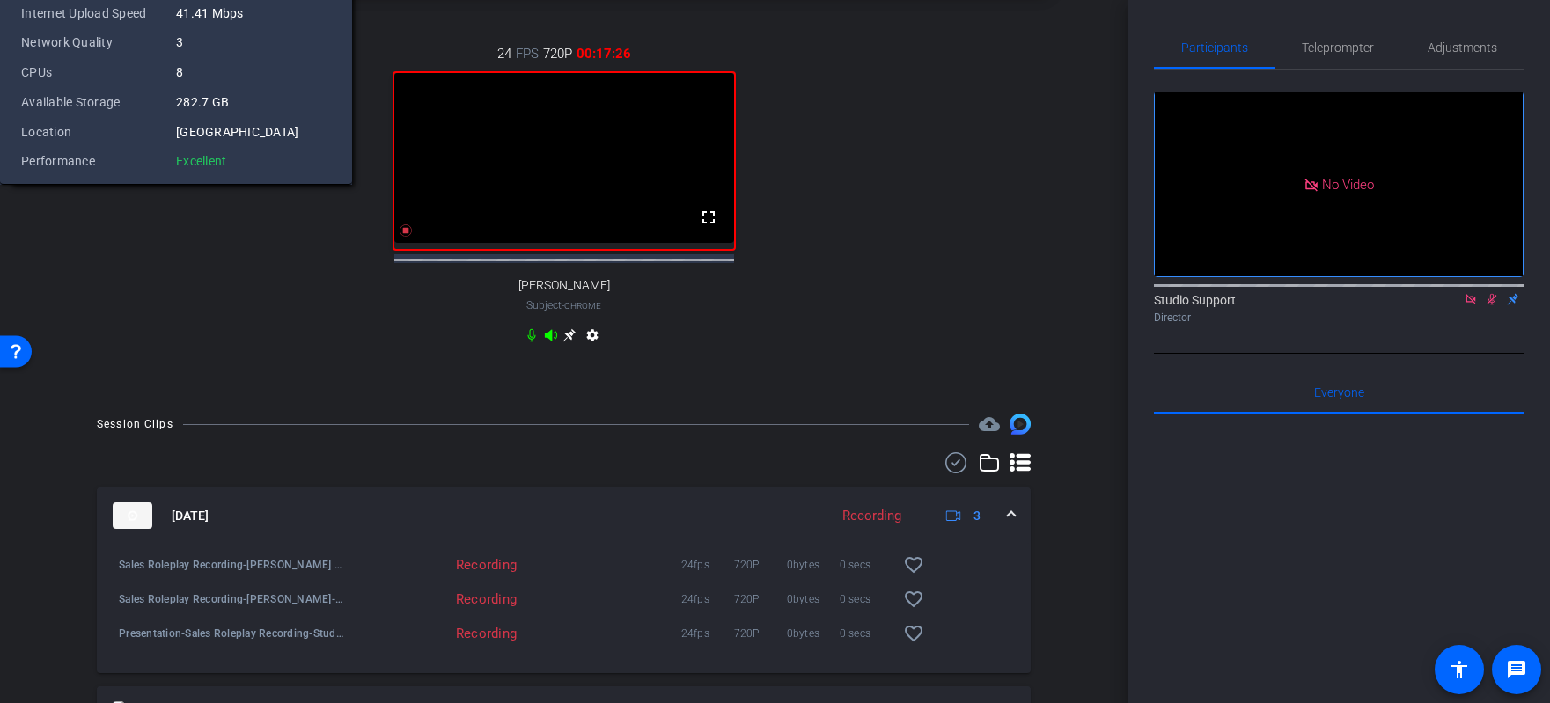
scroll to position [711, 0]
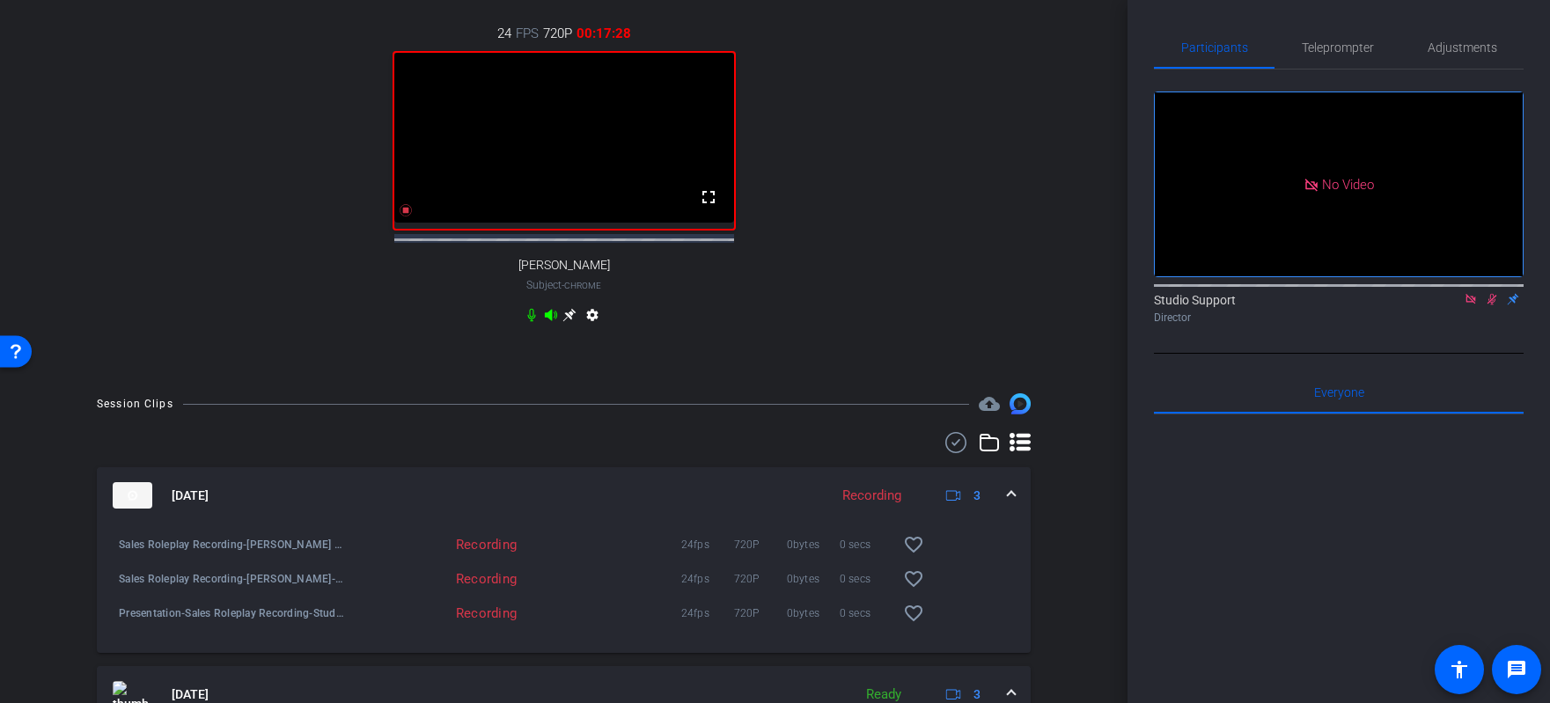
click at [1076, 293] on icon at bounding box center [1492, 299] width 14 height 12
click at [1076, 294] on icon at bounding box center [1471, 299] width 10 height 10
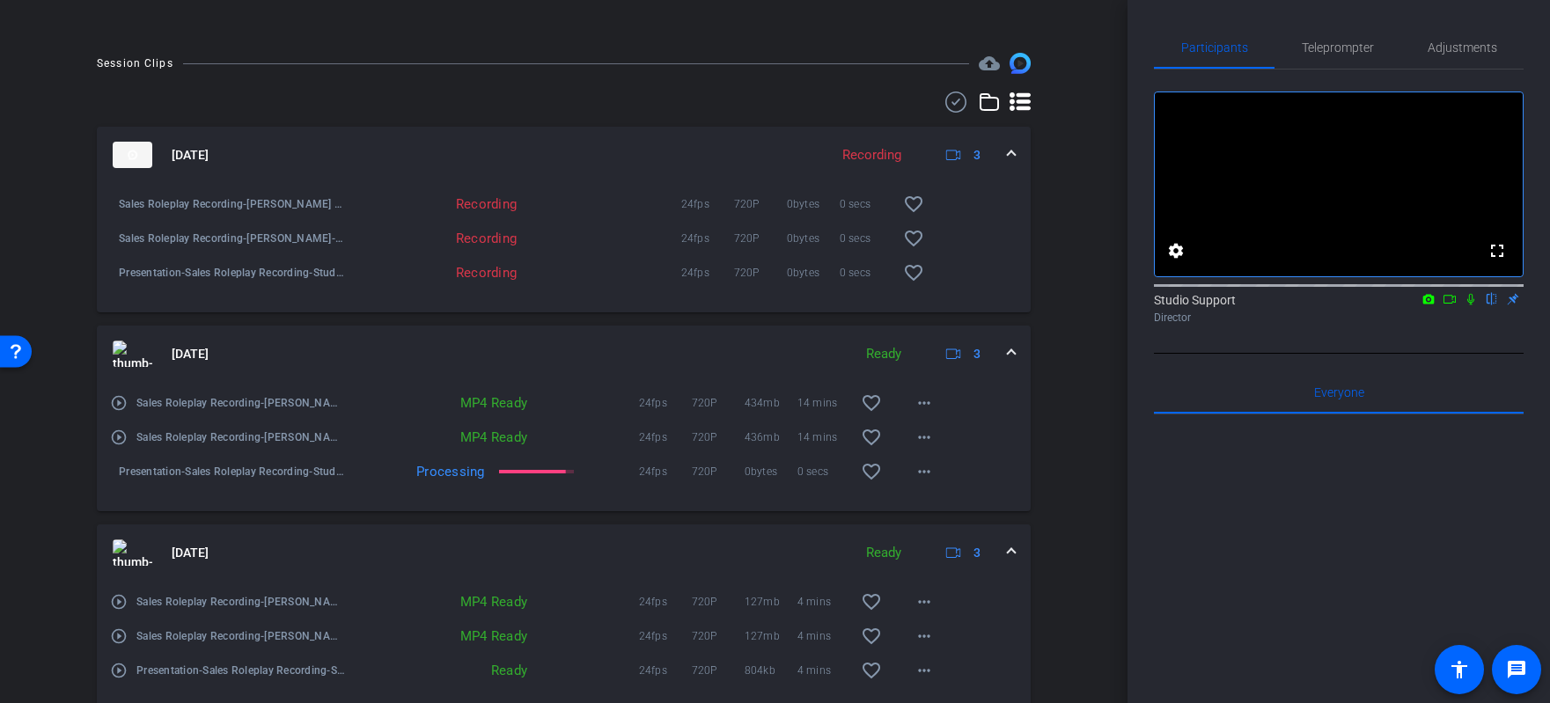
scroll to position [1051, 0]
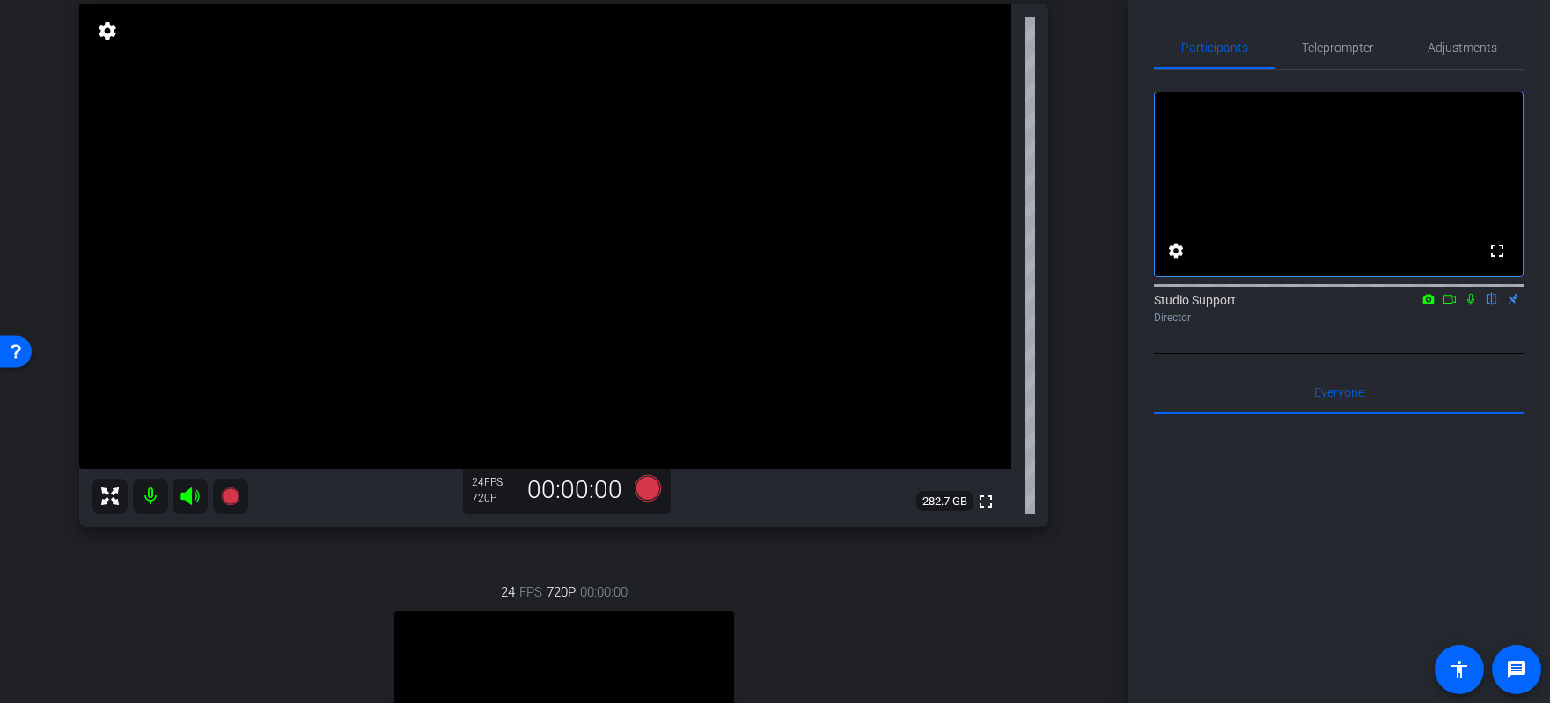
scroll to position [126, 0]
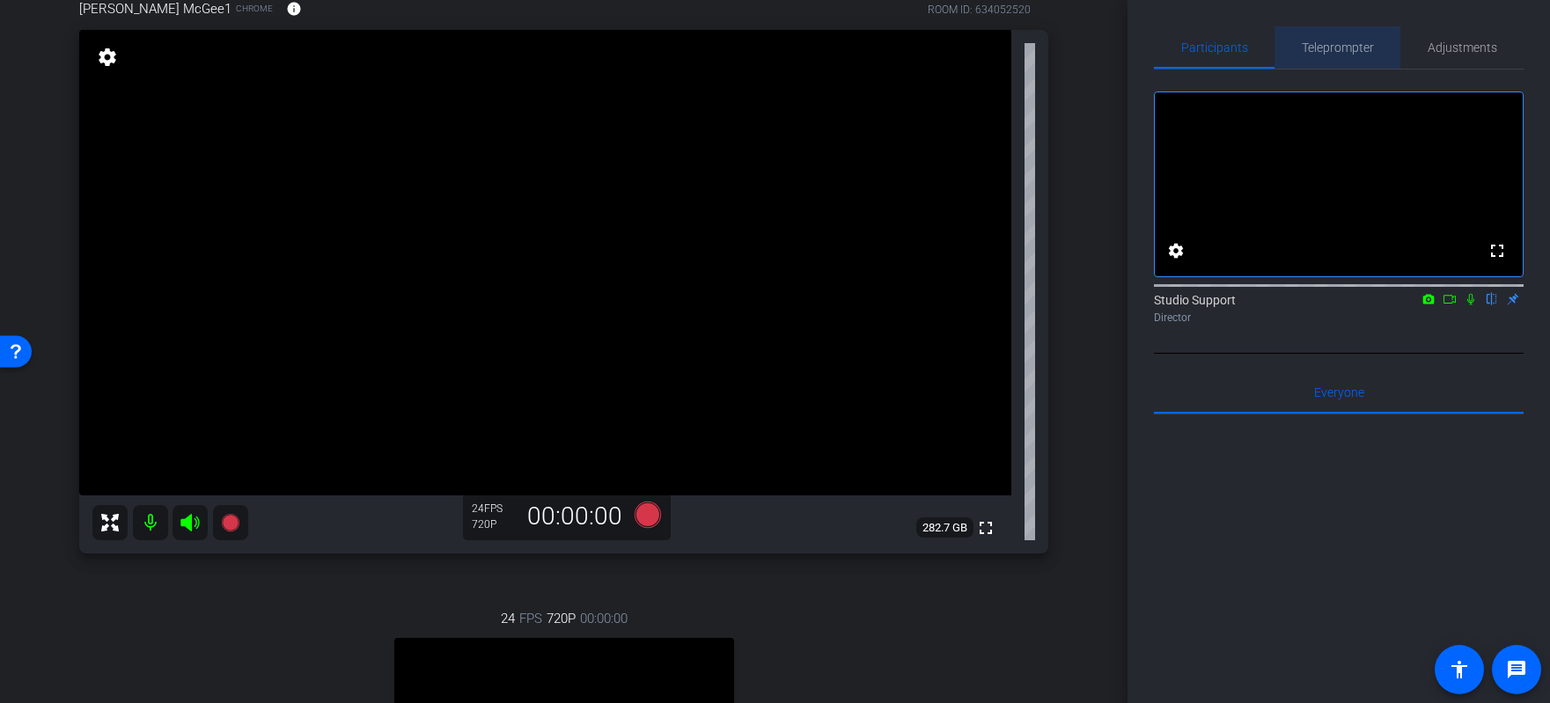
click at [1076, 49] on span "Teleprompter" at bounding box center [1338, 47] width 72 height 12
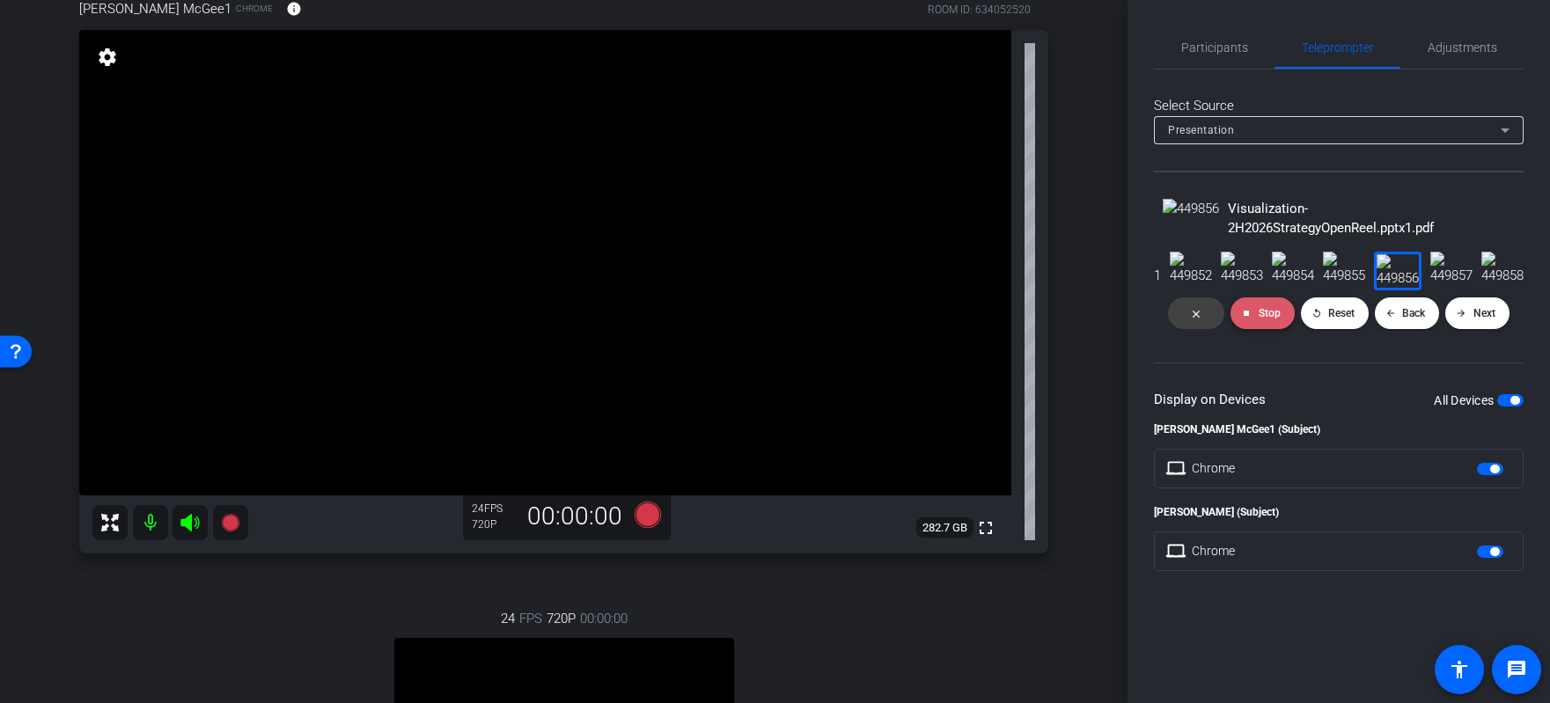
click at [1076, 319] on mat-icon "stop" at bounding box center [1246, 313] width 11 height 11
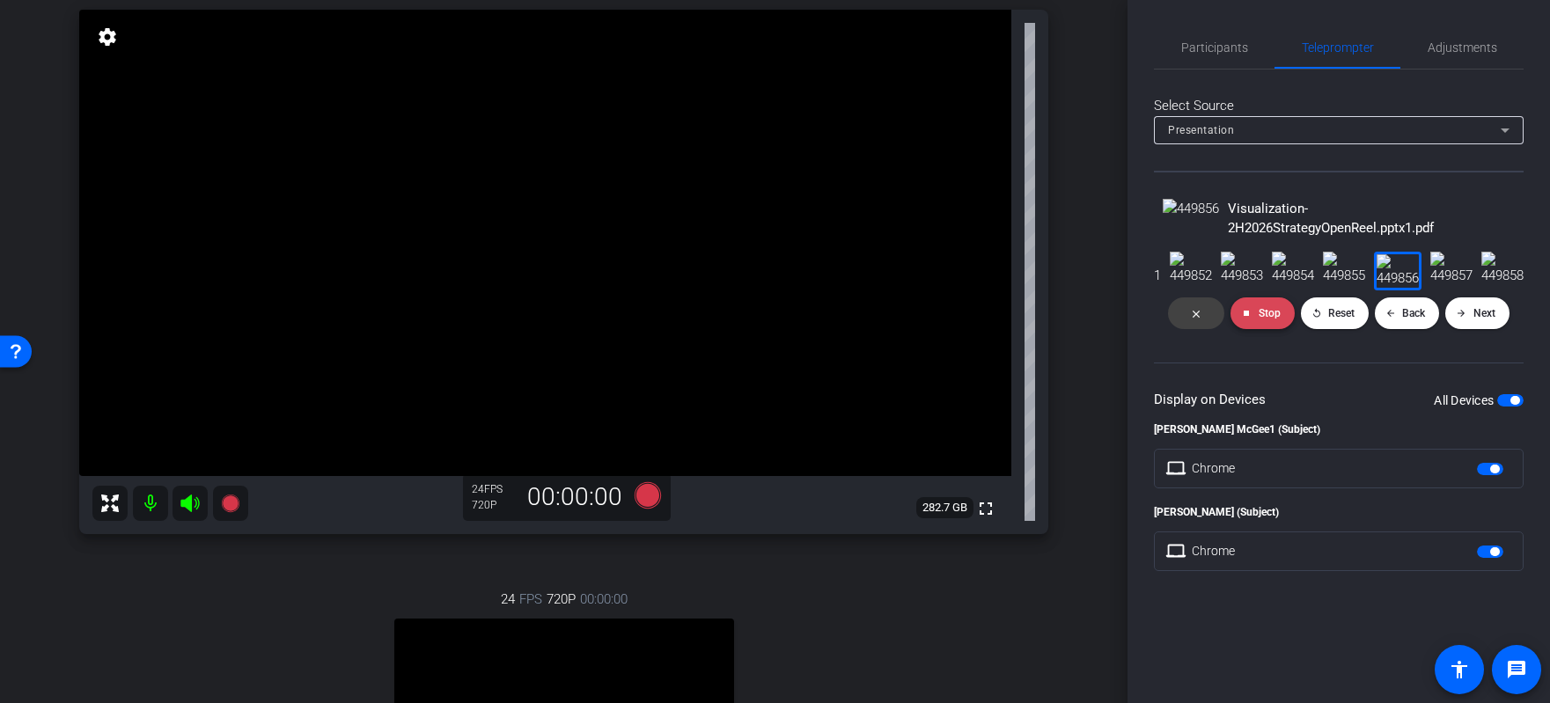
scroll to position [0, 0]
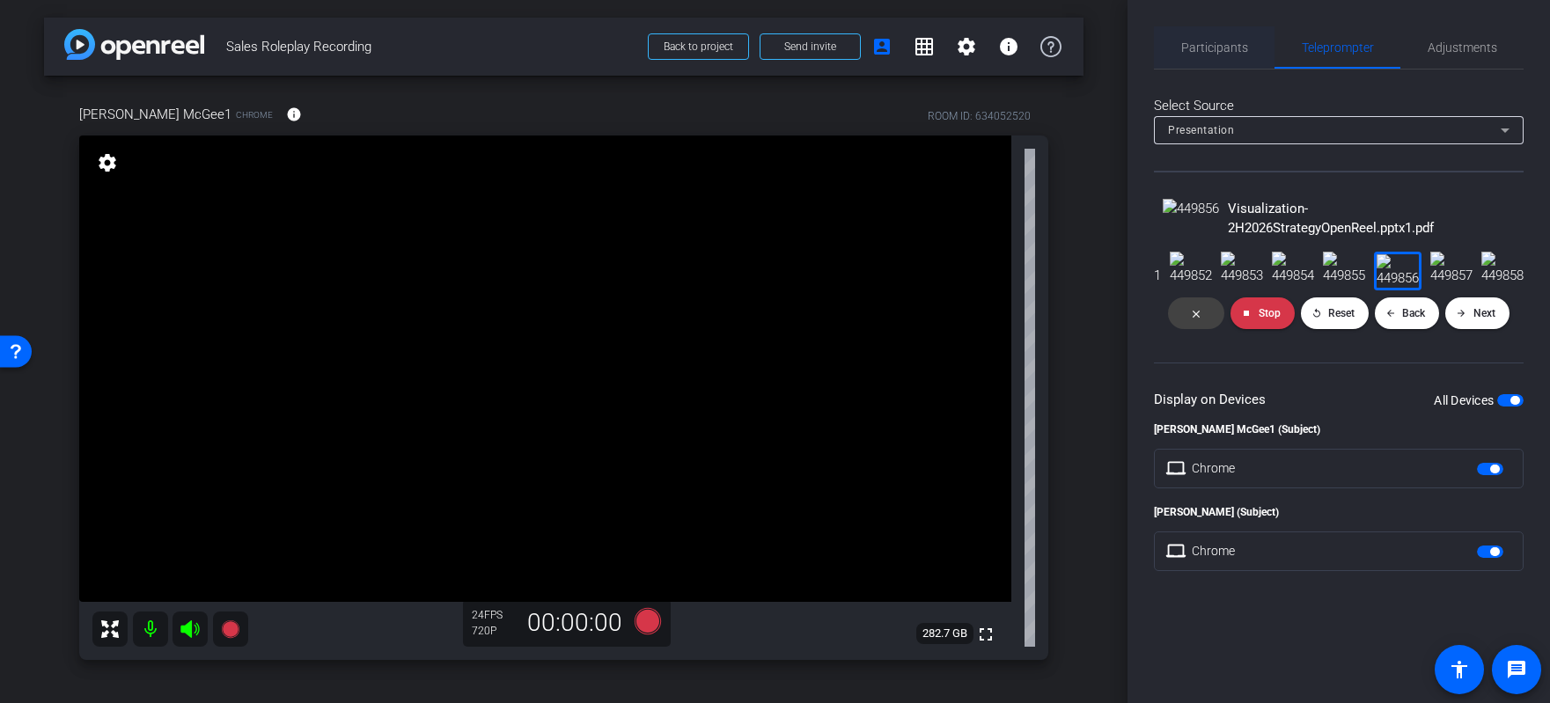
click at [1076, 46] on span "Participants" at bounding box center [1215, 47] width 67 height 12
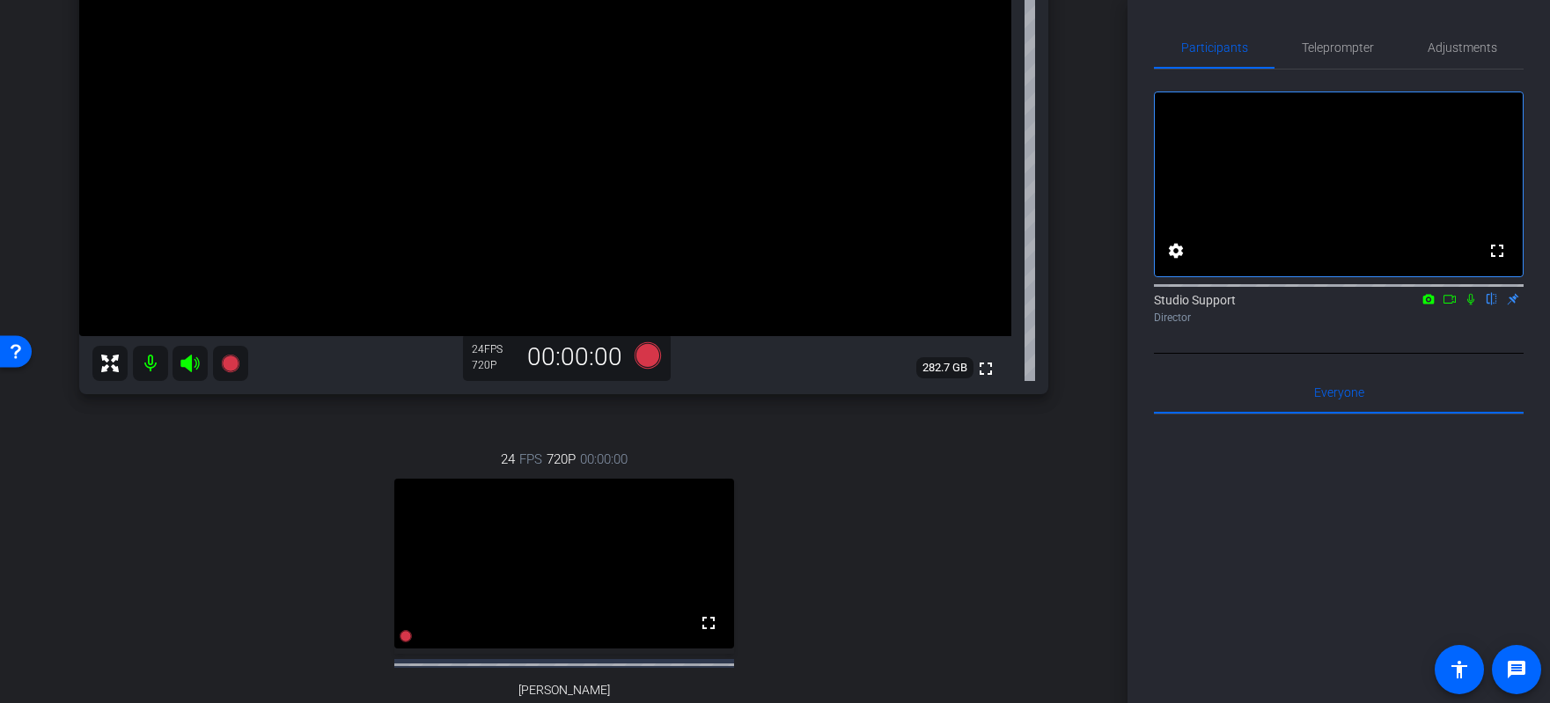
scroll to position [161, 0]
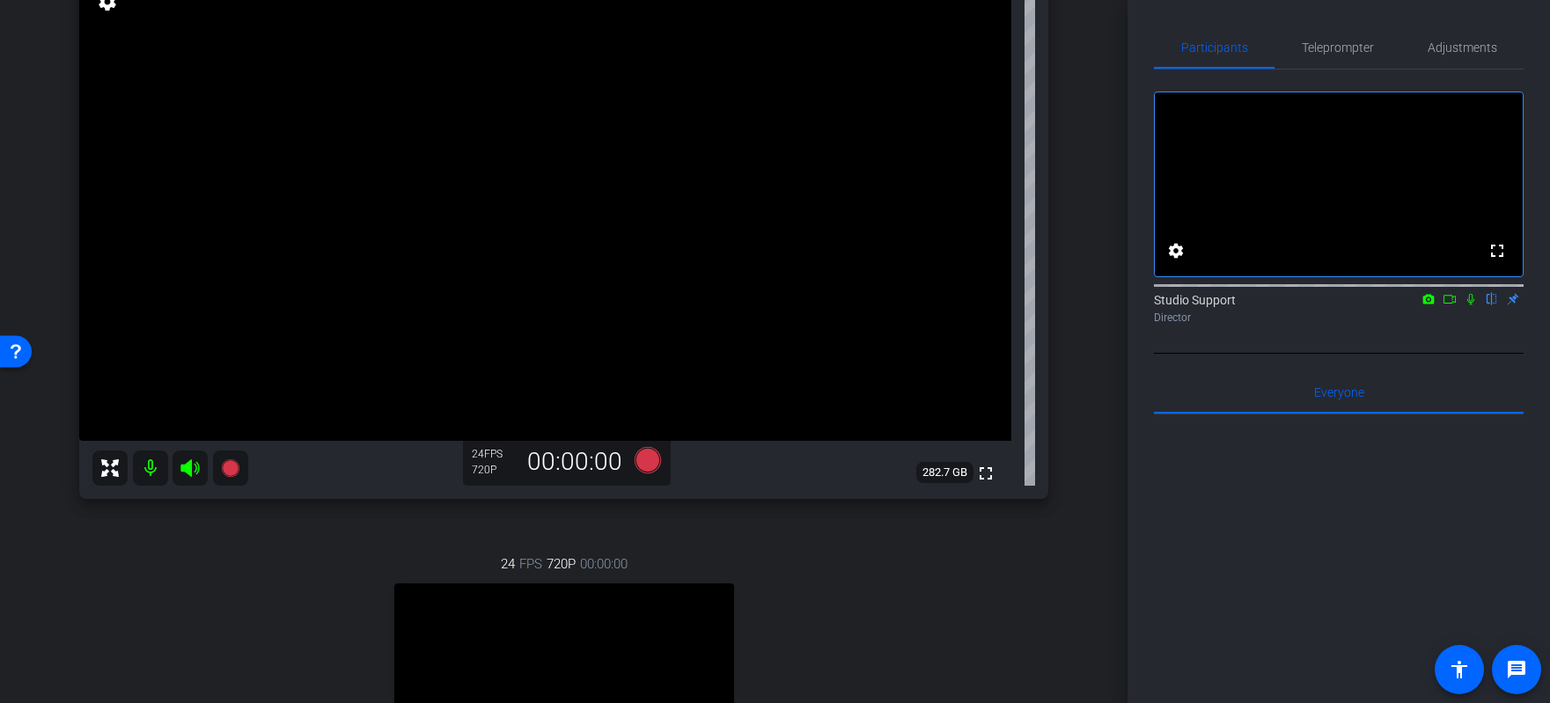
click at [389, 520] on div "Brian McGee1 Chrome info ROOM ID: 634052520 fullscreen settings 282.7 GB 24 FPS…" at bounding box center [564, 411] width 1040 height 992
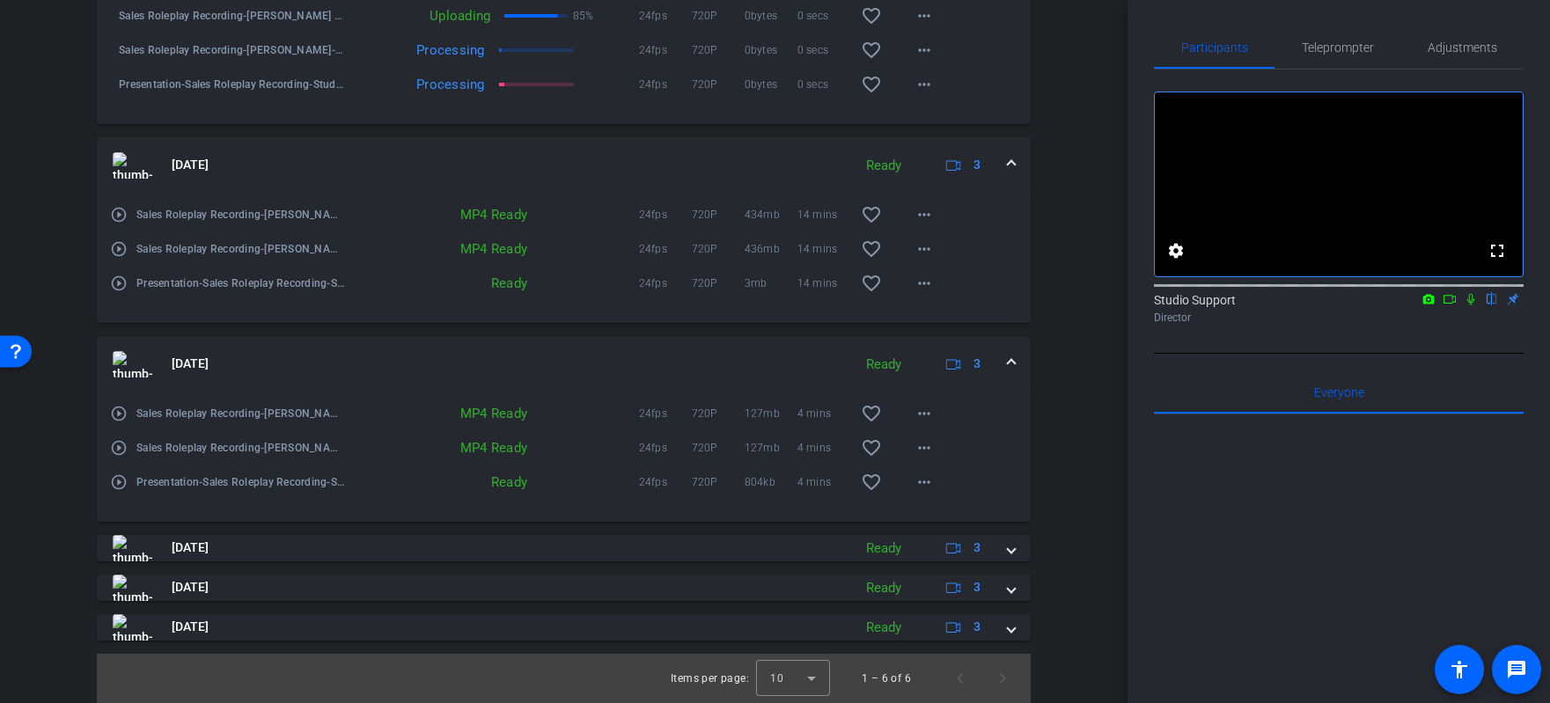
scroll to position [1237, 0]
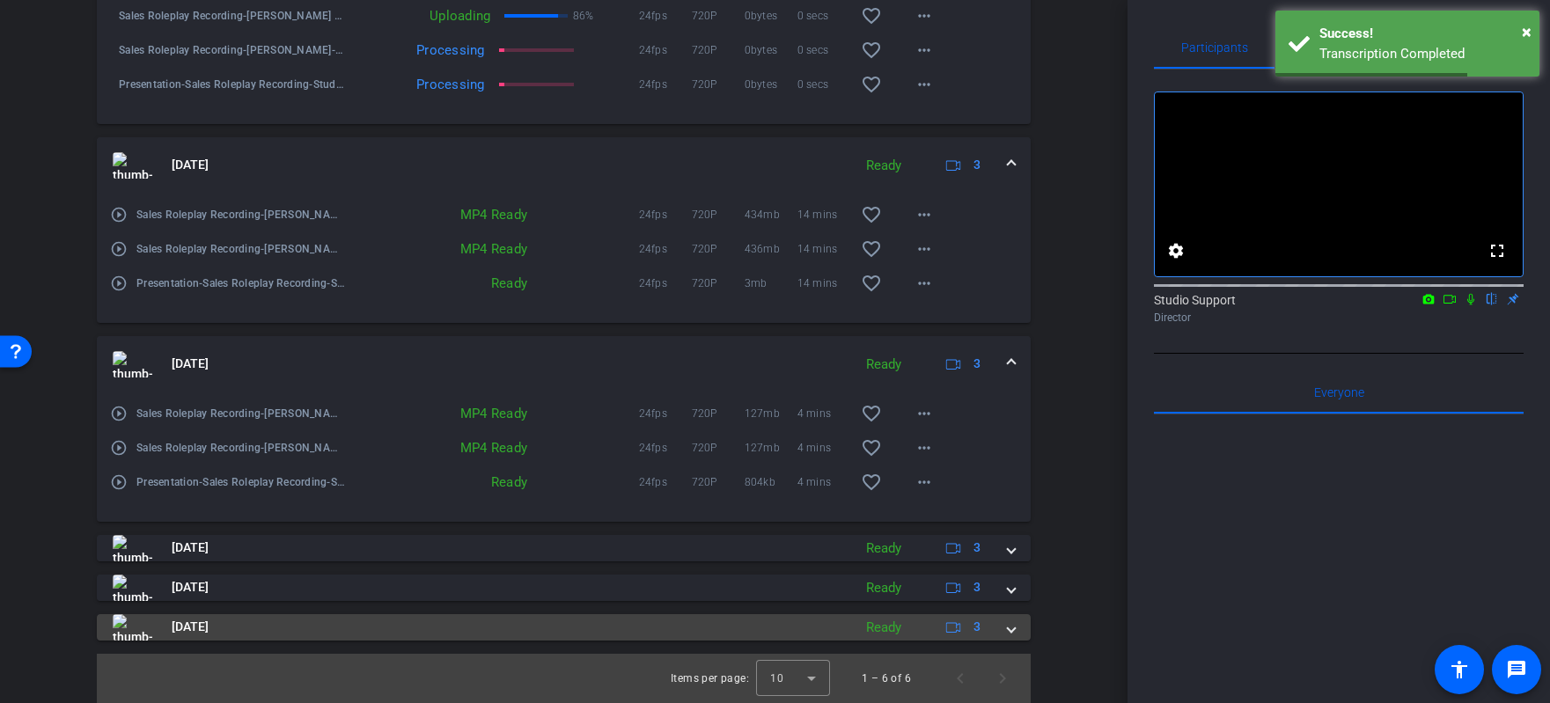
click at [706, 625] on mat-panel-title "Aug 20, 2025" at bounding box center [478, 628] width 731 height 26
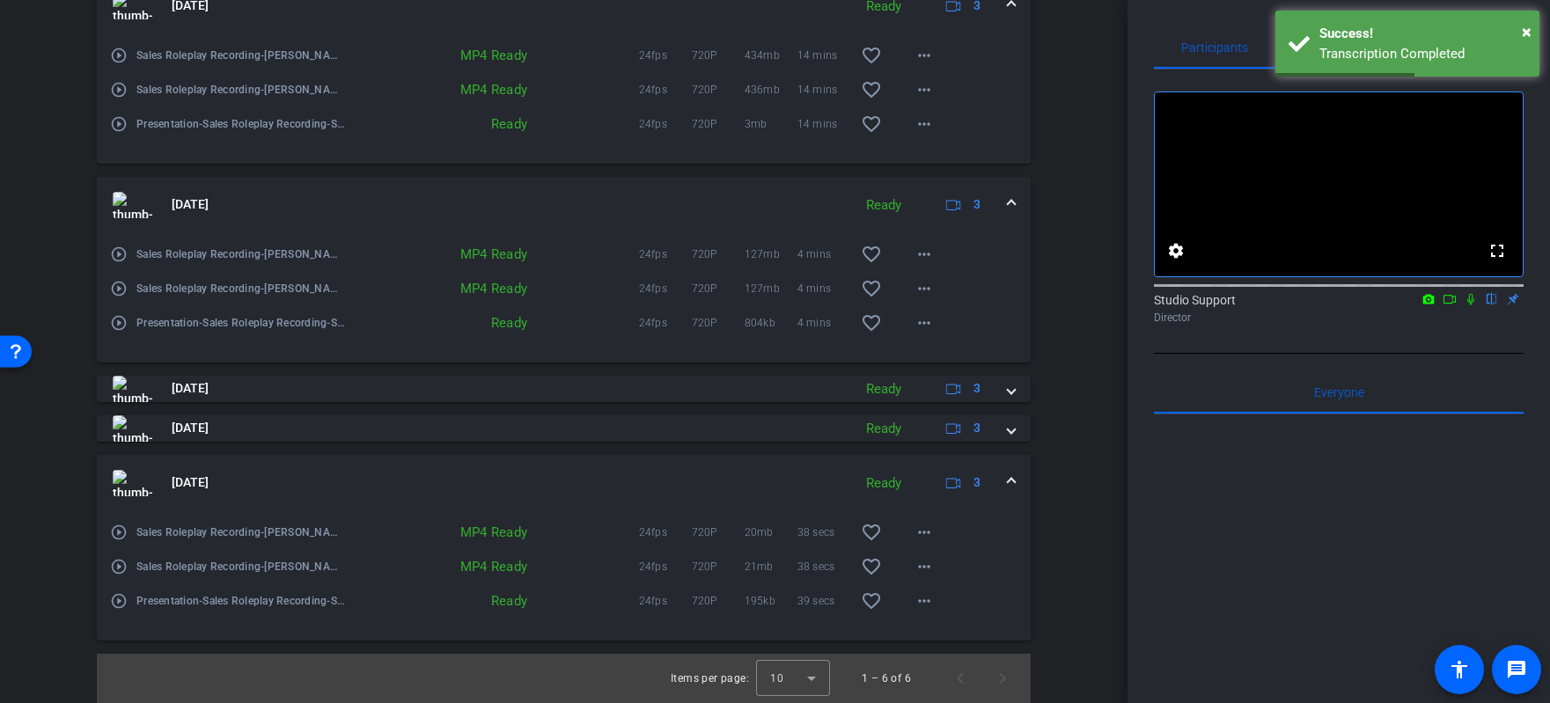
scroll to position [1396, 0]
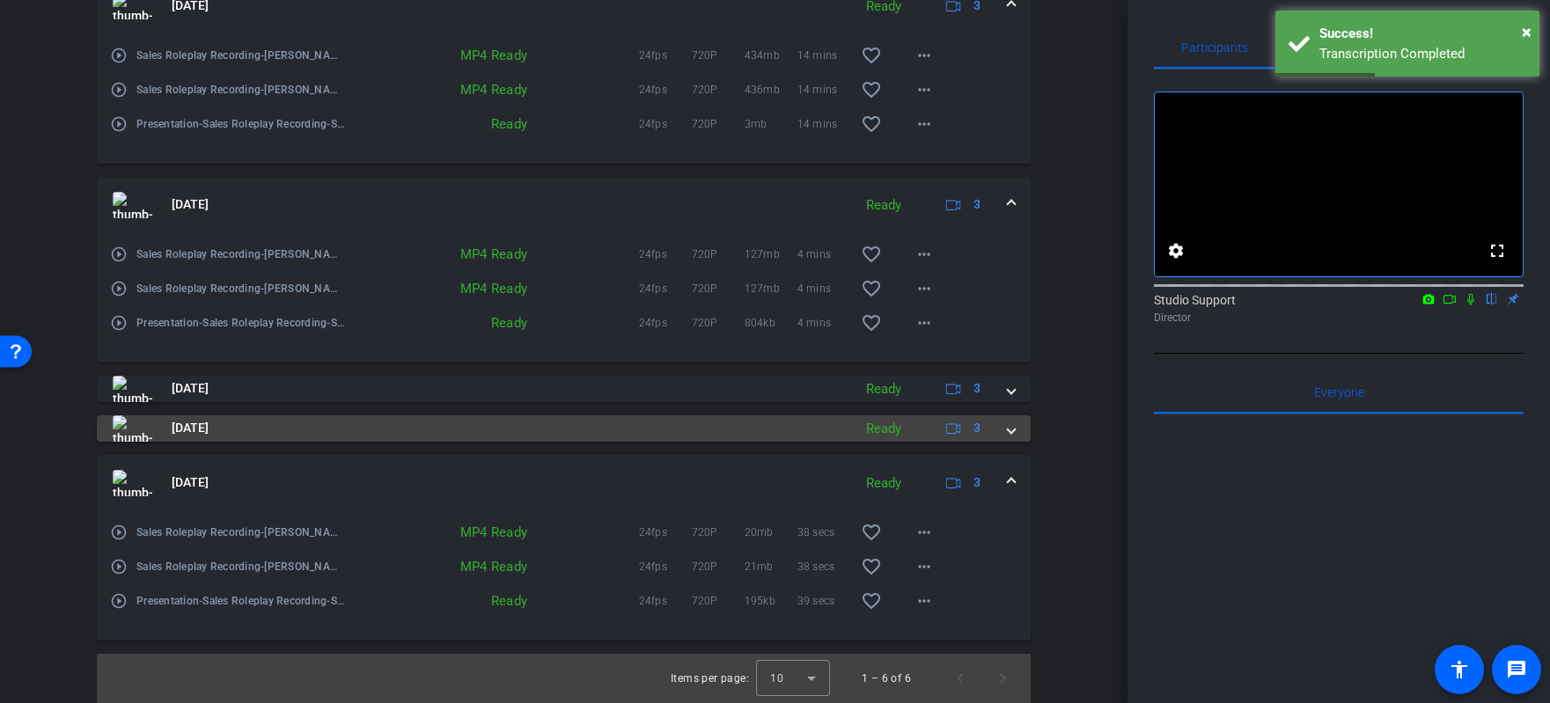
click at [688, 426] on mat-panel-title "Aug 20, 2025" at bounding box center [478, 429] width 731 height 26
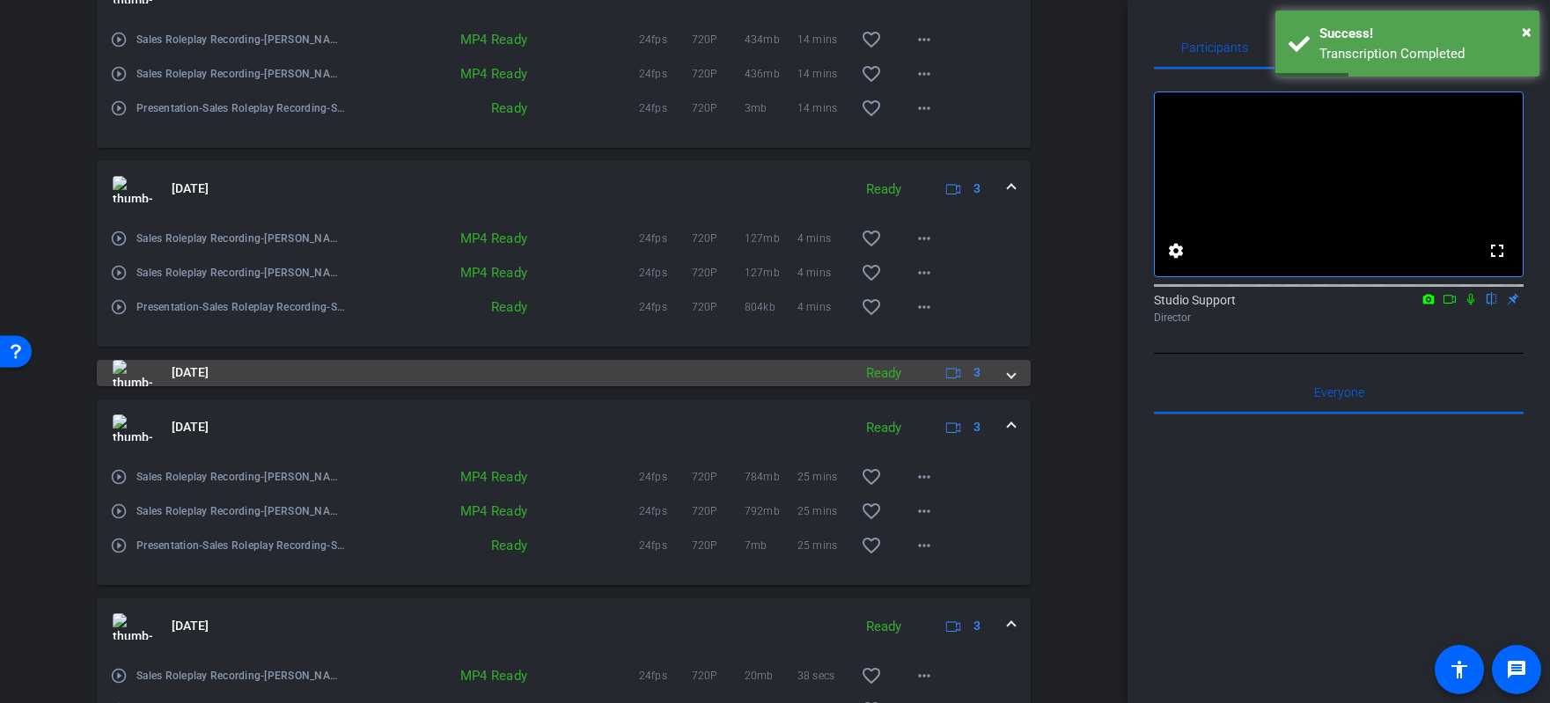
click at [676, 386] on mat-panel-title "Aug 20, 2025" at bounding box center [478, 373] width 731 height 26
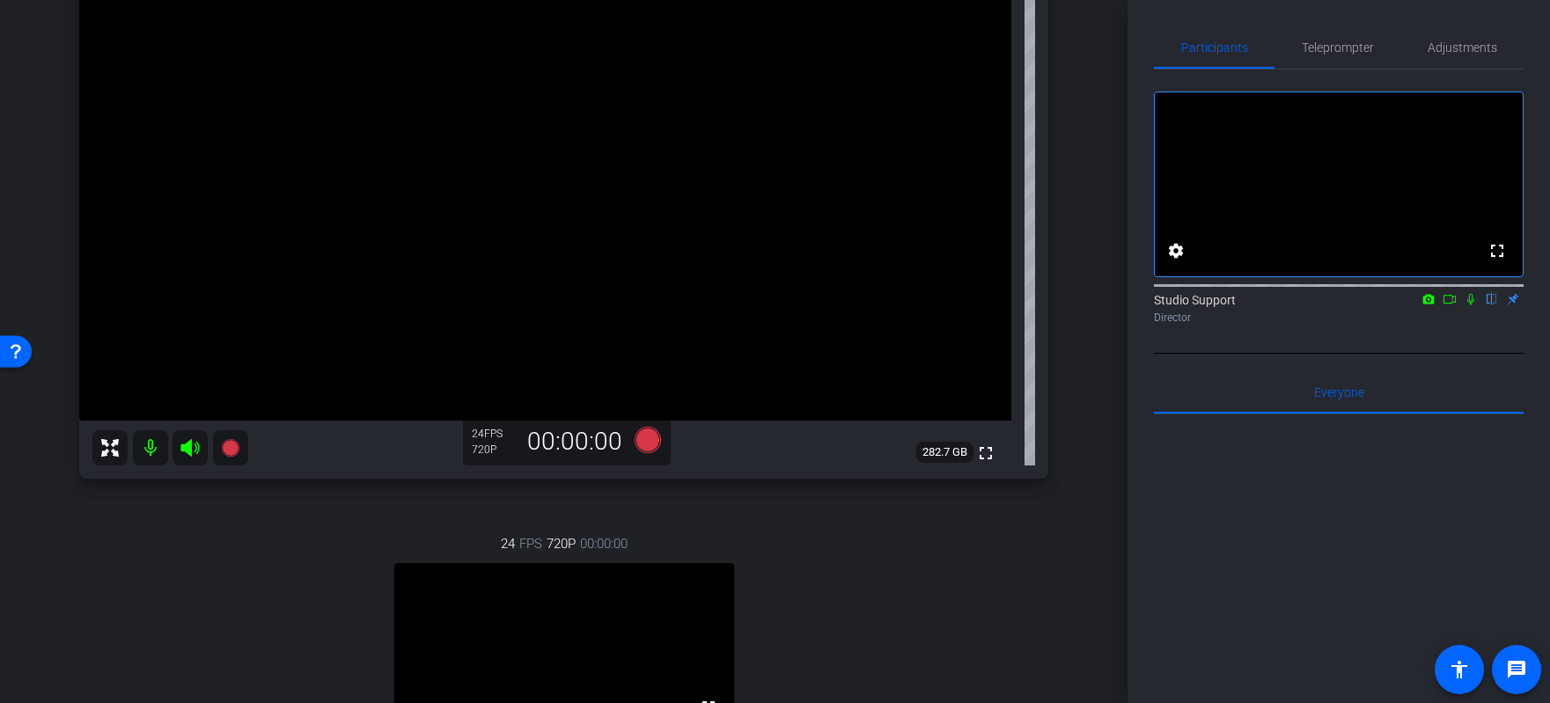
scroll to position [0, 0]
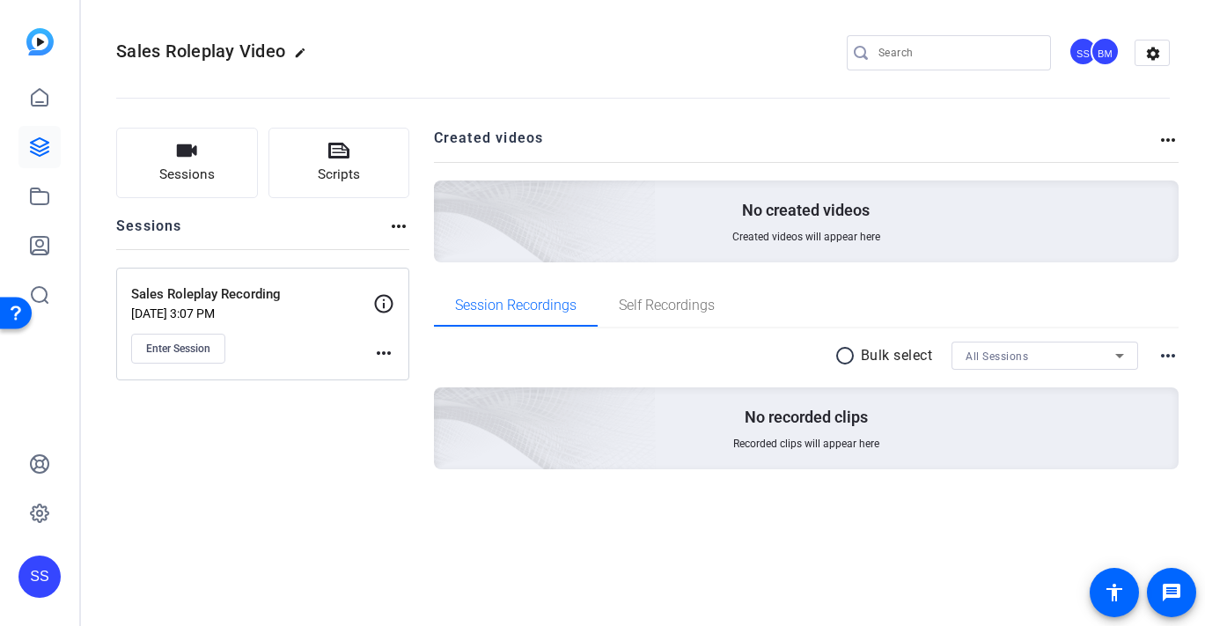
drag, startPoint x: 301, startPoint y: 285, endPoint x: 133, endPoint y: 299, distance: 168.8
click at [133, 299] on p "Sales Roleplay Recording" at bounding box center [252, 294] width 242 height 20
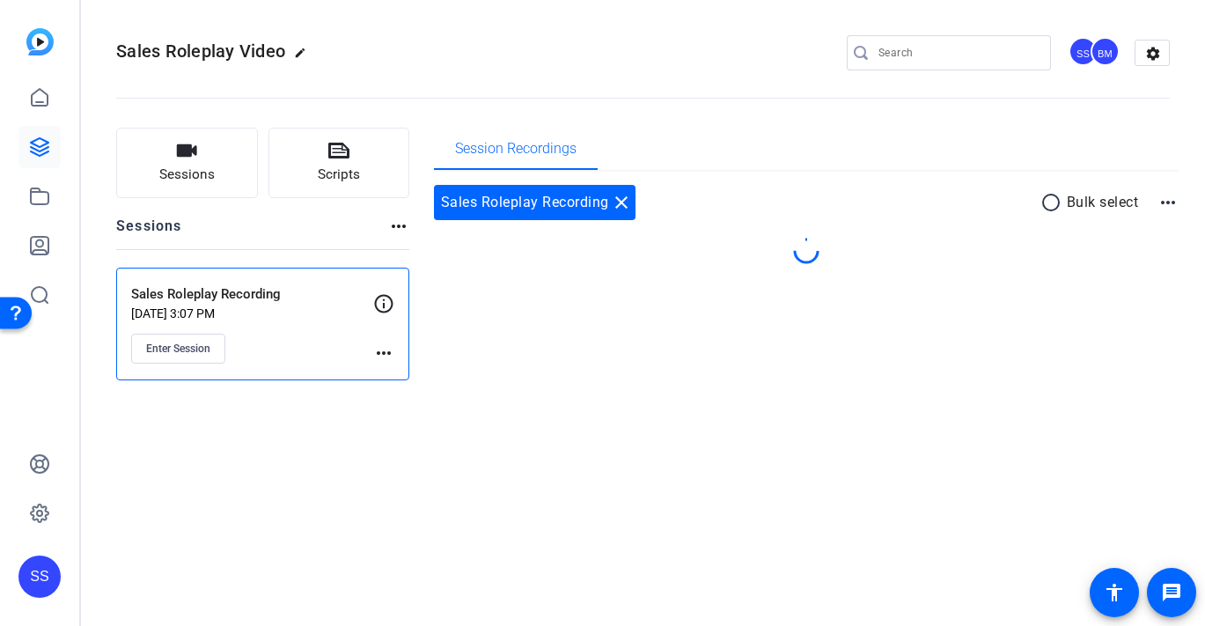
copy p "Sales Roleplay Recording"
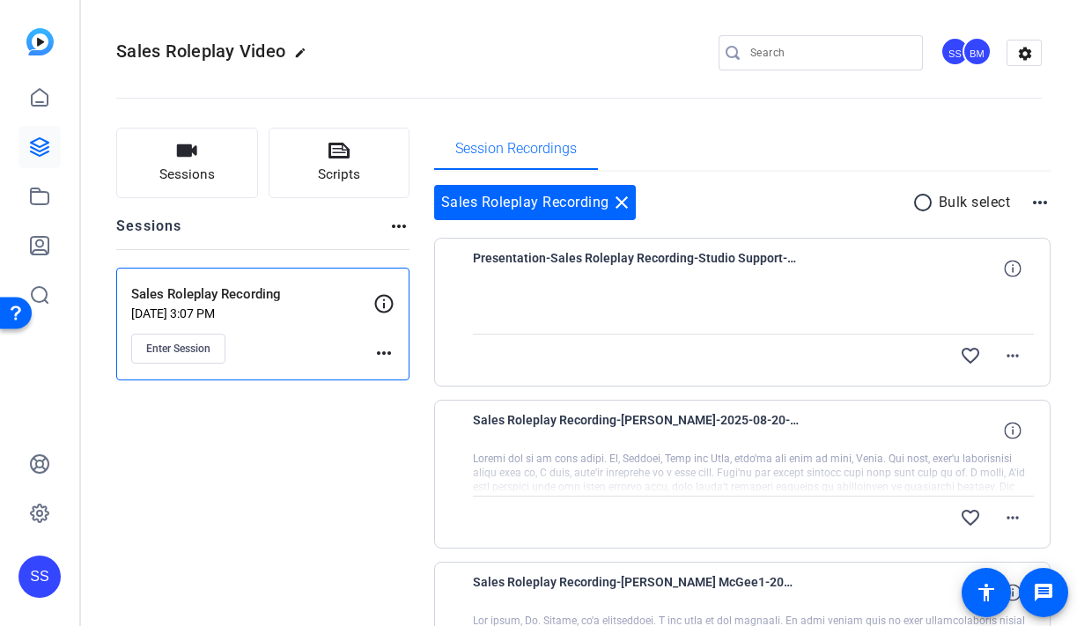
click at [41, 593] on div "SS" at bounding box center [39, 577] width 42 height 42
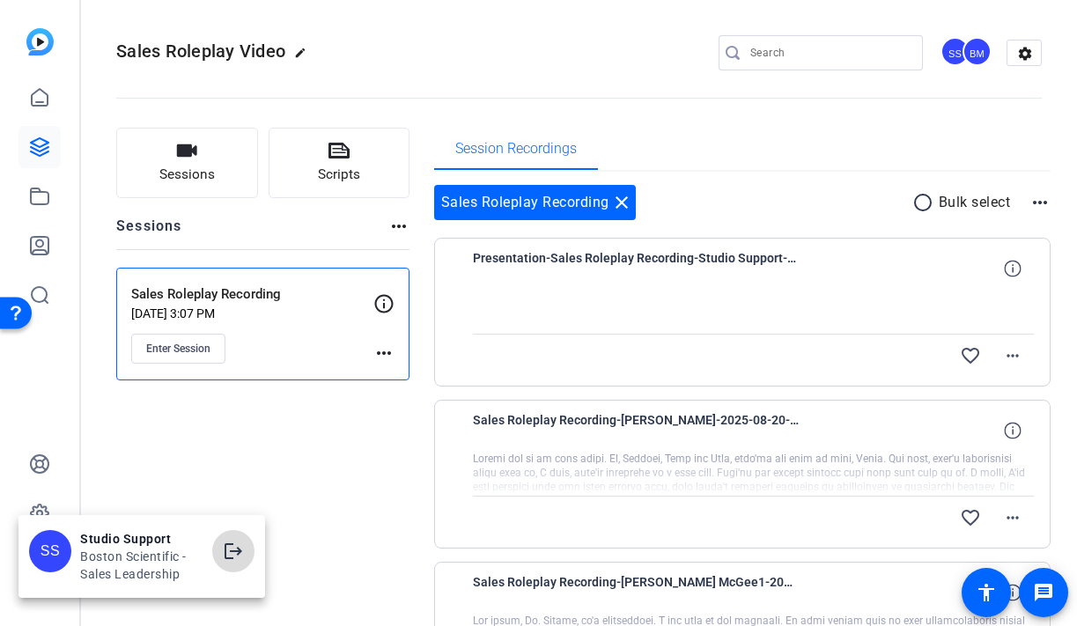
click at [234, 553] on mat-icon "logout" at bounding box center [233, 551] width 21 height 21
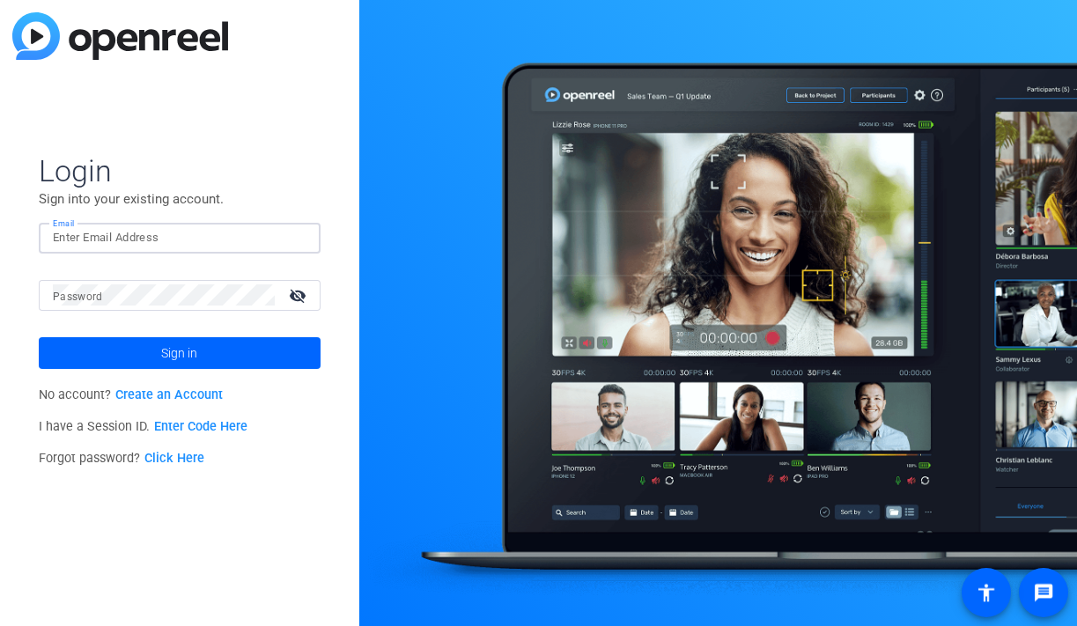
click at [107, 237] on input "Email" at bounding box center [180, 237] width 254 height 21
click at [288, 244] on img at bounding box center [291, 237] width 12 height 21
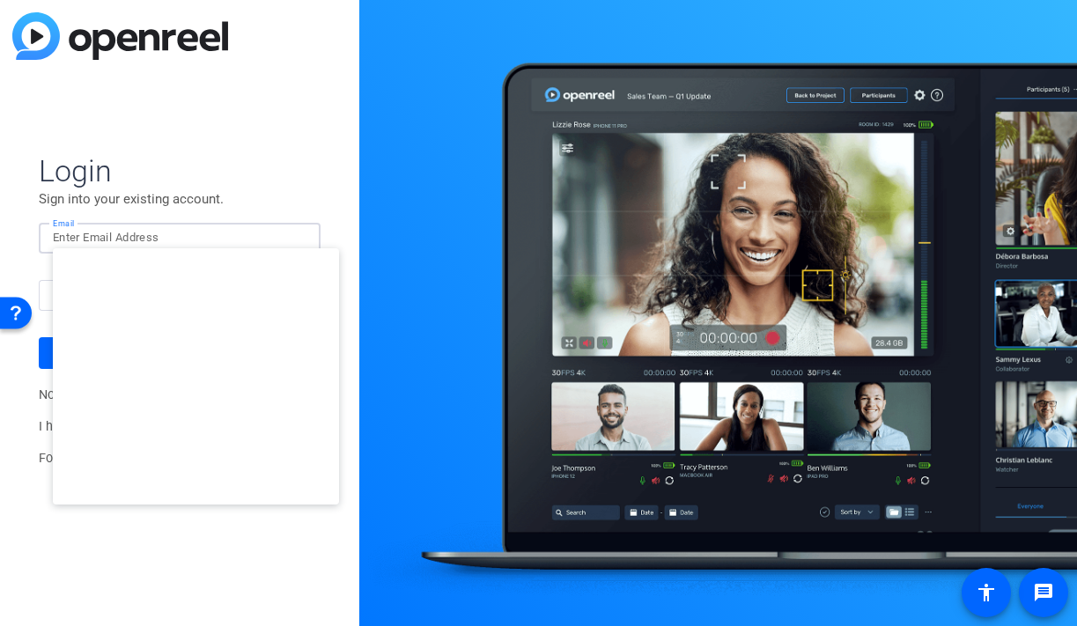
type input "studiosupport@openreel.com"
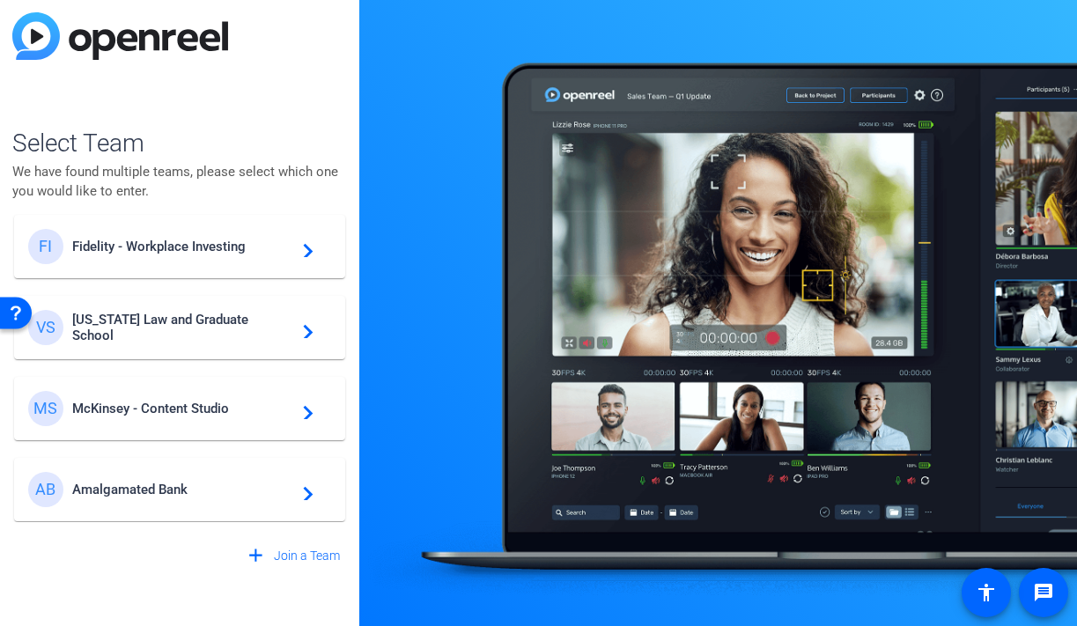
scroll to position [424, 0]
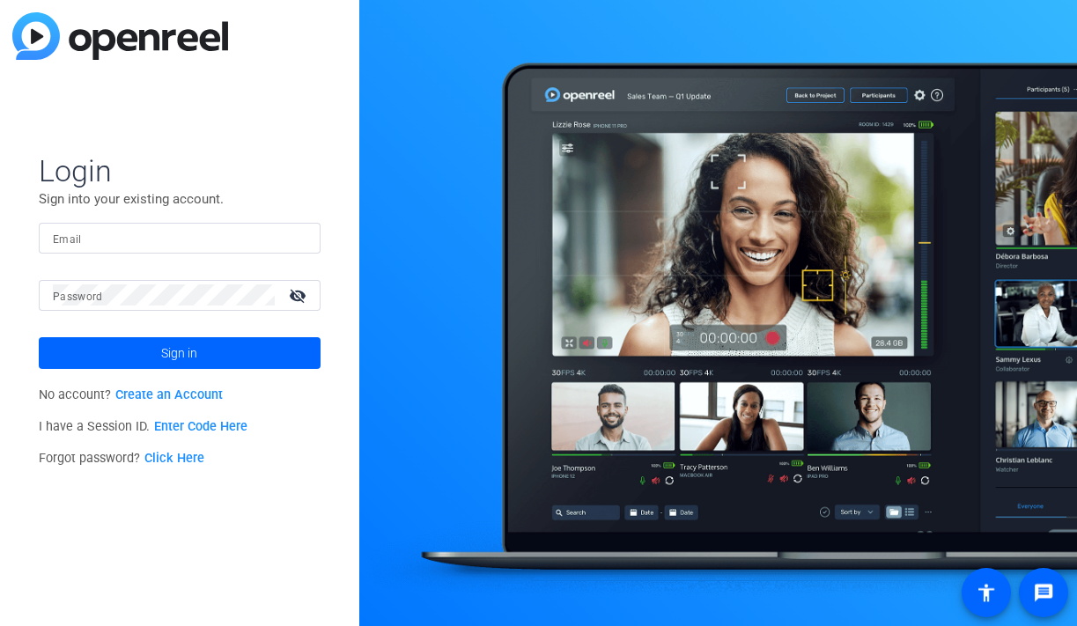
click at [223, 250] on div at bounding box center [180, 238] width 254 height 31
click at [291, 231] on img at bounding box center [291, 237] width 12 height 21
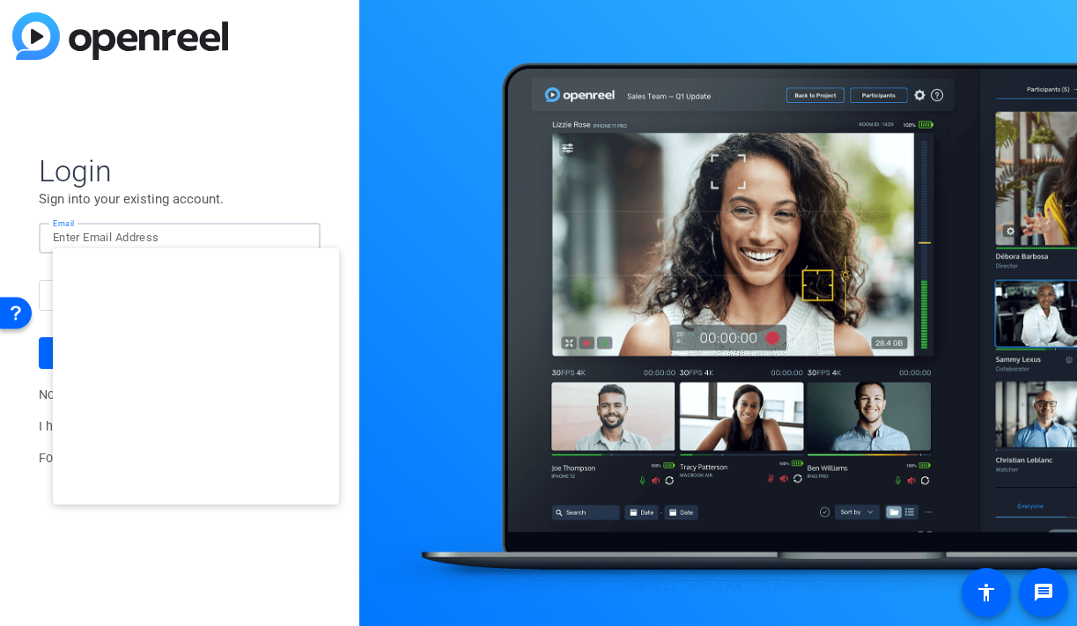
type input "[EMAIL_ADDRESS][DOMAIN_NAME]"
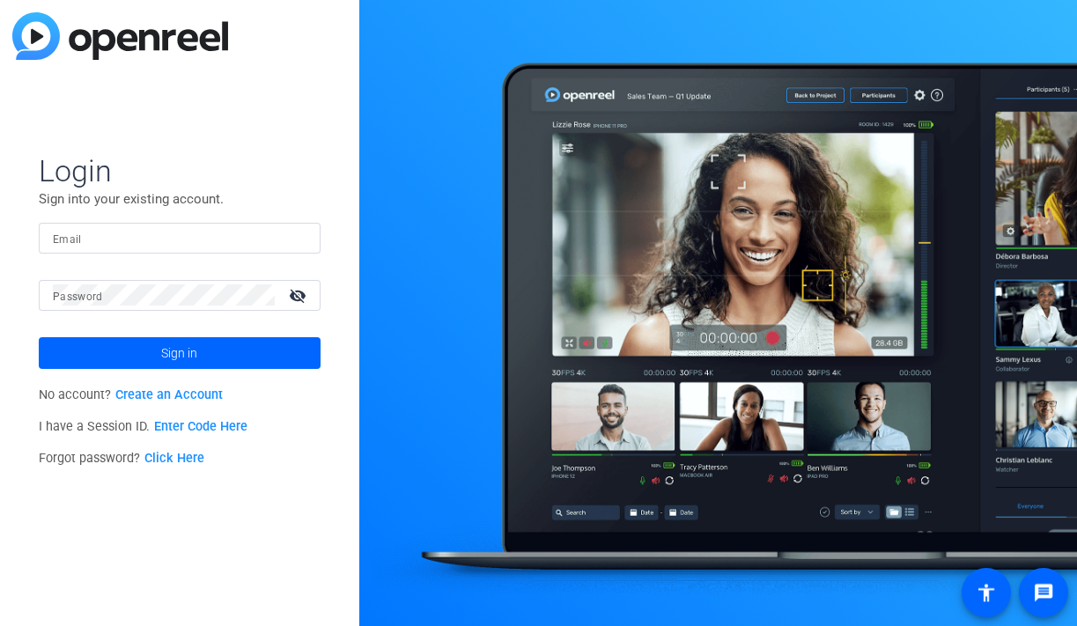
click at [203, 224] on div at bounding box center [180, 238] width 254 height 31
click at [283, 239] on input "Email" at bounding box center [180, 237] width 254 height 21
click at [295, 239] on img at bounding box center [291, 237] width 12 height 21
type input "[EMAIL_ADDRESS][DOMAIN_NAME]"
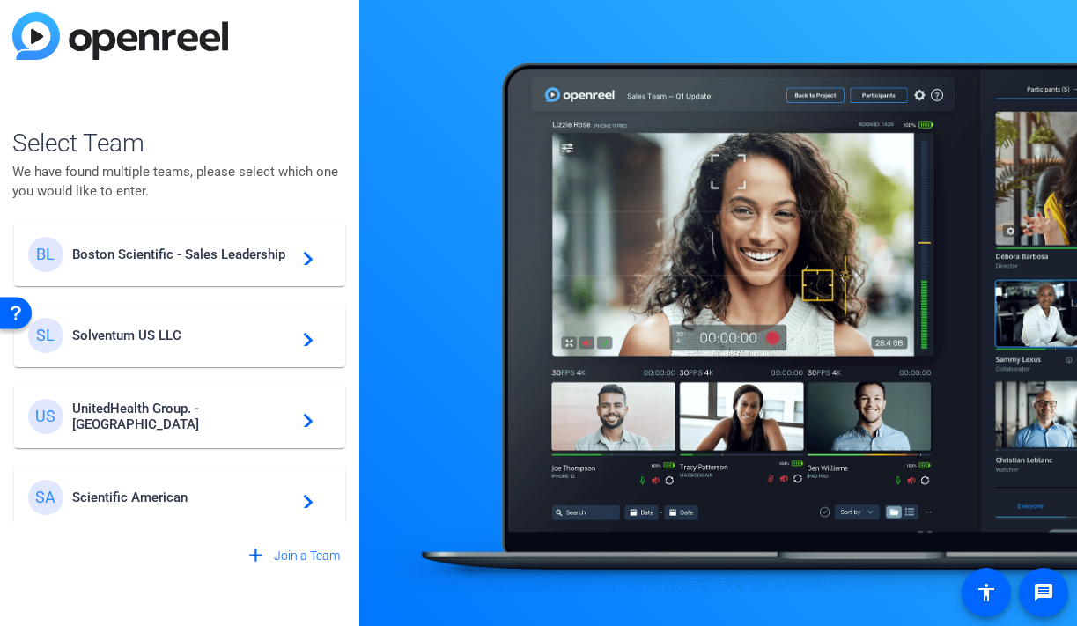
scroll to position [473, 0]
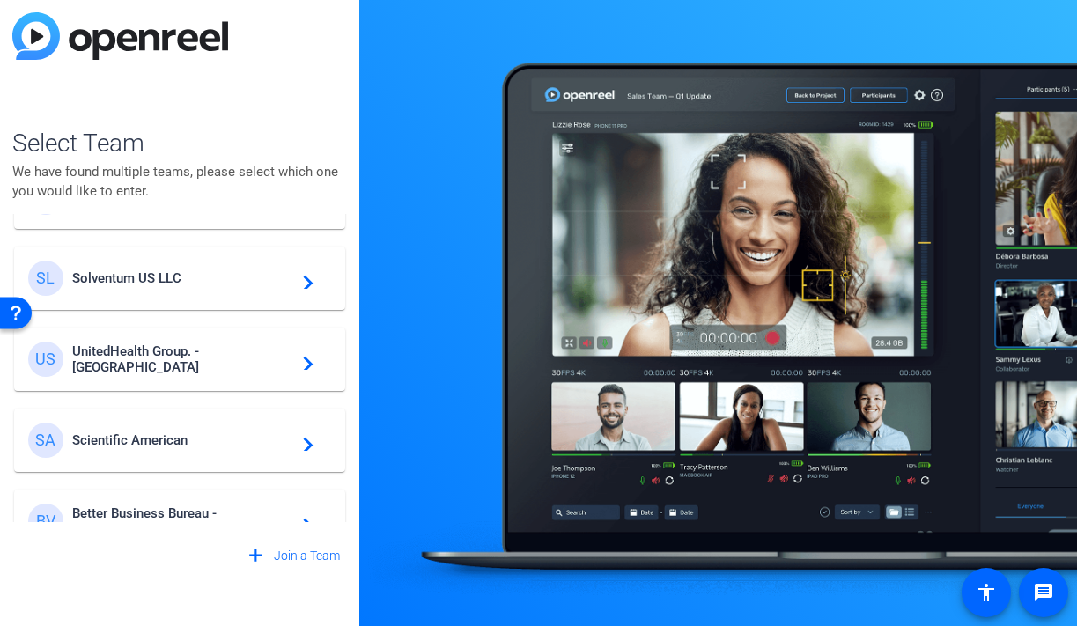
click at [216, 295] on div "SL Solventum US LLC navigate_next" at bounding box center [179, 278] width 303 height 35
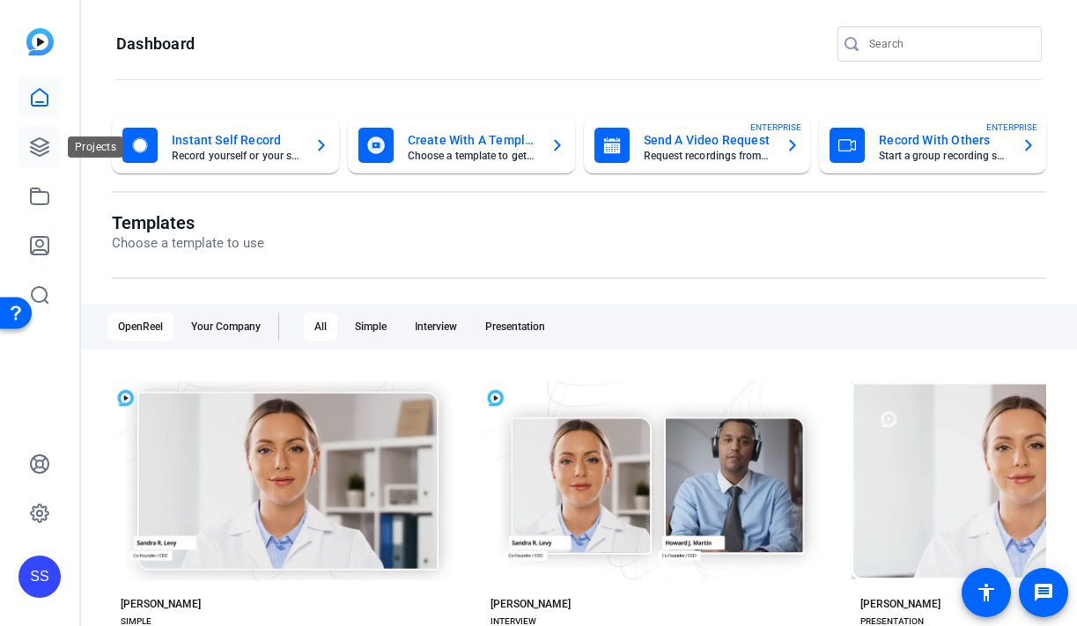
click at [37, 155] on icon at bounding box center [40, 147] width 18 height 18
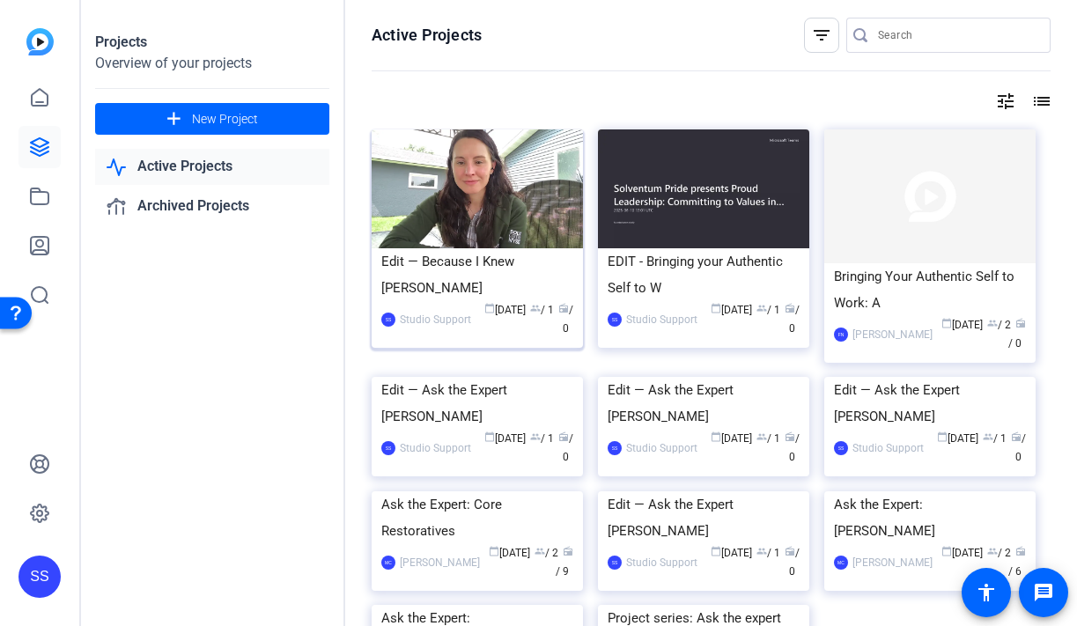
click at [460, 254] on div "Edit — Because I Knew Janna" at bounding box center [477, 274] width 192 height 53
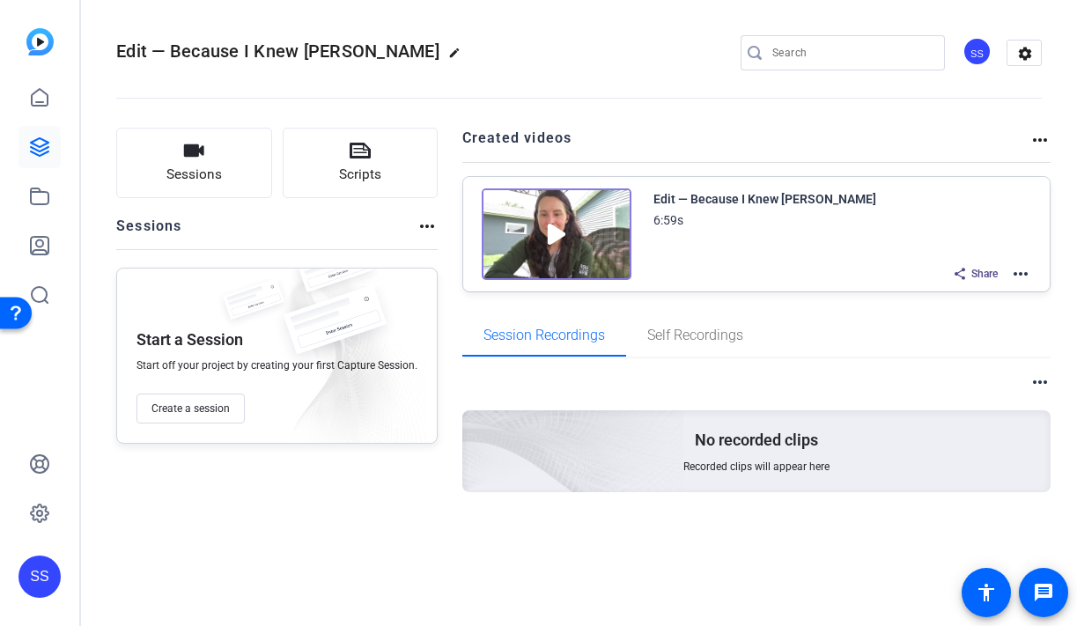
click at [1017, 278] on mat-icon "more_horiz" at bounding box center [1020, 273] width 21 height 21
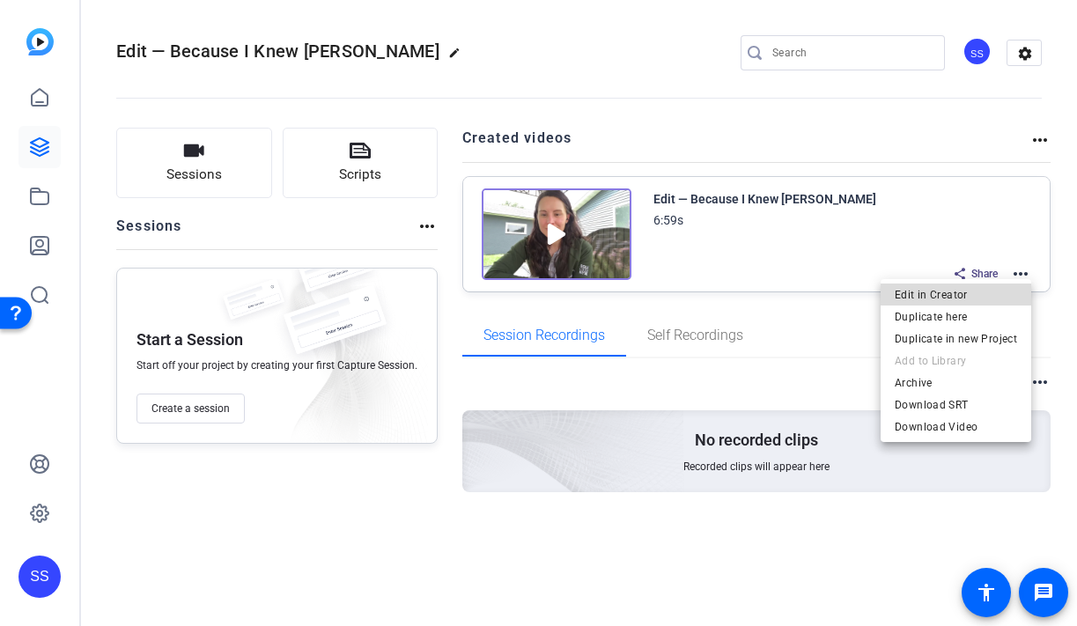
click at [982, 292] on span "Edit in Creator" at bounding box center [956, 294] width 122 height 21
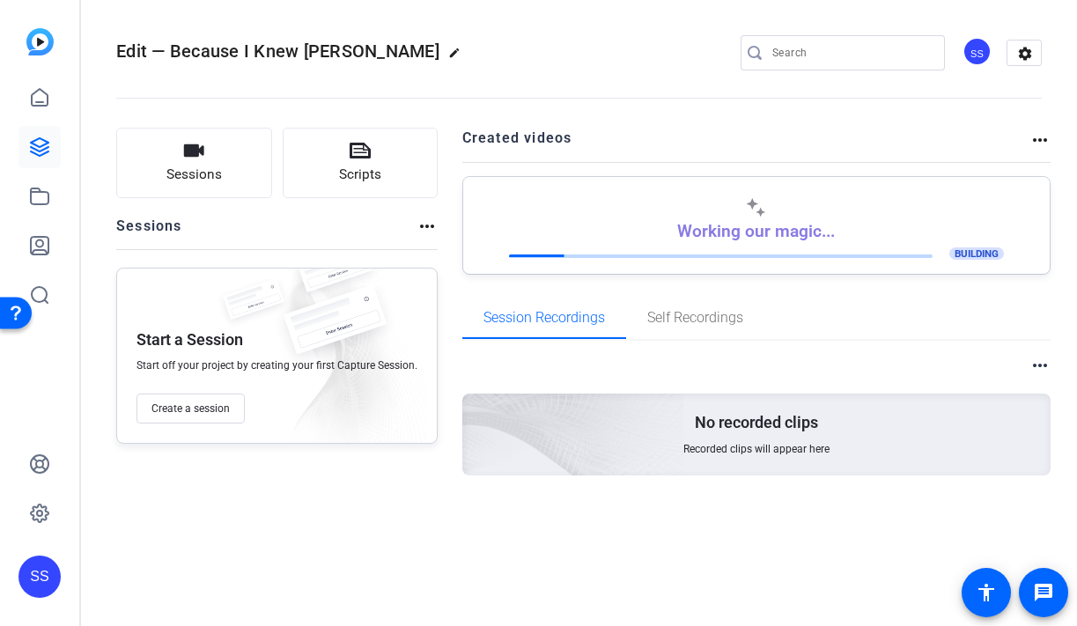
click at [35, 583] on div "SS" at bounding box center [39, 577] width 42 height 42
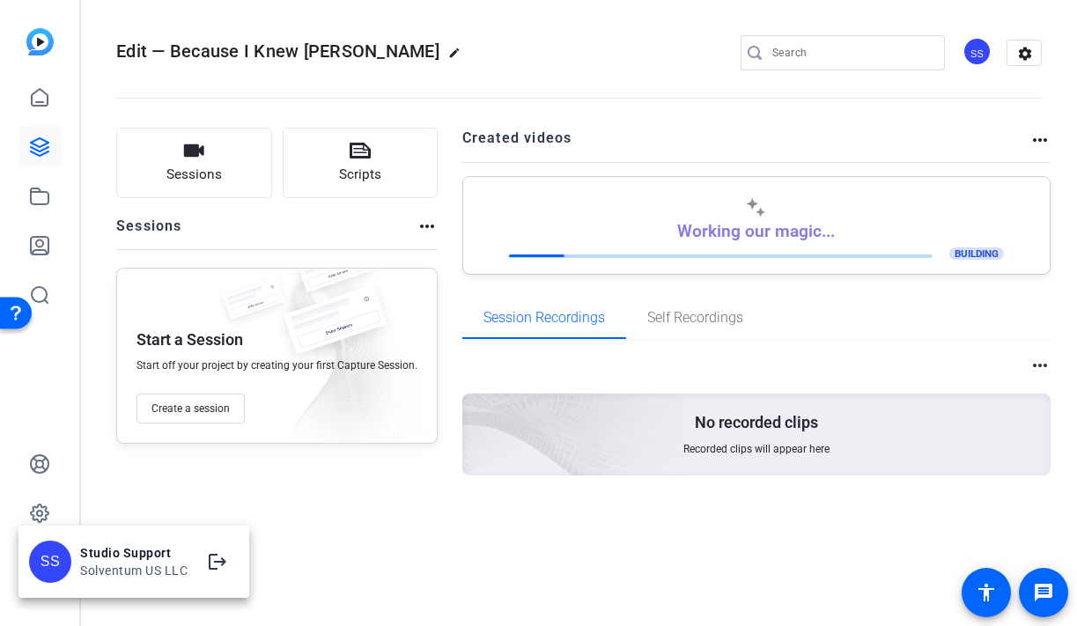
click at [42, 499] on div at bounding box center [538, 313] width 1077 height 626
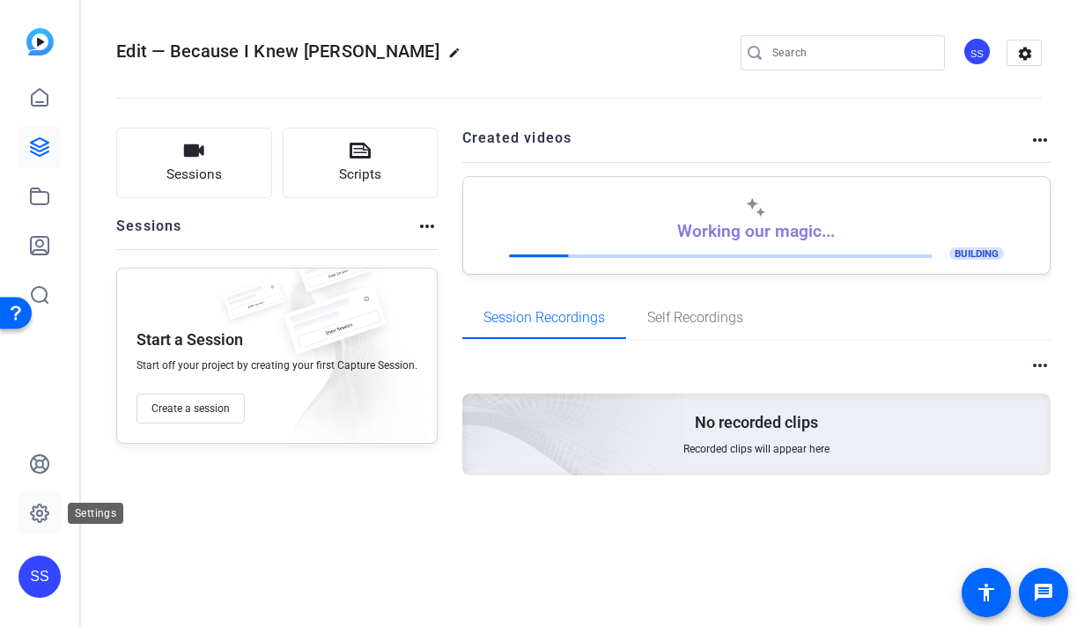
click at [29, 504] on icon at bounding box center [39, 513] width 21 height 21
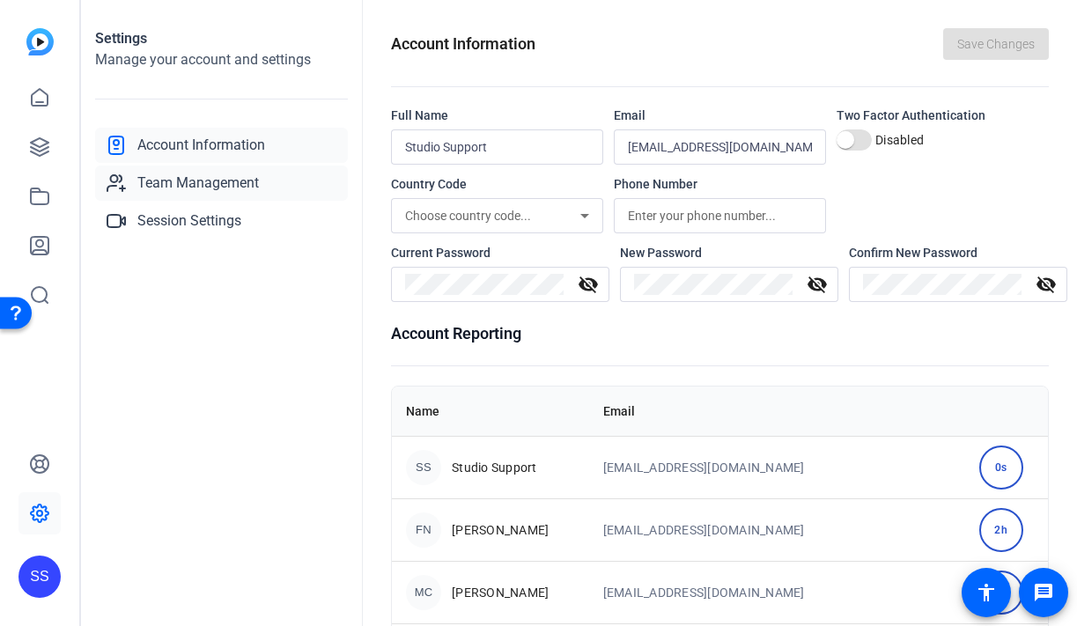
click at [168, 190] on span "Team Management" at bounding box center [198, 183] width 122 height 21
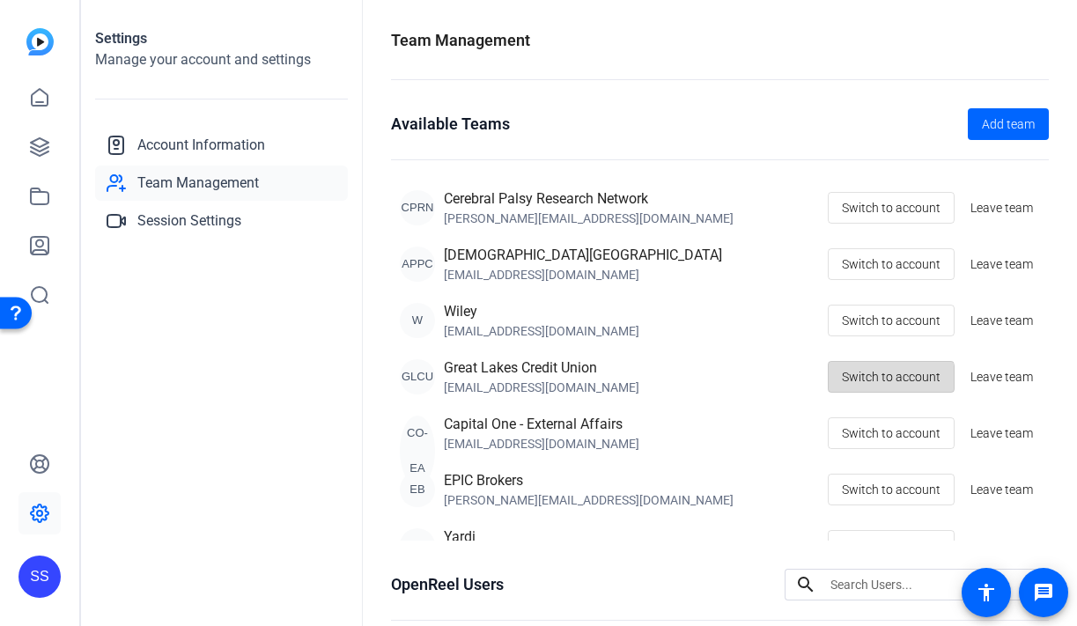
click at [879, 387] on span "Switch to account" at bounding box center [891, 376] width 99 height 33
click at [45, 147] on icon at bounding box center [39, 146] width 21 height 21
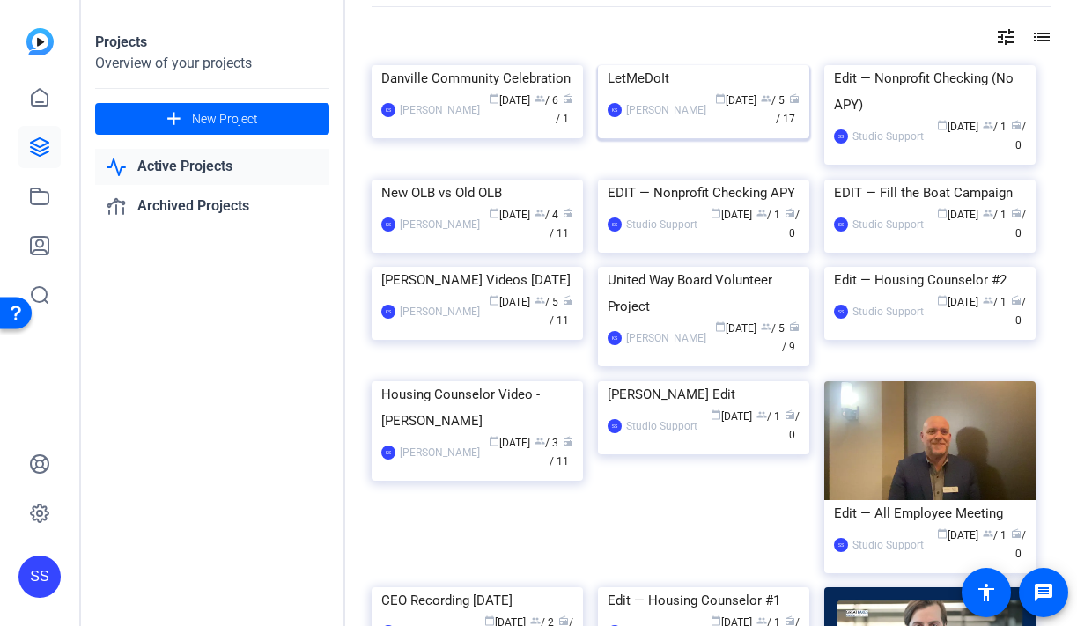
scroll to position [65, 0]
click at [481, 242] on div "KS [PERSON_NAME] calendar_today [DATE] group / 4 radio / 11" at bounding box center [477, 223] width 192 height 37
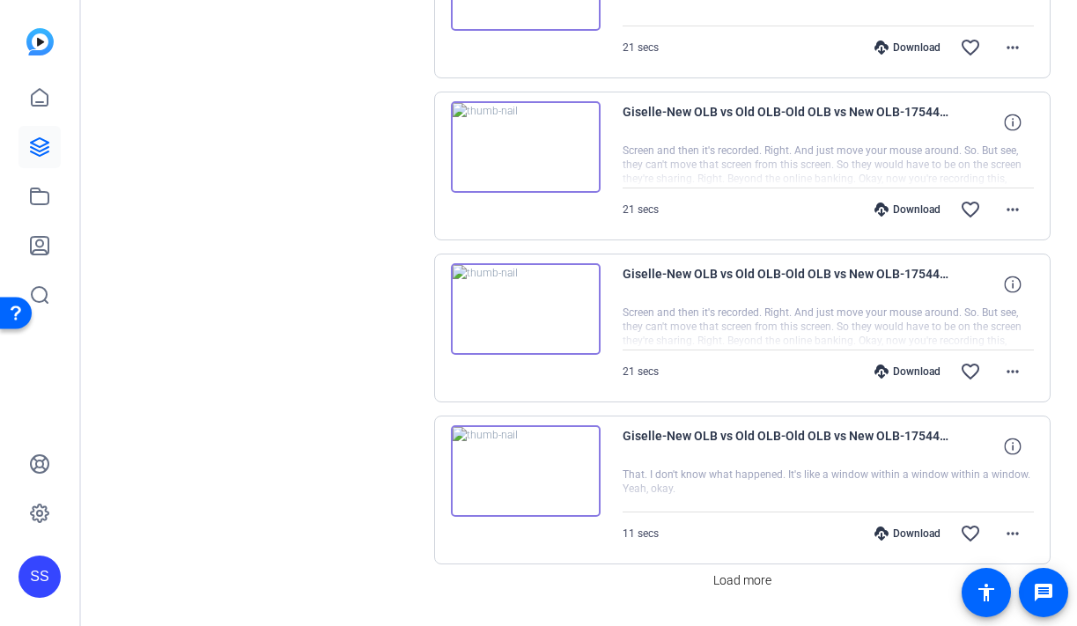
scroll to position [1478, 0]
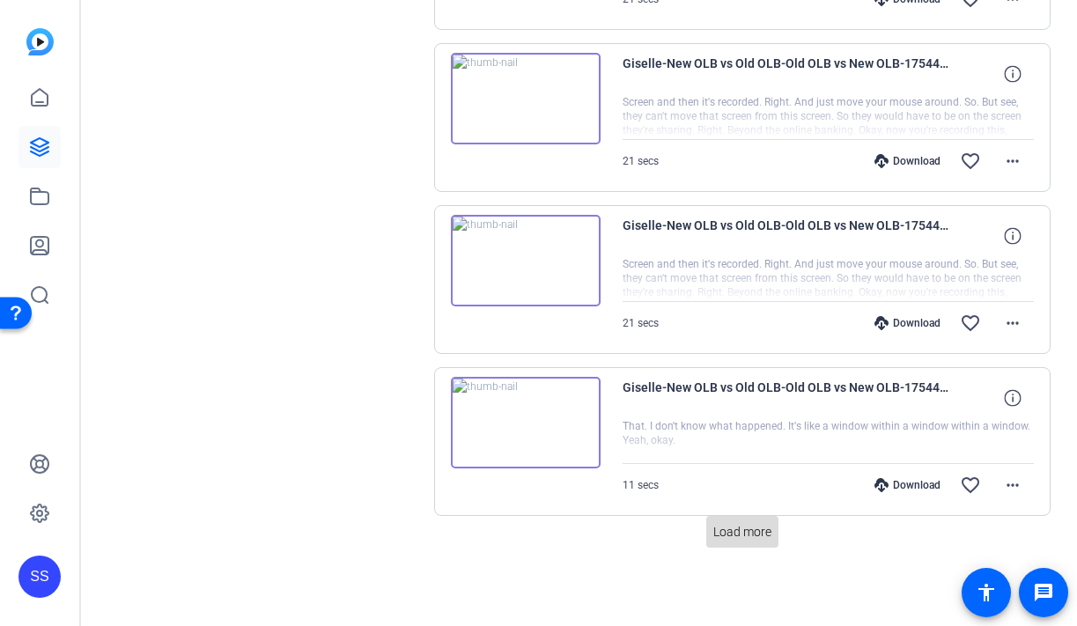
click at [753, 529] on span "Load more" at bounding box center [742, 532] width 58 height 18
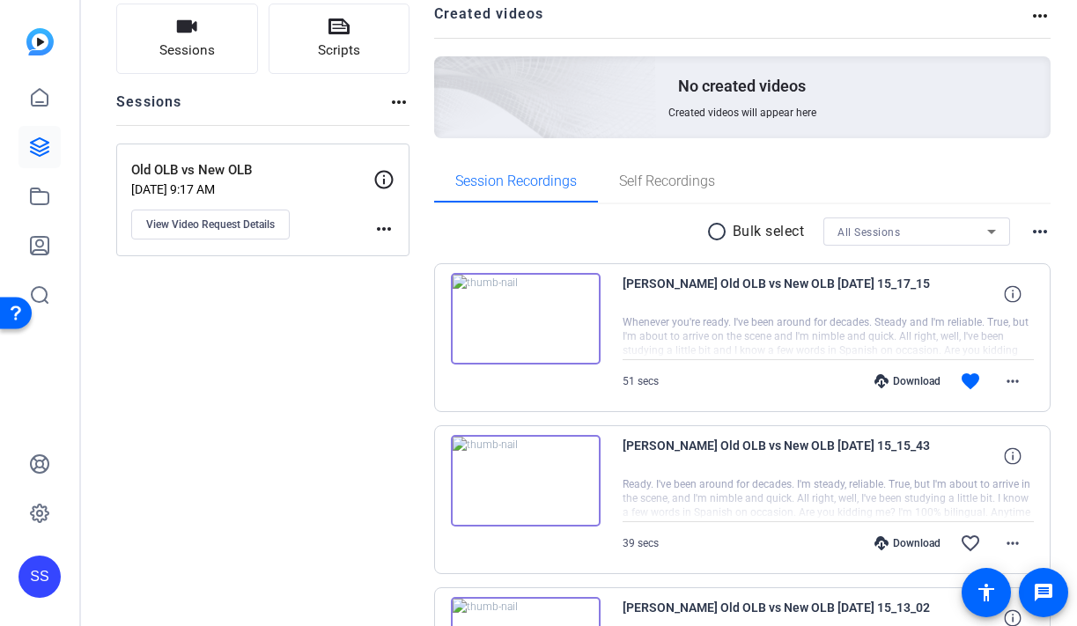
scroll to position [0, 0]
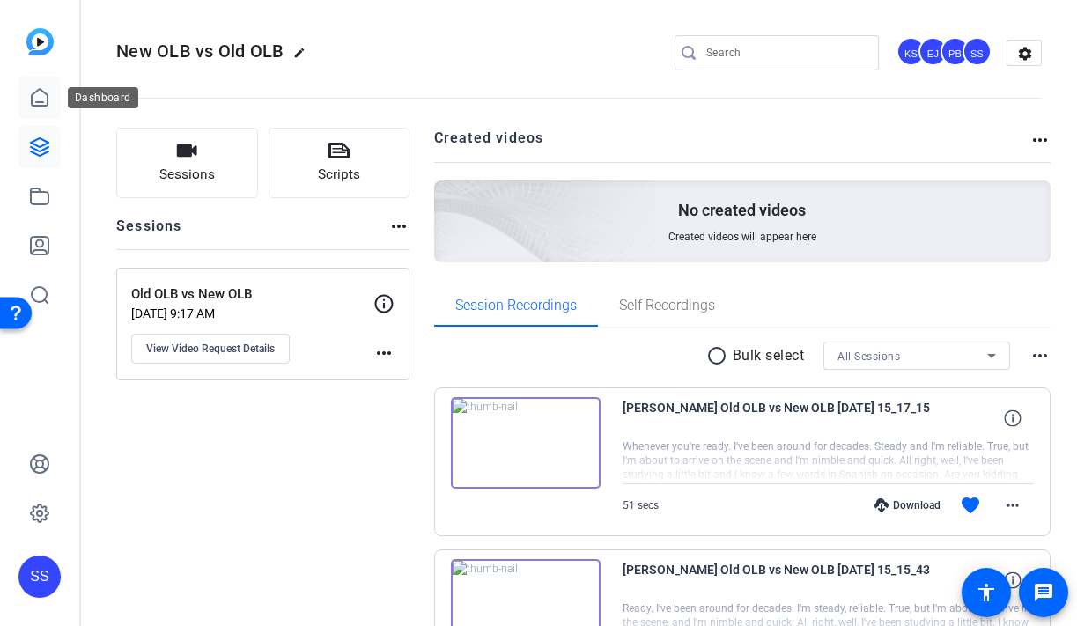
click at [50, 95] on link at bounding box center [39, 98] width 42 height 42
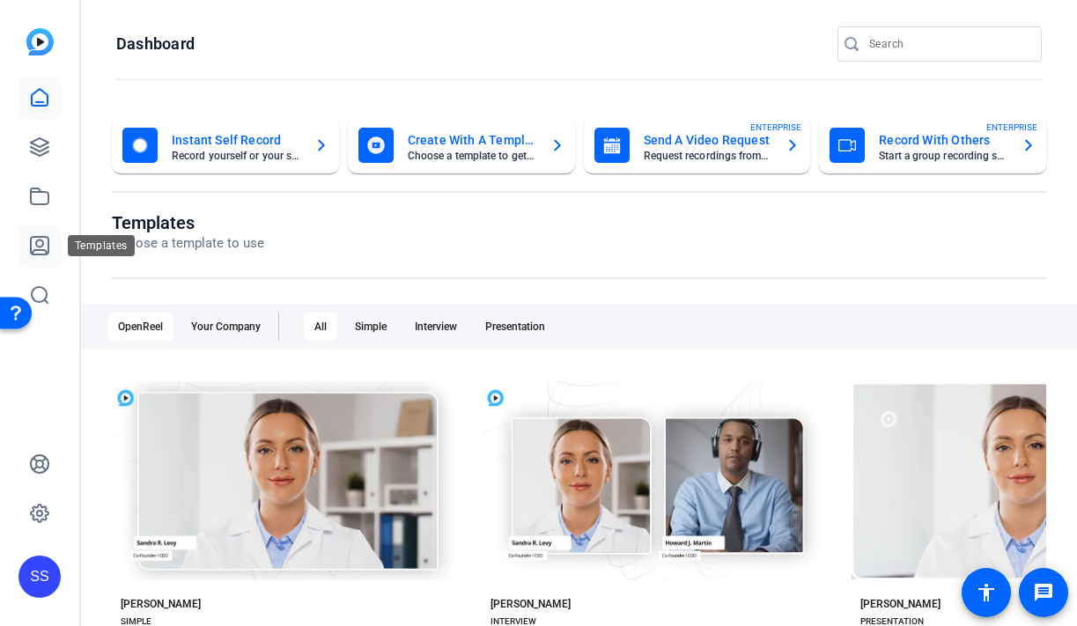
click at [47, 243] on icon at bounding box center [39, 245] width 21 height 21
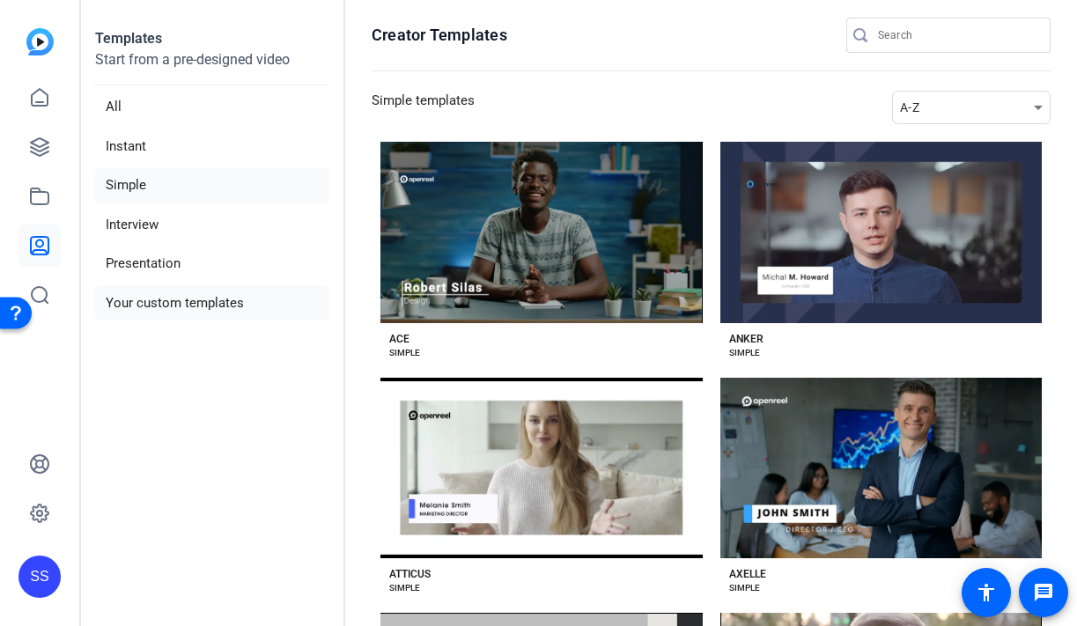
click at [216, 305] on li "Your custom templates" at bounding box center [212, 303] width 234 height 36
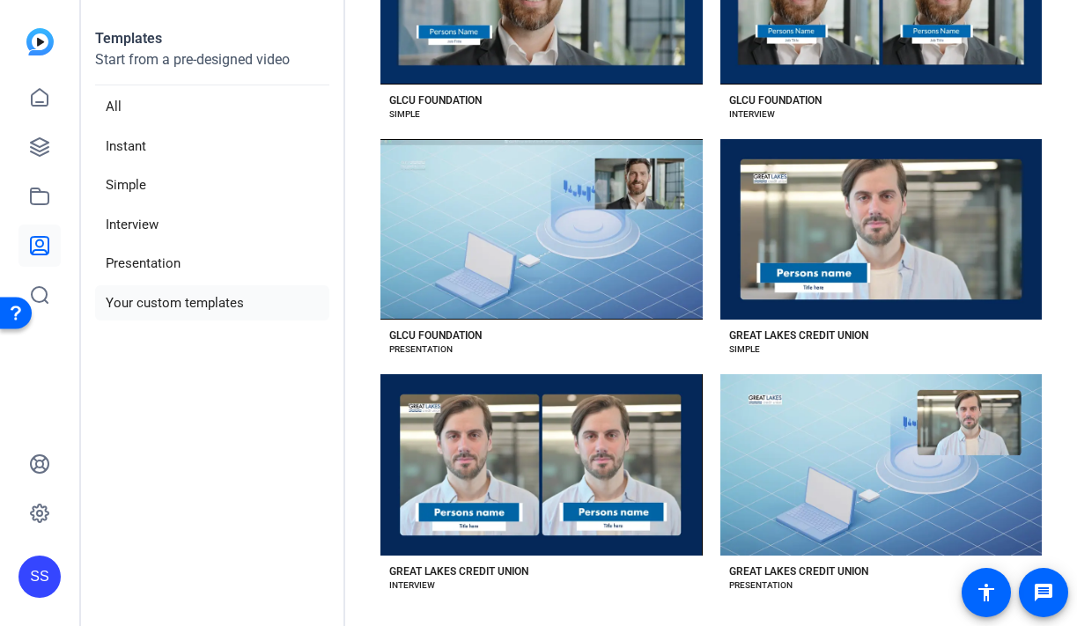
scroll to position [254, 0]
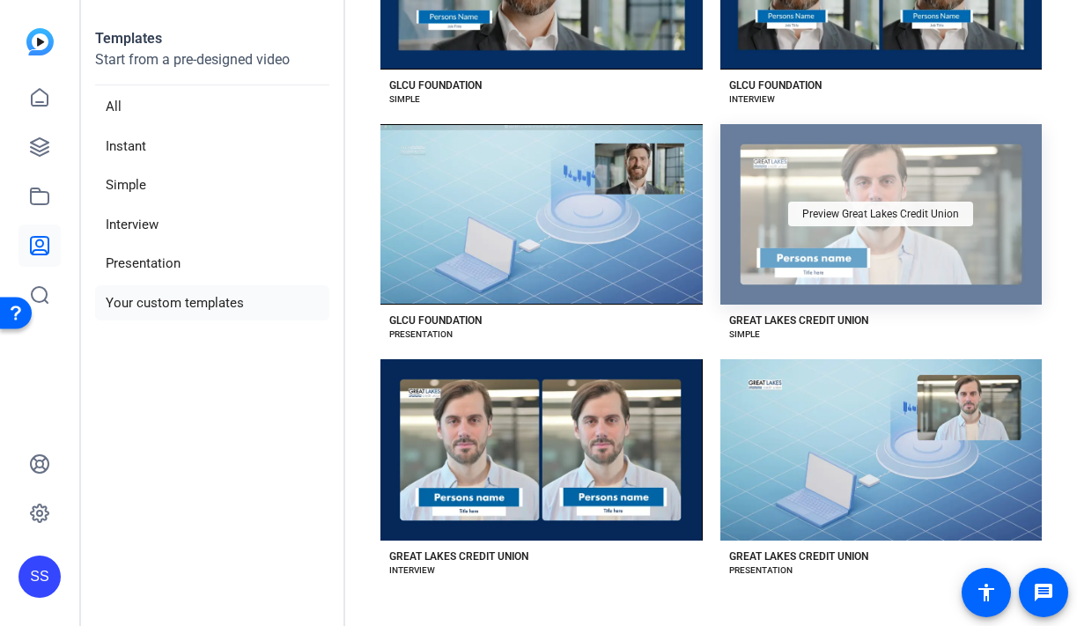
click at [798, 219] on div "Preview Great Lakes Credit Union" at bounding box center [880, 214] width 185 height 25
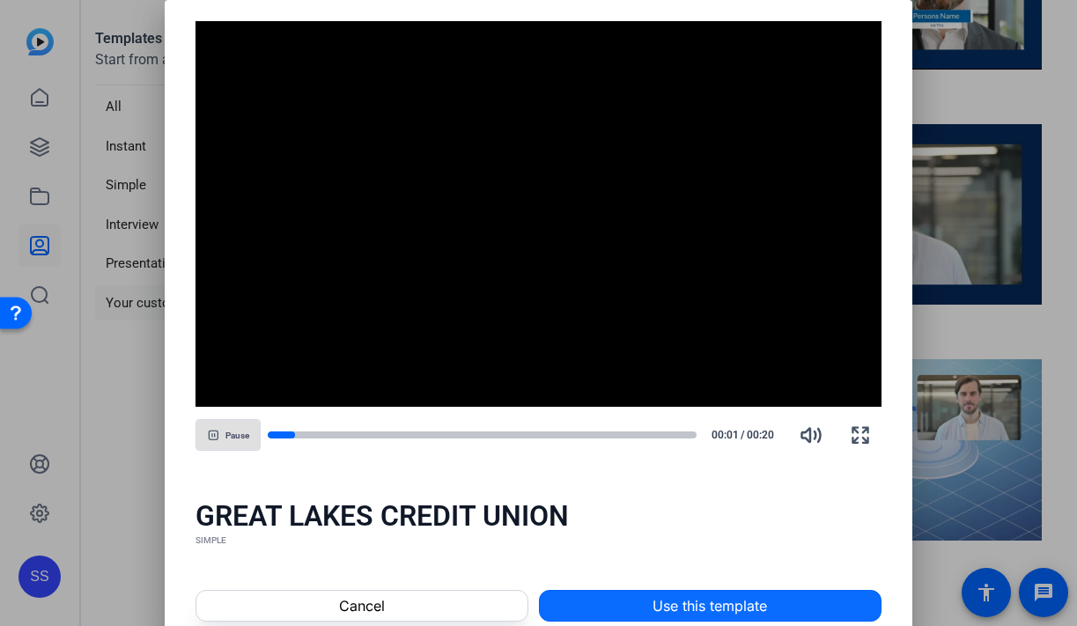
click at [689, 608] on span "Use this template" at bounding box center [709, 605] width 114 height 21
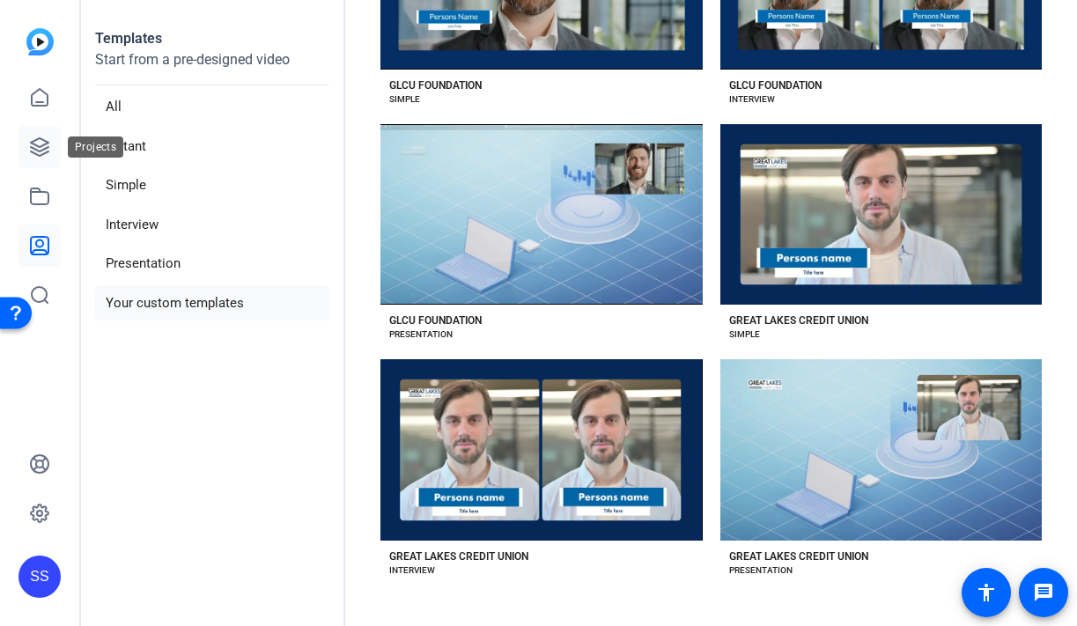
click at [40, 157] on icon at bounding box center [39, 146] width 21 height 21
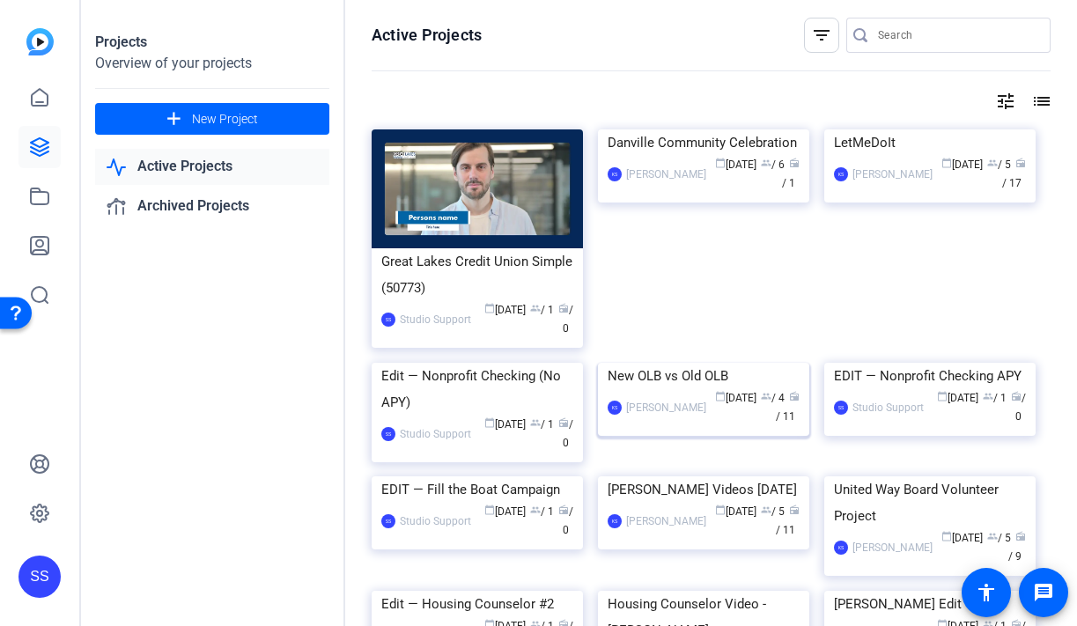
click at [652, 363] on img at bounding box center [703, 363] width 211 height 0
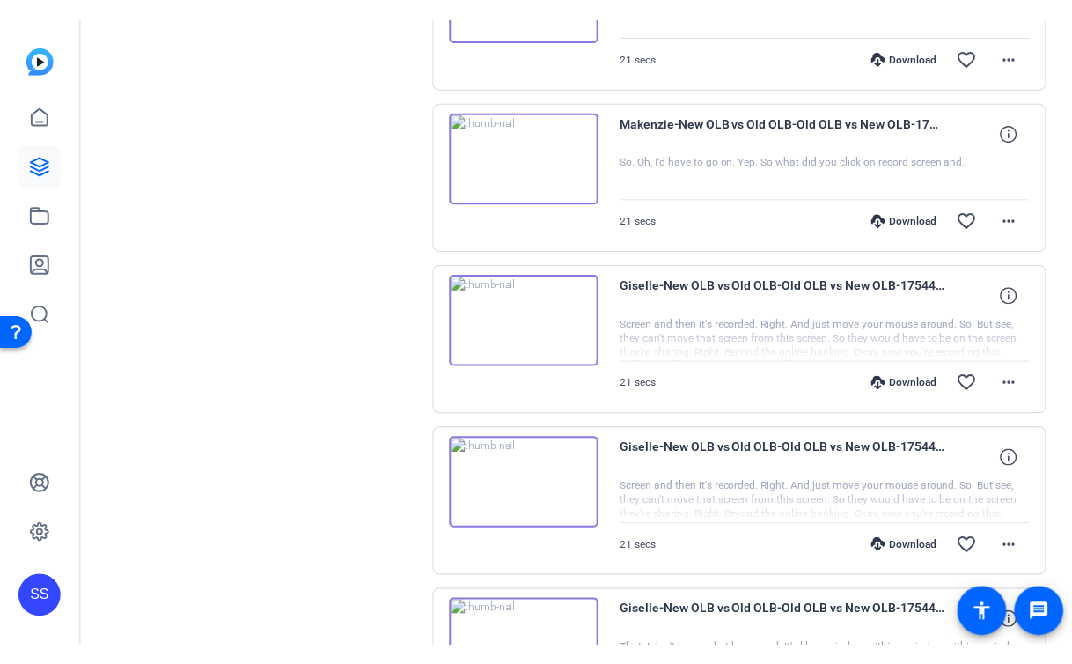
scroll to position [1279, 0]
